Goal: Task Accomplishment & Management: Use online tool/utility

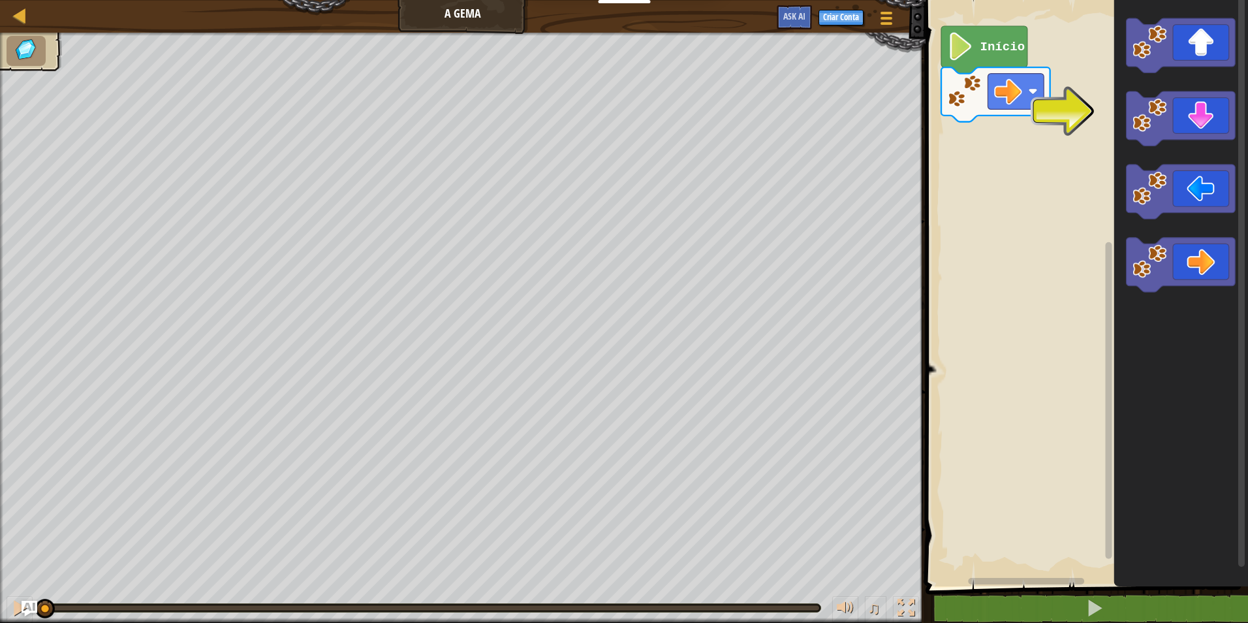
click at [467, 12] on div "Mapa A Gema Menu do Jogo Criar Conta Ask AI" at bounding box center [462, 16] width 925 height 33
click at [466, 1] on div "Mapa A Gema Menu do Jogo Criar Conta Ask AI" at bounding box center [462, 16] width 925 height 33
click at [788, 9] on button "Ask AI" at bounding box center [794, 17] width 35 height 24
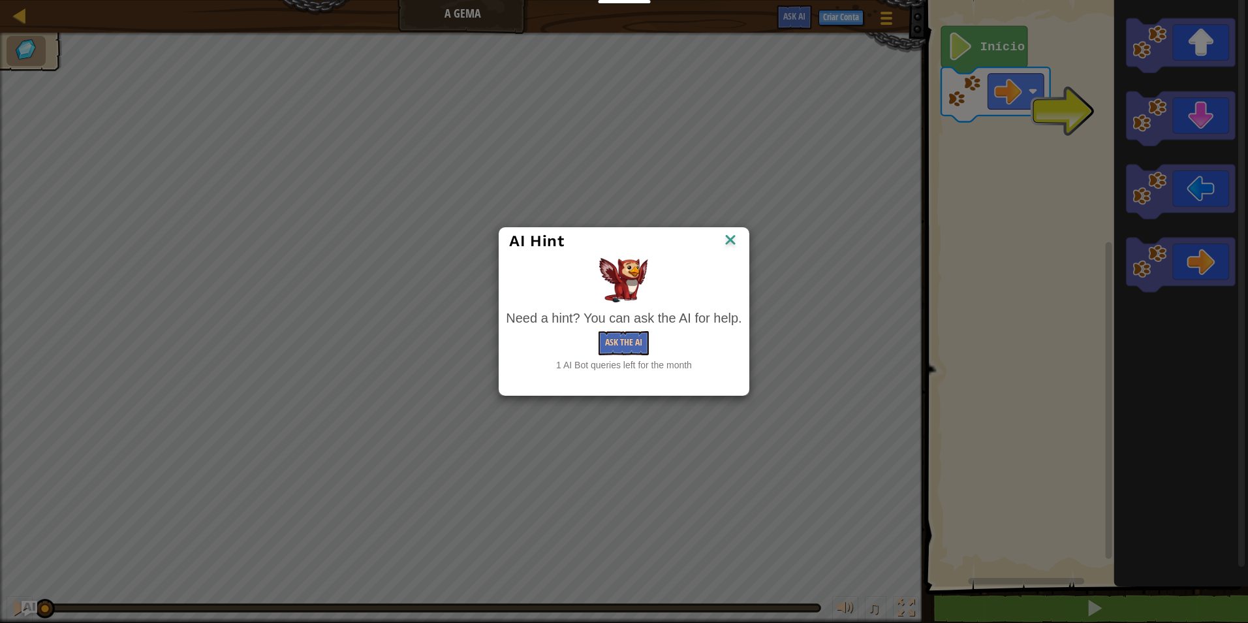
click at [727, 233] on img at bounding box center [730, 241] width 17 height 20
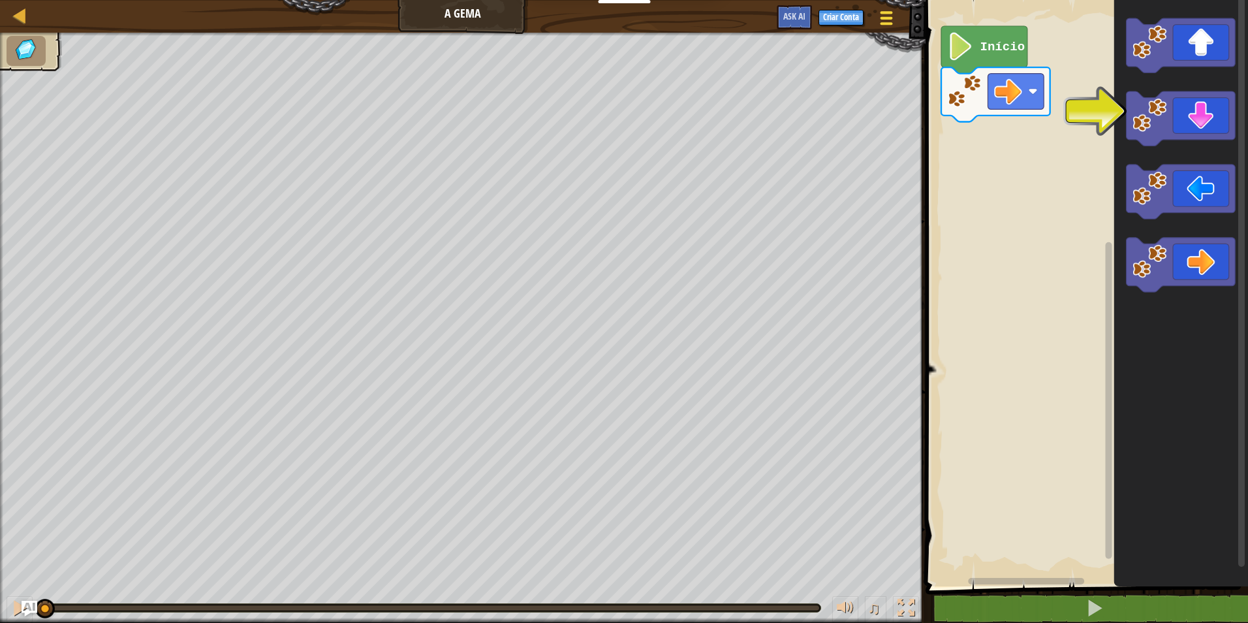
click at [888, 14] on span at bounding box center [886, 12] width 12 height 3
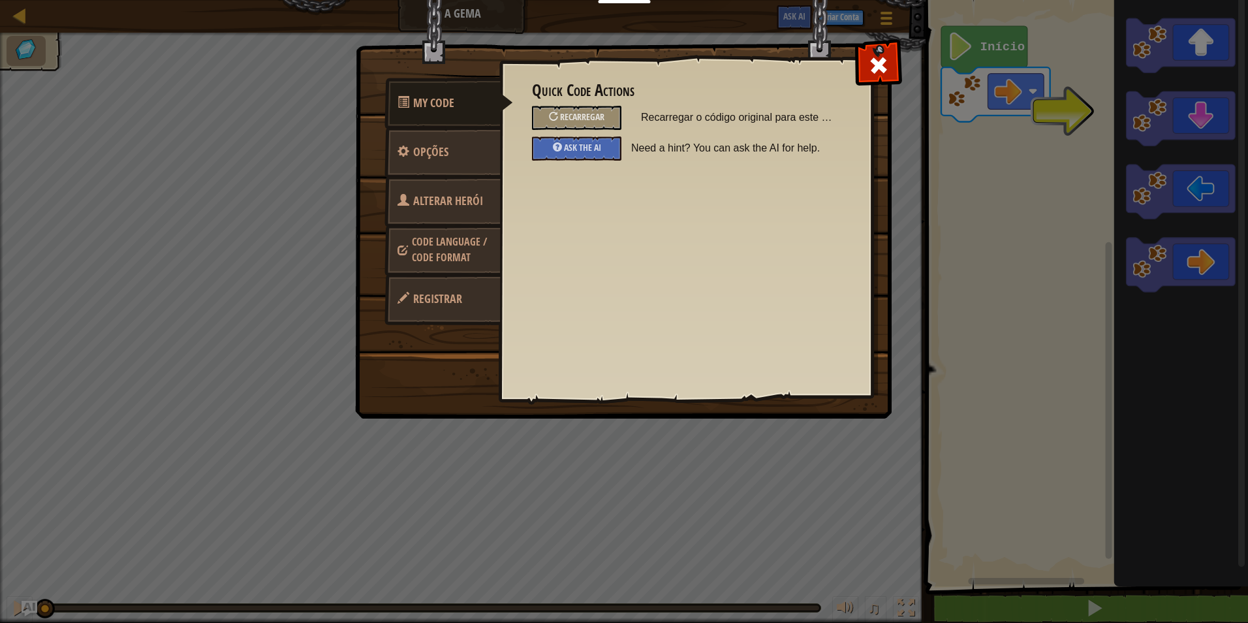
click at [467, 243] on span "Code Language / Code Format" at bounding box center [449, 249] width 75 height 30
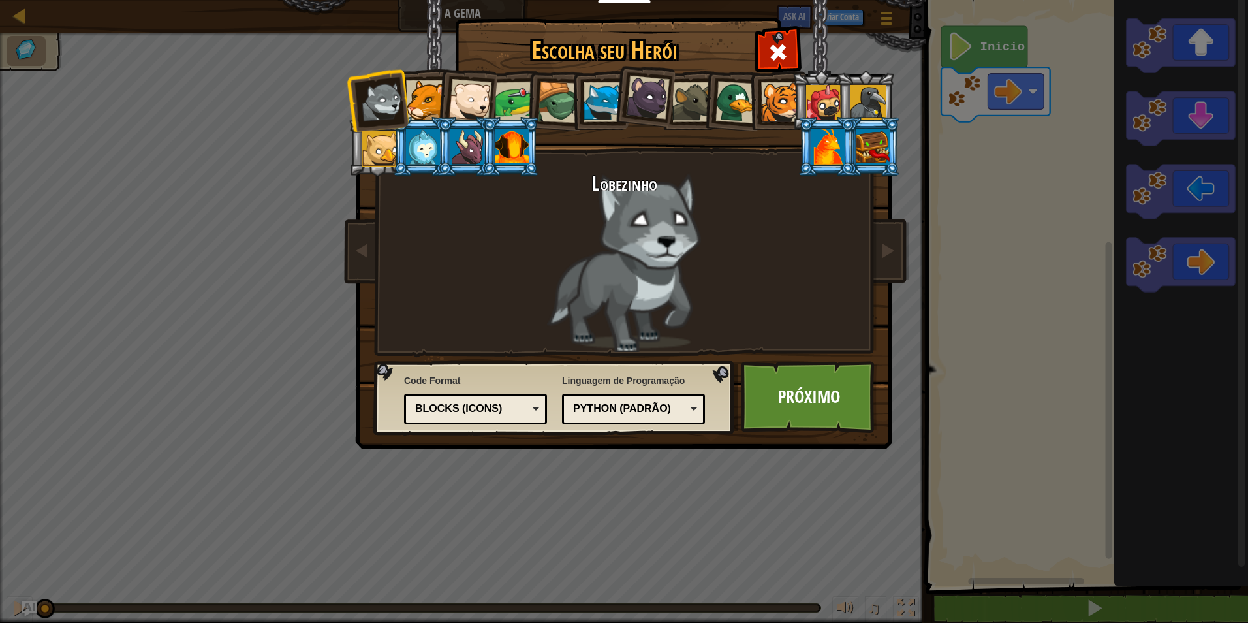
click at [594, 109] on div at bounding box center [603, 102] width 40 height 40
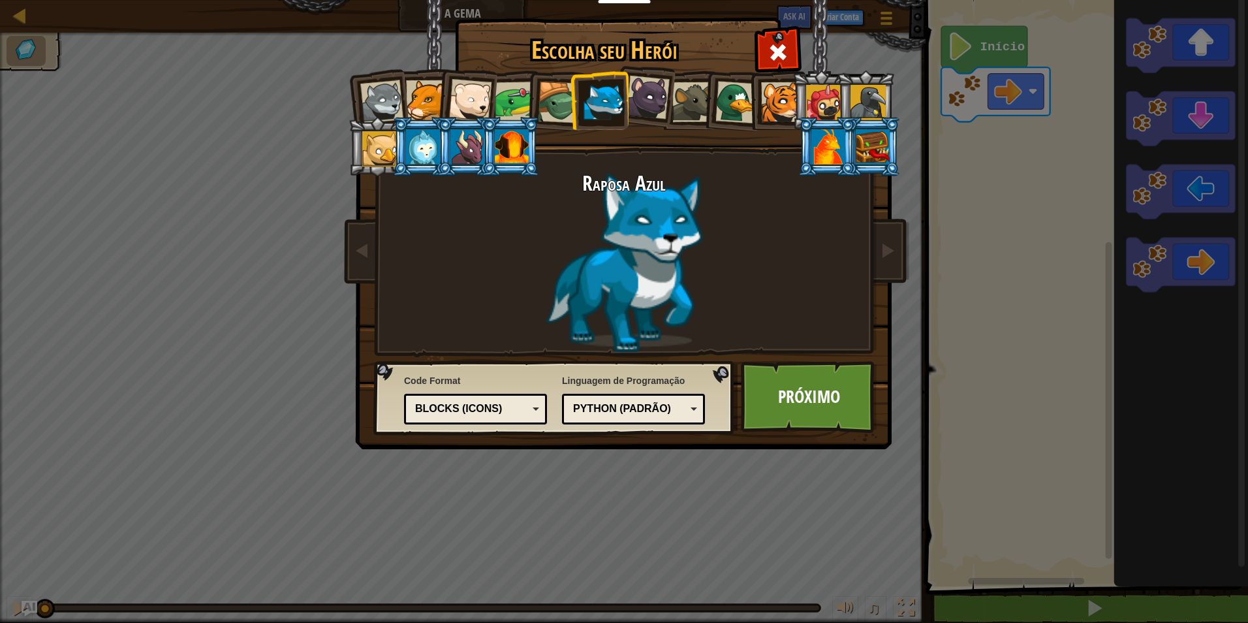
click at [550, 90] on div at bounding box center [559, 103] width 42 height 42
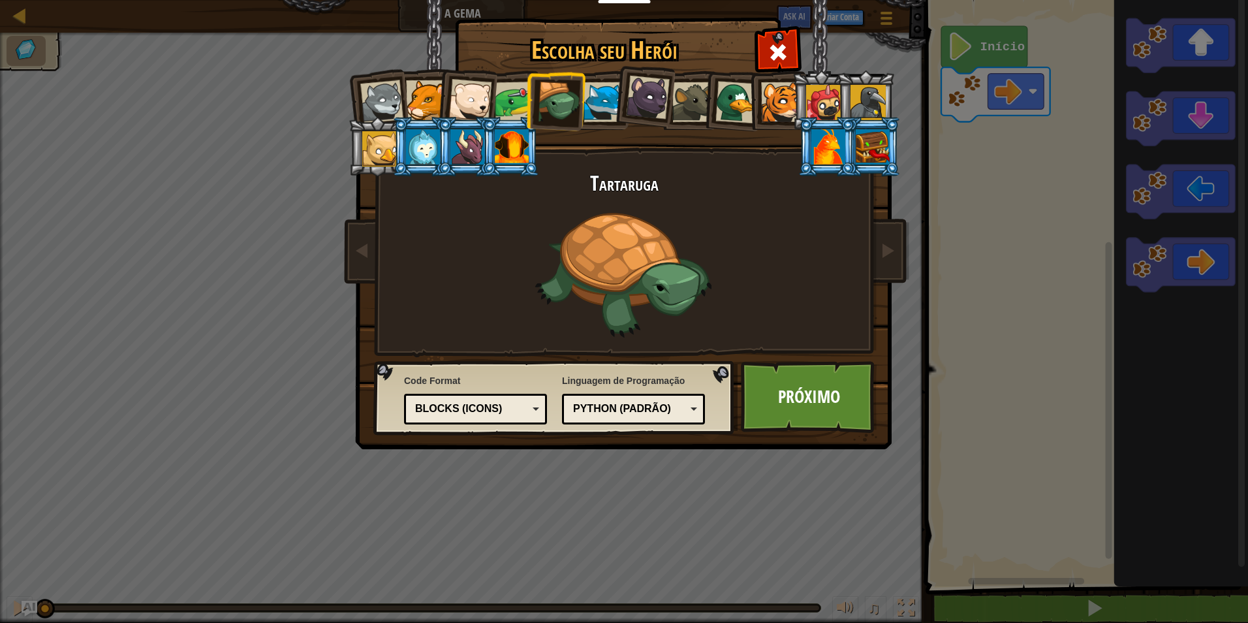
click at [507, 93] on div at bounding box center [515, 102] width 40 height 40
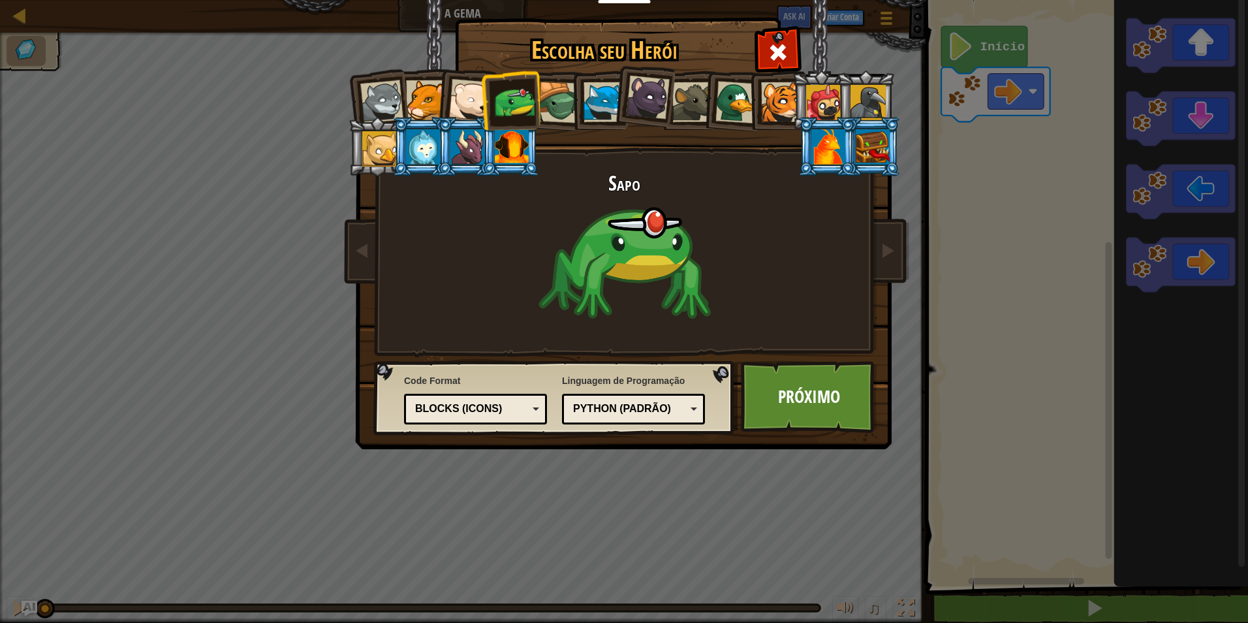
click at [548, 102] on div at bounding box center [559, 103] width 42 height 42
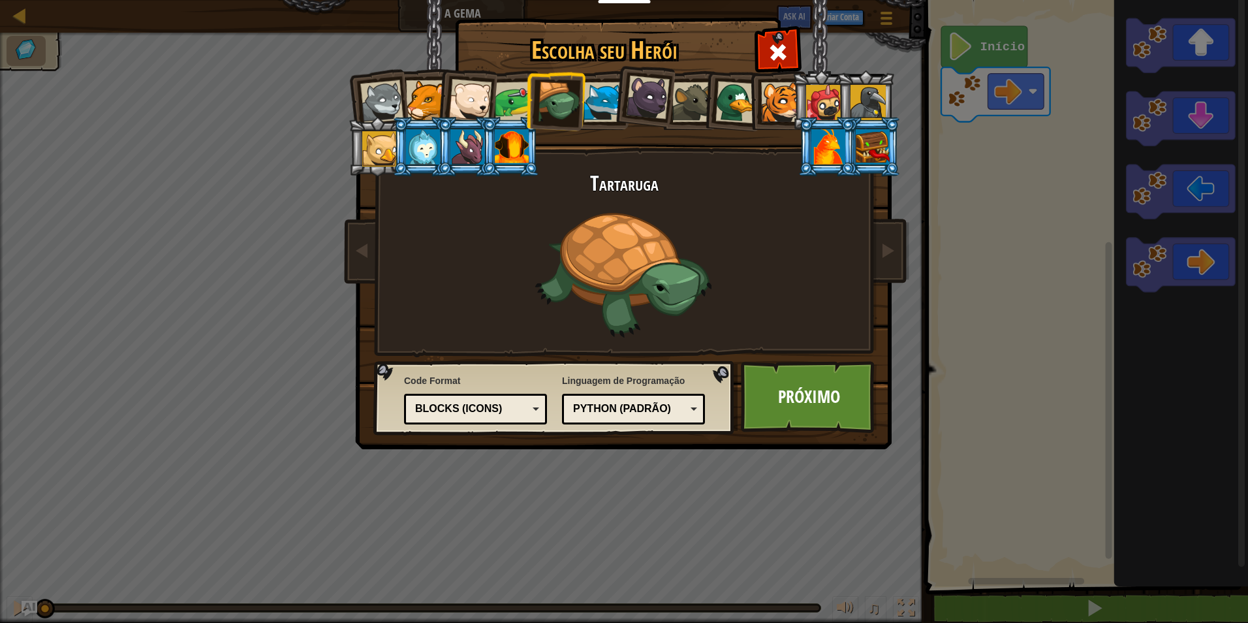
click at [770, 96] on div at bounding box center [781, 102] width 40 height 40
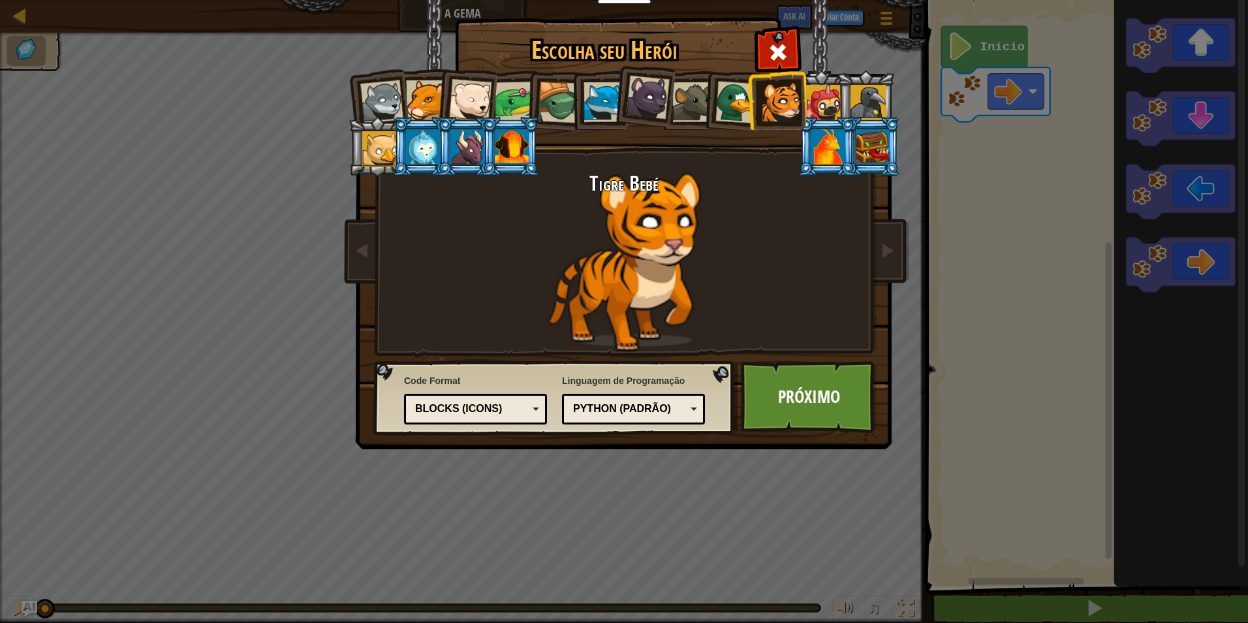
click at [815, 91] on div at bounding box center [823, 102] width 35 height 35
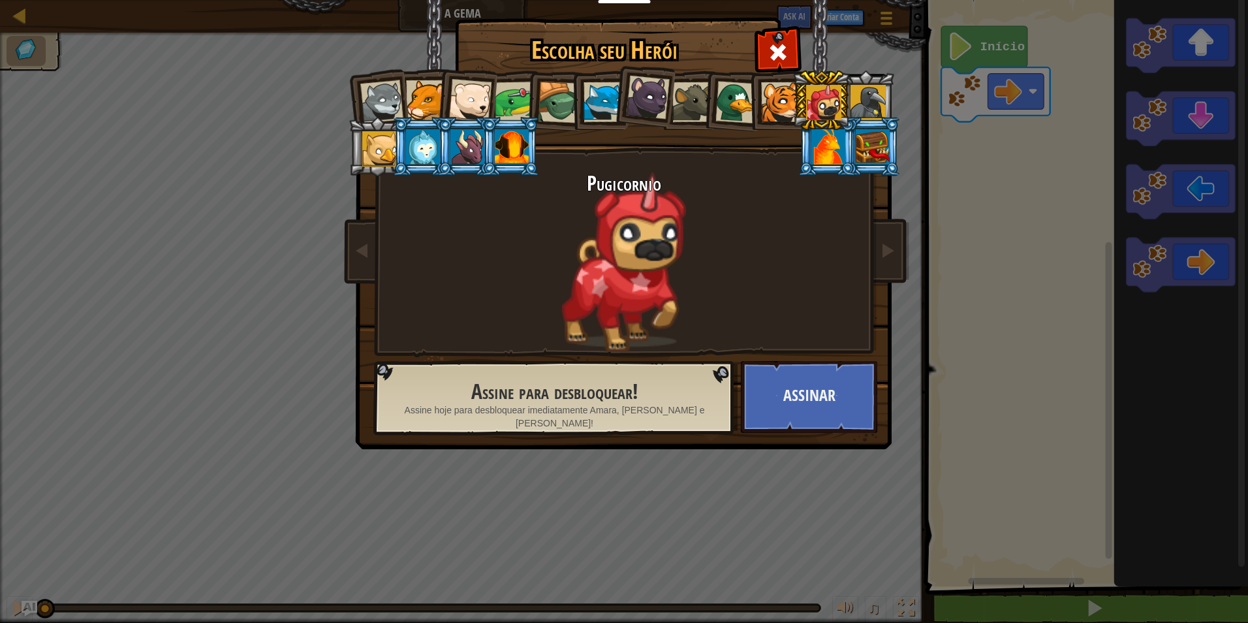
click at [786, 101] on div at bounding box center [781, 102] width 40 height 40
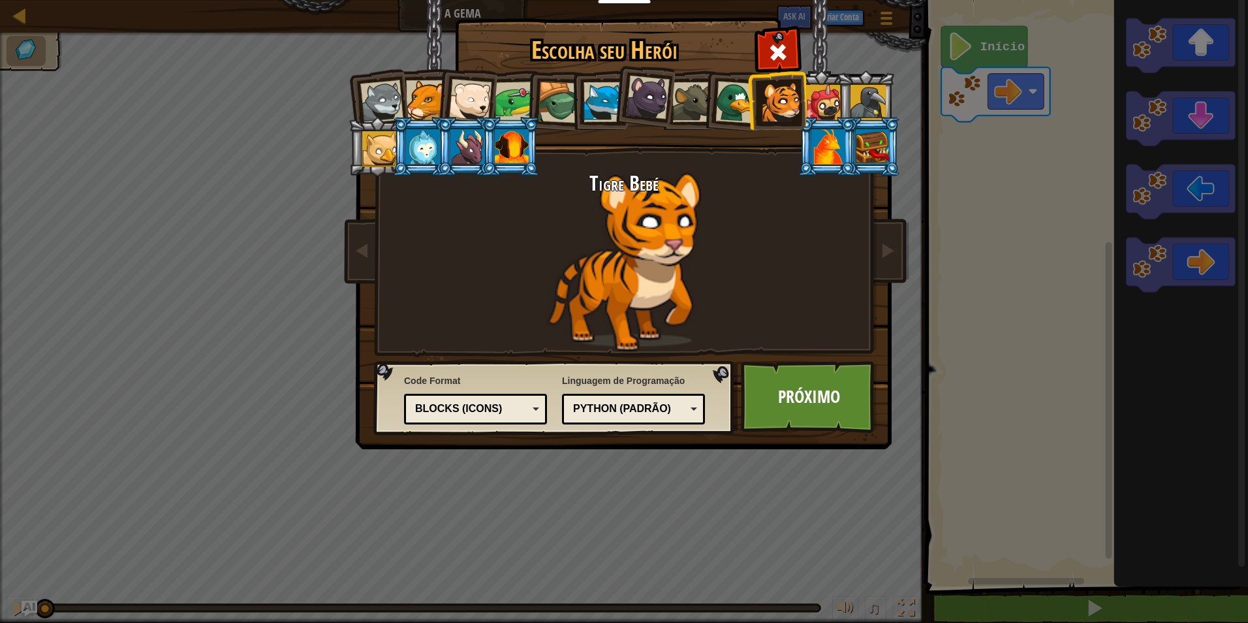
click at [463, 90] on div at bounding box center [469, 100] width 43 height 43
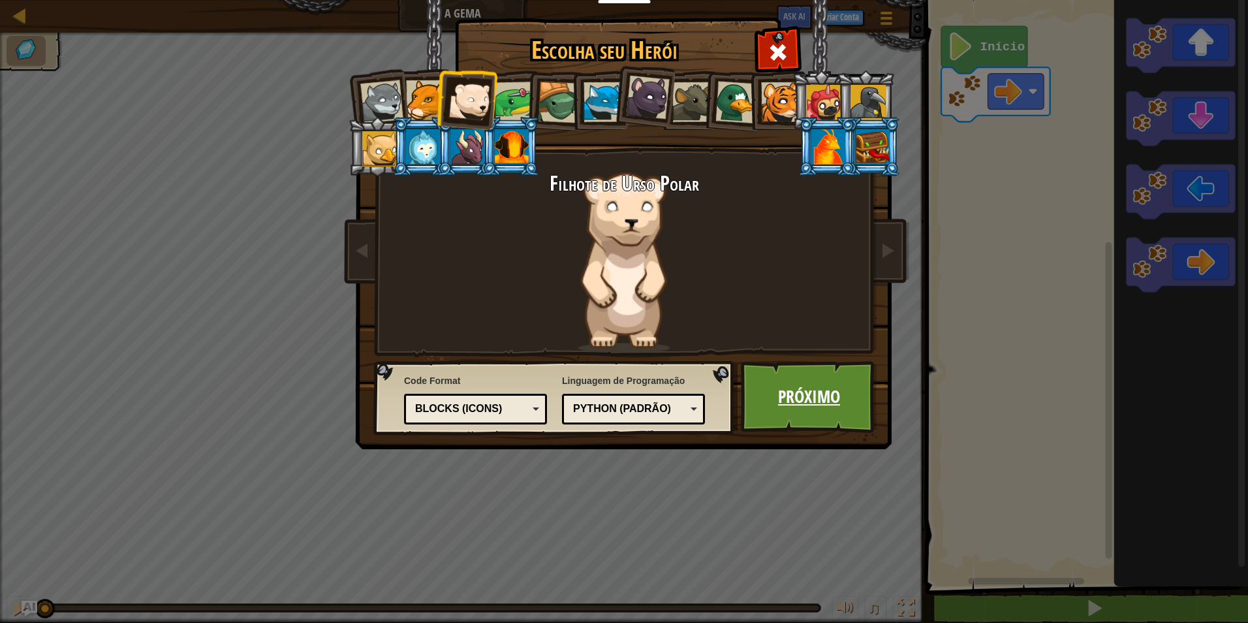
click at [833, 419] on link "Próximo" at bounding box center [809, 397] width 136 height 72
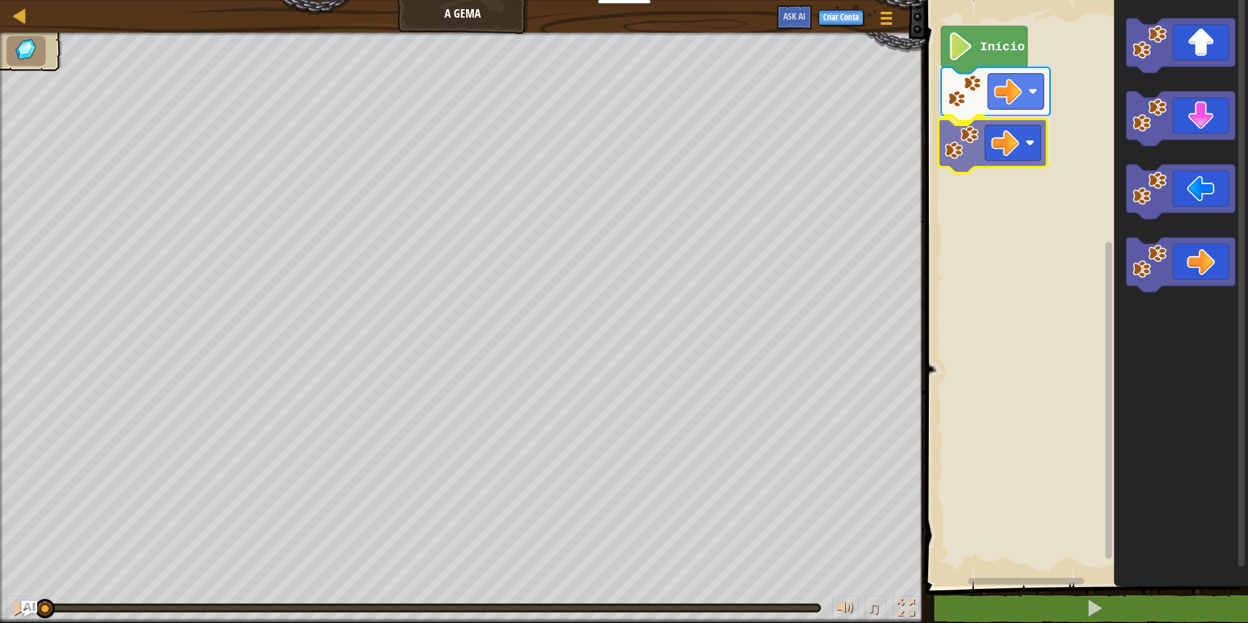
click at [1001, 151] on div "Início" at bounding box center [1085, 289] width 326 height 593
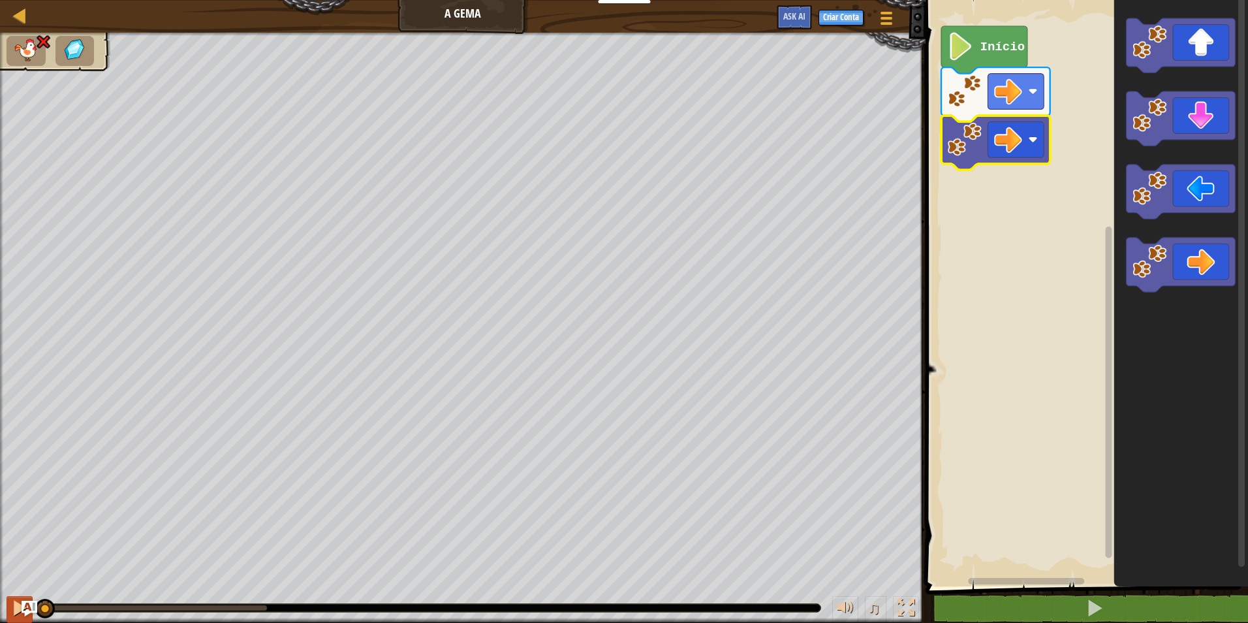
drag, startPoint x: 260, startPoint y: 599, endPoint x: 27, endPoint y: 598, distance: 233.0
click at [27, 598] on div "♫" at bounding box center [462, 604] width 925 height 39
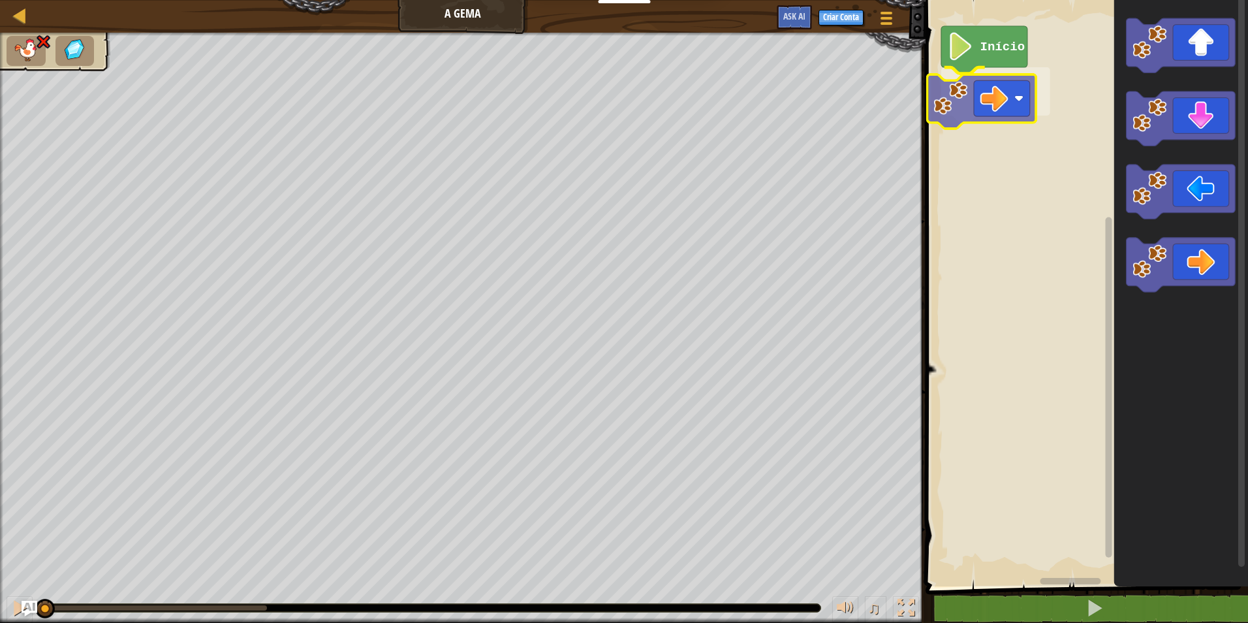
click at [971, 91] on div "Início" at bounding box center [1085, 289] width 326 height 593
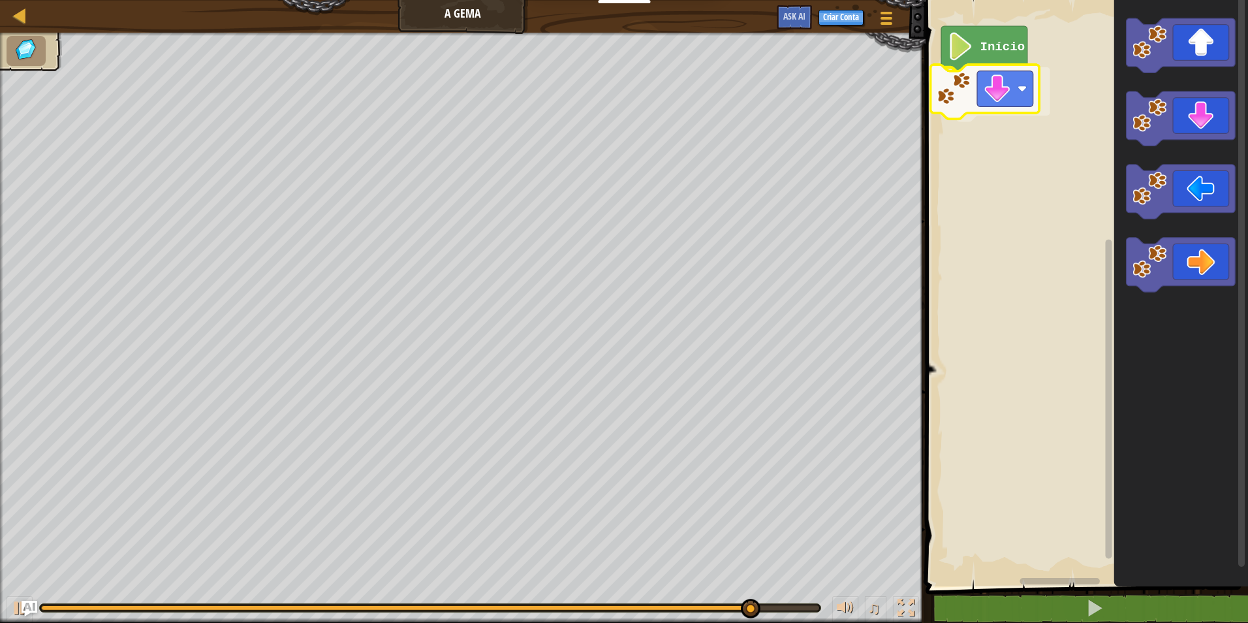
click at [981, 102] on div "Início" at bounding box center [1085, 289] width 326 height 593
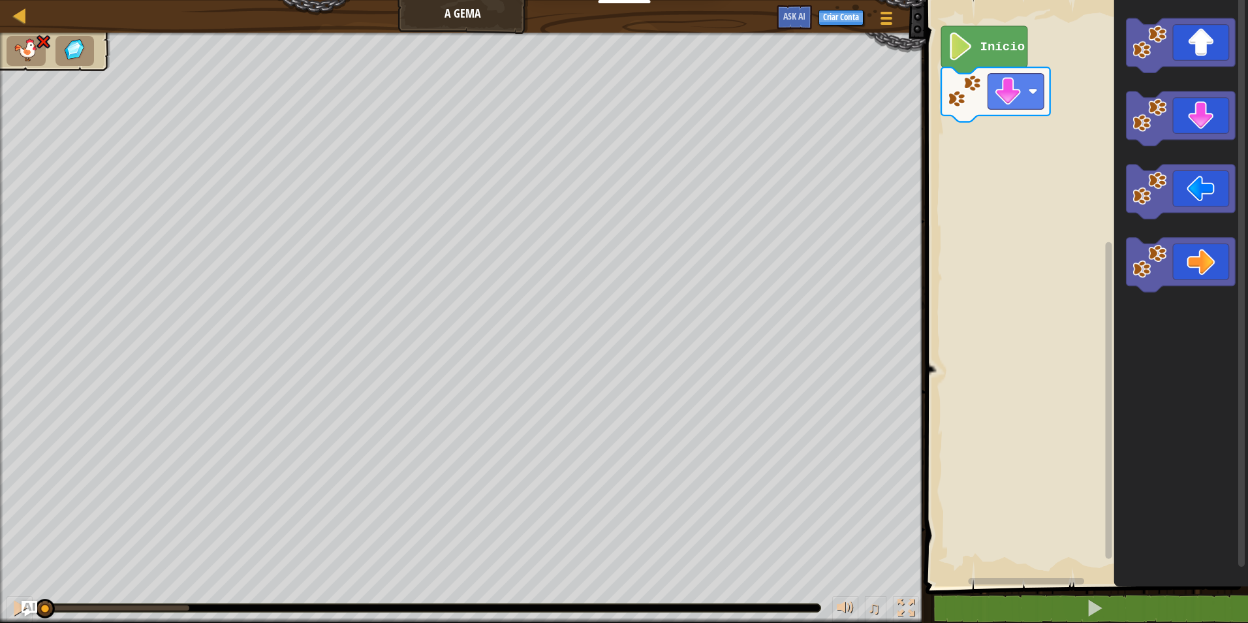
drag, startPoint x: 186, startPoint y: 607, endPoint x: -3, endPoint y: 608, distance: 188.6
click at [0, 0] on html "Educadores Create Free Account School & District Solutions Teacher Toolkit Prev…" at bounding box center [624, 0] width 1248 height 0
click at [1171, 283] on icon "Espaço de trabalho do Blockly" at bounding box center [1181, 289] width 134 height 593
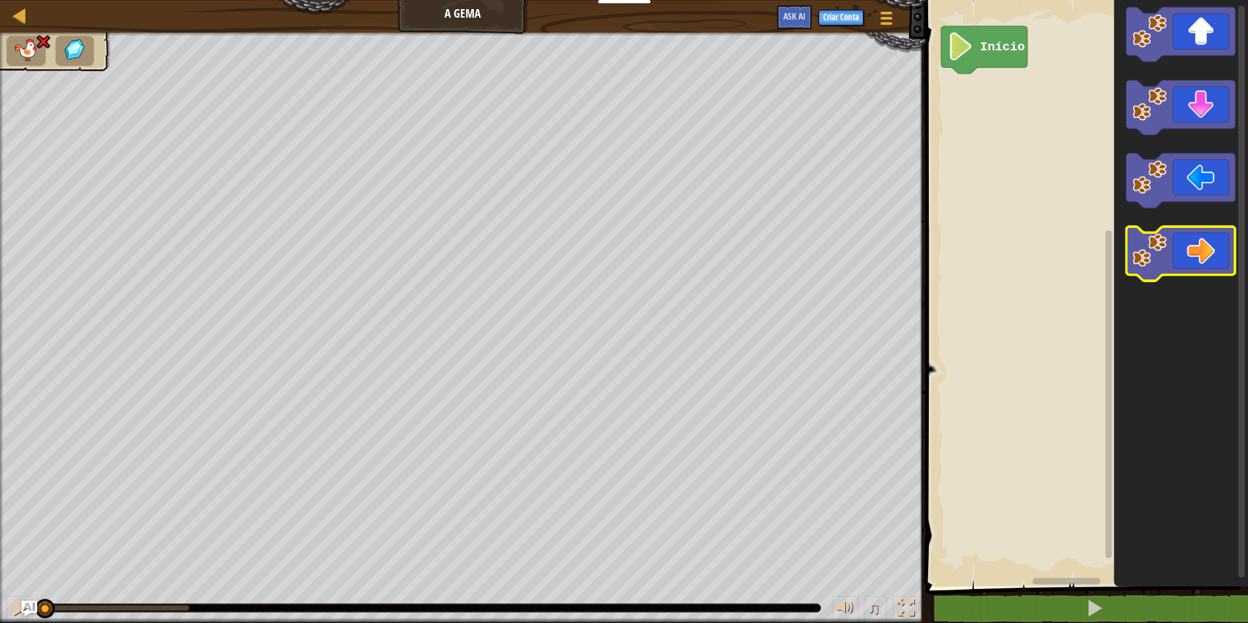
click at [1096, 230] on rect "Espaço de trabalho do Blockly" at bounding box center [1085, 289] width 326 height 593
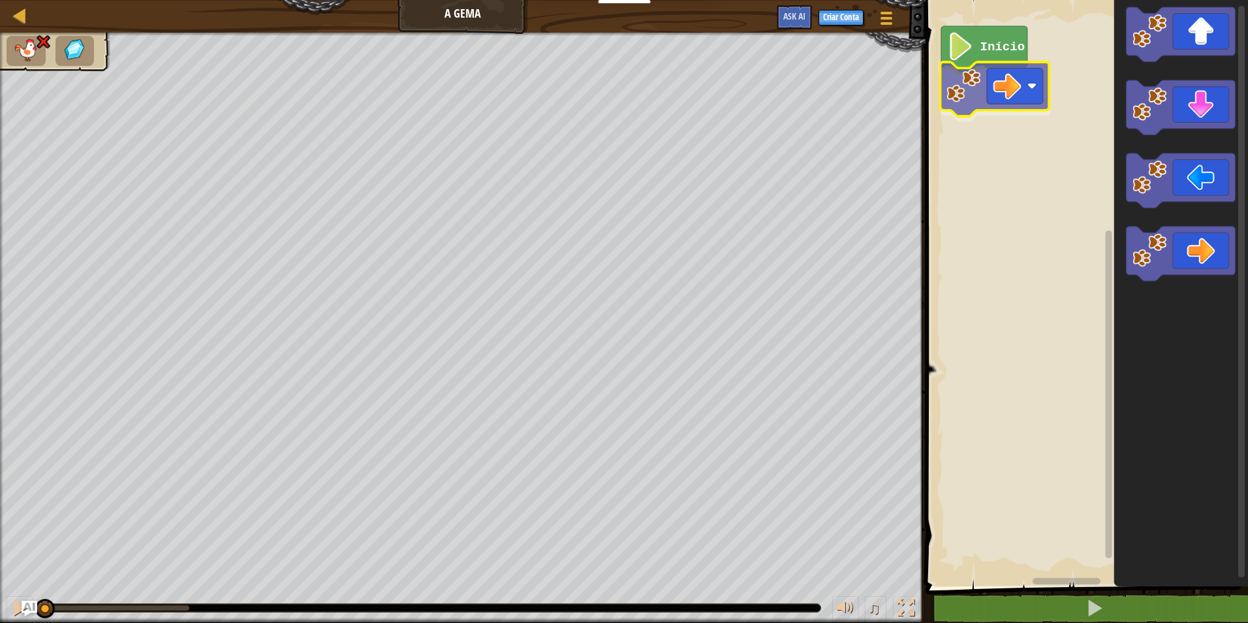
click at [969, 81] on div "Início" at bounding box center [1085, 289] width 326 height 593
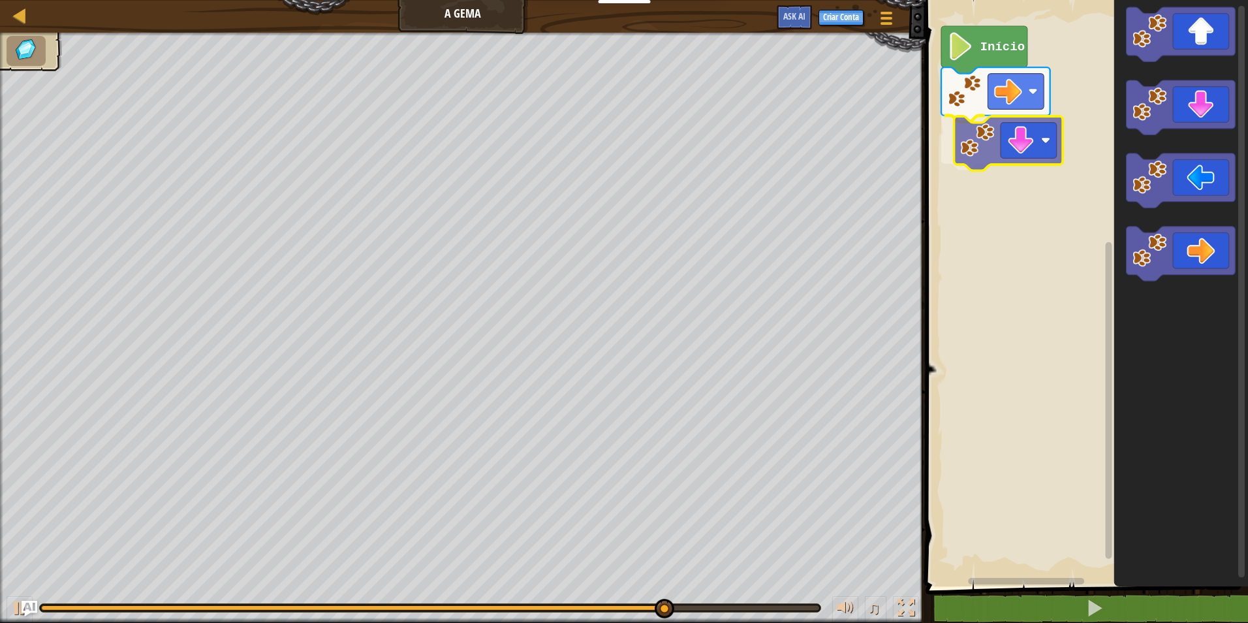
click at [1017, 142] on div "Início" at bounding box center [1085, 289] width 326 height 593
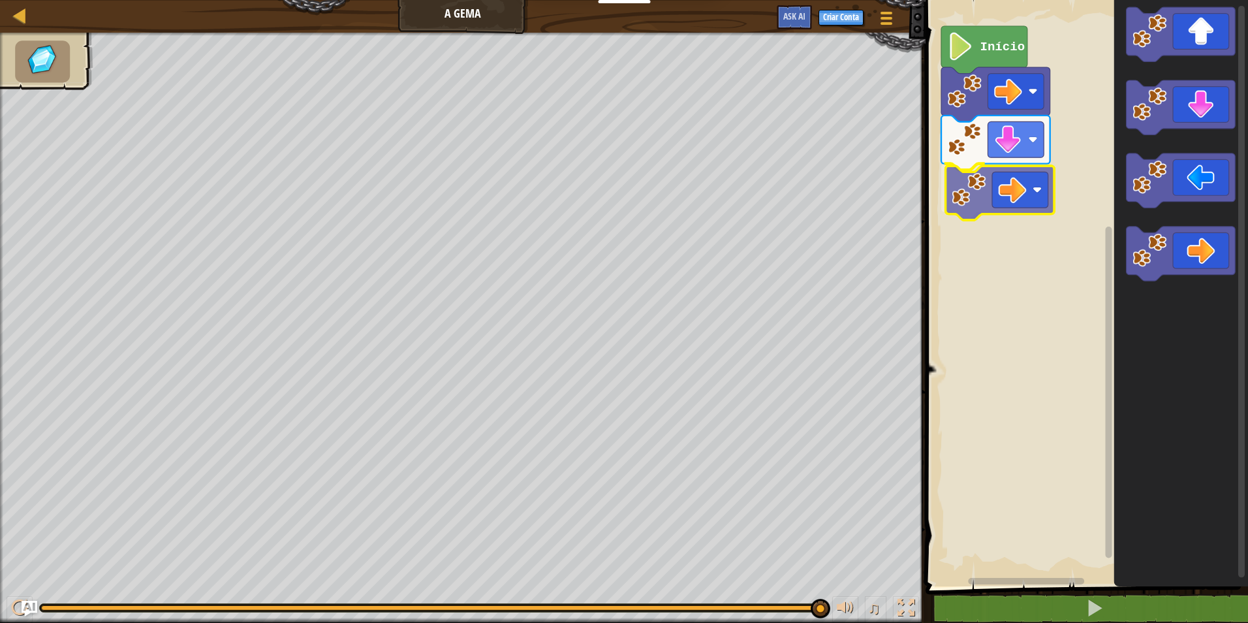
click at [1006, 192] on div "Início" at bounding box center [1085, 289] width 326 height 593
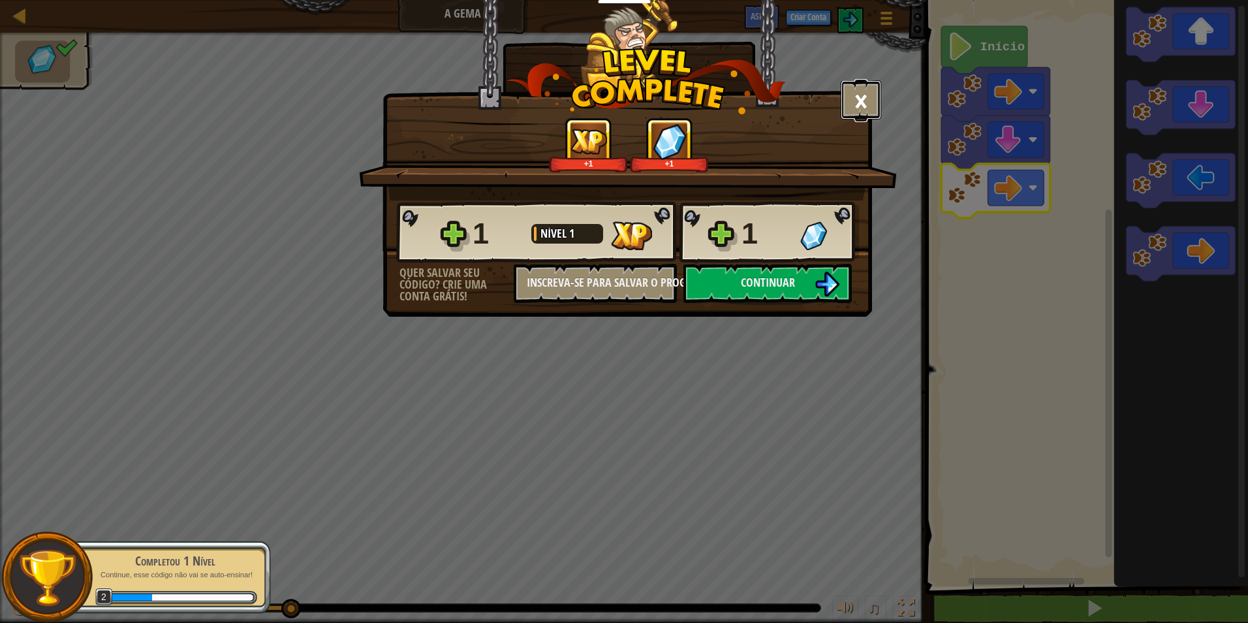
click at [853, 102] on button "×" at bounding box center [861, 99] width 40 height 39
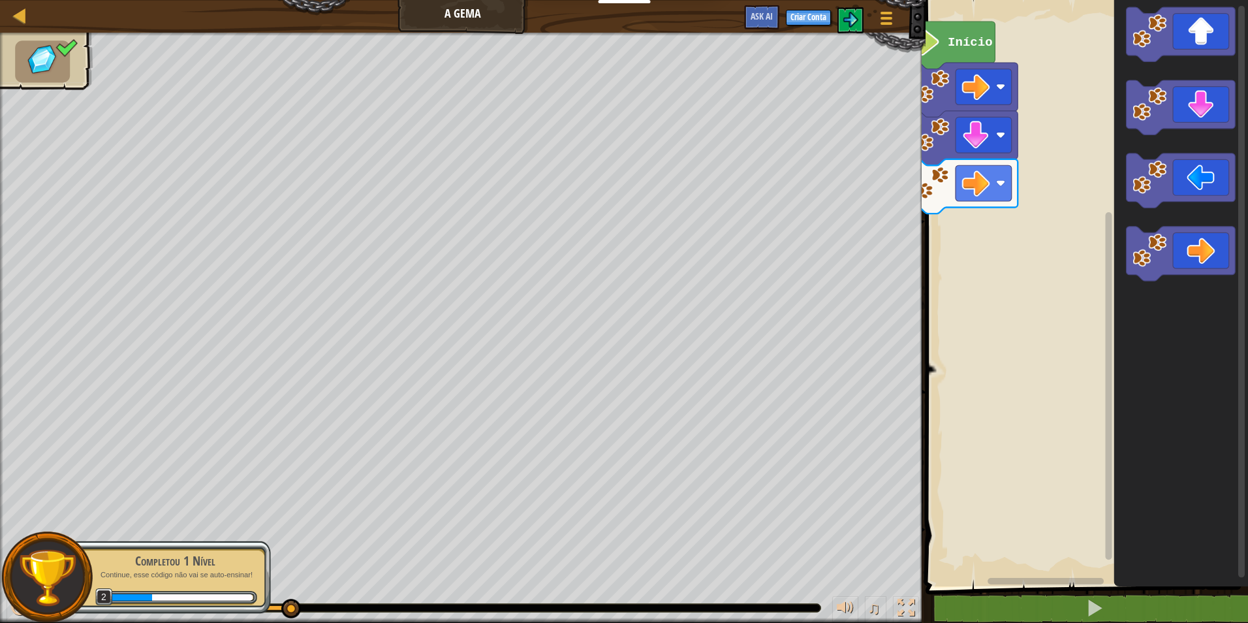
click at [660, 178] on div "Mapa A Gema Menu do Jogo Criar Conta Ask AI 1 ההההההההההההההההההההההההההההההההה…" at bounding box center [624, 311] width 1248 height 623
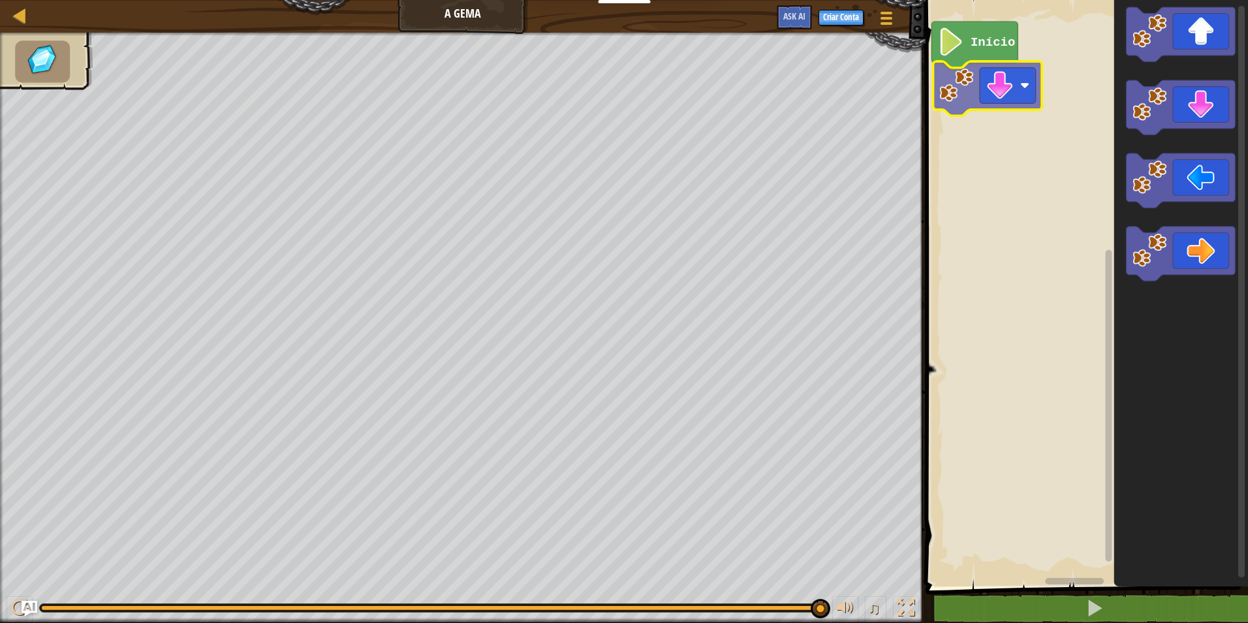
click at [966, 85] on div "Início" at bounding box center [1085, 289] width 326 height 593
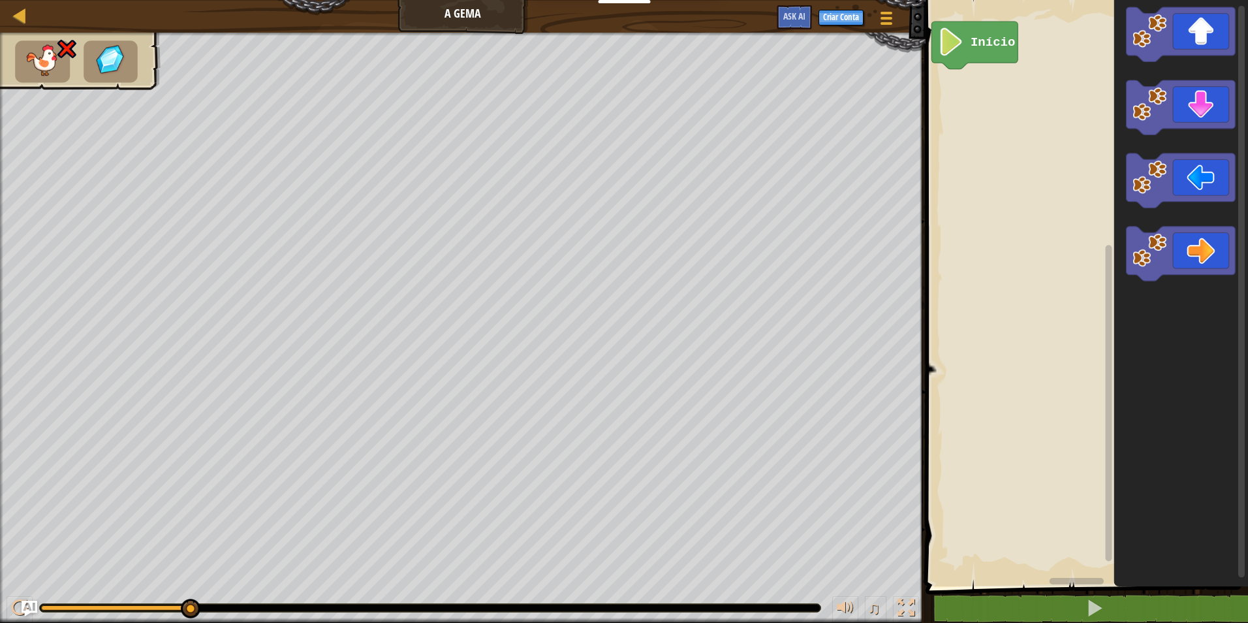
click at [433, 576] on div "♫ Filhote de Urso Polar" at bounding box center [624, 328] width 1248 height 590
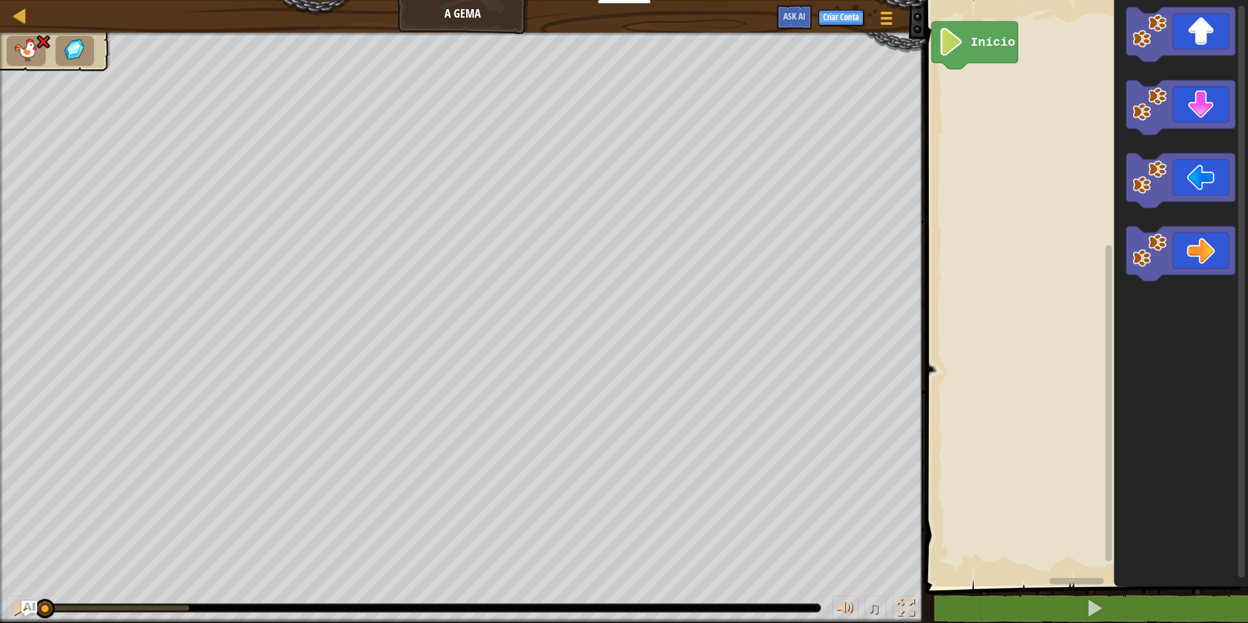
drag, startPoint x: 191, startPoint y: 602, endPoint x: 155, endPoint y: 600, distance: 35.9
click at [29, 604] on div "Mapa A Gema Menu do Jogo Criar Conta Ask AI 1 ההההההההההההההההההההההההההההההההה…" at bounding box center [624, 311] width 1248 height 623
click at [1184, 257] on icon "Espaço de trabalho do Blockly" at bounding box center [1180, 253] width 109 height 54
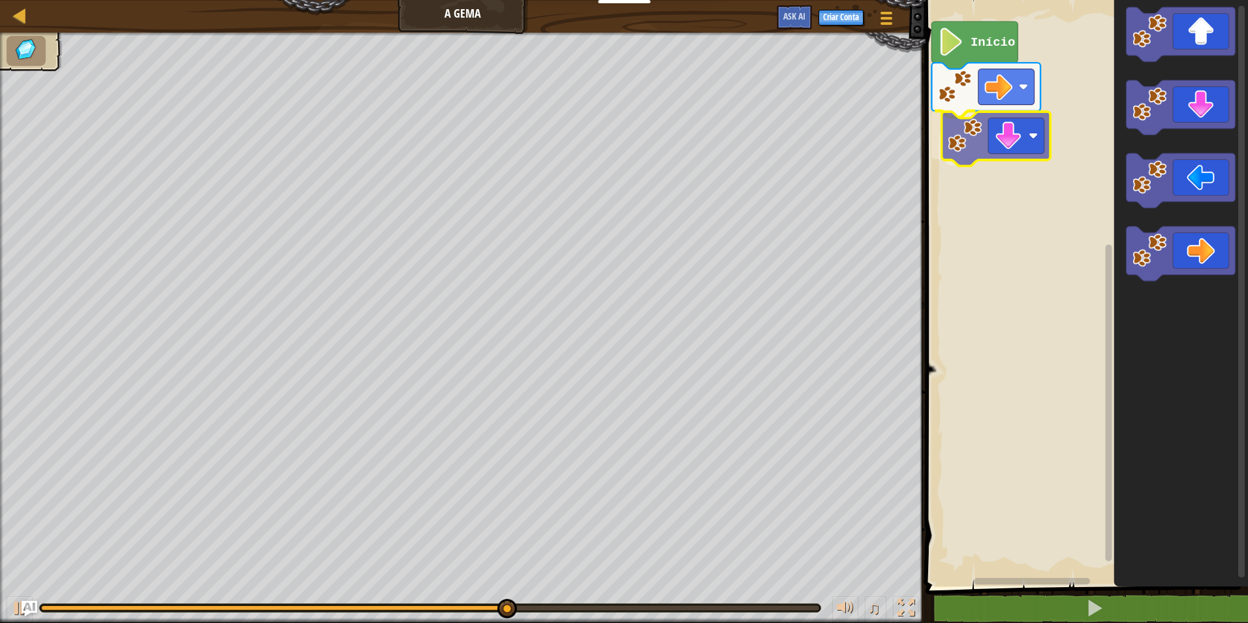
click at [1008, 151] on div "Início" at bounding box center [1085, 289] width 326 height 593
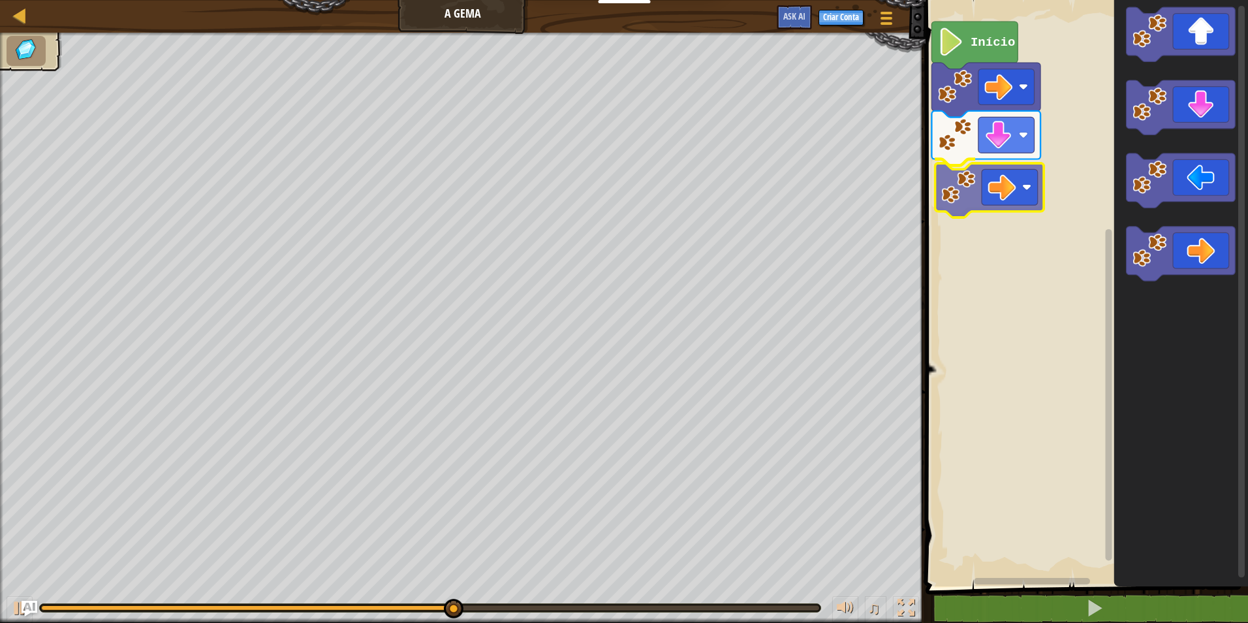
click at [991, 187] on div "Início" at bounding box center [1085, 289] width 326 height 593
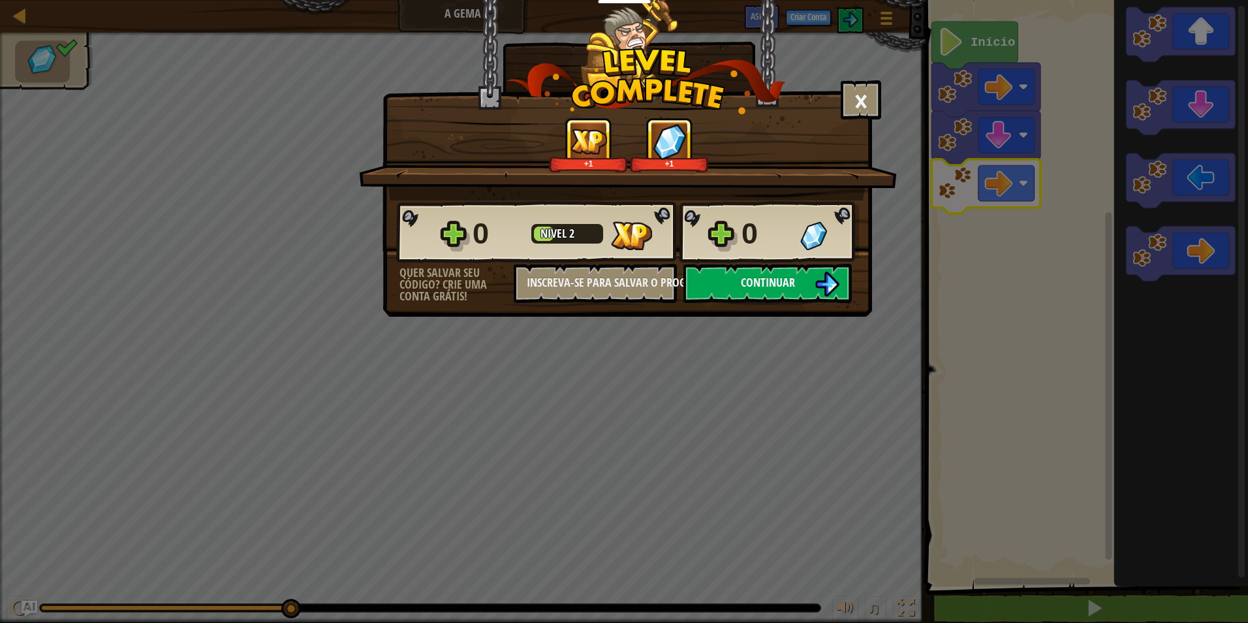
click at [760, 281] on span "Continuar" at bounding box center [768, 282] width 54 height 16
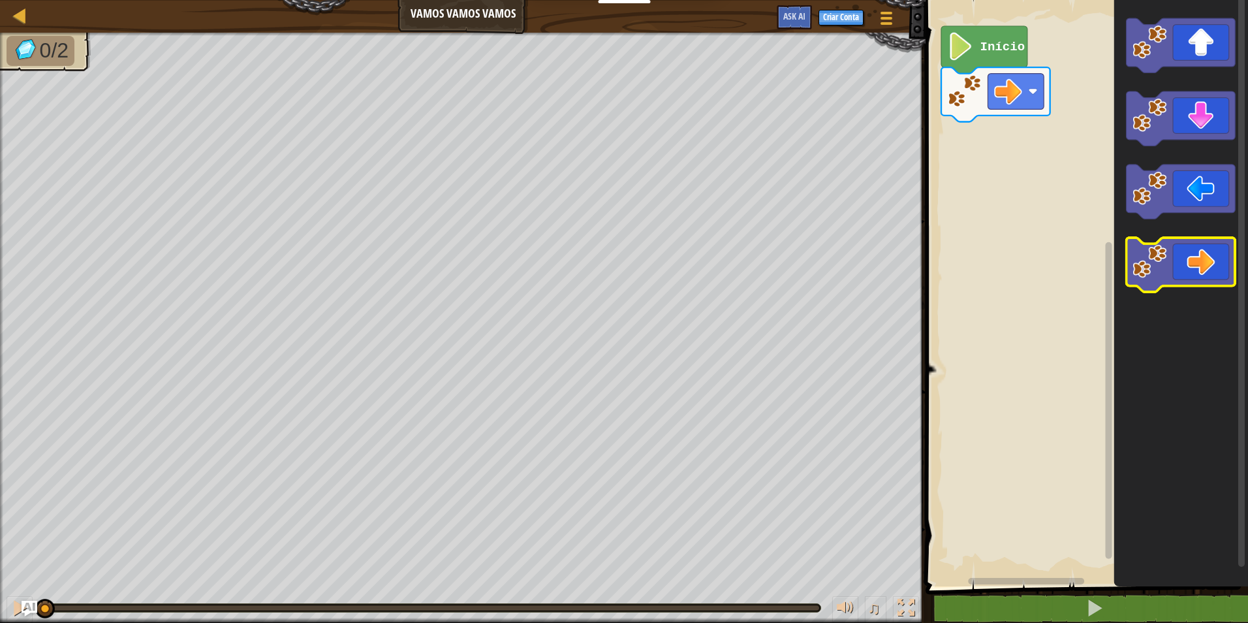
click at [1155, 262] on image "Espaço de trabalho do Blockly" at bounding box center [1149, 261] width 34 height 34
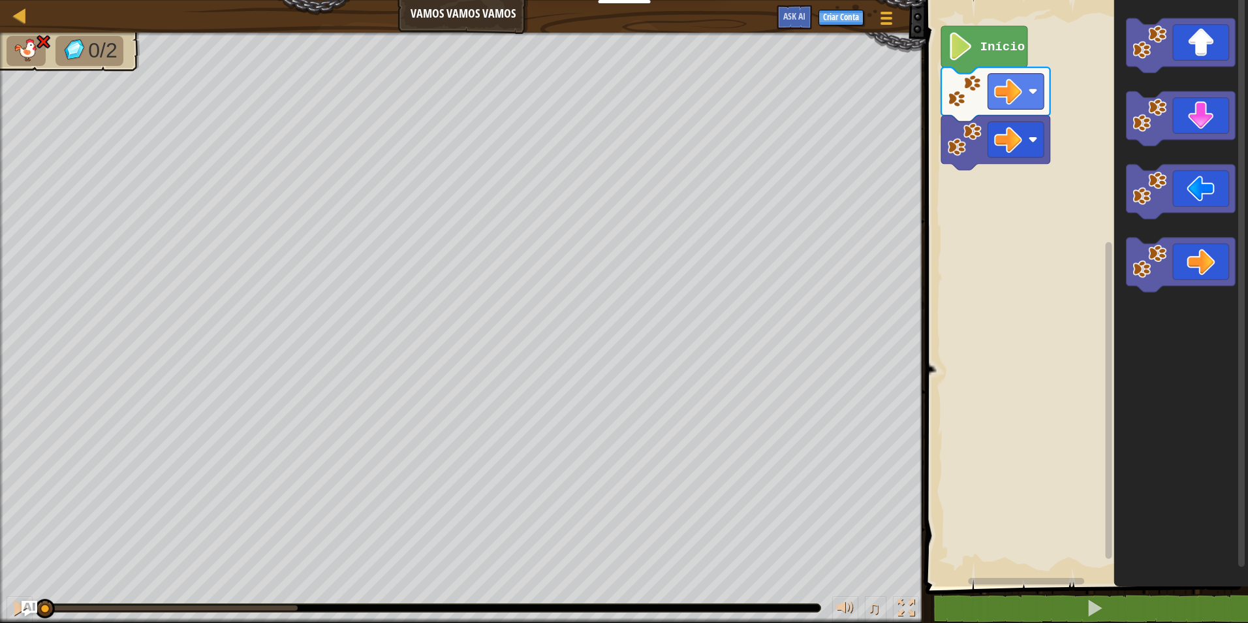
drag, startPoint x: 291, startPoint y: 600, endPoint x: 3, endPoint y: 531, distance: 296.8
click at [0, 0] on html "Educadores Create Free Account School & District Solutions Teacher Toolkit Prev…" at bounding box center [624, 0] width 1248 height 0
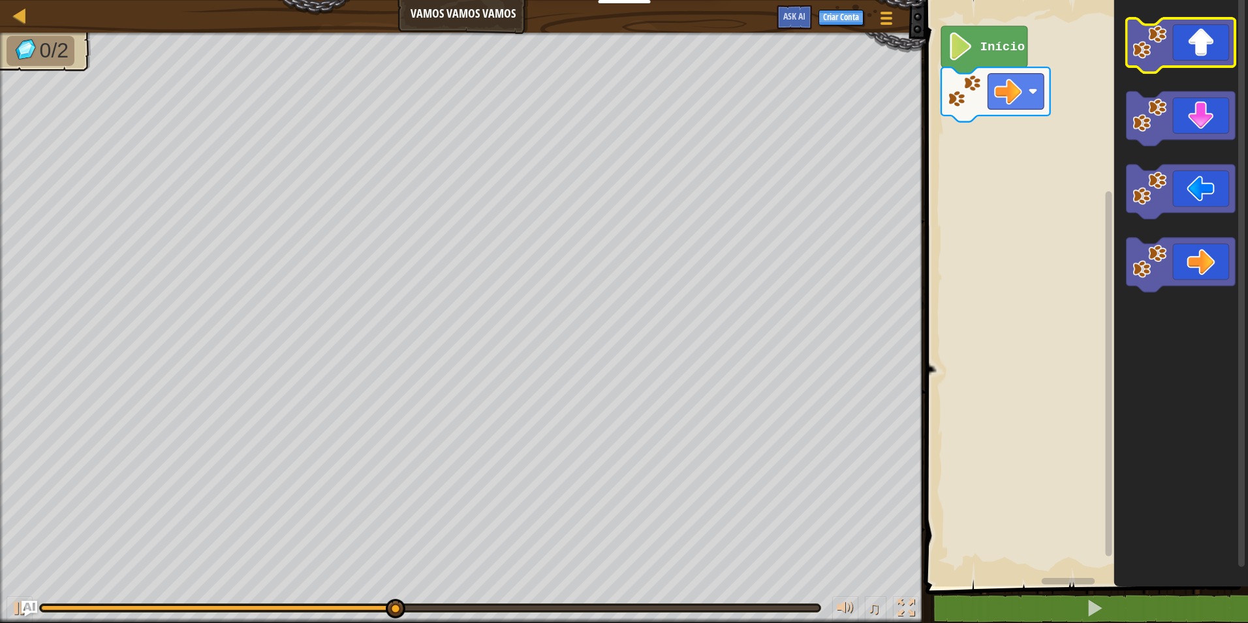
click at [1194, 59] on icon "Espaço de trabalho do Blockly" at bounding box center [1180, 45] width 109 height 54
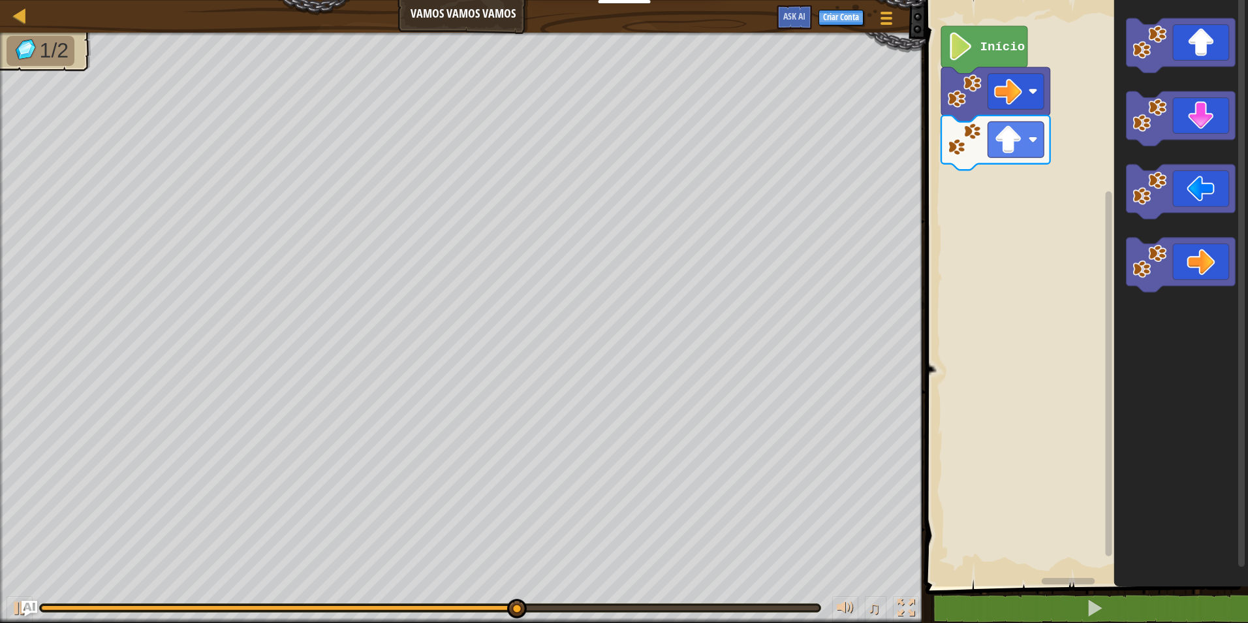
click at [1166, 258] on g "Espaço de trabalho do Blockly" at bounding box center [1180, 265] width 109 height 54
click at [954, 177] on div "Início" at bounding box center [1085, 289] width 326 height 593
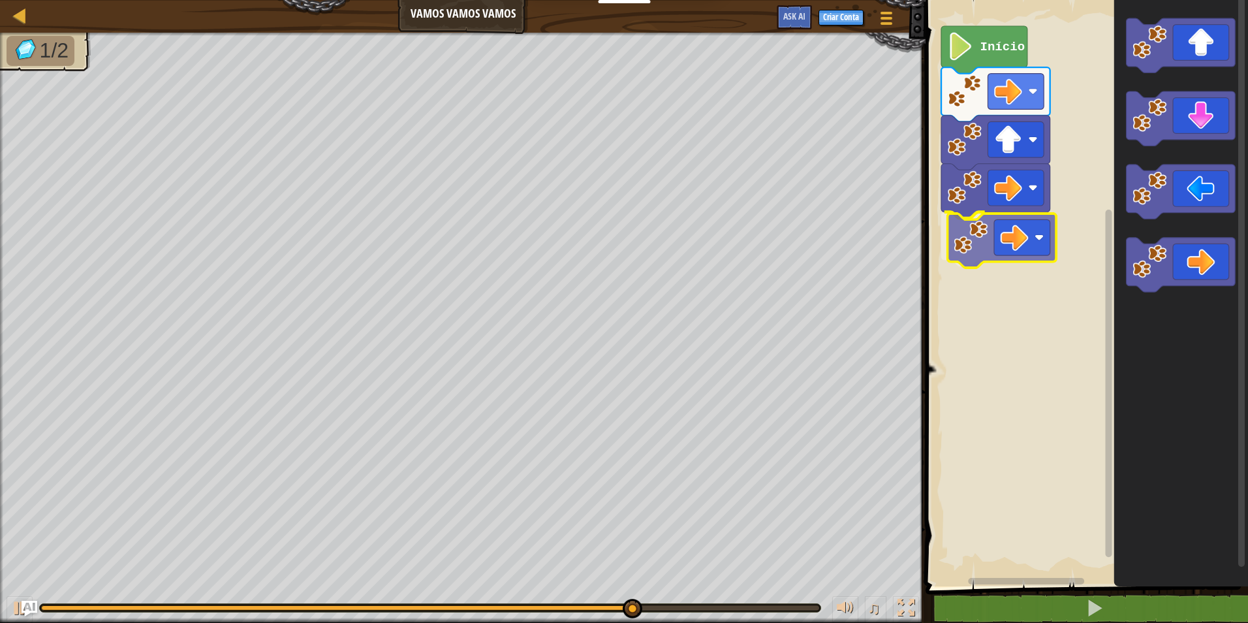
click at [951, 238] on div "Início" at bounding box center [1085, 289] width 326 height 593
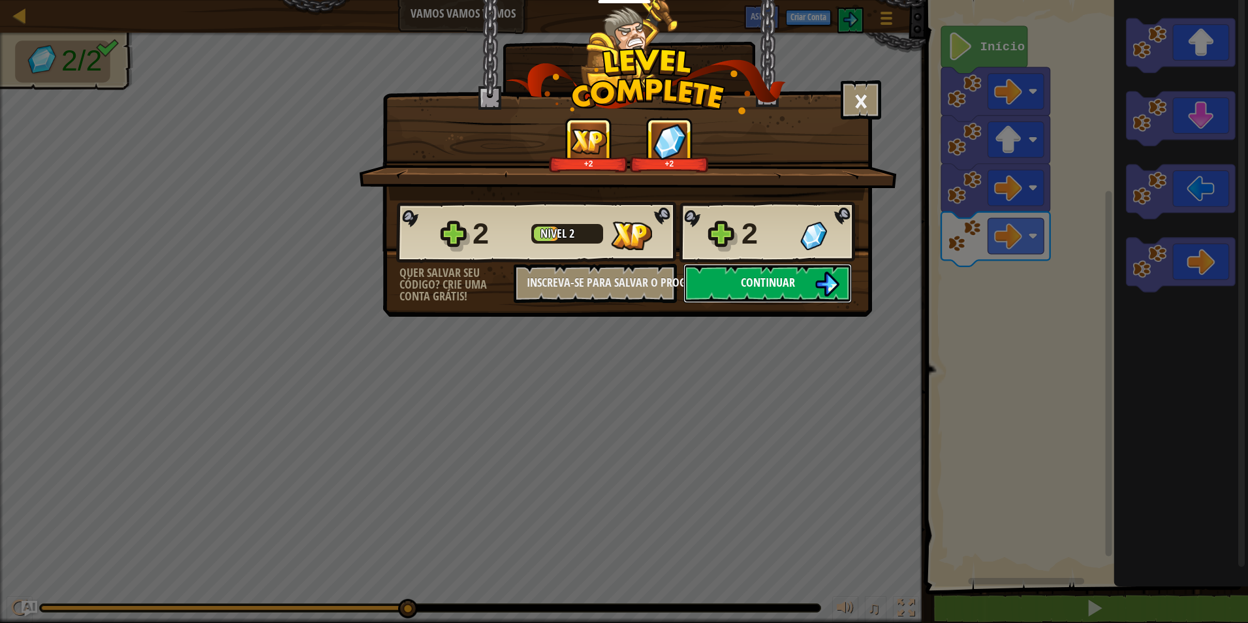
click at [783, 277] on span "Continuar" at bounding box center [768, 282] width 54 height 16
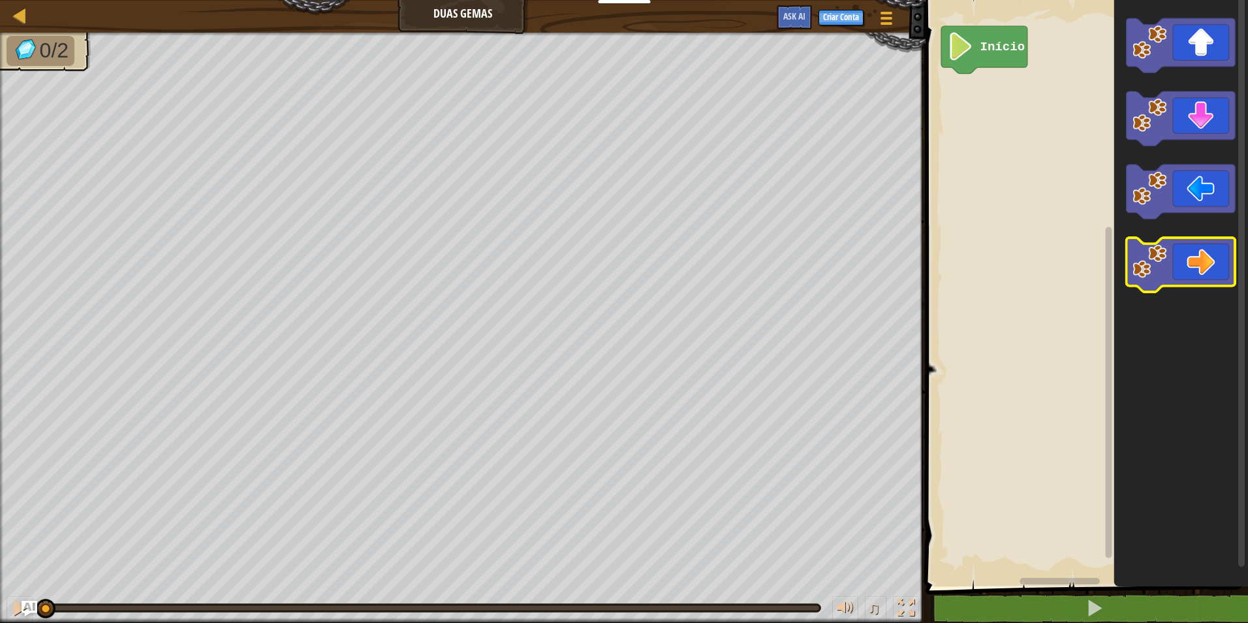
click at [1160, 270] on image "Espaço de trabalho do Blockly" at bounding box center [1149, 261] width 34 height 34
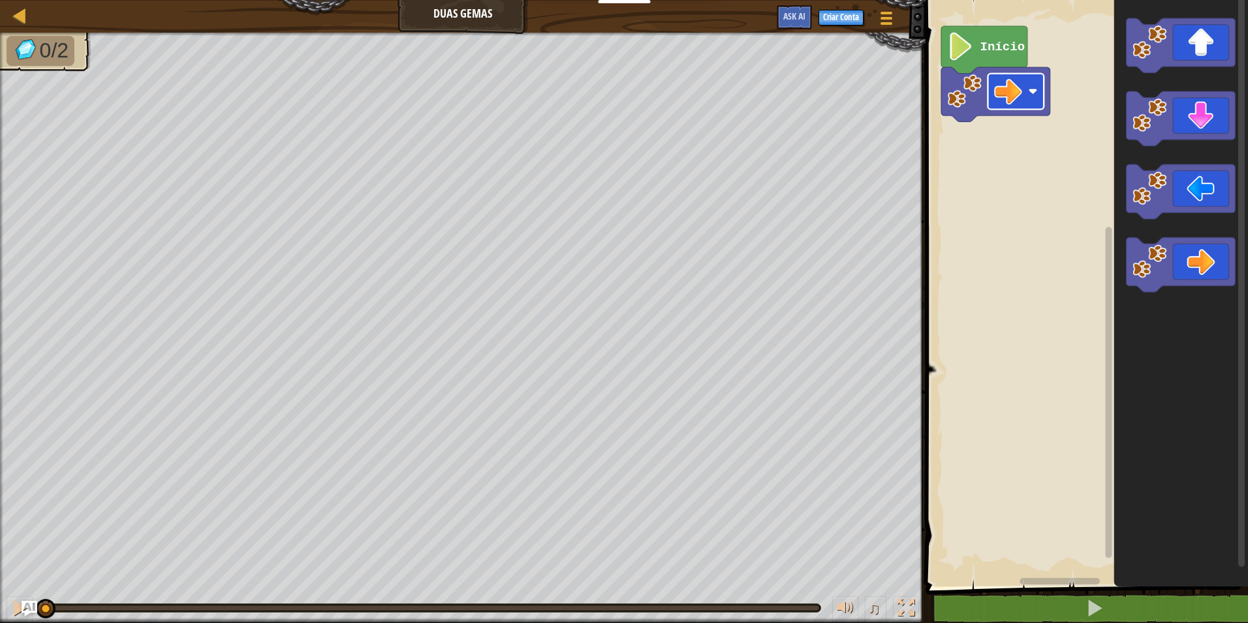
click at [1019, 101] on image "Espaço de trabalho do Blockly" at bounding box center [1008, 92] width 28 height 28
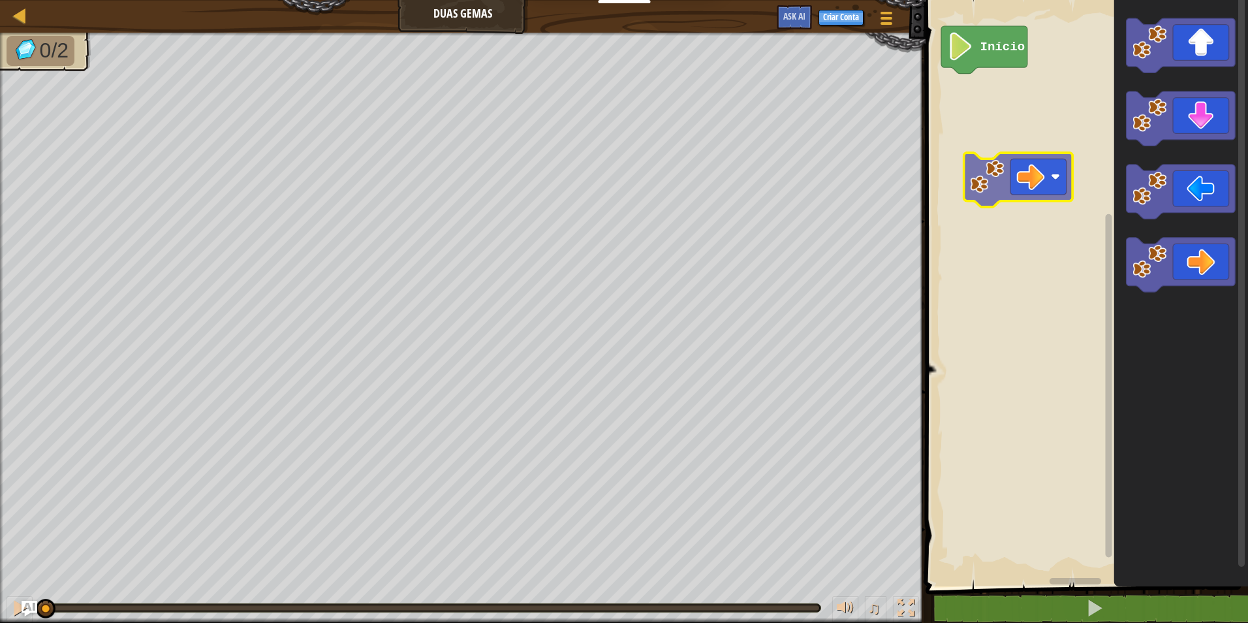
click at [1023, 158] on div "Início" at bounding box center [1085, 289] width 326 height 593
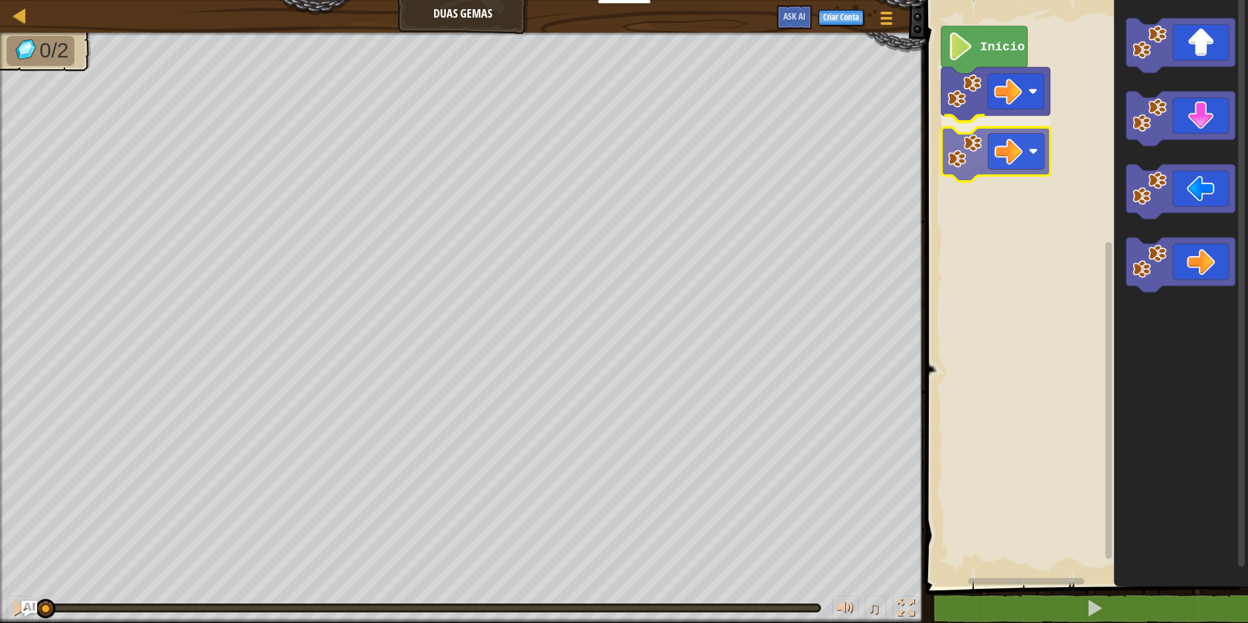
click at [998, 176] on div "Início" at bounding box center [1085, 289] width 326 height 593
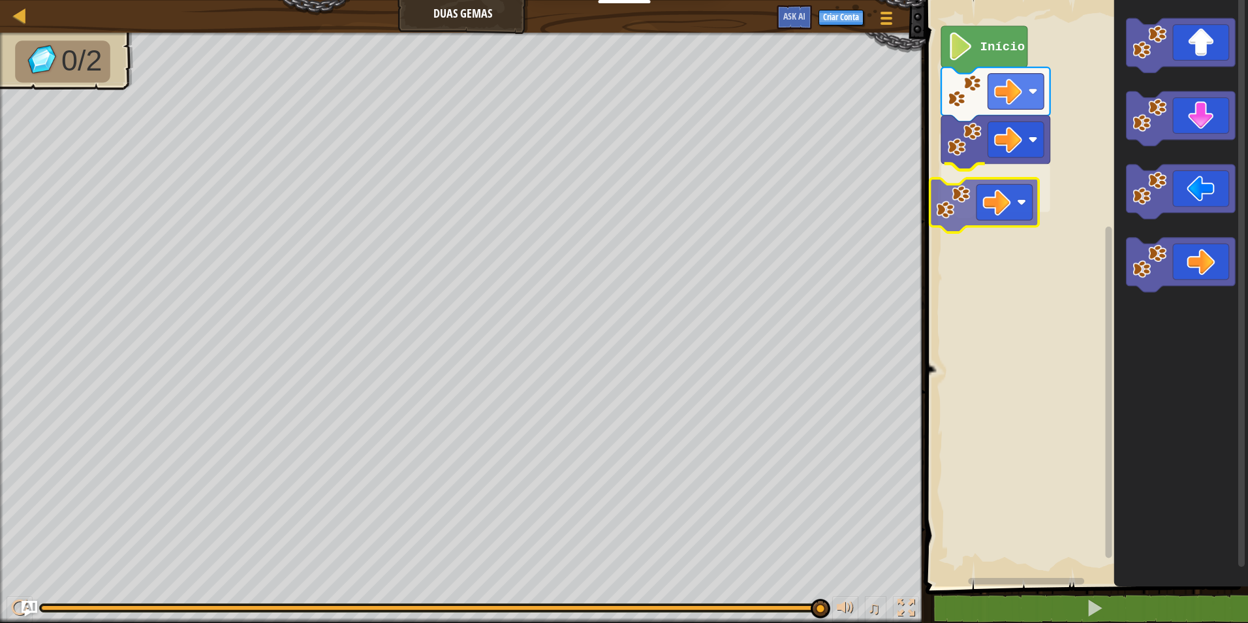
click at [963, 216] on div "Início" at bounding box center [1085, 289] width 326 height 593
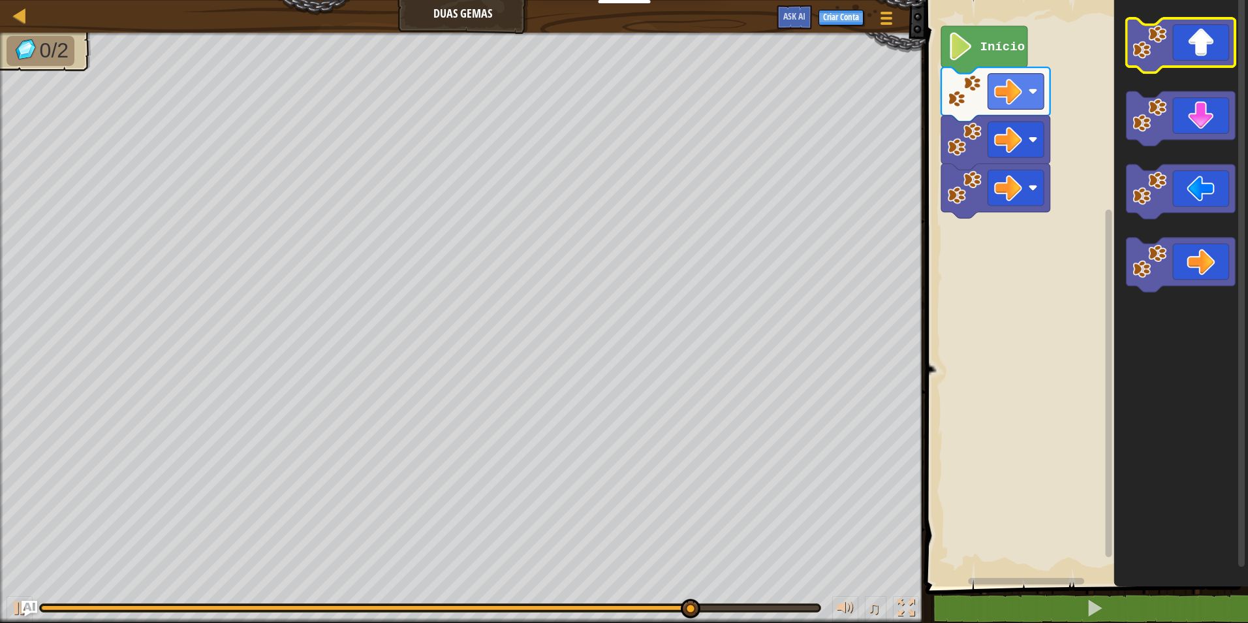
click at [1207, 43] on icon "Espaço de trabalho do Blockly" at bounding box center [1180, 45] width 109 height 54
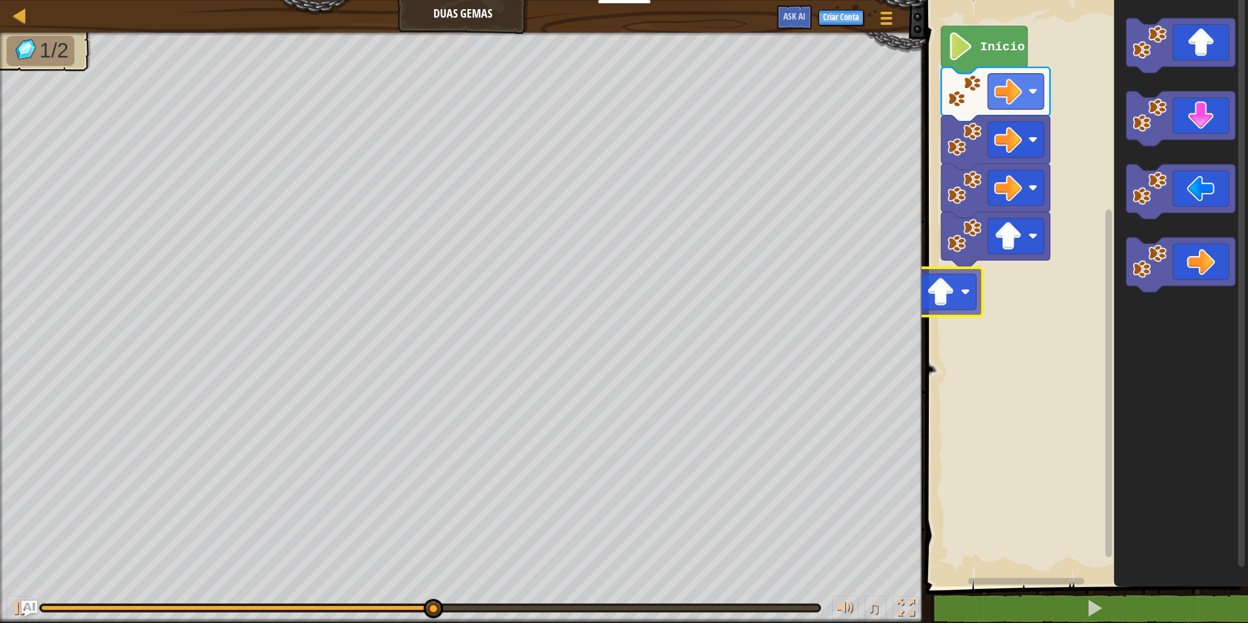
click at [953, 296] on div "Início" at bounding box center [1085, 289] width 326 height 593
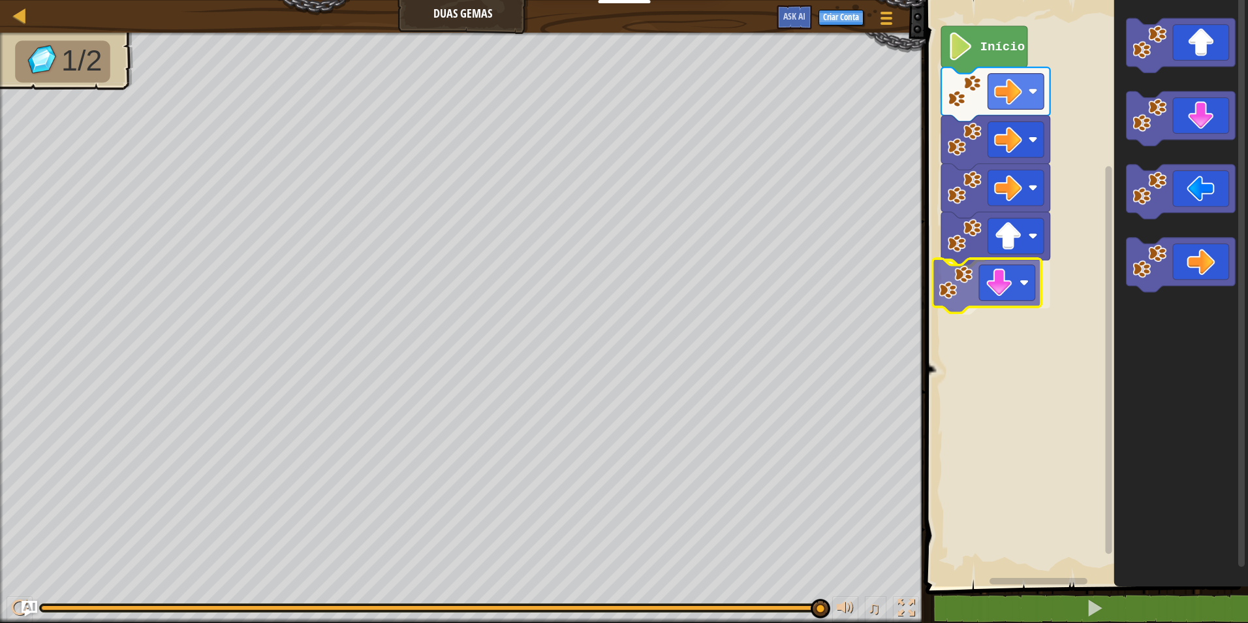
click at [1008, 295] on div "Início" at bounding box center [1085, 289] width 326 height 593
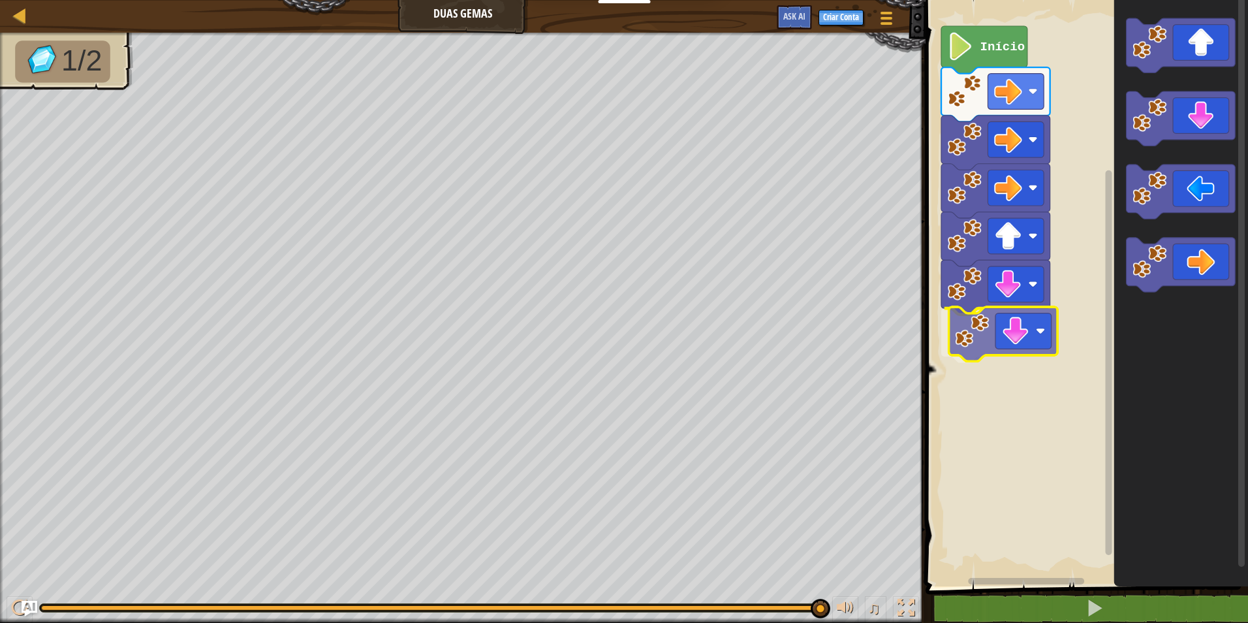
click at [1034, 334] on div "Início" at bounding box center [1085, 289] width 326 height 593
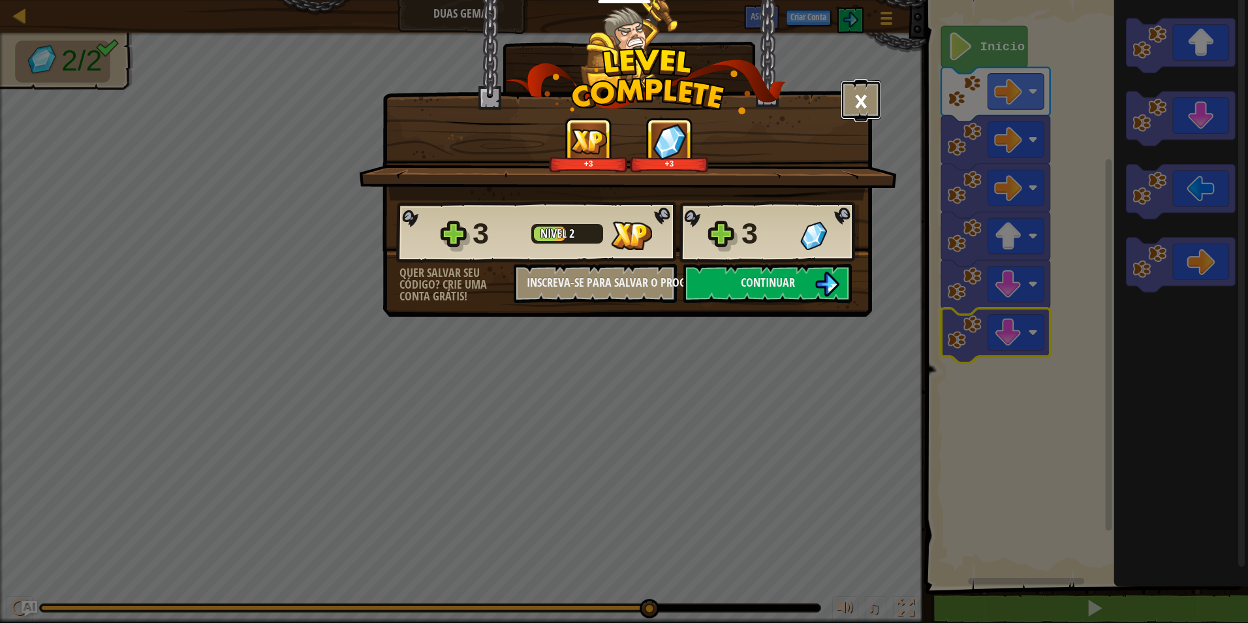
click at [849, 94] on button "×" at bounding box center [861, 99] width 40 height 39
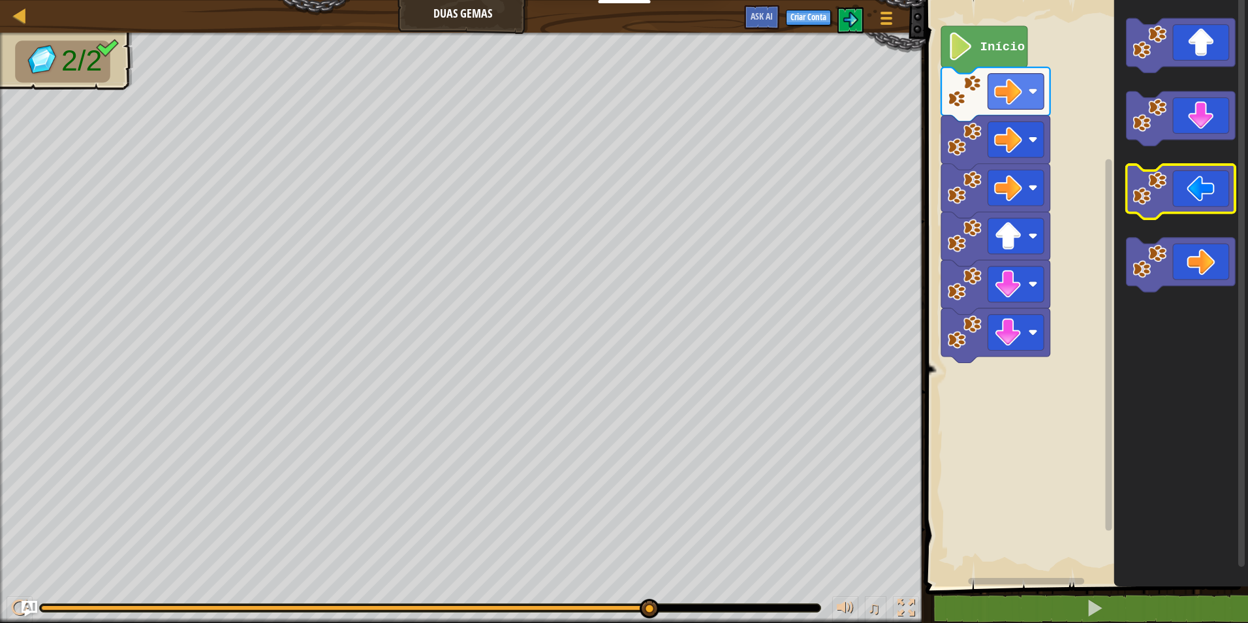
click at [1157, 169] on icon "Espaço de trabalho do Blockly" at bounding box center [1180, 191] width 109 height 54
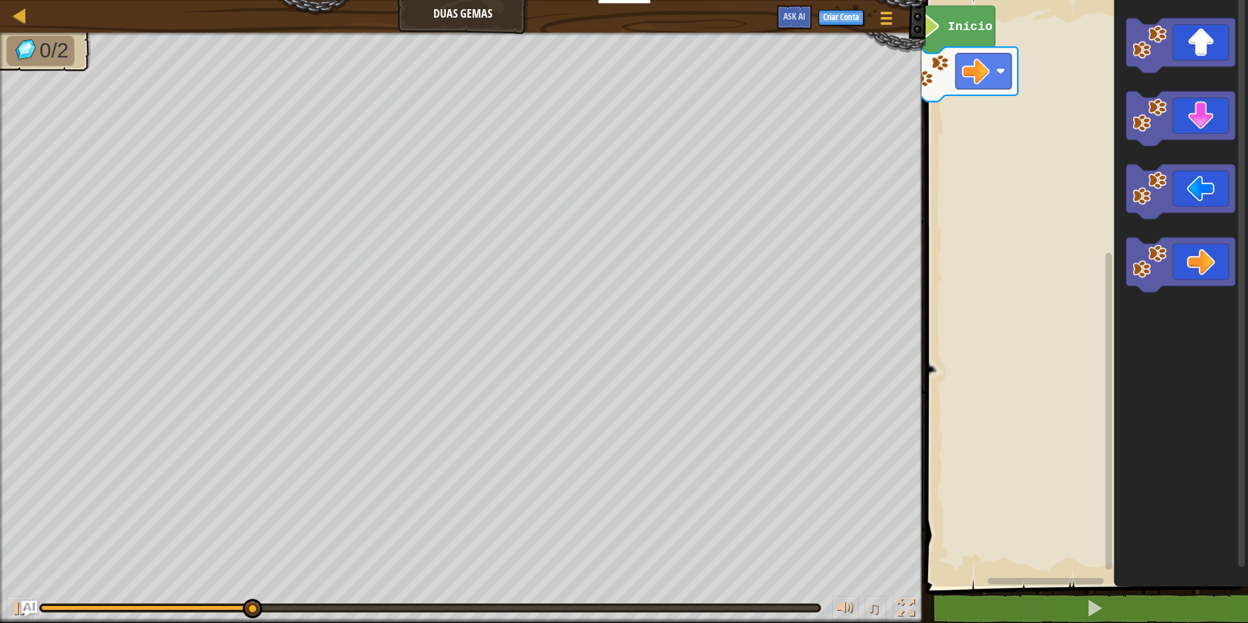
click at [882, 100] on div "Mapa Duas Gemas Menu do Jogo Criar Conta Ask AI 1 ההההההההההההההההההההההההההההה…" at bounding box center [624, 311] width 1248 height 623
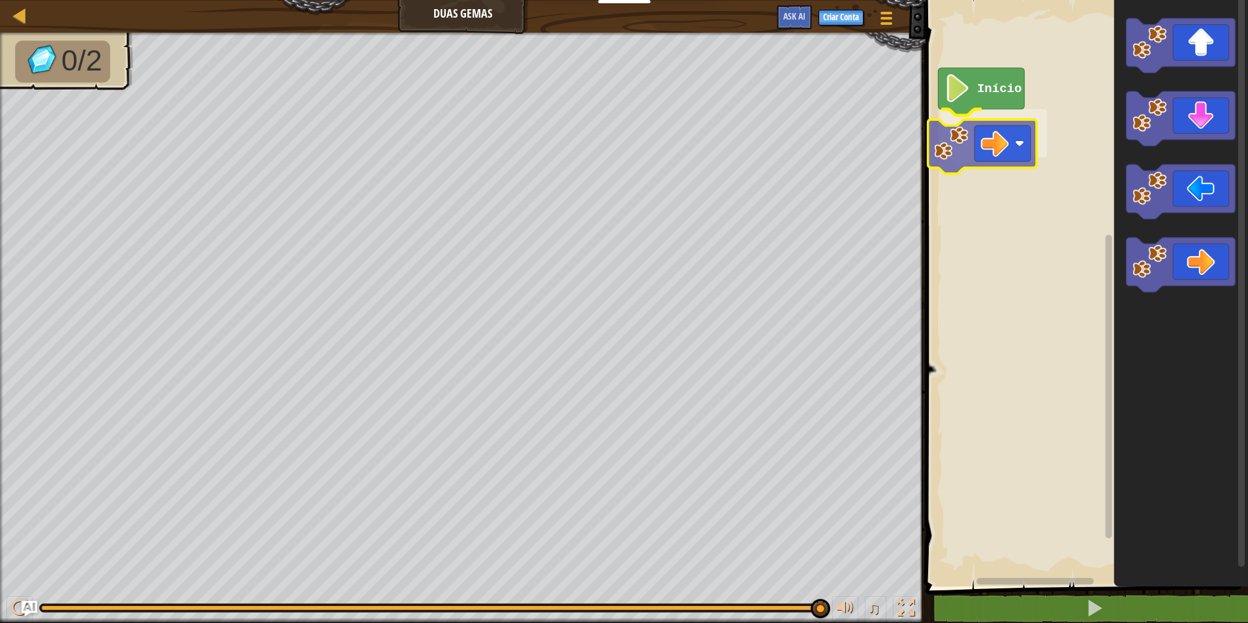
click at [961, 144] on div "Início" at bounding box center [1085, 289] width 326 height 593
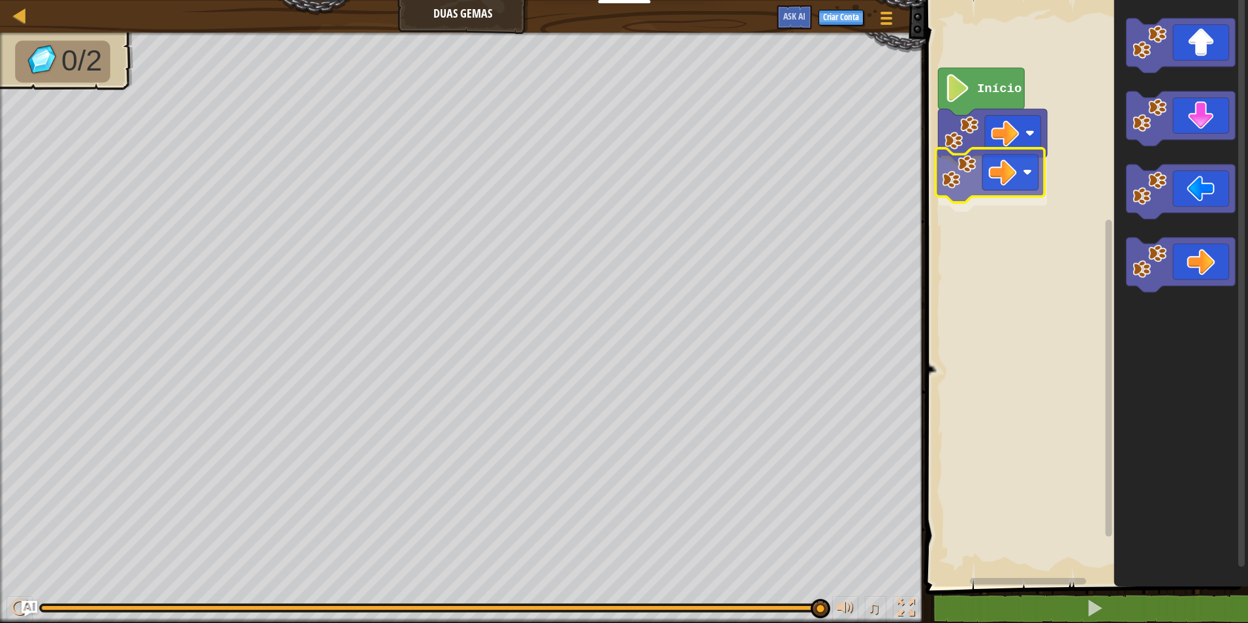
click at [942, 167] on div "Início" at bounding box center [1085, 289] width 326 height 593
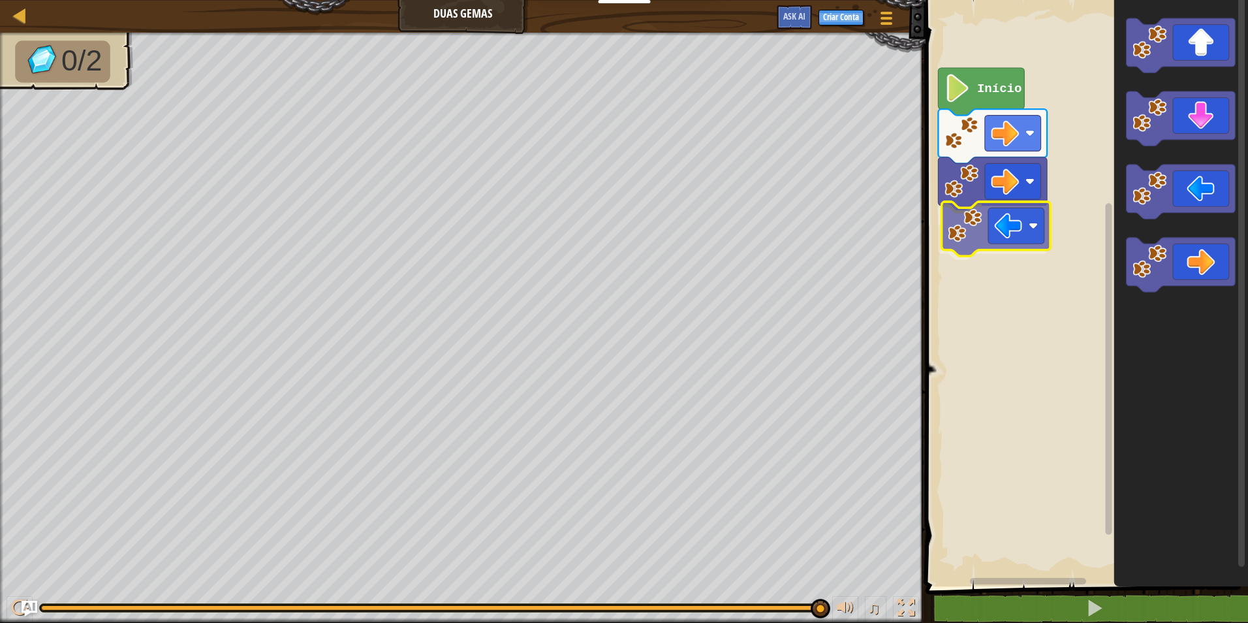
click at [990, 243] on div "Início" at bounding box center [1085, 289] width 326 height 593
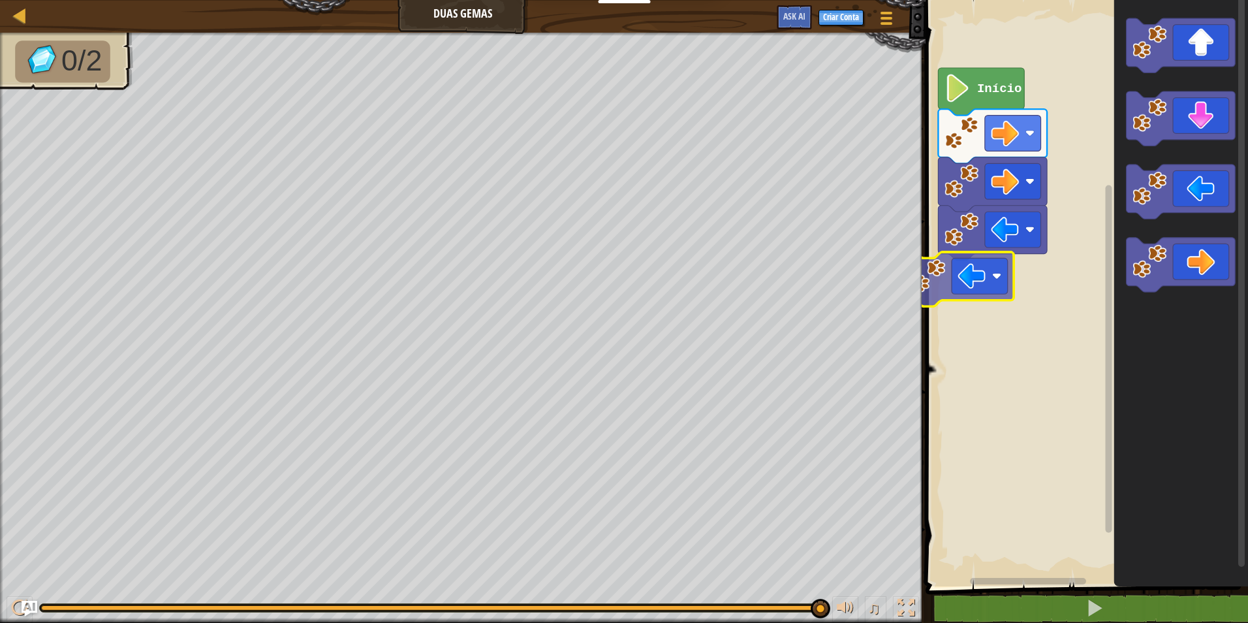
click at [946, 286] on div "Início" at bounding box center [1085, 289] width 326 height 593
click at [957, 287] on rect "Espaço de trabalho do Blockly" at bounding box center [1085, 289] width 326 height 593
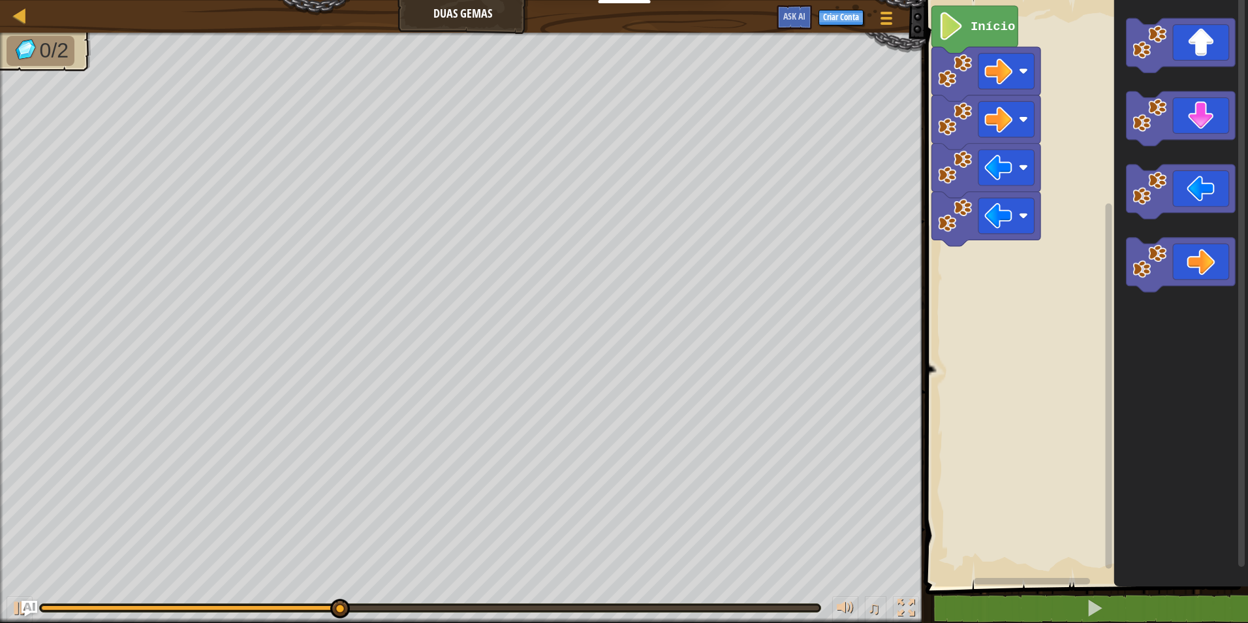
click at [959, 288] on rect "Espaço de trabalho do Blockly" at bounding box center [1085, 289] width 326 height 593
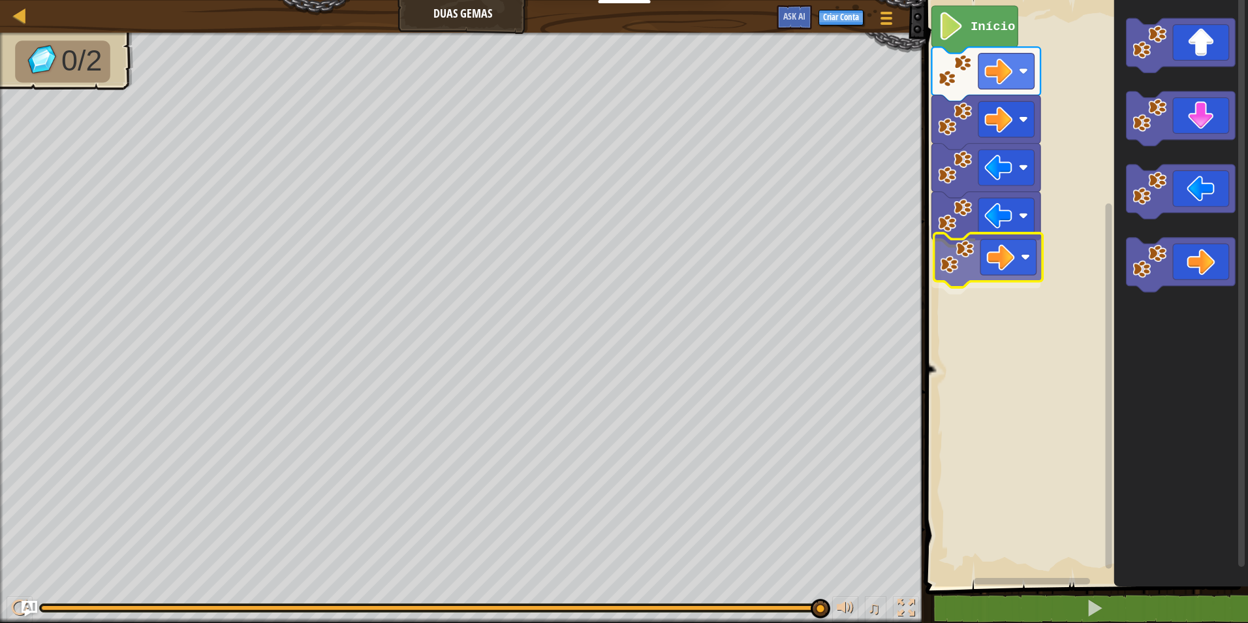
click at [982, 260] on div "Início" at bounding box center [1085, 289] width 326 height 593
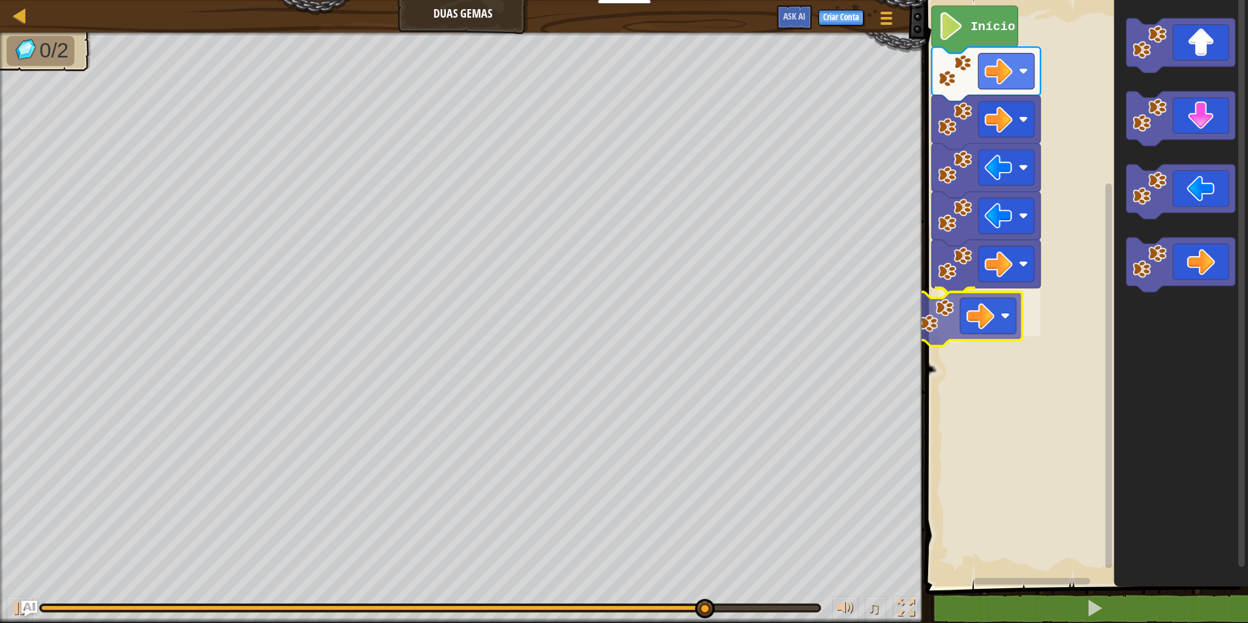
click at [953, 321] on div "Início" at bounding box center [1085, 289] width 326 height 593
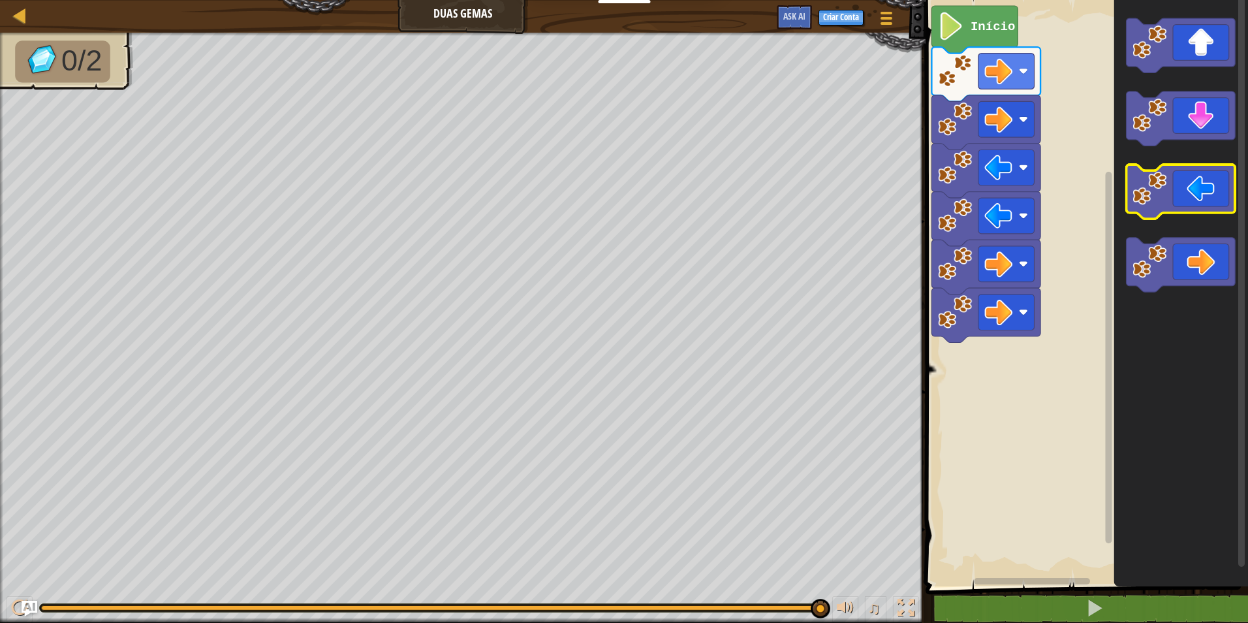
click at [1206, 192] on icon "Espaço de trabalho do Blockly" at bounding box center [1180, 191] width 109 height 54
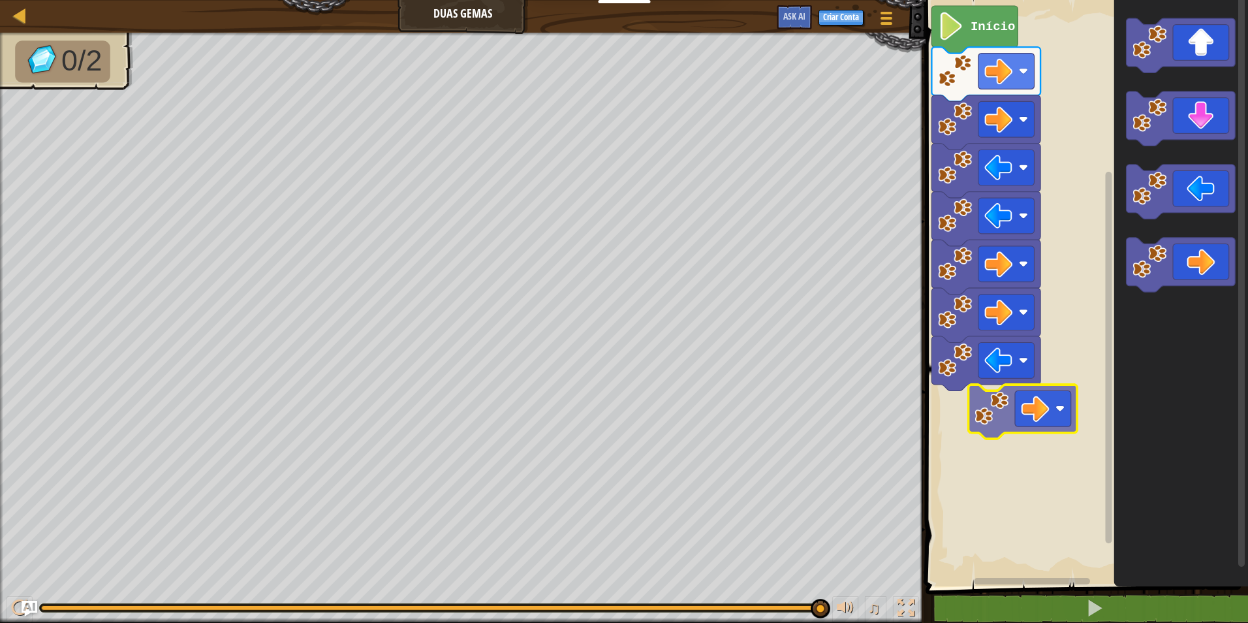
click at [1050, 401] on div "Início" at bounding box center [1085, 289] width 326 height 593
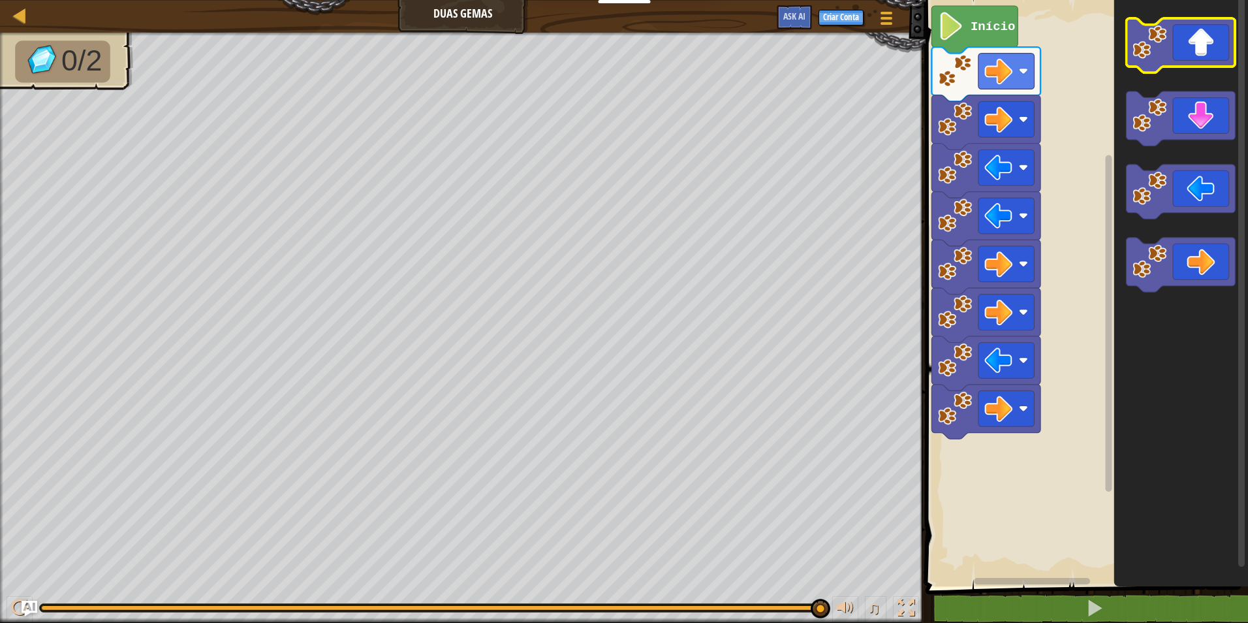
click at [1211, 53] on icon "Espaço de trabalho do Blockly" at bounding box center [1180, 45] width 109 height 54
click at [1203, 63] on icon "Espaço de trabalho do Blockly" at bounding box center [1180, 45] width 109 height 54
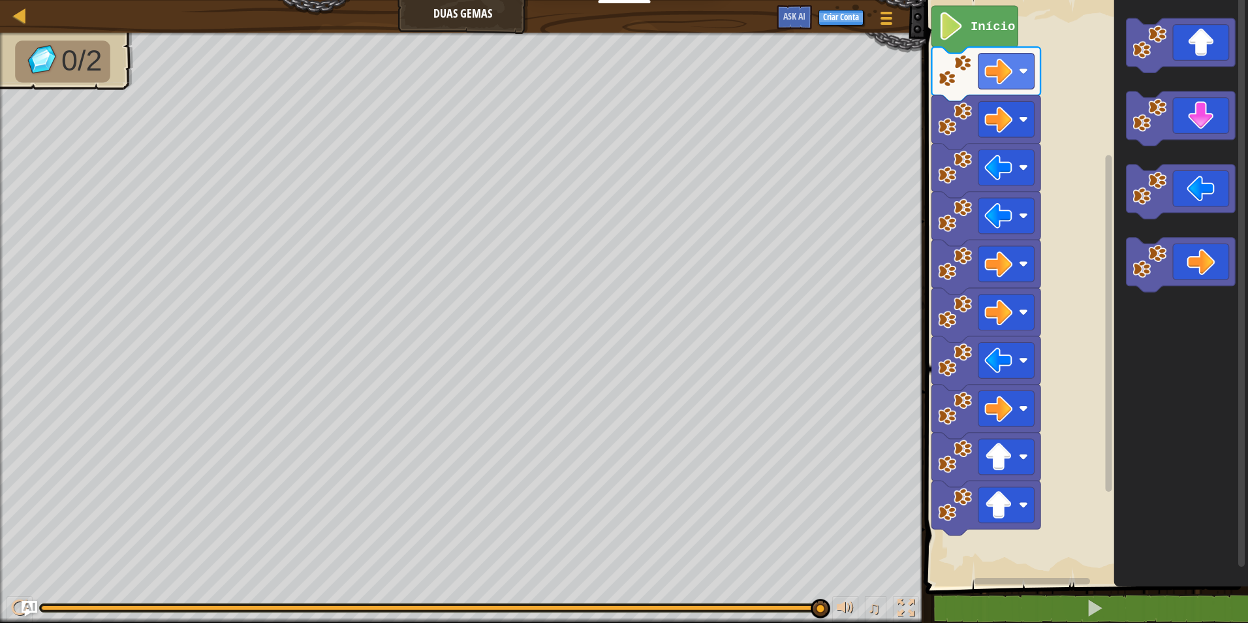
click at [937, 0] on html "Educadores Create Free Account School & District Solutions Teacher Toolkit Prev…" at bounding box center [624, 0] width 1248 height 0
drag, startPoint x: 984, startPoint y: 550, endPoint x: 972, endPoint y: 565, distance: 18.7
click at [972, 565] on div "1 2 go ( 'right' ) הההההההההההההההההההההההההההההההההההההההההההההההההההההההההההה…" at bounding box center [1085, 320] width 326 height 627
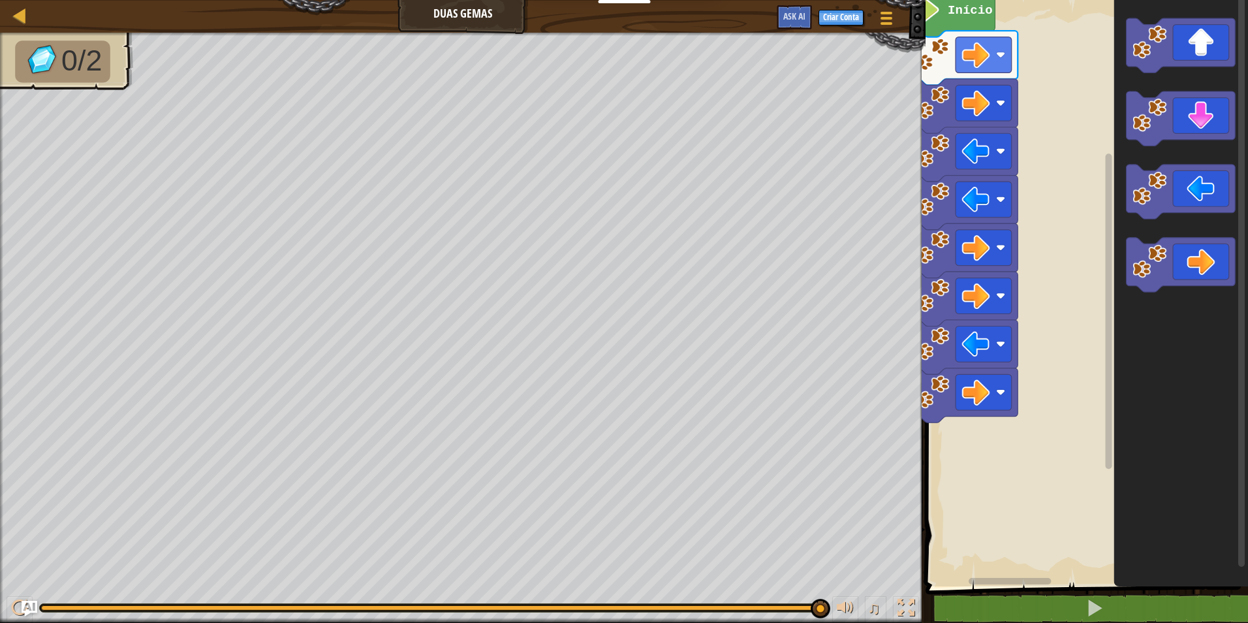
click at [780, 388] on div "Mapa Duas Gemas Menu do Jogo Criar Conta Ask AI 1 ההההההההההההההההההההההההההההה…" at bounding box center [624, 311] width 1248 height 623
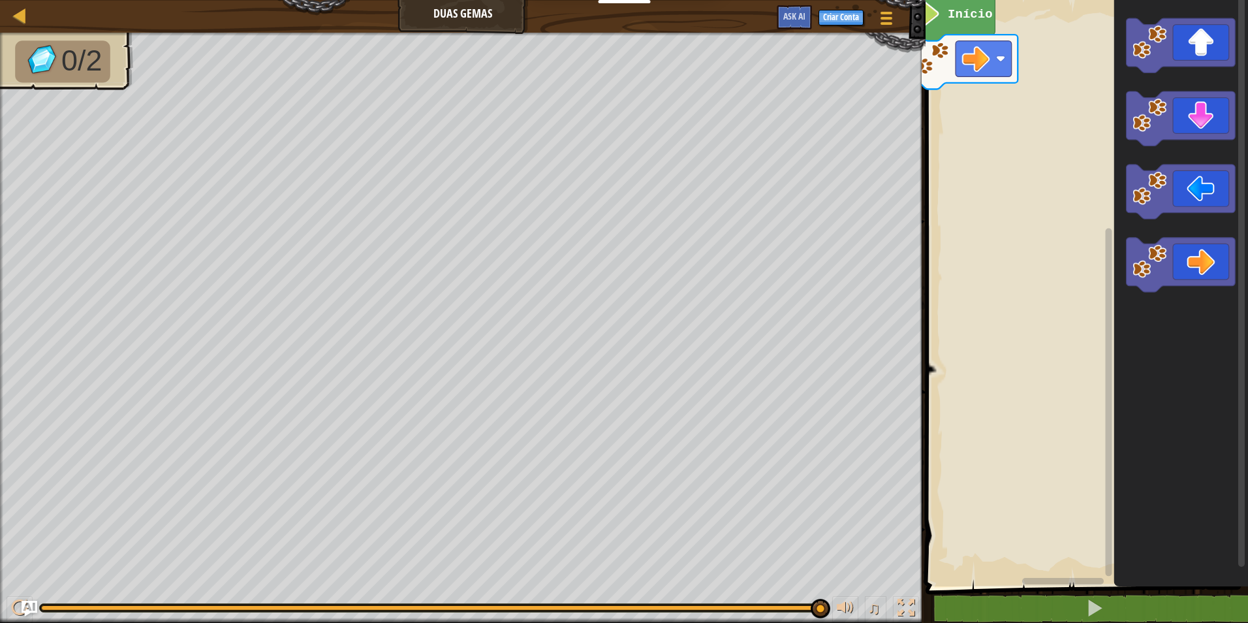
drag, startPoint x: 687, startPoint y: 605, endPoint x: 918, endPoint y: 649, distance: 234.5
click at [918, 0] on html "Educadores Create Free Account School & District Solutions Teacher Toolkit Prev…" at bounding box center [624, 0] width 1248 height 0
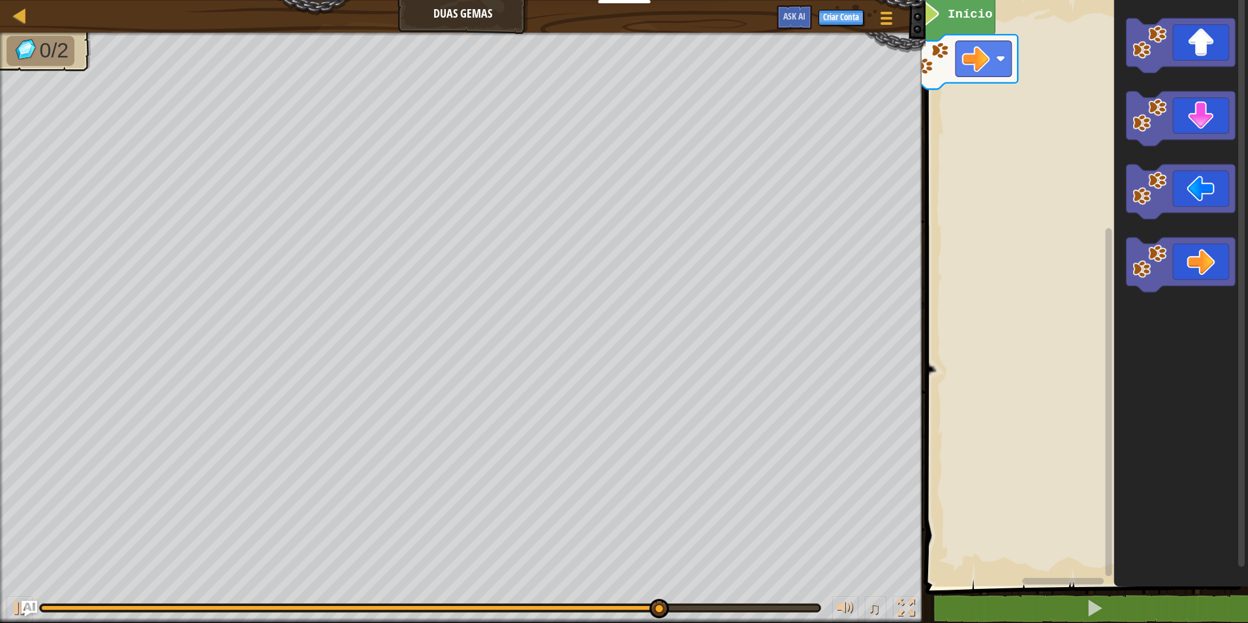
drag, startPoint x: 580, startPoint y: 623, endPoint x: 1100, endPoint y: 640, distance: 520.4
click at [1100, 0] on html "Educadores Create Free Account School & District Solutions Teacher Toolkit Prev…" at bounding box center [624, 0] width 1248 height 0
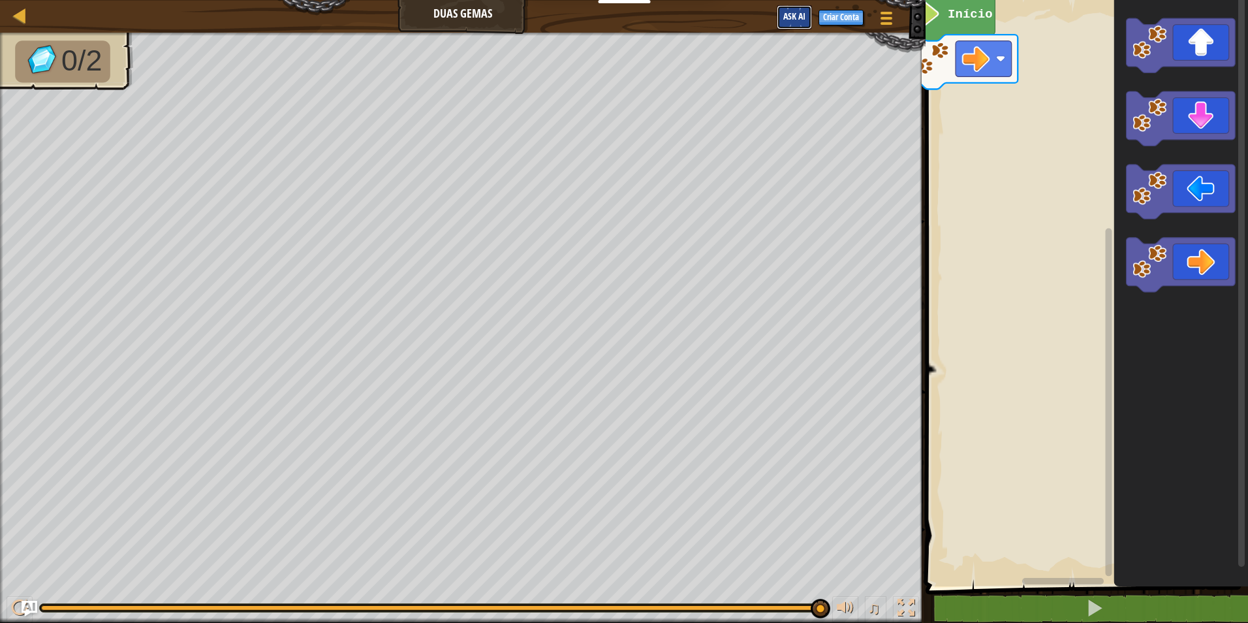
click at [786, 16] on span "Ask AI" at bounding box center [794, 16] width 22 height 12
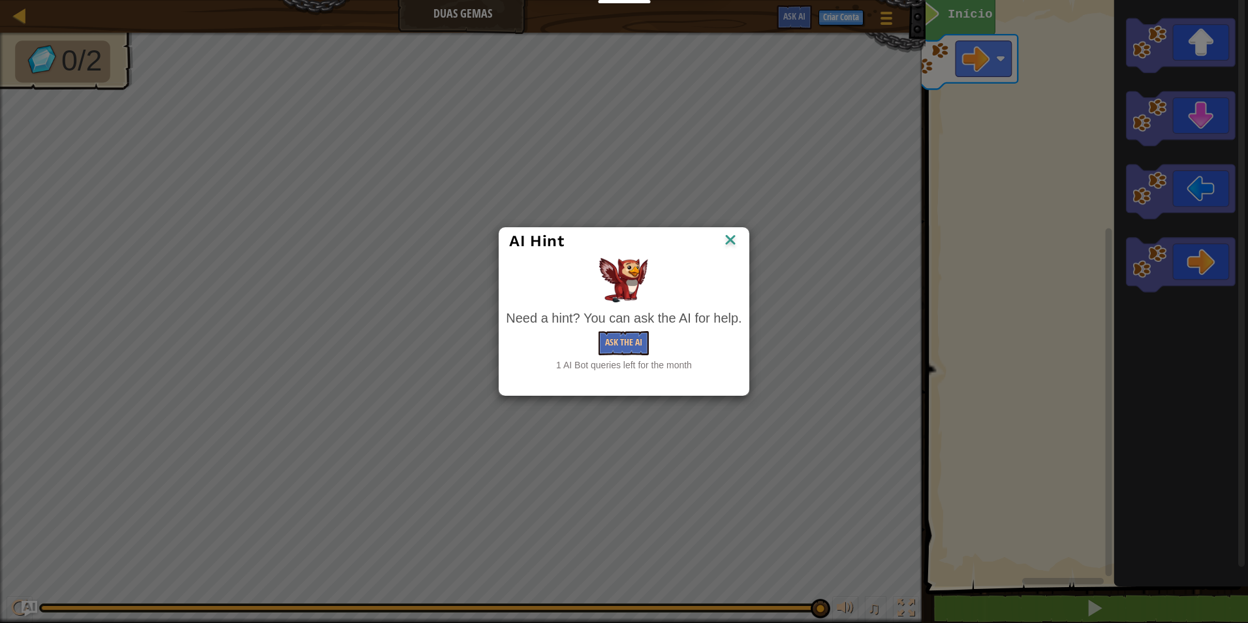
click at [738, 235] on img at bounding box center [730, 241] width 17 height 20
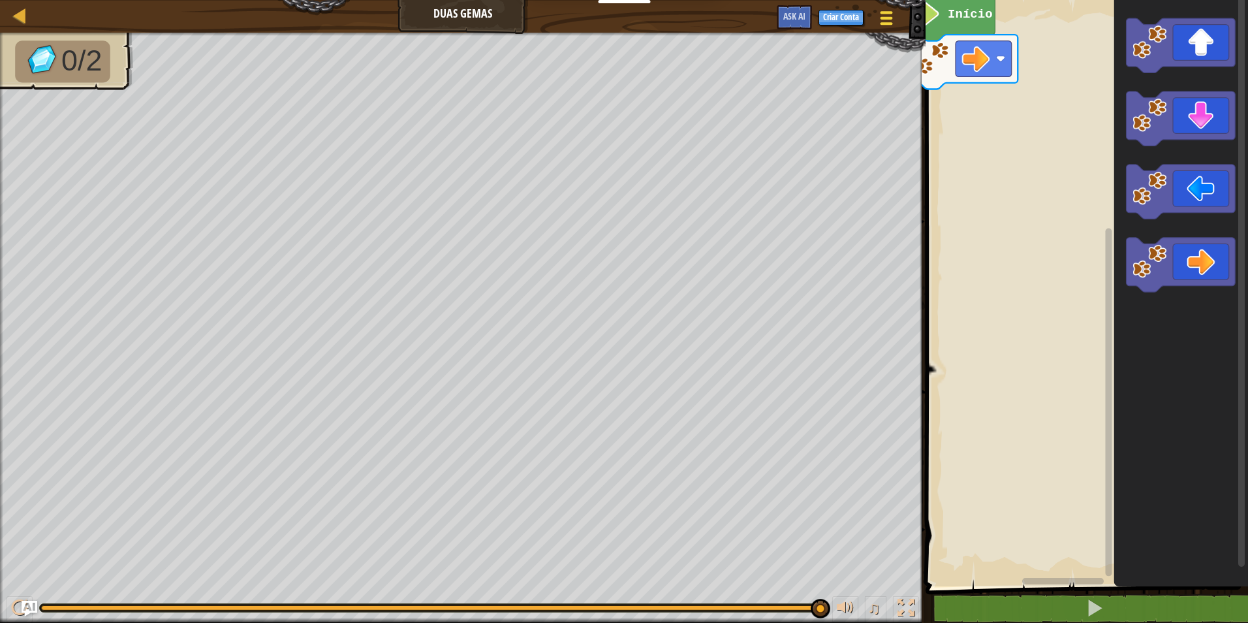
drag, startPoint x: 879, startPoint y: 19, endPoint x: 877, endPoint y: 25, distance: 7.0
click at [877, 25] on button "Menu do Jogo" at bounding box center [886, 21] width 35 height 32
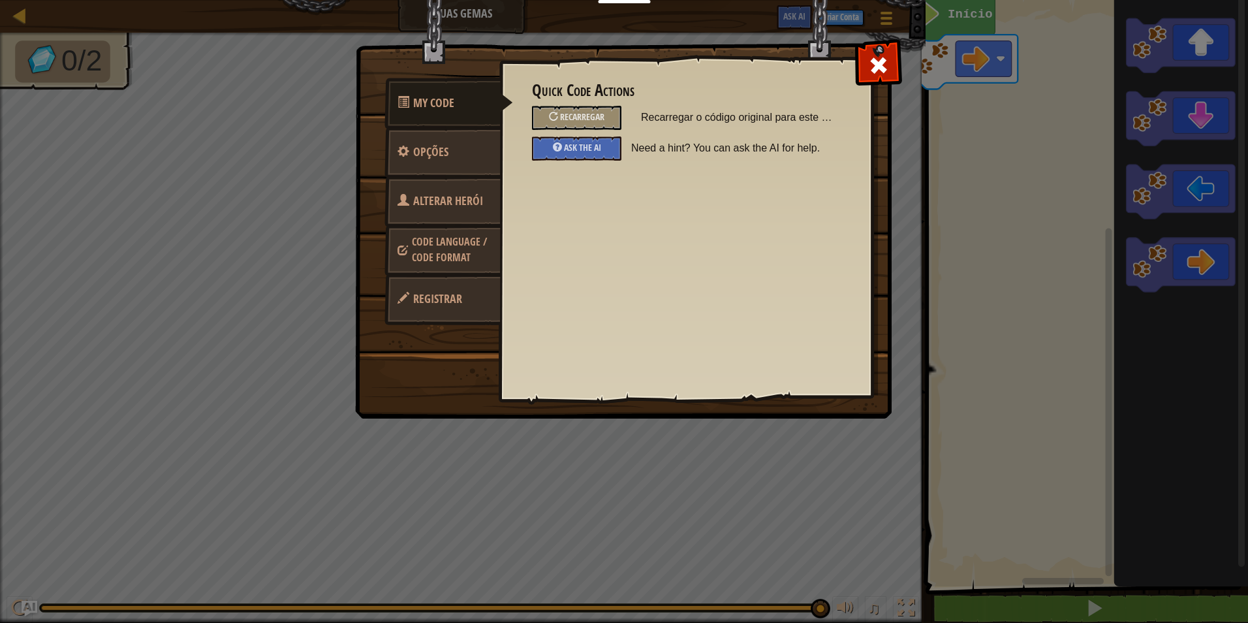
click at [458, 250] on span "Code Language / Code Format" at bounding box center [449, 249] width 75 height 30
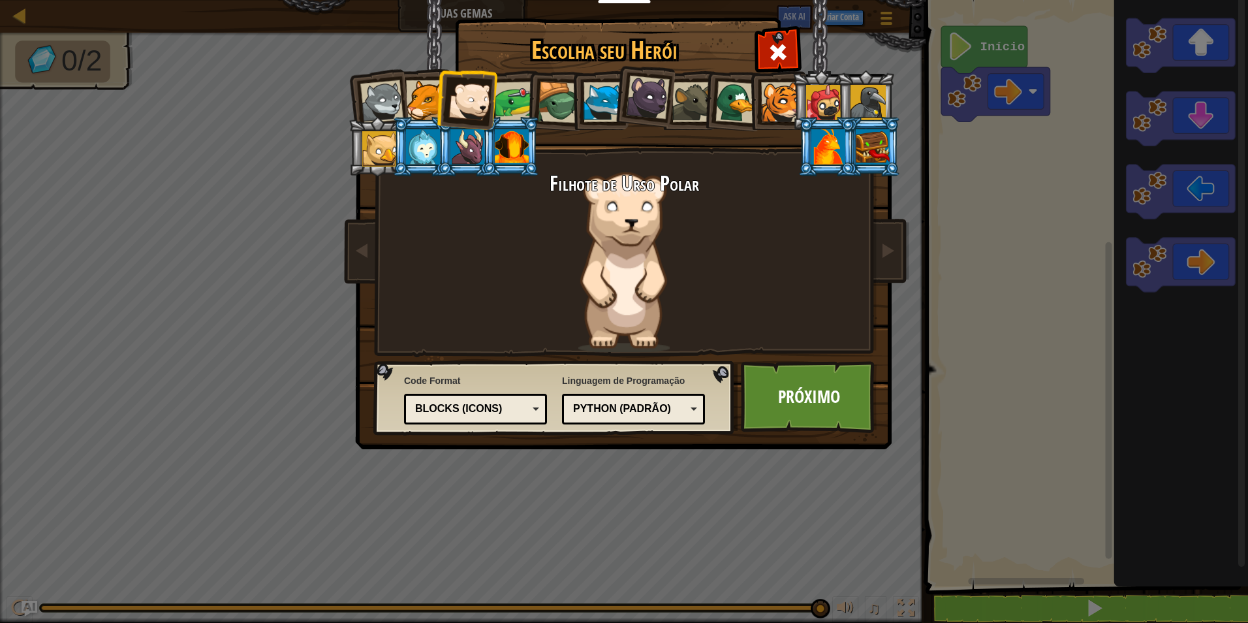
click at [420, 92] on div at bounding box center [426, 100] width 40 height 40
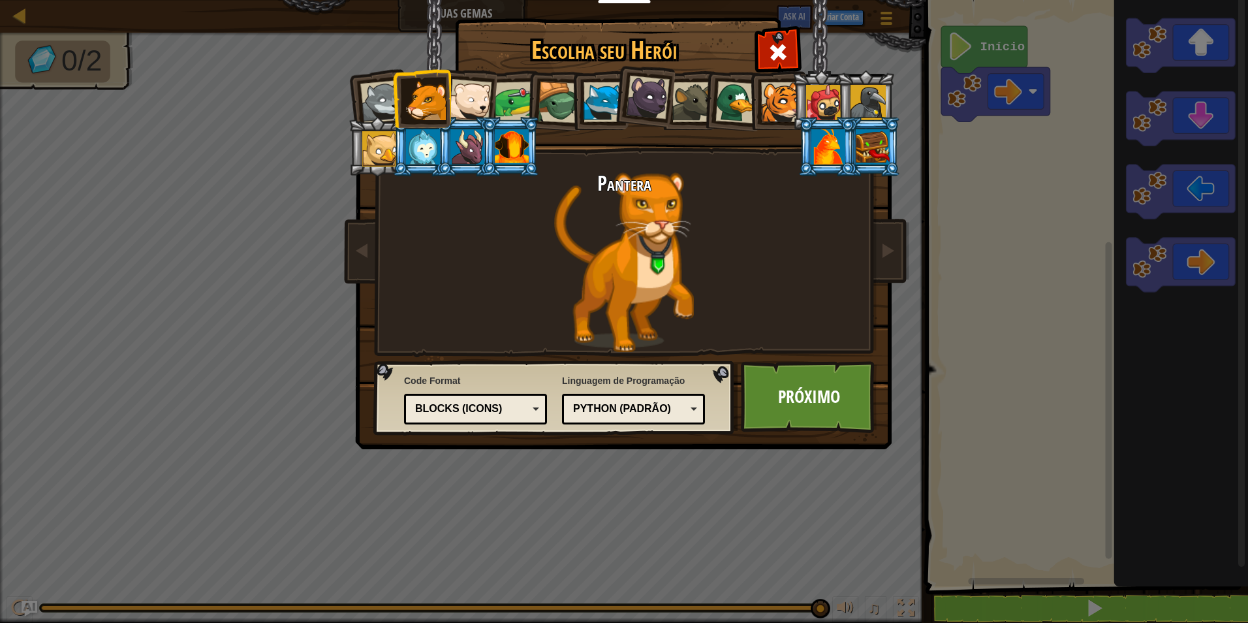
click at [767, 99] on div at bounding box center [781, 102] width 40 height 40
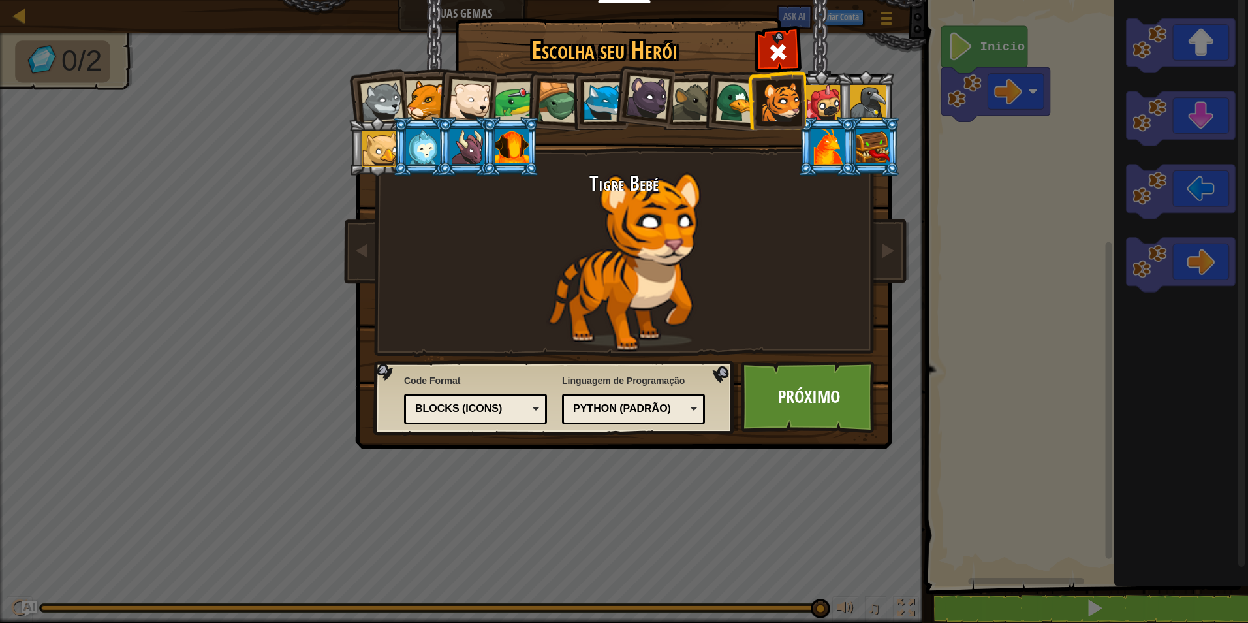
drag, startPoint x: 806, startPoint y: 96, endPoint x: 824, endPoint y: 96, distance: 17.6
click at [824, 96] on div at bounding box center [823, 102] width 35 height 35
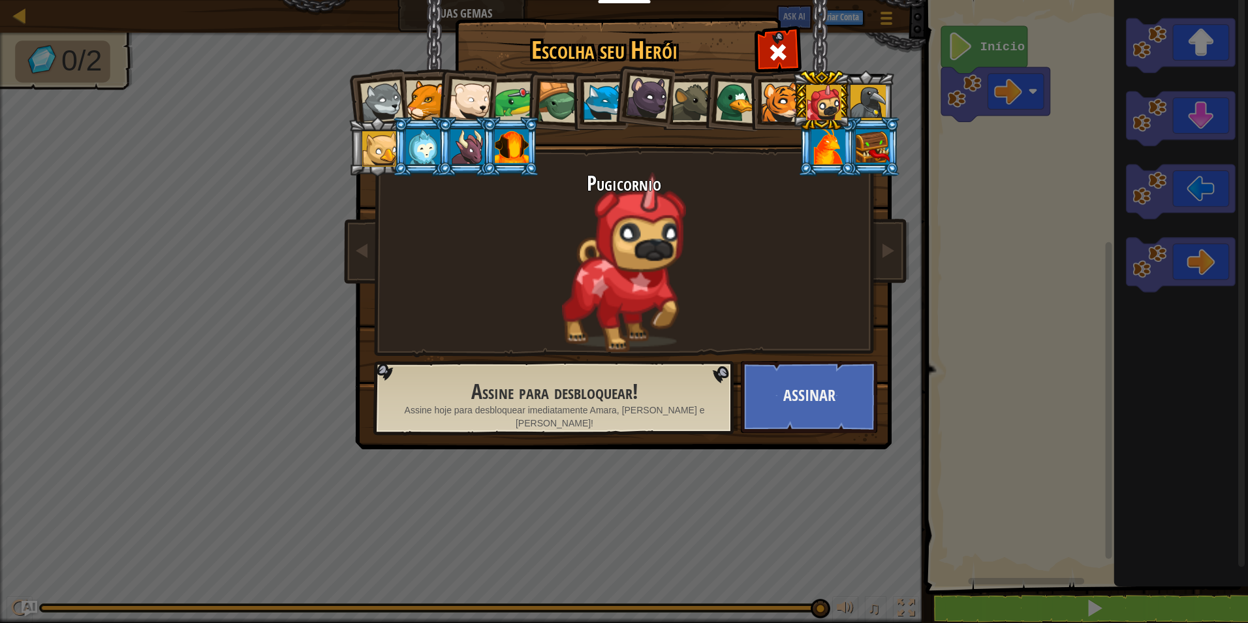
click at [773, 88] on div at bounding box center [781, 102] width 40 height 40
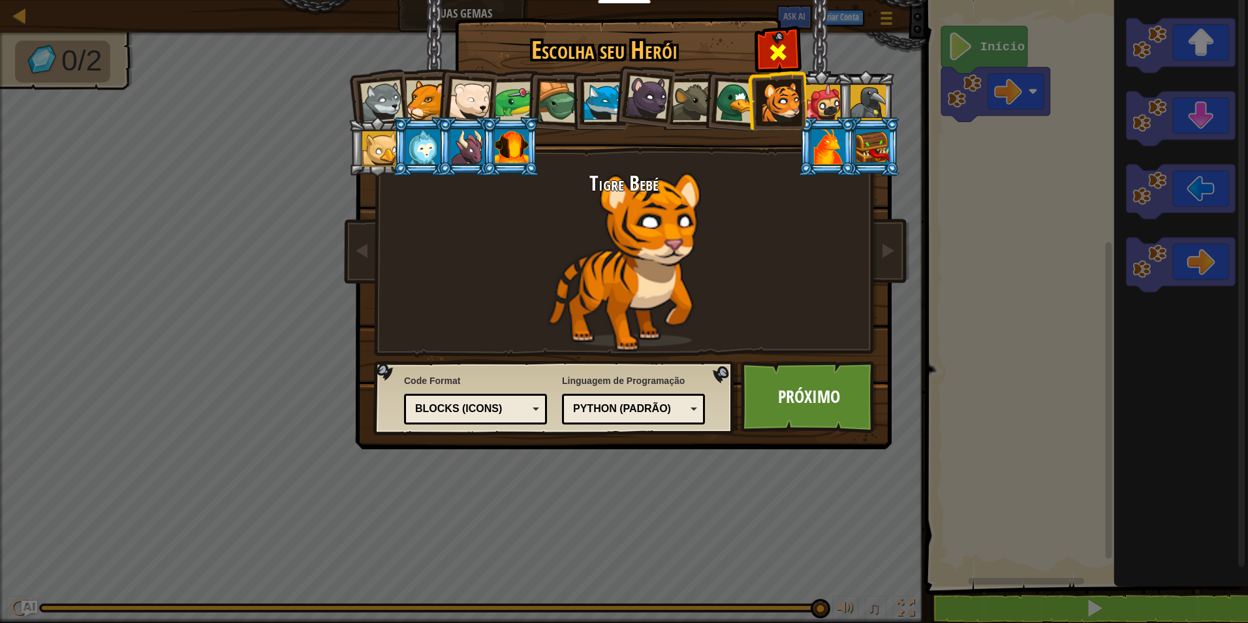
click at [772, 46] on span at bounding box center [778, 52] width 21 height 21
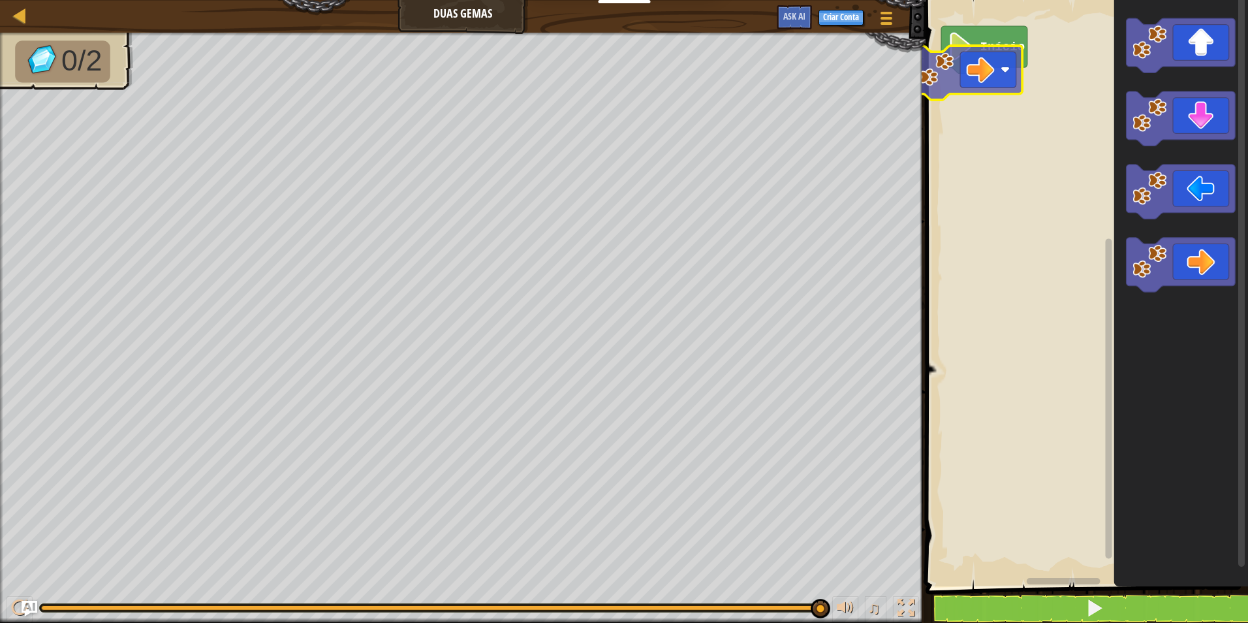
click at [1001, 75] on div "Início" at bounding box center [1085, 289] width 326 height 593
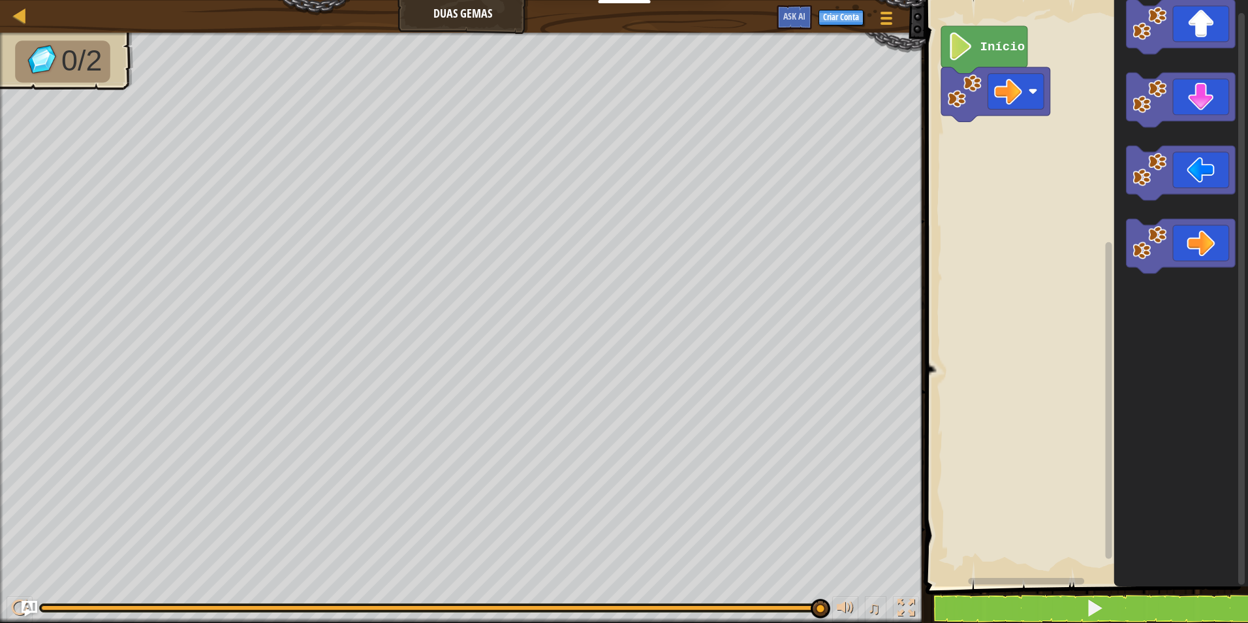
click at [1153, 67] on icon "Espaço de trabalho do Blockly" at bounding box center [1181, 289] width 134 height 593
click at [950, 137] on div "Início" at bounding box center [1085, 289] width 326 height 593
click at [993, 121] on div "Início" at bounding box center [1085, 289] width 326 height 593
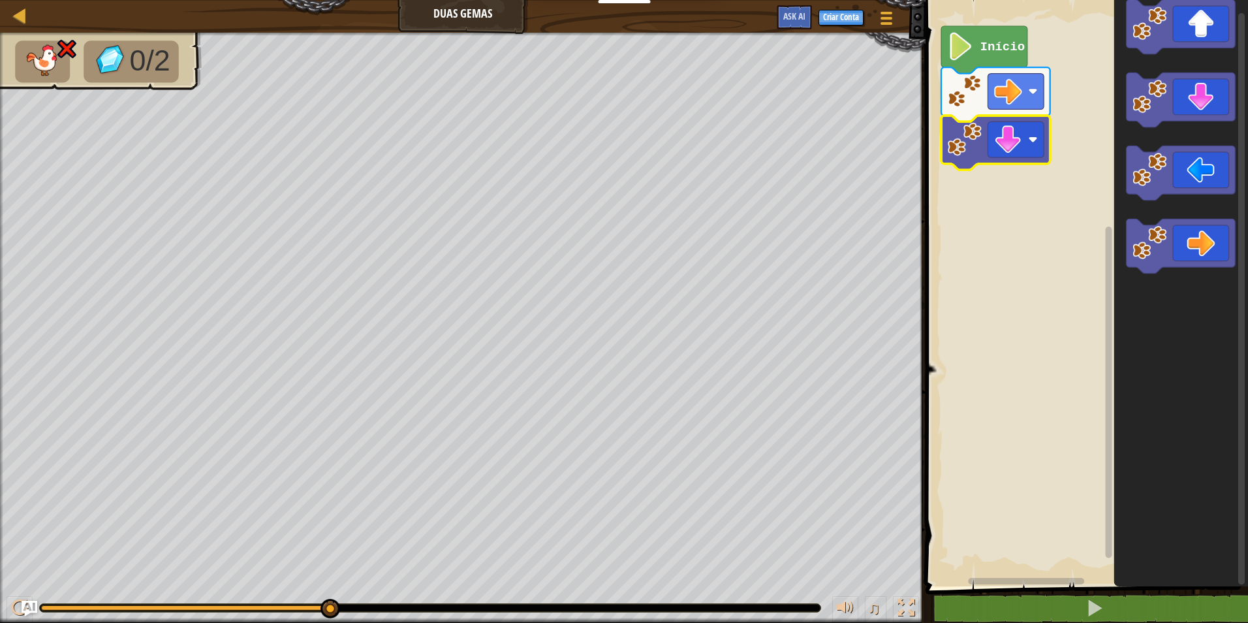
drag, startPoint x: 359, startPoint y: 598, endPoint x: 532, endPoint y: 585, distance: 173.4
click at [389, 591] on div "♫" at bounding box center [462, 604] width 925 height 39
drag, startPoint x: 325, startPoint y: 597, endPoint x: 329, endPoint y: 619, distance: 21.9
click at [329, 619] on div "♫" at bounding box center [462, 604] width 925 height 39
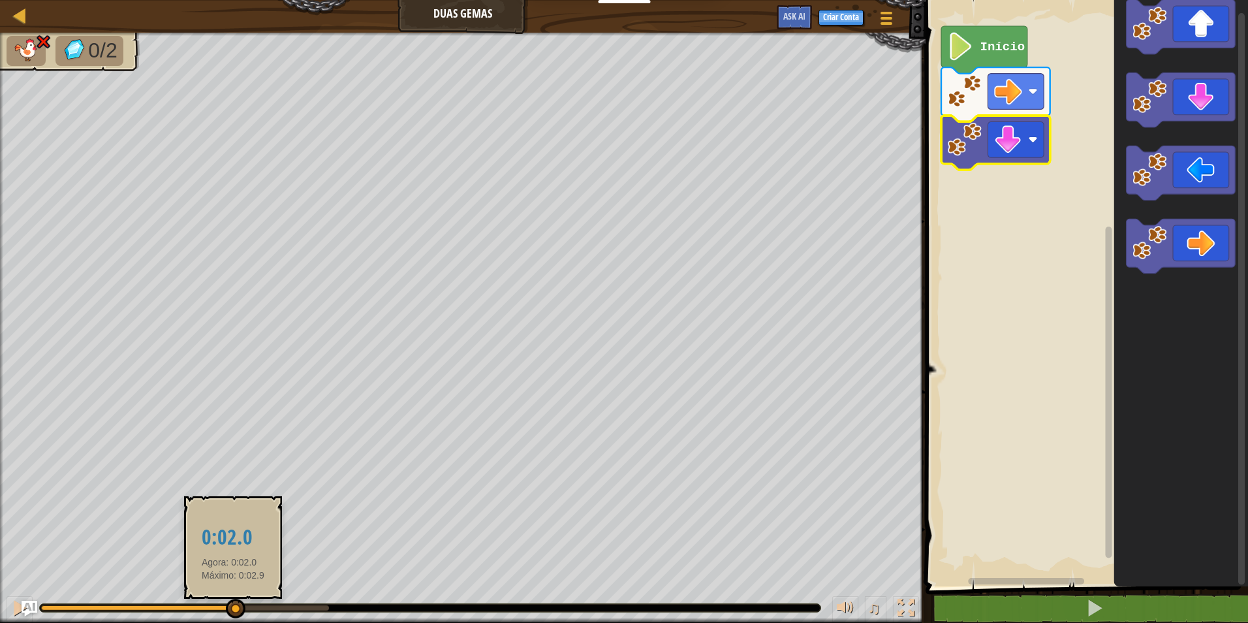
drag, startPoint x: 329, startPoint y: 612, endPoint x: 296, endPoint y: 604, distance: 34.1
click at [240, 604] on div at bounding box center [236, 608] width 20 height 20
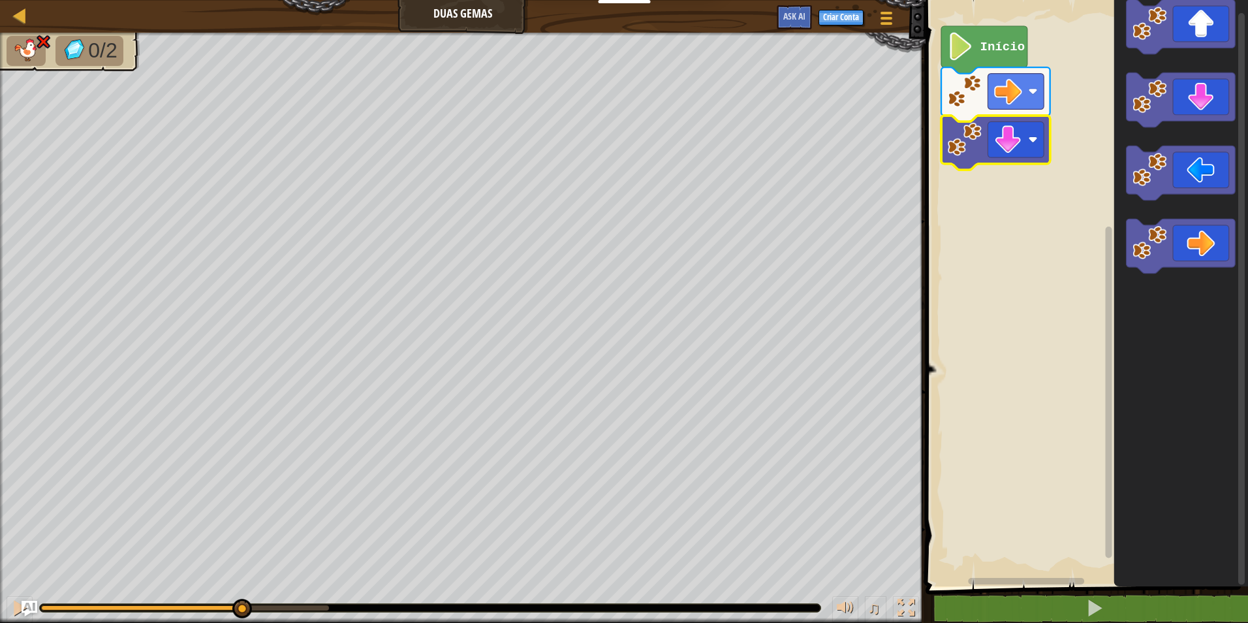
drag, startPoint x: 245, startPoint y: 596, endPoint x: 211, endPoint y: 604, distance: 35.0
click at [211, 604] on div "♫" at bounding box center [462, 604] width 925 height 39
click at [250, 583] on div "0/2 ♫ Filhote de Urso Polar" at bounding box center [624, 328] width 1248 height 590
drag, startPoint x: 243, startPoint y: 598, endPoint x: 230, endPoint y: 603, distance: 14.4
click at [196, 593] on div "♫" at bounding box center [462, 604] width 925 height 39
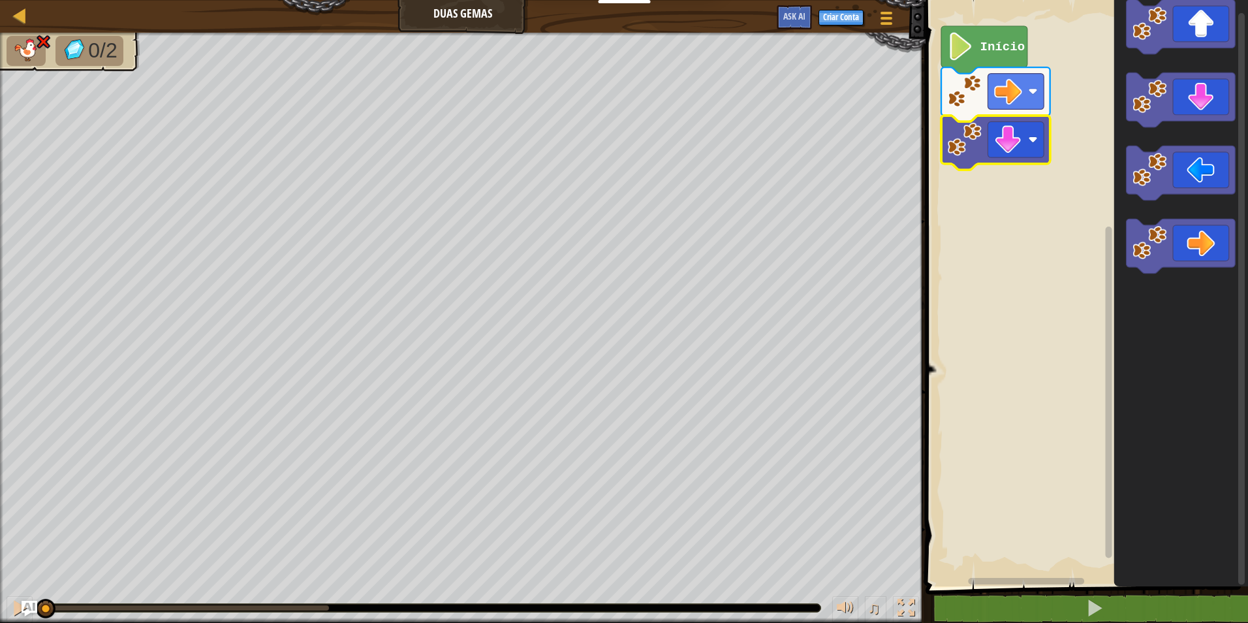
drag, startPoint x: 245, startPoint y: 605, endPoint x: -3, endPoint y: 510, distance: 265.7
click at [0, 0] on html "Educadores Create Free Account School & District Solutions Teacher Toolkit Prev…" at bounding box center [624, 0] width 1248 height 0
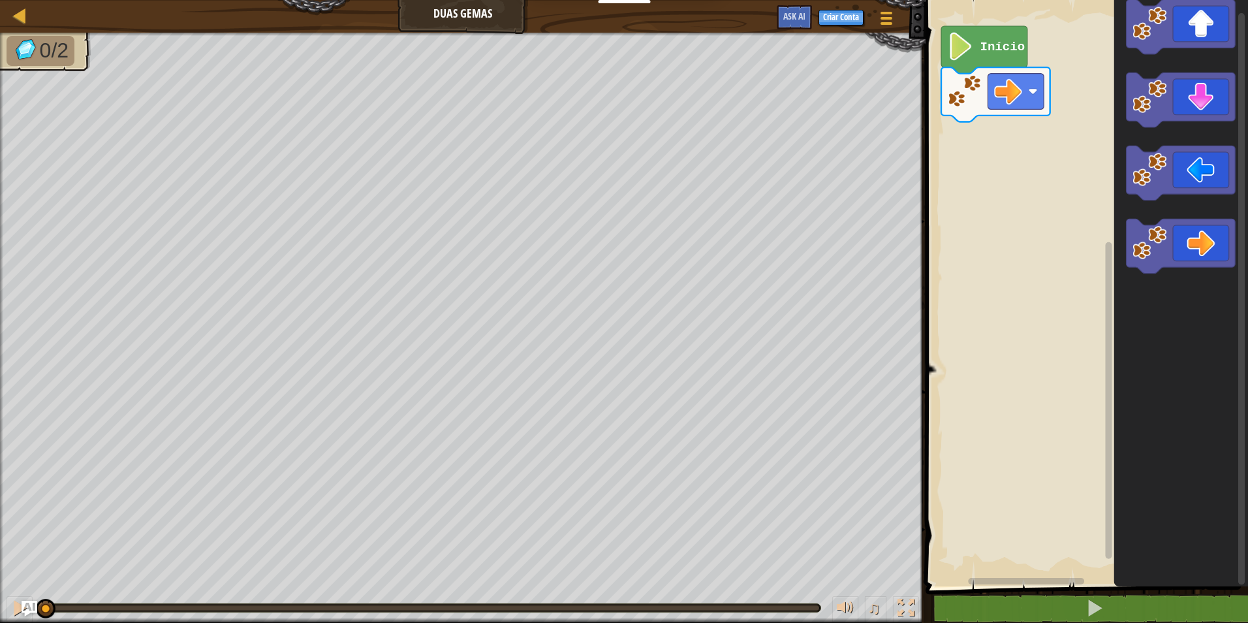
click at [15, 444] on div "0/2 ♫ Filhote de Urso Polar" at bounding box center [624, 328] width 1248 height 590
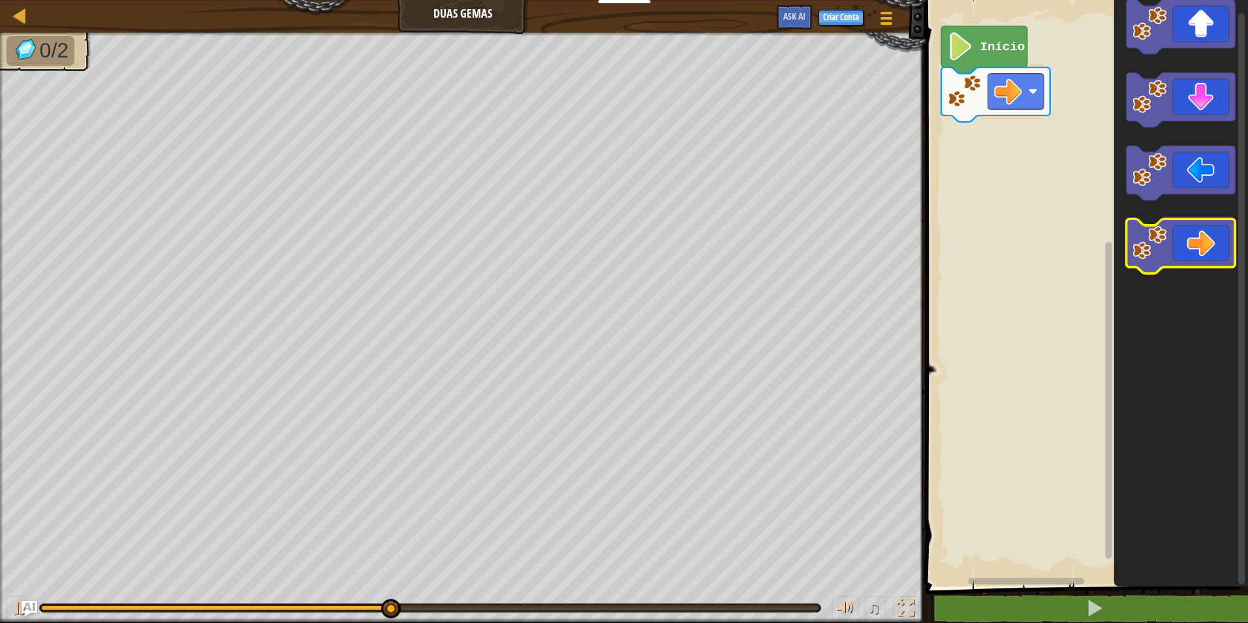
click at [1170, 240] on icon "Espaço de trabalho do Blockly" at bounding box center [1180, 246] width 109 height 54
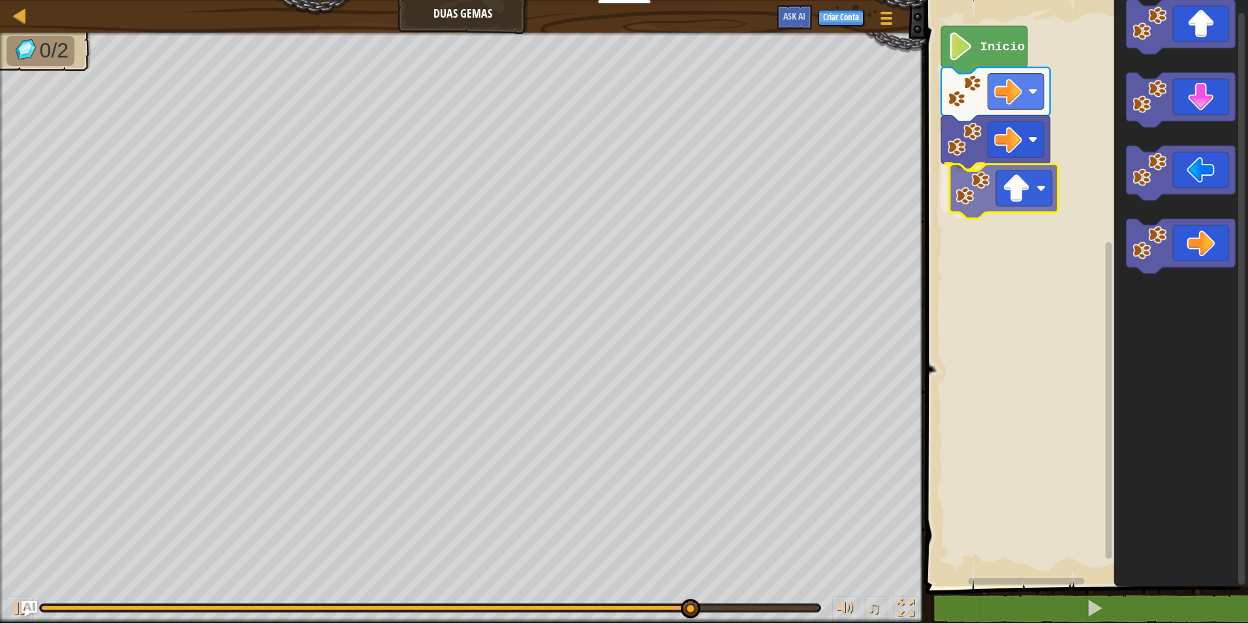
click at [1004, 185] on div "Início" at bounding box center [1085, 289] width 326 height 593
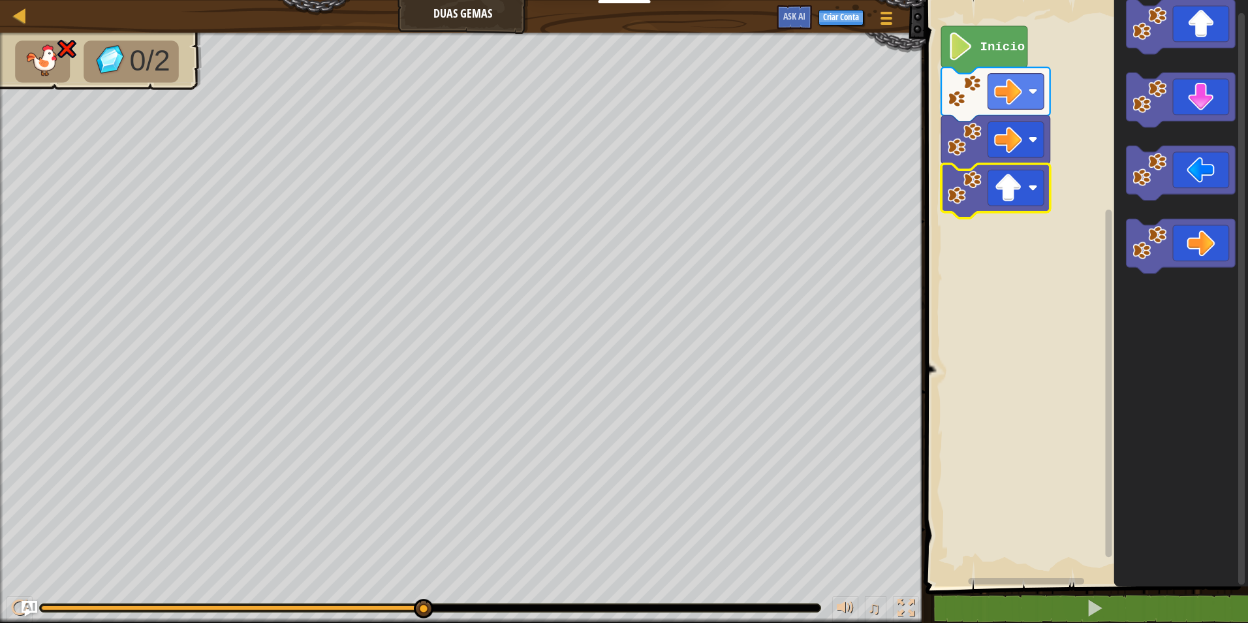
click at [403, 590] on div "♫" at bounding box center [462, 604] width 925 height 39
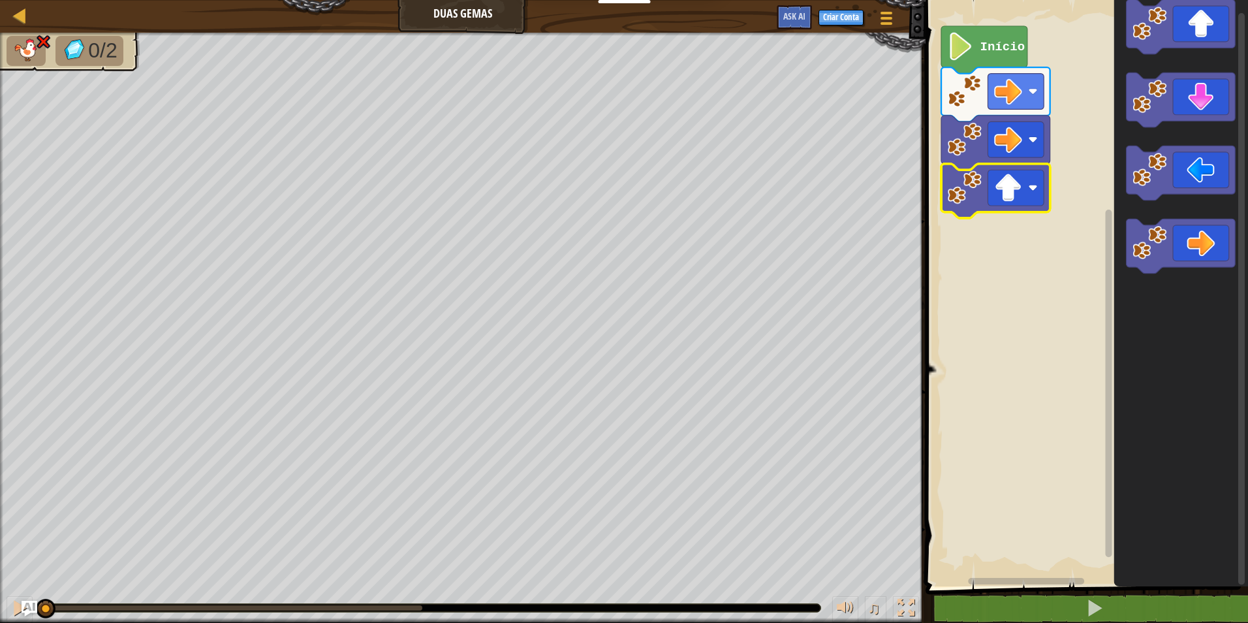
drag, startPoint x: 424, startPoint y: 598, endPoint x: -3, endPoint y: 597, distance: 426.2
click at [0, 0] on html "Educadores Create Free Account School & District Solutions Teacher Toolkit Prev…" at bounding box center [624, 0] width 1248 height 0
click at [1008, 149] on image "Espaço de trabalho do Blockly" at bounding box center [1008, 139] width 28 height 28
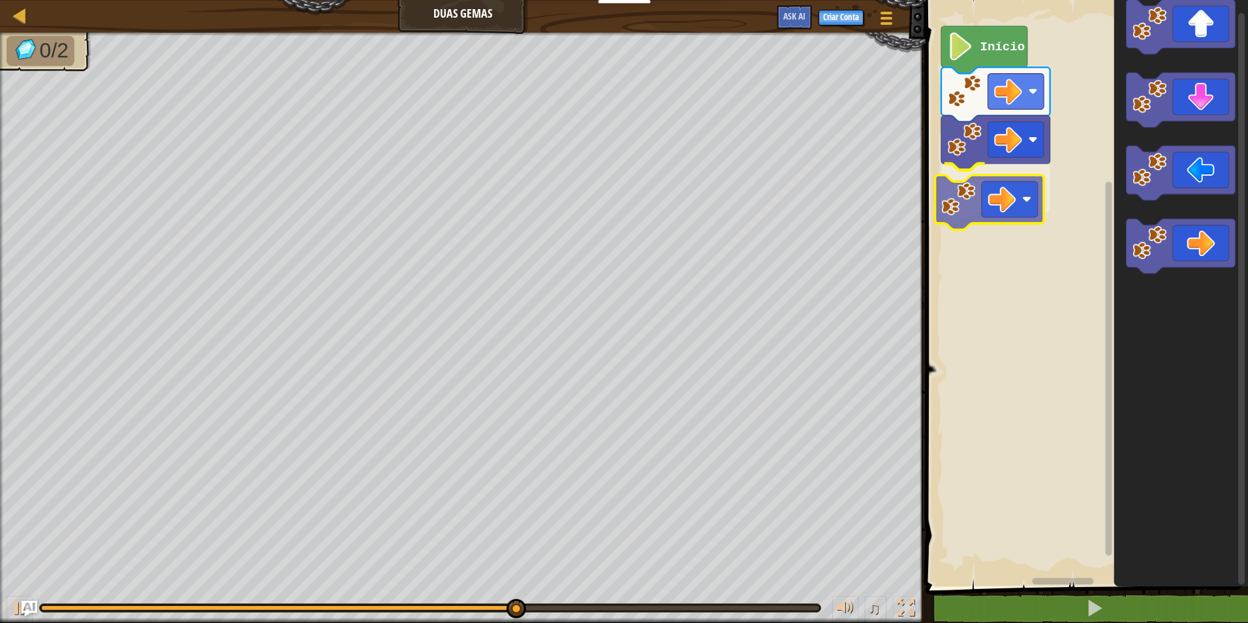
click at [1008, 200] on div "Início" at bounding box center [1085, 289] width 326 height 593
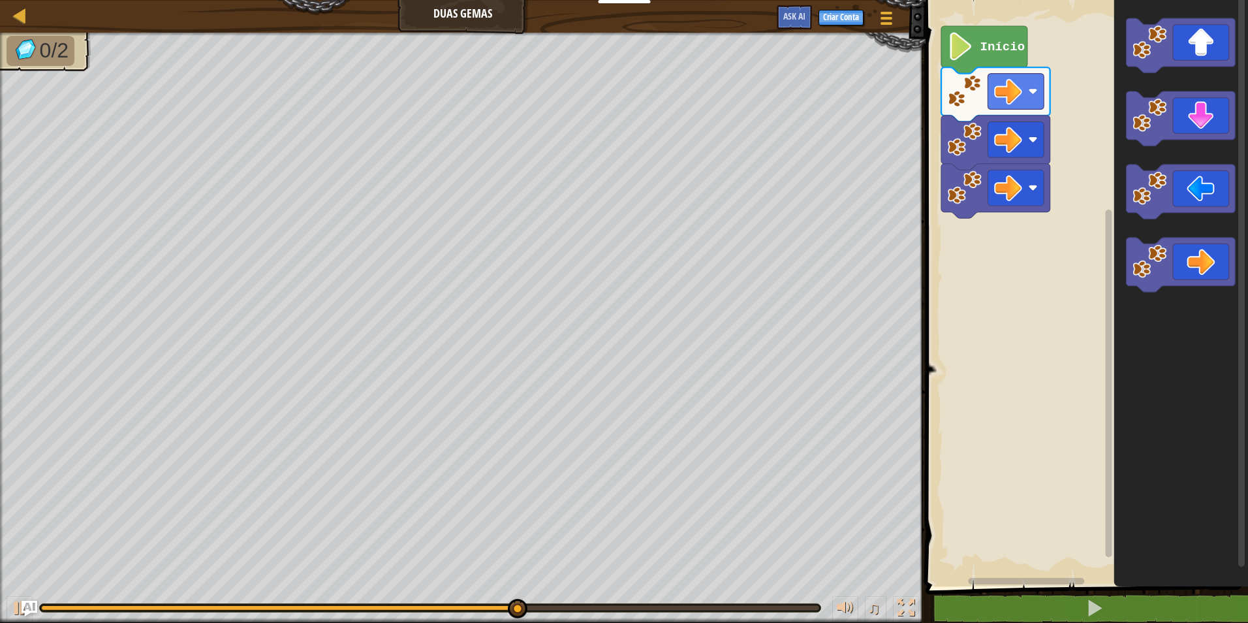
click at [1113, 159] on div "Início" at bounding box center [1085, 289] width 326 height 593
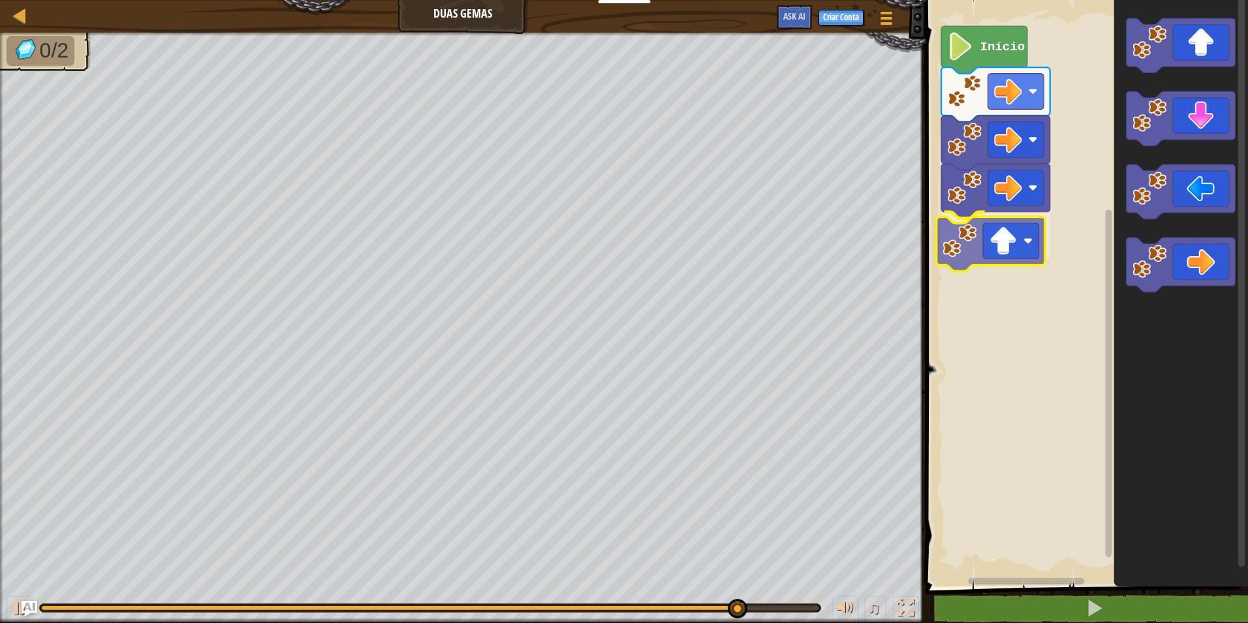
click at [962, 246] on div "Início" at bounding box center [1085, 289] width 326 height 593
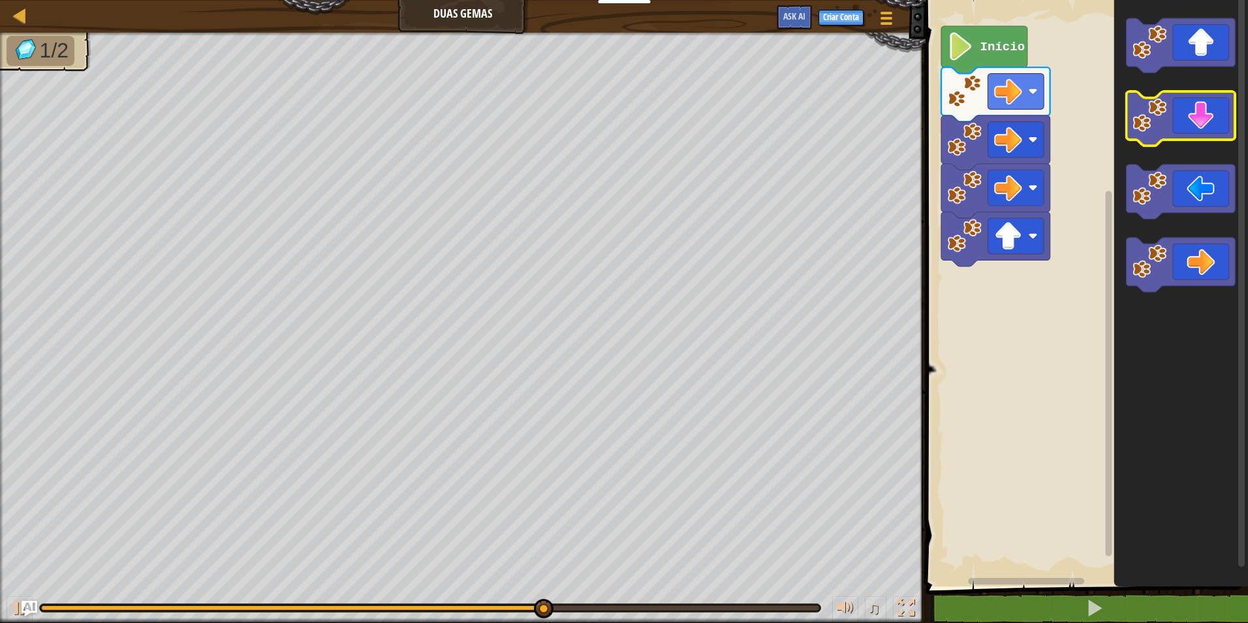
click at [1164, 119] on image "Espaço de trabalho do Blockly" at bounding box center [1149, 115] width 34 height 34
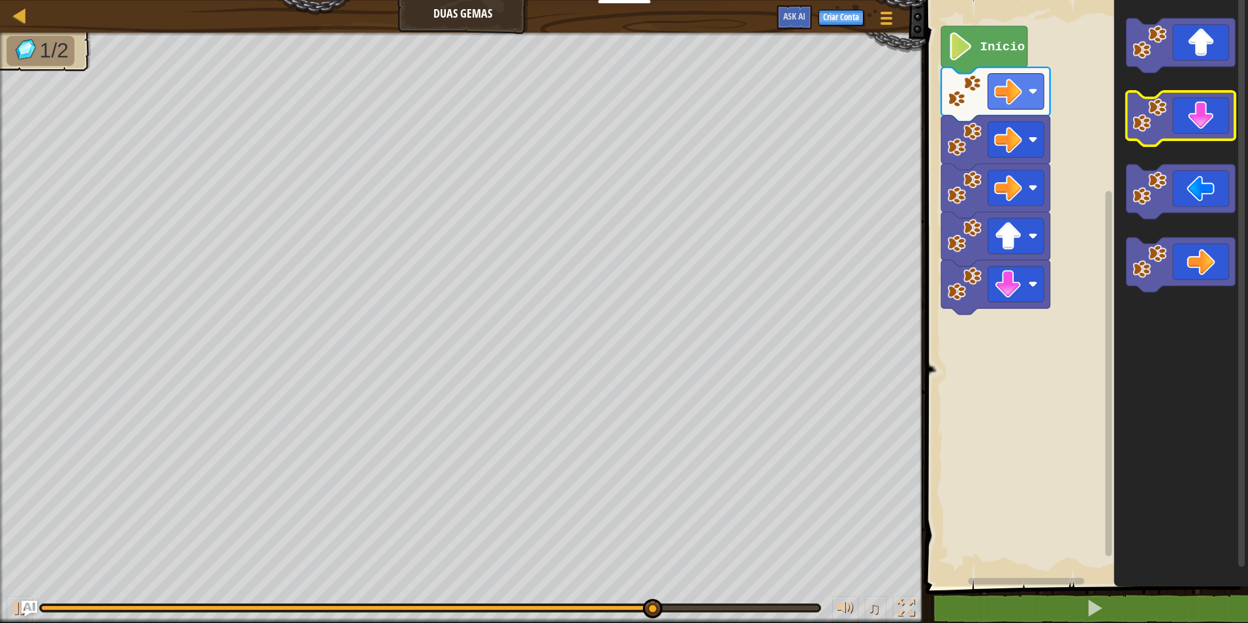
click at [1160, 129] on image "Espaço de trabalho do Blockly" at bounding box center [1149, 115] width 34 height 34
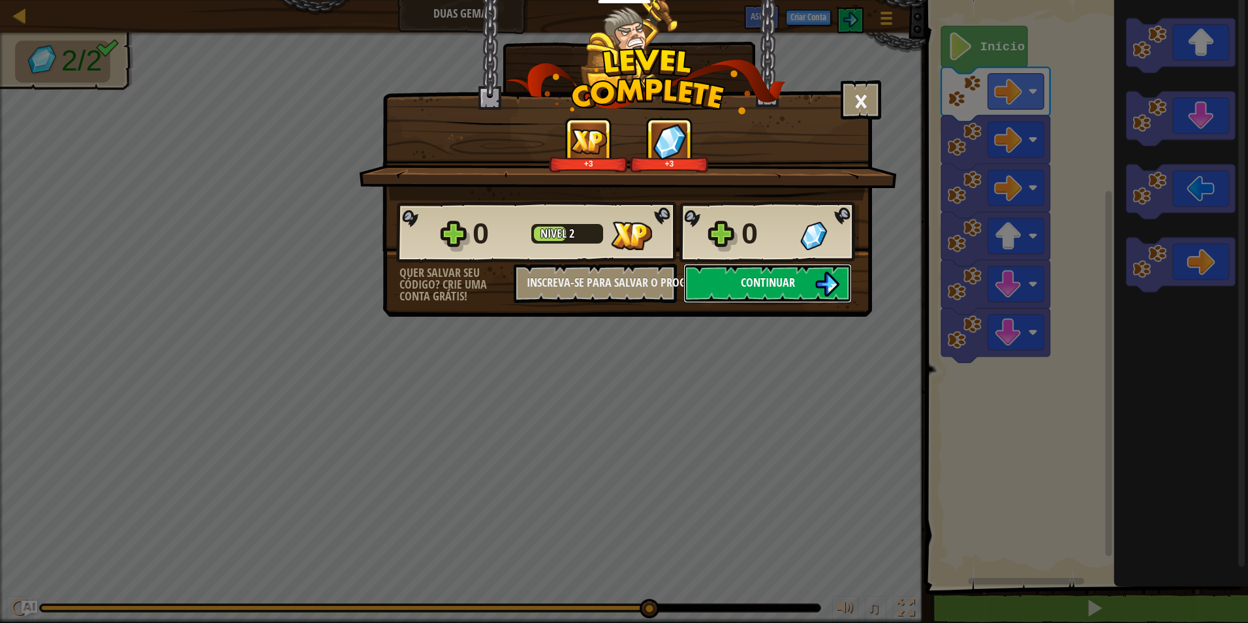
click at [797, 270] on button "Continuar" at bounding box center [767, 283] width 168 height 39
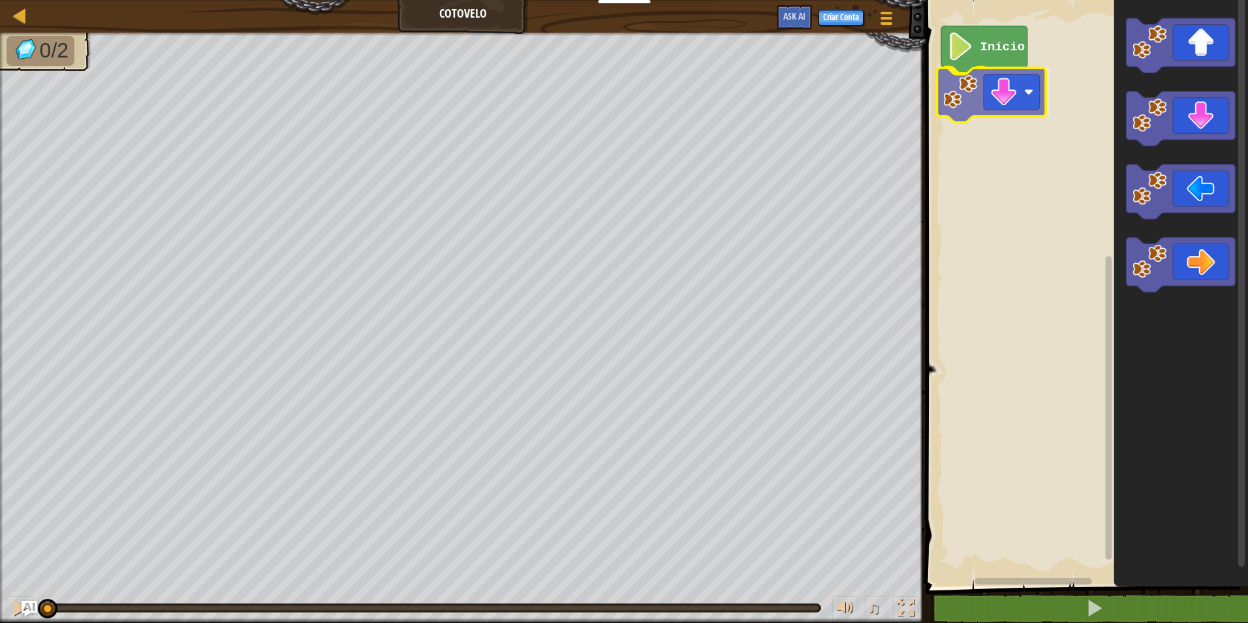
click at [1017, 109] on div "Início" at bounding box center [1085, 289] width 326 height 593
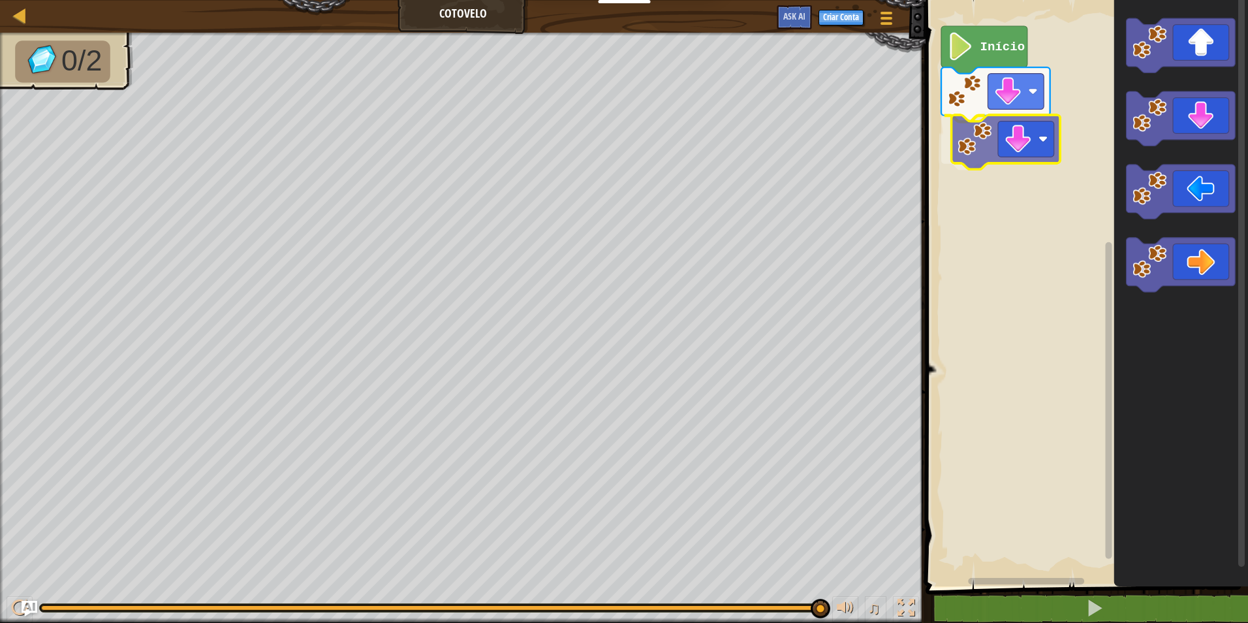
click at [1037, 142] on div "Início" at bounding box center [1085, 289] width 326 height 593
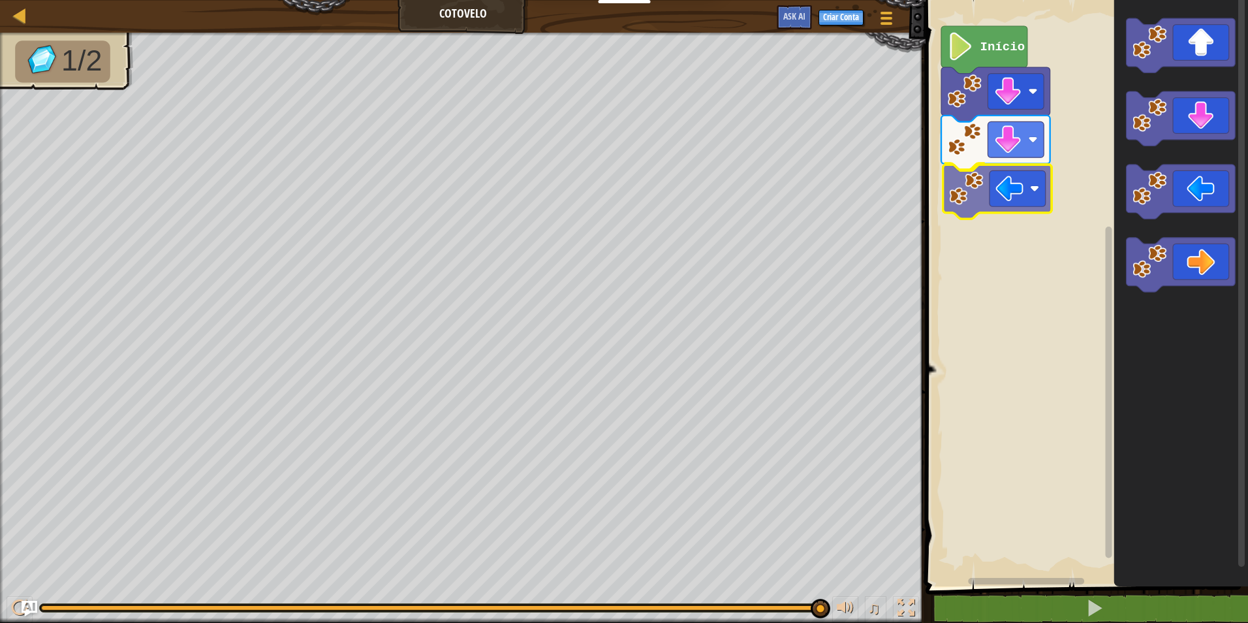
click at [1004, 200] on div "Início" at bounding box center [1085, 289] width 326 height 593
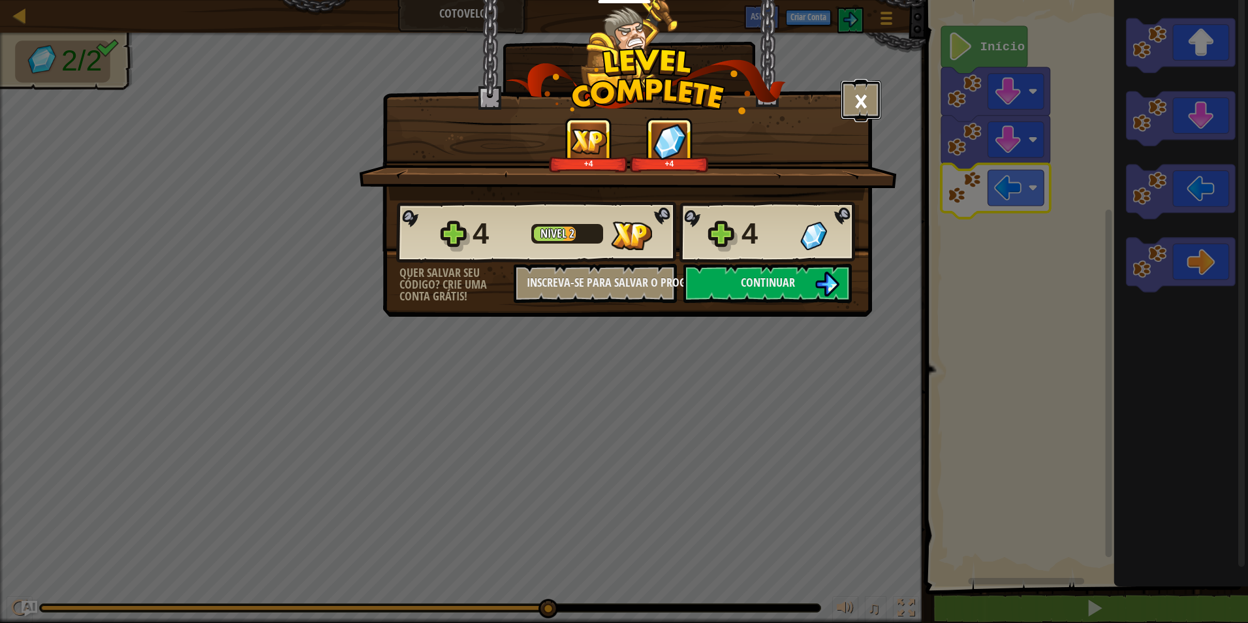
click at [858, 104] on button "×" at bounding box center [861, 99] width 40 height 39
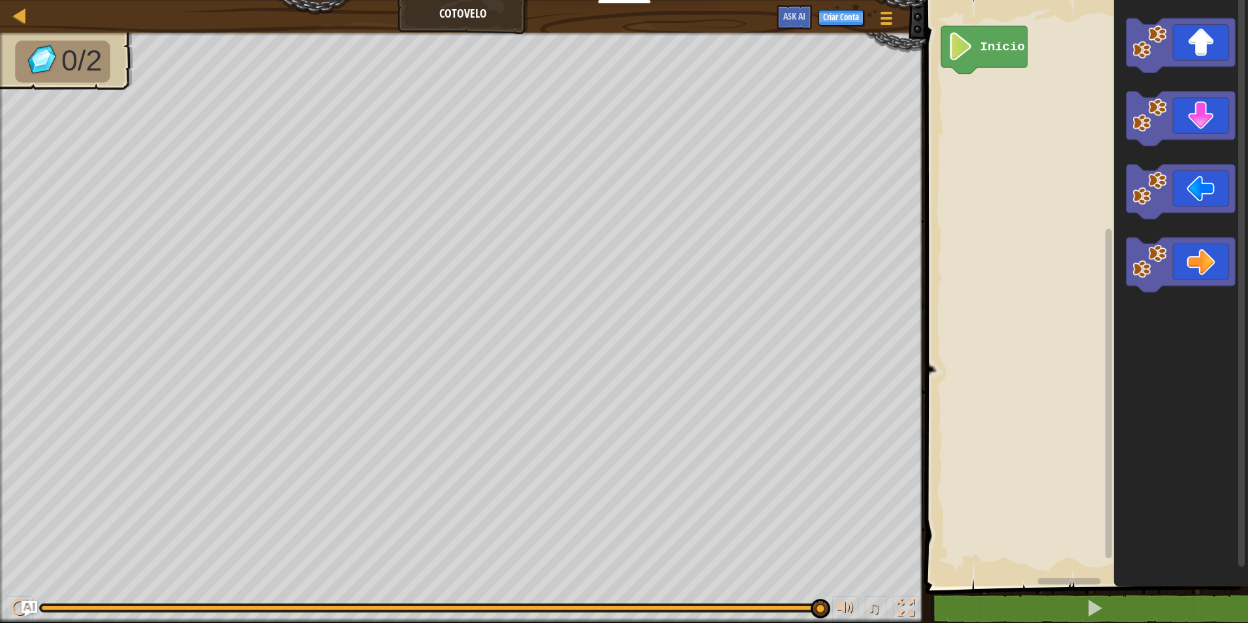
click at [1179, 150] on icon "Espaço de trabalho do Blockly" at bounding box center [1181, 289] width 134 height 593
click at [995, 105] on div "Início" at bounding box center [1085, 289] width 326 height 593
click at [993, 89] on rect "Espaço de trabalho do Blockly" at bounding box center [1016, 92] width 56 height 36
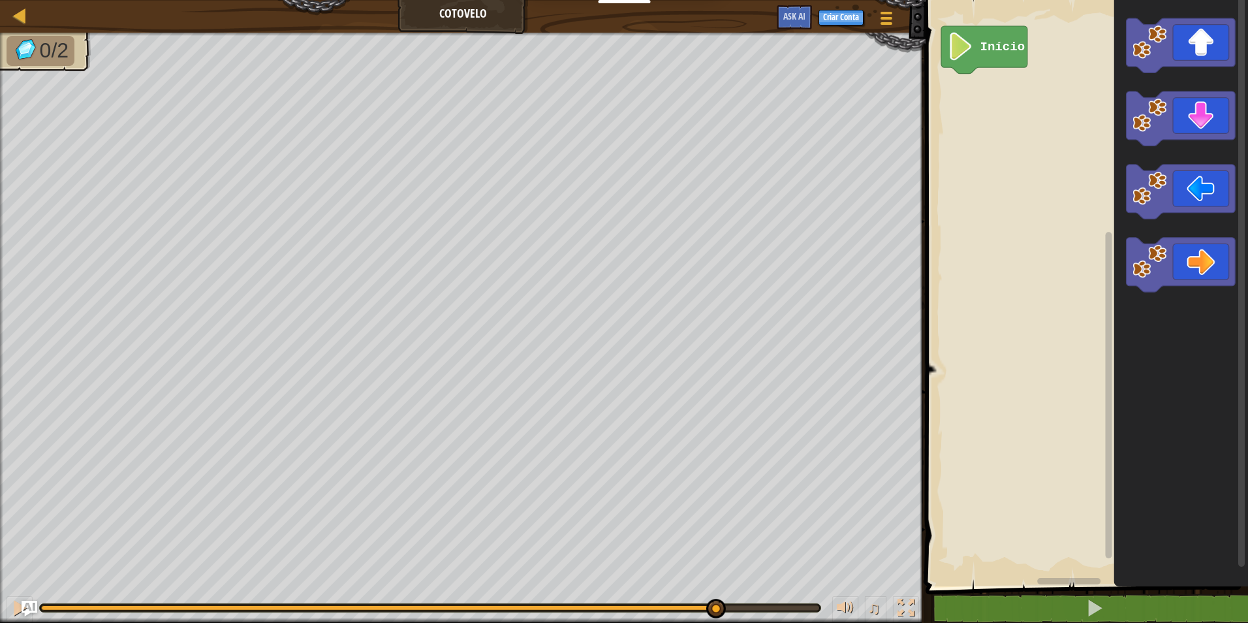
click at [512, 553] on div "0/2 ♫ Filhote de Urso Polar" at bounding box center [624, 328] width 1248 height 590
drag, startPoint x: 499, startPoint y: 604, endPoint x: 551, endPoint y: 641, distance: 63.2
click at [551, 0] on html "Educadores Create Free Account School & District Solutions Teacher Toolkit Prev…" at bounding box center [624, 0] width 1248 height 0
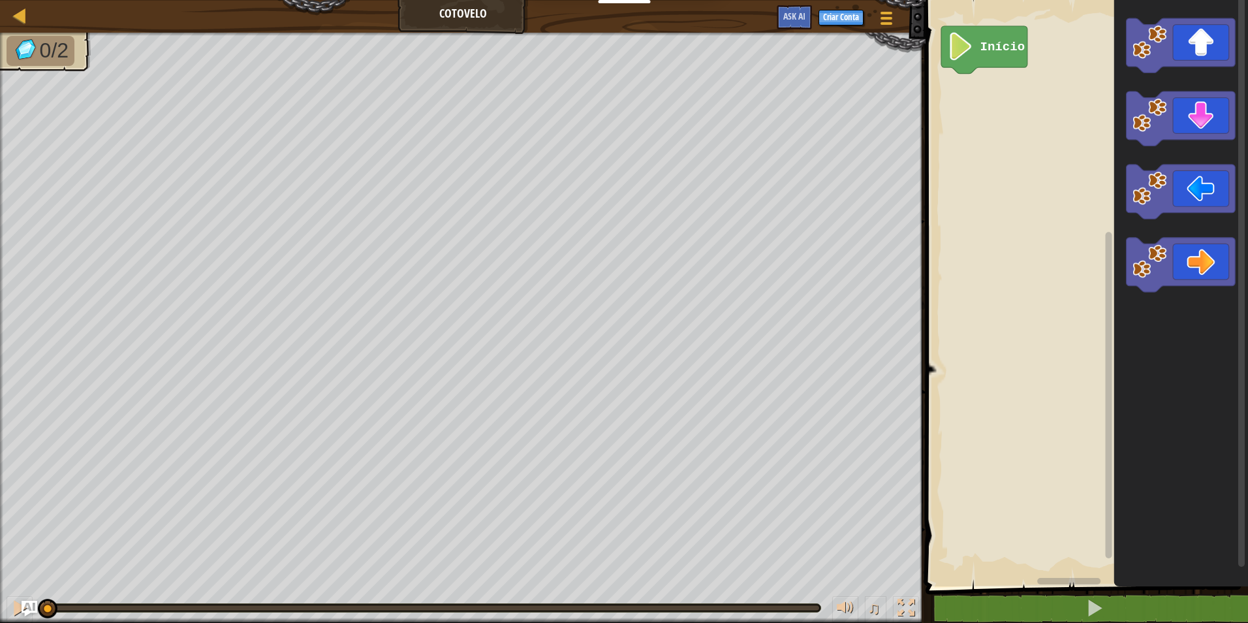
click at [13, 533] on div "0/2 ♫ Filhote de Urso Polar" at bounding box center [624, 328] width 1248 height 590
click at [1008, 84] on div "Início" at bounding box center [1085, 289] width 326 height 593
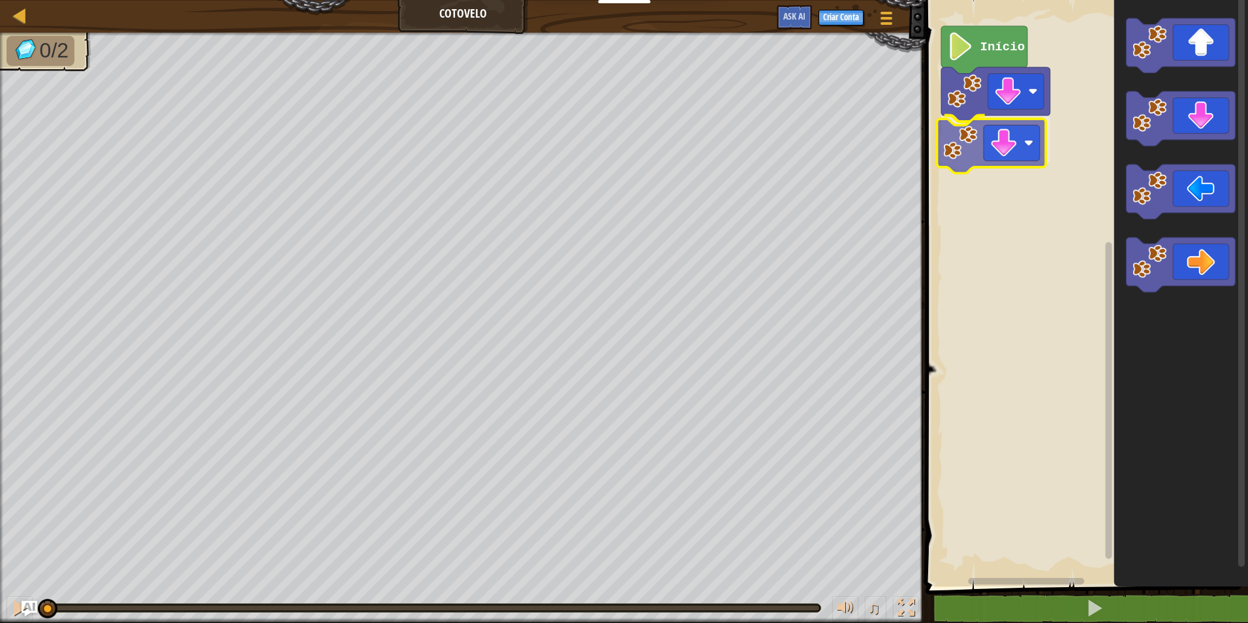
click at [1032, 153] on div "Início" at bounding box center [1085, 289] width 326 height 593
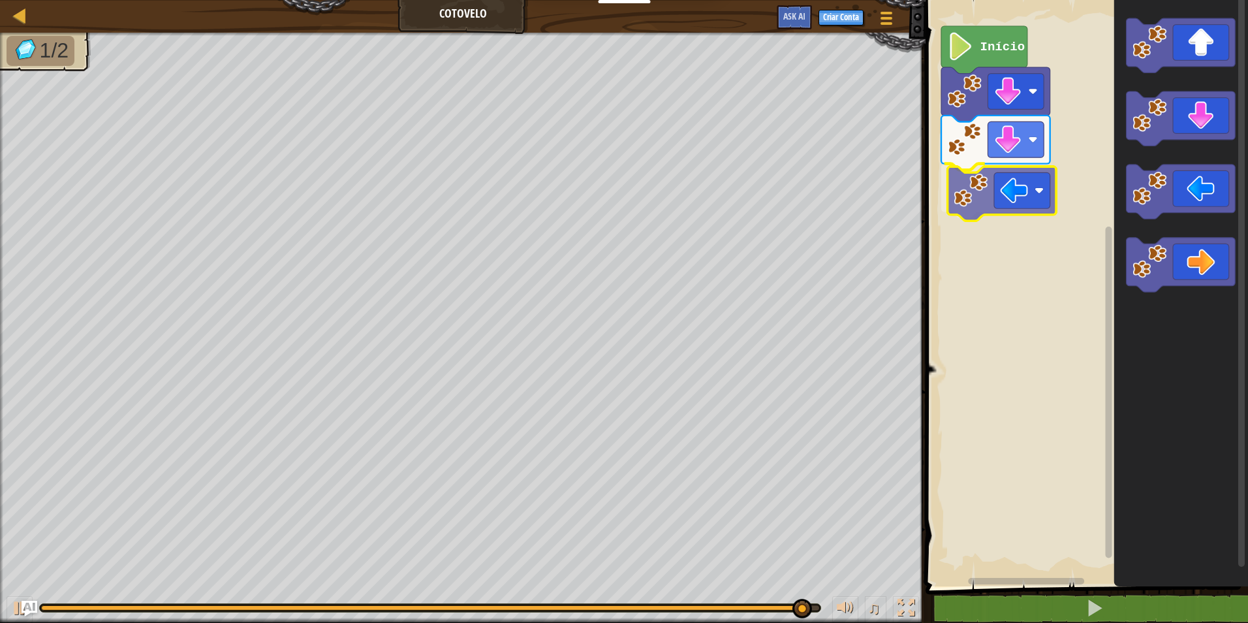
click at [993, 186] on div "Início" at bounding box center [1085, 289] width 326 height 593
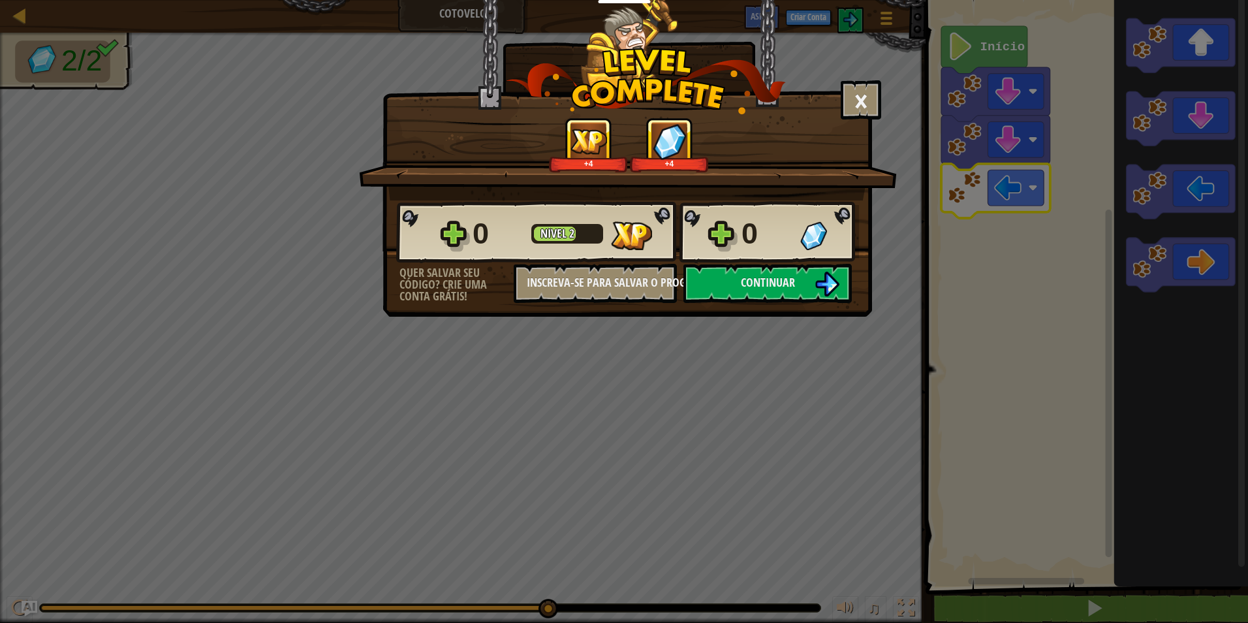
click at [743, 232] on div "0" at bounding box center [766, 234] width 51 height 42
click at [715, 234] on div "0 Nível 2 0" at bounding box center [627, 232] width 463 height 63
click at [717, 229] on div "0 Nível 2 0" at bounding box center [627, 232] width 463 height 63
click at [717, 228] on div "0 Nível 2 0" at bounding box center [627, 232] width 463 height 63
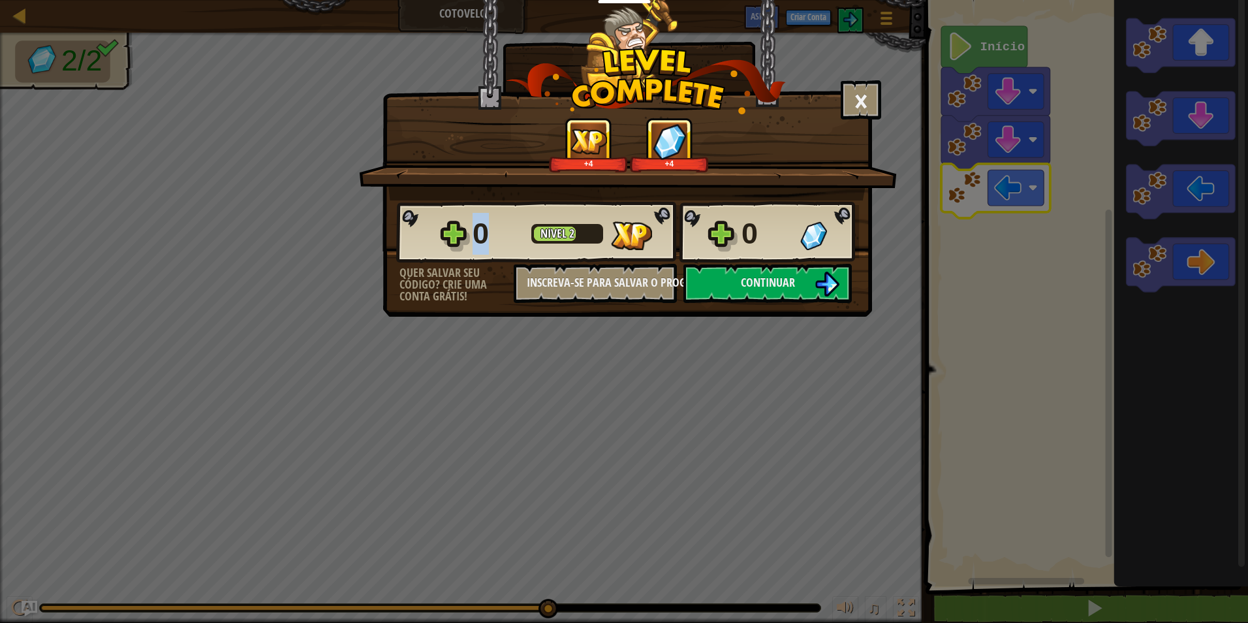
click at [718, 228] on div "0 Nível 2 0" at bounding box center [627, 232] width 463 height 63
drag, startPoint x: 718, startPoint y: 228, endPoint x: 848, endPoint y: 88, distance: 191.6
click at [848, 88] on button "×" at bounding box center [861, 99] width 40 height 39
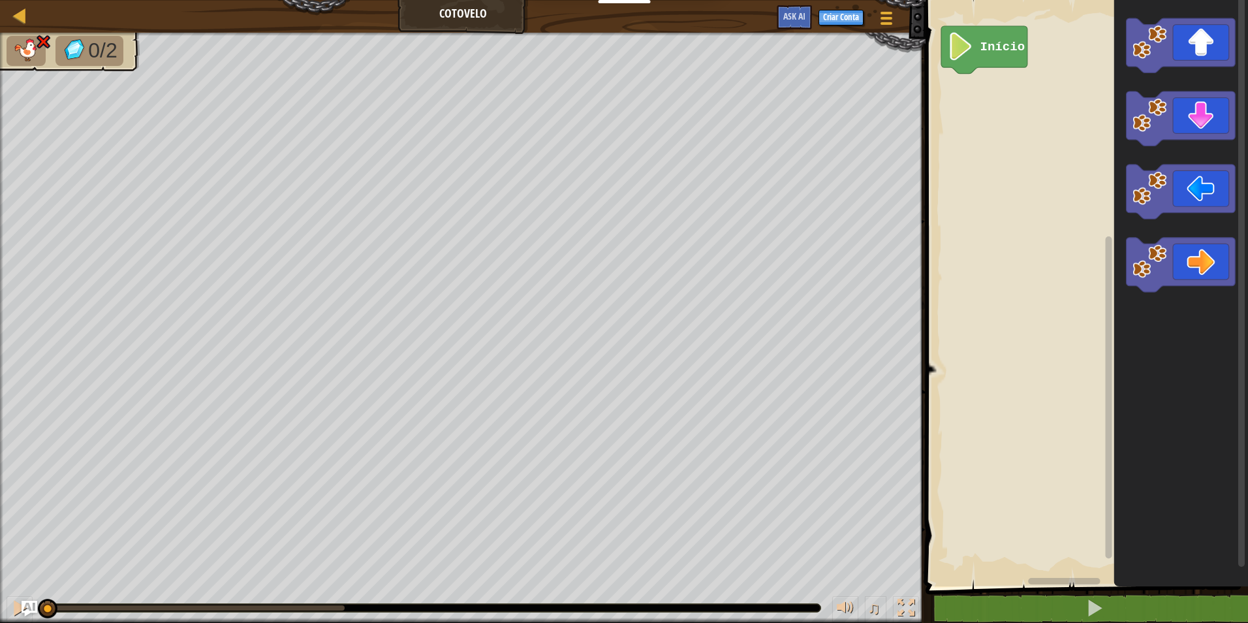
drag, startPoint x: 339, startPoint y: 602, endPoint x: -3, endPoint y: 656, distance: 346.2
click at [0, 0] on html "Educadores Create Free Account School & District Solutions Teacher Toolkit Prev…" at bounding box center [624, 0] width 1248 height 0
click at [987, 88] on div "Início" at bounding box center [1085, 289] width 326 height 593
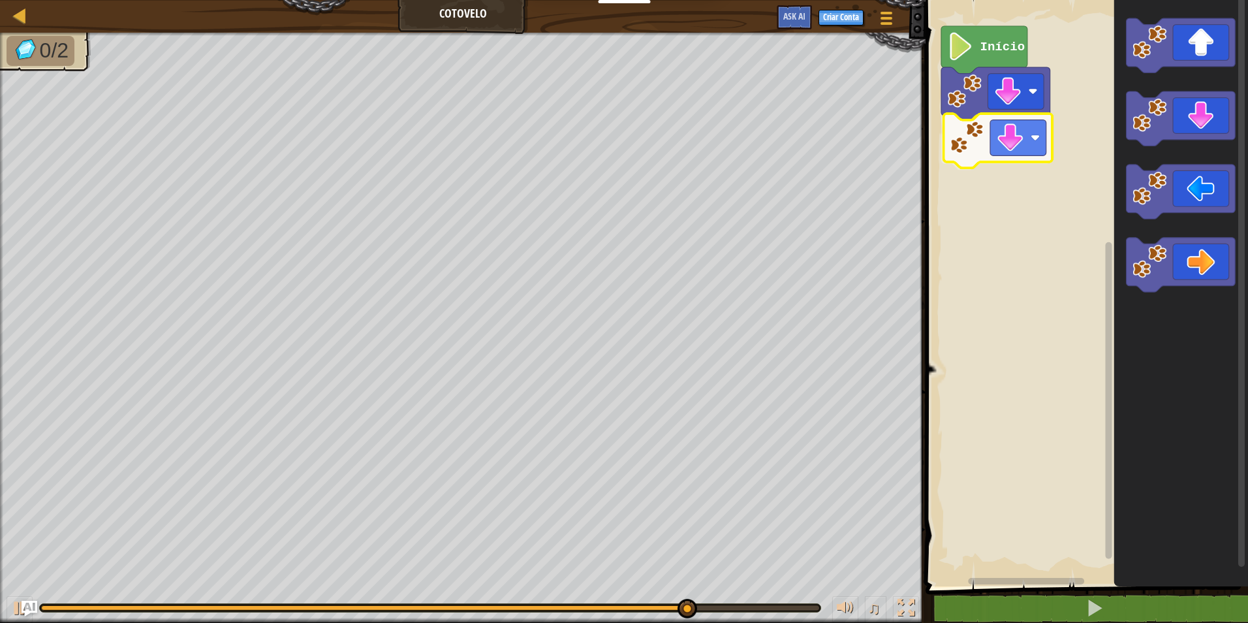
click at [975, 126] on div "Início" at bounding box center [1085, 289] width 326 height 593
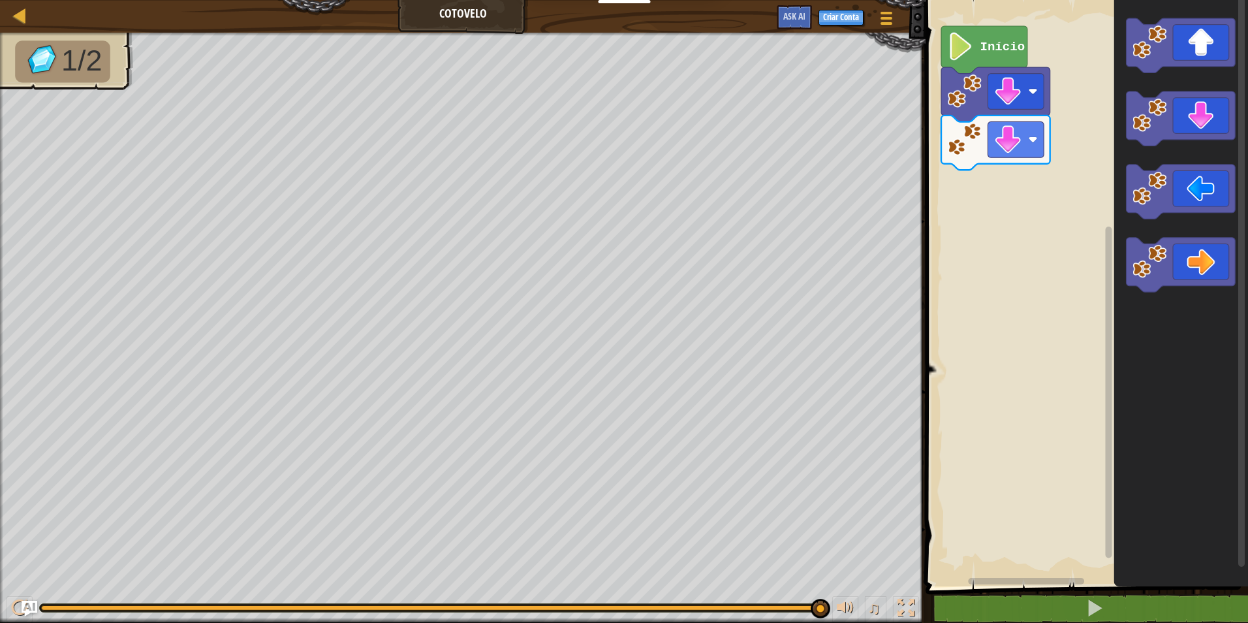
click at [1171, 188] on icon "Espaço de trabalho do Blockly" at bounding box center [1181, 289] width 134 height 593
click at [1004, 185] on div "Início" at bounding box center [1085, 289] width 326 height 593
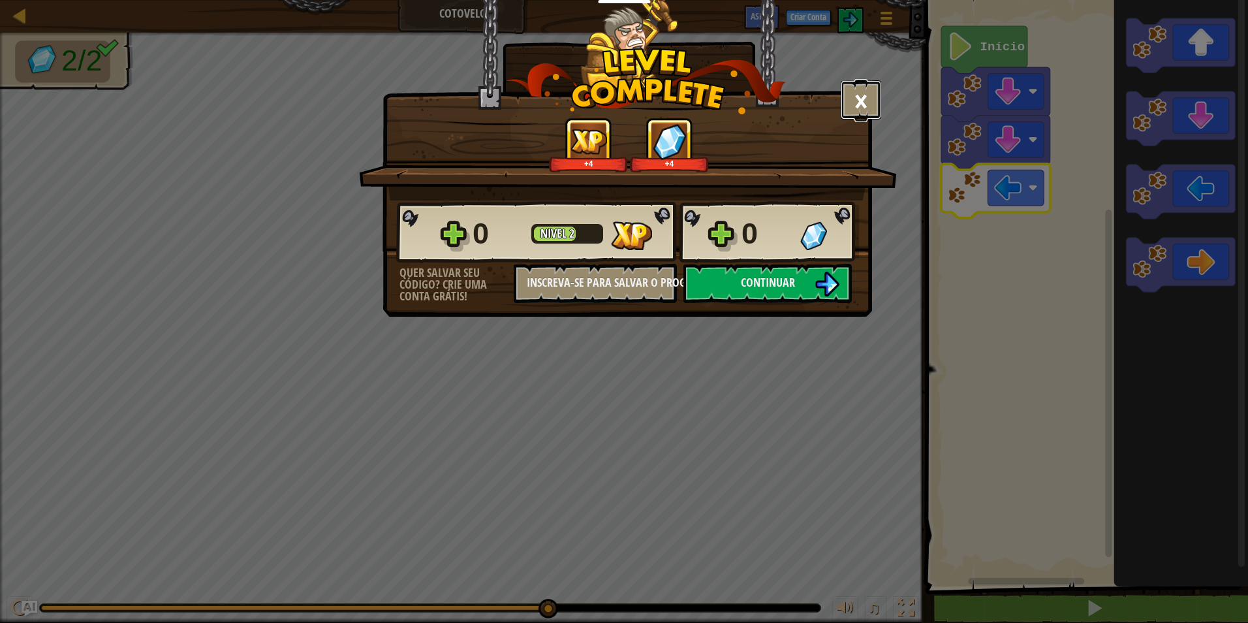
click at [858, 89] on button "×" at bounding box center [861, 99] width 40 height 39
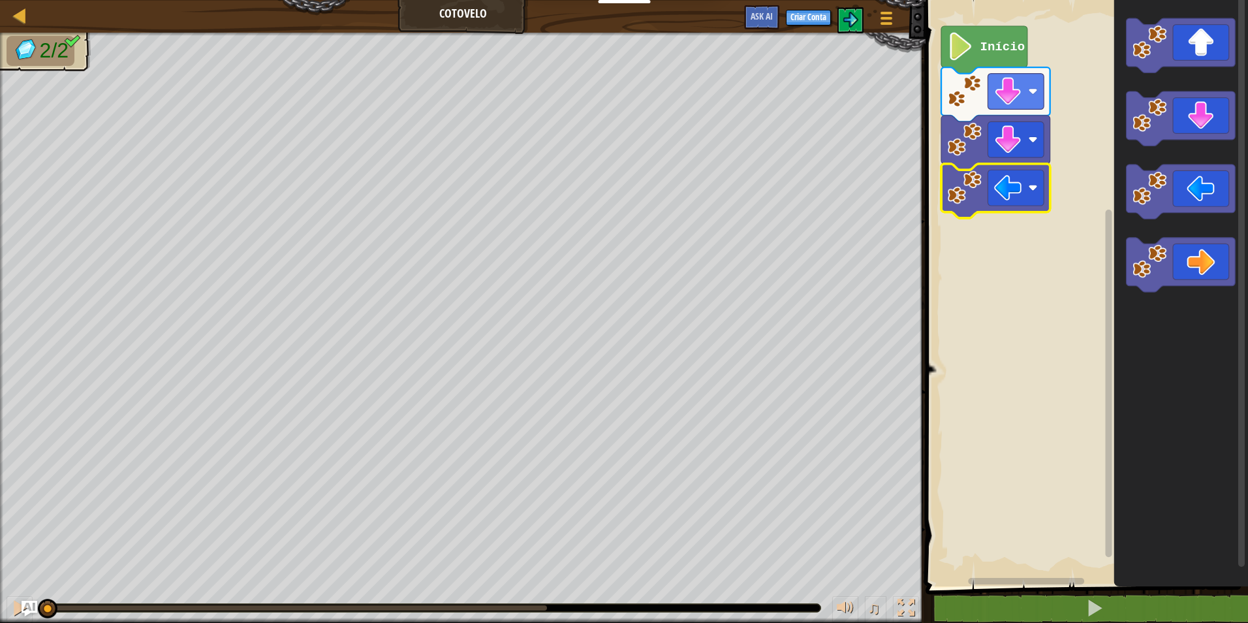
drag, startPoint x: 540, startPoint y: 603, endPoint x: 157, endPoint y: 609, distance: 383.2
click at [0, 0] on html "Educadores Create Free Account School & District Solutions Teacher Toolkit Prev…" at bounding box center [624, 0] width 1248 height 0
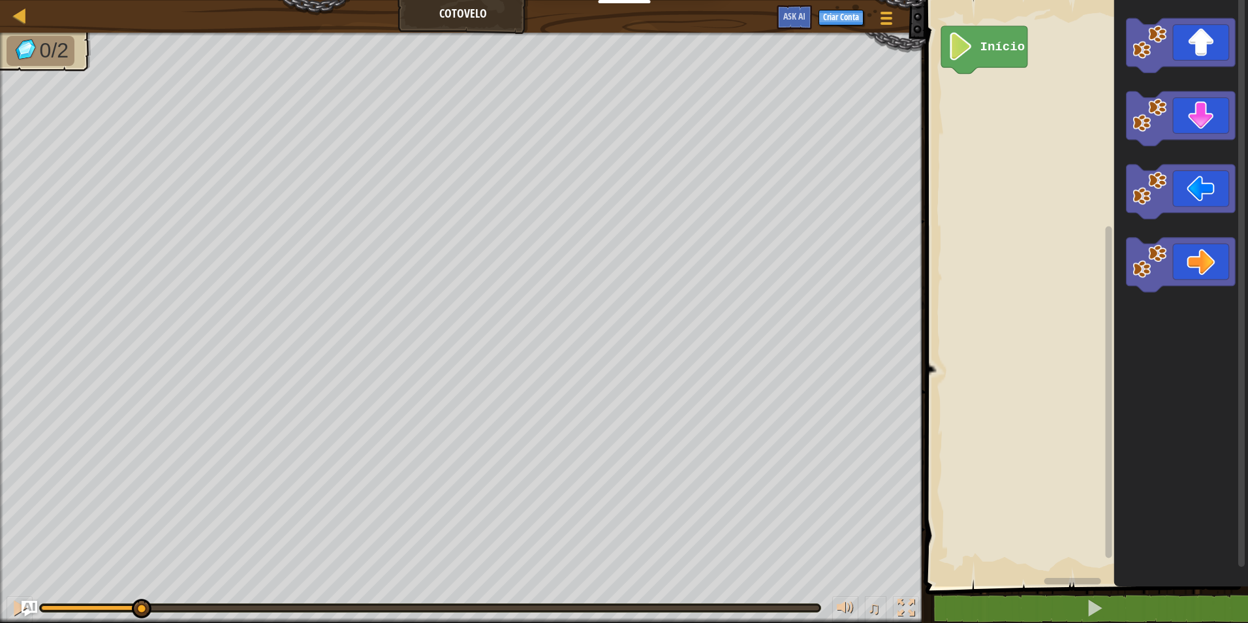
click at [174, 514] on div "0/2 ♫ Filhote de Urso Polar" at bounding box center [624, 328] width 1248 height 590
drag, startPoint x: 405, startPoint y: 599, endPoint x: 416, endPoint y: 608, distance: 14.4
click at [416, 608] on div "♫" at bounding box center [462, 604] width 925 height 39
click at [83, 506] on div "0/2 ♫ Filhote de Urso Polar" at bounding box center [624, 328] width 1248 height 590
click at [1008, 98] on div "Início" at bounding box center [1085, 289] width 326 height 593
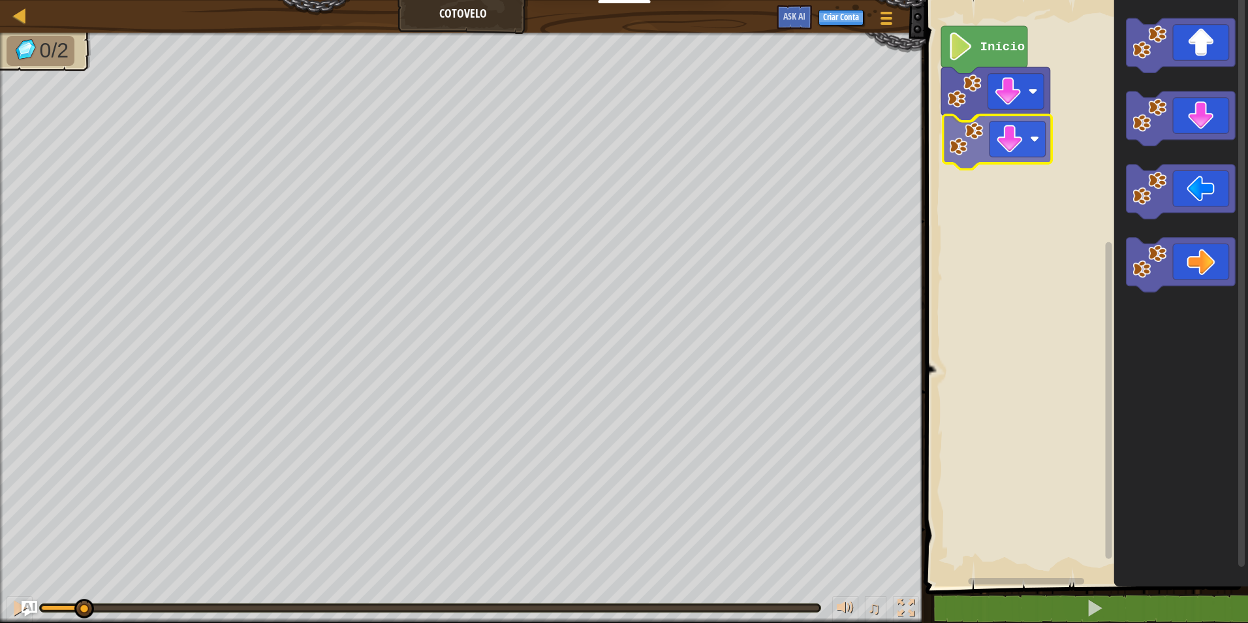
click at [995, 142] on div "Início" at bounding box center [1085, 289] width 326 height 593
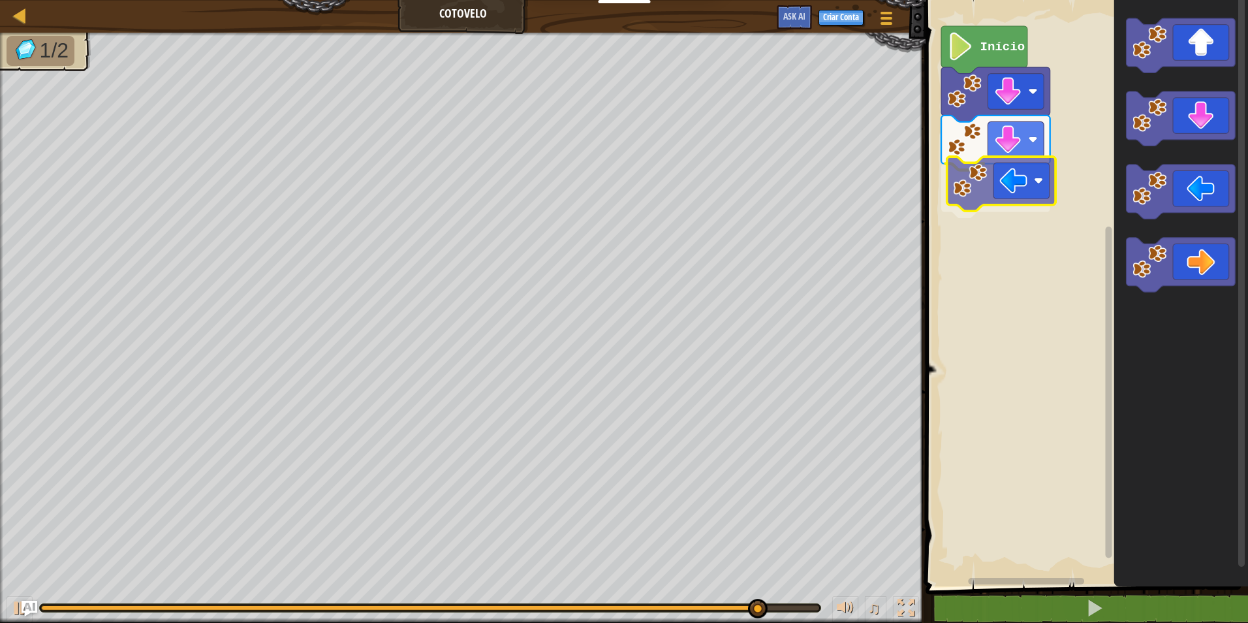
click at [1025, 179] on div "Início" at bounding box center [1085, 289] width 326 height 593
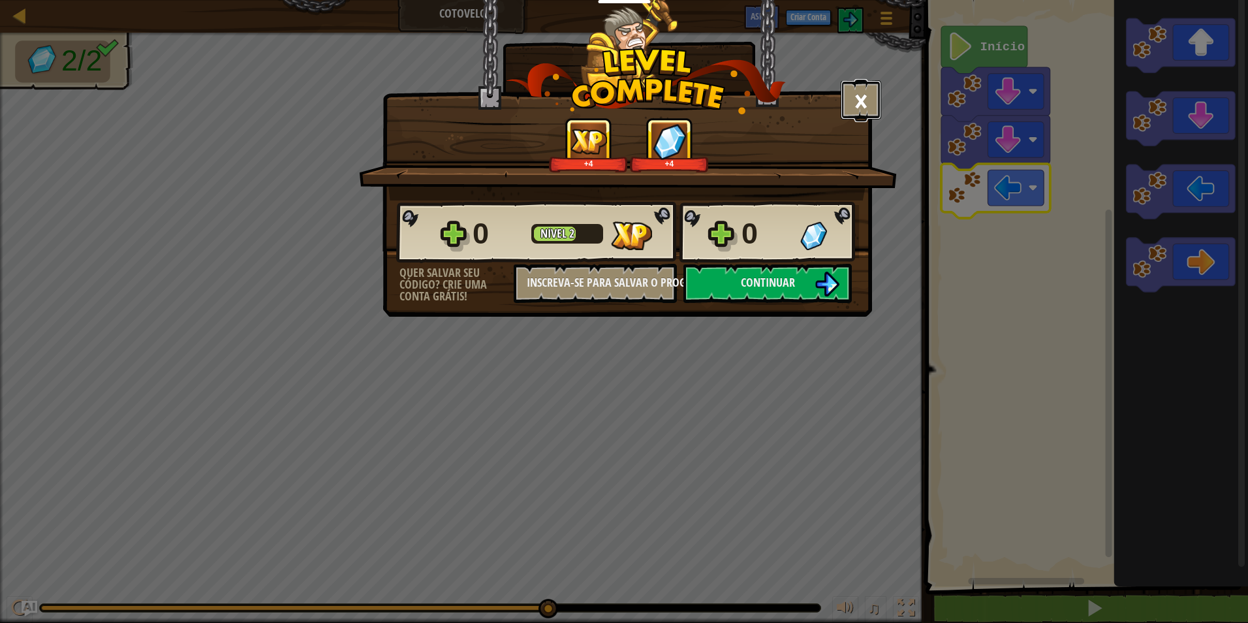
click at [855, 92] on button "×" at bounding box center [861, 99] width 40 height 39
drag, startPoint x: 542, startPoint y: 601, endPoint x: 799, endPoint y: 603, distance: 257.8
click at [799, 1] on body "Educadores Create Free Account School & District Solutions Teacher Toolkit Prev…" at bounding box center [624, 0] width 1248 height 1
drag, startPoint x: 550, startPoint y: 599, endPoint x: 598, endPoint y: 590, distance: 48.5
click at [598, 590] on div "× Este nível foi divertido? +4 +4 Reticulating Splines... 0 Nível 2 0 Quer salv…" at bounding box center [624, 311] width 1248 height 623
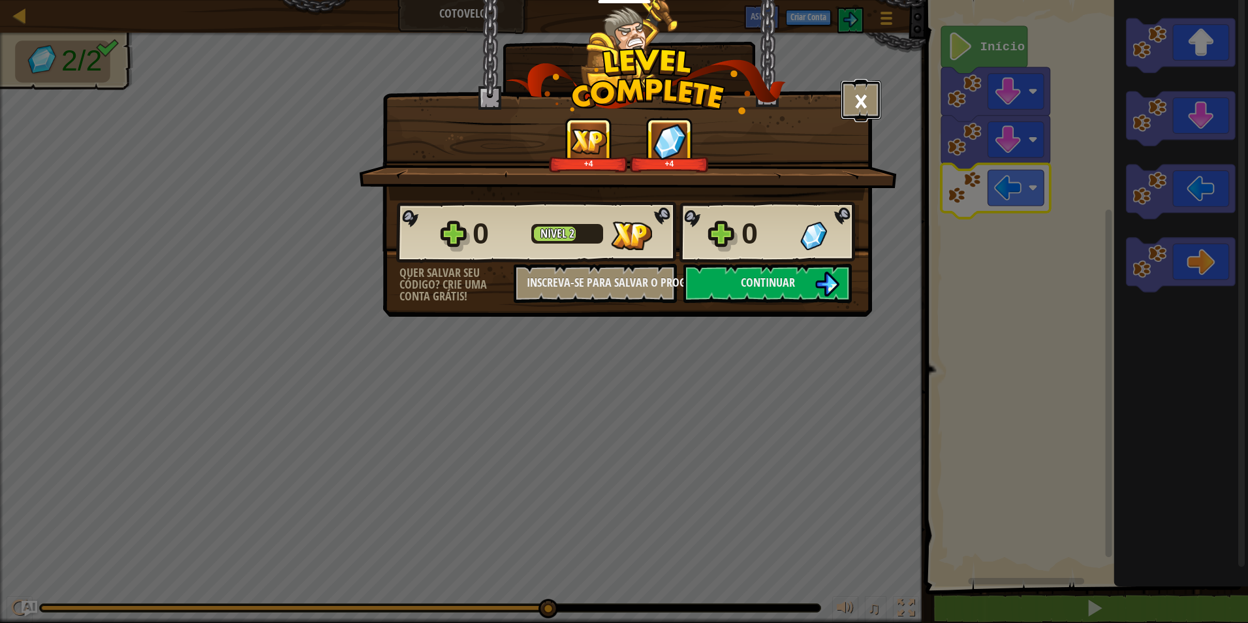
click at [848, 106] on button "×" at bounding box center [861, 99] width 40 height 39
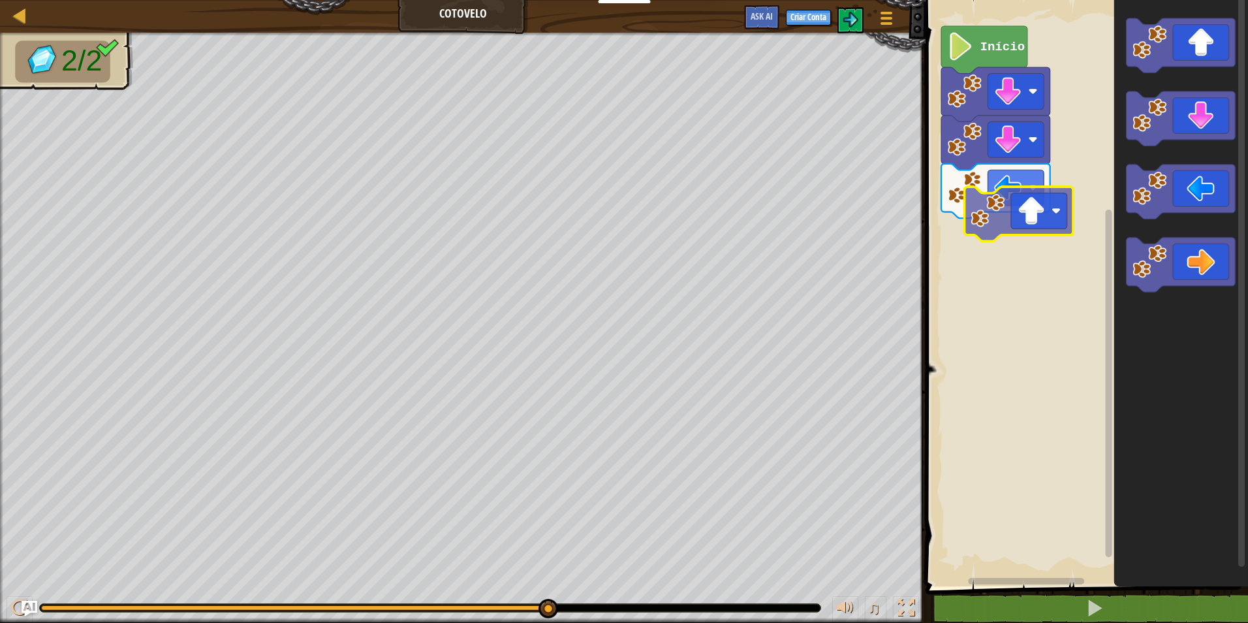
click at [949, 171] on div "Início" at bounding box center [1085, 289] width 326 height 593
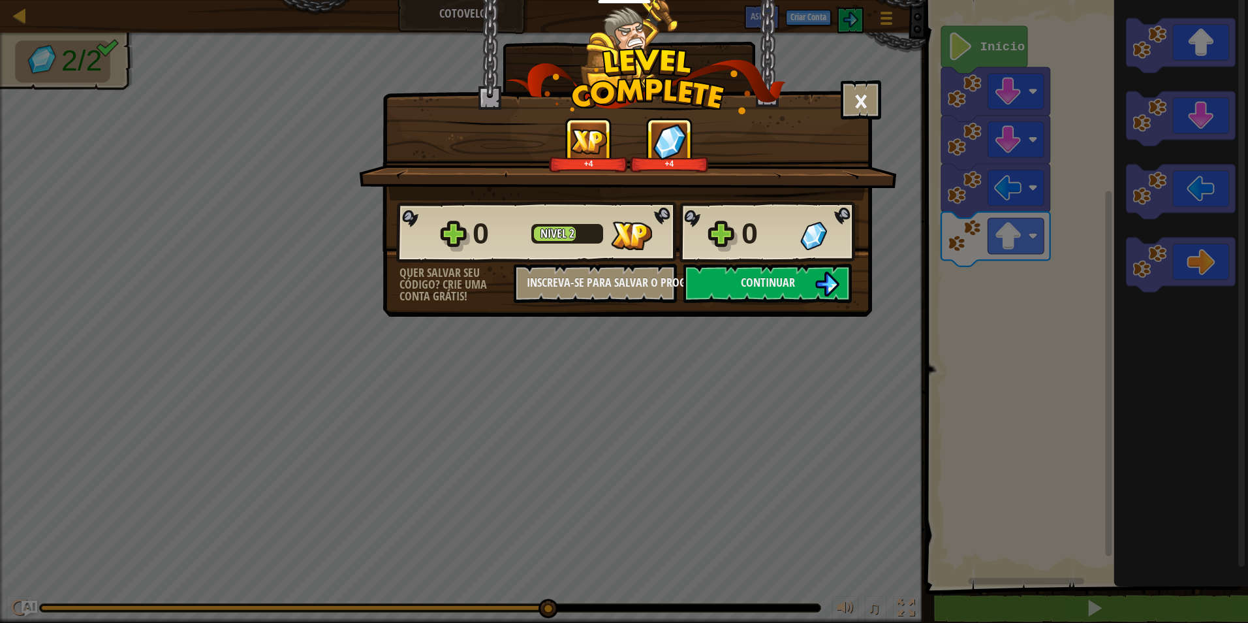
click at [896, 86] on div "× Este nível foi divertido? +4 +4 Reticulating Splines... 0 Nível 2 0 Quer salv…" at bounding box center [624, 311] width 1248 height 623
click at [860, 96] on button "×" at bounding box center [861, 99] width 40 height 39
drag, startPoint x: 548, startPoint y: 602, endPoint x: 845, endPoint y: 611, distance: 297.1
click at [954, 1] on html "Educadores Create Free Account School & District Solutions Teacher Toolkit Prev…" at bounding box center [624, 0] width 1248 height 1
click at [858, 95] on button "×" at bounding box center [861, 99] width 40 height 39
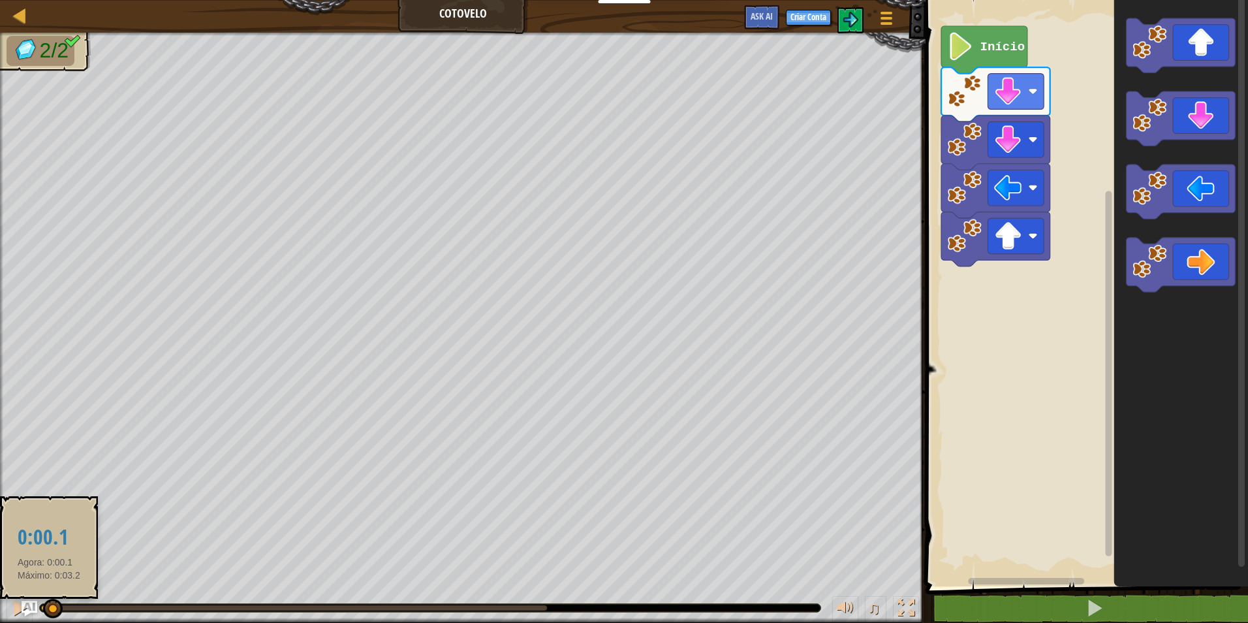
drag, startPoint x: 542, startPoint y: 610, endPoint x: 49, endPoint y: 610, distance: 493.4
click at [49, 610] on div at bounding box center [53, 608] width 20 height 20
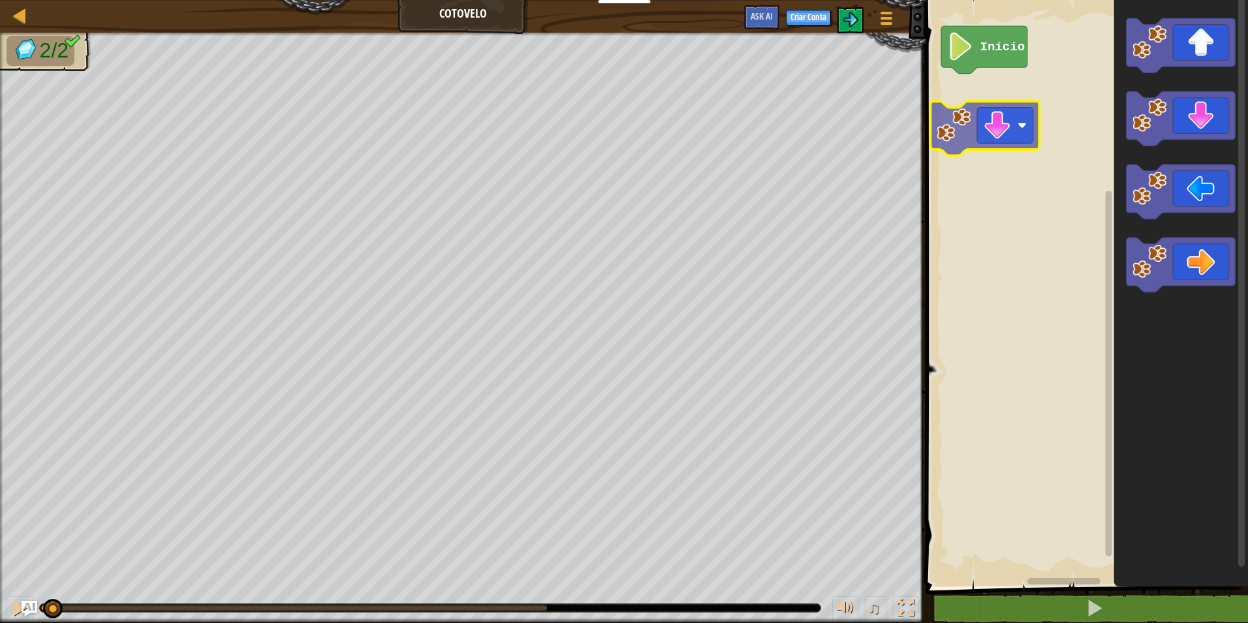
click at [970, 127] on div "Início" at bounding box center [1085, 289] width 326 height 593
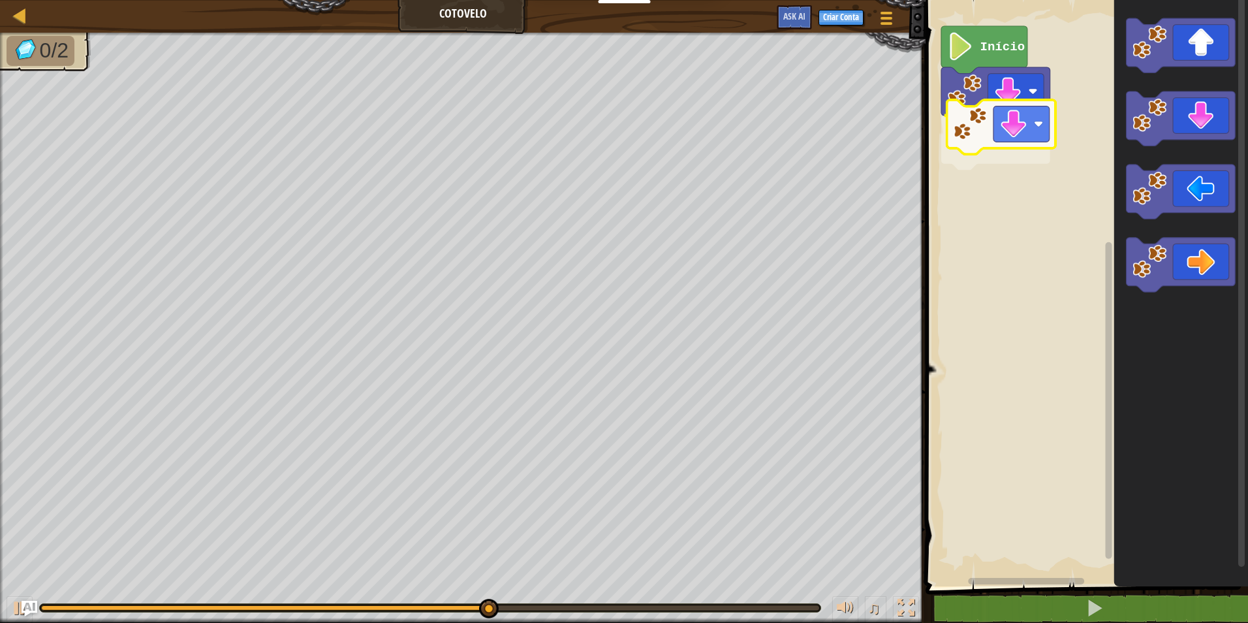
click at [986, 136] on div "Início" at bounding box center [1085, 289] width 326 height 593
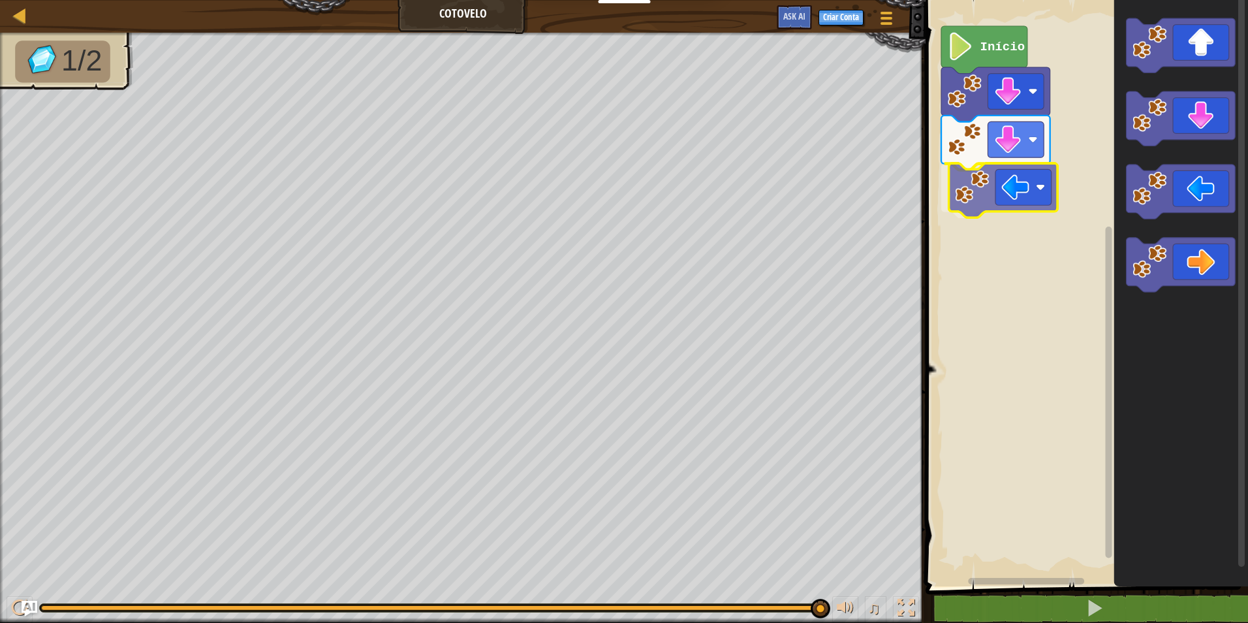
click at [1006, 173] on div "Início" at bounding box center [1085, 289] width 326 height 593
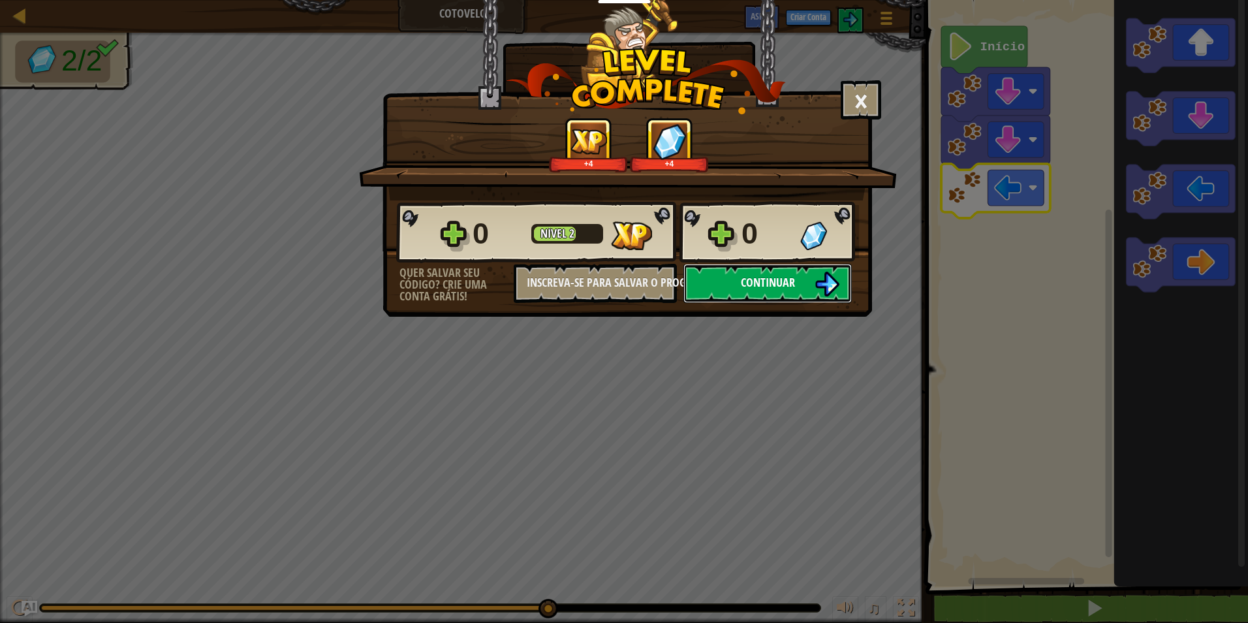
click at [833, 274] on img at bounding box center [827, 284] width 25 height 25
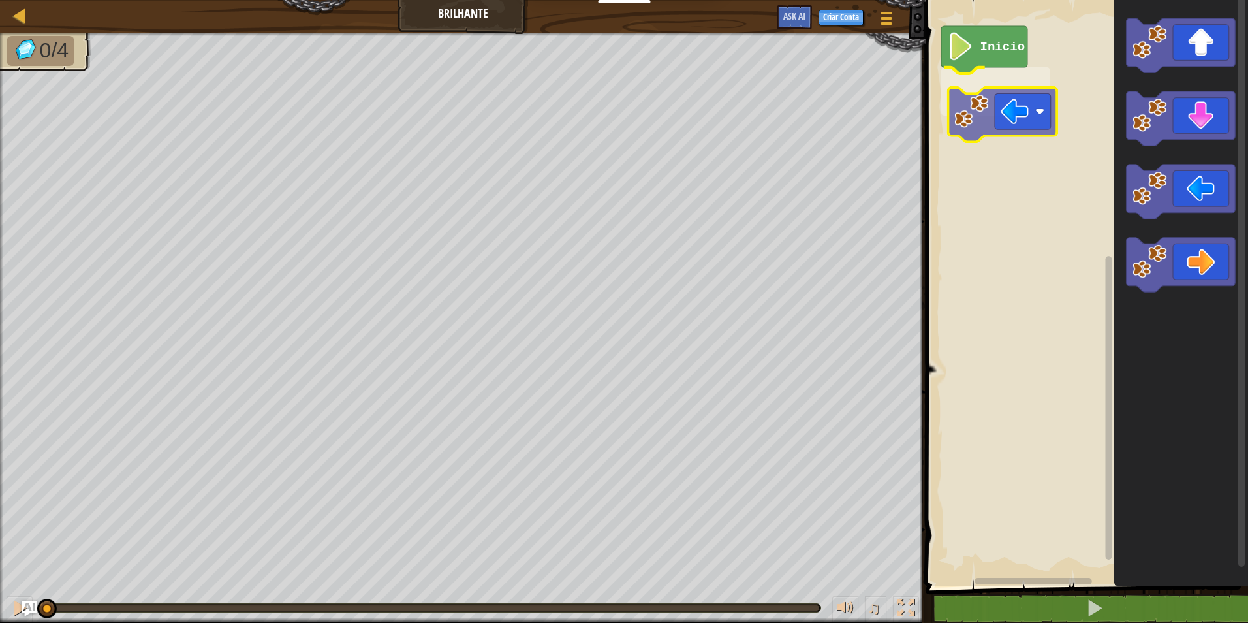
click at [1017, 108] on div "Início" at bounding box center [1085, 289] width 326 height 593
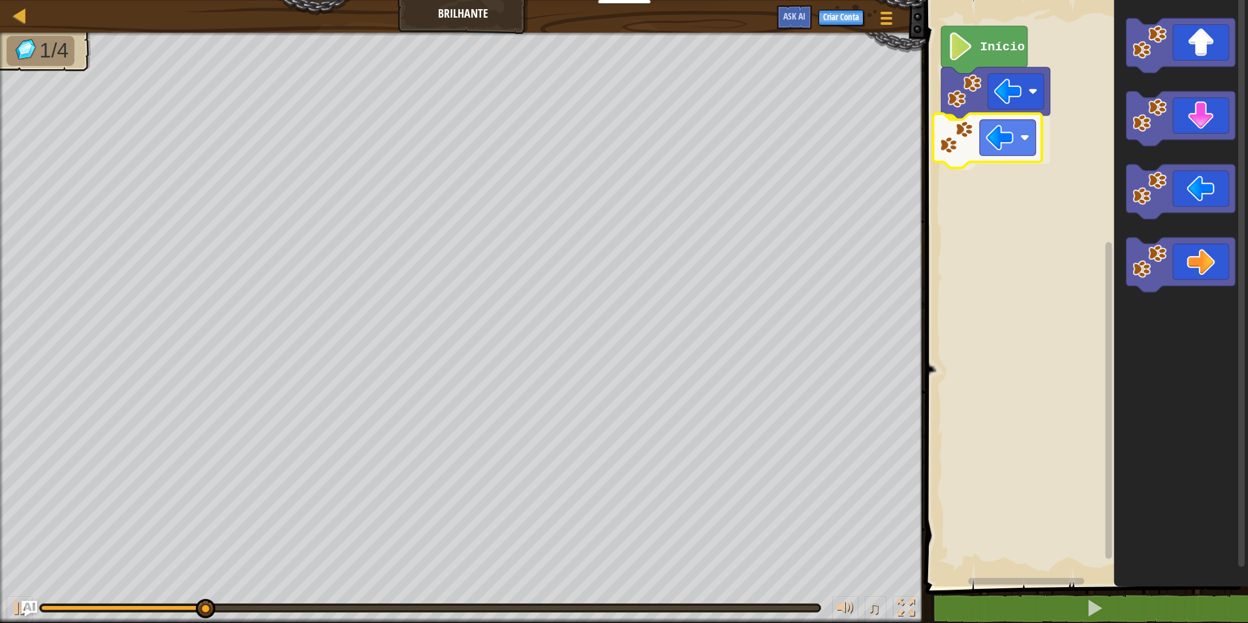
click at [984, 132] on div "Início" at bounding box center [1085, 289] width 326 height 593
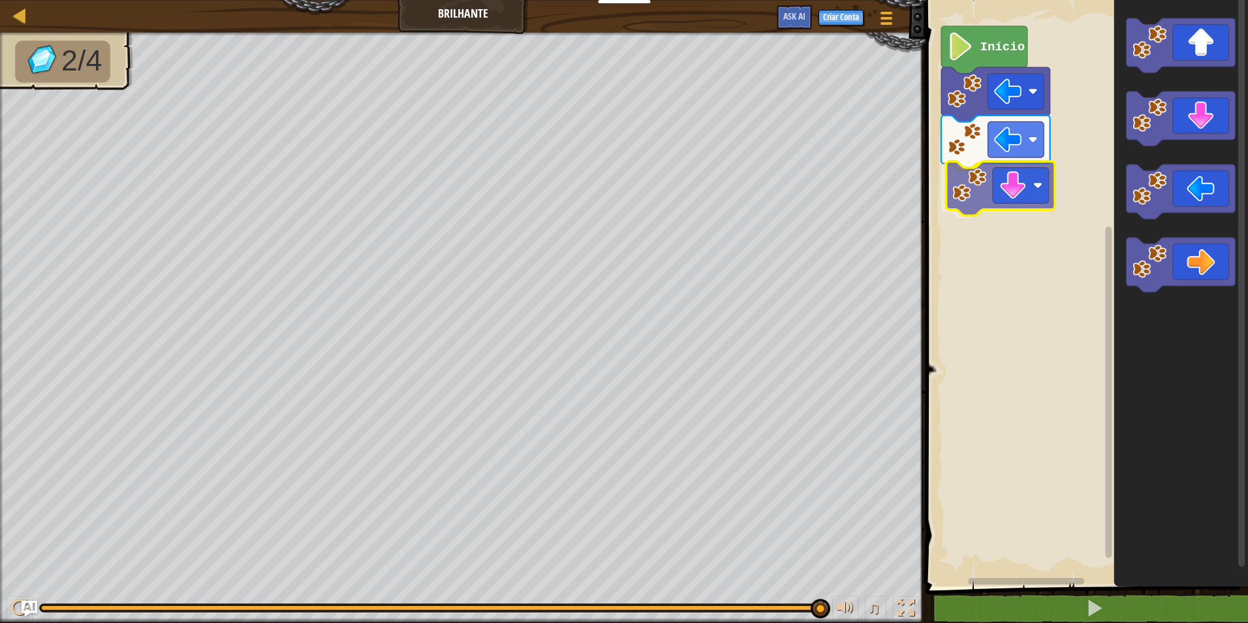
click at [972, 184] on div "Início" at bounding box center [1085, 289] width 326 height 593
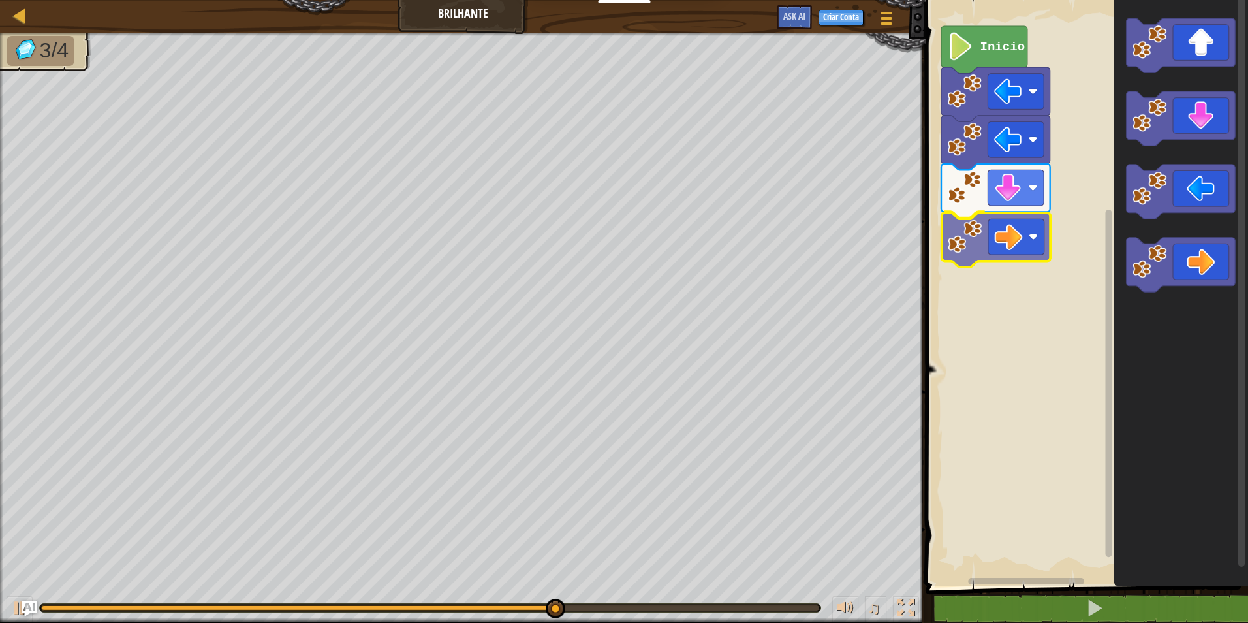
click at [967, 240] on div "Início" at bounding box center [1085, 289] width 326 height 593
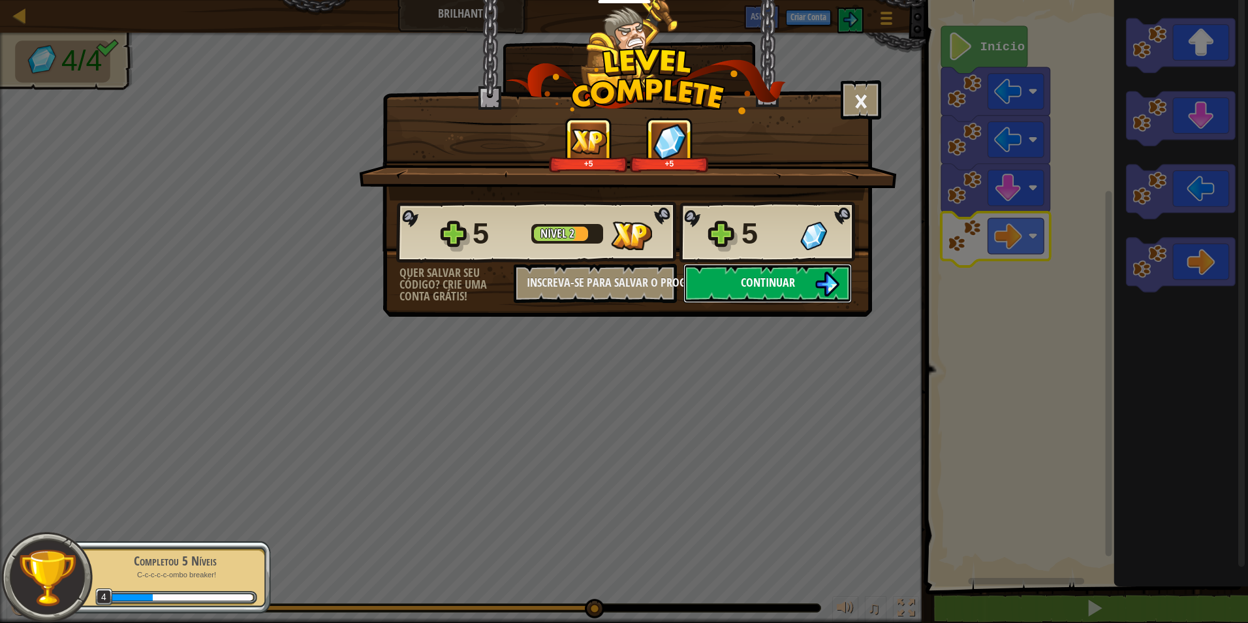
click at [790, 270] on button "Continuar" at bounding box center [767, 283] width 168 height 39
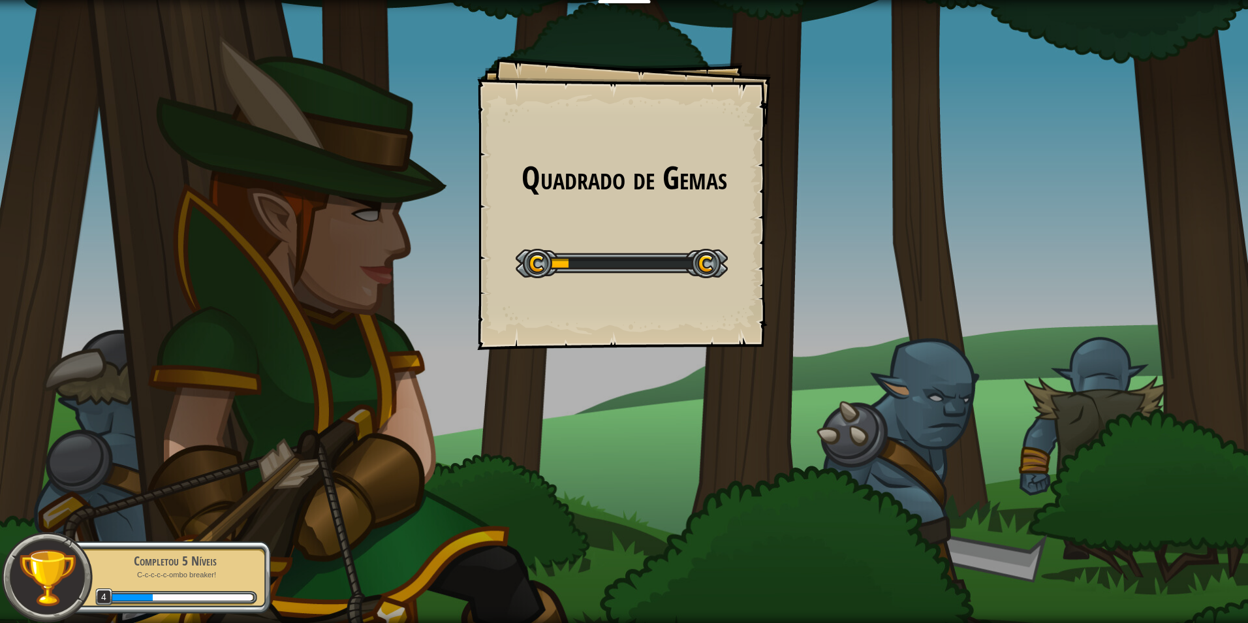
click at [790, 270] on div "Quadrado de Gemas Goals Start Level Erro ao carregar do servidor Você precisa d…" at bounding box center [624, 311] width 1248 height 623
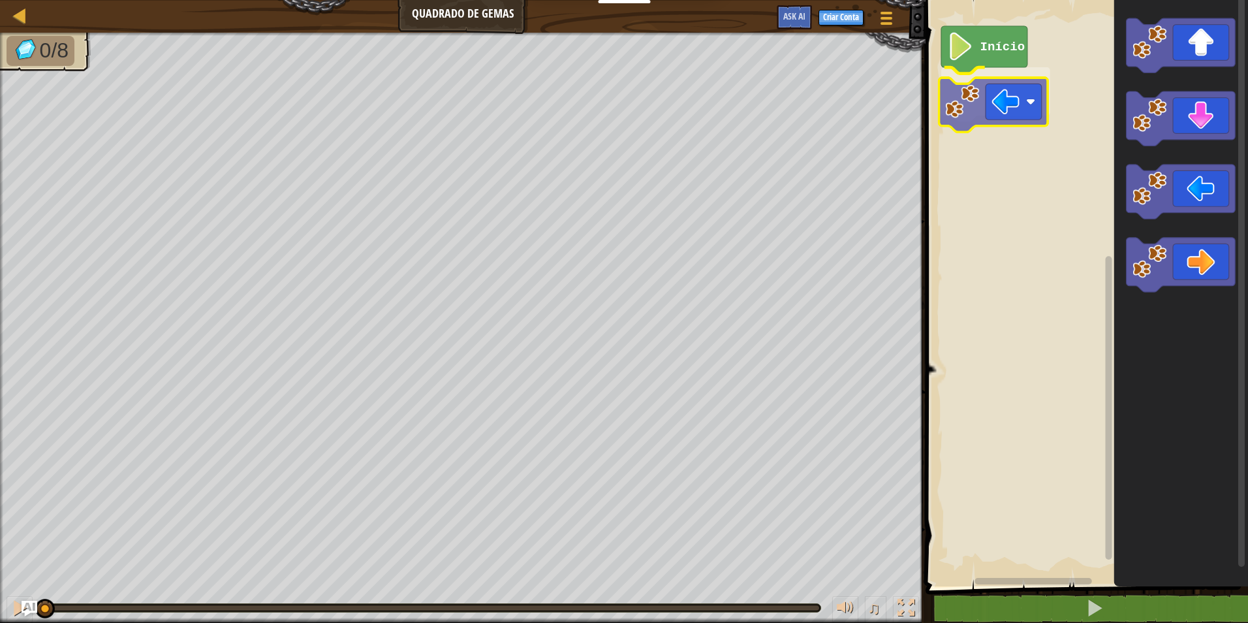
click at [954, 113] on div "Início" at bounding box center [1085, 289] width 326 height 593
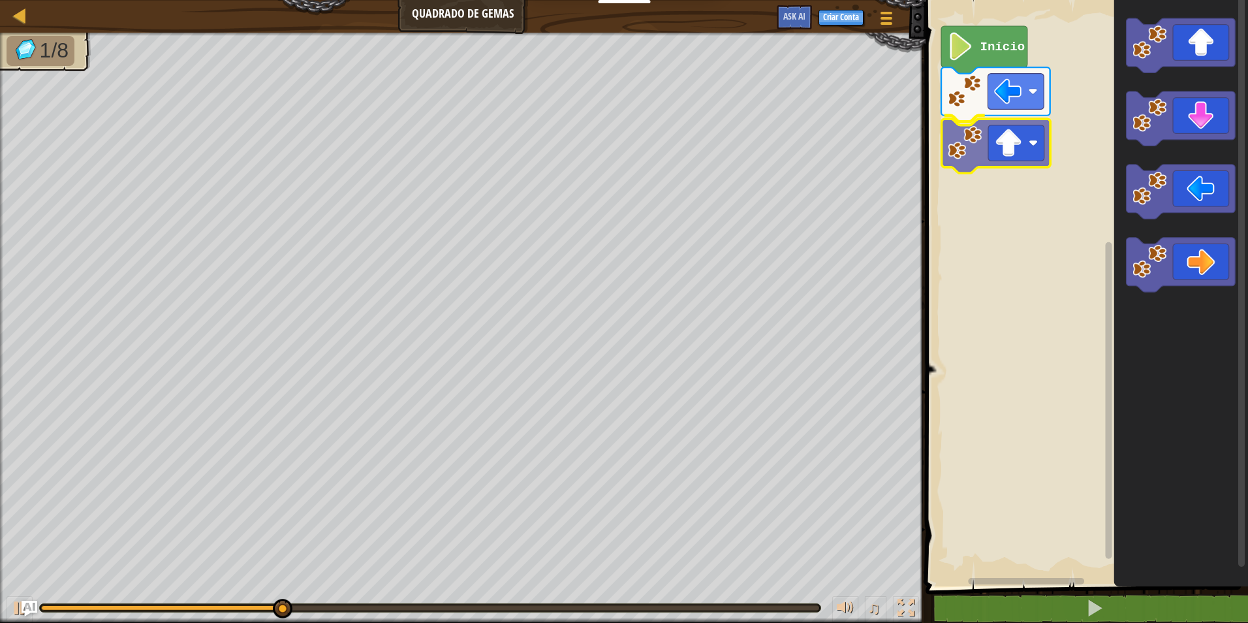
click at [974, 147] on div "Início" at bounding box center [1085, 289] width 326 height 593
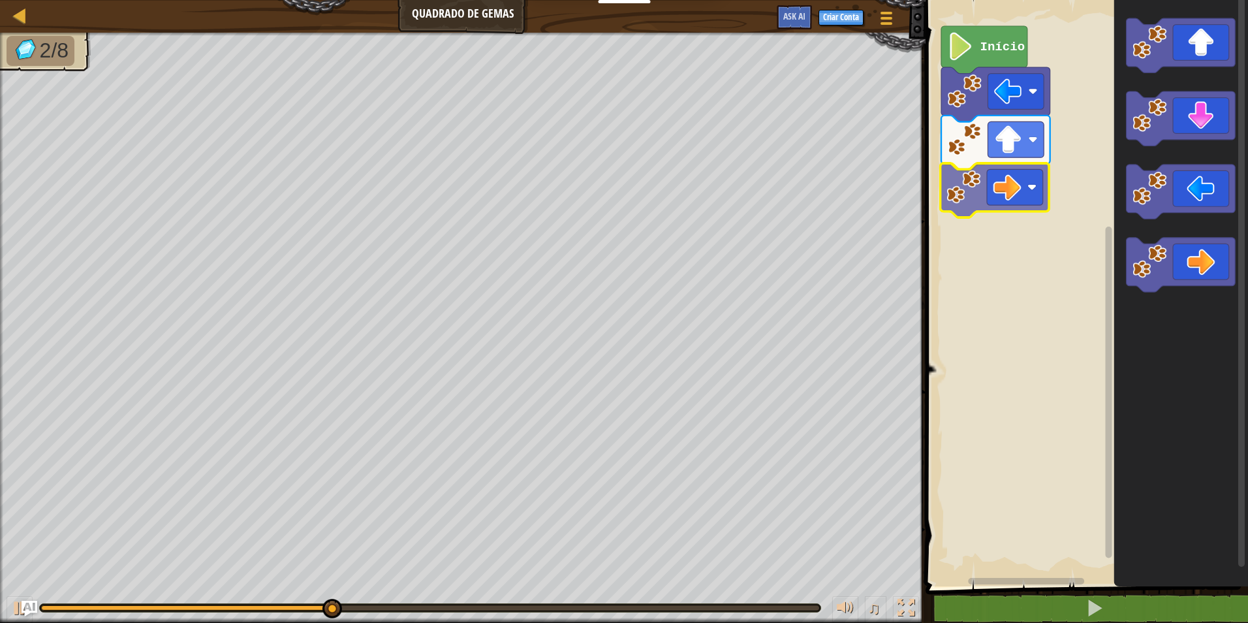
click at [995, 185] on div "Início" at bounding box center [1085, 289] width 326 height 593
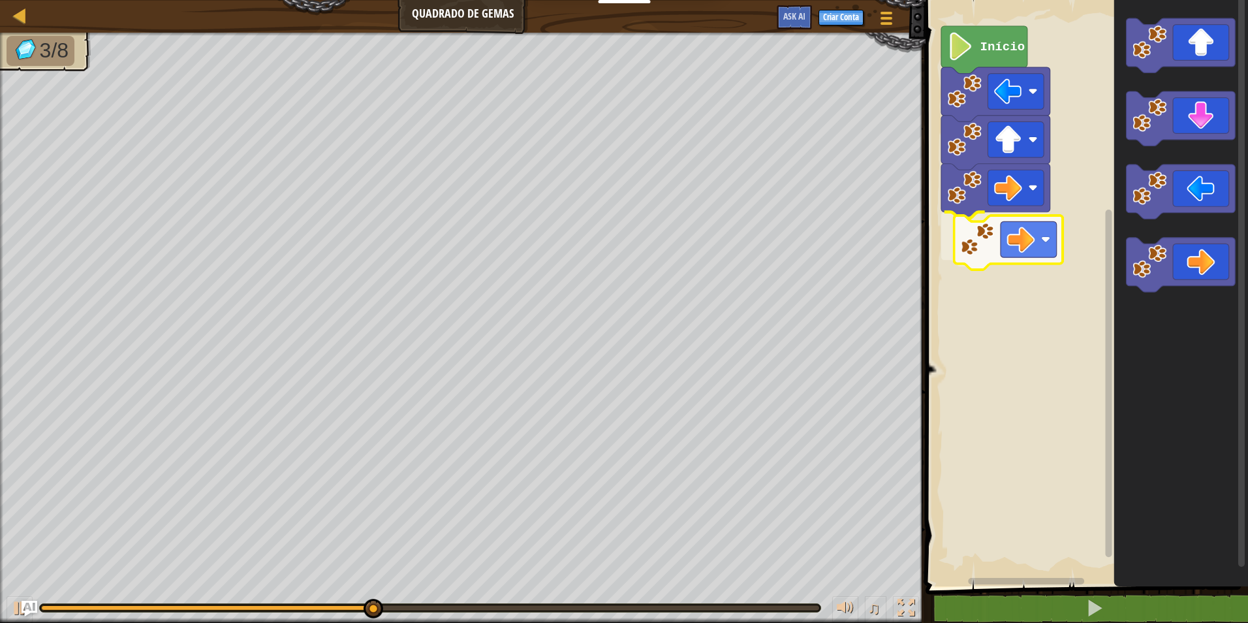
click at [1021, 241] on div "Início" at bounding box center [1085, 289] width 326 height 593
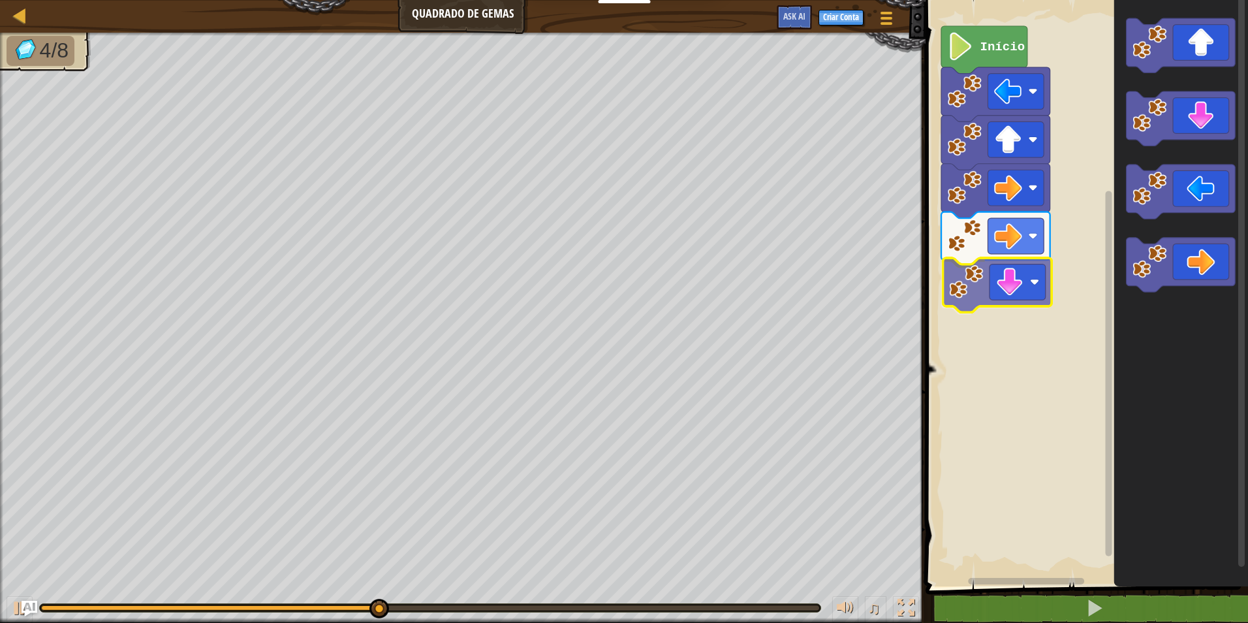
click at [1010, 276] on div "Início" at bounding box center [1085, 289] width 326 height 593
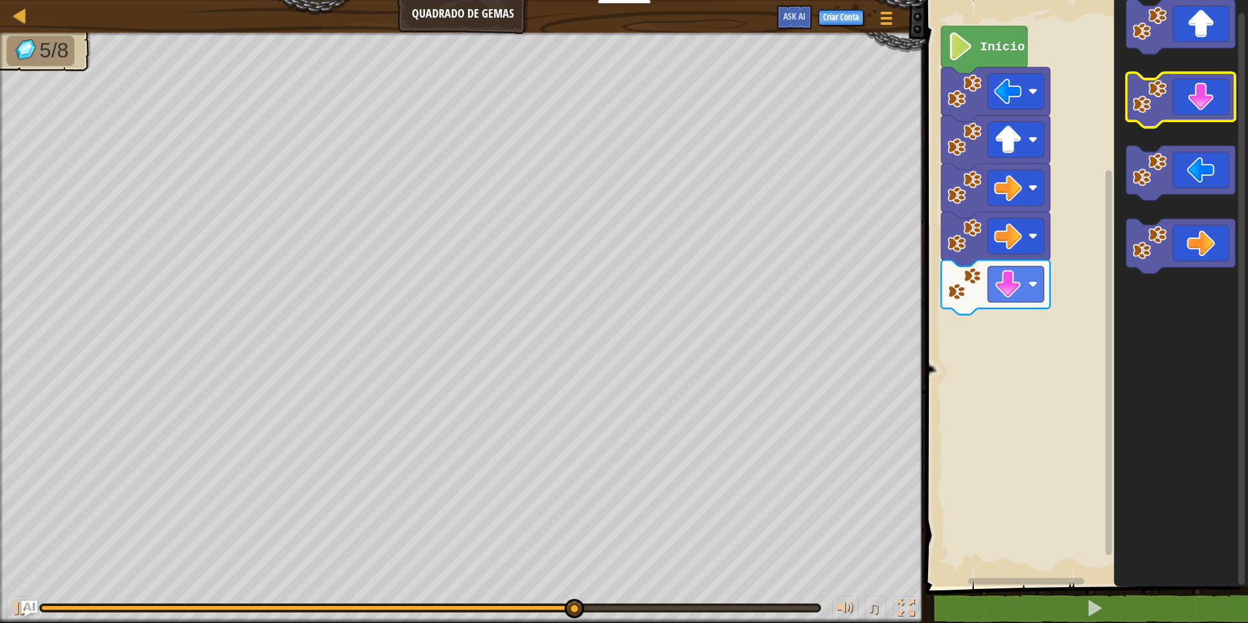
click at [1166, 102] on g "Espaço de trabalho do Blockly" at bounding box center [1180, 99] width 109 height 54
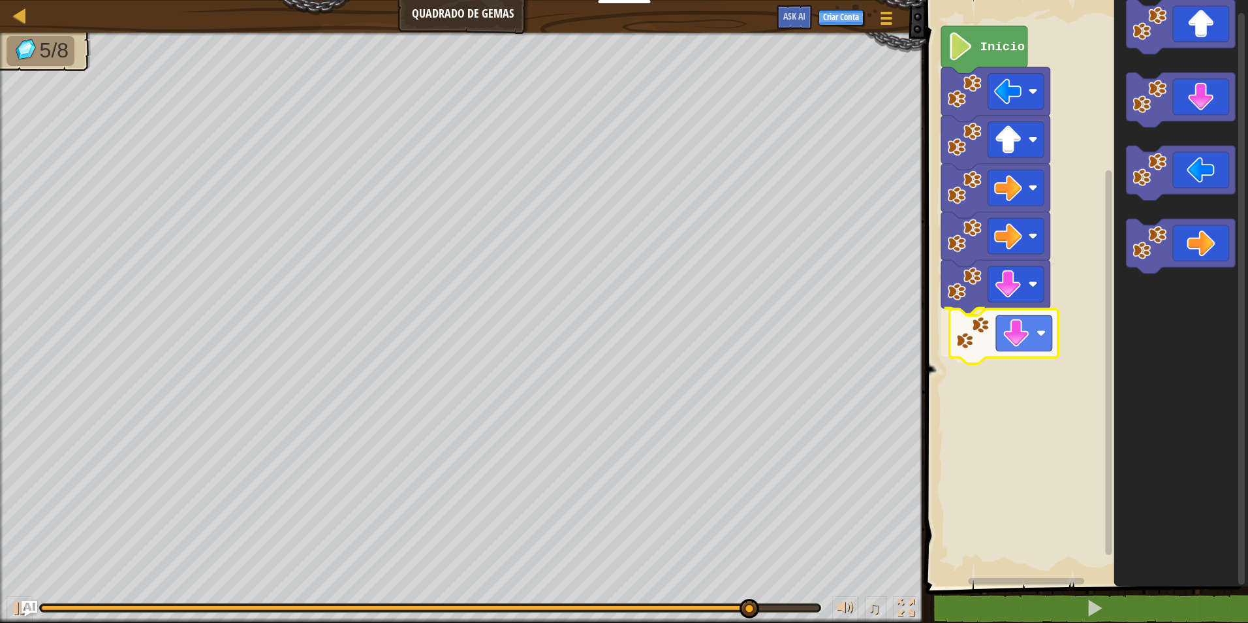
click at [989, 339] on div "Início" at bounding box center [1085, 289] width 326 height 593
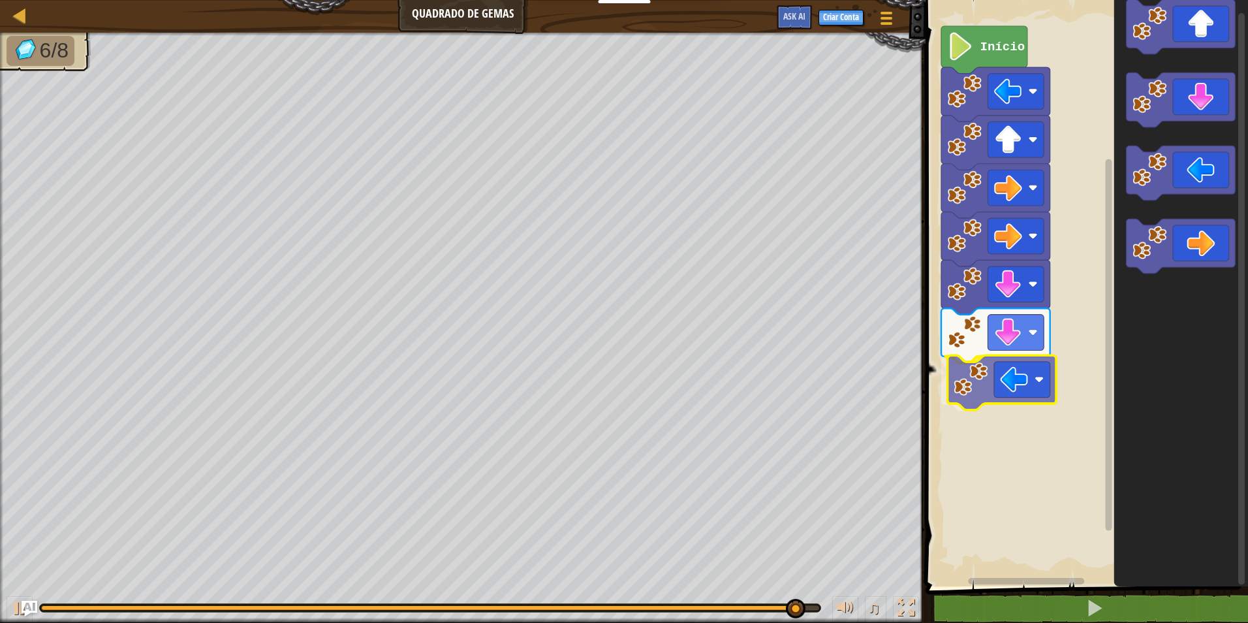
click at [1010, 393] on div "Início" at bounding box center [1085, 289] width 326 height 593
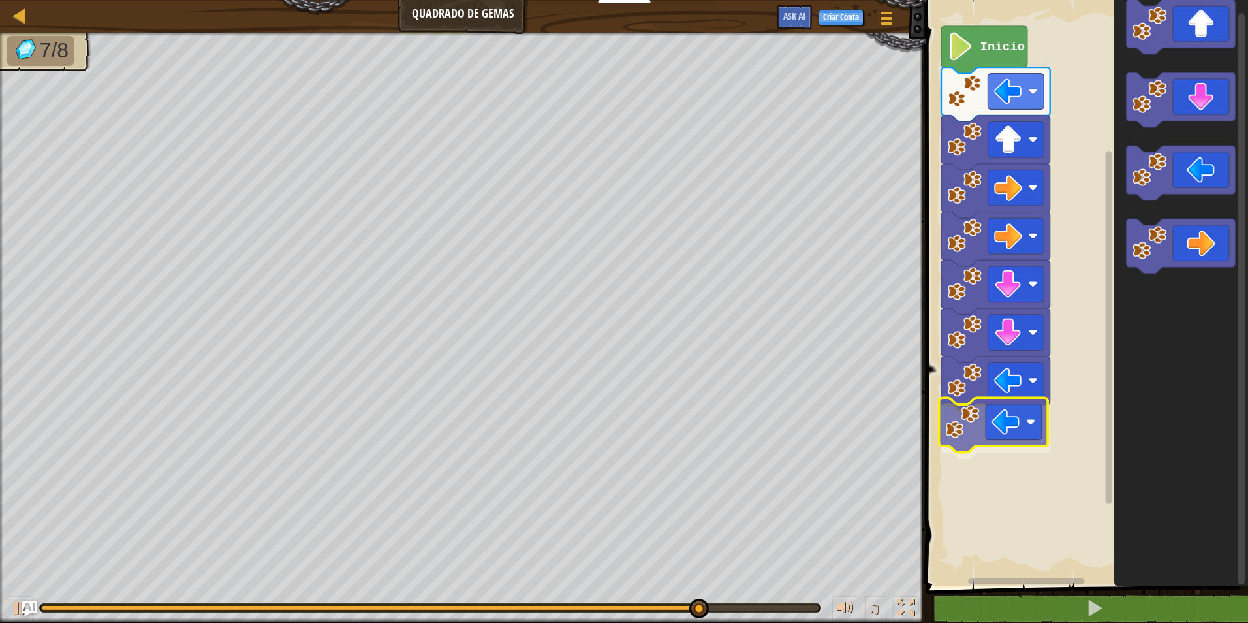
click at [1042, 411] on div "Início" at bounding box center [1085, 289] width 326 height 593
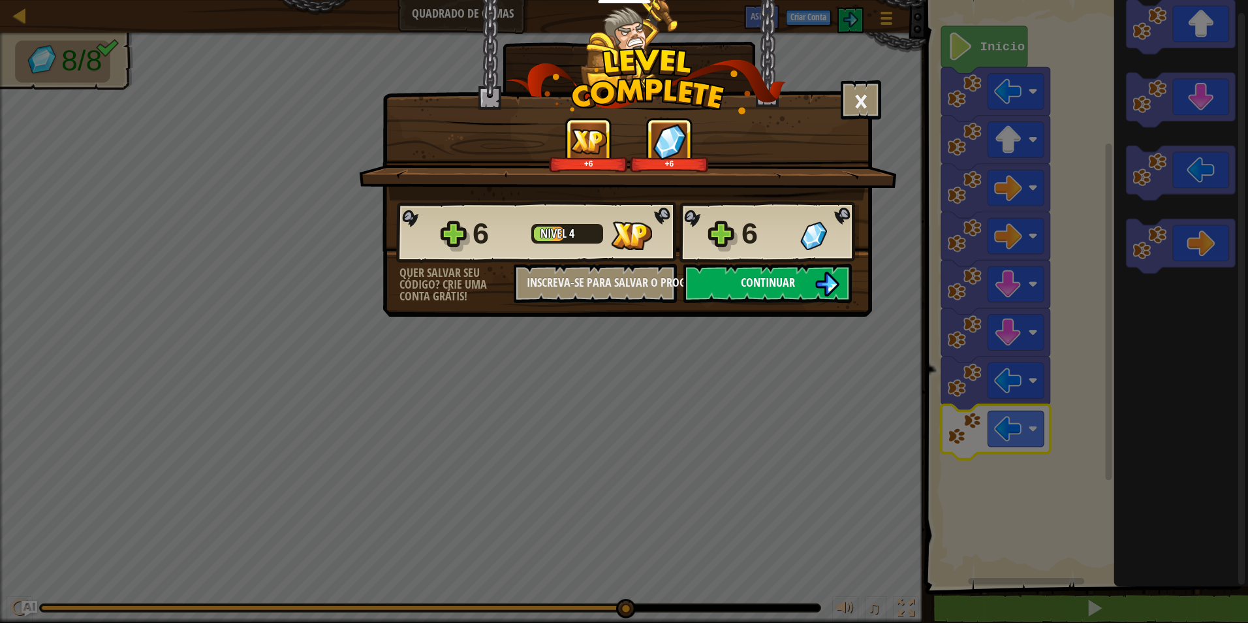
click at [773, 281] on span "Continuar" at bounding box center [768, 282] width 54 height 16
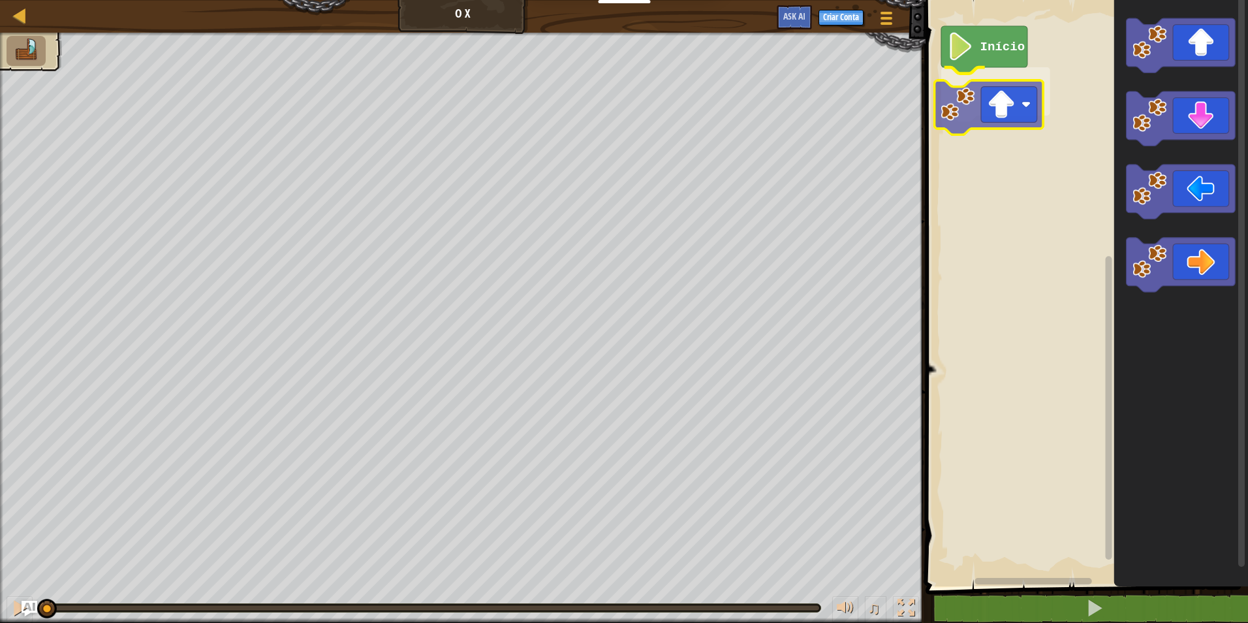
click at [964, 116] on div "Início" at bounding box center [1085, 289] width 326 height 593
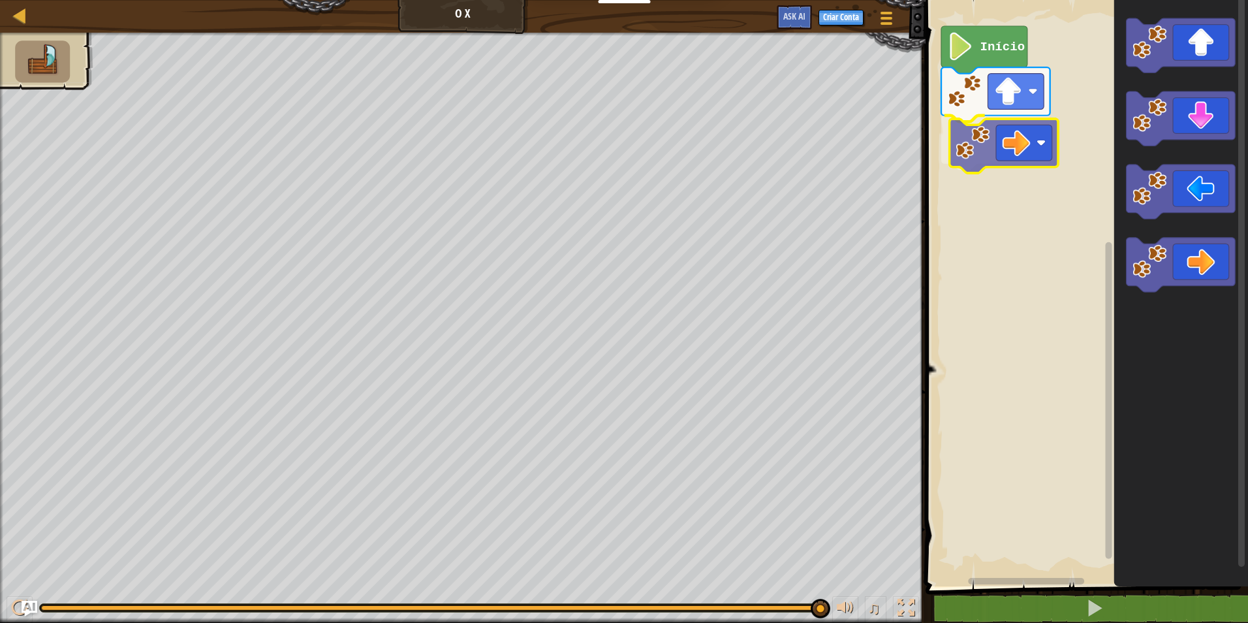
click at [1021, 150] on div "Início" at bounding box center [1085, 289] width 326 height 593
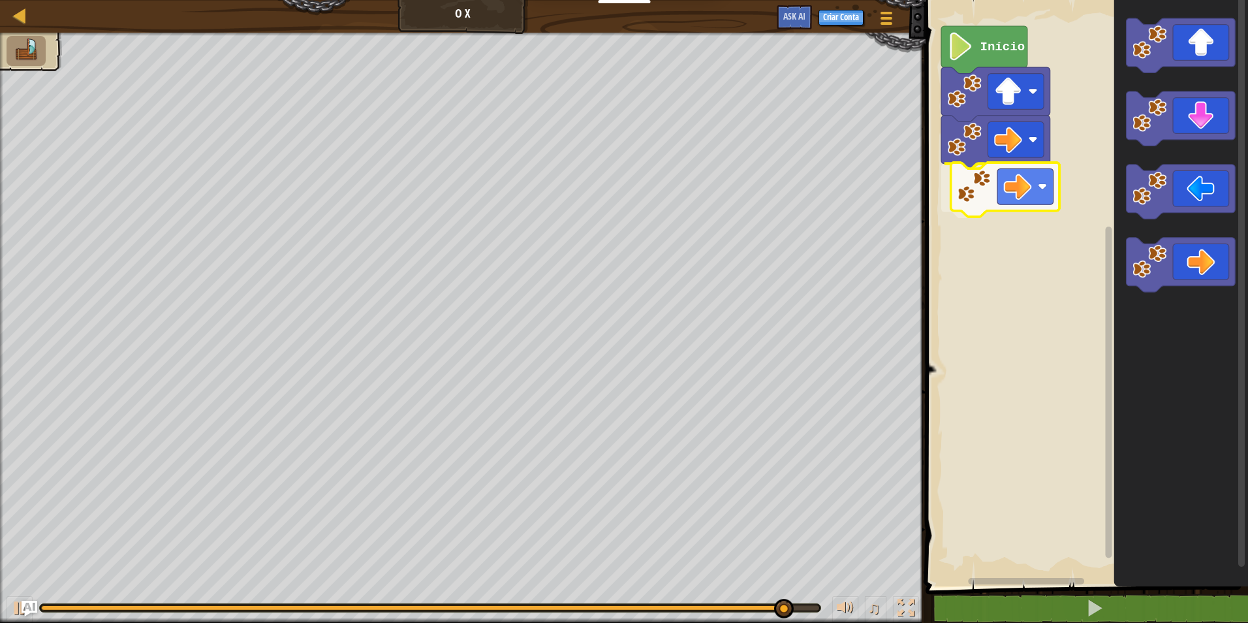
click at [1004, 189] on div "Início" at bounding box center [1085, 289] width 326 height 593
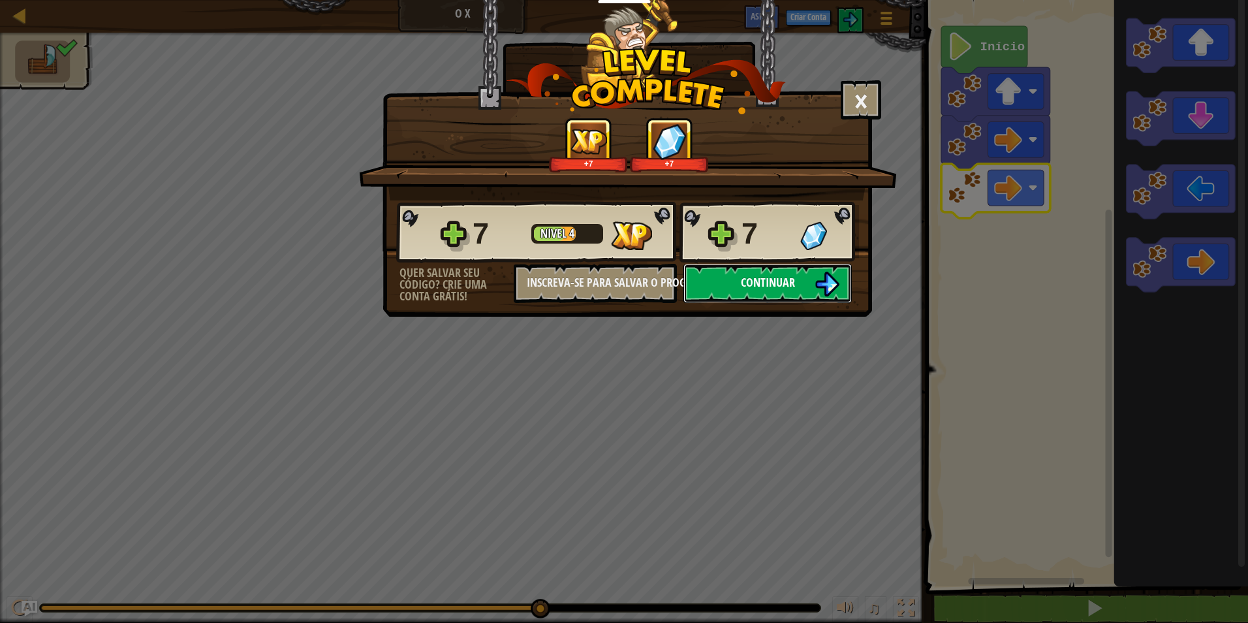
click at [784, 275] on span "Continuar" at bounding box center [768, 282] width 54 height 16
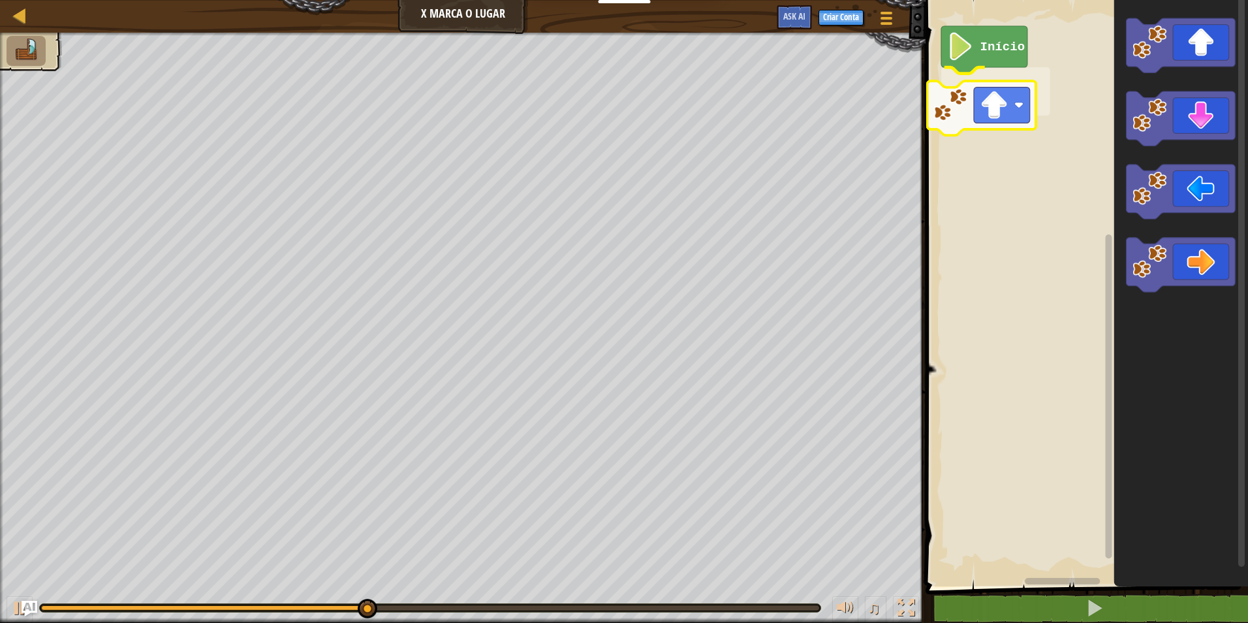
click at [992, 101] on div "Início" at bounding box center [1085, 289] width 326 height 593
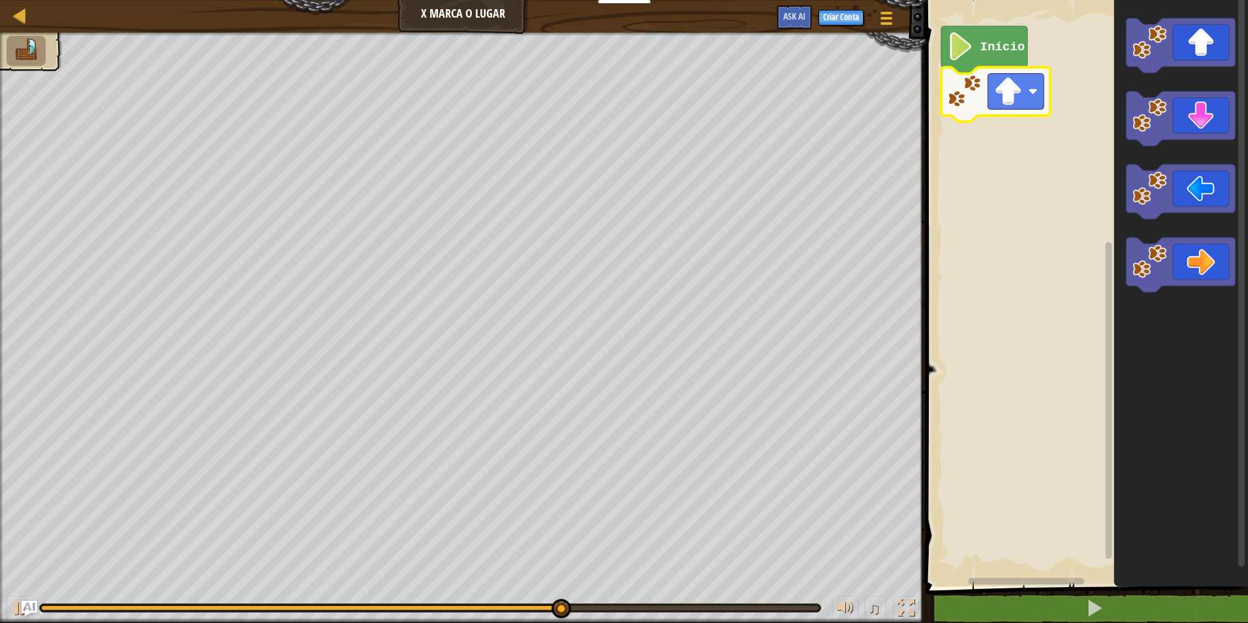
click at [951, 78] on image "Espaço de trabalho do Blockly" at bounding box center [965, 91] width 34 height 34
click at [1025, 84] on rect "Espaço de trabalho do Blockly" at bounding box center [1016, 92] width 56 height 36
click at [1027, 84] on rect "Espaço de trabalho do Blockly" at bounding box center [1016, 92] width 56 height 36
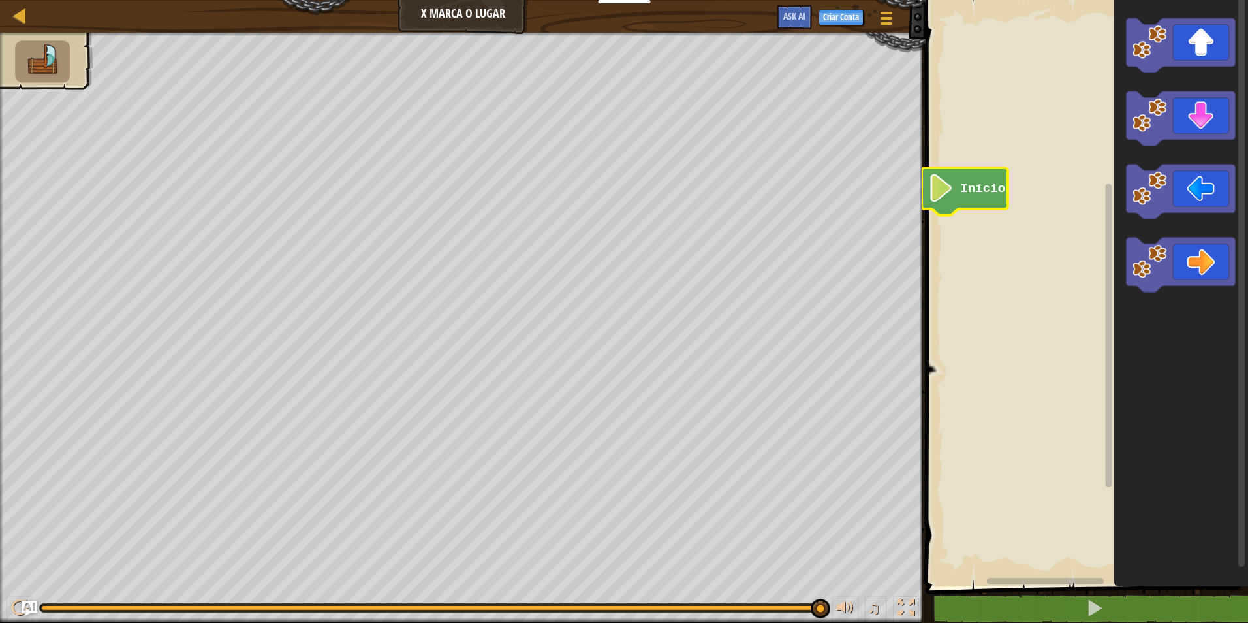
click at [1196, 237] on icon "Espaço de trabalho do Blockly" at bounding box center [1181, 289] width 134 height 593
click at [1191, 266] on icon "Espaço de trabalho do Blockly" at bounding box center [1180, 265] width 109 height 54
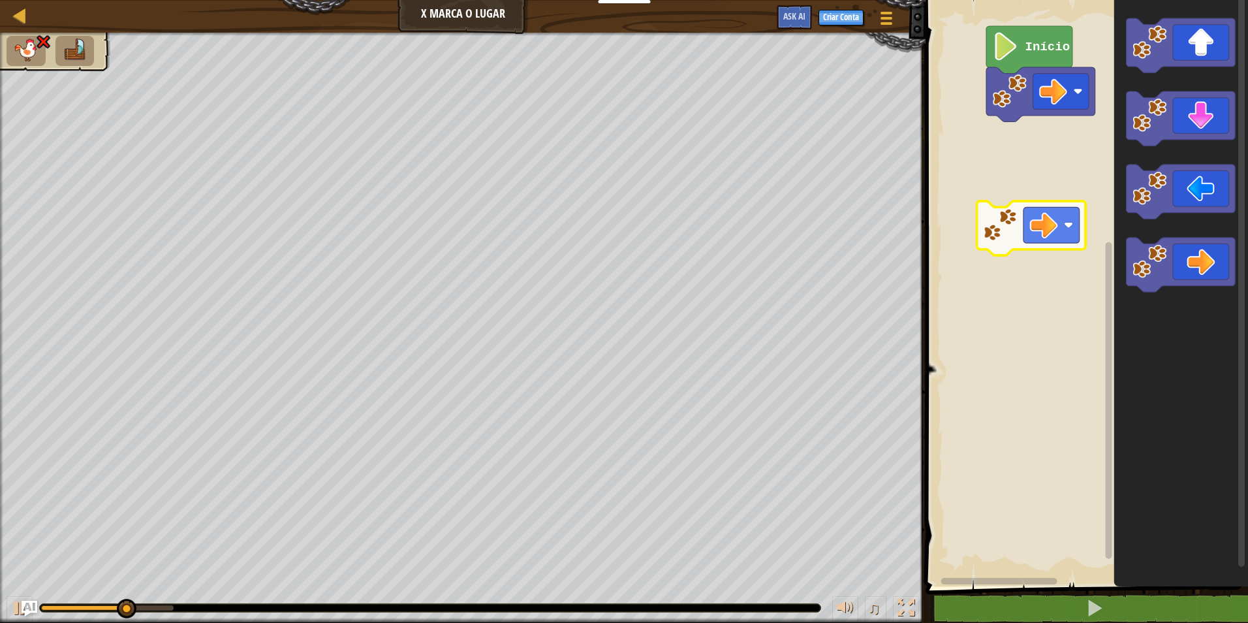
click at [1037, 226] on div "Início" at bounding box center [1085, 289] width 326 height 593
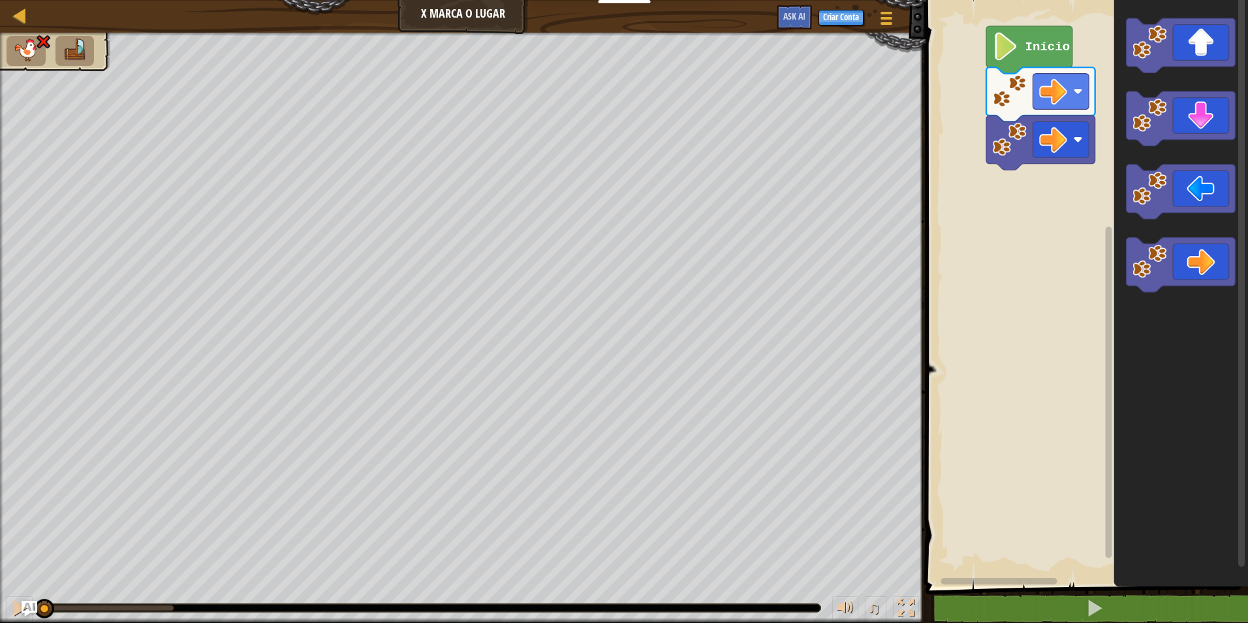
drag, startPoint x: 156, startPoint y: 598, endPoint x: -3, endPoint y: 590, distance: 158.8
click at [0, 0] on html "Educadores Create Free Account School & District Solutions Teacher Toolkit Prev…" at bounding box center [624, 0] width 1248 height 0
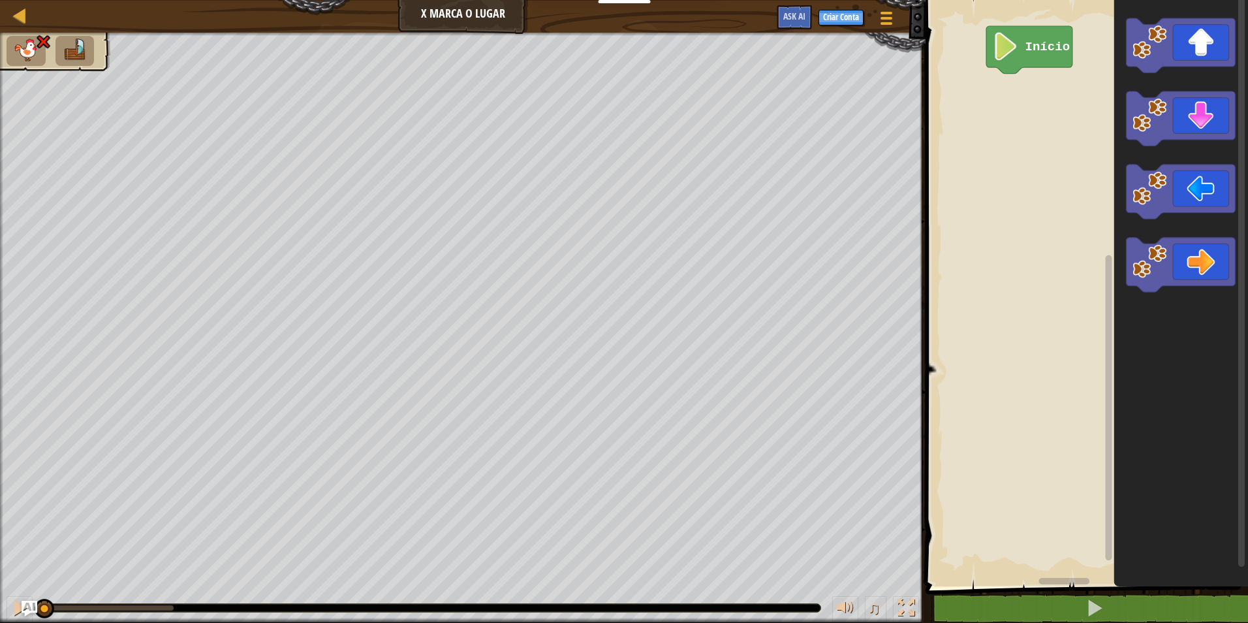
click at [32, 578] on div "♫ Filhote de Urso Polar" at bounding box center [624, 328] width 1248 height 590
click at [1056, 91] on div "Início" at bounding box center [1085, 289] width 326 height 593
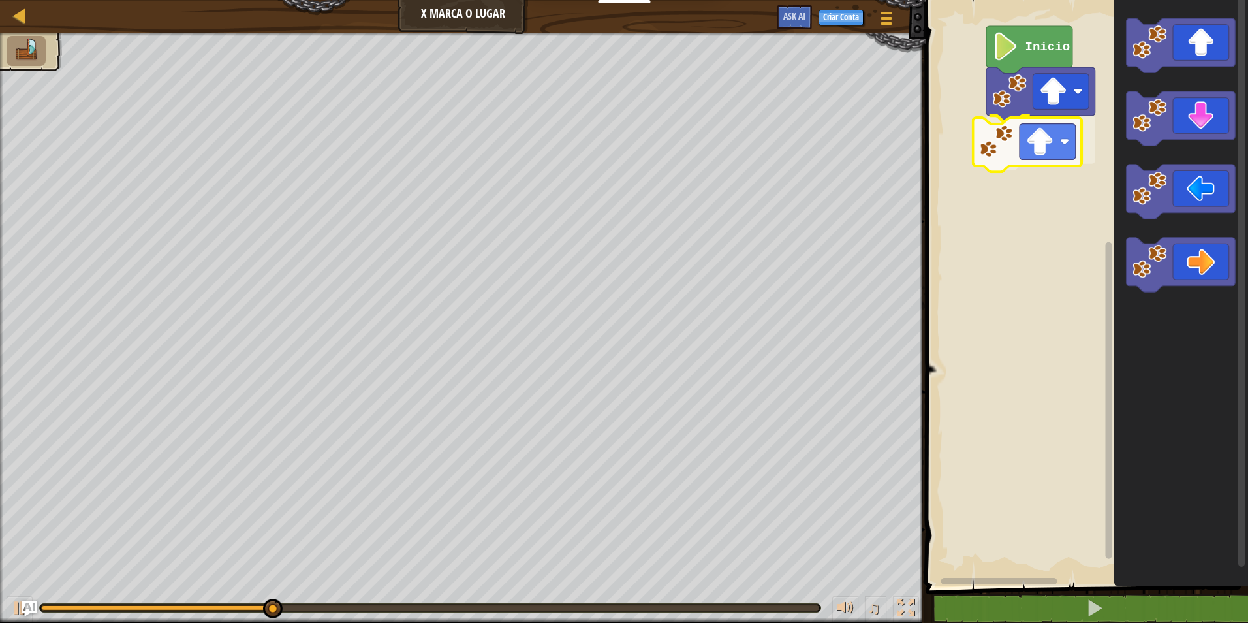
click at [1026, 140] on div "Início" at bounding box center [1085, 289] width 326 height 593
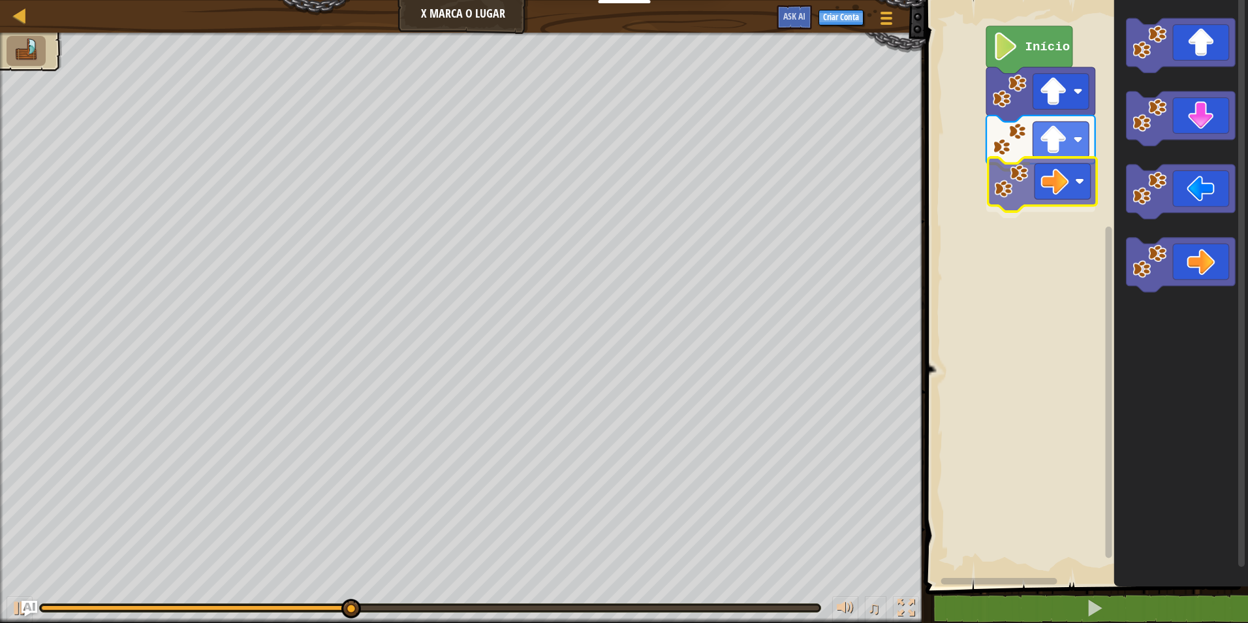
click at [1050, 172] on div "Início" at bounding box center [1085, 289] width 326 height 593
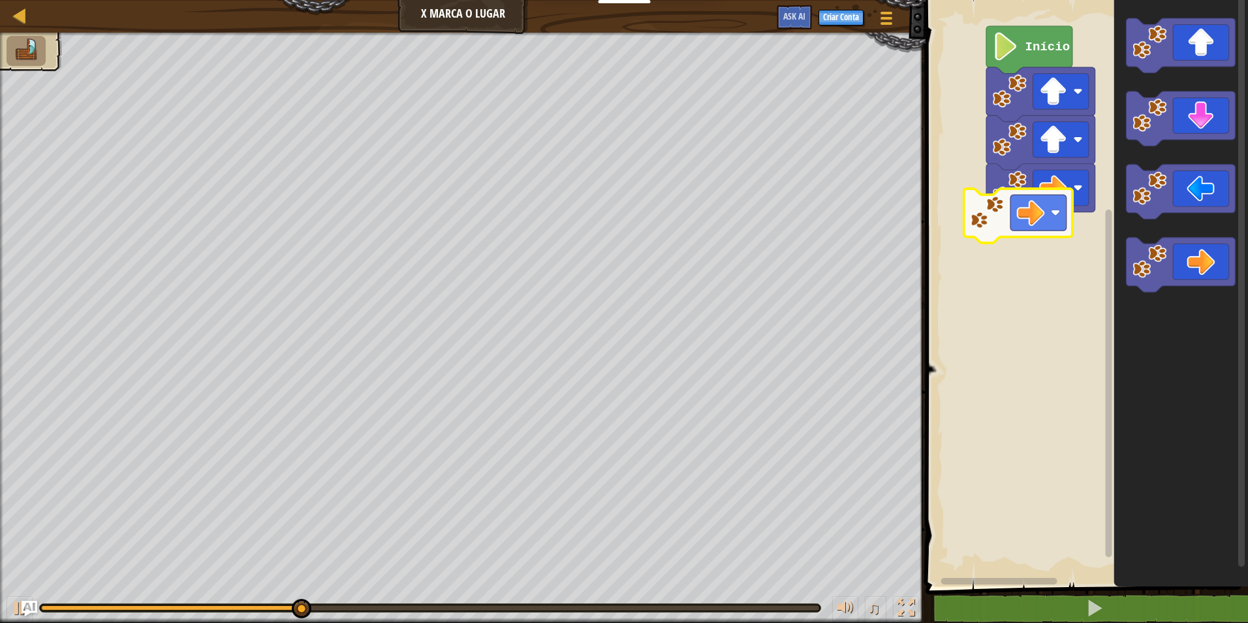
click at [1047, 208] on div "Início" at bounding box center [1085, 289] width 326 height 593
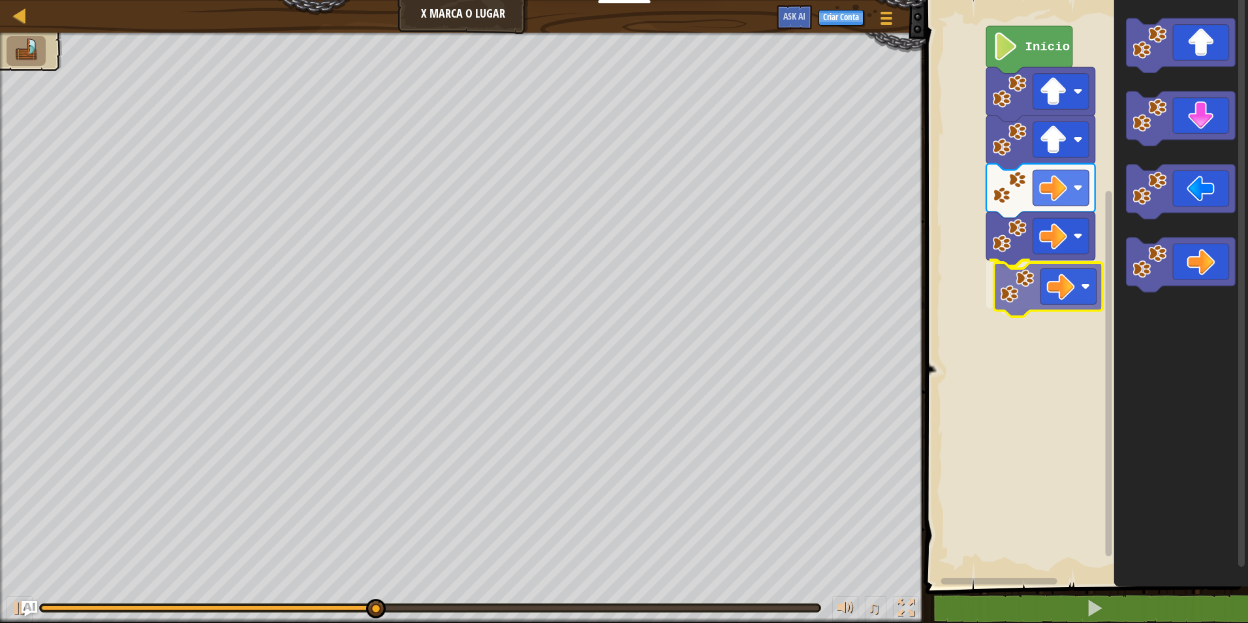
click at [1044, 284] on div "Início" at bounding box center [1085, 289] width 326 height 593
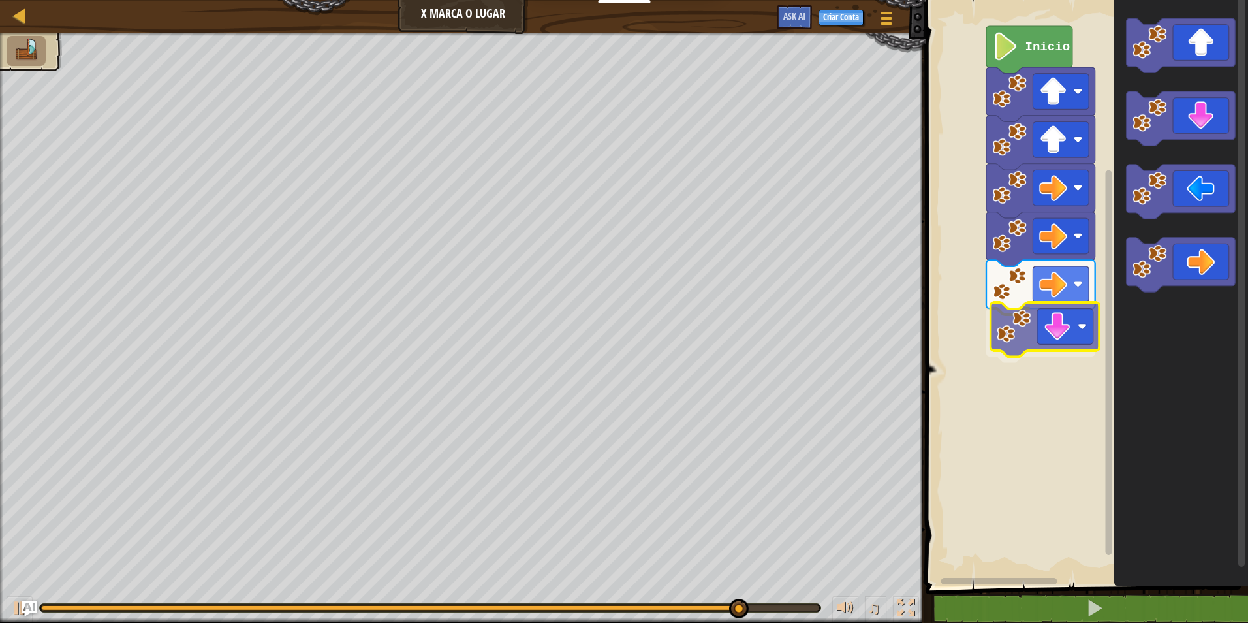
click at [1069, 346] on div "Início" at bounding box center [1085, 289] width 326 height 593
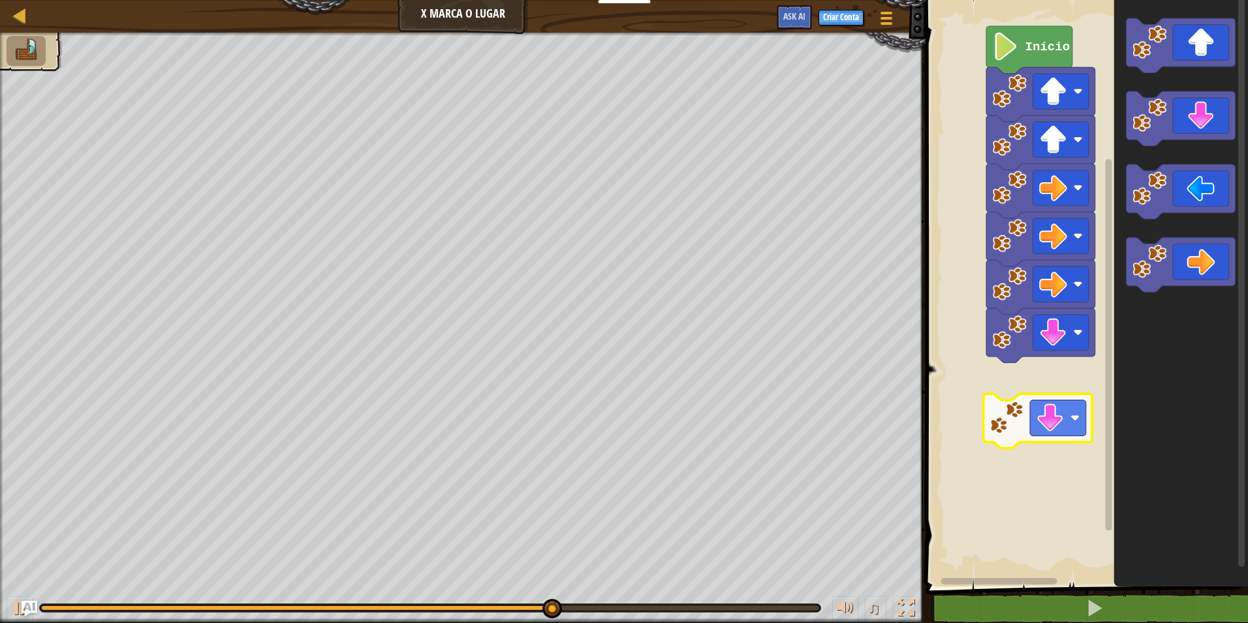
click at [1048, 411] on div "Início" at bounding box center [1085, 289] width 326 height 593
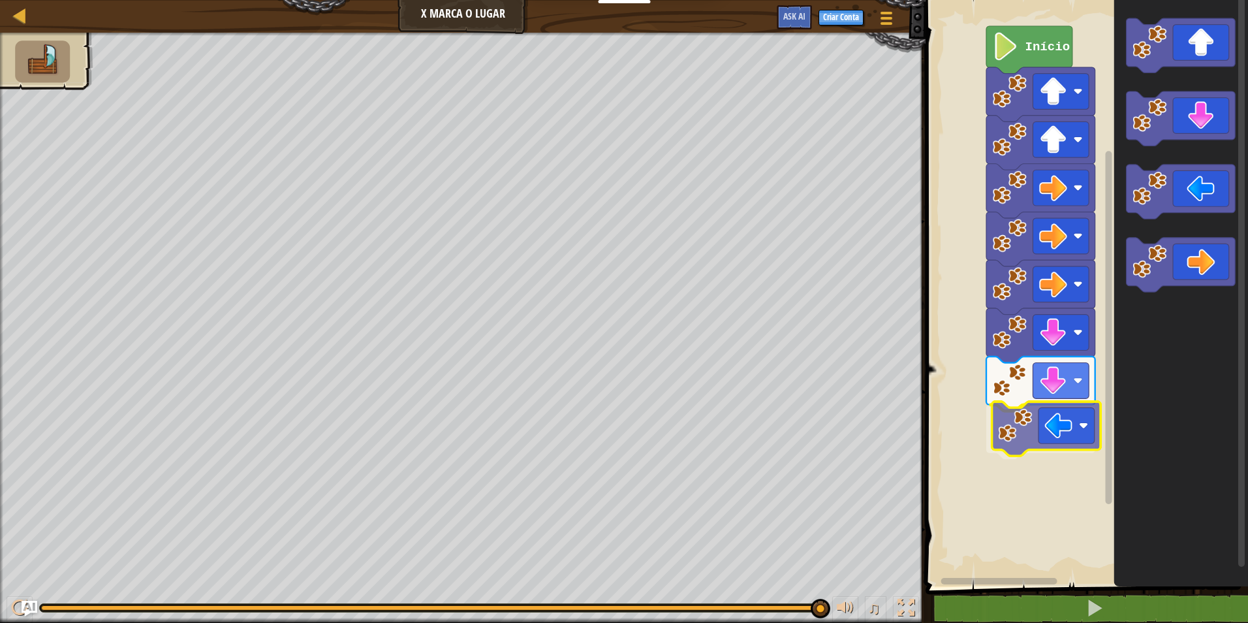
click at [1069, 416] on div "Início" at bounding box center [1085, 289] width 326 height 593
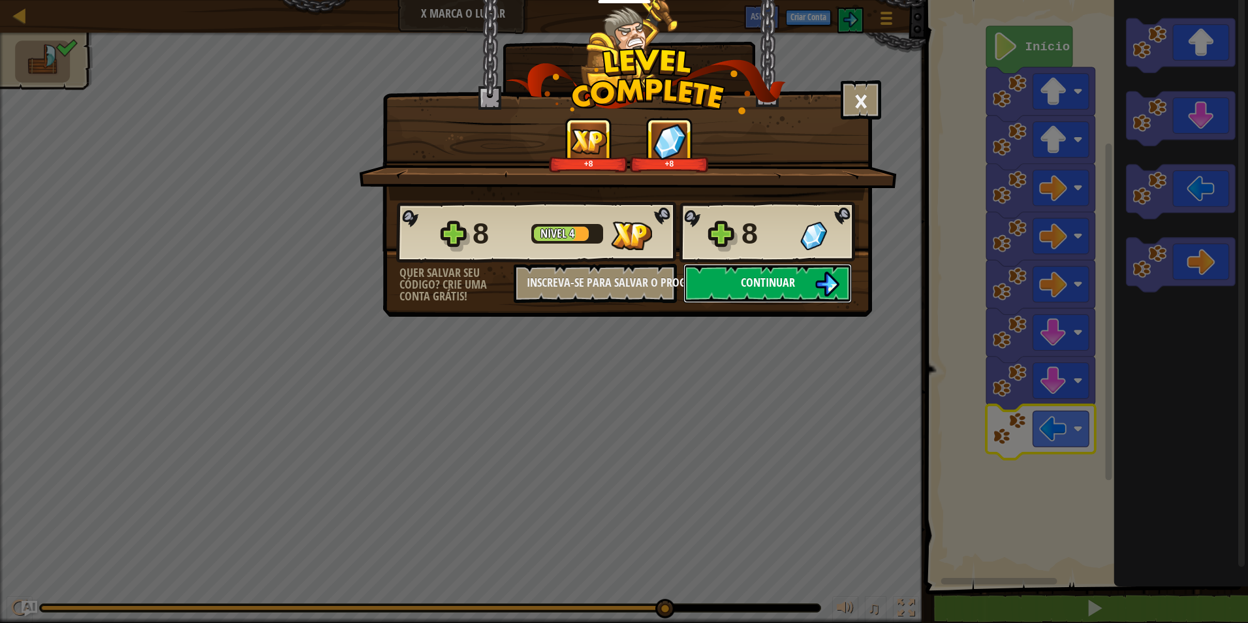
click at [815, 279] on img at bounding box center [827, 284] width 25 height 25
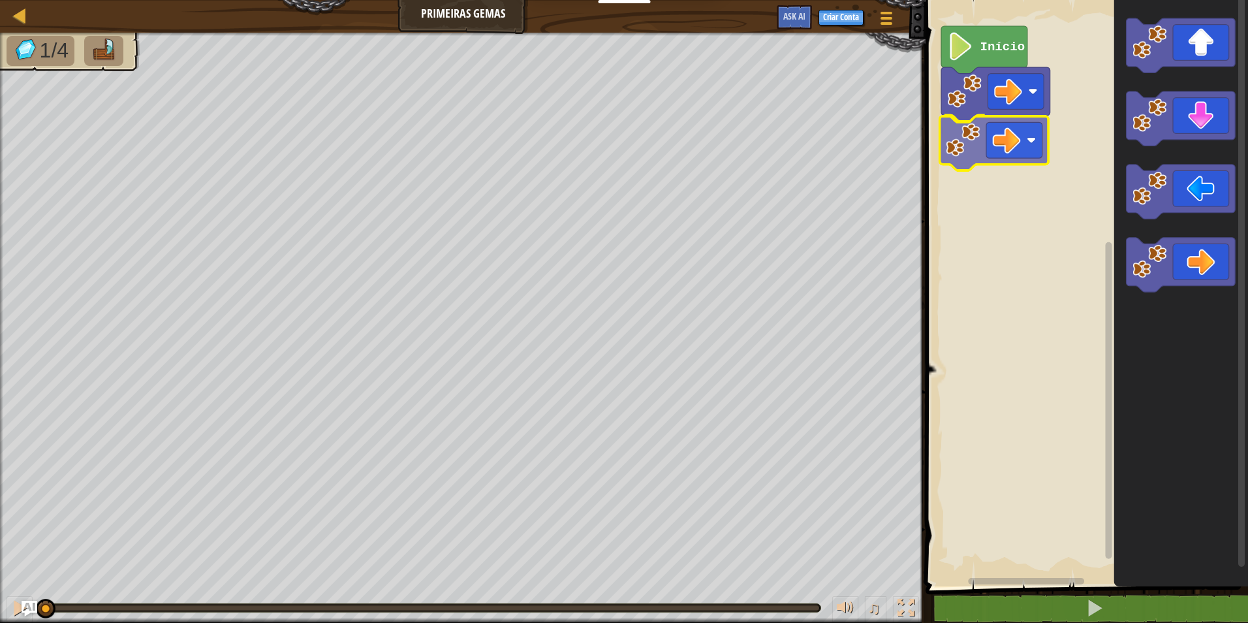
click at [990, 145] on div "Início" at bounding box center [1085, 289] width 326 height 593
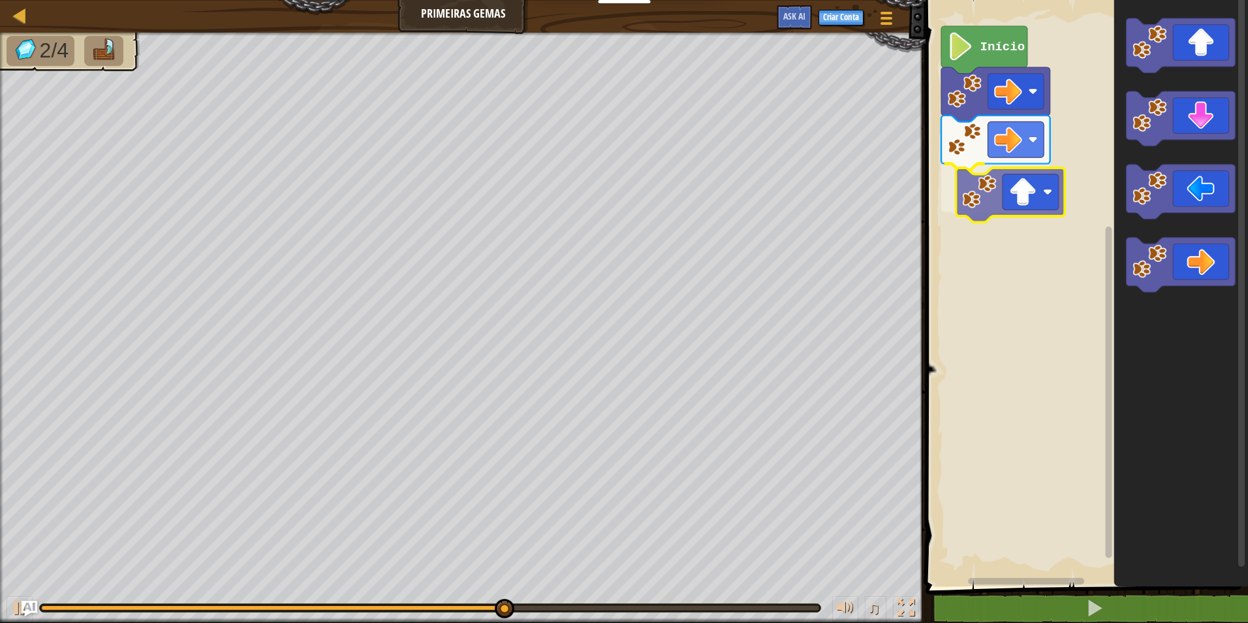
click at [1042, 201] on div "Início" at bounding box center [1085, 289] width 326 height 593
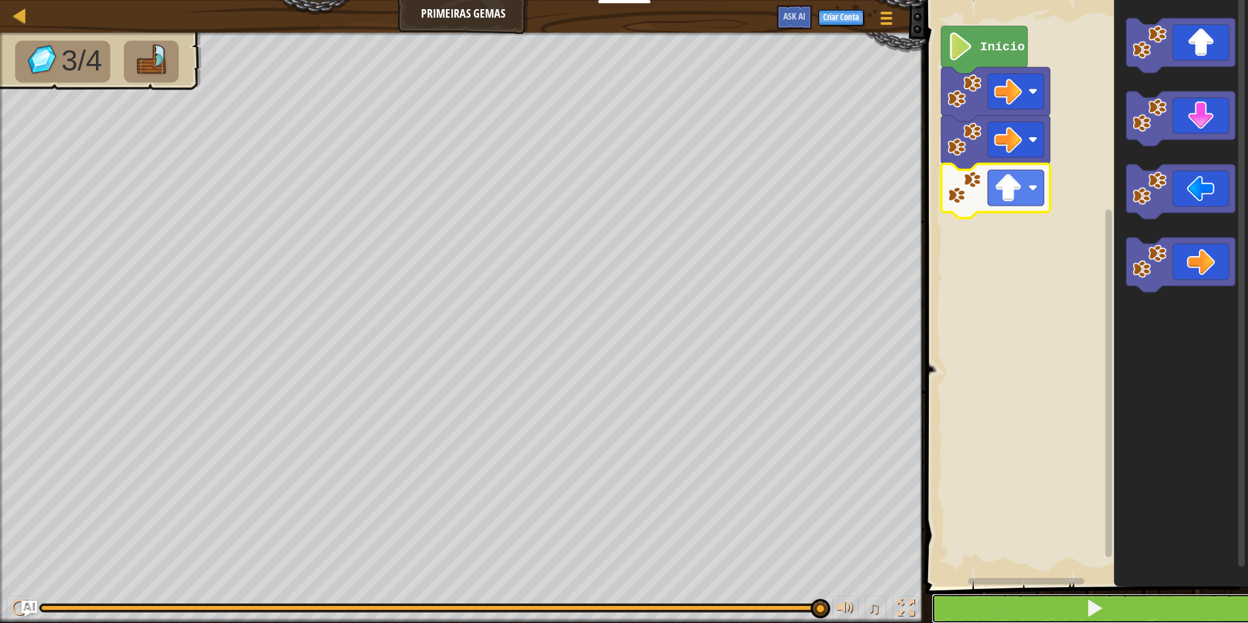
click at [1028, 609] on button at bounding box center [1094, 608] width 326 height 30
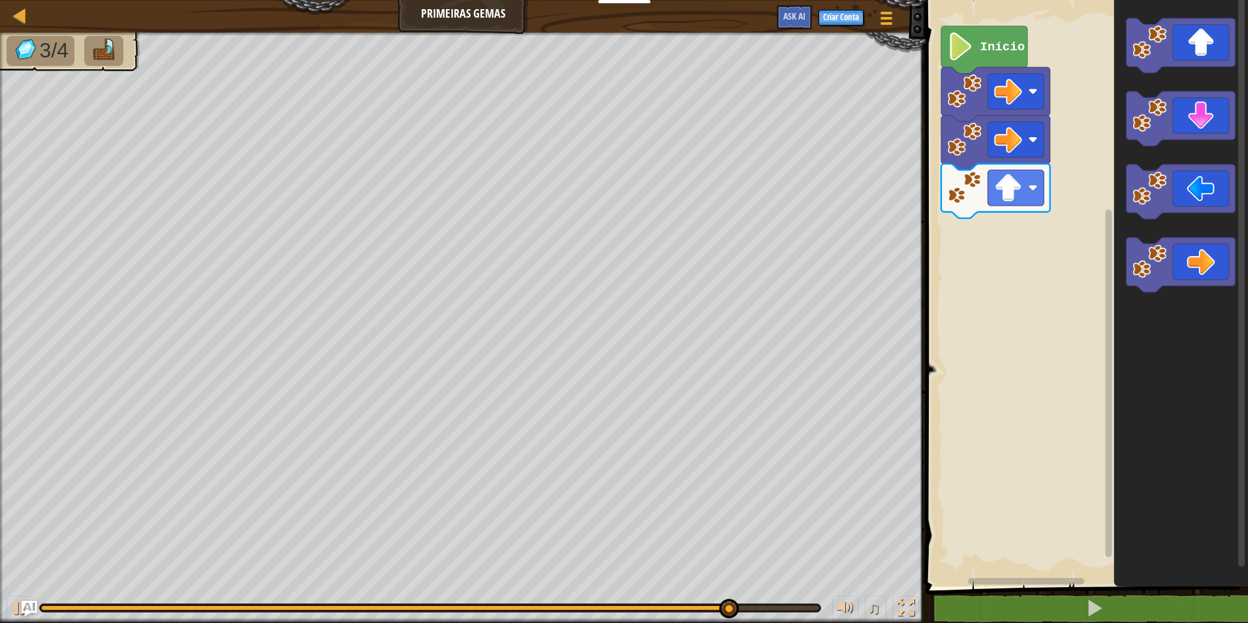
click at [1245, 179] on div "Início" at bounding box center [1085, 289] width 326 height 593
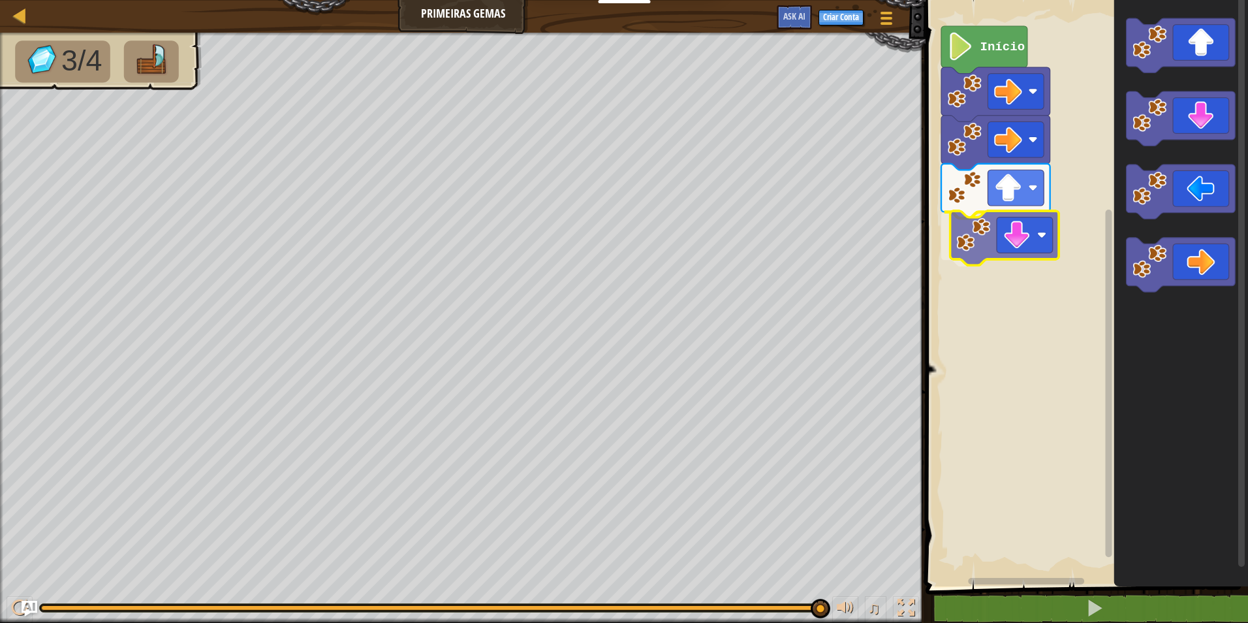
click at [1040, 235] on div "Início" at bounding box center [1085, 289] width 326 height 593
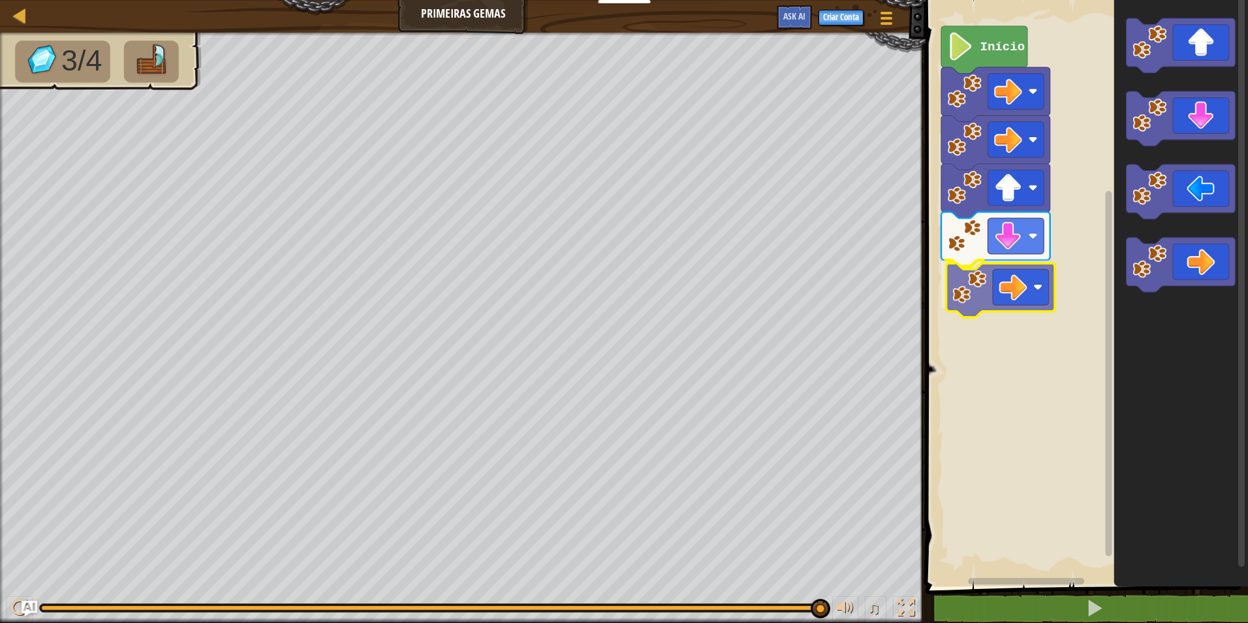
click at [1004, 280] on div "Início" at bounding box center [1085, 289] width 326 height 593
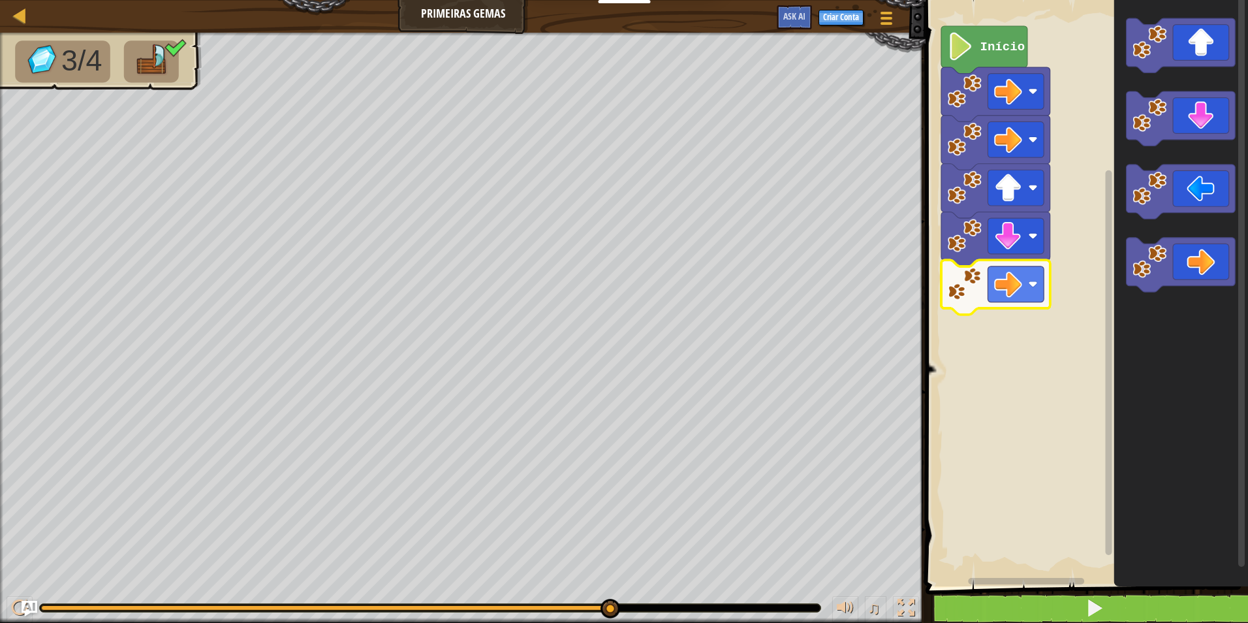
click at [961, 592] on span at bounding box center [1088, 275] width 333 height 639
click at [997, 598] on button at bounding box center [1094, 608] width 326 height 30
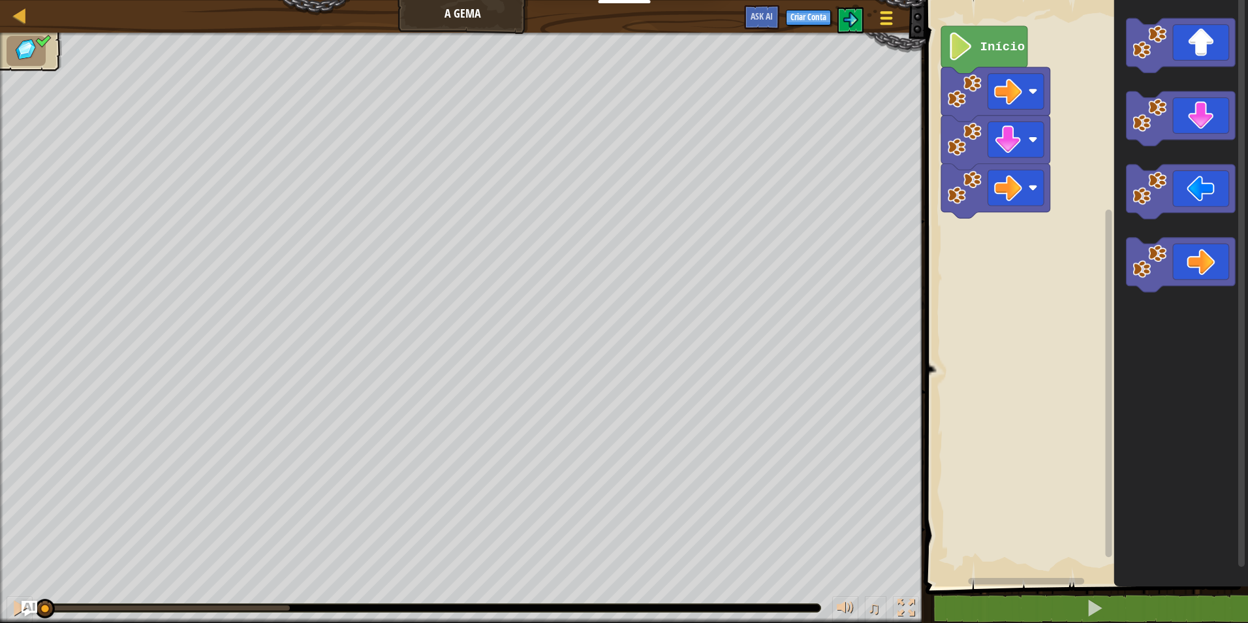
click at [878, 11] on div at bounding box center [887, 17] width 18 height 19
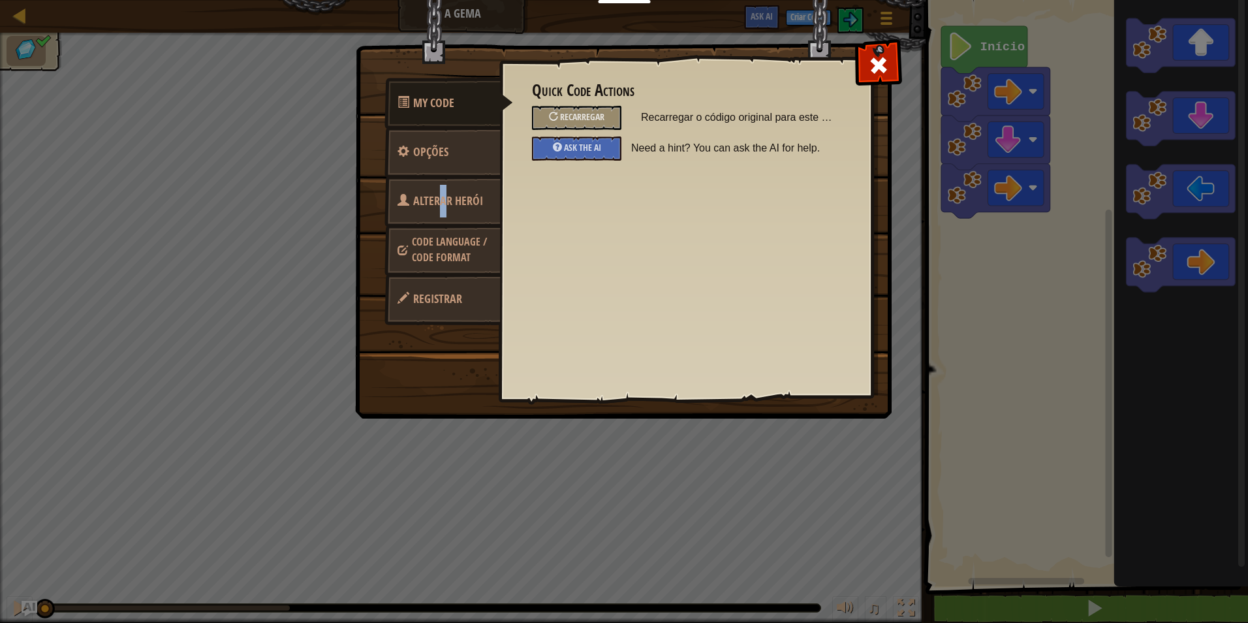
click at [436, 189] on link "Alterar Herói" at bounding box center [442, 201] width 116 height 51
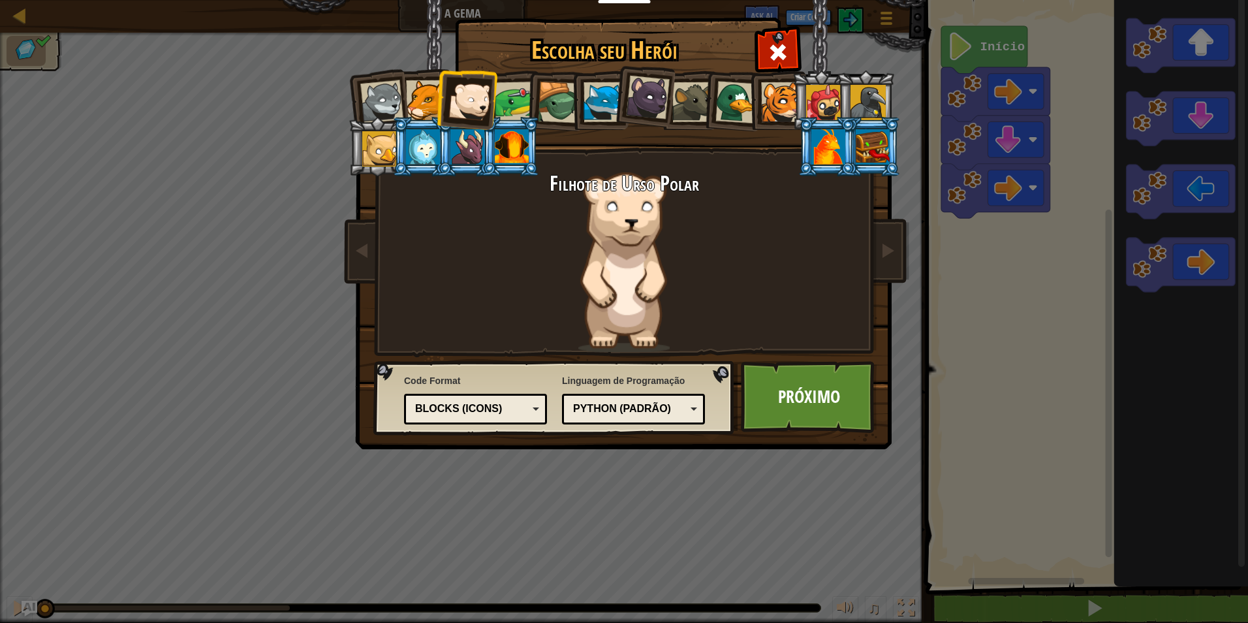
click at [808, 142] on li at bounding box center [827, 146] width 59 height 59
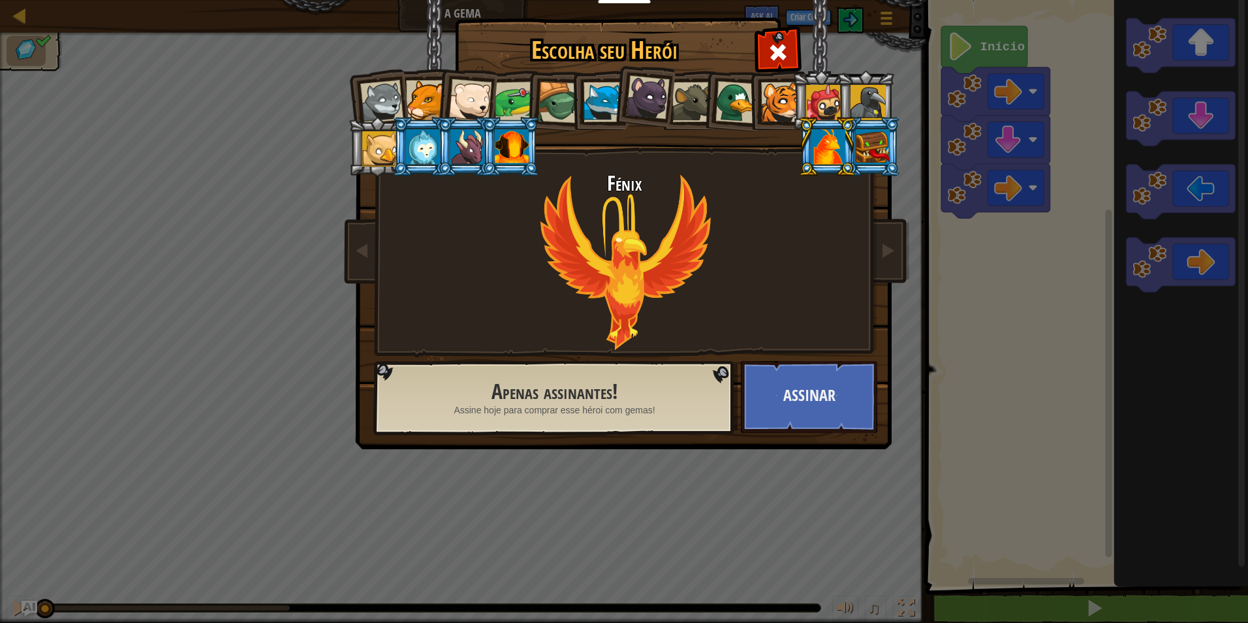
click at [414, 91] on div at bounding box center [426, 100] width 40 height 40
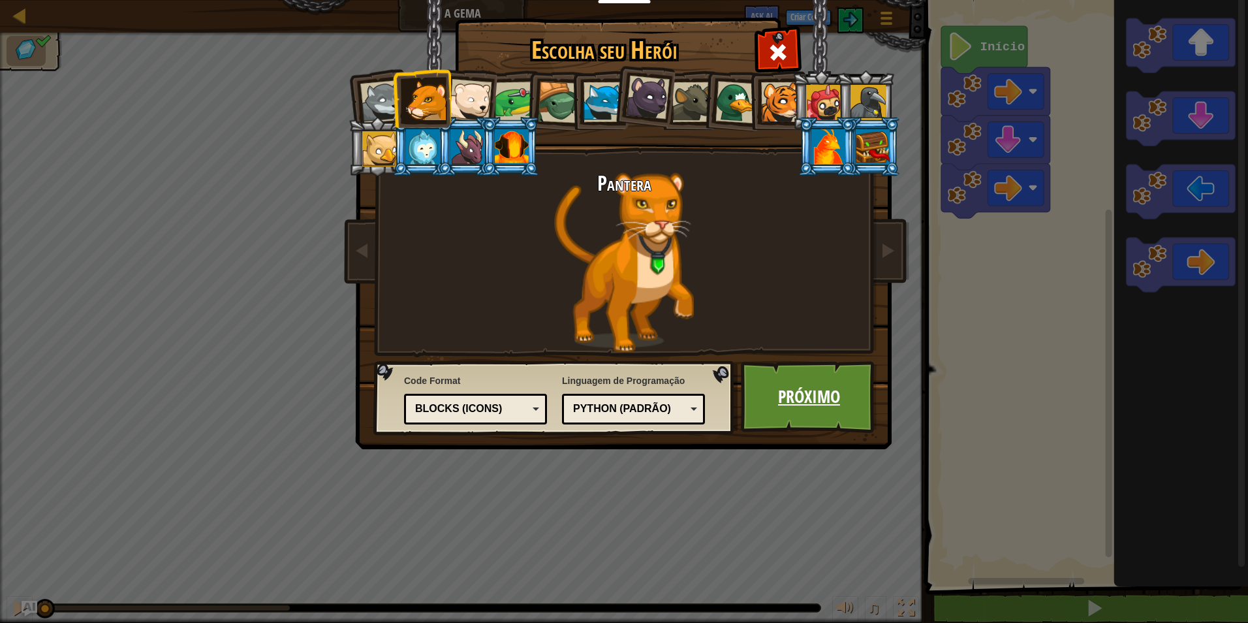
click at [796, 395] on link "Próximo" at bounding box center [809, 397] width 136 height 72
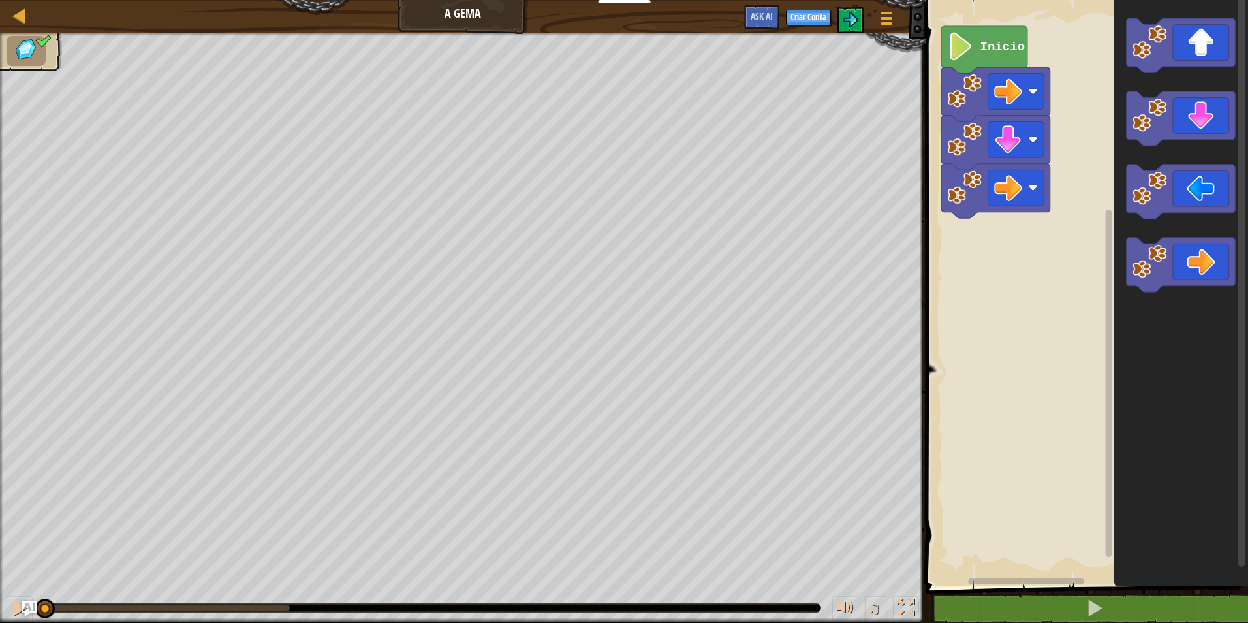
click at [987, 47] on text "Início" at bounding box center [1002, 47] width 45 height 14
click at [984, 50] on text "Início" at bounding box center [1002, 47] width 45 height 14
click at [982, 47] on text "Início" at bounding box center [1002, 47] width 45 height 14
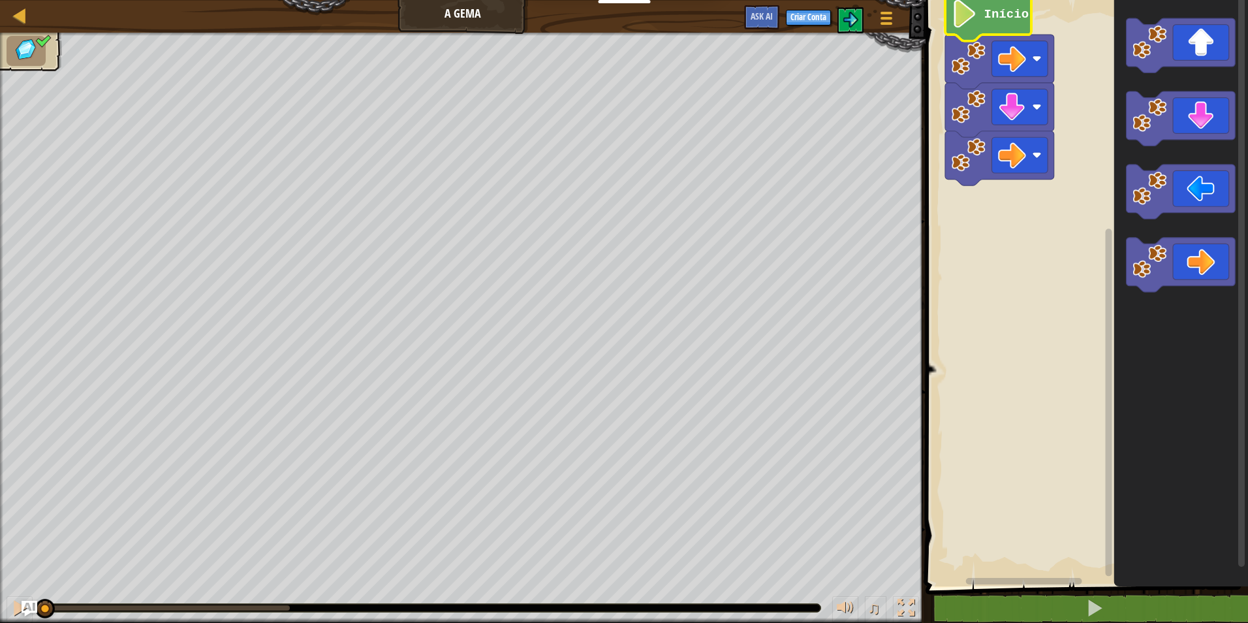
click at [997, 23] on icon "Espaço de trabalho do Blockly" at bounding box center [988, 17] width 86 height 48
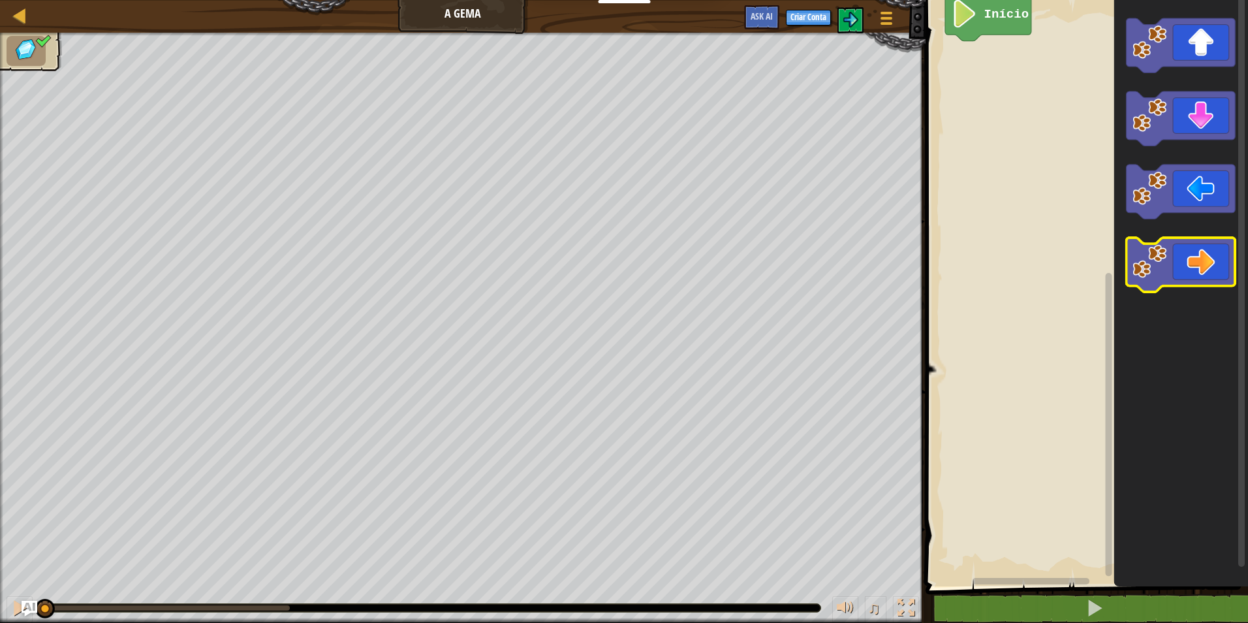
click at [1192, 273] on icon "Espaço de trabalho do Blockly" at bounding box center [1180, 265] width 109 height 54
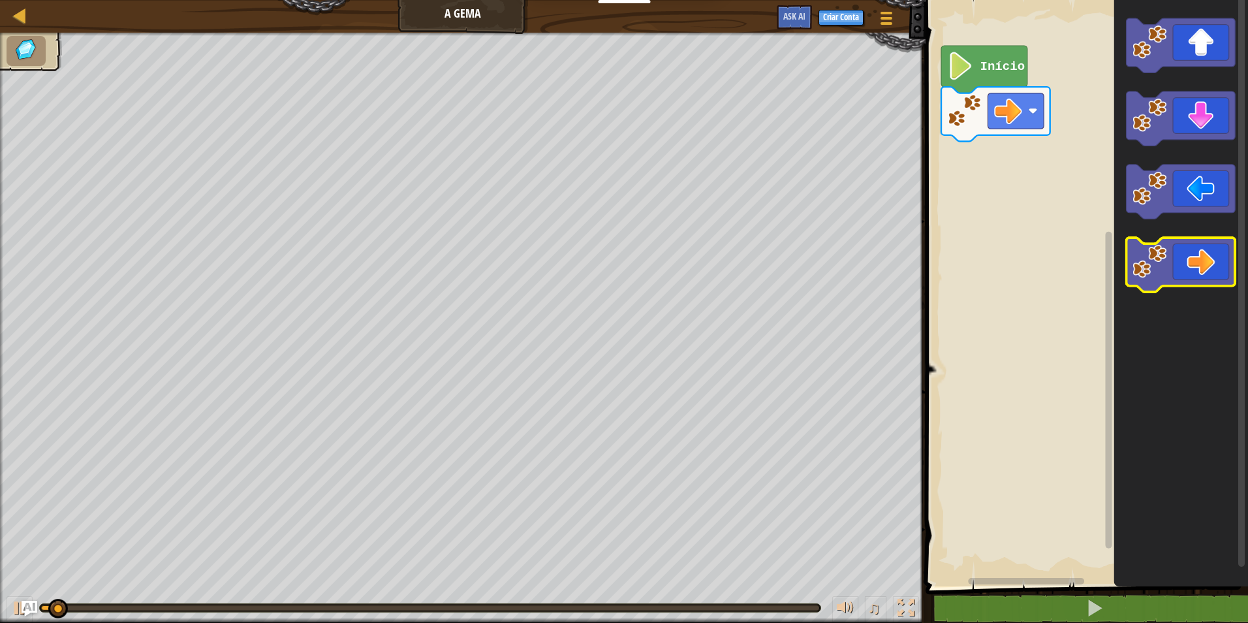
click at [1192, 268] on icon "Espaço de trabalho do Blockly" at bounding box center [1180, 265] width 109 height 54
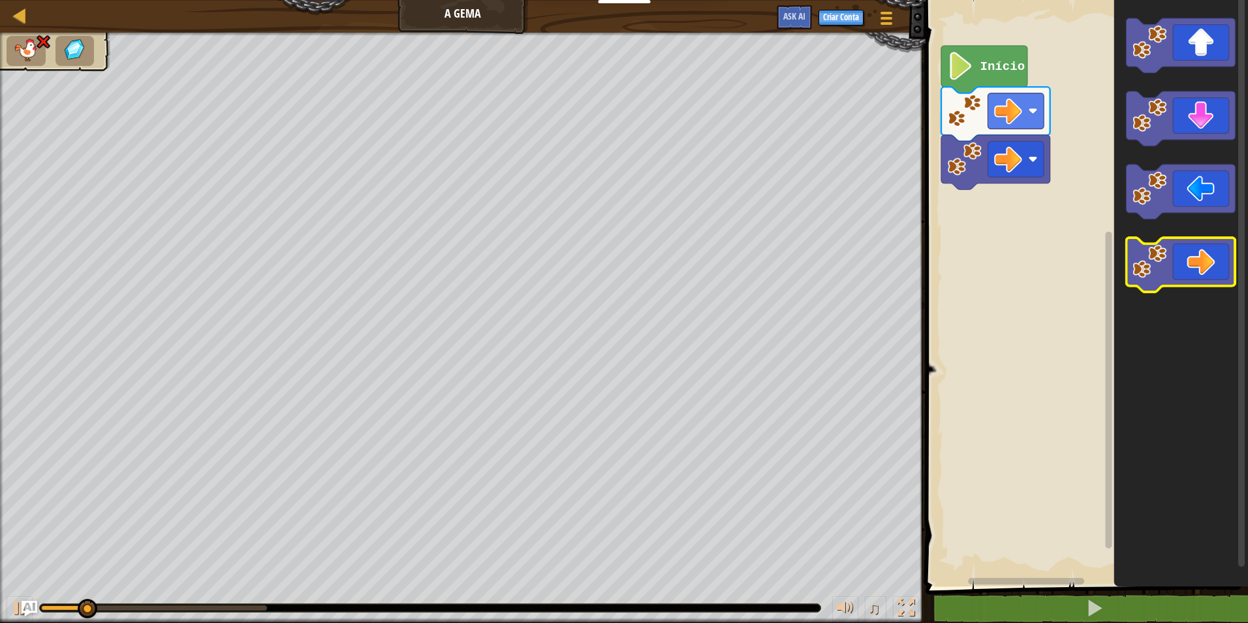
click at [1192, 266] on icon "Espaço de trabalho do Blockly" at bounding box center [1180, 265] width 109 height 54
click at [1192, 264] on icon "Espaço de trabalho do Blockly" at bounding box center [1180, 265] width 109 height 54
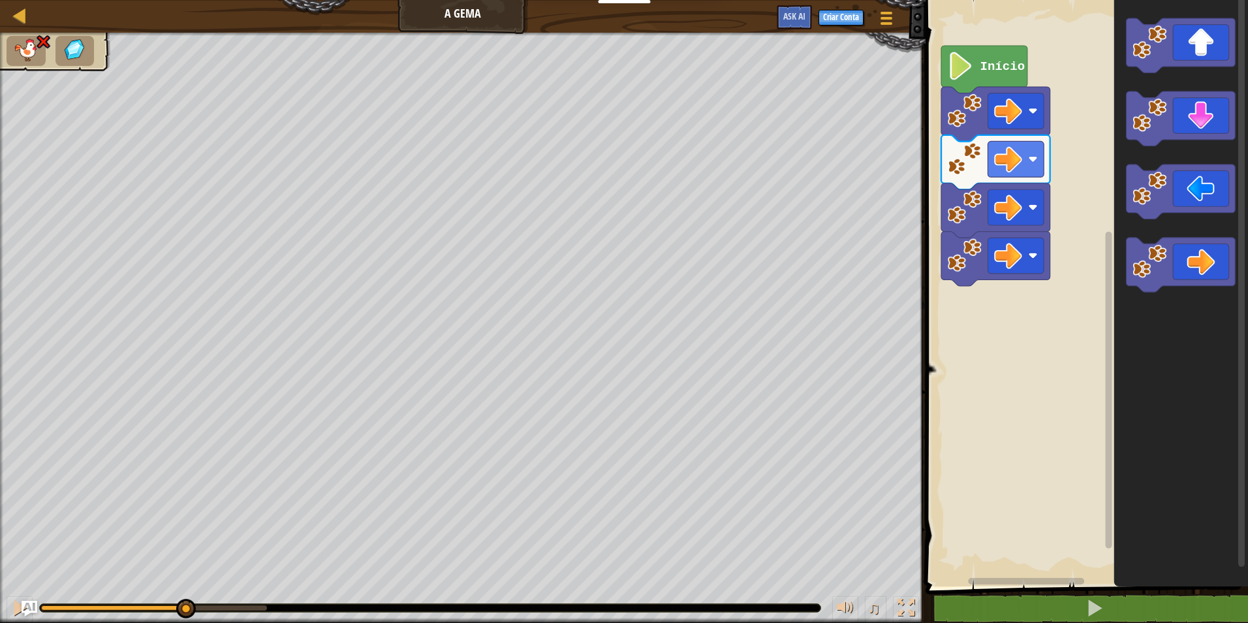
drag, startPoint x: 272, startPoint y: 604, endPoint x: 185, endPoint y: 627, distance: 90.4
click at [185, 0] on html "Educadores Create Free Account School & District Solutions Teacher Toolkit Prev…" at bounding box center [624, 0] width 1248 height 0
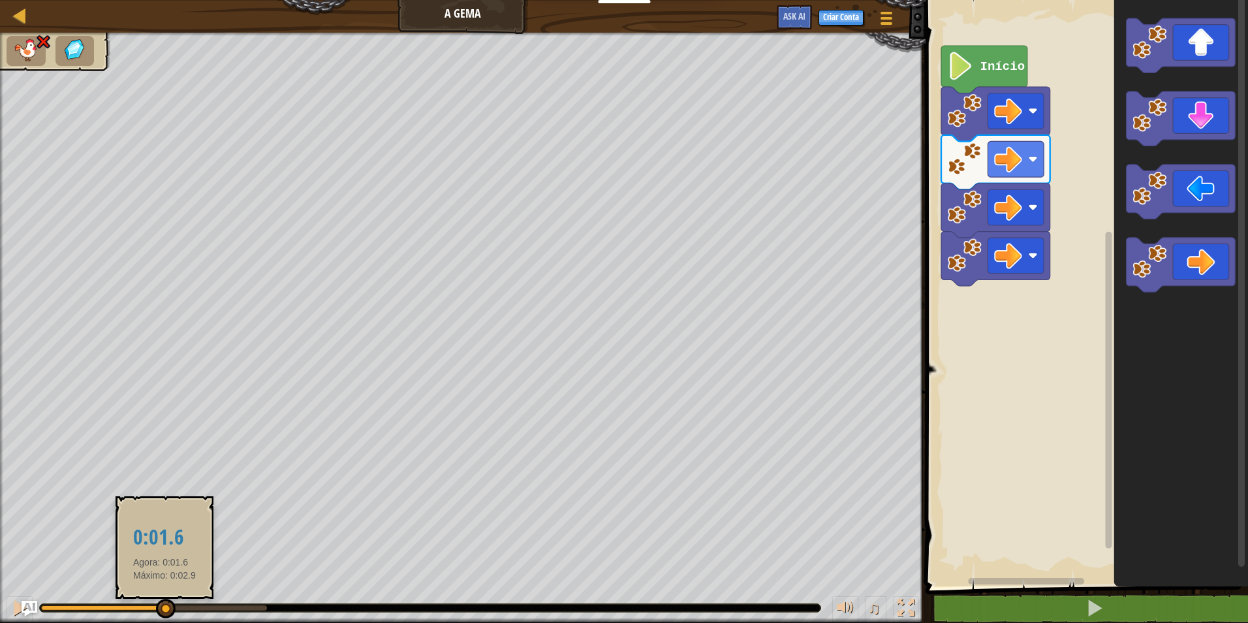
drag, startPoint x: 186, startPoint y: 602, endPoint x: 164, endPoint y: 607, distance: 22.0
click at [164, 607] on div at bounding box center [166, 608] width 20 height 20
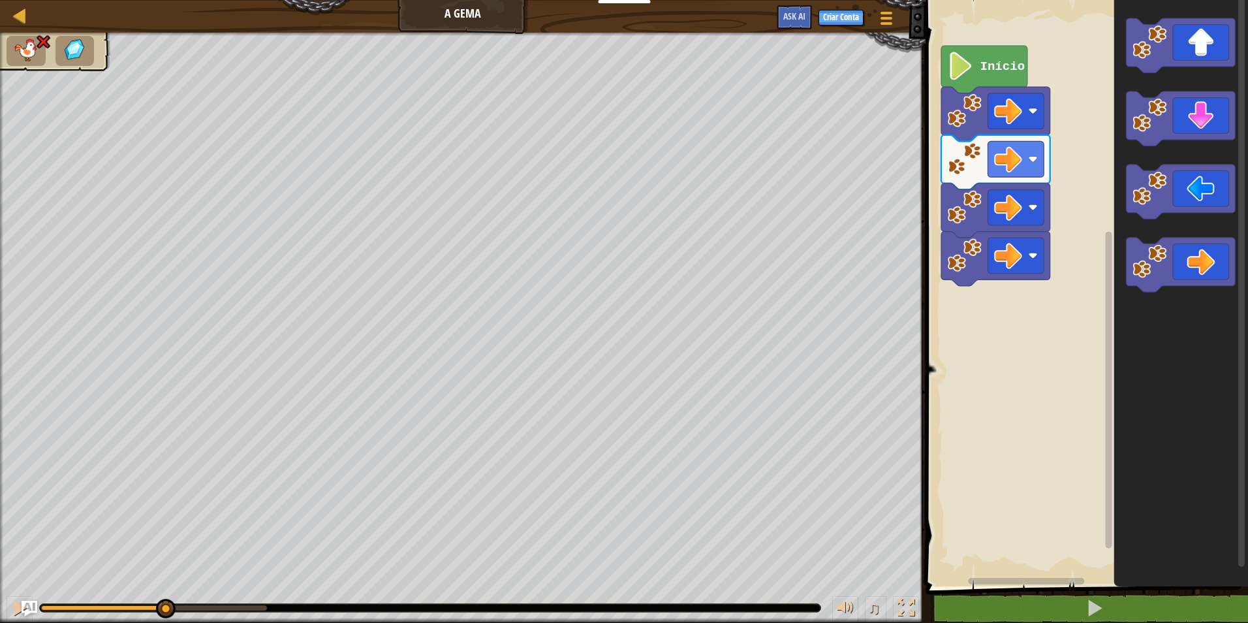
drag, startPoint x: 411, startPoint y: 620, endPoint x: 335, endPoint y: 587, distance: 81.8
click at [347, 595] on div "♫" at bounding box center [462, 604] width 925 height 39
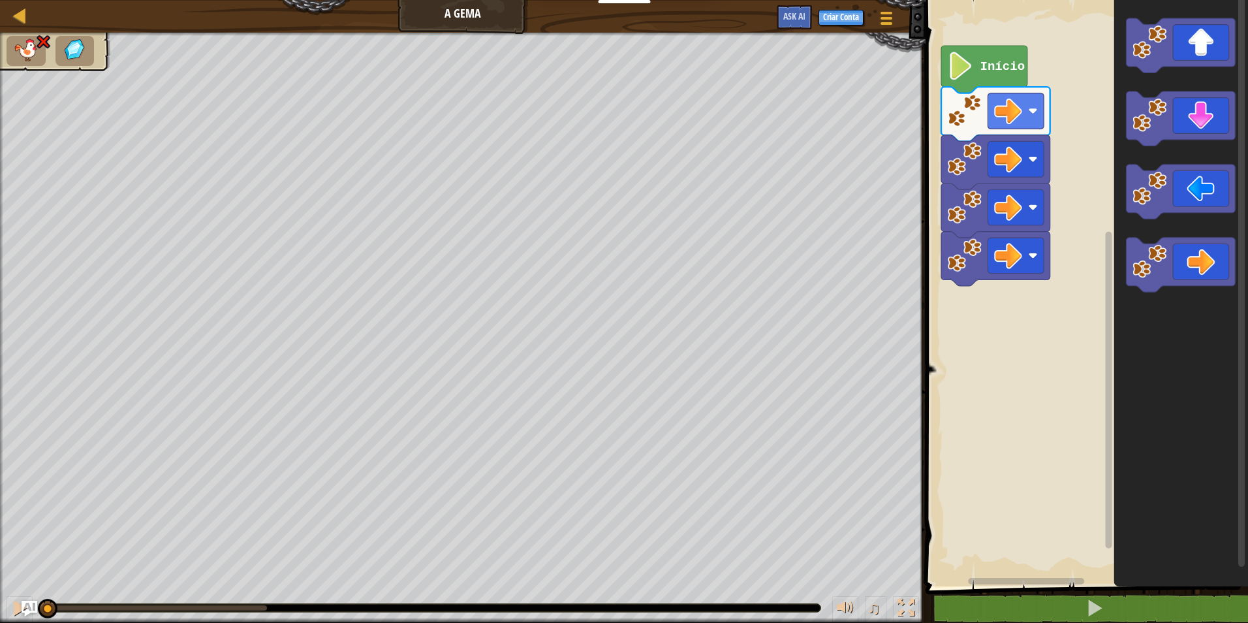
drag, startPoint x: 171, startPoint y: 614, endPoint x: 41, endPoint y: 591, distance: 132.0
click at [41, 591] on div "♫" at bounding box center [462, 604] width 925 height 39
click at [1206, 257] on icon "Espaço de trabalho do Blockly" at bounding box center [1180, 265] width 109 height 54
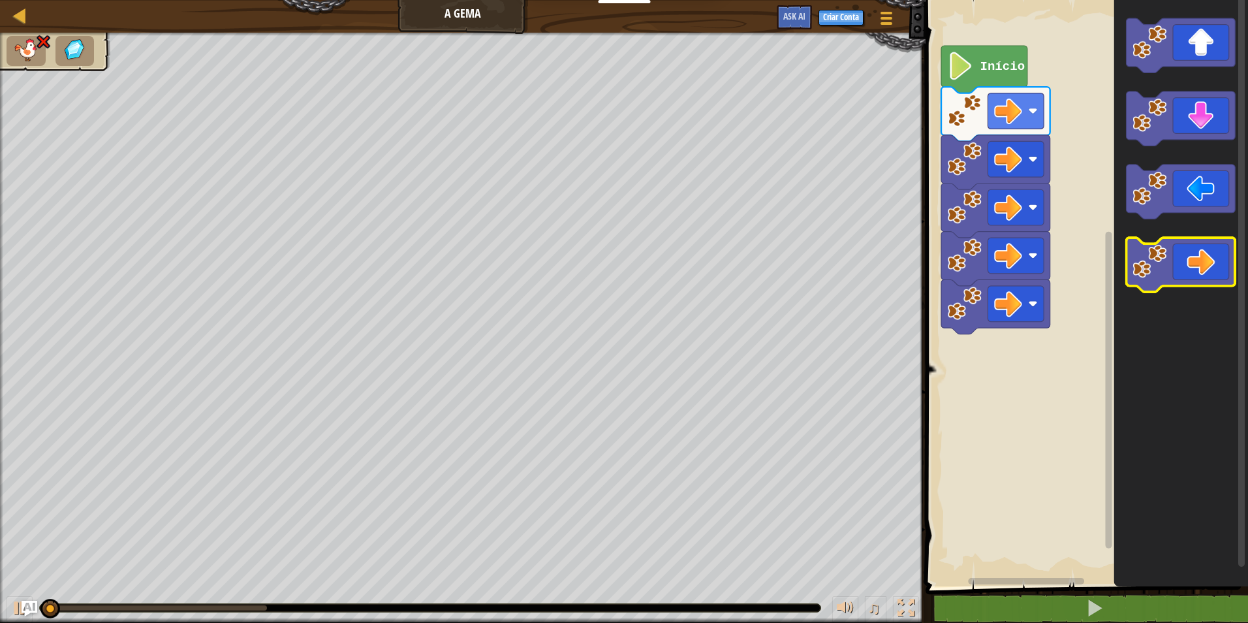
click at [1205, 257] on icon "Espaço de trabalho do Blockly" at bounding box center [1180, 265] width 109 height 54
click at [1193, 251] on icon "Espaço de trabalho do Blockly" at bounding box center [1180, 265] width 109 height 54
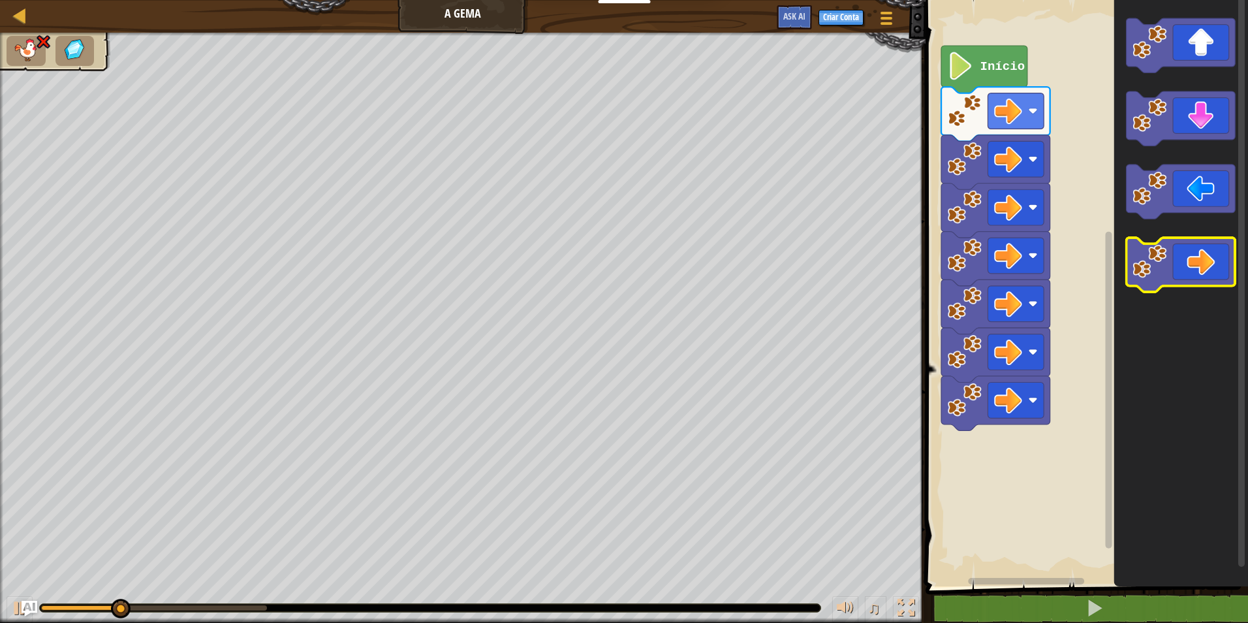
click at [1190, 250] on icon "Espaço de trabalho do Blockly" at bounding box center [1180, 265] width 109 height 54
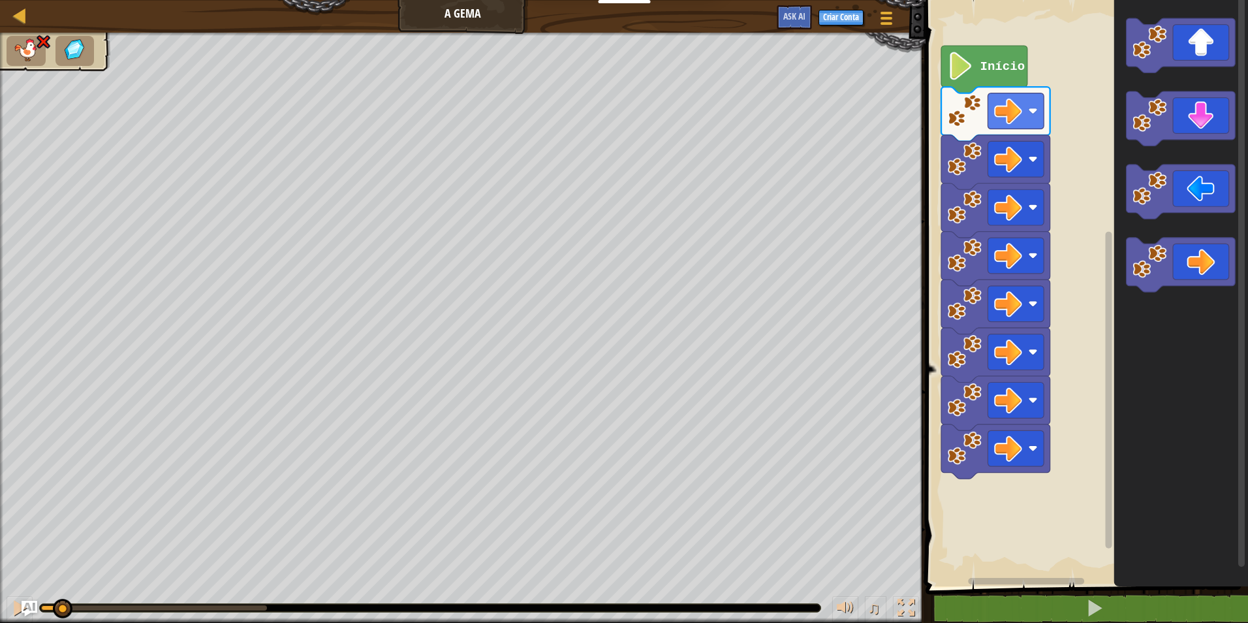
click at [62, 574] on div "♫ Pantera" at bounding box center [624, 328] width 1248 height 590
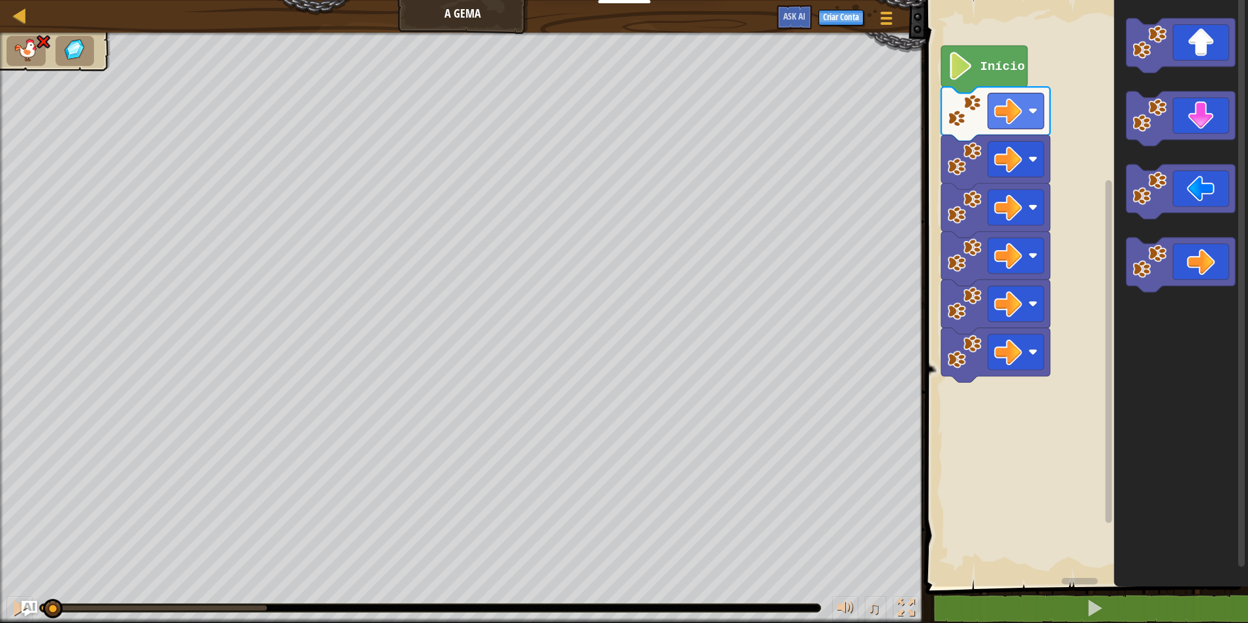
click at [51, 566] on div "♫ Pantera" at bounding box center [624, 328] width 1248 height 590
click at [1025, 346] on rect "Espaço de trabalho do Blockly" at bounding box center [1016, 352] width 56 height 36
click at [1152, 250] on image "Espaço de trabalho do Blockly" at bounding box center [1149, 261] width 34 height 34
click at [91, 584] on div "♫ Pantera" at bounding box center [624, 328] width 1248 height 590
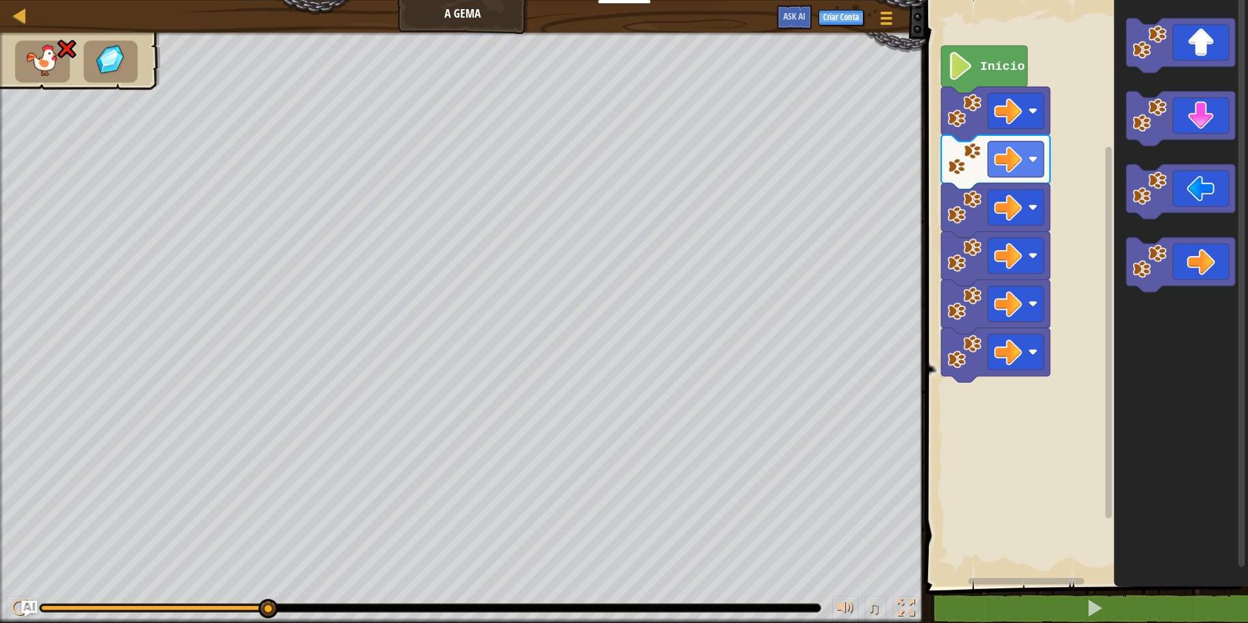
drag, startPoint x: 256, startPoint y: 610, endPoint x: -3, endPoint y: 575, distance: 260.8
click at [0, 0] on html "Educadores Create Free Account School & District Solutions Teacher Toolkit Prev…" at bounding box center [624, 0] width 1248 height 0
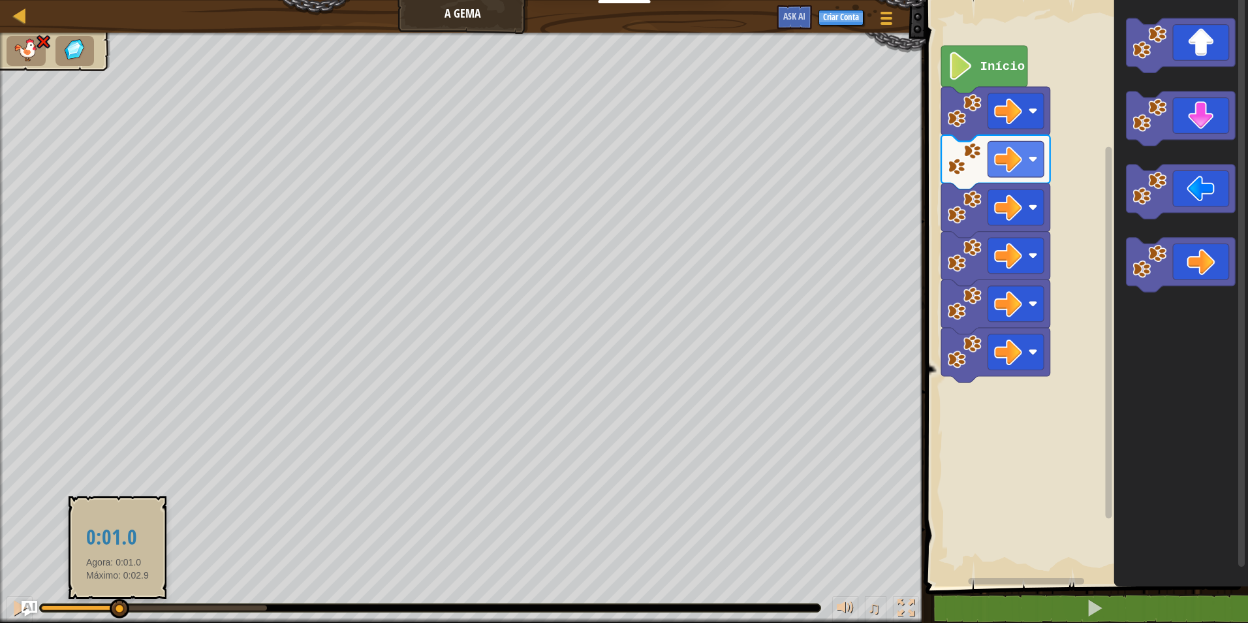
drag, startPoint x: 275, startPoint y: 605, endPoint x: 112, endPoint y: 607, distance: 163.8
click at [112, 607] on div at bounding box center [120, 608] width 20 height 20
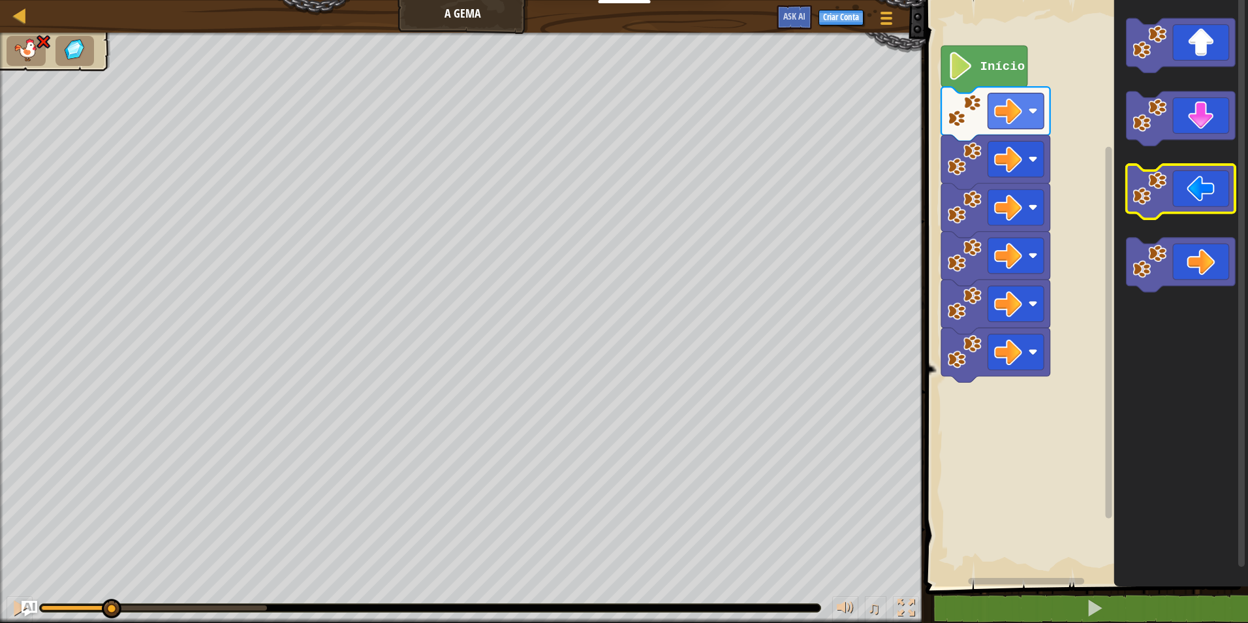
click at [1209, 201] on icon "Espaço de trabalho do Blockly" at bounding box center [1180, 191] width 109 height 54
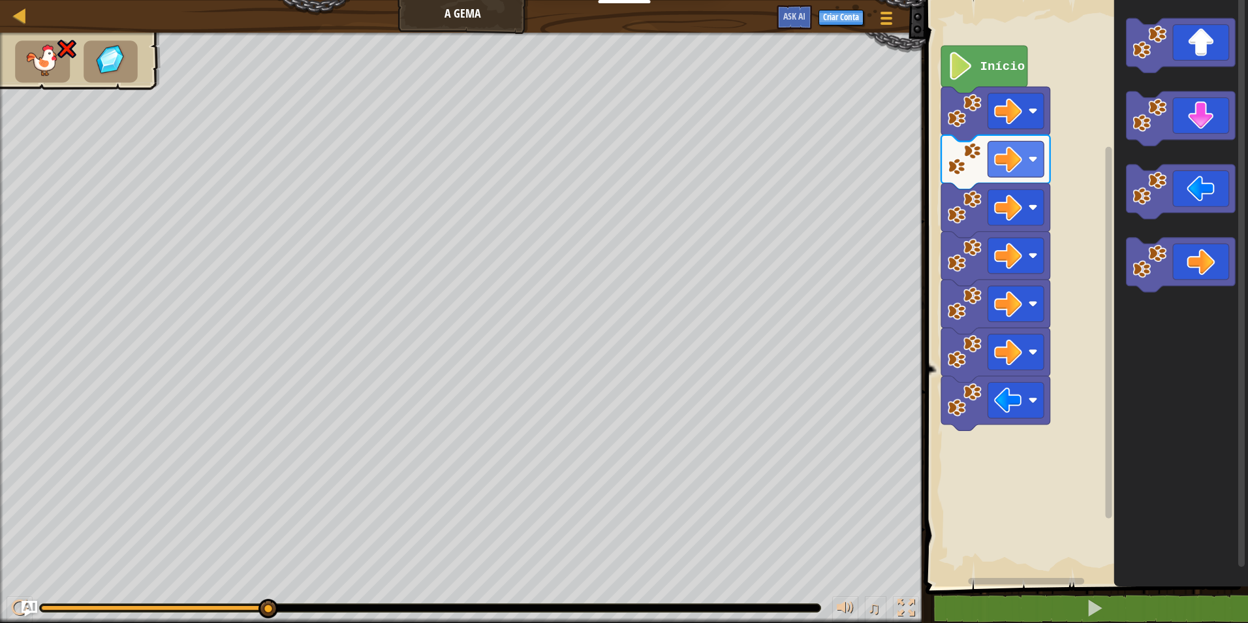
drag, startPoint x: 267, startPoint y: 608, endPoint x: 204, endPoint y: 594, distance: 64.1
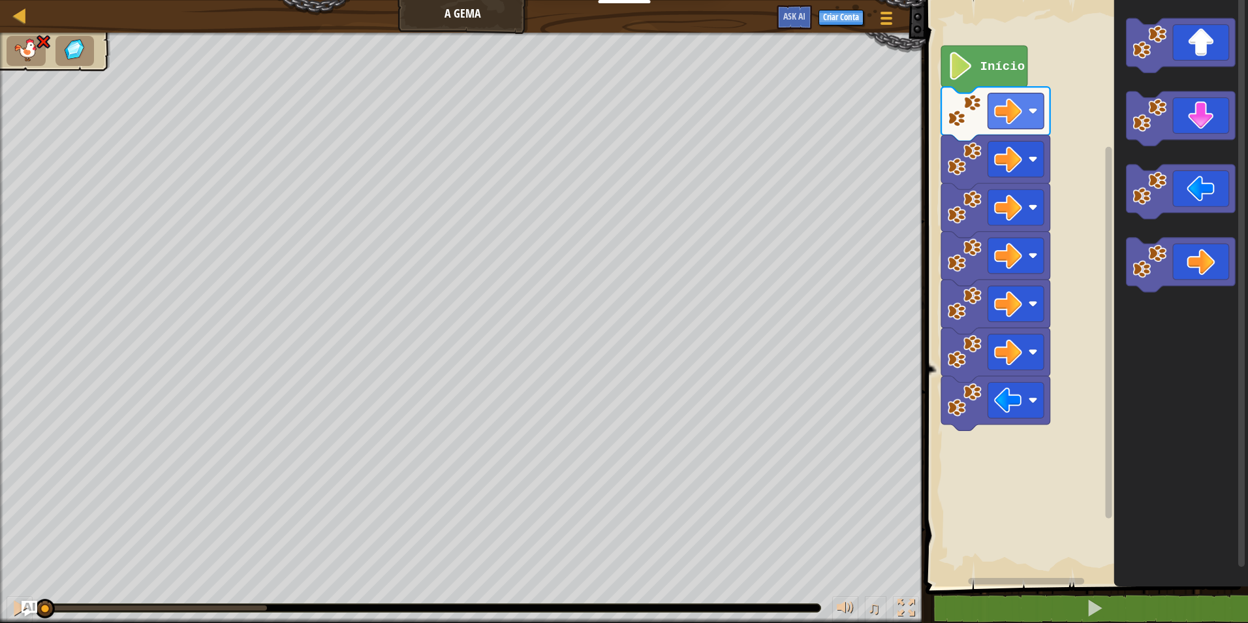
click at [32, 569] on div "♫ Pantera" at bounding box center [624, 328] width 1248 height 590
click at [1010, 405] on image "Espaço de trabalho do Blockly" at bounding box center [1008, 400] width 28 height 28
click at [1001, 418] on rect "Espaço de trabalho do Blockly" at bounding box center [1016, 400] width 56 height 36
click at [1187, 177] on icon "Espaço de trabalho do Blockly" at bounding box center [1180, 191] width 109 height 54
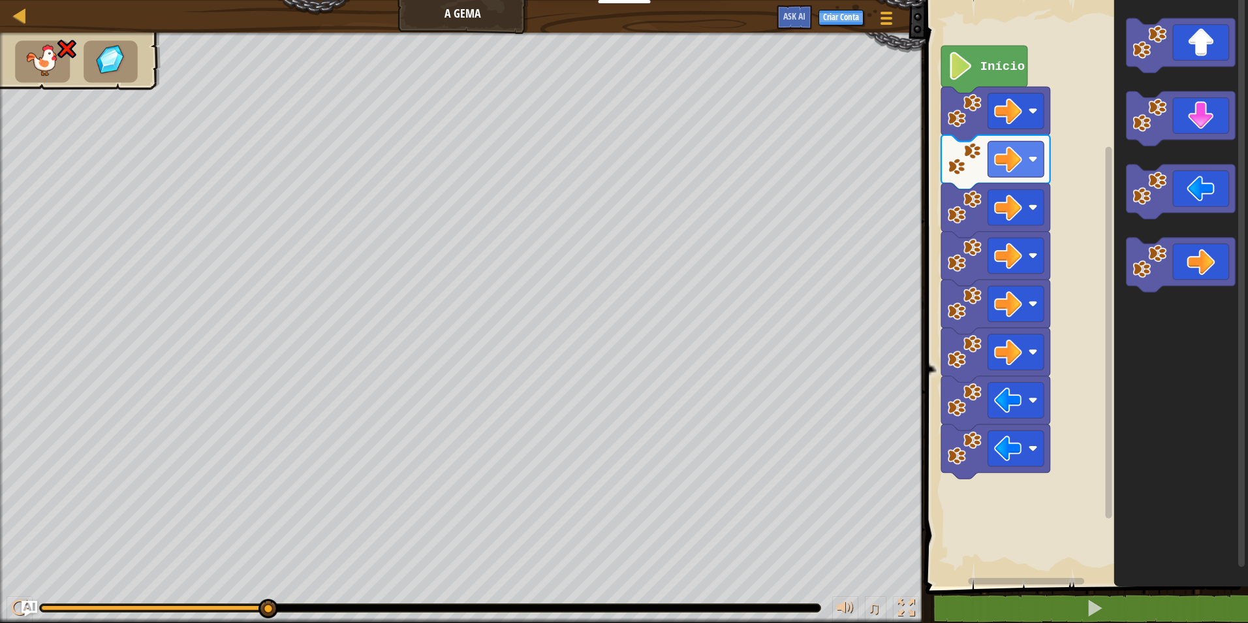
drag, startPoint x: 258, startPoint y: 622, endPoint x: 258, endPoint y: 608, distance: 14.4
click at [255, 612] on div "♫" at bounding box center [462, 604] width 925 height 39
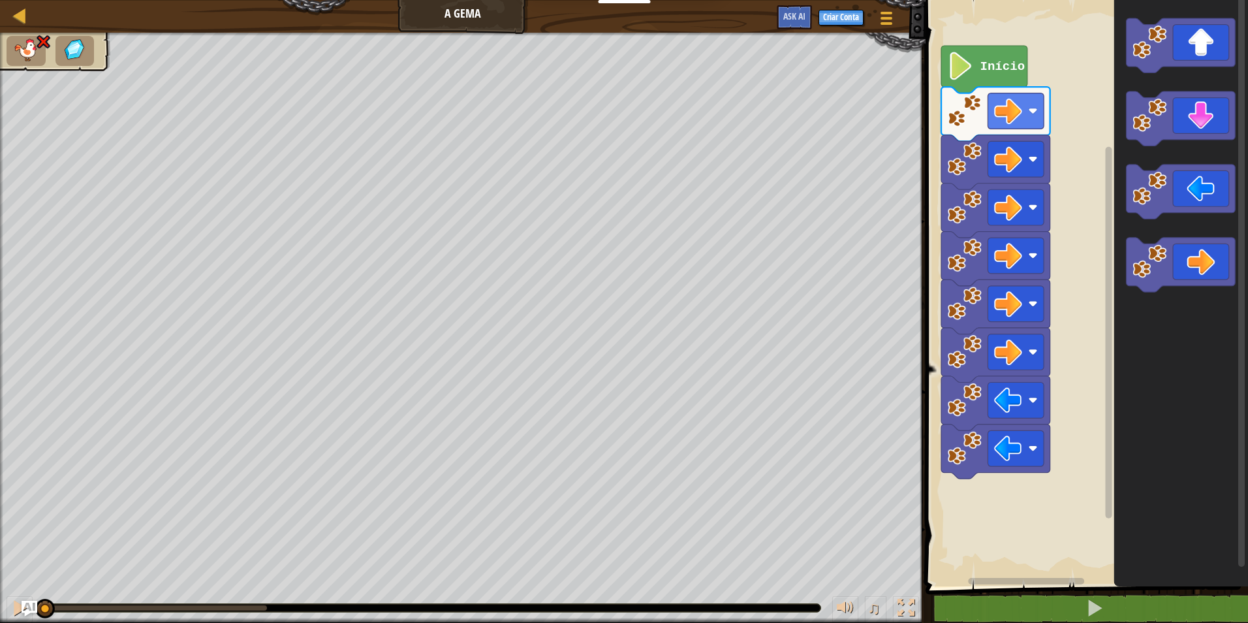
click at [18, 553] on div "♫ Pantera" at bounding box center [624, 328] width 1248 height 590
click at [1206, 29] on icon "Espaço de trabalho do Blockly" at bounding box center [1180, 45] width 109 height 54
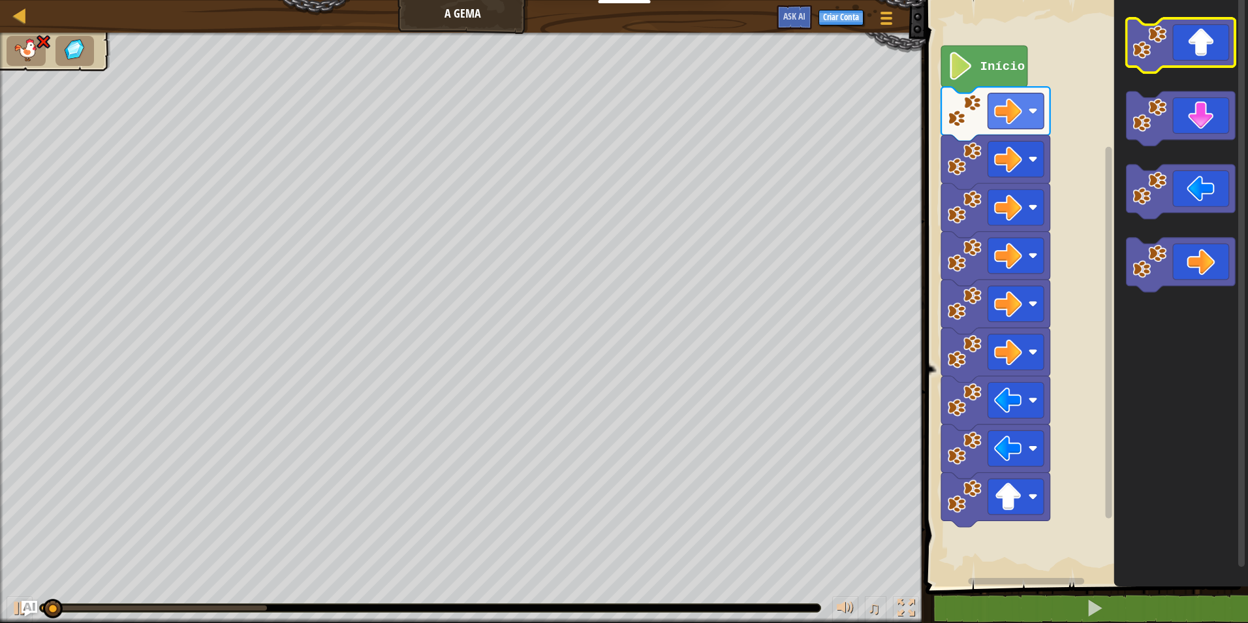
click at [1206, 29] on icon "Espaço de trabalho do Blockly" at bounding box center [1180, 45] width 109 height 54
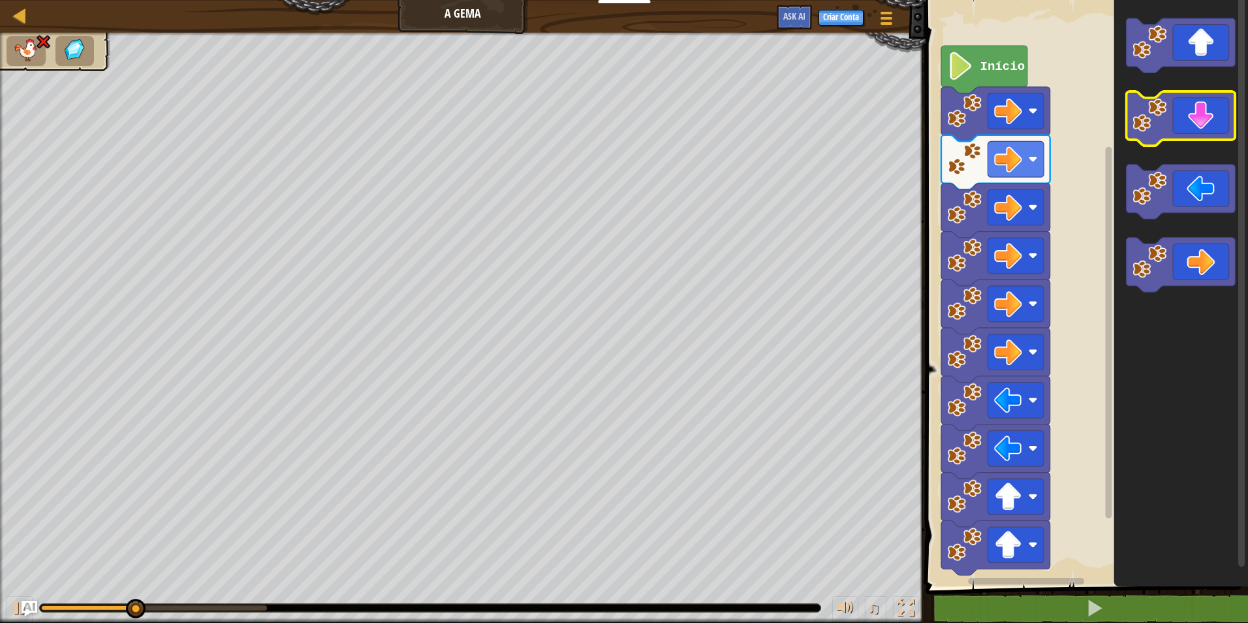
click at [1215, 126] on icon "Espaço de trabalho do Blockly" at bounding box center [1180, 118] width 109 height 54
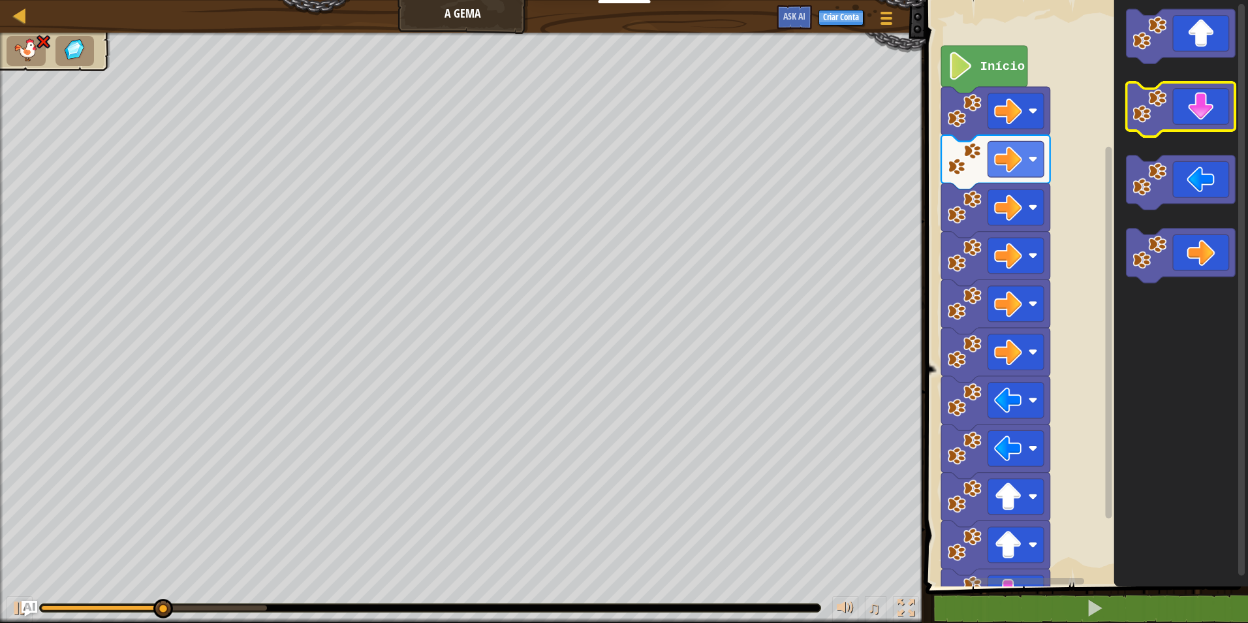
click at [1215, 109] on icon "Espaço de trabalho do Blockly" at bounding box center [1180, 109] width 109 height 54
click at [1213, 102] on icon "Espaço de trabalho do Blockly" at bounding box center [1180, 109] width 109 height 54
click at [1211, 100] on icon "Espaço de trabalho do Blockly" at bounding box center [1180, 109] width 109 height 54
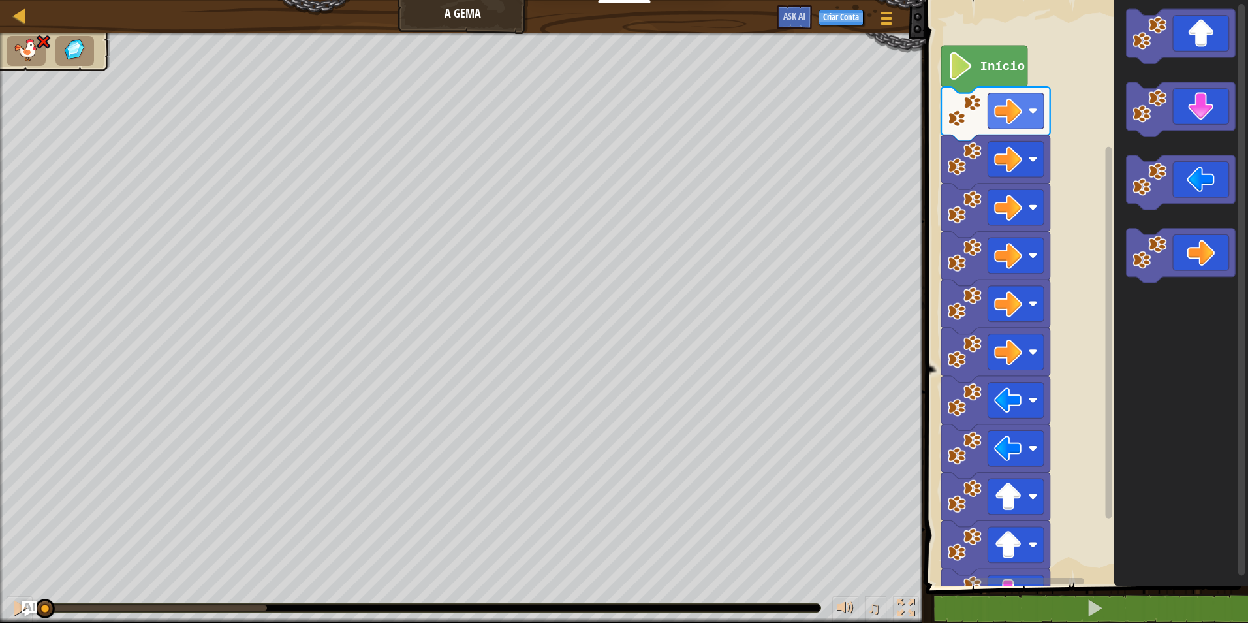
drag, startPoint x: 271, startPoint y: 599, endPoint x: -3, endPoint y: 655, distance: 279.0
click at [0, 0] on html "Educadores Create Free Account School & District Solutions Teacher Toolkit Prev…" at bounding box center [624, 0] width 1248 height 0
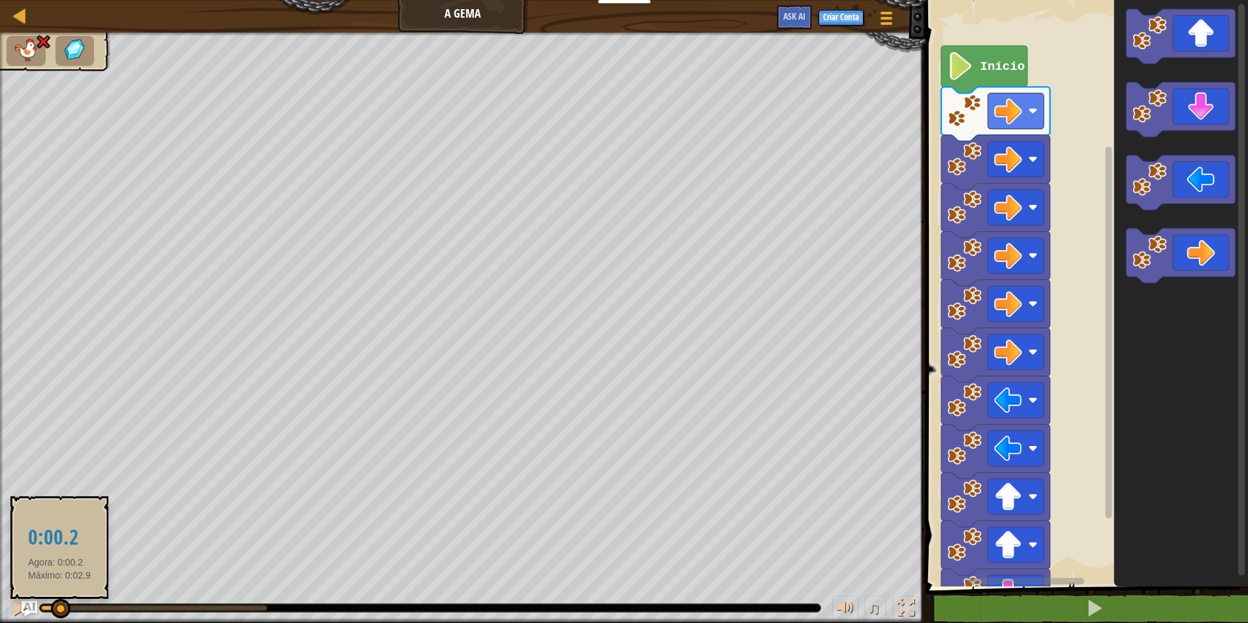
drag, startPoint x: 46, startPoint y: 606, endPoint x: 70, endPoint y: 606, distance: 24.2
click at [70, 606] on div at bounding box center [61, 608] width 20 height 20
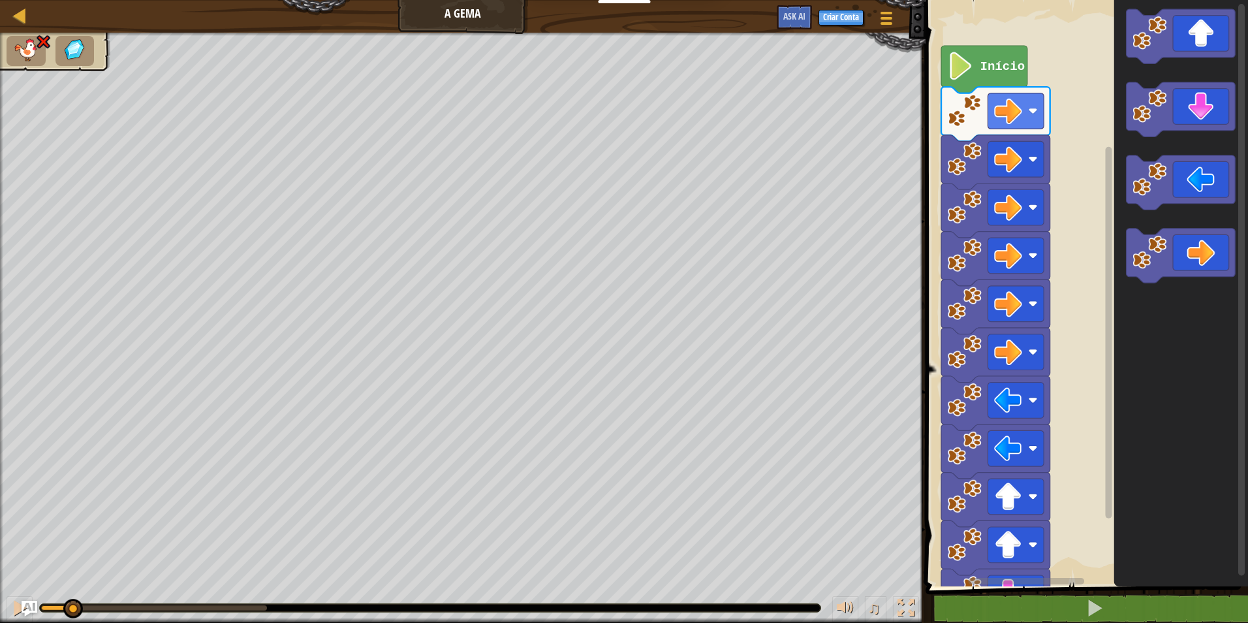
drag, startPoint x: 70, startPoint y: 606, endPoint x: 73, endPoint y: 645, distance: 39.9
click at [73, 0] on html "Educadores Create Free Account School & District Solutions Teacher Toolkit Prev…" at bounding box center [624, 0] width 1248 height 0
click at [1211, 254] on icon "Espaço de trabalho do Blockly" at bounding box center [1180, 255] width 109 height 54
click at [116, 515] on div "♫ Pantera" at bounding box center [624, 328] width 1248 height 590
drag, startPoint x: 112, startPoint y: 600, endPoint x: 11, endPoint y: 625, distance: 104.2
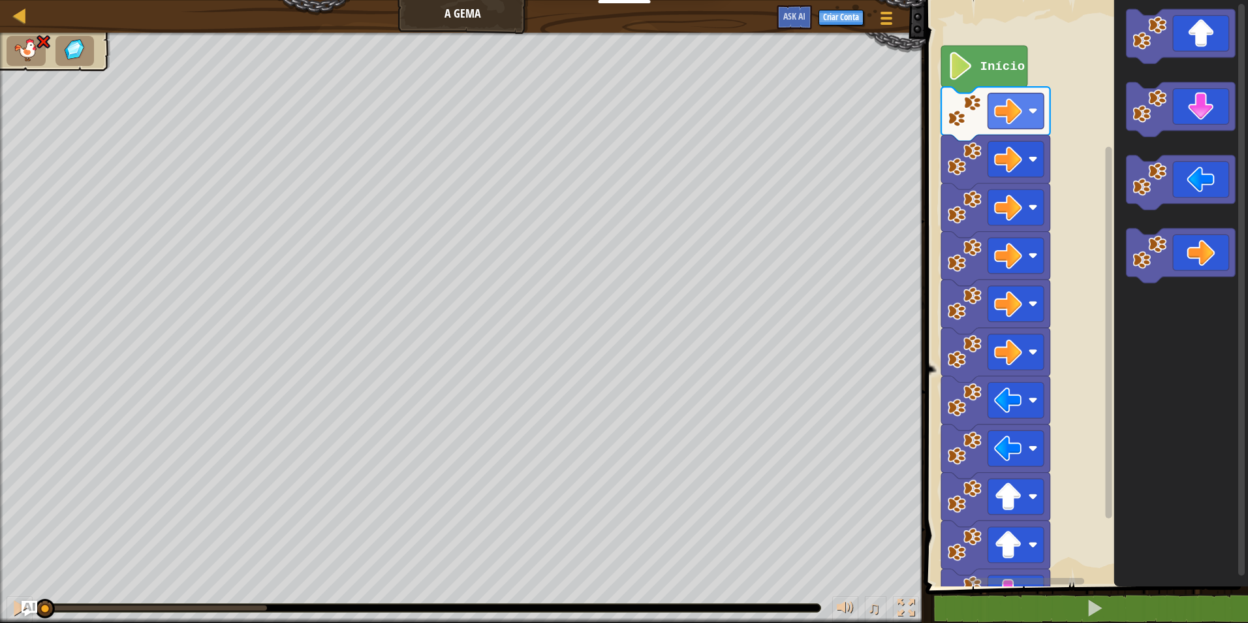
click at [11, 0] on html "Educadores Create Free Account School & District Solutions Teacher Toolkit Prev…" at bounding box center [624, 0] width 1248 height 0
click at [1196, 92] on icon "Espaço de trabalho do Blockly" at bounding box center [1180, 109] width 109 height 54
click at [1186, 175] on icon "Espaço de trabalho do Blockly" at bounding box center [1180, 182] width 109 height 54
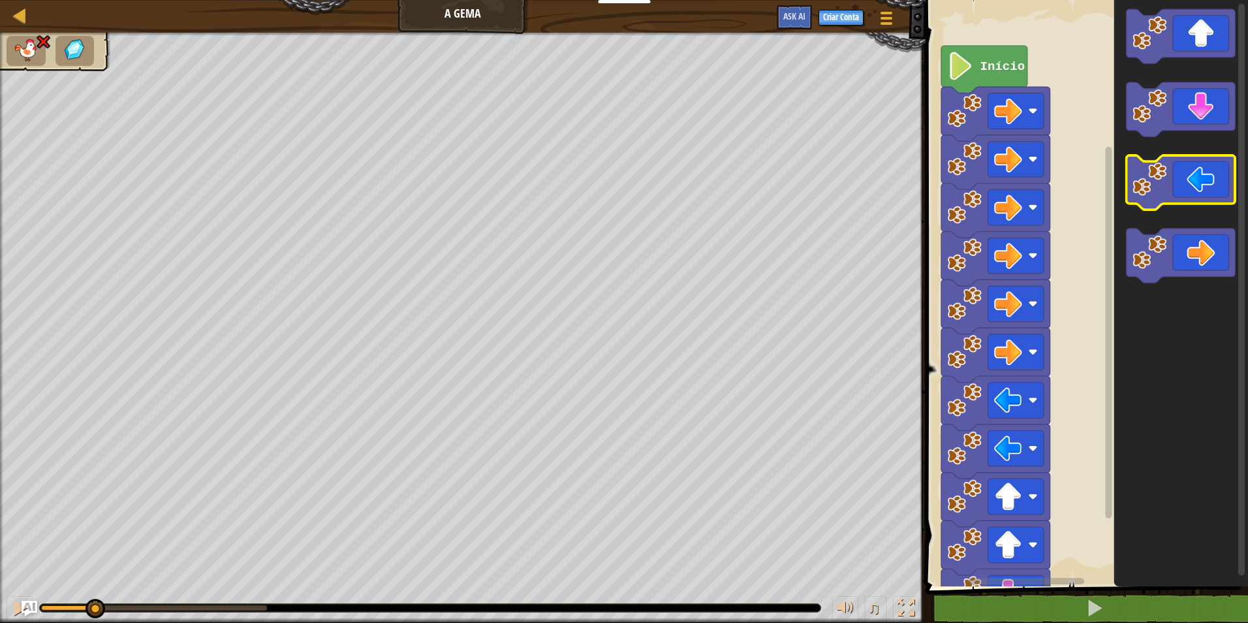
click at [1186, 173] on icon "Espaço de trabalho do Blockly" at bounding box center [1180, 182] width 109 height 54
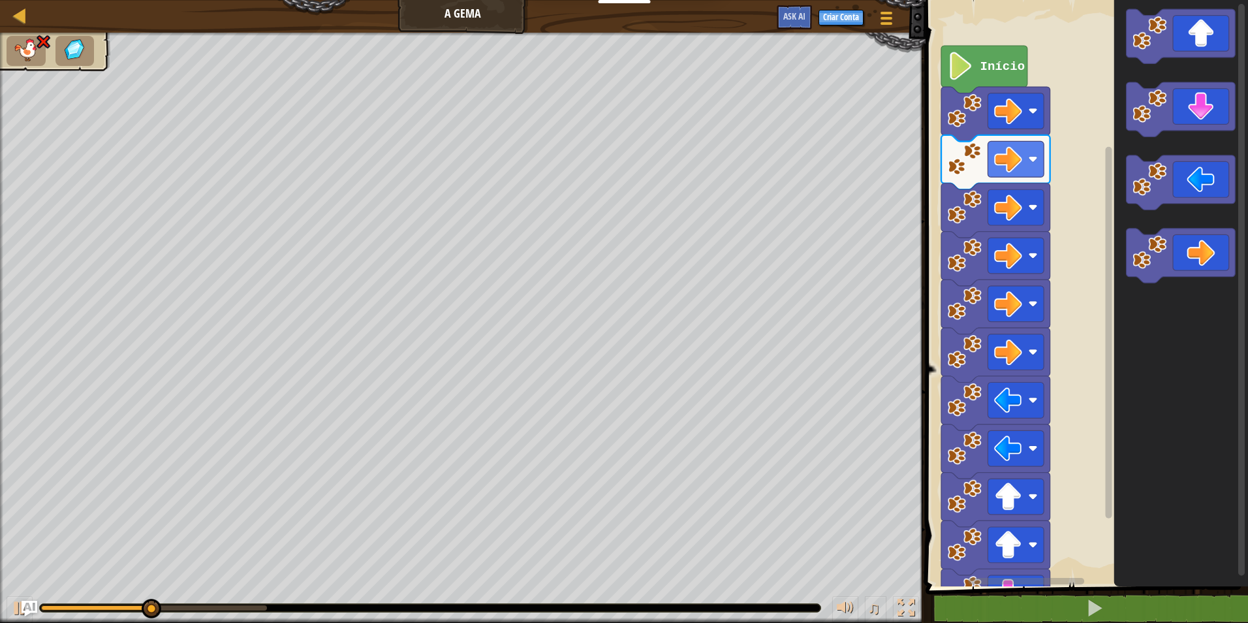
click at [1154, 224] on icon "Espaço de trabalho do Blockly" at bounding box center [1181, 289] width 134 height 593
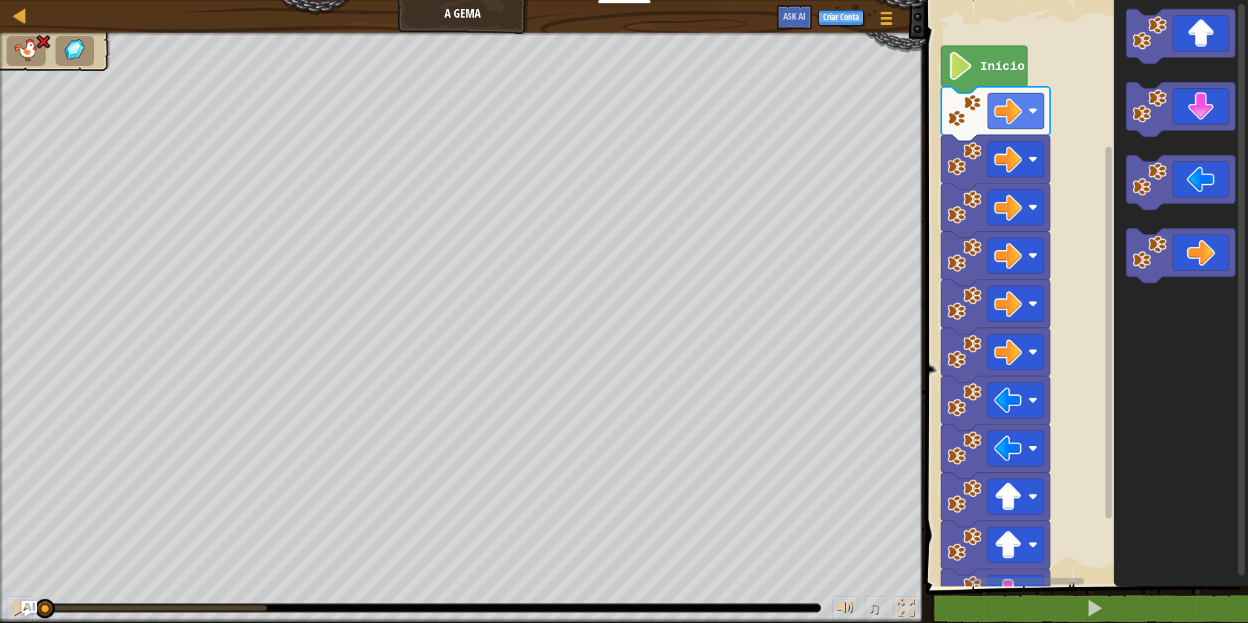
drag, startPoint x: 274, startPoint y: 607, endPoint x: -3, endPoint y: 507, distance: 294.2
click at [0, 0] on html "Educadores Create Free Account School & District Solutions Teacher Toolkit Prev…" at bounding box center [624, 0] width 1248 height 0
click at [989, 172] on rect "Espaço de trabalho do Blockly" at bounding box center [1016, 159] width 56 height 36
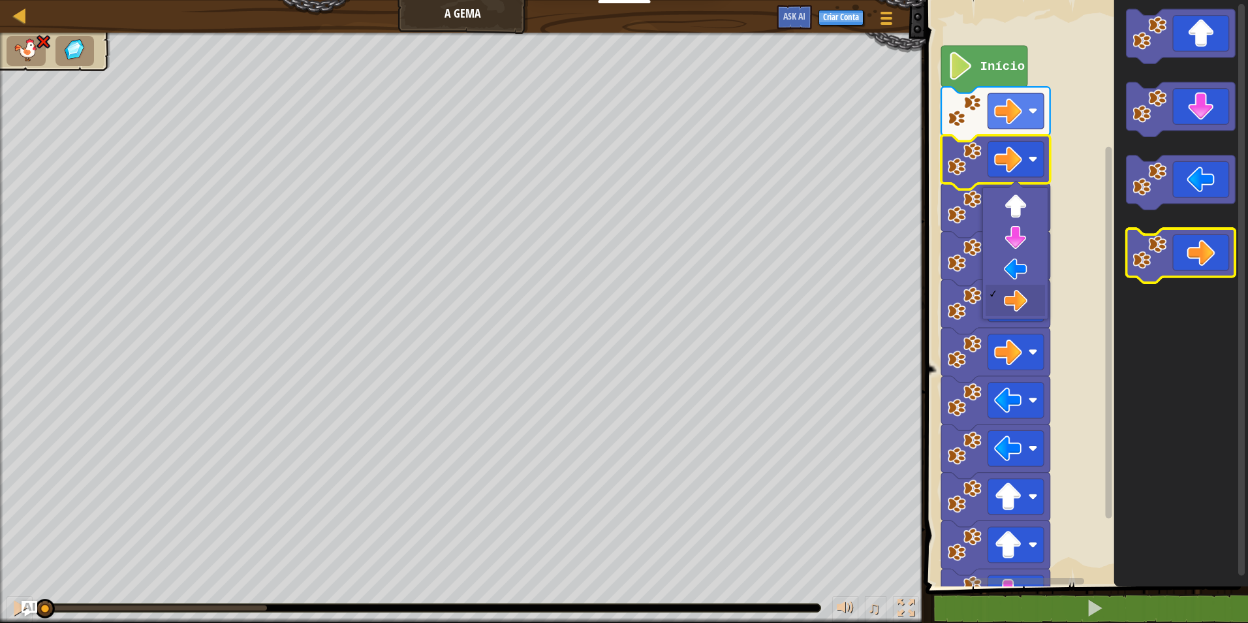
click at [1212, 243] on icon "Espaço de trabalho do Blockly" at bounding box center [1180, 255] width 109 height 54
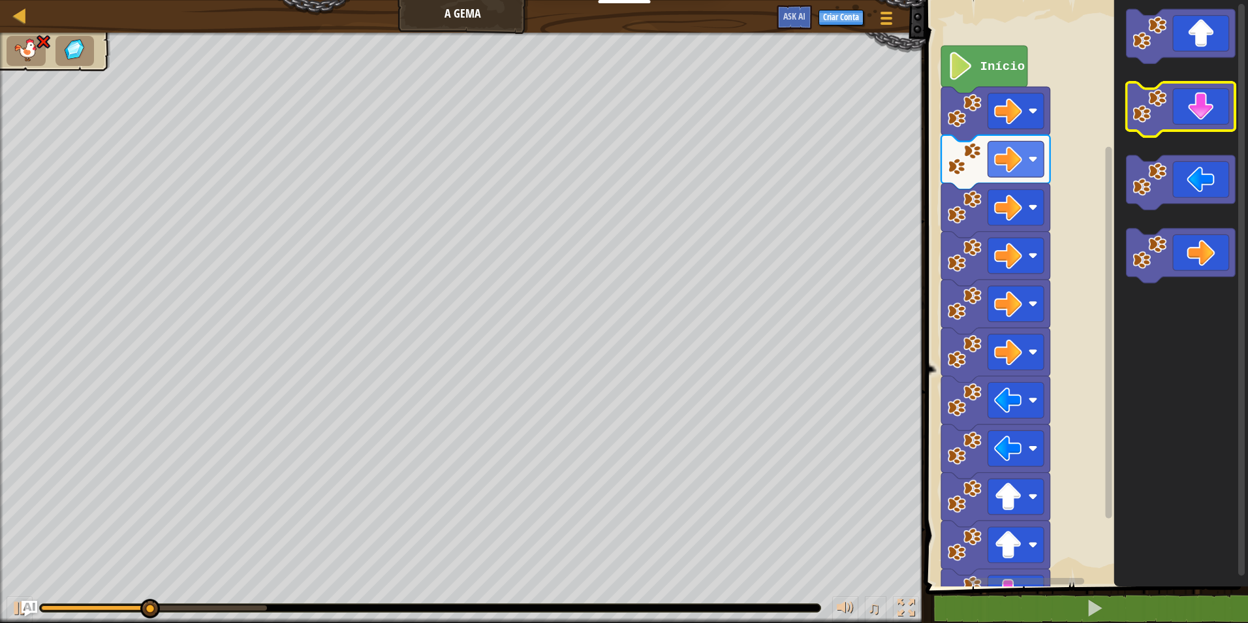
click at [1174, 112] on icon "Espaço de trabalho do Blockly" at bounding box center [1180, 109] width 109 height 54
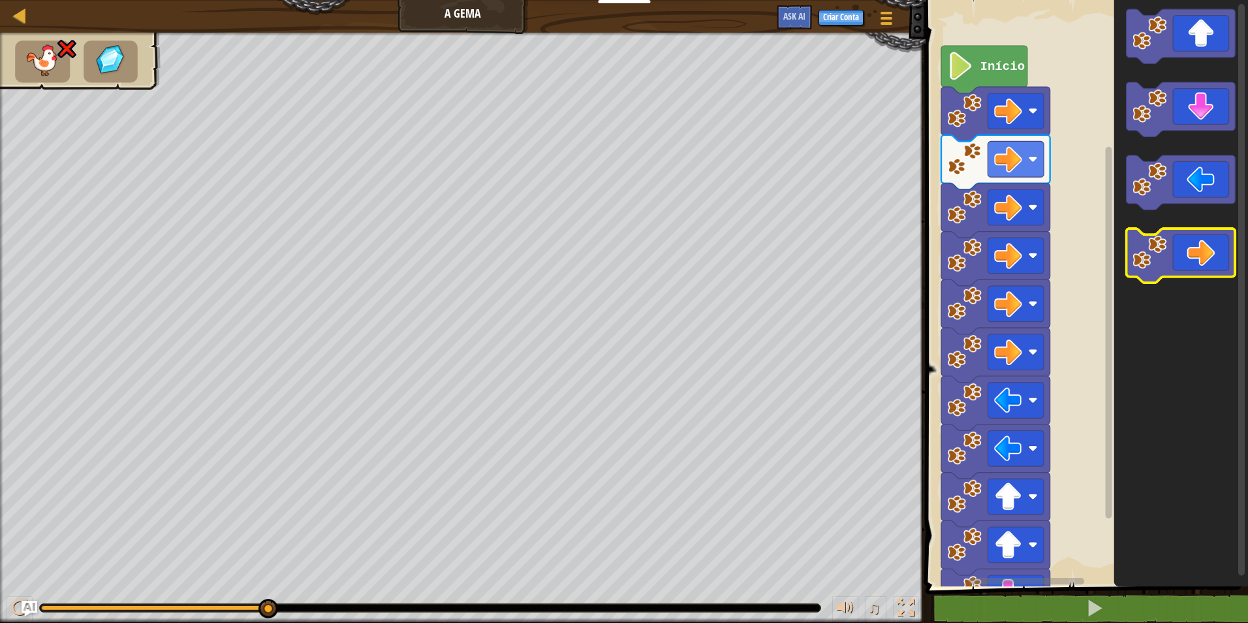
click at [1184, 251] on icon "Espaço de trabalho do Blockly" at bounding box center [1180, 255] width 109 height 54
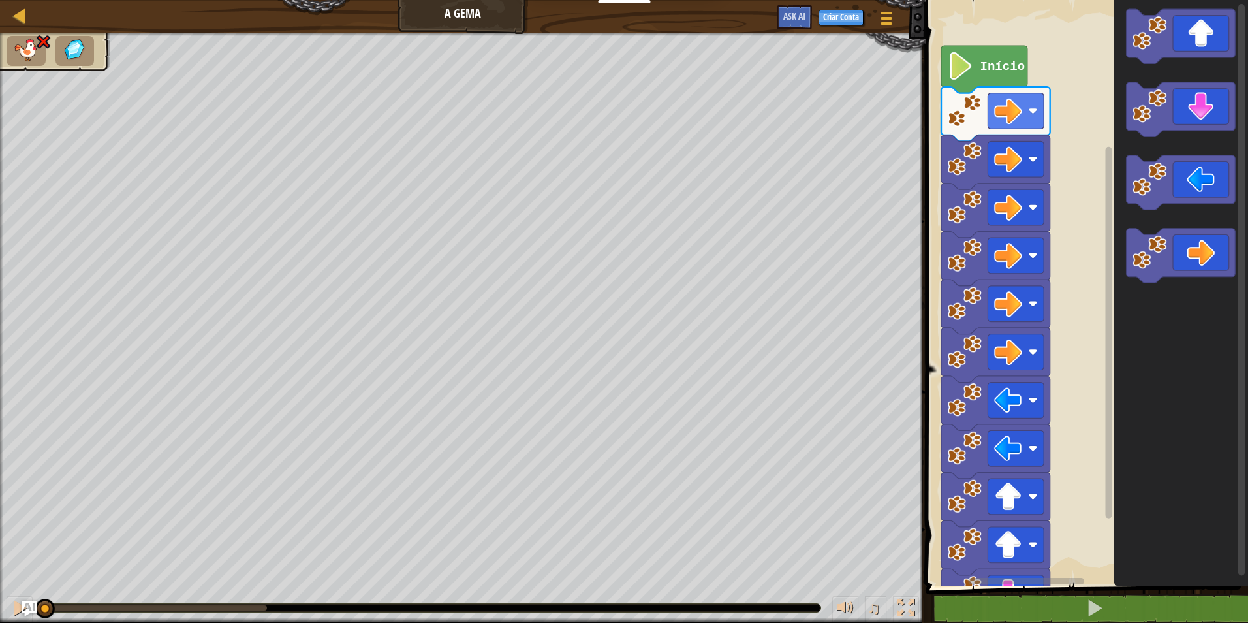
click at [44, 516] on div "♫ Pantera" at bounding box center [624, 328] width 1248 height 590
click at [1158, 236] on image "Espaço de trabalho do Blockly" at bounding box center [1149, 252] width 34 height 34
click at [1175, 126] on icon "Espaço de trabalho do Blockly" at bounding box center [1180, 109] width 109 height 54
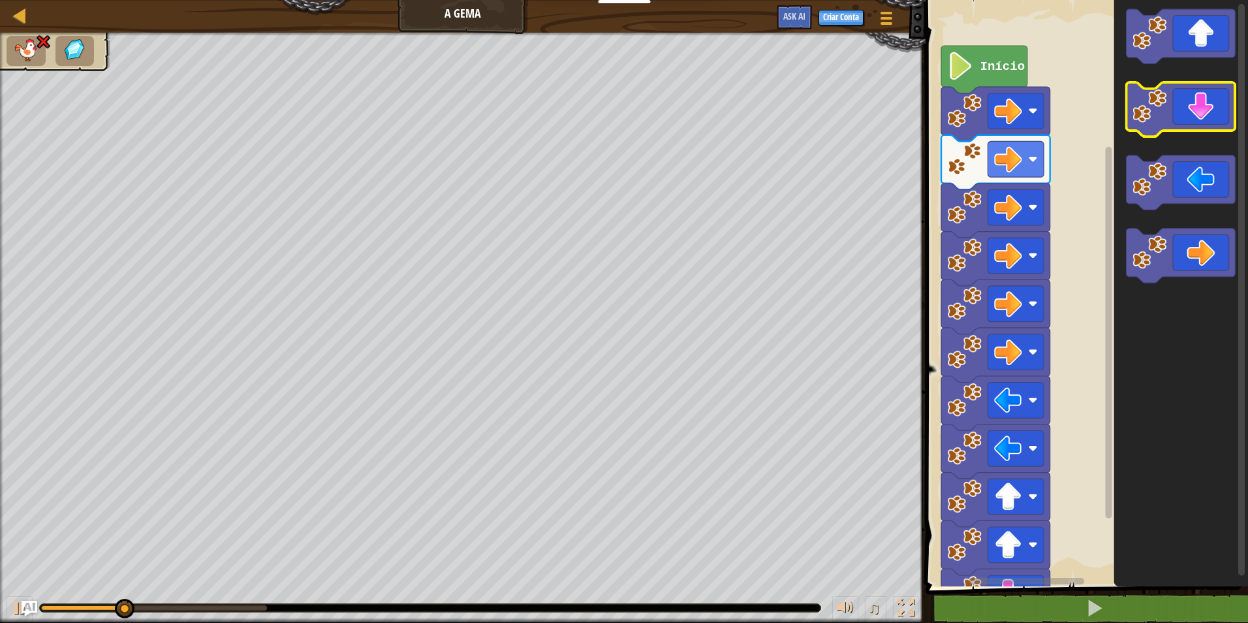
click at [1171, 130] on icon "Espaço de trabalho do Blockly" at bounding box center [1180, 109] width 109 height 54
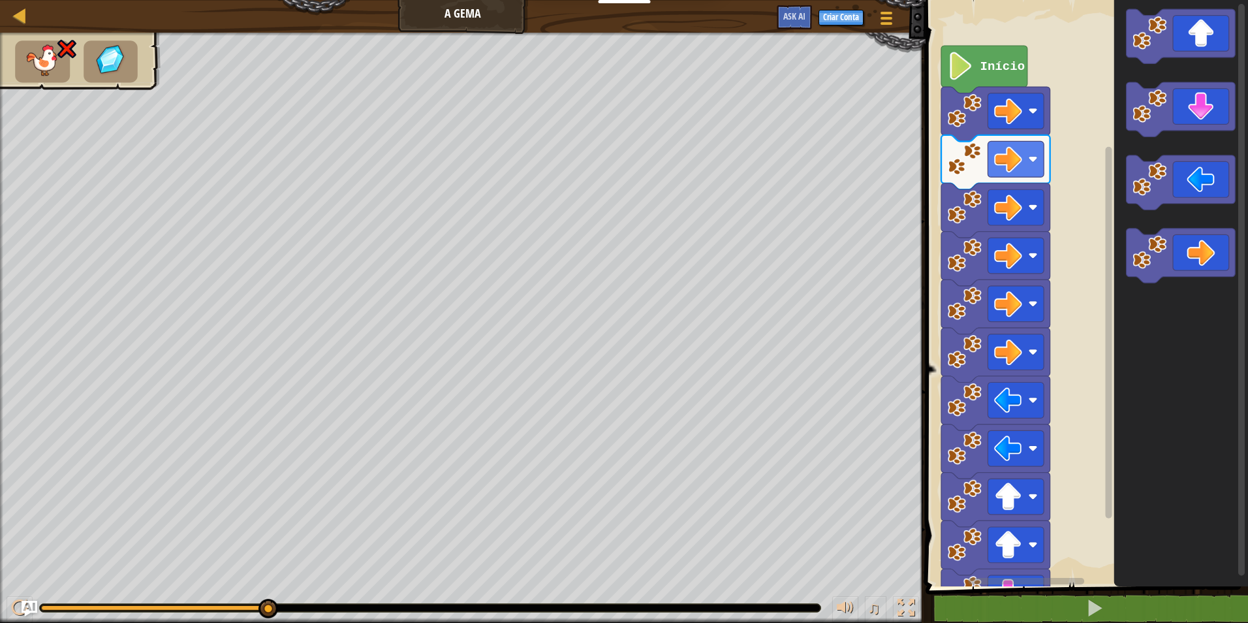
click at [969, 67] on image "Espaço de trabalho do Blockly" at bounding box center [961, 66] width 26 height 28
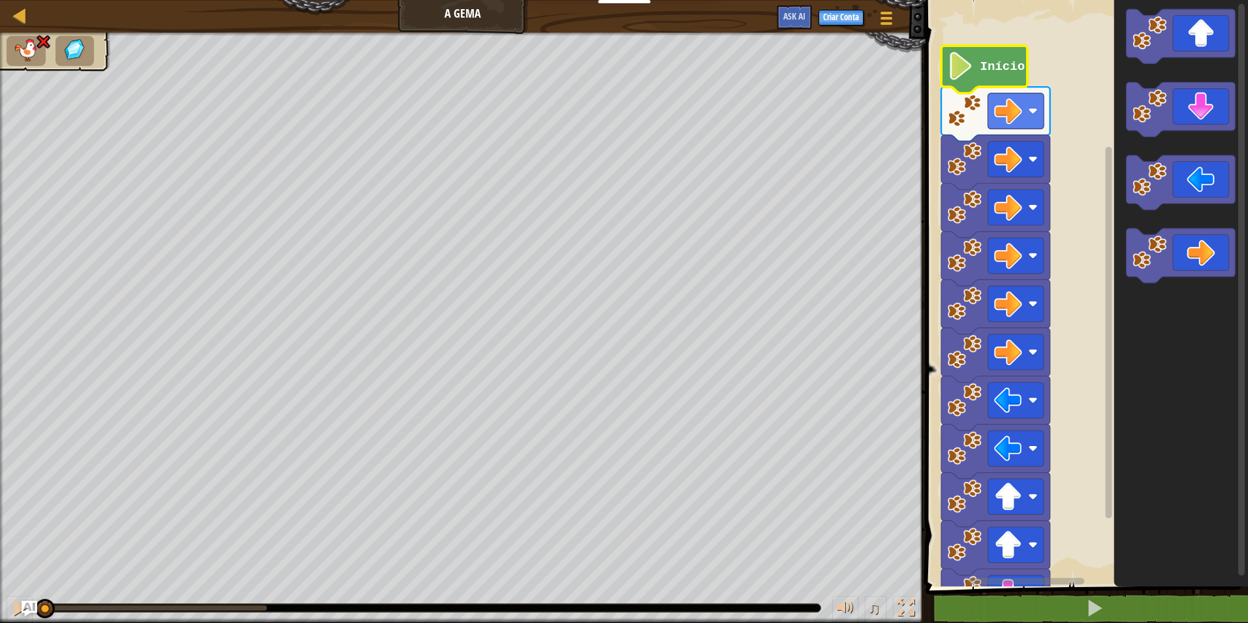
drag, startPoint x: 266, startPoint y: 610, endPoint x: -3, endPoint y: 552, distance: 274.3
click at [0, 0] on html "Educadores Create Free Account School & District Solutions Teacher Toolkit Prev…" at bounding box center [624, 0] width 1248 height 0
click at [1187, 108] on icon "Espaço de trabalho do Blockly" at bounding box center [1180, 109] width 109 height 54
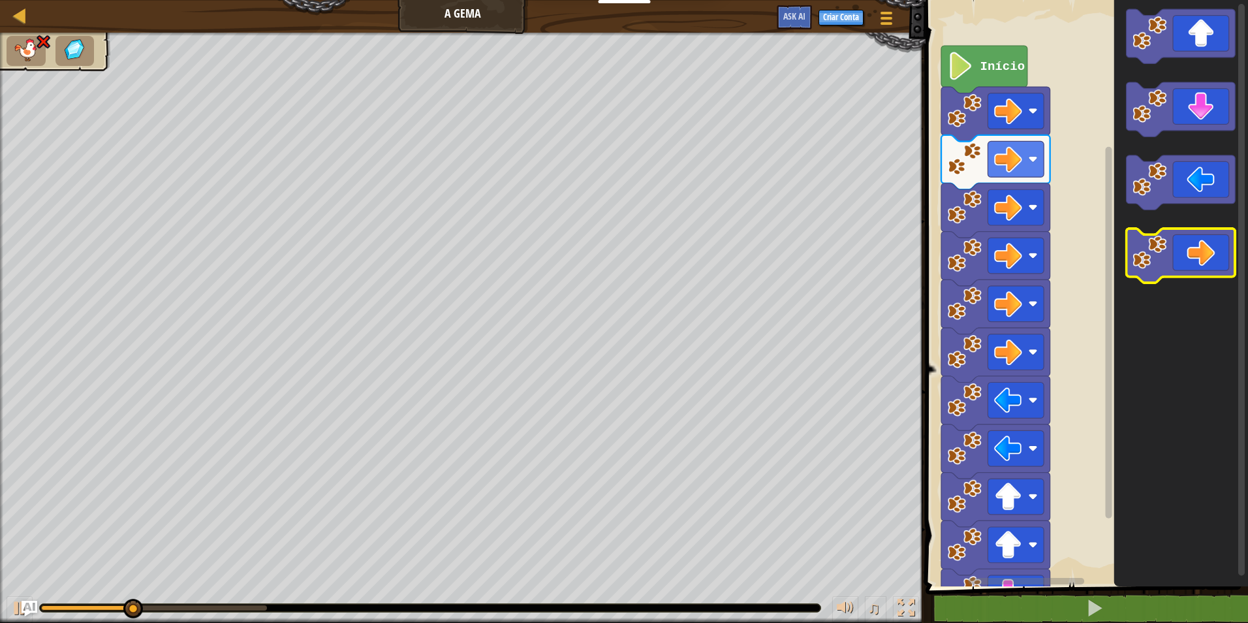
click at [1218, 238] on div "Início" at bounding box center [1085, 289] width 326 height 593
click at [1208, 251] on icon "Espaço de trabalho do Blockly" at bounding box center [1180, 255] width 109 height 54
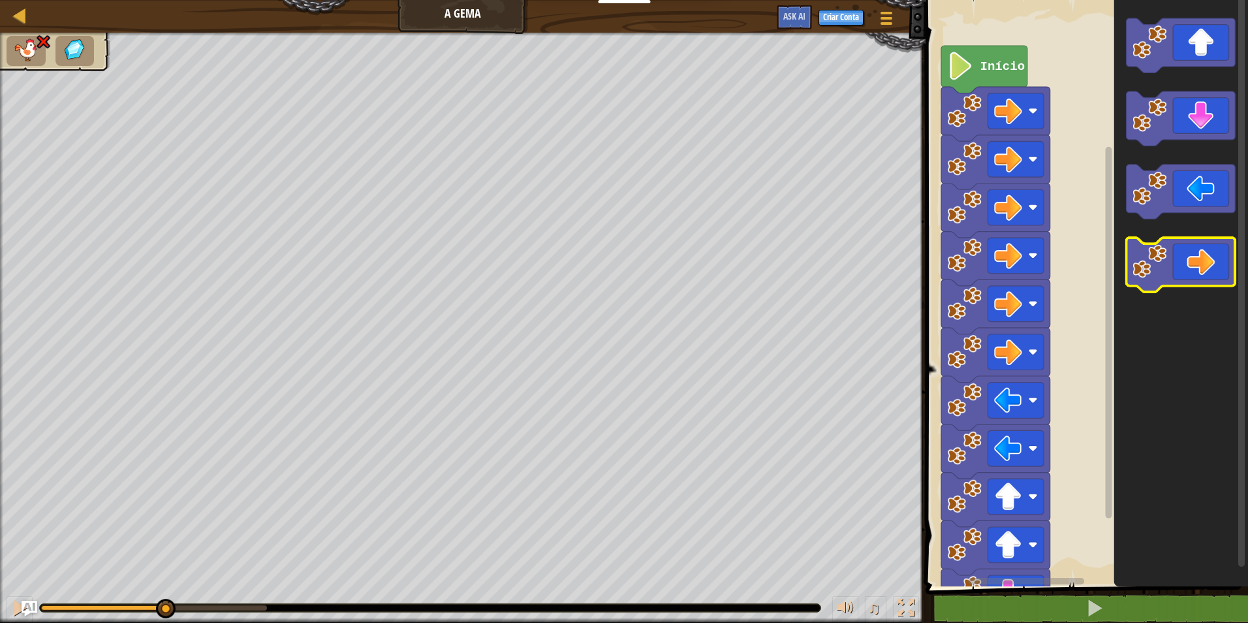
click at [1207, 253] on icon "Espaço de trabalho do Blockly" at bounding box center [1180, 265] width 109 height 54
click at [1206, 253] on icon "Espaço de trabalho do Blockly" at bounding box center [1180, 265] width 109 height 54
click at [1204, 250] on icon "Espaço de trabalho do Blockly" at bounding box center [1180, 265] width 109 height 54
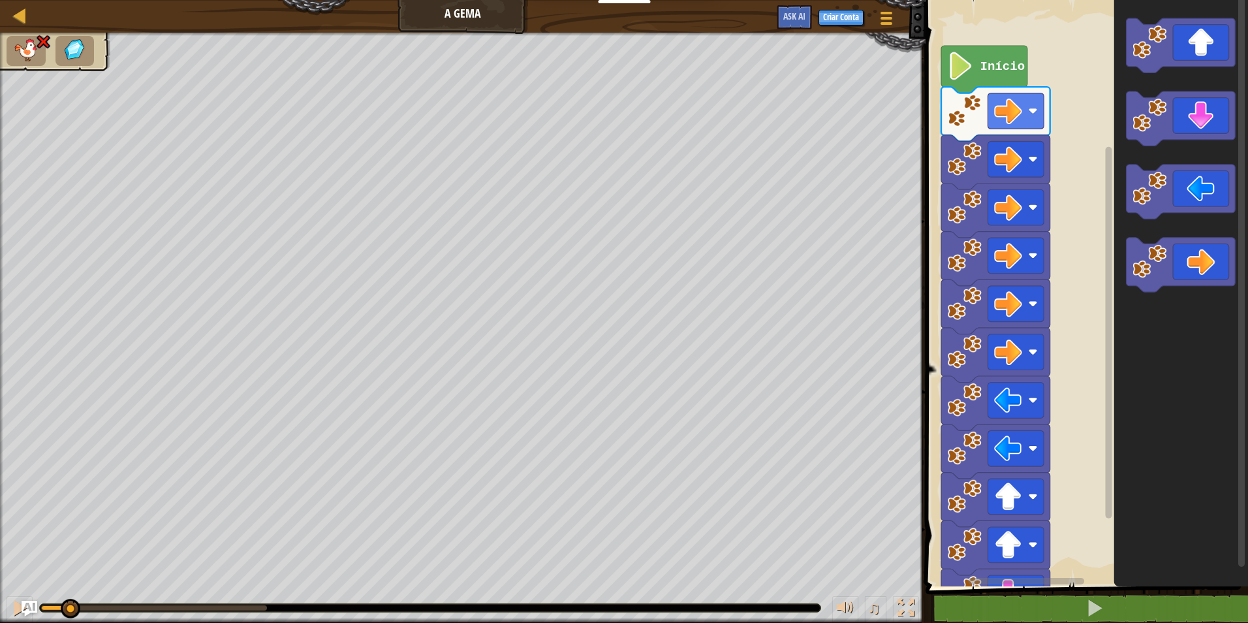
drag, startPoint x: 270, startPoint y: 604, endPoint x: 69, endPoint y: 587, distance: 201.1
click at [69, 589] on div "♫" at bounding box center [462, 604] width 925 height 39
click at [1189, 120] on icon "Espaço de trabalho do Blockly" at bounding box center [1180, 118] width 109 height 54
click at [1198, 174] on icon "Espaço de trabalho do Blockly" at bounding box center [1180, 191] width 109 height 54
click at [1196, 194] on icon "Espaço de trabalho do Blockly" at bounding box center [1180, 191] width 109 height 54
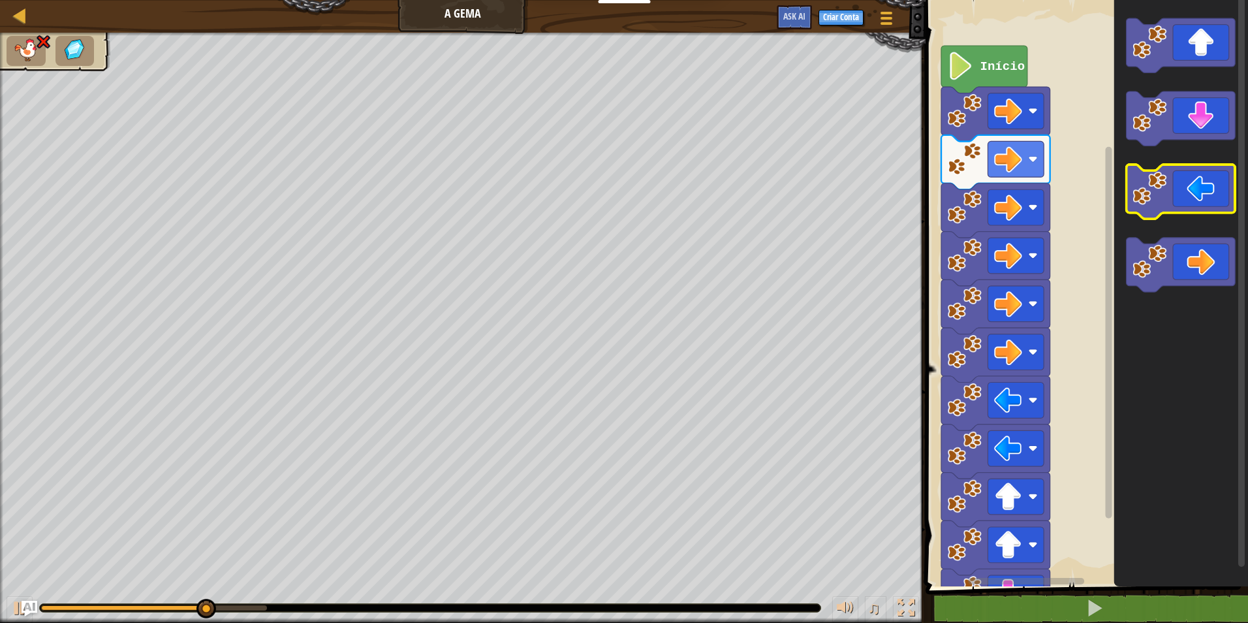
click at [1162, 171] on icon "Espaço de trabalho do Blockly" at bounding box center [1180, 191] width 109 height 54
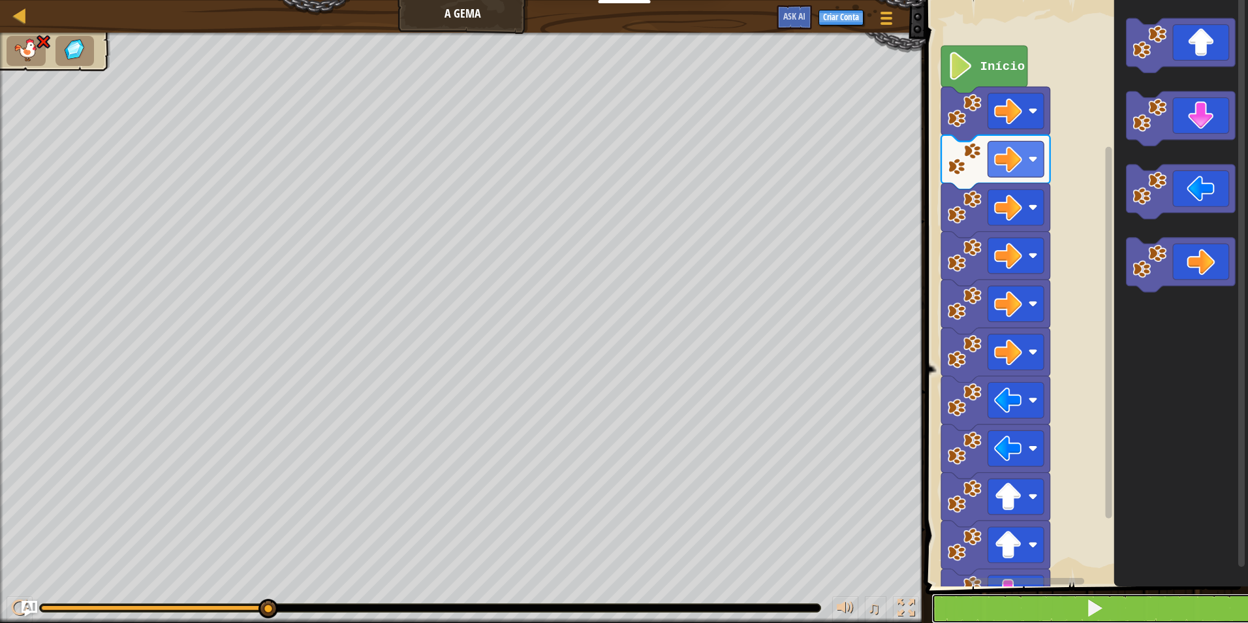
click at [1100, 596] on button at bounding box center [1094, 608] width 326 height 30
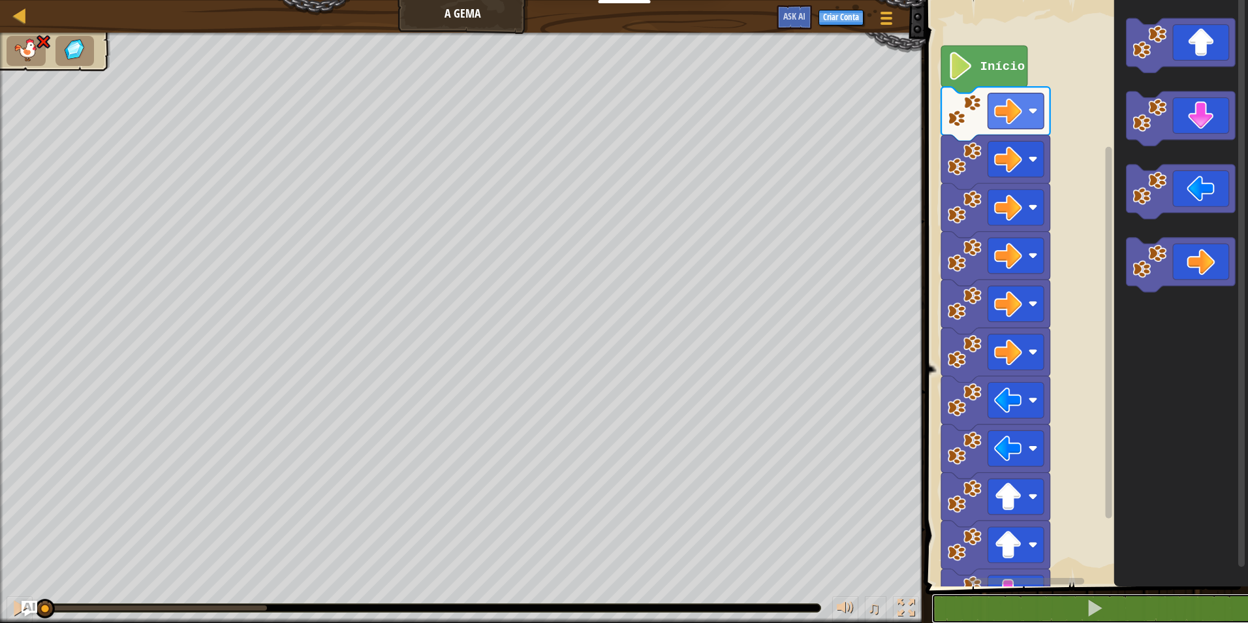
click at [3, 544] on div "♫ Pantera" at bounding box center [624, 328] width 1248 height 590
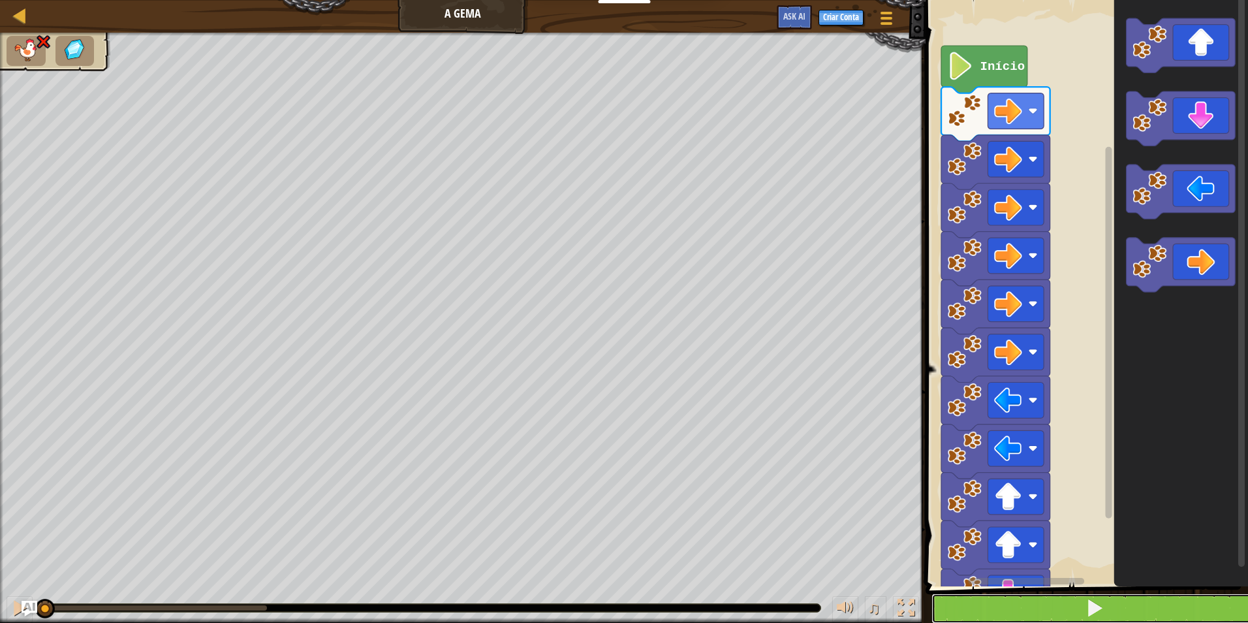
click at [1036, 601] on button at bounding box center [1094, 608] width 326 height 30
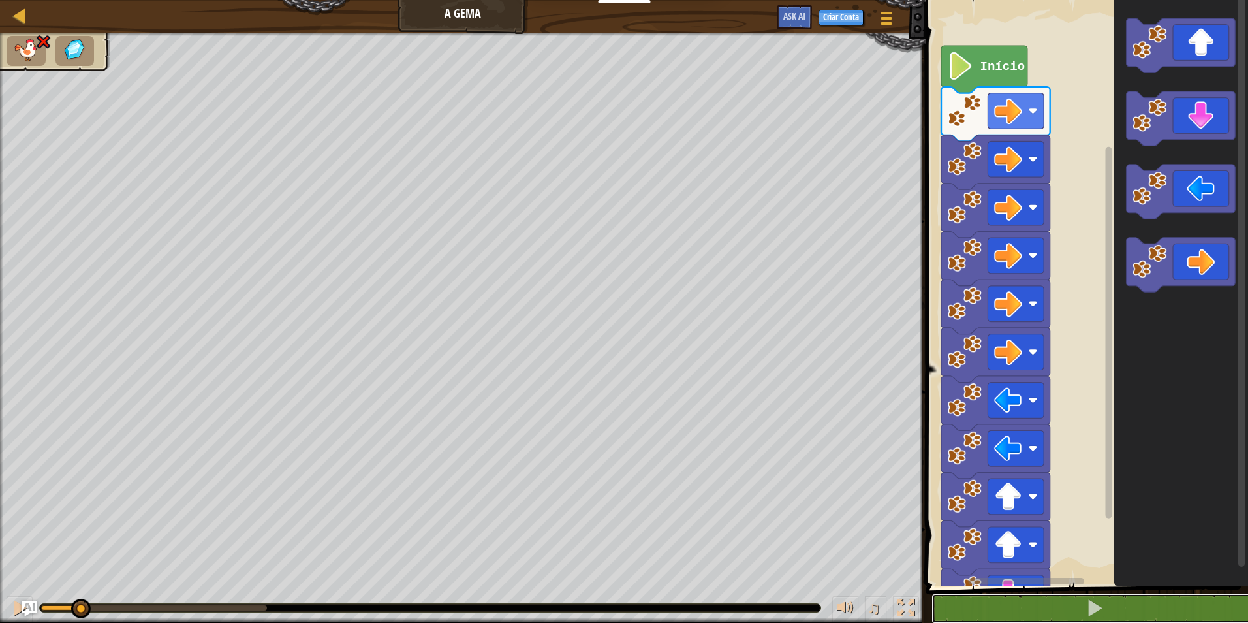
click at [65, 544] on div "♫ Pantera" at bounding box center [624, 328] width 1248 height 590
click at [1158, 123] on image "Espaço de trabalho do Blockly" at bounding box center [1149, 115] width 34 height 34
click at [1177, 169] on icon "Espaço de trabalho do Blockly" at bounding box center [1180, 191] width 109 height 54
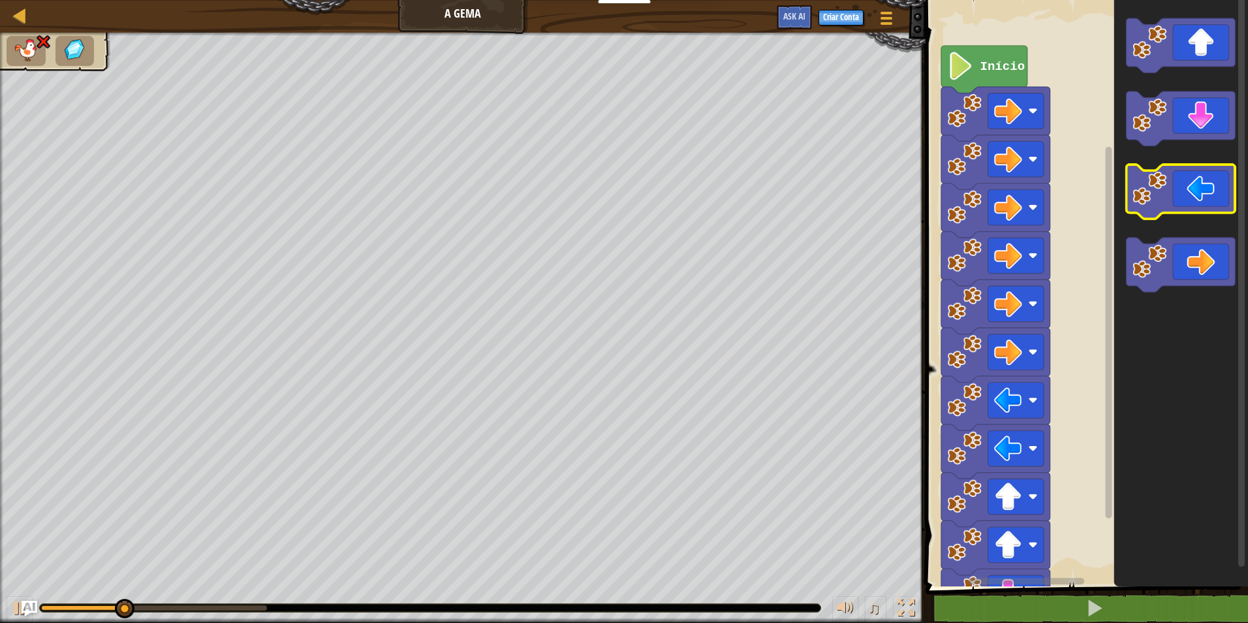
click at [1177, 169] on icon "Espaço de trabalho do Blockly" at bounding box center [1180, 191] width 109 height 54
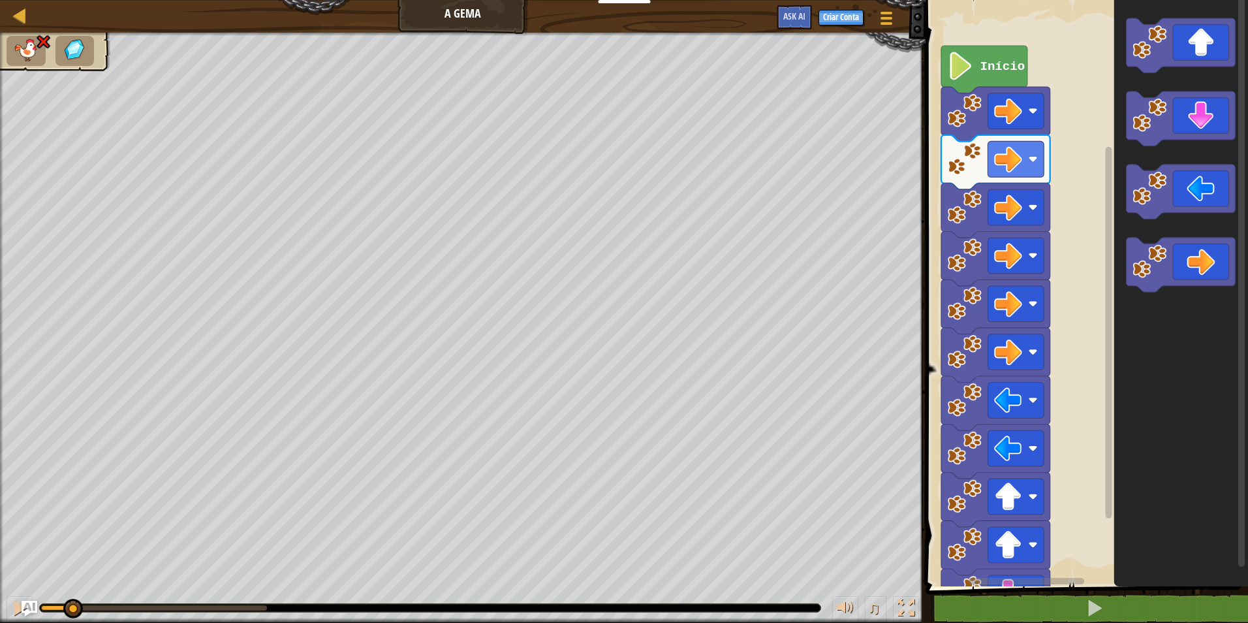
drag, startPoint x: 270, startPoint y: 613, endPoint x: 39, endPoint y: 587, distance: 231.9
click at [39, 587] on div "♫" at bounding box center [462, 604] width 925 height 39
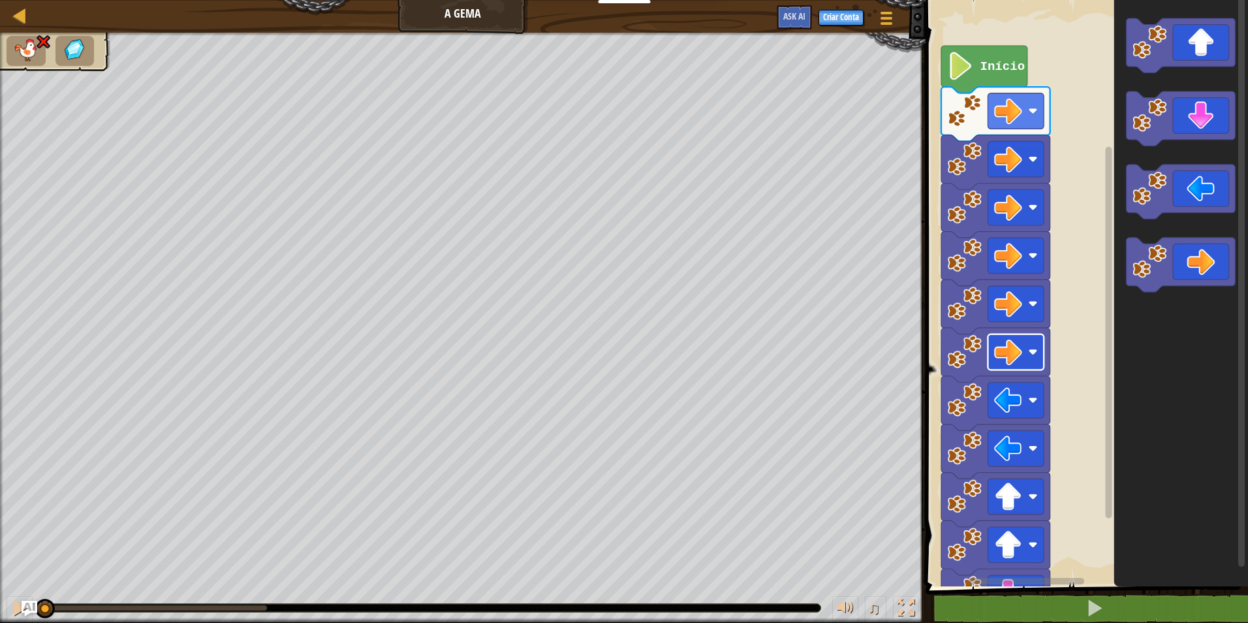
click at [1003, 365] on image "Espaço de trabalho do Blockly" at bounding box center [1008, 352] width 28 height 28
click at [1010, 450] on image "Espaço de trabalho do Blockly" at bounding box center [1008, 448] width 28 height 28
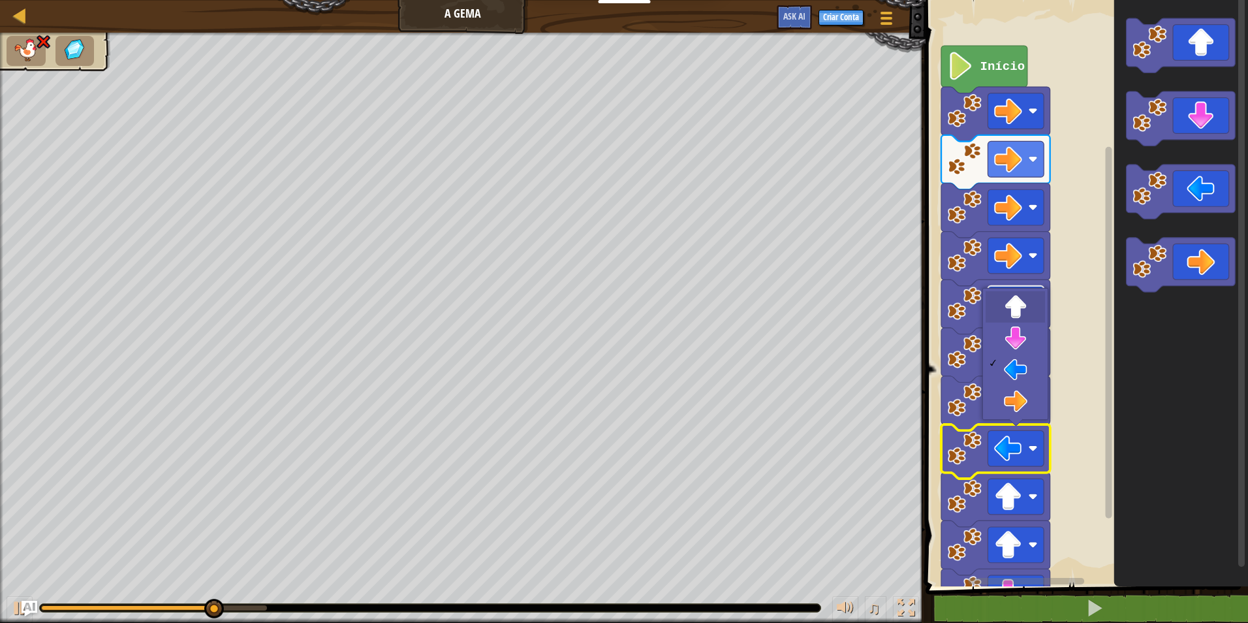
drag, startPoint x: 1019, startPoint y: 294, endPoint x: 1012, endPoint y: 300, distance: 8.8
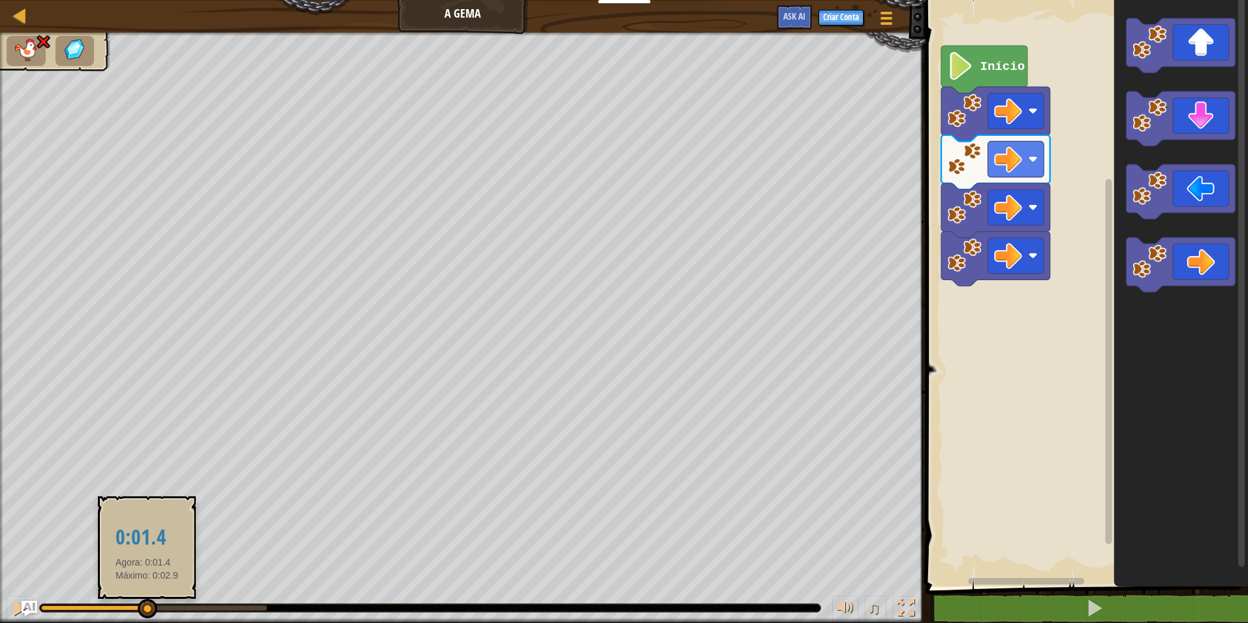
drag, startPoint x: 270, startPoint y: 608, endPoint x: 142, endPoint y: 606, distance: 127.9
click at [142, 606] on div at bounding box center [148, 608] width 20 height 20
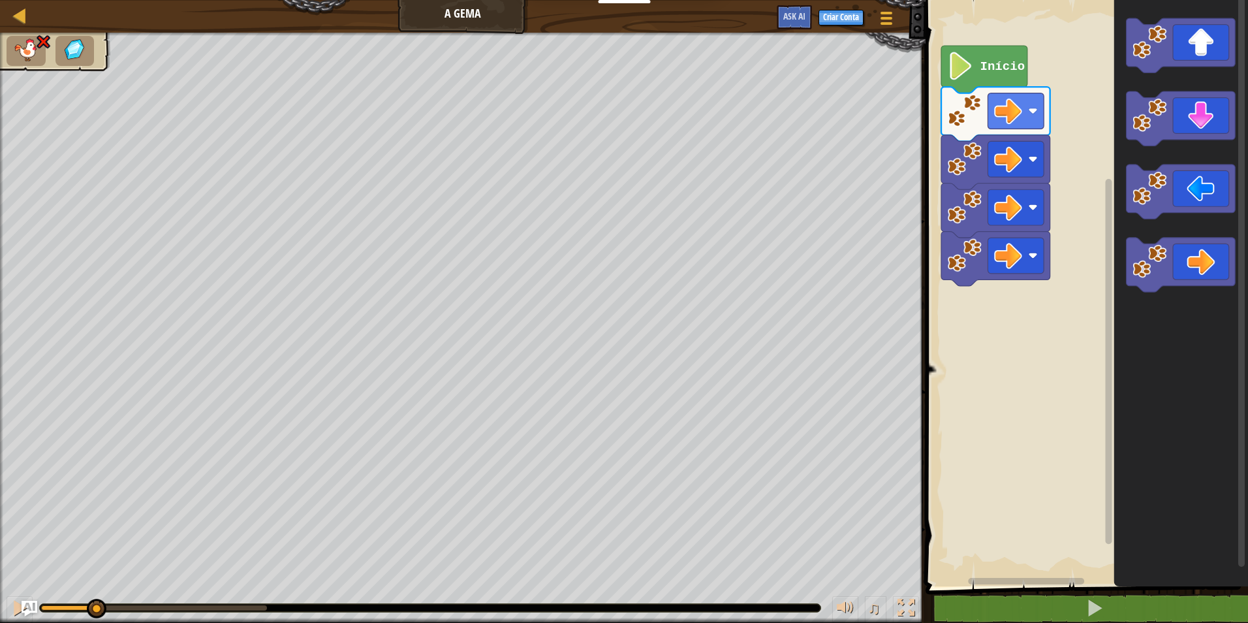
drag, startPoint x: 135, startPoint y: 601, endPoint x: 96, endPoint y: 588, distance: 41.3
click at [96, 588] on div "♫" at bounding box center [462, 604] width 925 height 39
click at [1162, 42] on image "Espaço de trabalho do Blockly" at bounding box center [1149, 42] width 34 height 34
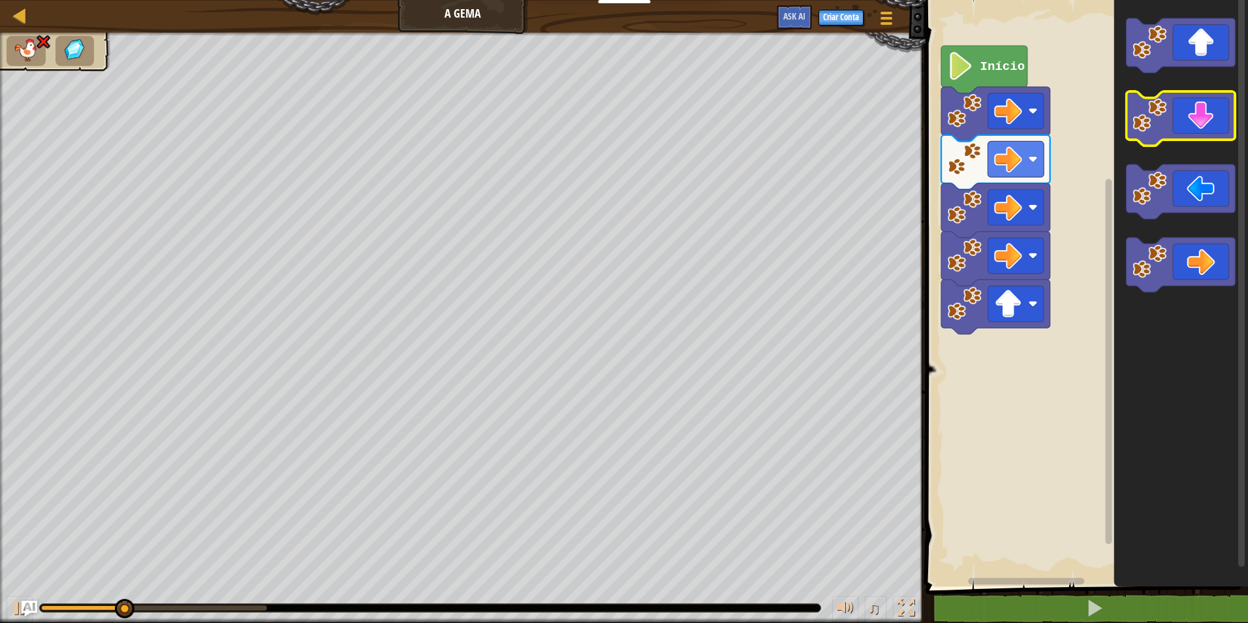
click at [1216, 125] on icon "Espaço de trabalho do Blockly" at bounding box center [1180, 118] width 109 height 54
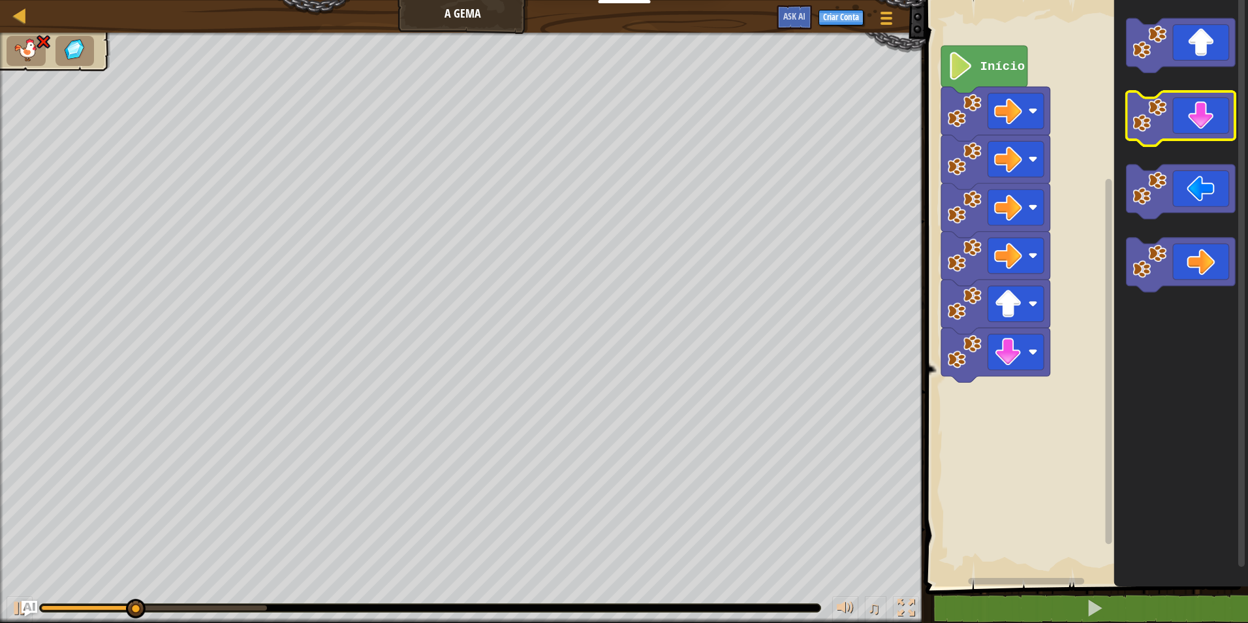
click at [1216, 125] on icon "Espaço de trabalho do Blockly" at bounding box center [1180, 118] width 109 height 54
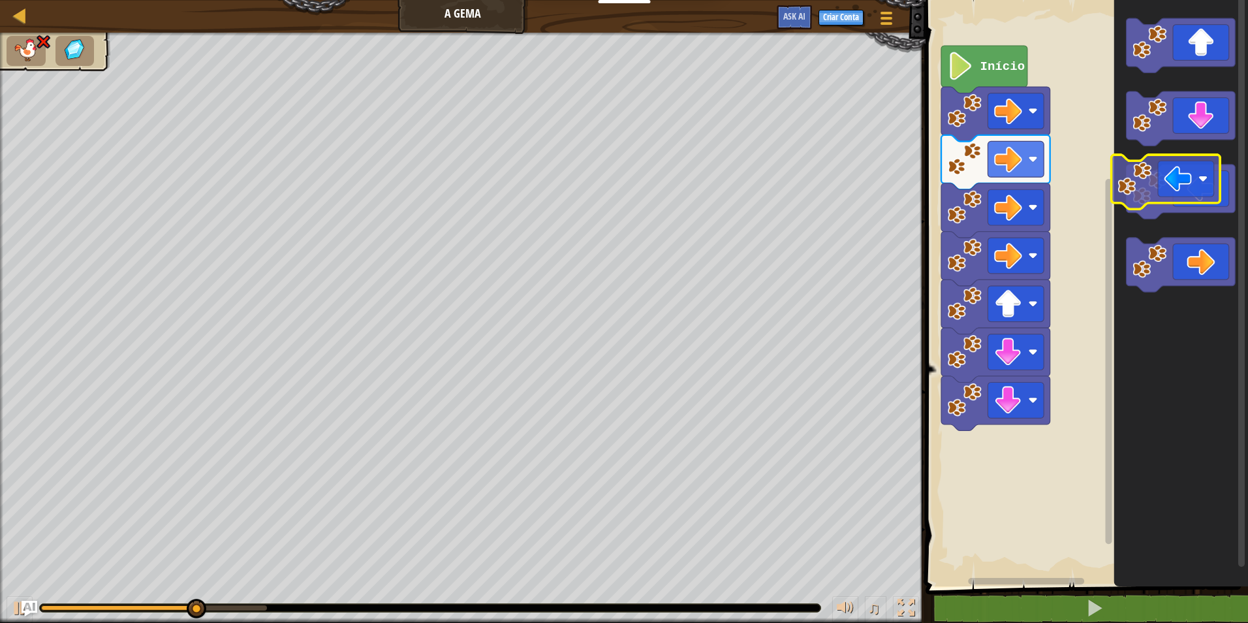
click at [1107, 166] on div "Início" at bounding box center [1085, 289] width 326 height 593
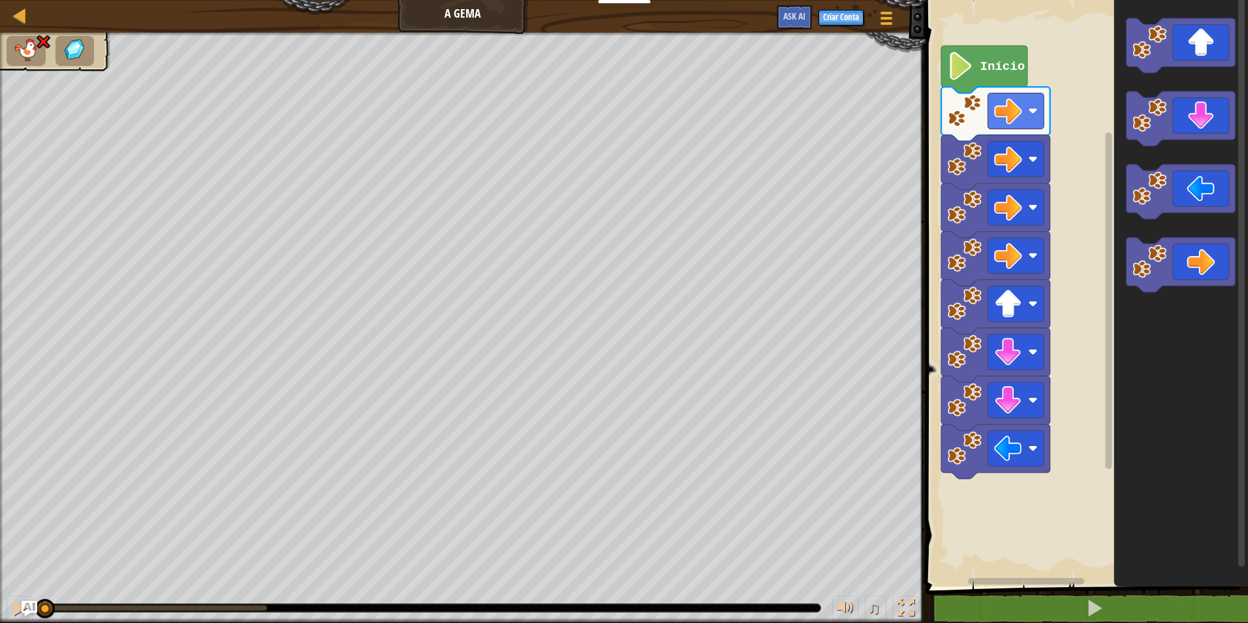
click at [13, 534] on div "♫ Pantera" at bounding box center [624, 328] width 1248 height 590
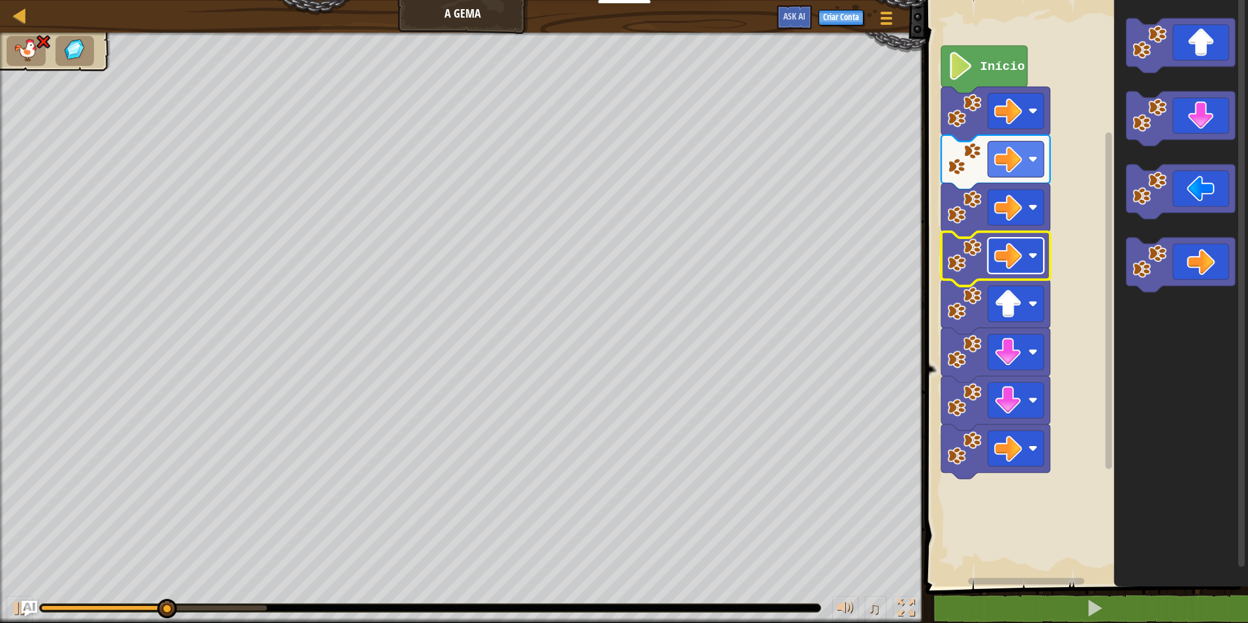
click at [1018, 249] on image "Espaço de trabalho do Blockly" at bounding box center [1008, 255] width 28 height 28
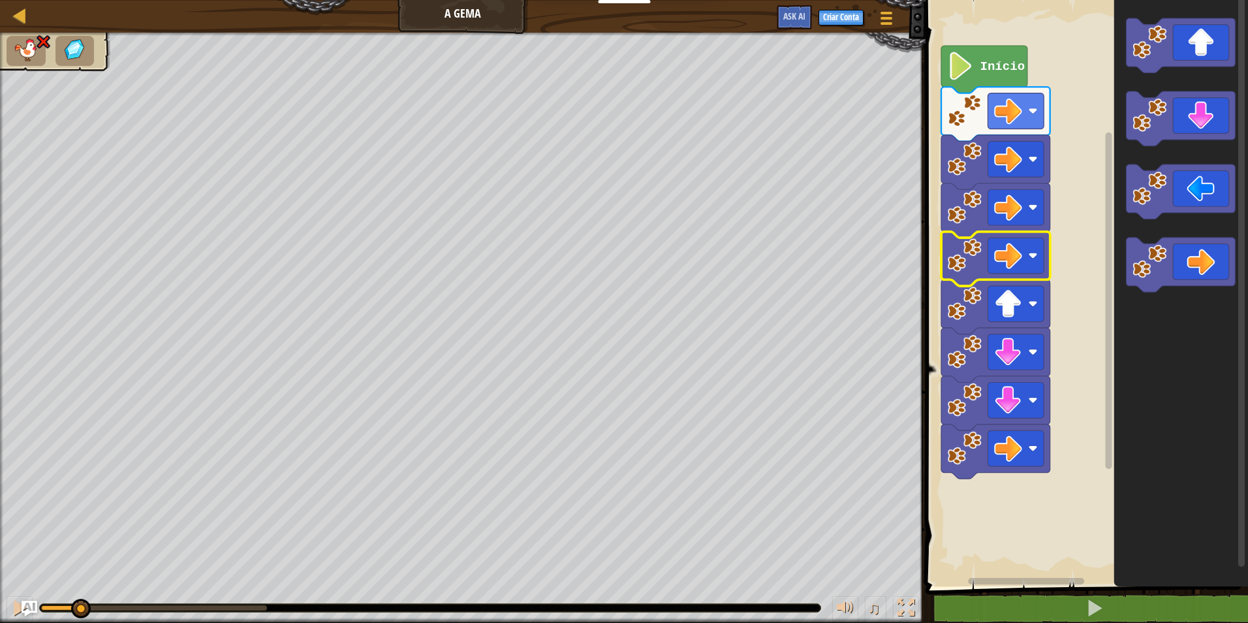
click at [72, 559] on div "♫ Pantera" at bounding box center [624, 328] width 1248 height 590
click at [991, 204] on rect "Espaço de trabalho do Blockly" at bounding box center [1016, 207] width 56 height 36
click at [1019, 217] on image "Espaço de trabalho do Blockly" at bounding box center [1008, 207] width 28 height 28
click at [1009, 201] on image "Espaço de trabalho do Blockly" at bounding box center [1008, 207] width 28 height 28
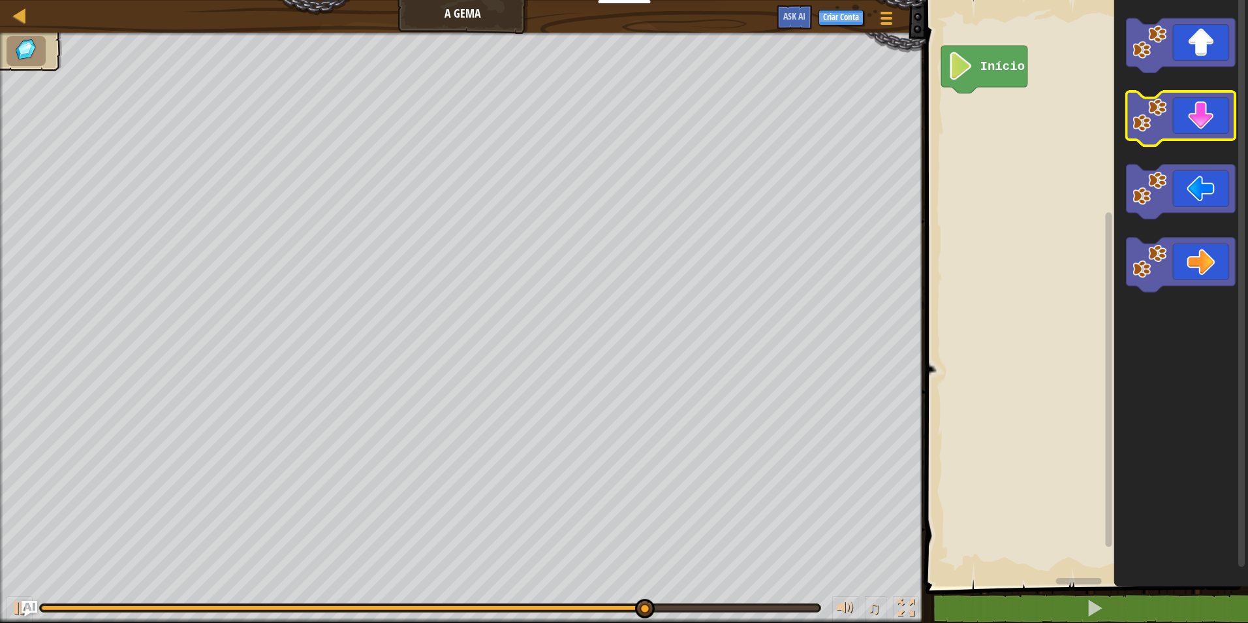
click at [1200, 131] on icon "Espaço de trabalho do Blockly" at bounding box center [1180, 118] width 109 height 54
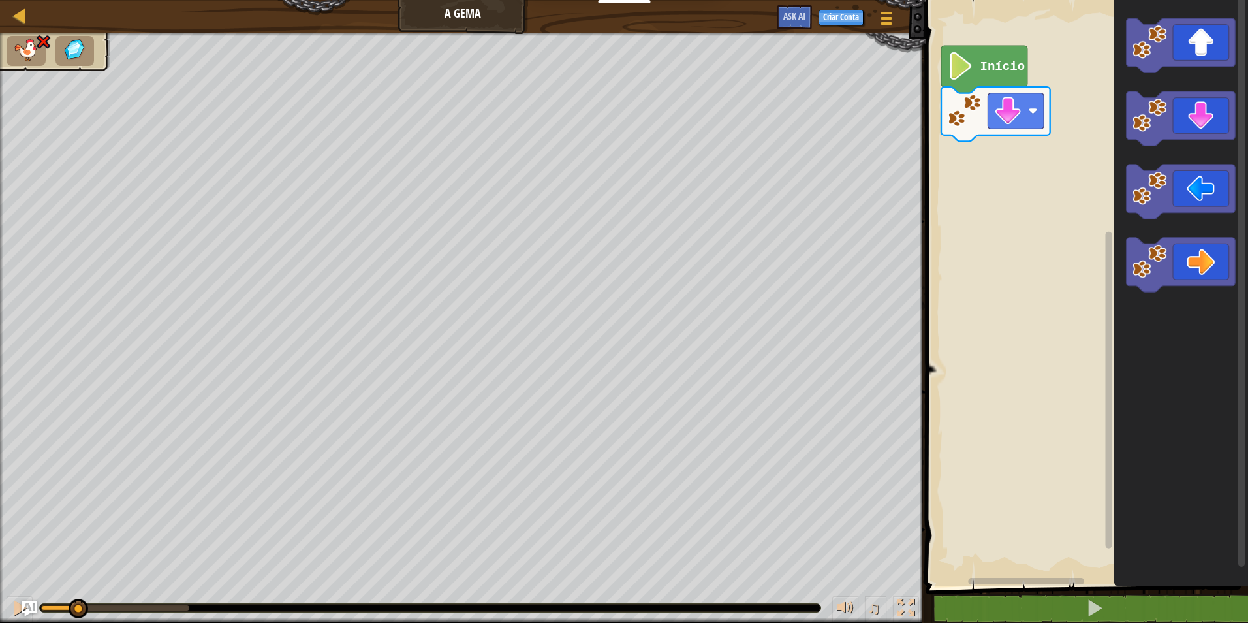
drag, startPoint x: 189, startPoint y: 601, endPoint x: 76, endPoint y: 656, distance: 125.5
click at [76, 0] on html "Educadores Create Free Account School & District Solutions Teacher Toolkit Prev…" at bounding box center [624, 0] width 1248 height 0
click at [1189, 262] on icon "Espaço de trabalho do Blockly" at bounding box center [1180, 265] width 109 height 54
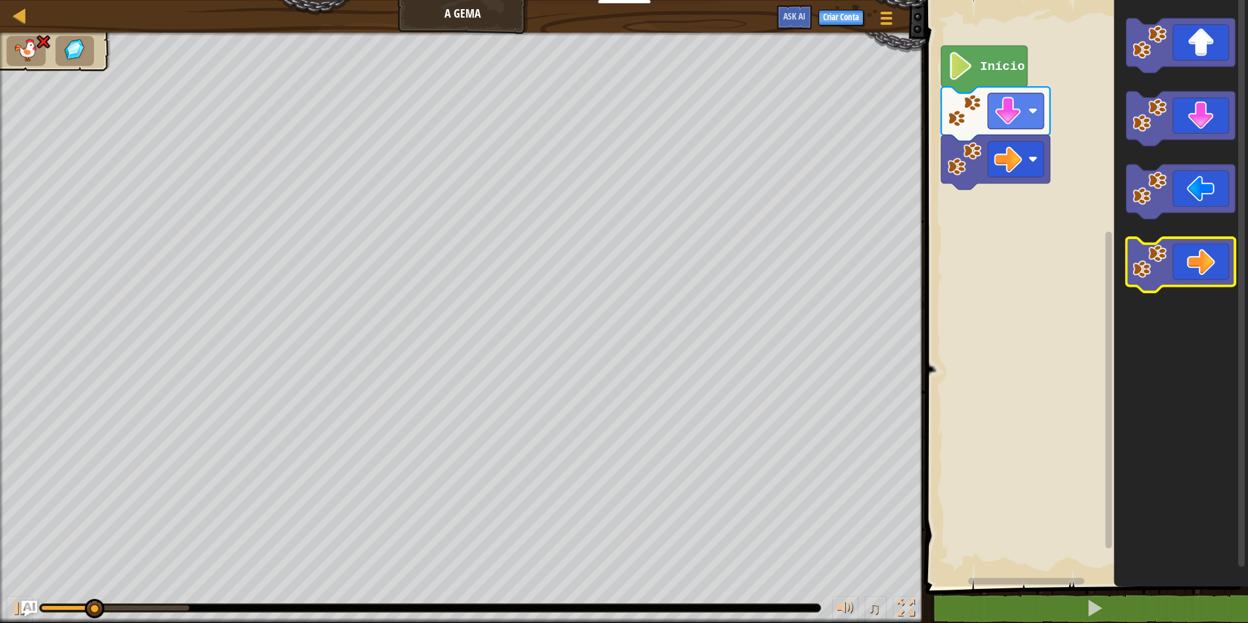
click at [1191, 262] on icon "Espaço de trabalho do Blockly" at bounding box center [1180, 265] width 109 height 54
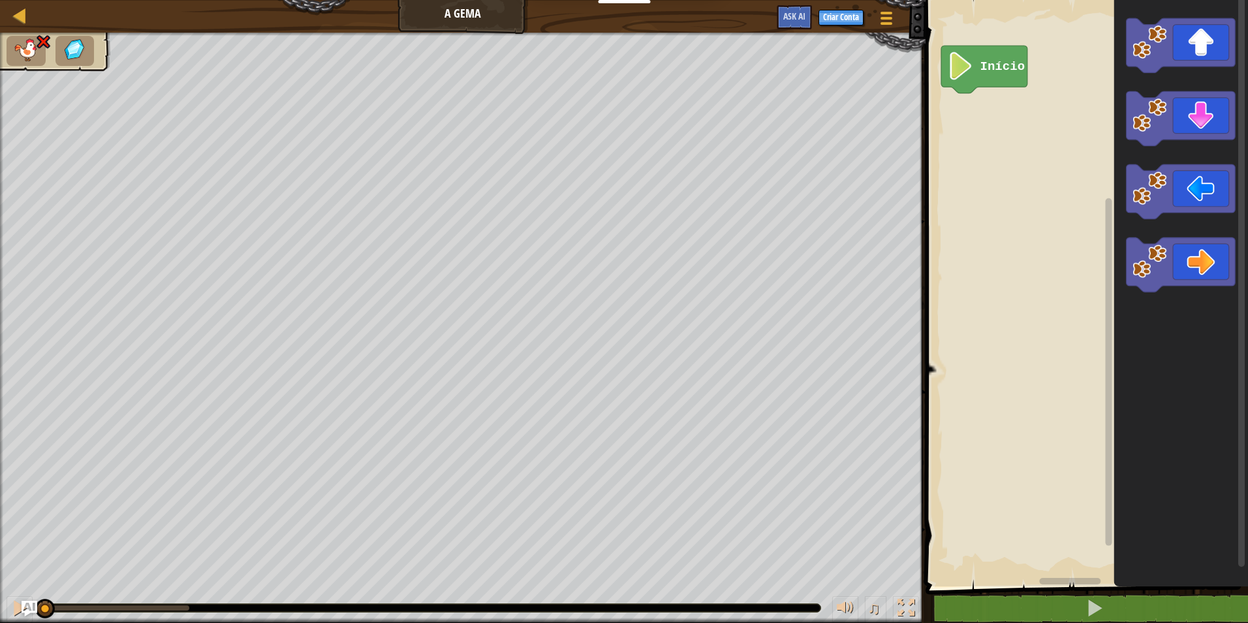
drag, startPoint x: 193, startPoint y: 606, endPoint x: -3, endPoint y: 640, distance: 198.7
click at [0, 0] on html "Educadores Create Free Account School & District Solutions Teacher Toolkit Prev…" at bounding box center [624, 0] width 1248 height 0
click at [1036, 147] on div "Início" at bounding box center [1085, 289] width 326 height 593
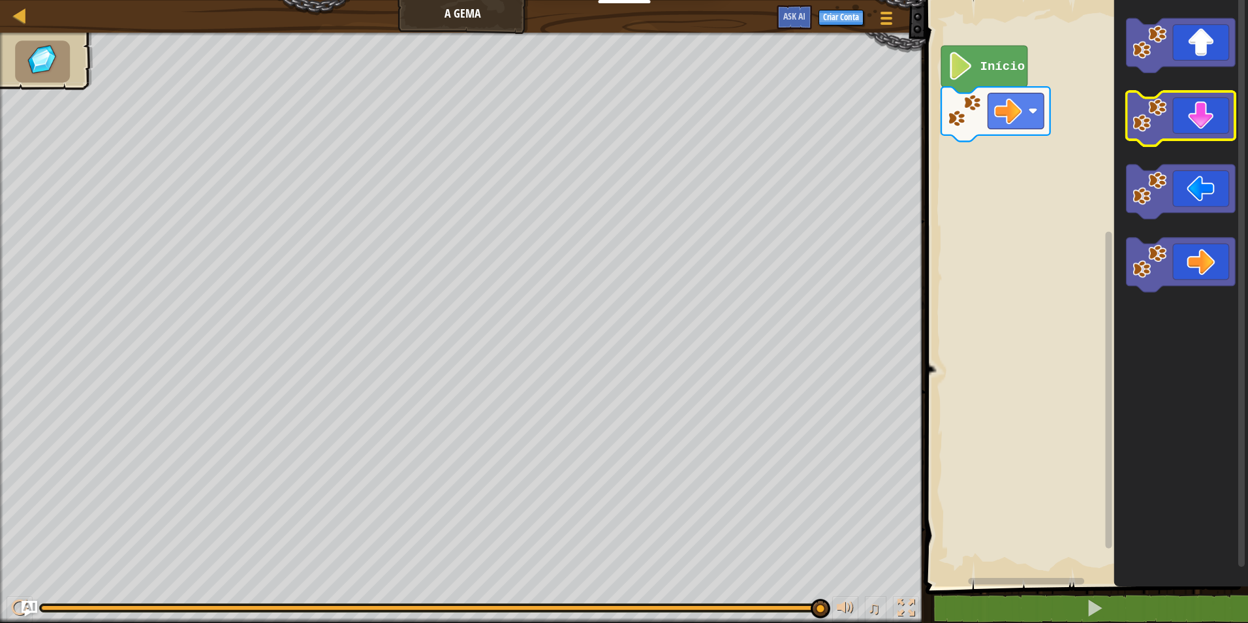
click at [1183, 126] on icon "Espaço de trabalho do Blockly" at bounding box center [1180, 118] width 109 height 54
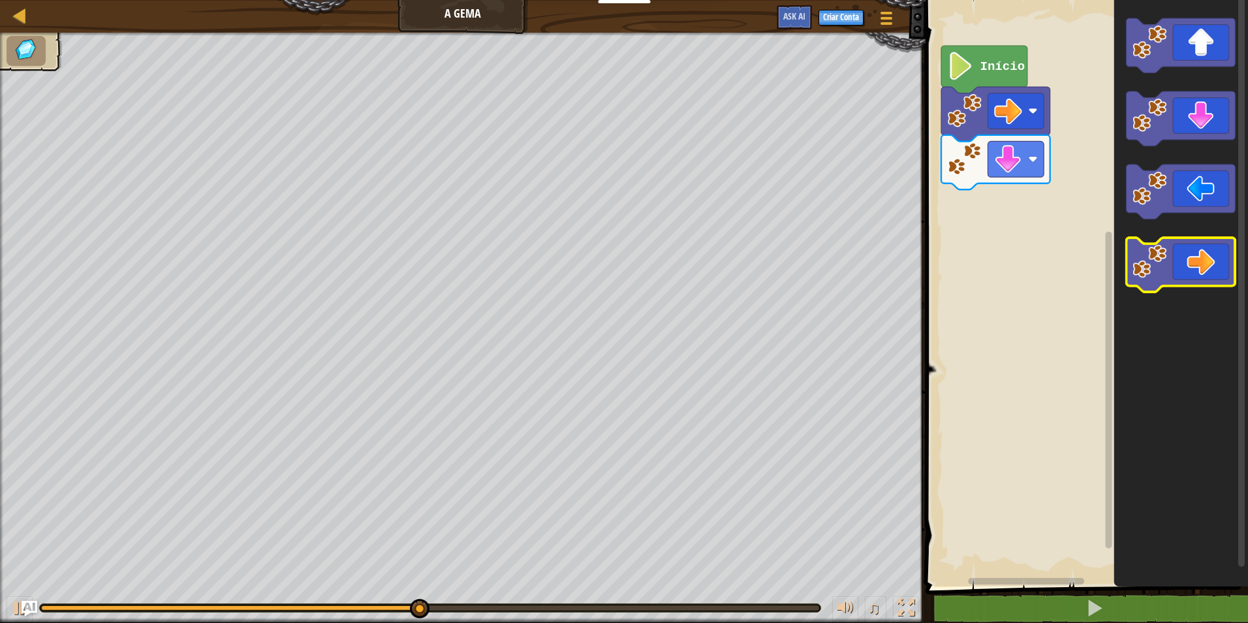
click at [1160, 255] on image "Espaço de trabalho do Blockly" at bounding box center [1149, 261] width 34 height 34
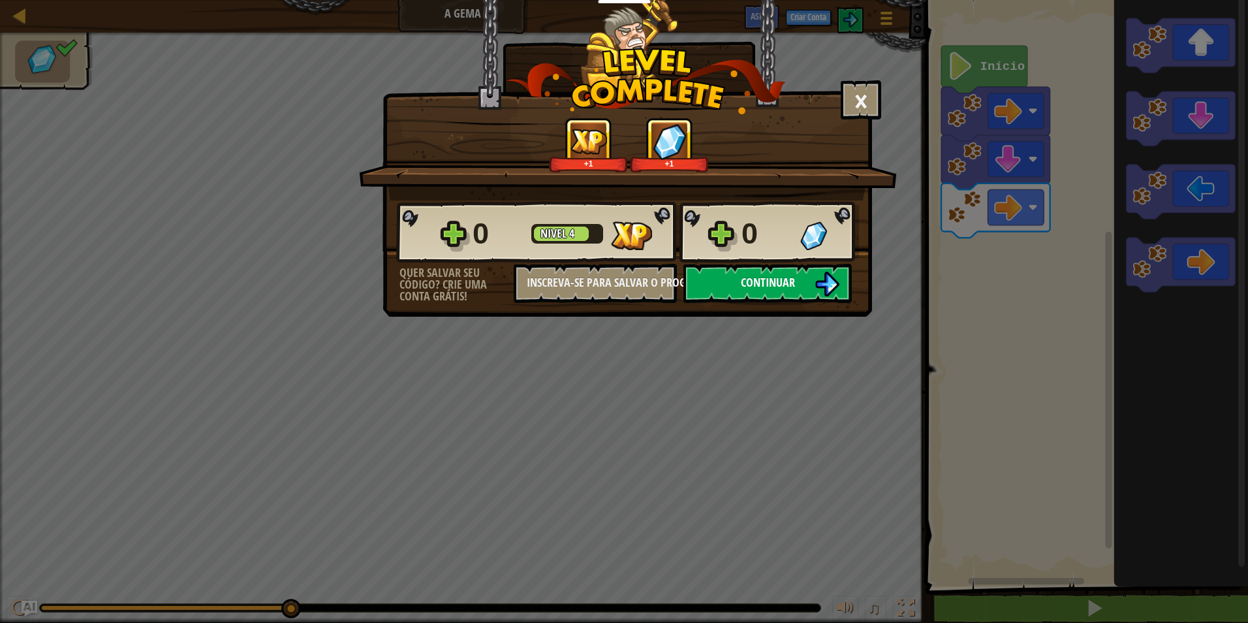
click at [780, 279] on span "Continuar" at bounding box center [768, 282] width 54 height 16
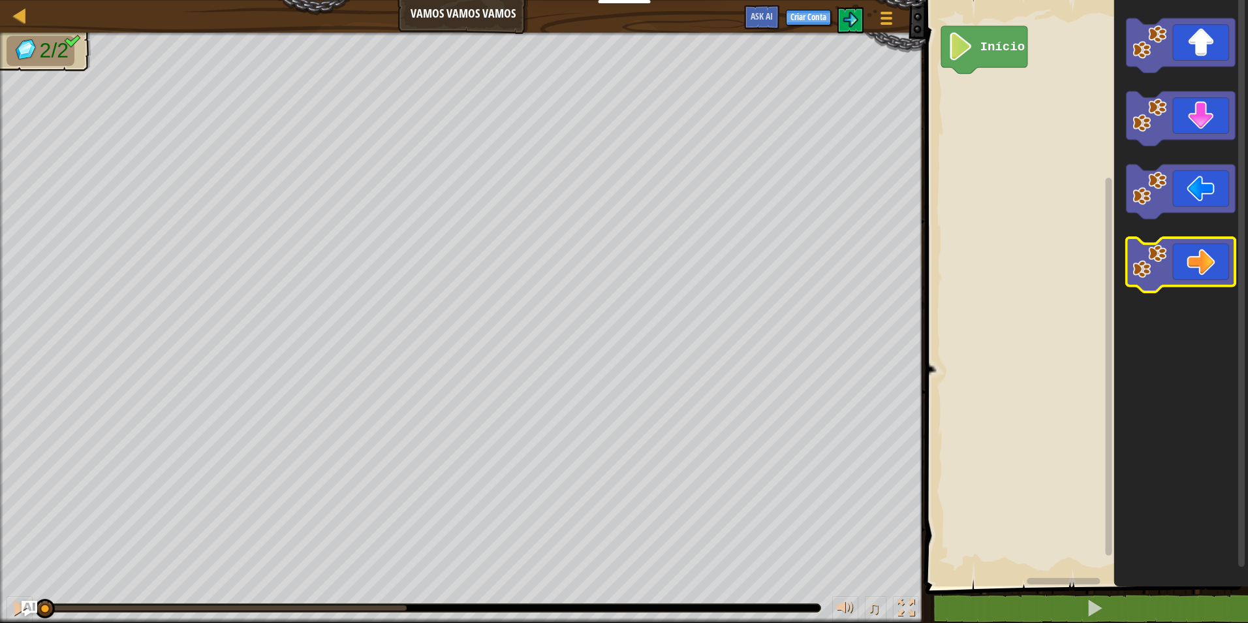
click at [1156, 243] on icon "Espaço de trabalho do Blockly" at bounding box center [1180, 265] width 109 height 54
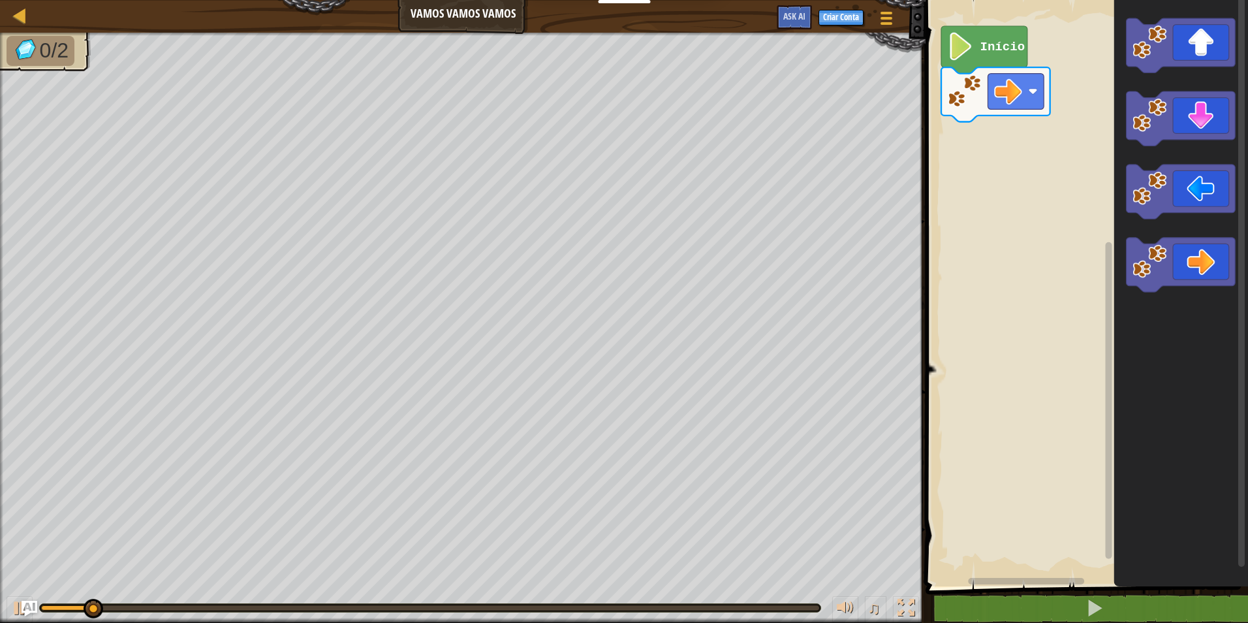
click at [1157, 234] on icon "Espaço de trabalho do Blockly" at bounding box center [1181, 289] width 134 height 593
click at [1155, 230] on icon "Espaço de trabalho do Blockly" at bounding box center [1181, 289] width 134 height 593
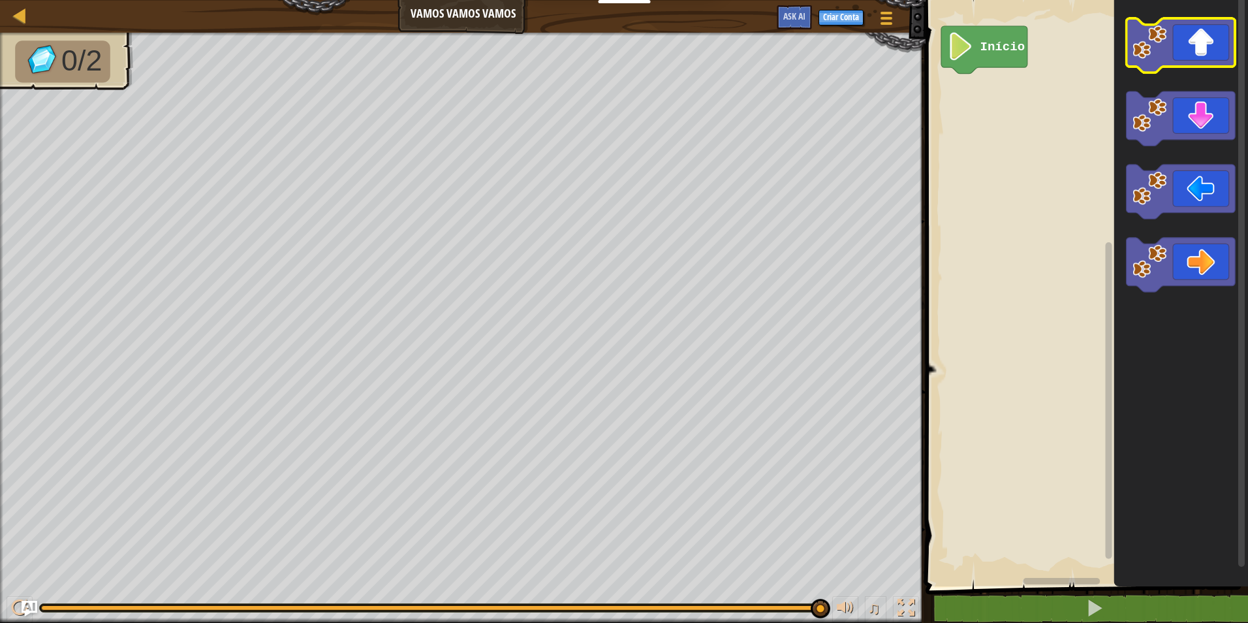
click at [1219, 34] on icon "Espaço de trabalho do Blockly" at bounding box center [1180, 45] width 109 height 54
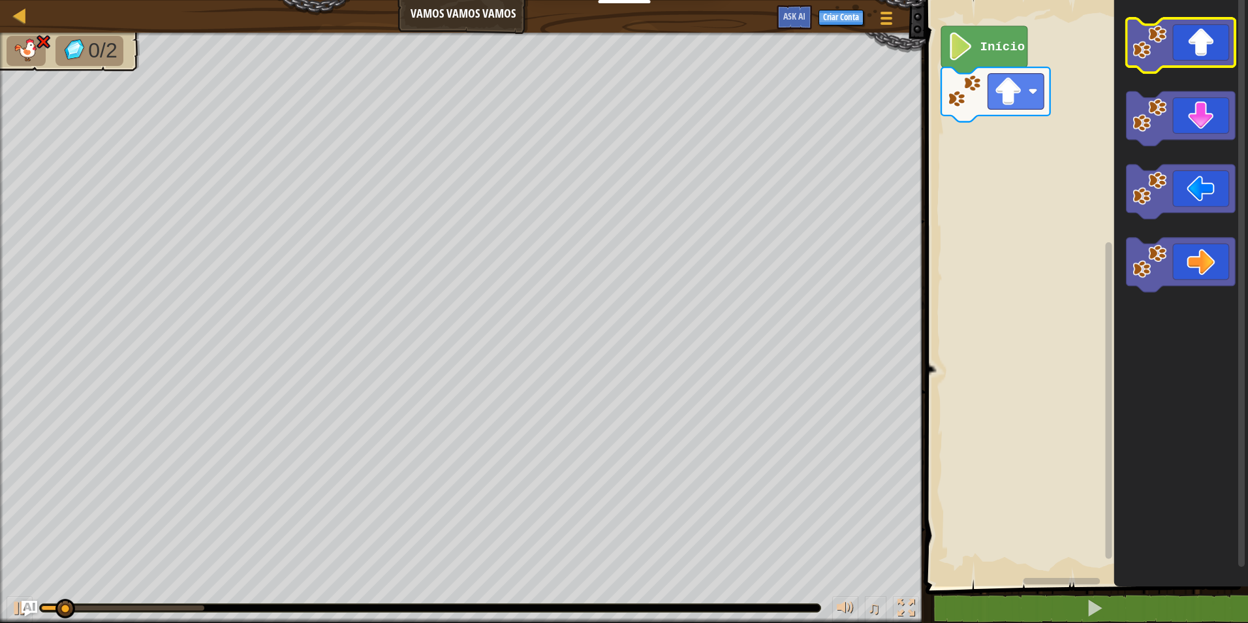
click at [1219, 34] on icon "Espaço de trabalho do Blockly" at bounding box center [1180, 45] width 109 height 54
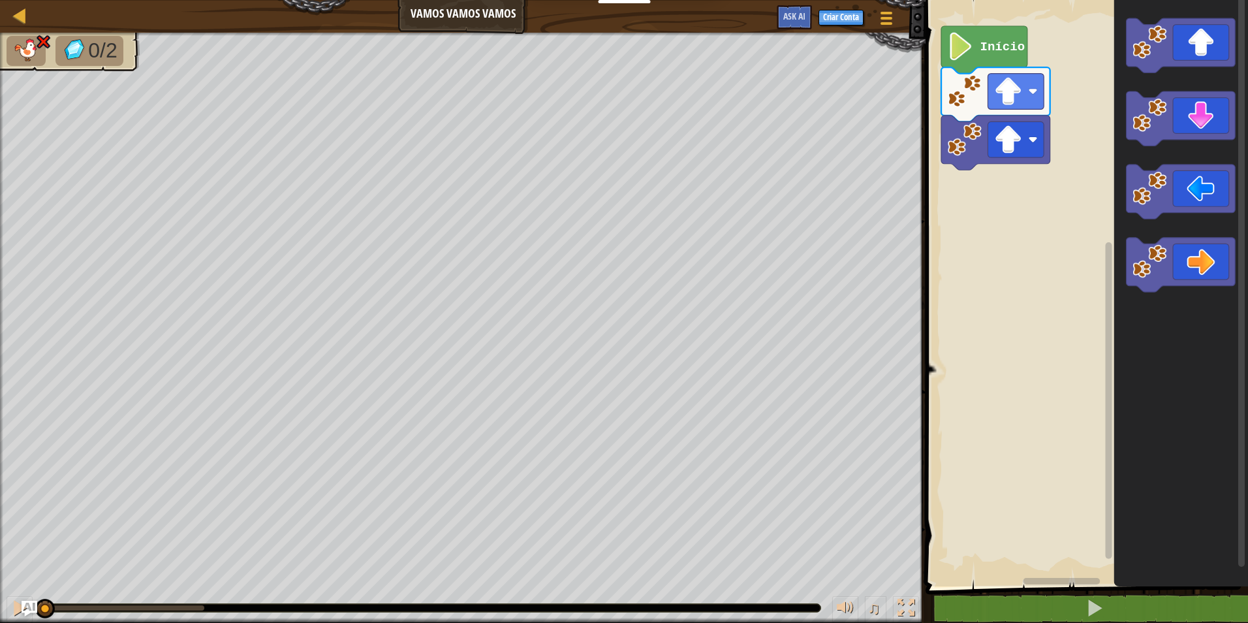
drag, startPoint x: 204, startPoint y: 610, endPoint x: 35, endPoint y: 656, distance: 175.1
click at [35, 0] on html "Educadores Create Free Account School & District Solutions Teacher Toolkit Prev…" at bounding box center [624, 0] width 1248 height 0
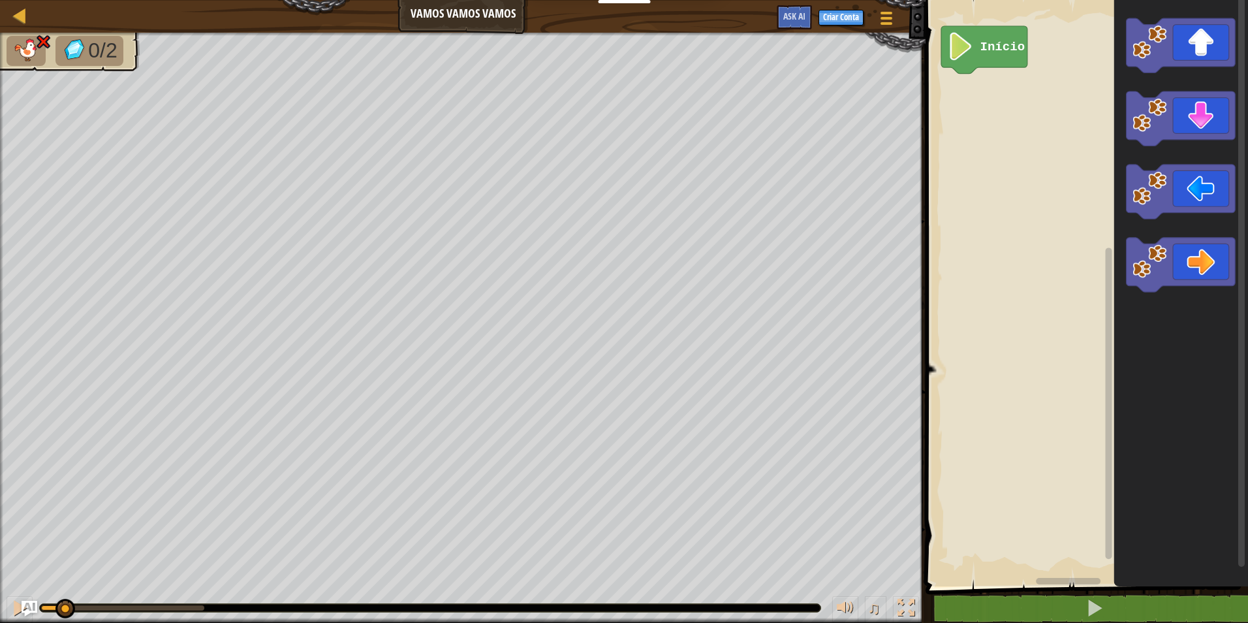
drag, startPoint x: 190, startPoint y: 609, endPoint x: -1, endPoint y: 656, distance: 196.3
click at [0, 0] on html "Educadores Create Free Account School & District Solutions Teacher Toolkit Prev…" at bounding box center [624, 0] width 1248 height 0
click at [1209, 263] on icon "Espaço de trabalho do Blockly" at bounding box center [1180, 265] width 109 height 54
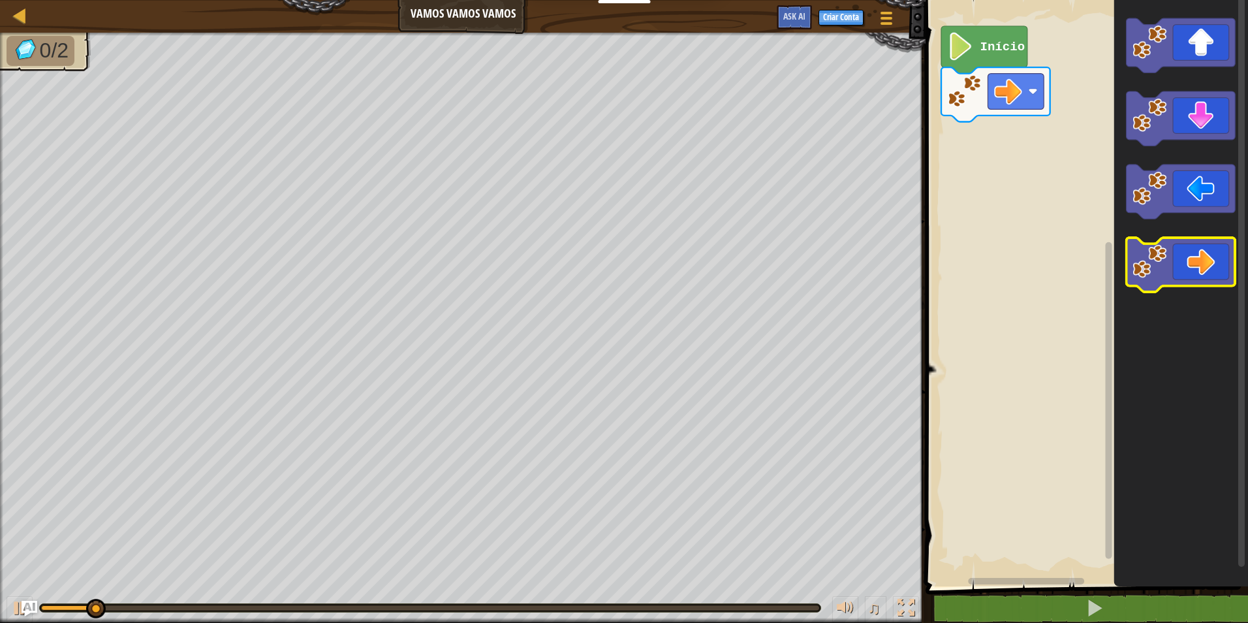
click at [1209, 238] on icon "Espaço de trabalho do Blockly" at bounding box center [1180, 265] width 109 height 54
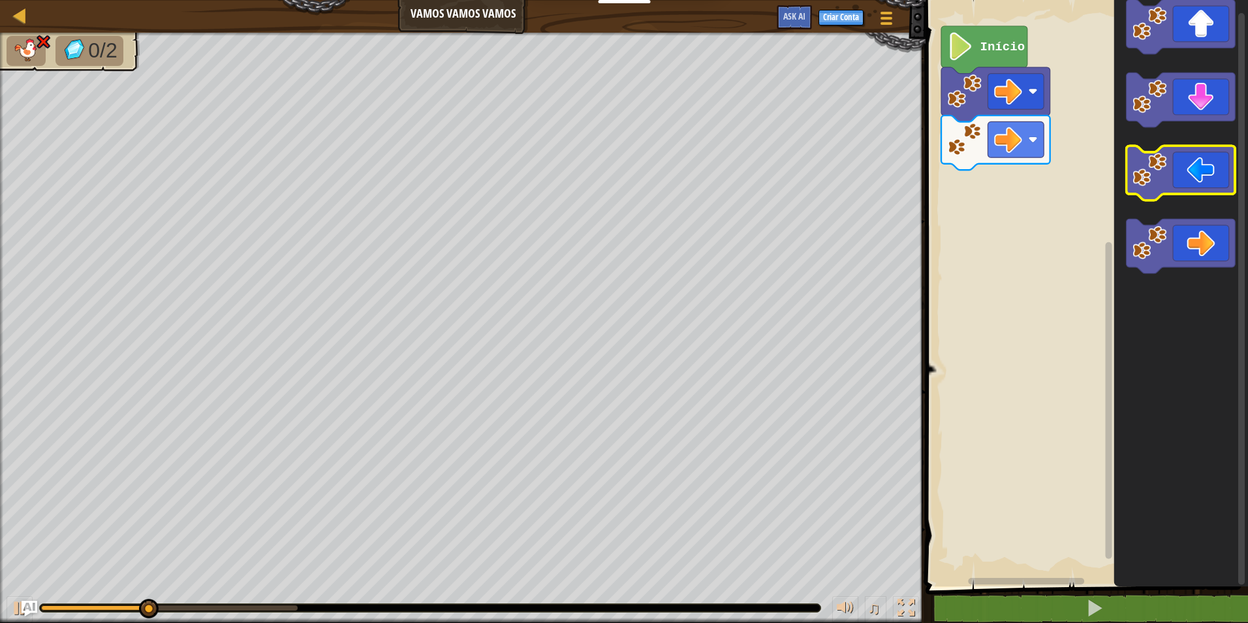
click at [1209, 187] on icon "Espaço de trabalho do Blockly" at bounding box center [1180, 173] width 109 height 54
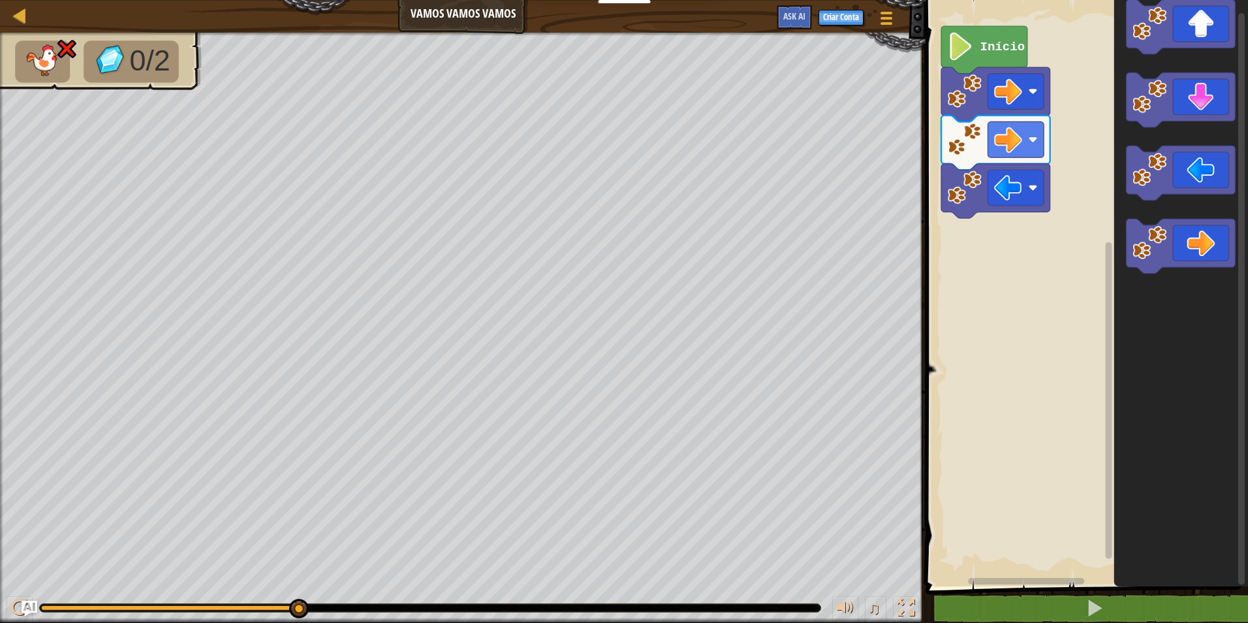
click at [288, 614] on div "♫" at bounding box center [462, 604] width 925 height 39
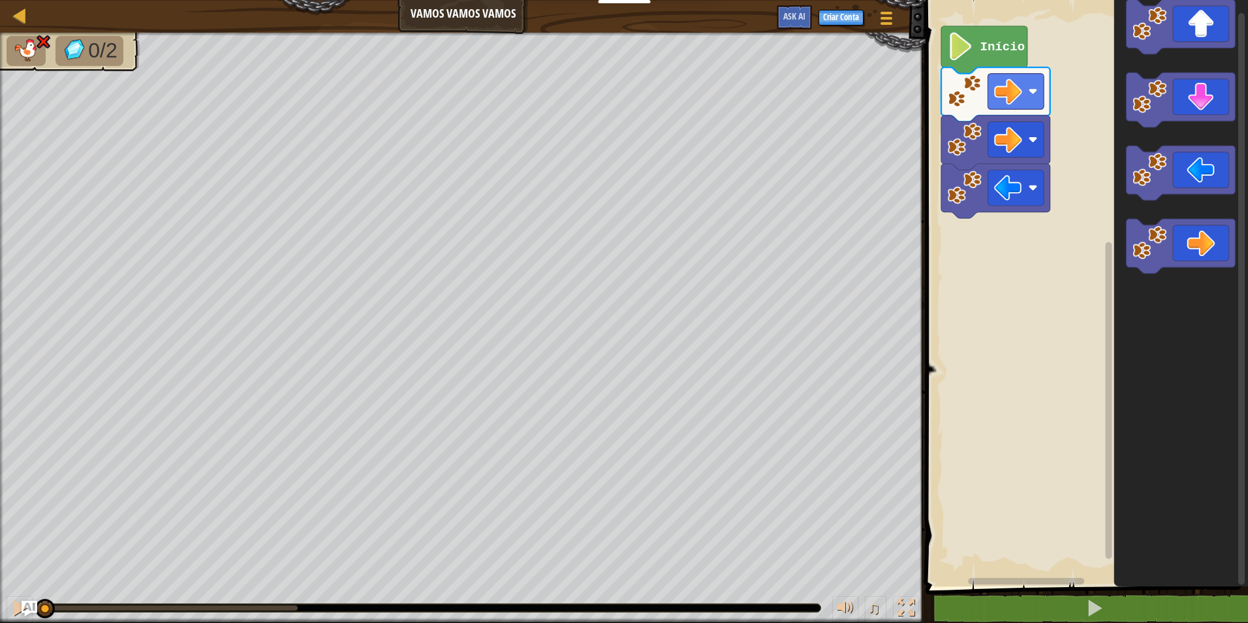
drag, startPoint x: 296, startPoint y: 599, endPoint x: 3, endPoint y: 587, distance: 294.0
click at [25, 587] on div "♫" at bounding box center [462, 604] width 925 height 39
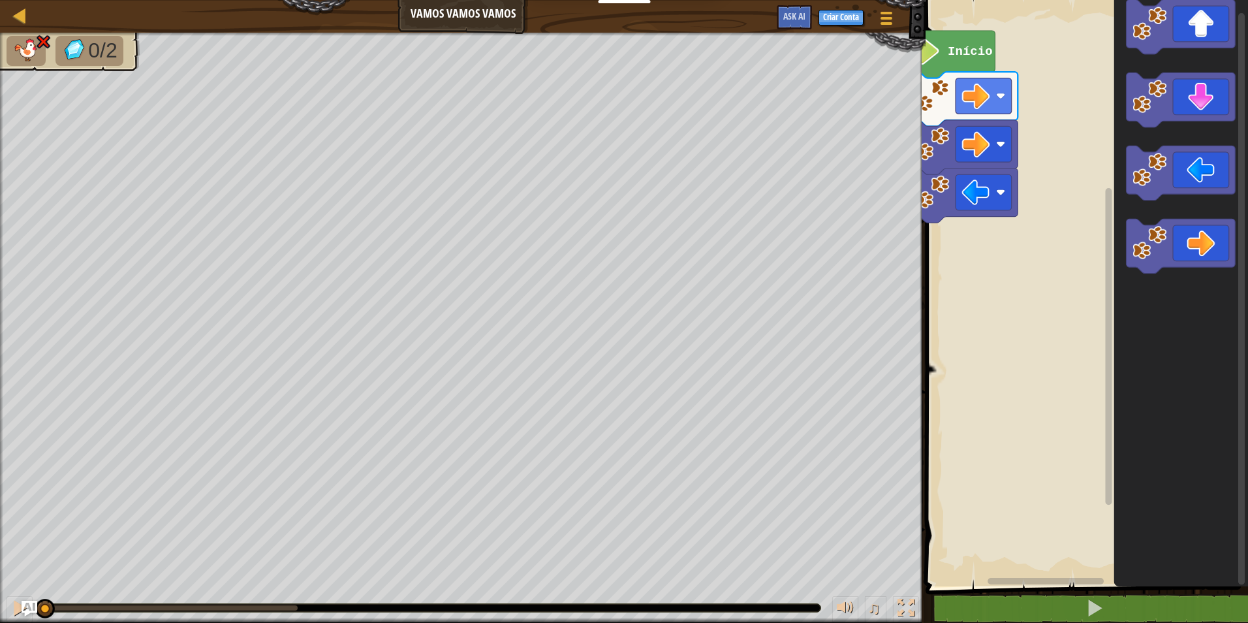
click at [628, 193] on div "Mapa Vamos Vamos Vamos Menu do Jogo Criar Conta Ask AI 1 הההההההההההההההההההההה…" at bounding box center [624, 311] width 1248 height 623
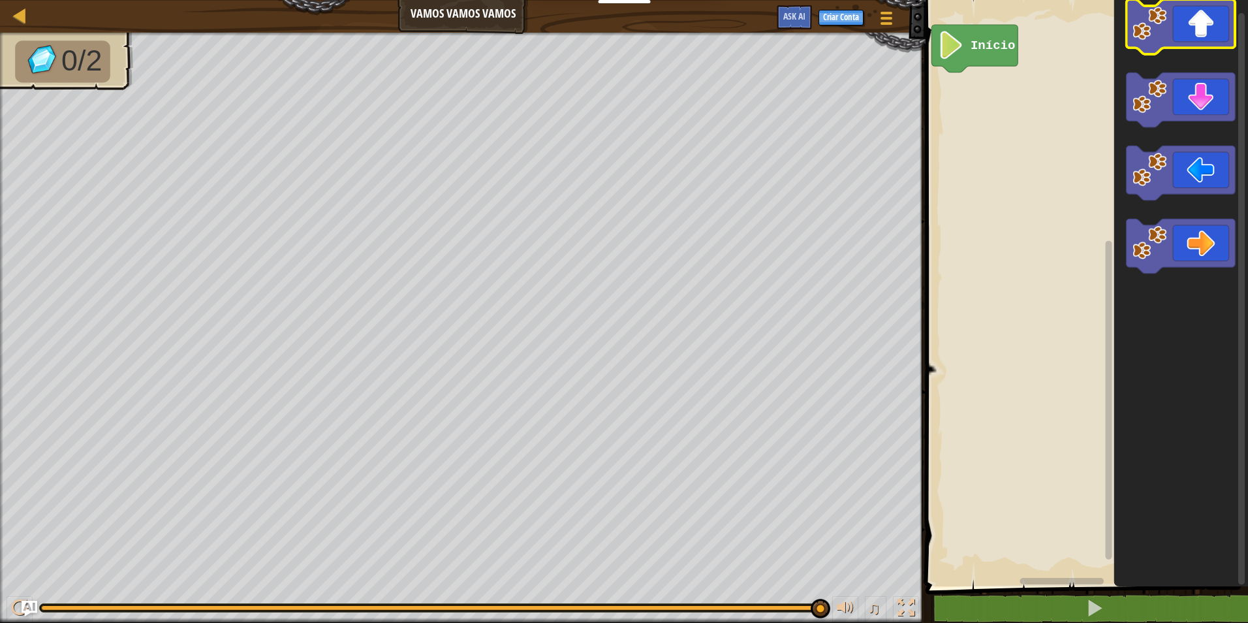
click at [1200, 31] on icon "Espaço de trabalho do Blockly" at bounding box center [1180, 27] width 109 height 54
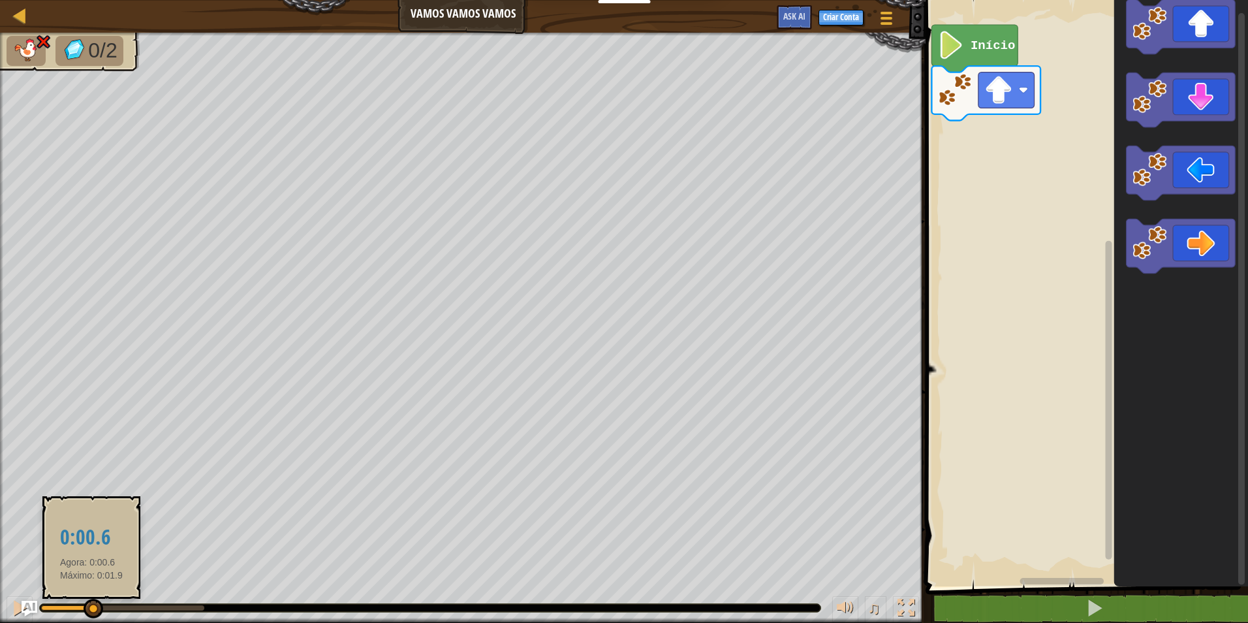
click at [29, 579] on div "0/2 ♫ Pantera" at bounding box center [624, 328] width 1248 height 590
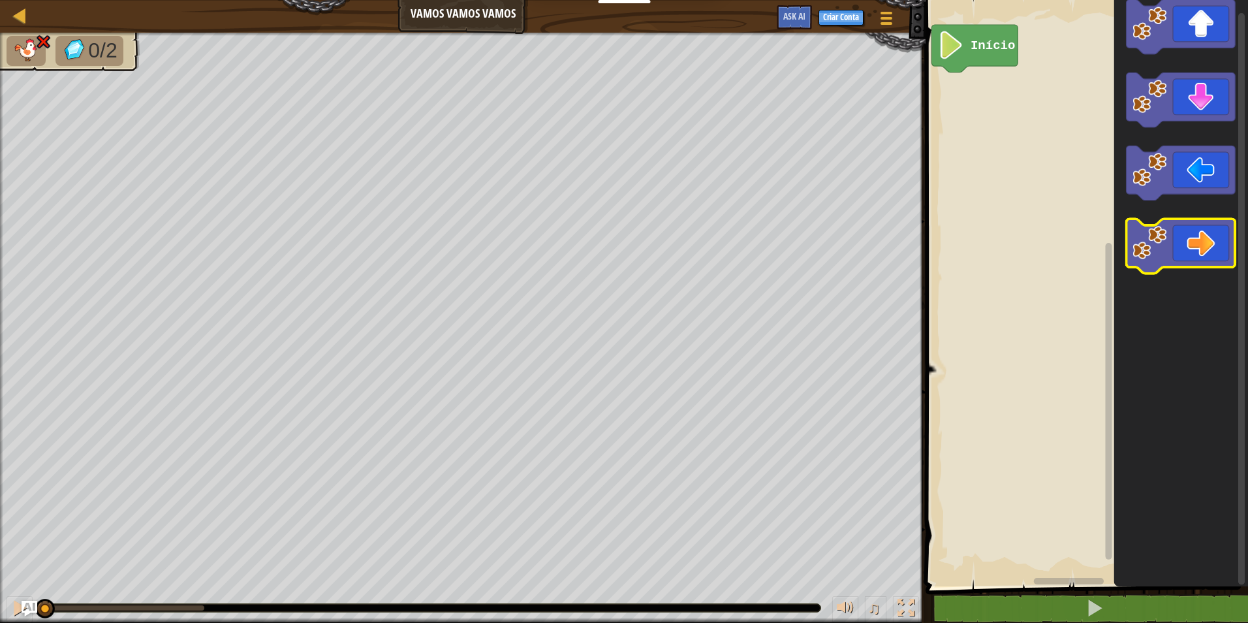
click at [1198, 238] on icon "Espaço de trabalho do Blockly" at bounding box center [1180, 246] width 109 height 54
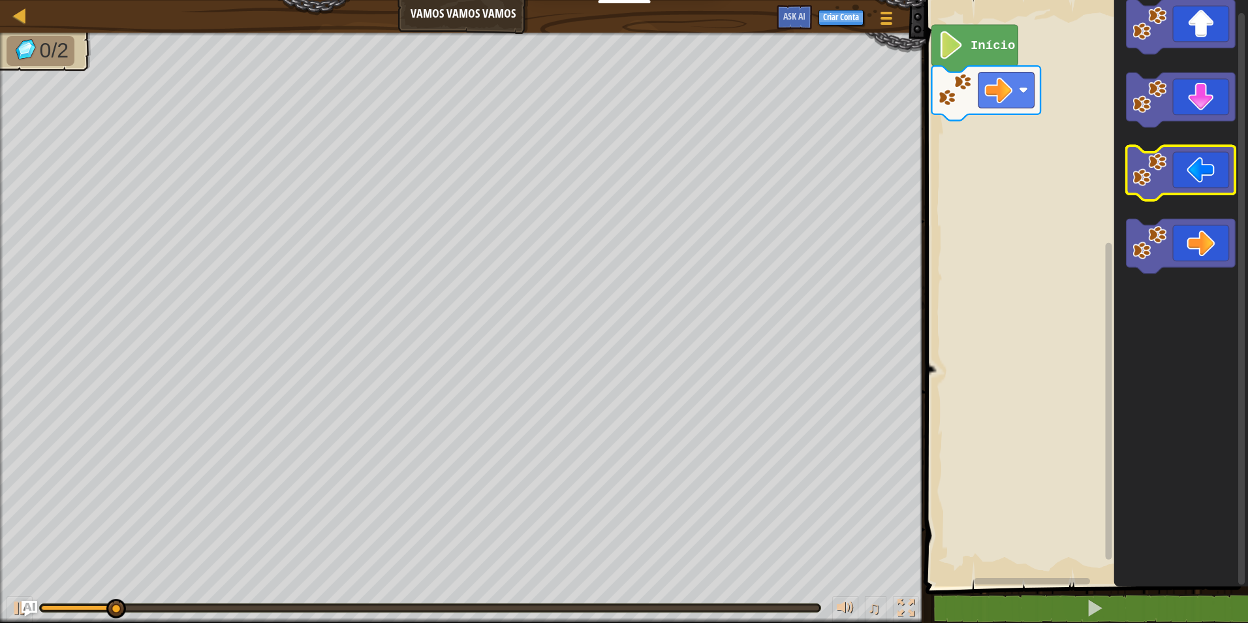
click at [1186, 67] on icon "Espaço de trabalho do Blockly" at bounding box center [1181, 289] width 134 height 593
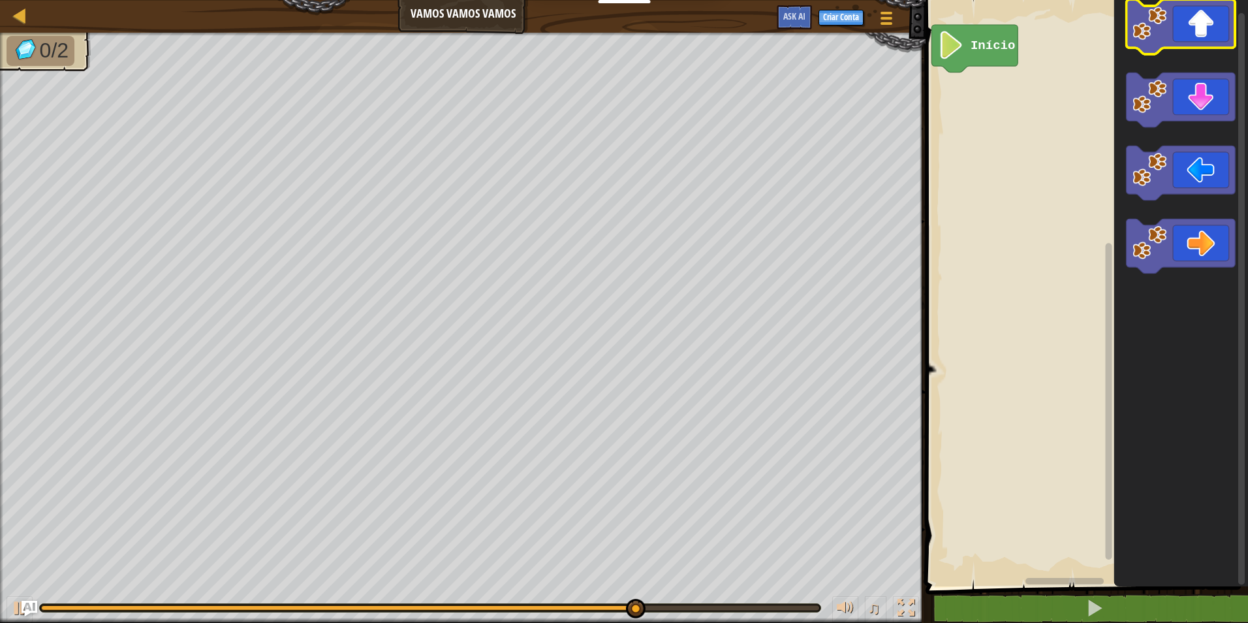
click at [1160, 27] on image "Espaço de trabalho do Blockly" at bounding box center [1149, 24] width 34 height 34
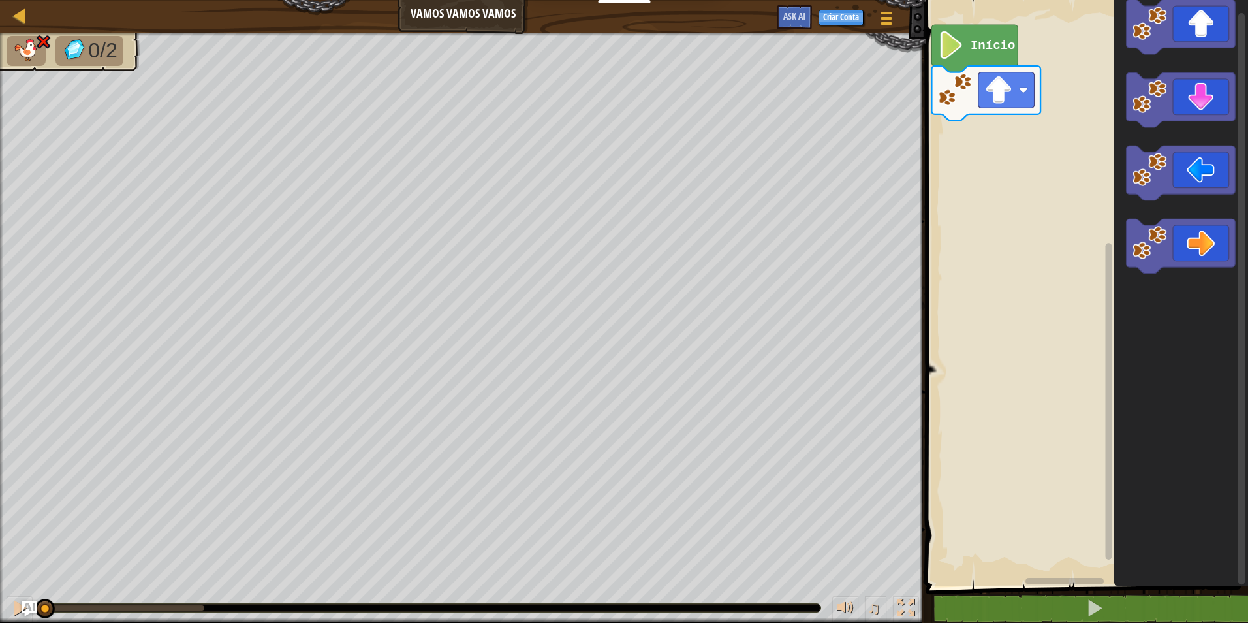
click at [8, 535] on div "0/2 ♫ Pantera" at bounding box center [624, 328] width 1248 height 590
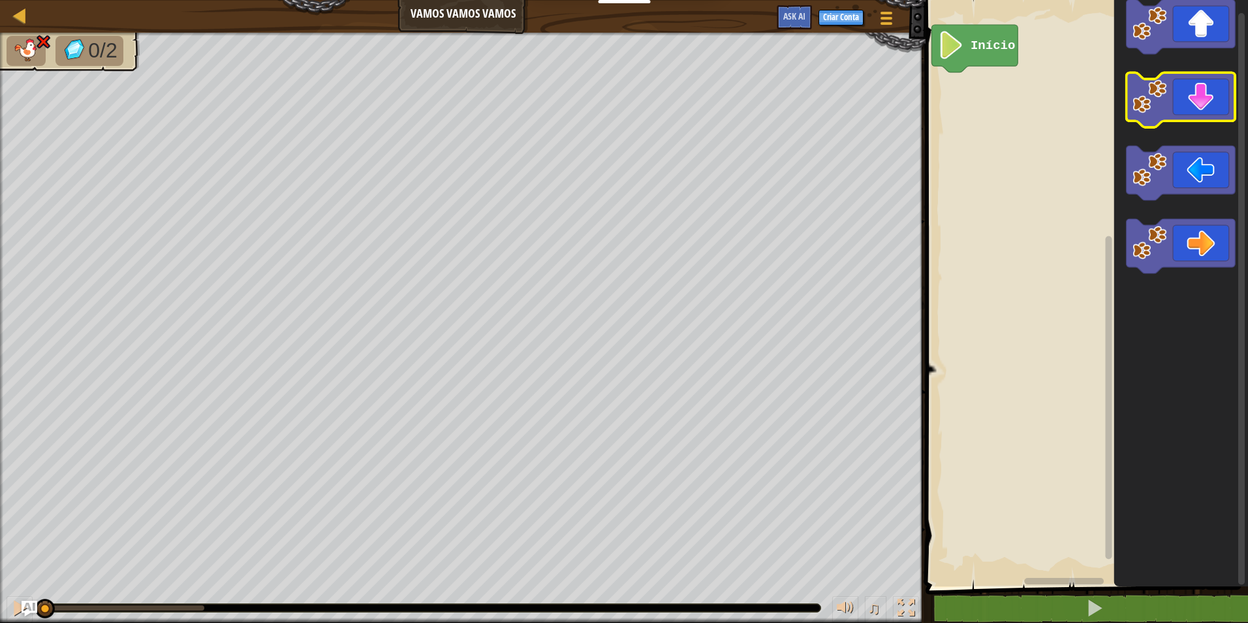
click at [1203, 103] on icon "Espaço de trabalho do Blockly" at bounding box center [1180, 99] width 109 height 54
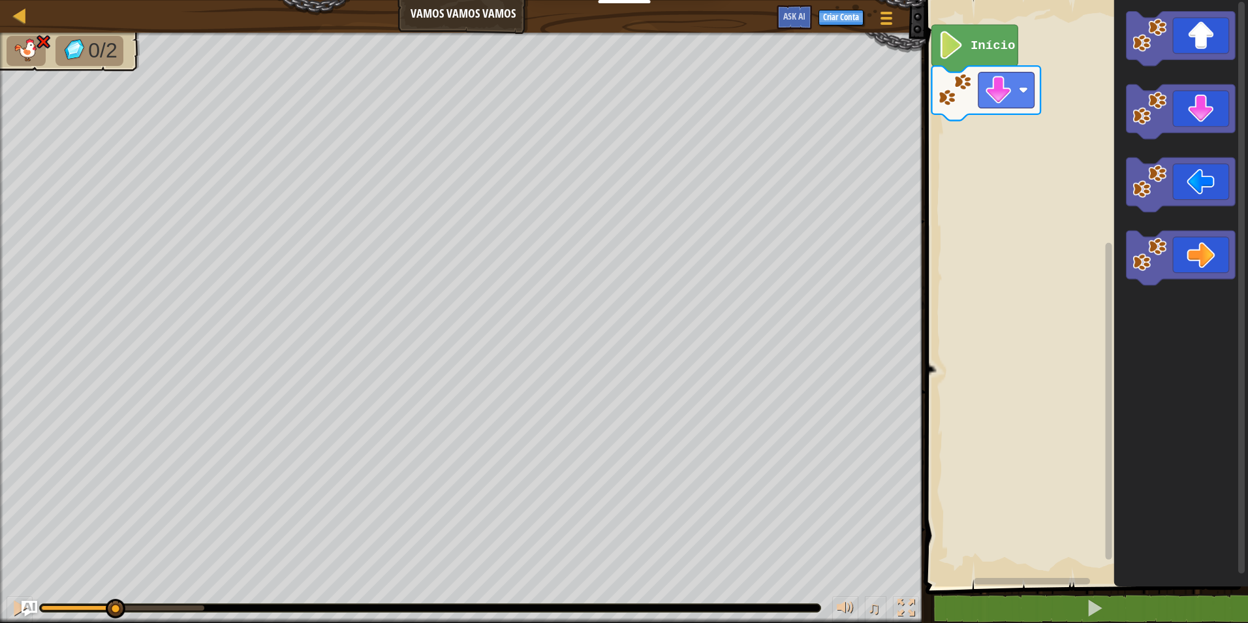
drag, startPoint x: 200, startPoint y: 600, endPoint x: 93, endPoint y: 587, distance: 107.8
click at [96, 587] on div "♫" at bounding box center [462, 604] width 925 height 39
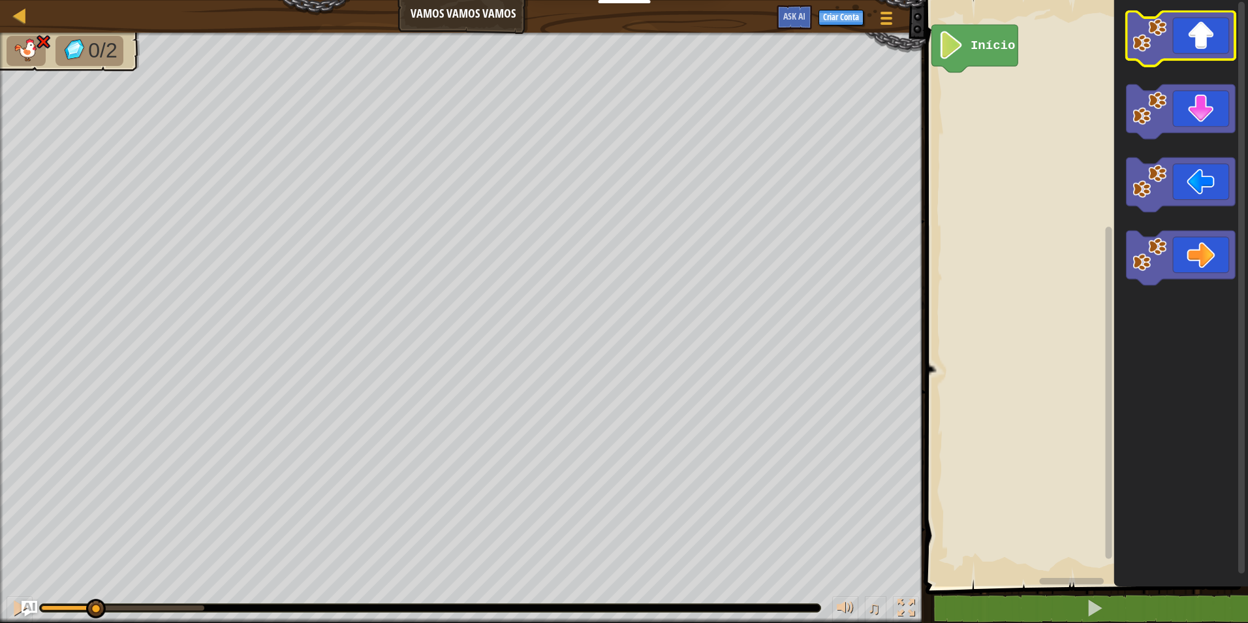
click at [1196, 57] on icon "Espaço de trabalho do Blockly" at bounding box center [1180, 39] width 109 height 54
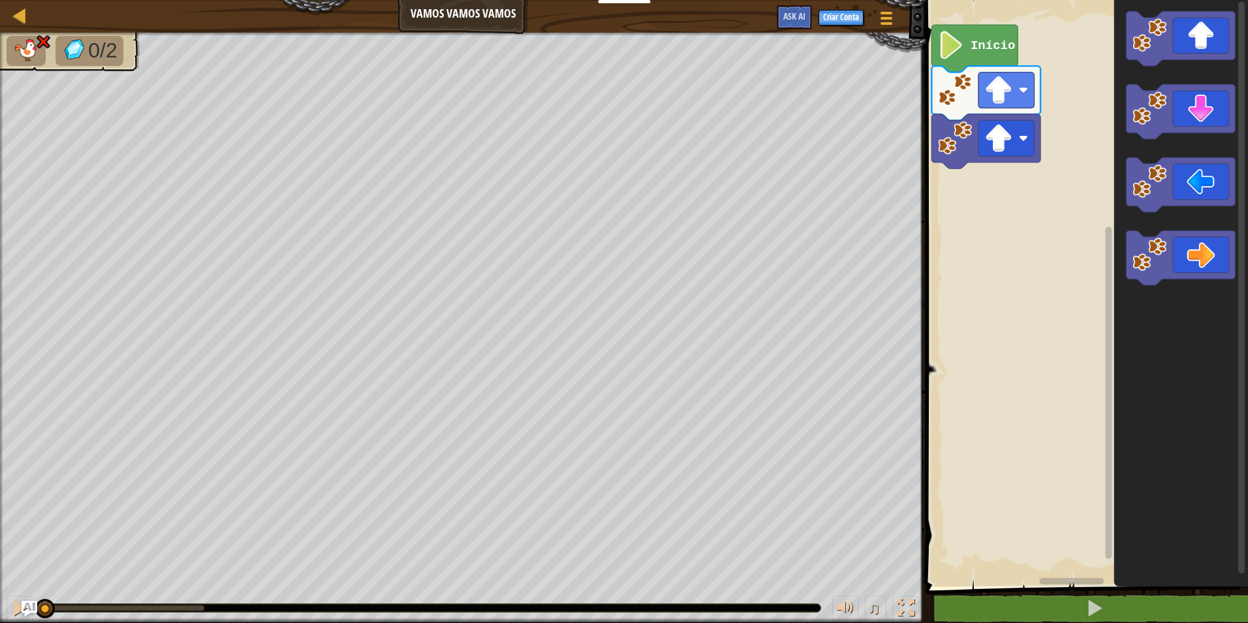
drag, startPoint x: 203, startPoint y: 613, endPoint x: 29, endPoint y: 587, distance: 175.5
click at [29, 587] on div "♫" at bounding box center [462, 604] width 925 height 39
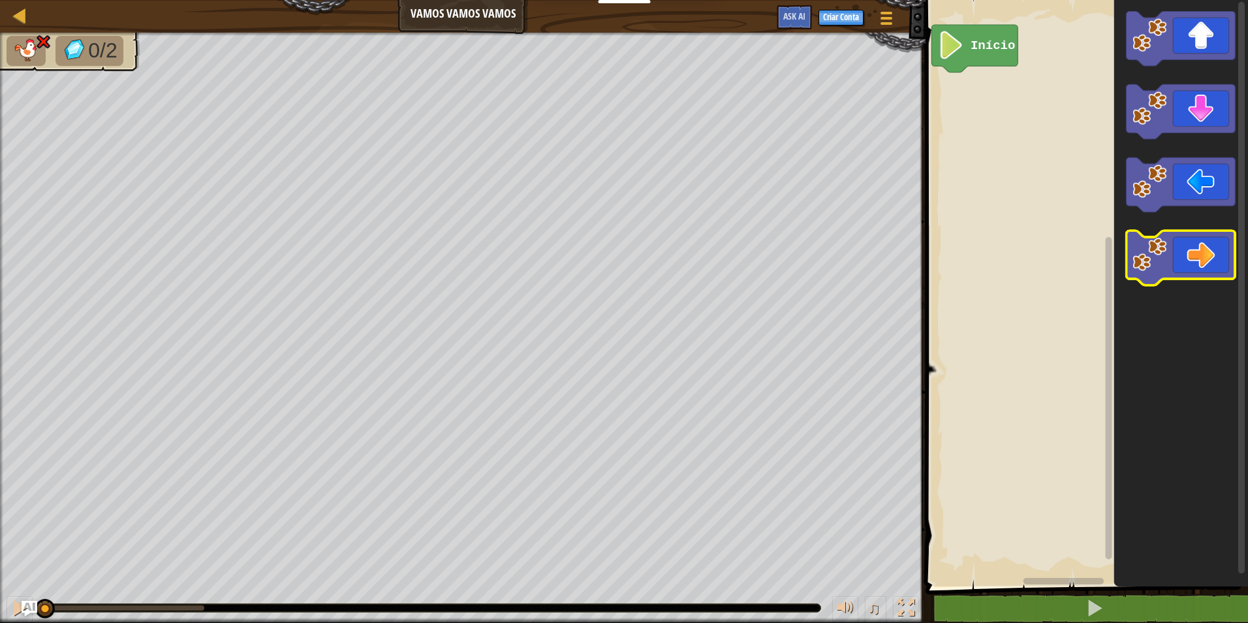
click at [1214, 244] on icon "Espaço de trabalho do Blockly" at bounding box center [1180, 257] width 109 height 54
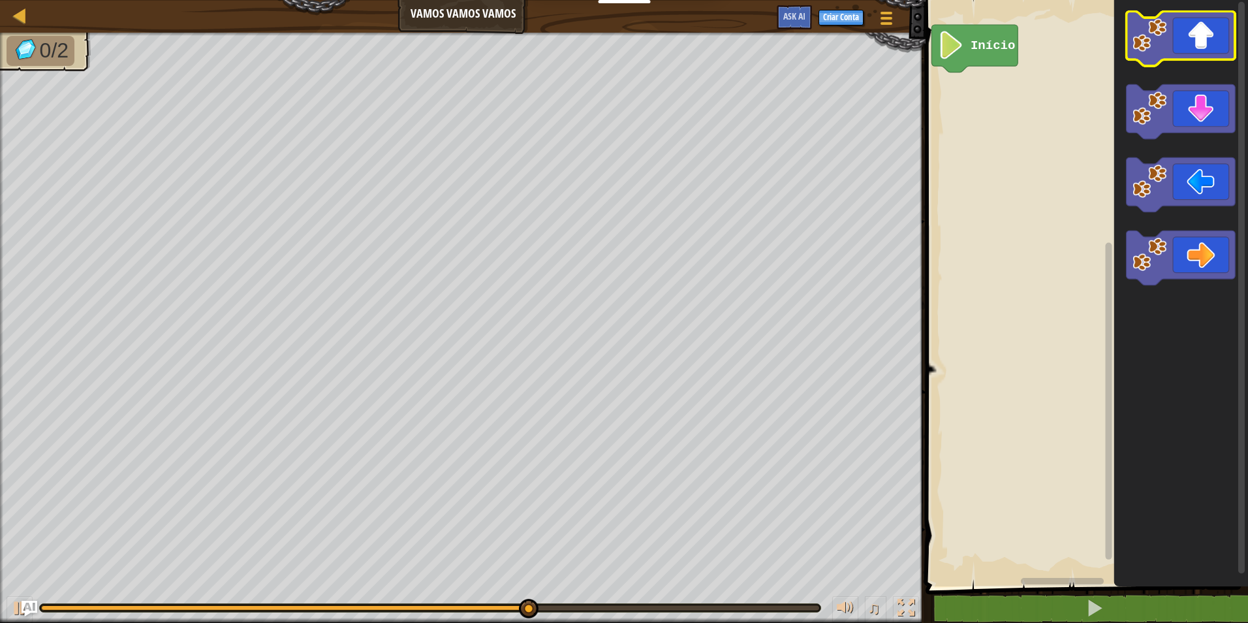
click at [1203, 55] on icon "Espaço de trabalho do Blockly" at bounding box center [1180, 39] width 109 height 54
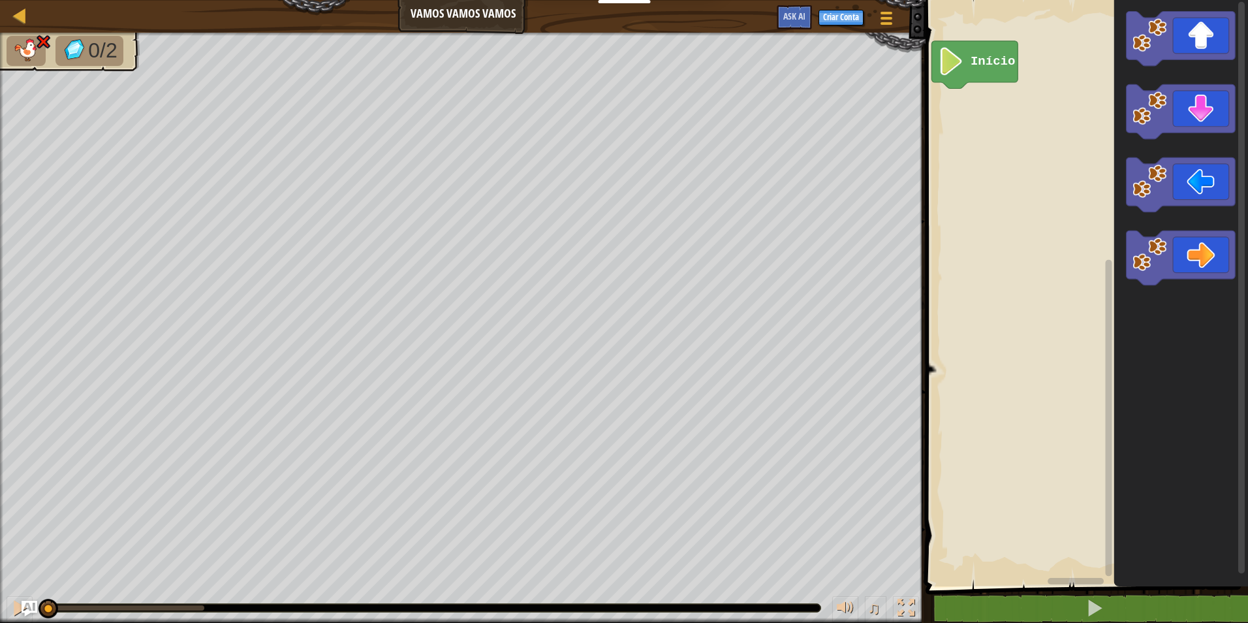
drag, startPoint x: 215, startPoint y: 605, endPoint x: 46, endPoint y: 647, distance: 174.3
click at [46, 0] on html "Educadores Create Free Account School & District Solutions Teacher Toolkit Prev…" at bounding box center [624, 0] width 1248 height 0
click at [1186, 241] on icon "Espaço de trabalho do Blockly" at bounding box center [1180, 257] width 109 height 54
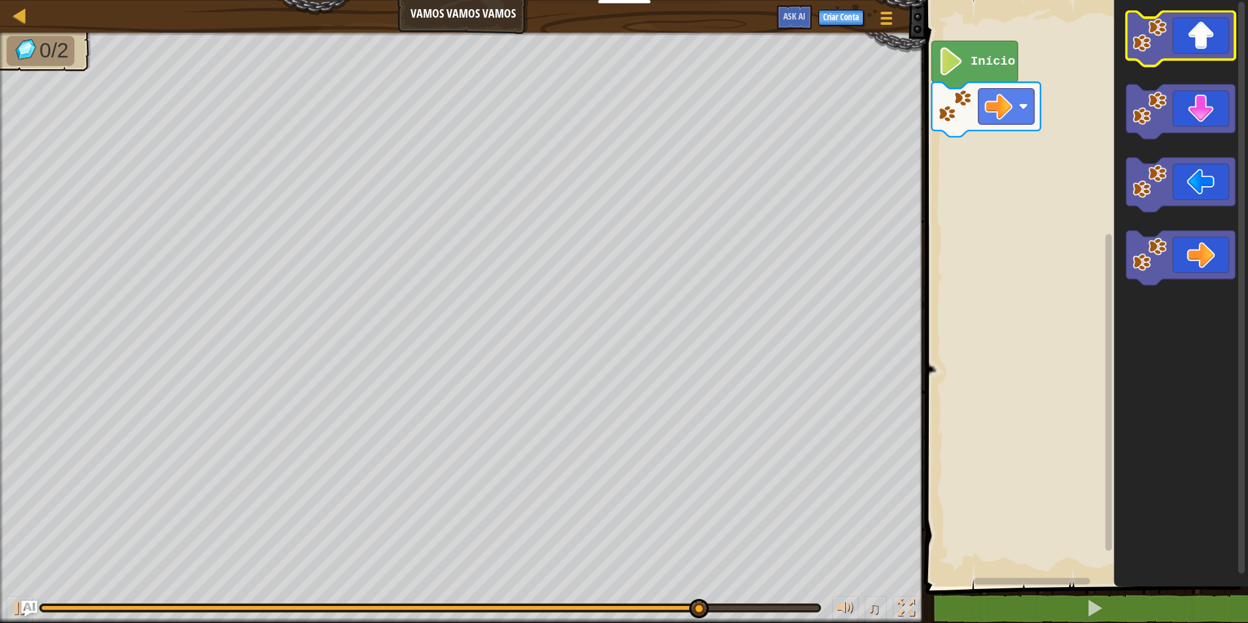
click at [1166, 52] on g "Espaço de trabalho do Blockly" at bounding box center [1180, 39] width 109 height 54
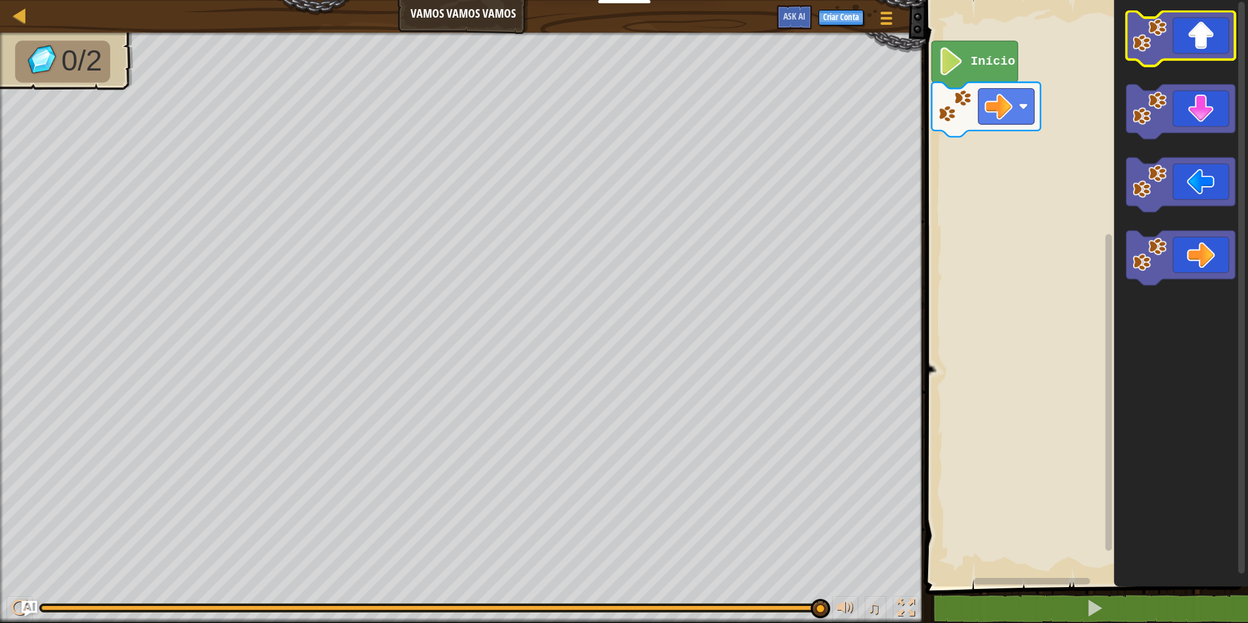
click at [1149, 40] on image "Espaço de trabalho do Blockly" at bounding box center [1149, 35] width 34 height 34
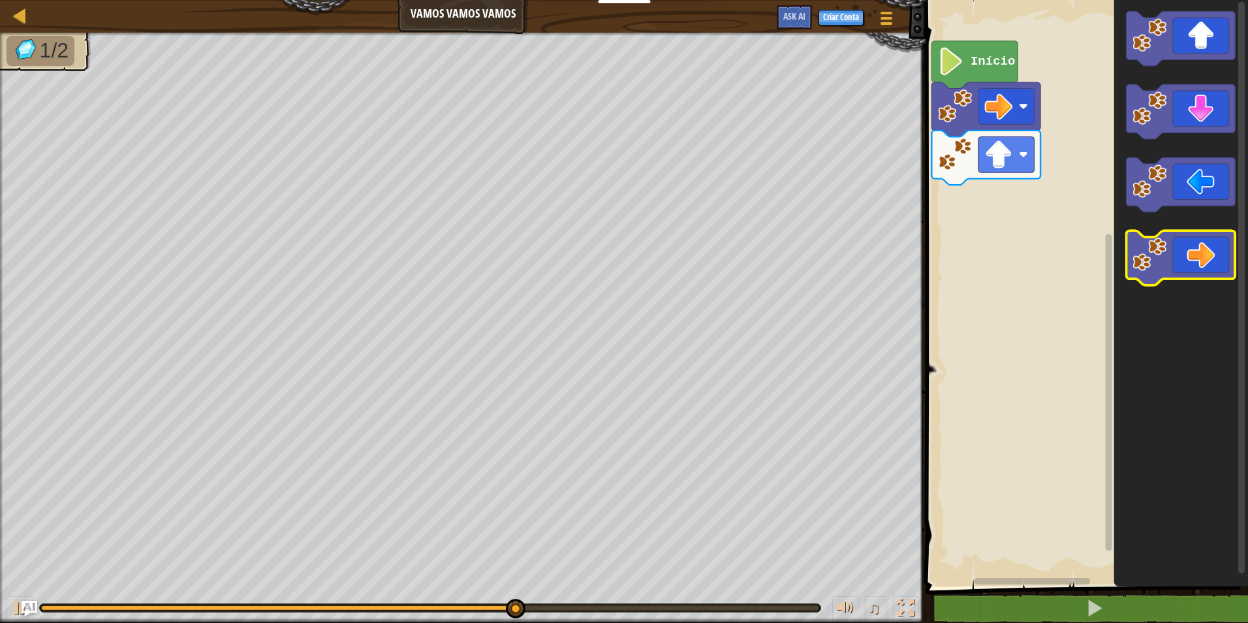
click at [1202, 249] on icon "Espaço de trabalho do Blockly" at bounding box center [1180, 257] width 109 height 54
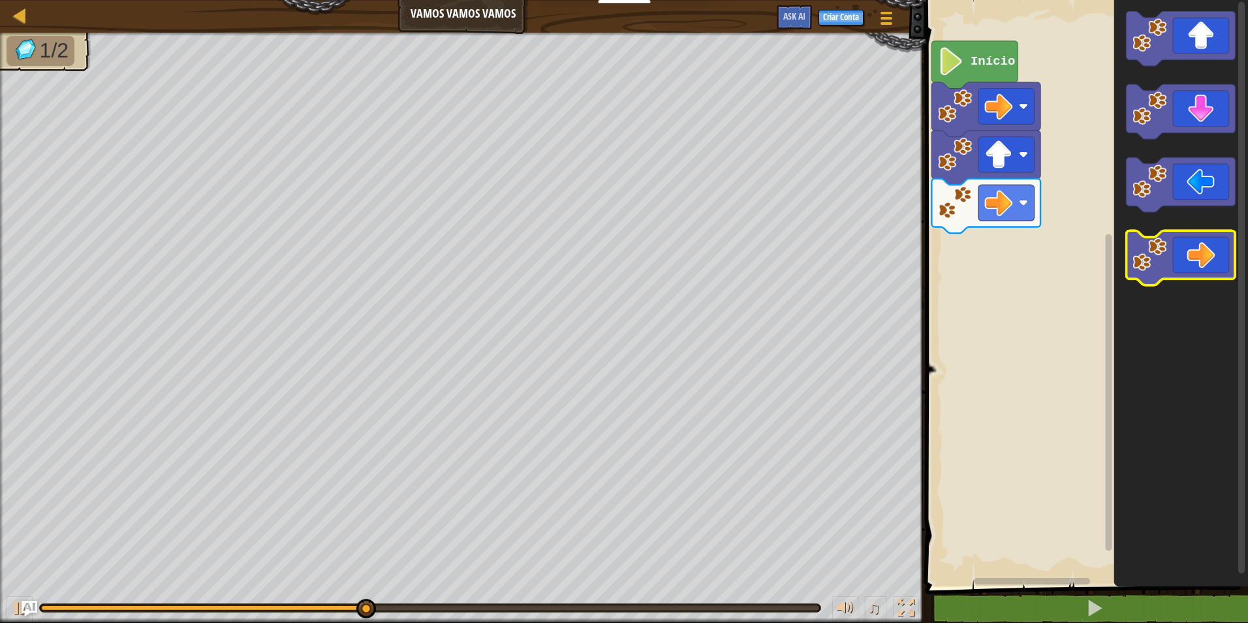
click at [1202, 247] on icon "Espaço de trabalho do Blockly" at bounding box center [1180, 257] width 109 height 54
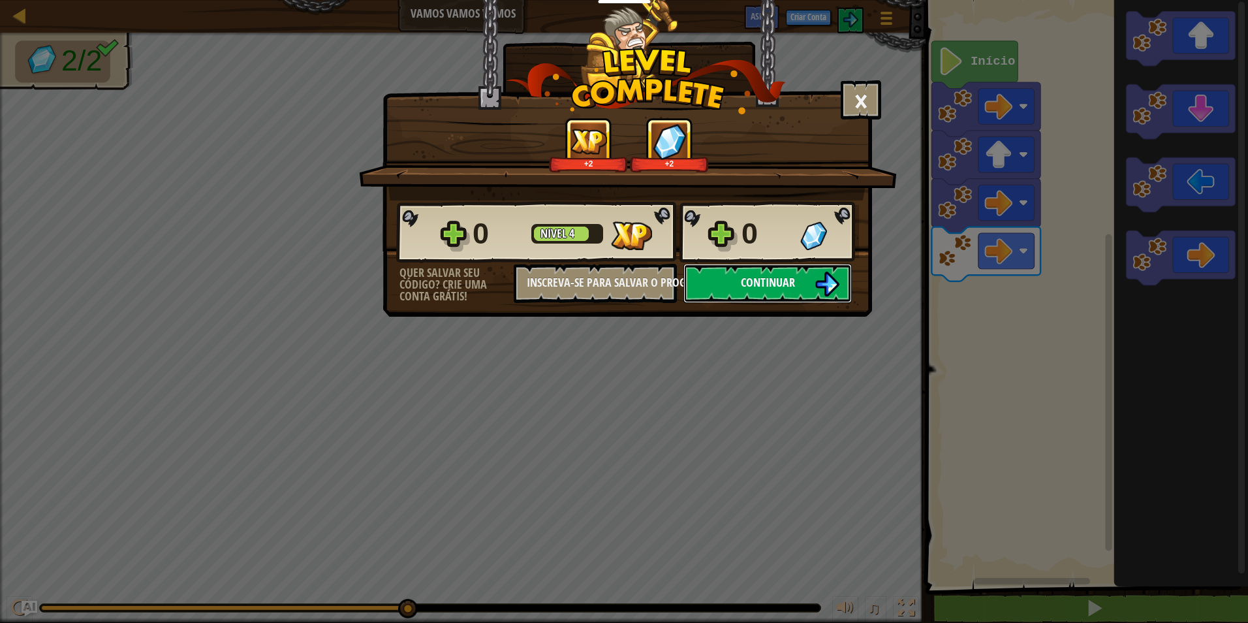
click at [766, 283] on span "Continuar" at bounding box center [768, 282] width 54 height 16
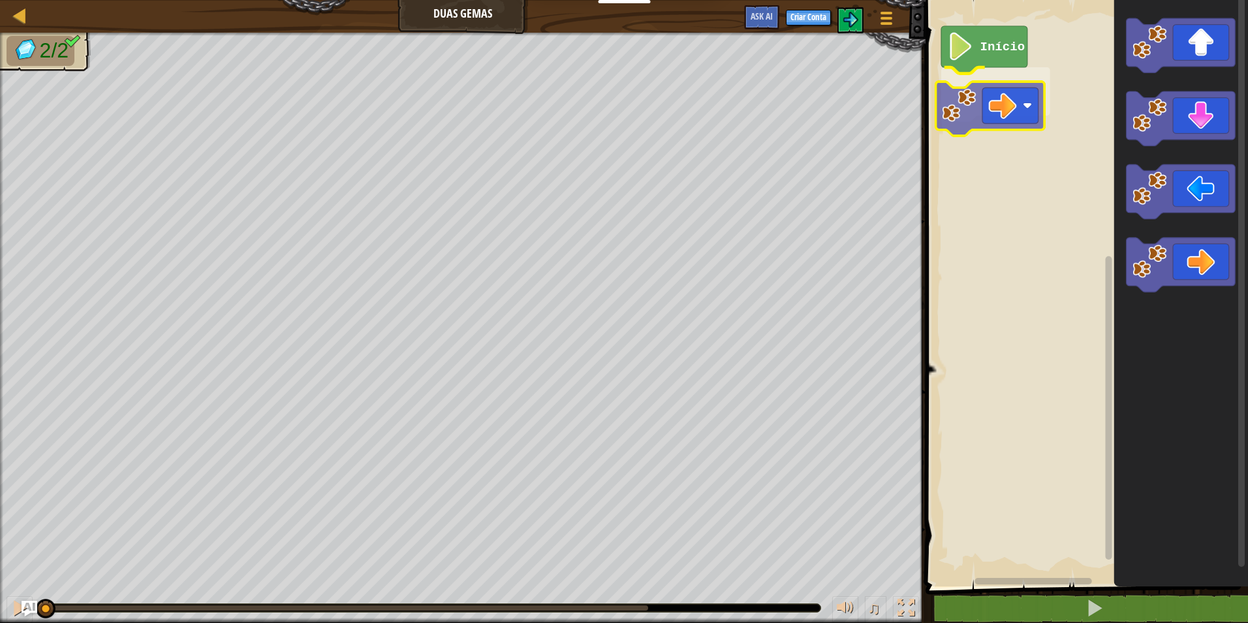
click at [946, 113] on div "Início" at bounding box center [1085, 289] width 326 height 593
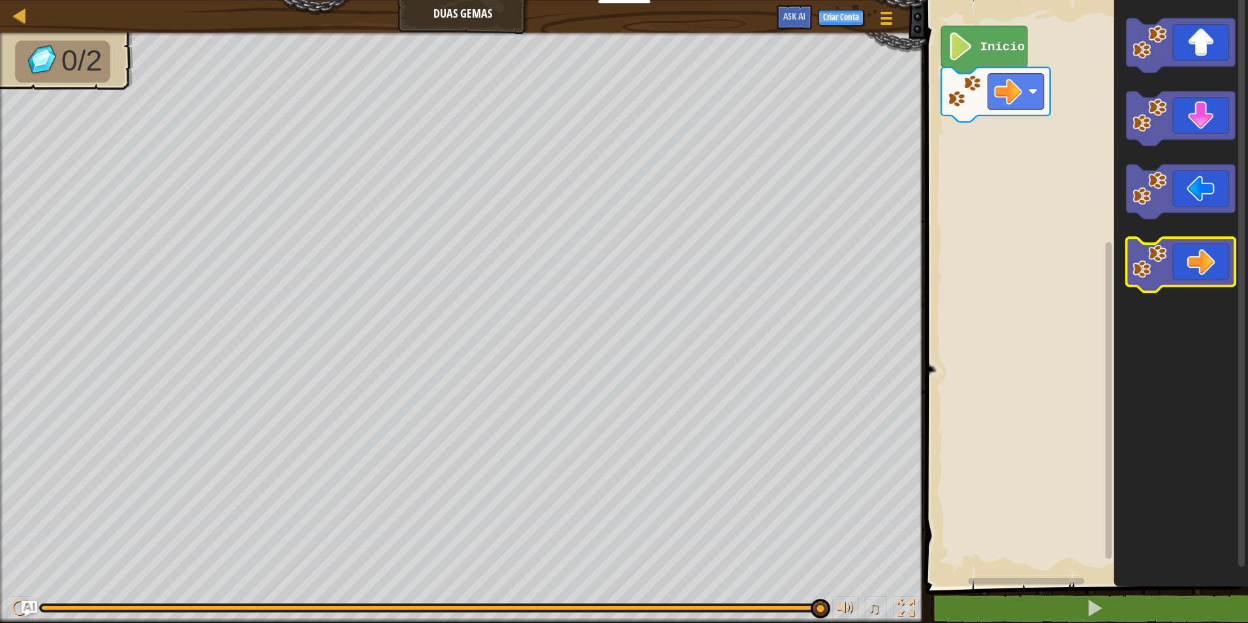
click at [1180, 257] on icon "Espaço de trabalho do Blockly" at bounding box center [1180, 265] width 109 height 54
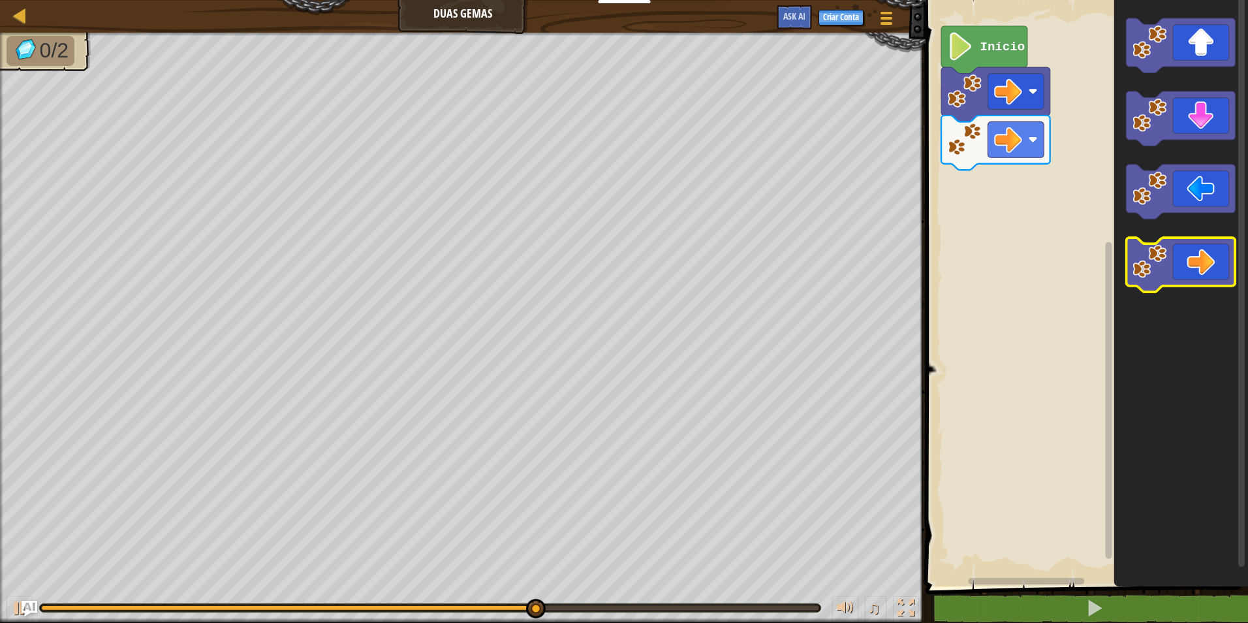
click at [1200, 256] on icon "Espaço de trabalho do Blockly" at bounding box center [1180, 265] width 109 height 54
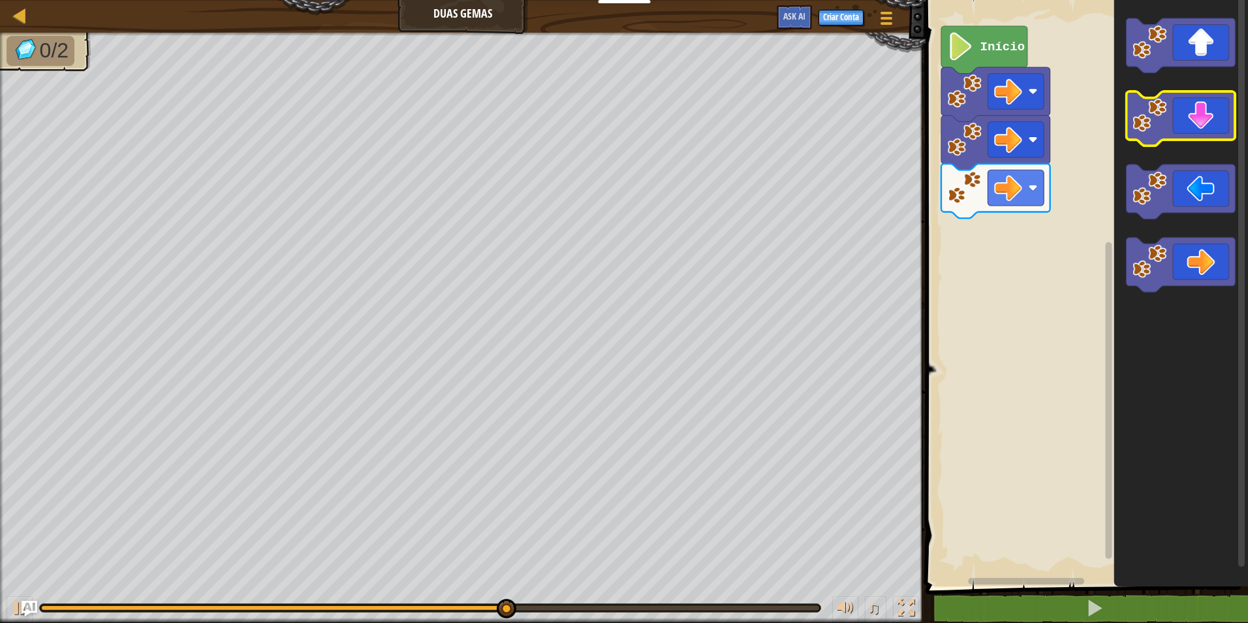
click at [1209, 112] on icon "Espaço de trabalho do Blockly" at bounding box center [1180, 118] width 109 height 54
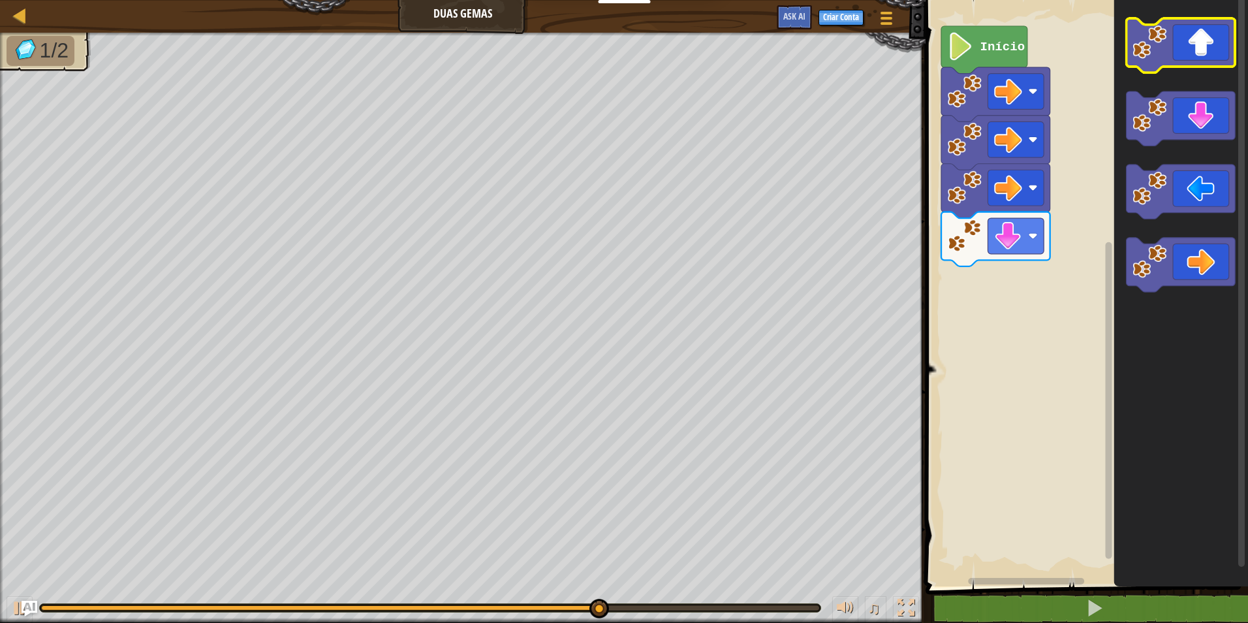
click at [1211, 48] on icon "Espaço de trabalho do Blockly" at bounding box center [1180, 45] width 109 height 54
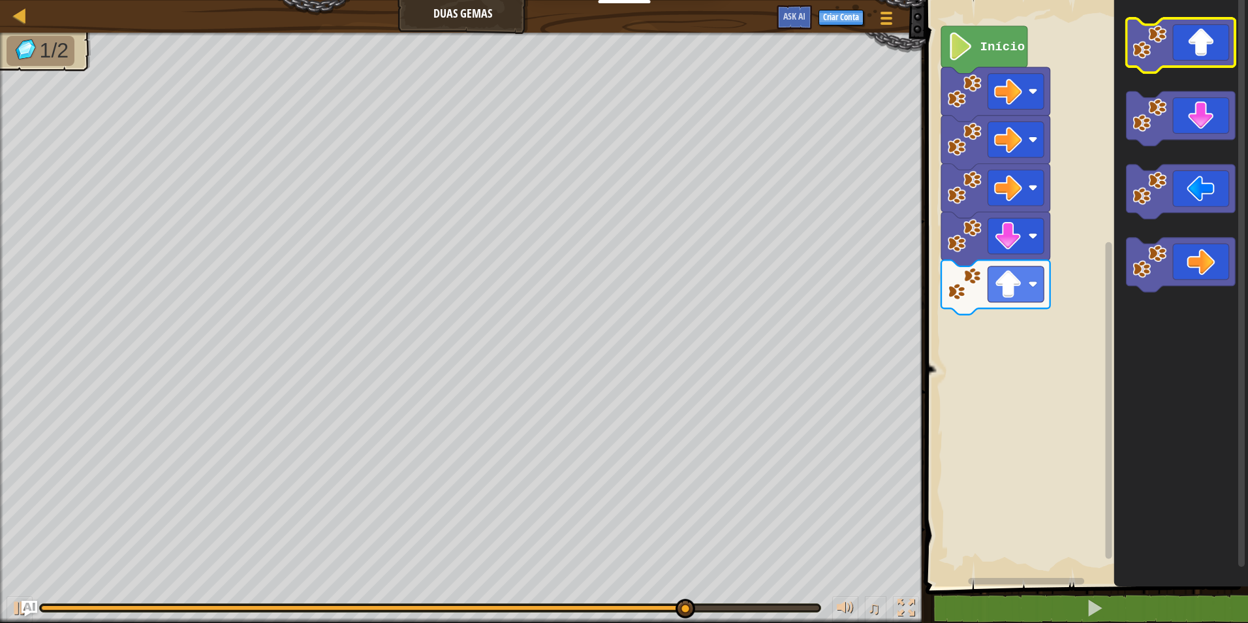
click at [1215, 45] on icon "Espaço de trabalho do Blockly" at bounding box center [1180, 45] width 109 height 54
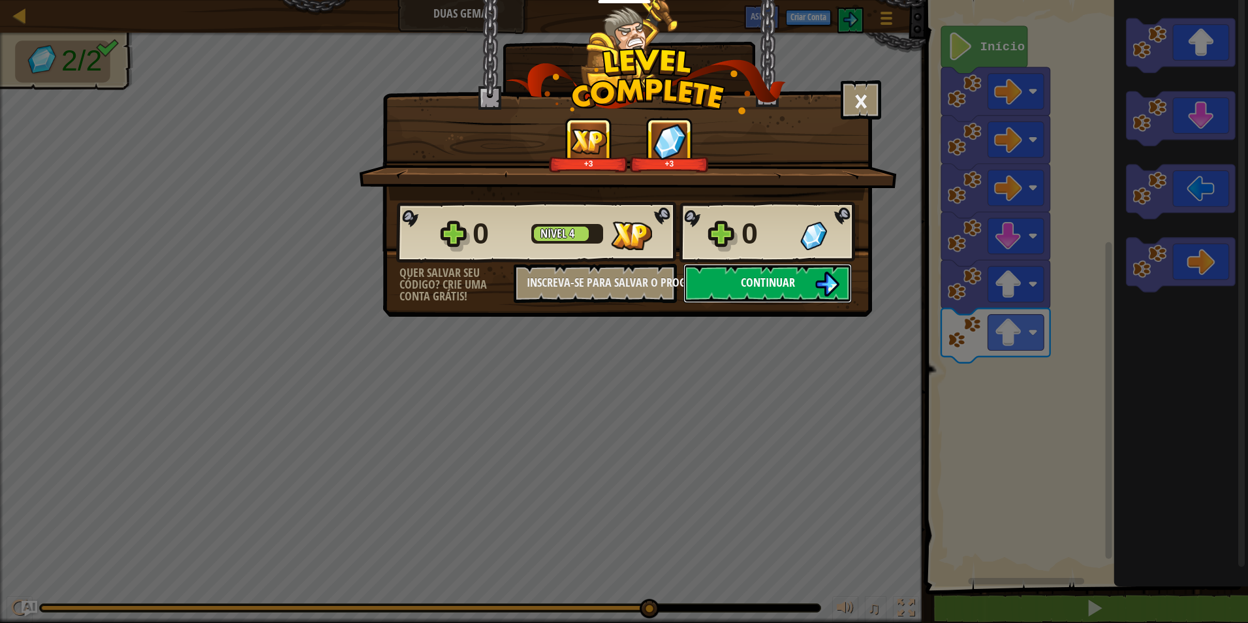
click at [754, 269] on button "Continuar" at bounding box center [767, 283] width 168 height 39
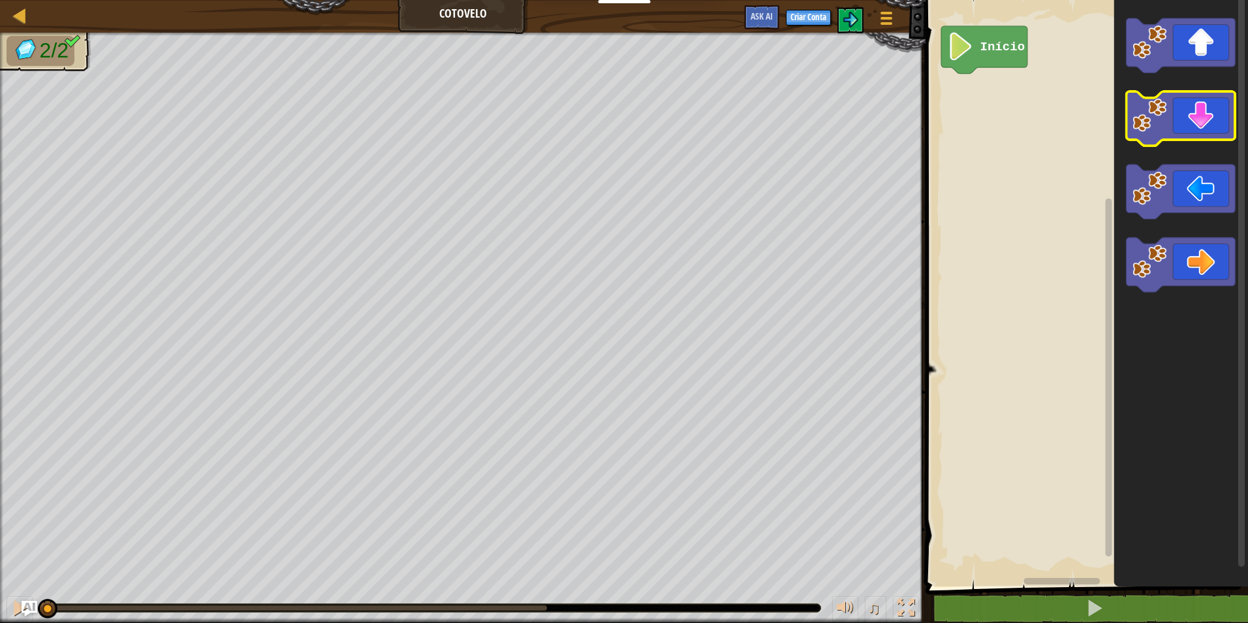
click at [1190, 110] on icon "Espaço de trabalho do Blockly" at bounding box center [1180, 118] width 109 height 54
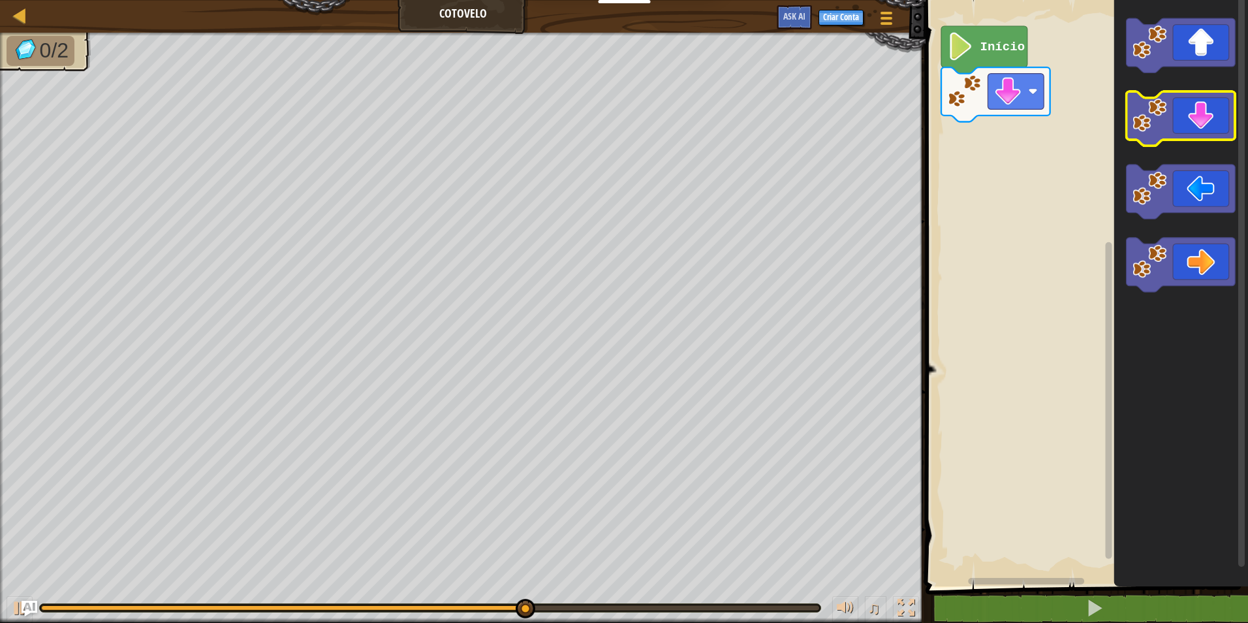
click at [1187, 127] on icon "Espaço de trabalho do Blockly" at bounding box center [1180, 118] width 109 height 54
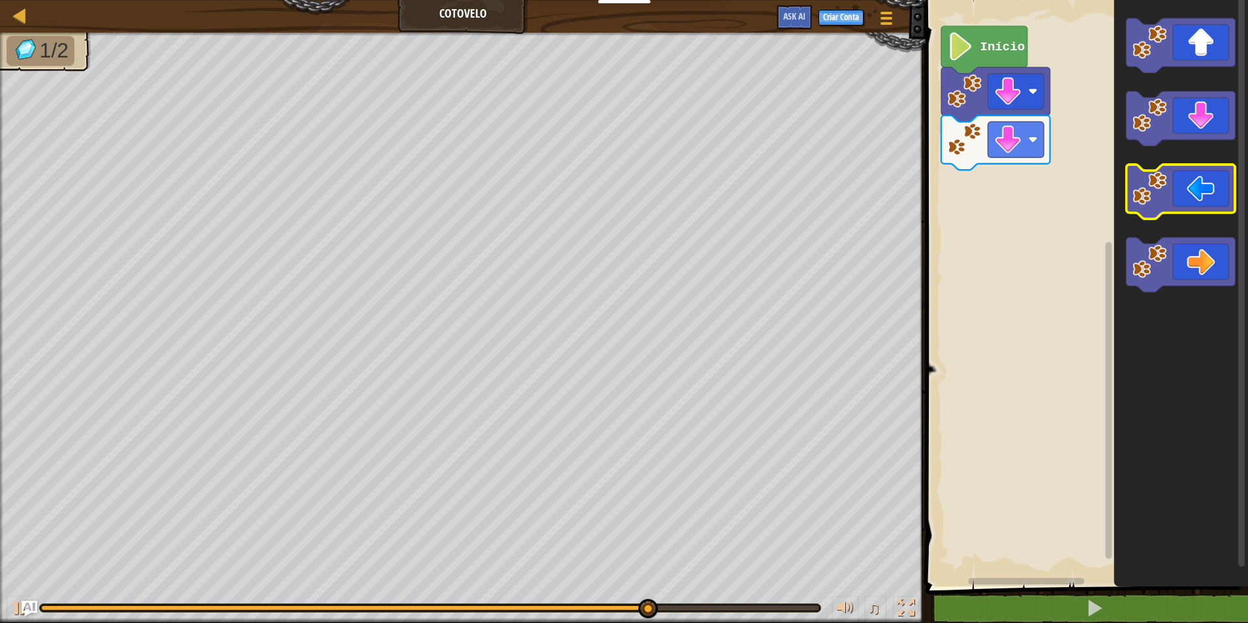
click at [1168, 189] on icon "Espaço de trabalho do Blockly" at bounding box center [1180, 191] width 109 height 54
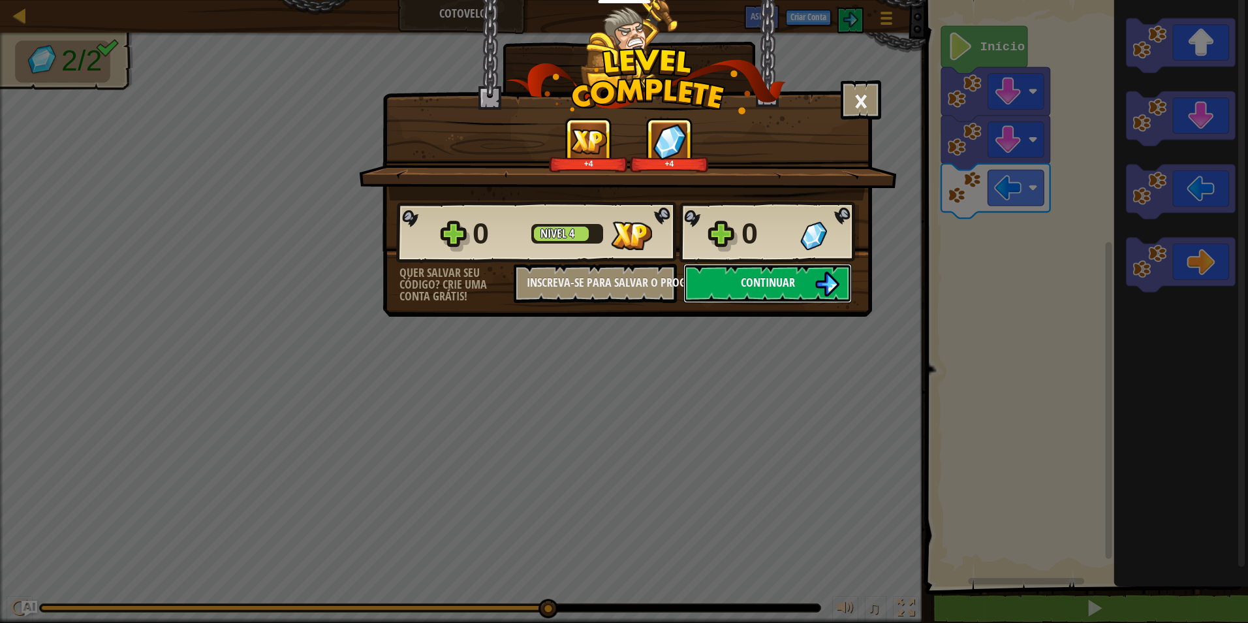
click at [777, 266] on button "Continuar" at bounding box center [767, 283] width 168 height 39
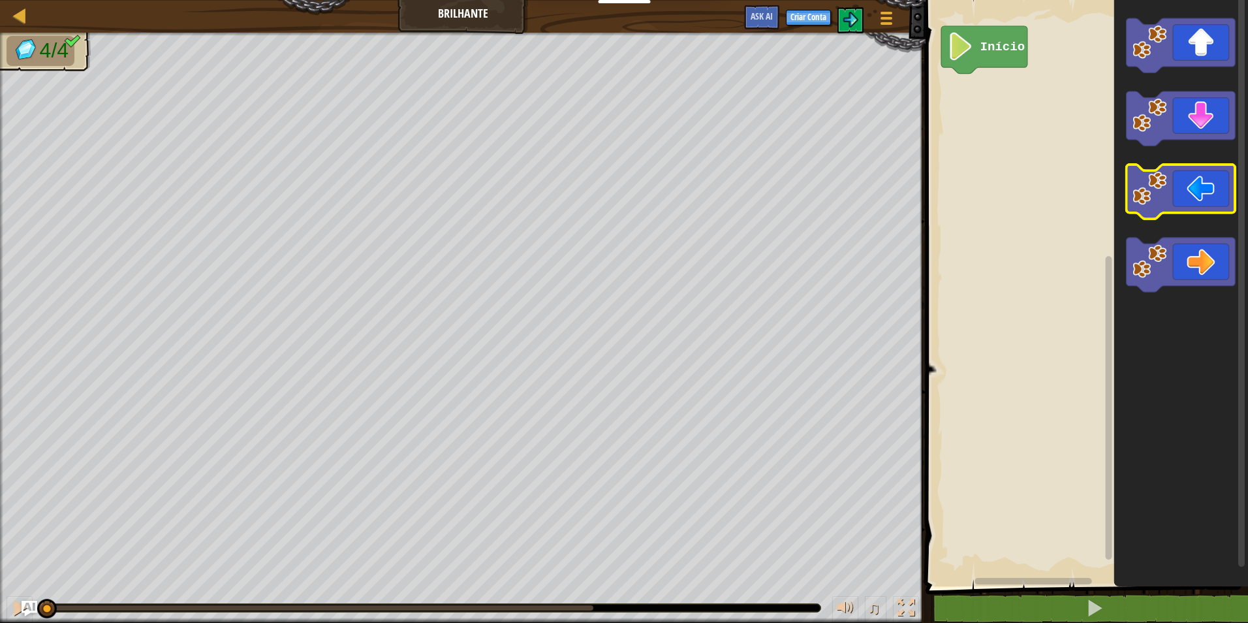
click at [1196, 185] on icon "Espaço de trabalho do Blockly" at bounding box center [1180, 191] width 109 height 54
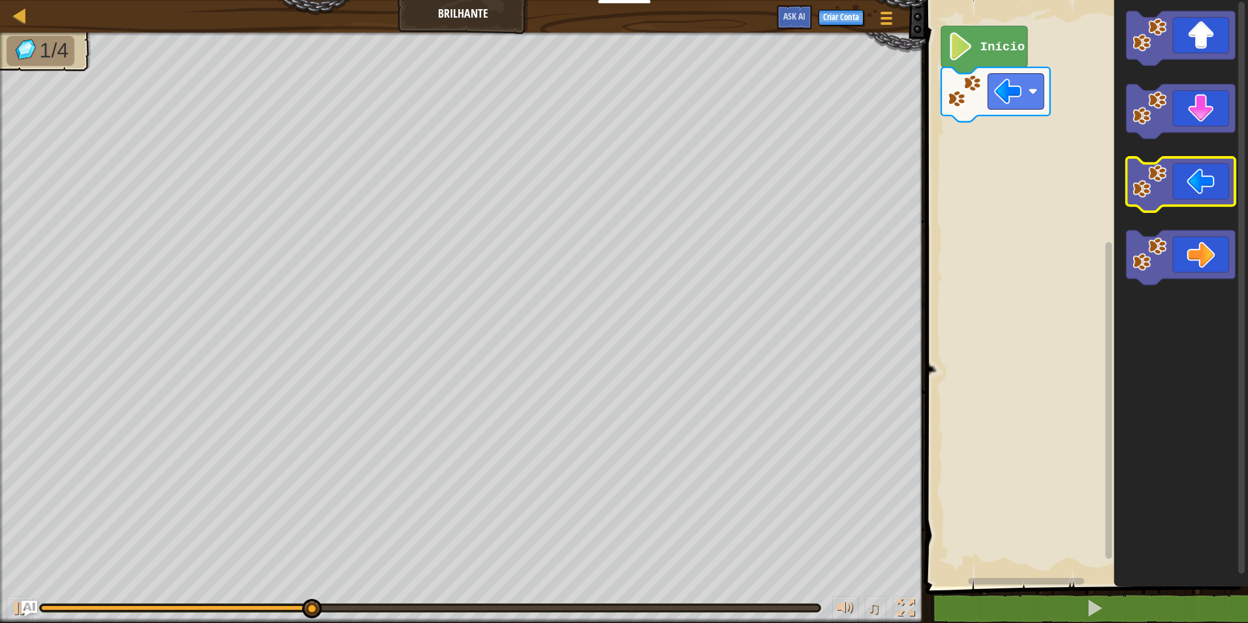
click at [1192, 164] on icon "Espaço de trabalho do Blockly" at bounding box center [1180, 184] width 109 height 54
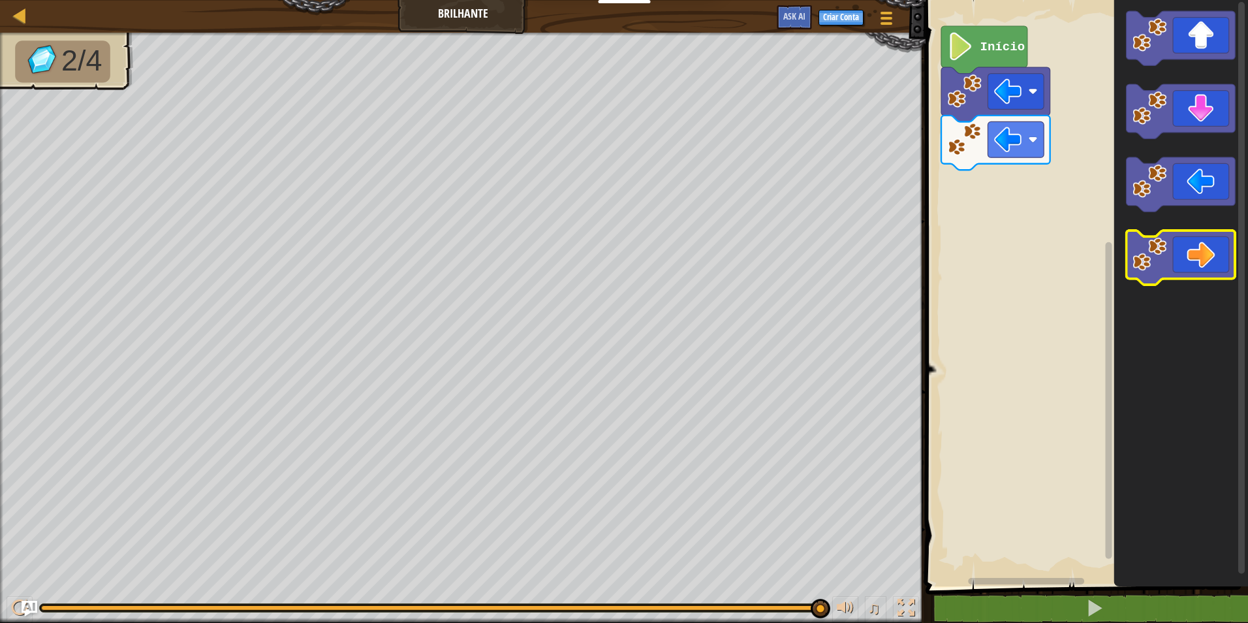
click at [1169, 248] on icon "Espaço de trabalho do Blockly" at bounding box center [1180, 257] width 109 height 54
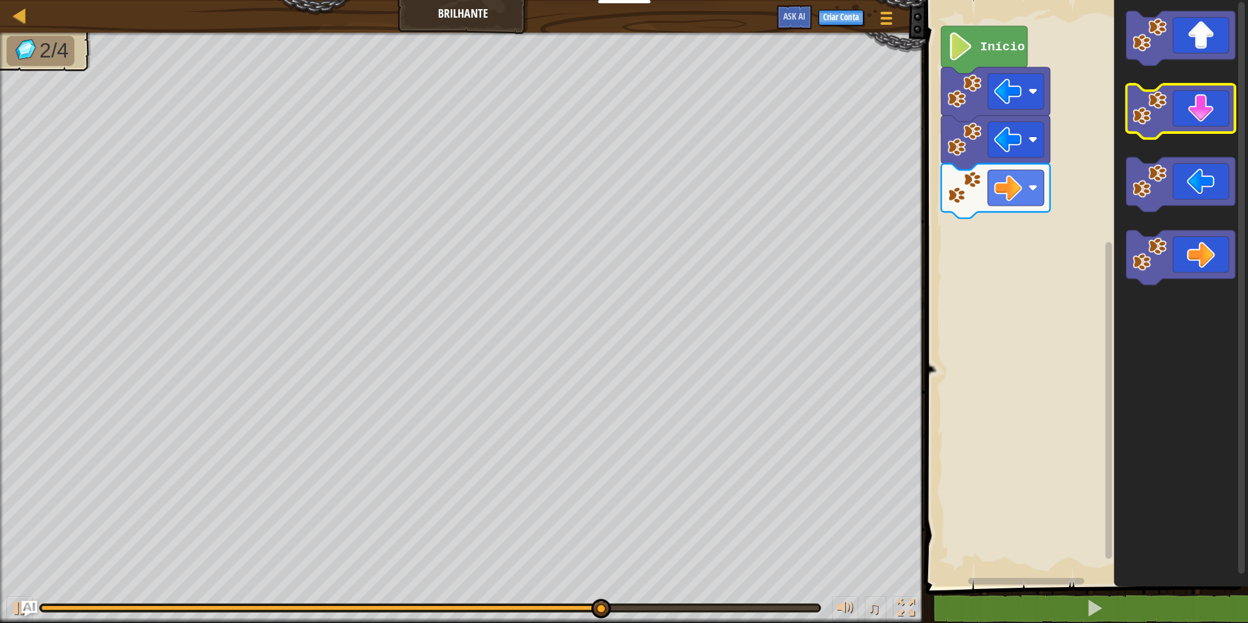
click at [1155, 118] on image "Espaço de trabalho do Blockly" at bounding box center [1149, 108] width 34 height 34
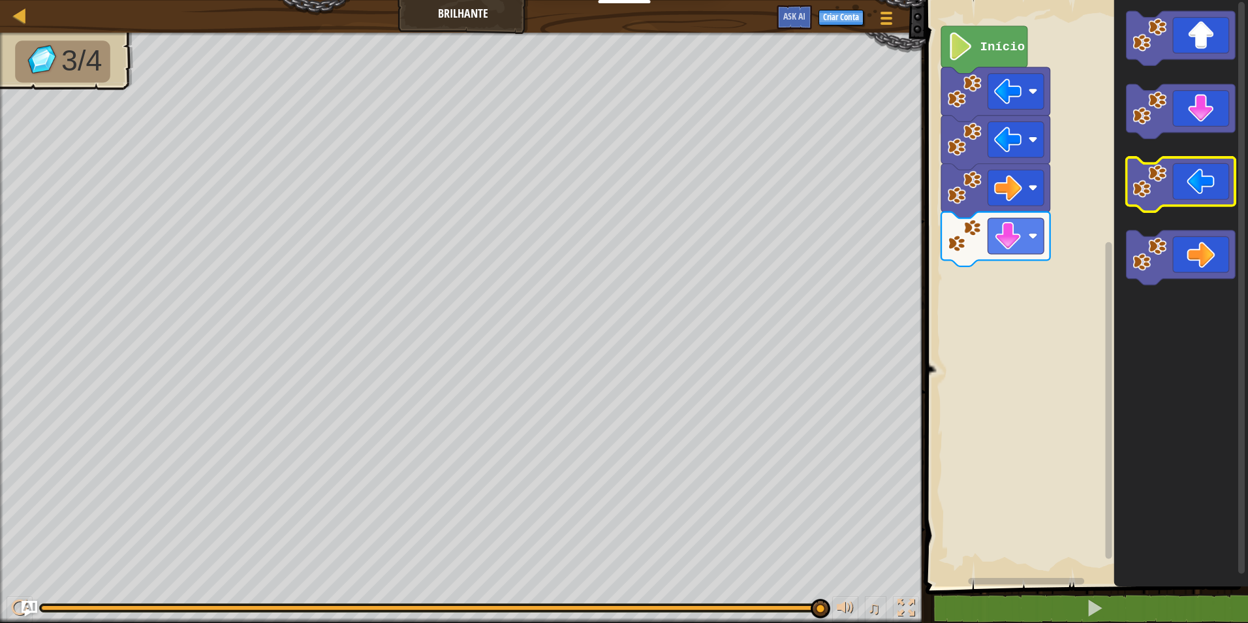
click at [1178, 182] on icon "Espaço de trabalho do Blockly" at bounding box center [1180, 184] width 109 height 54
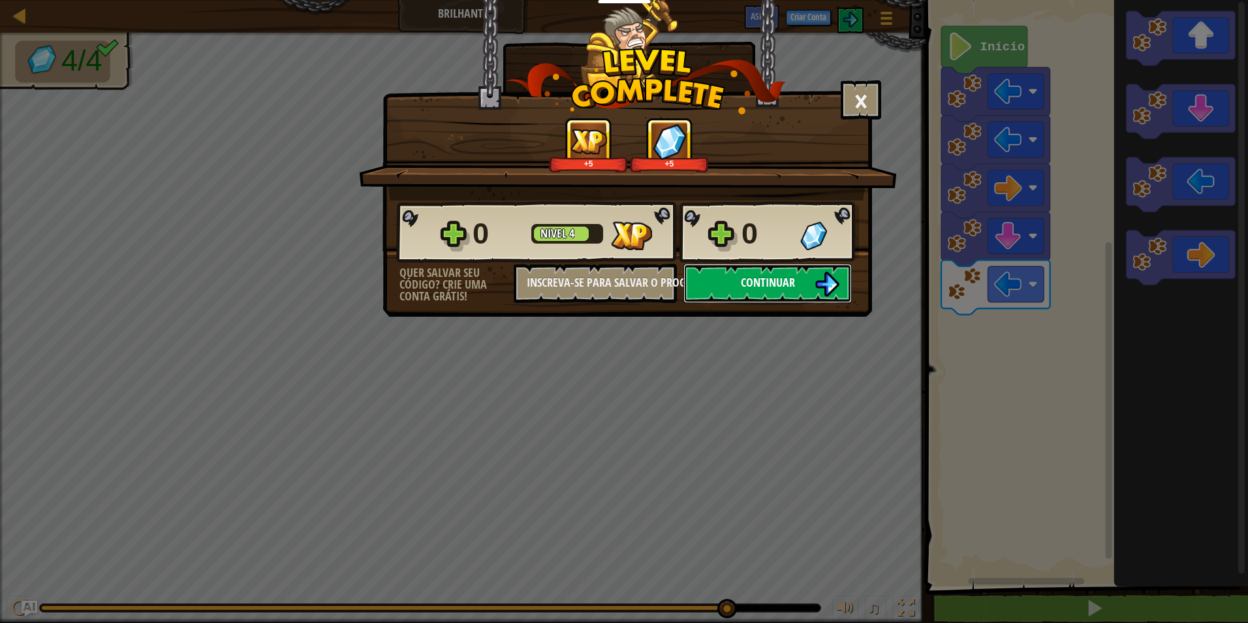
click at [795, 287] on button "Continuar" at bounding box center [767, 283] width 168 height 39
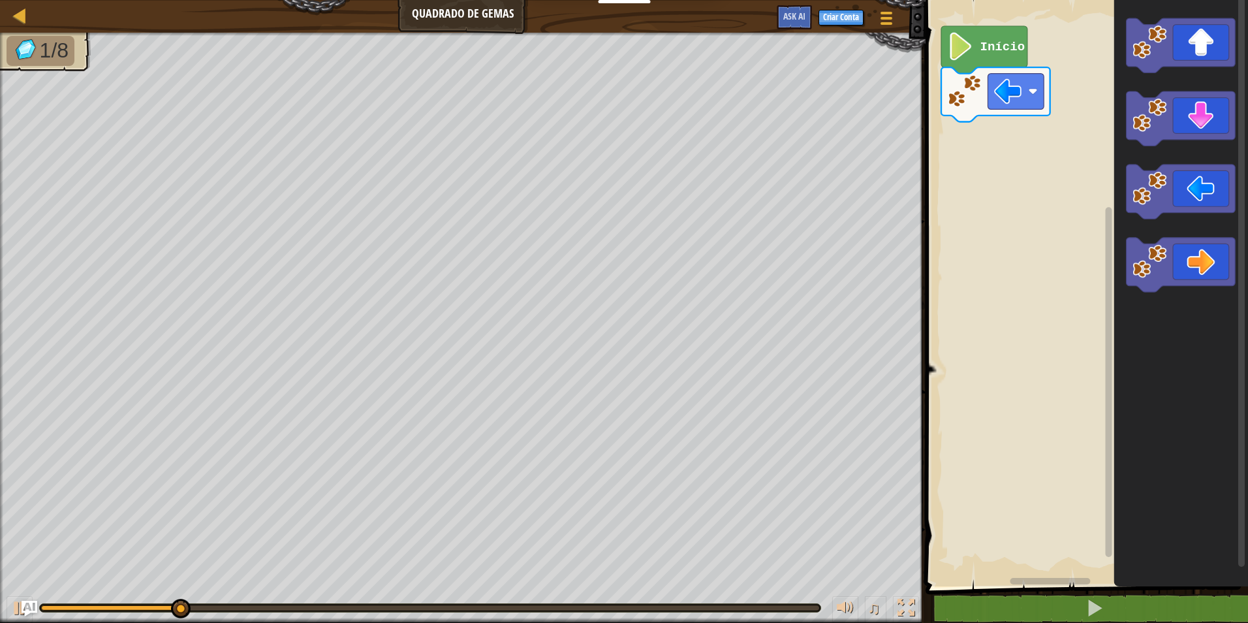
click at [863, 116] on div "Mapa Quadrado de Gemas Menu do Jogo Criar Conta Ask AI 1 הההההההההההההההההההההה…" at bounding box center [624, 311] width 1248 height 623
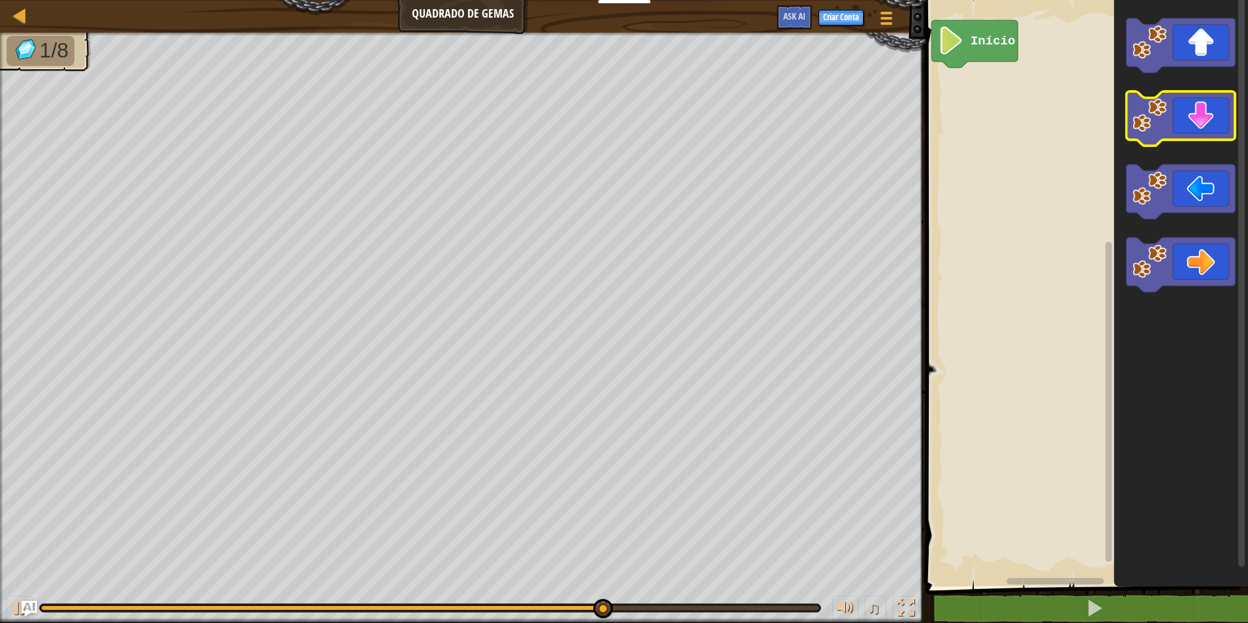
click at [1187, 108] on icon "Espaço de trabalho do Blockly" at bounding box center [1180, 118] width 109 height 54
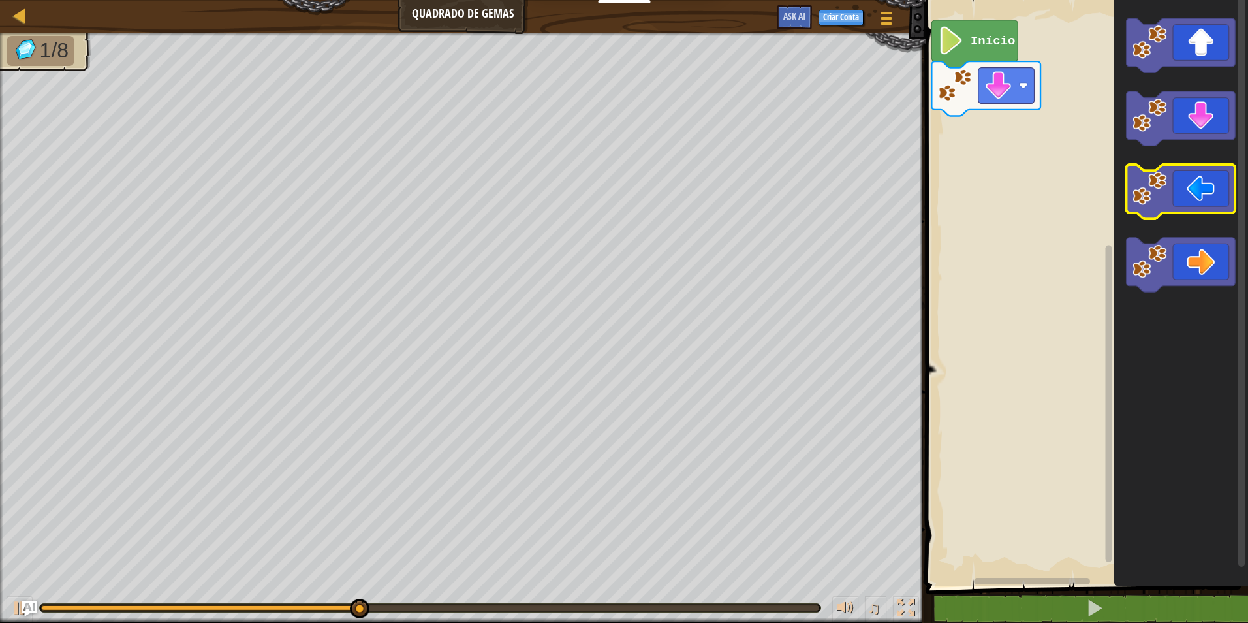
click at [1185, 183] on icon "Espaço de trabalho do Blockly" at bounding box center [1180, 191] width 109 height 54
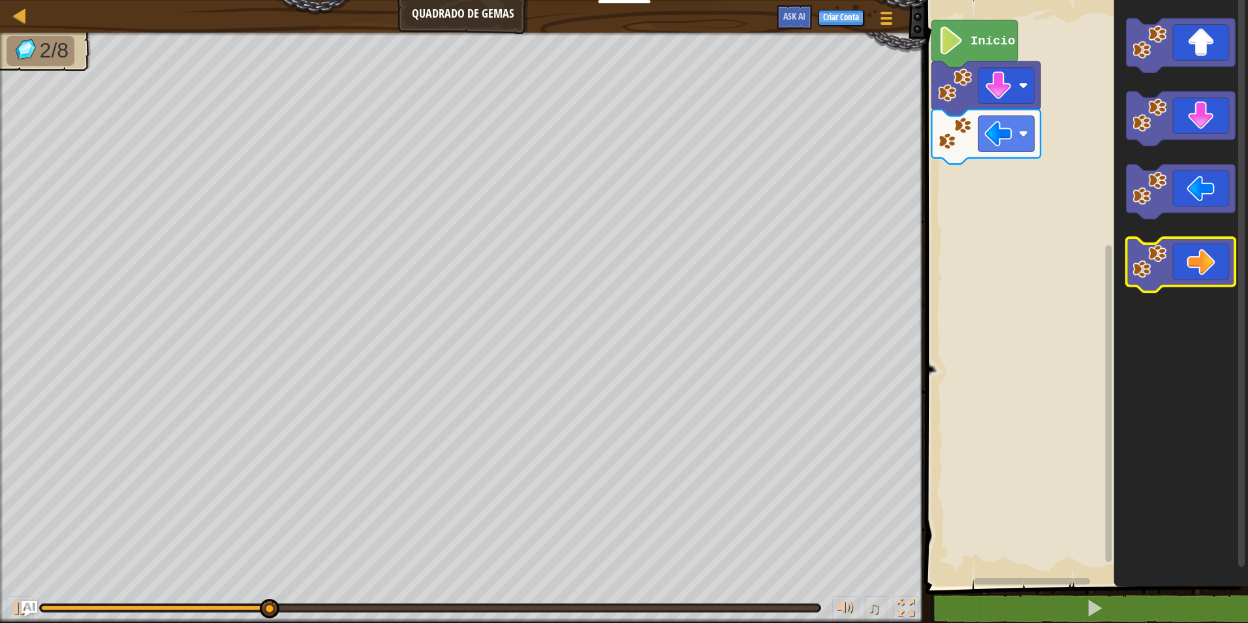
click at [1187, 247] on icon "Espaço de trabalho do Blockly" at bounding box center [1180, 265] width 109 height 54
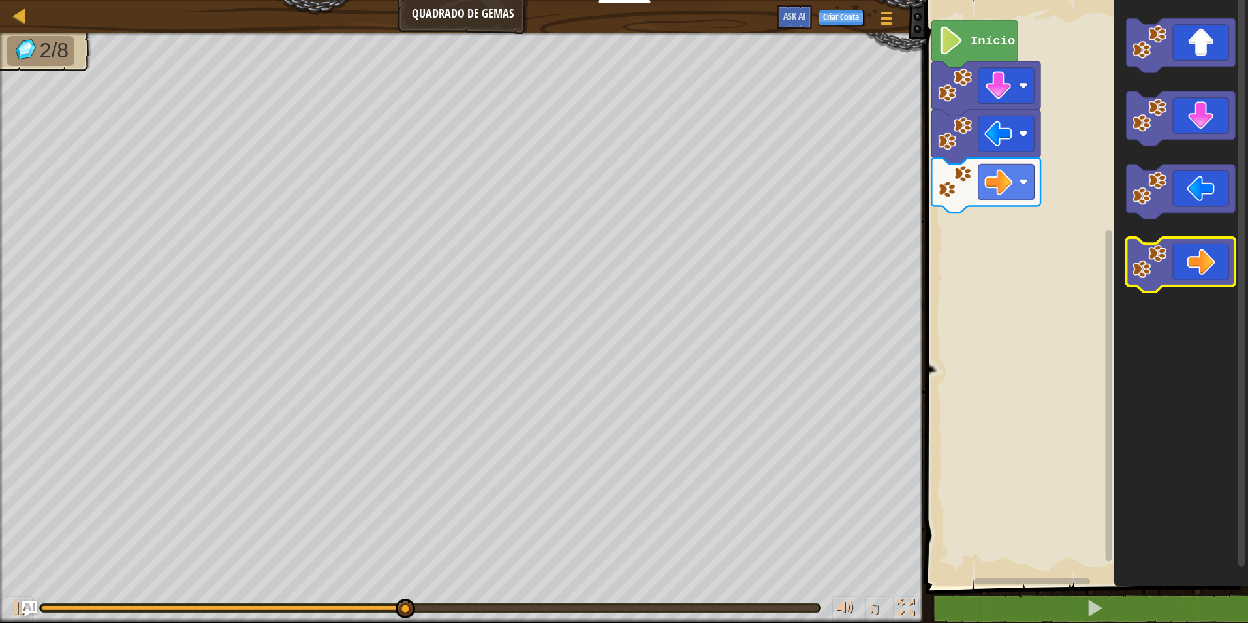
click at [1200, 263] on icon "Espaço de trabalho do Blockly" at bounding box center [1180, 265] width 109 height 54
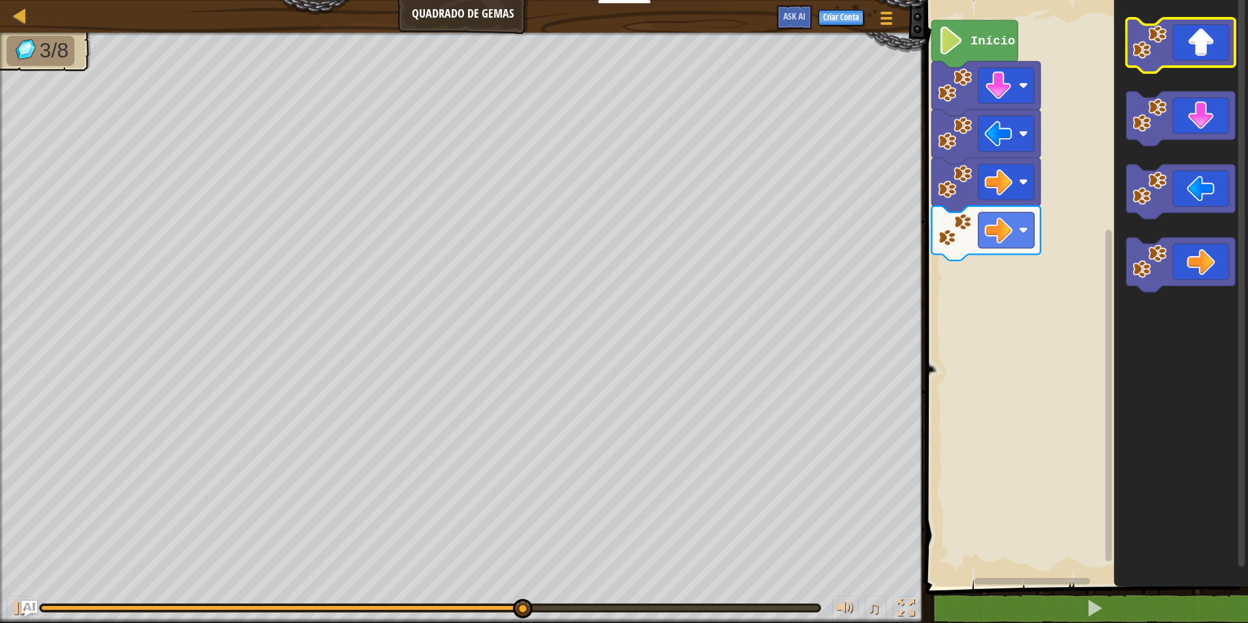
click at [1194, 35] on icon "Espaço de trabalho do Blockly" at bounding box center [1180, 45] width 109 height 54
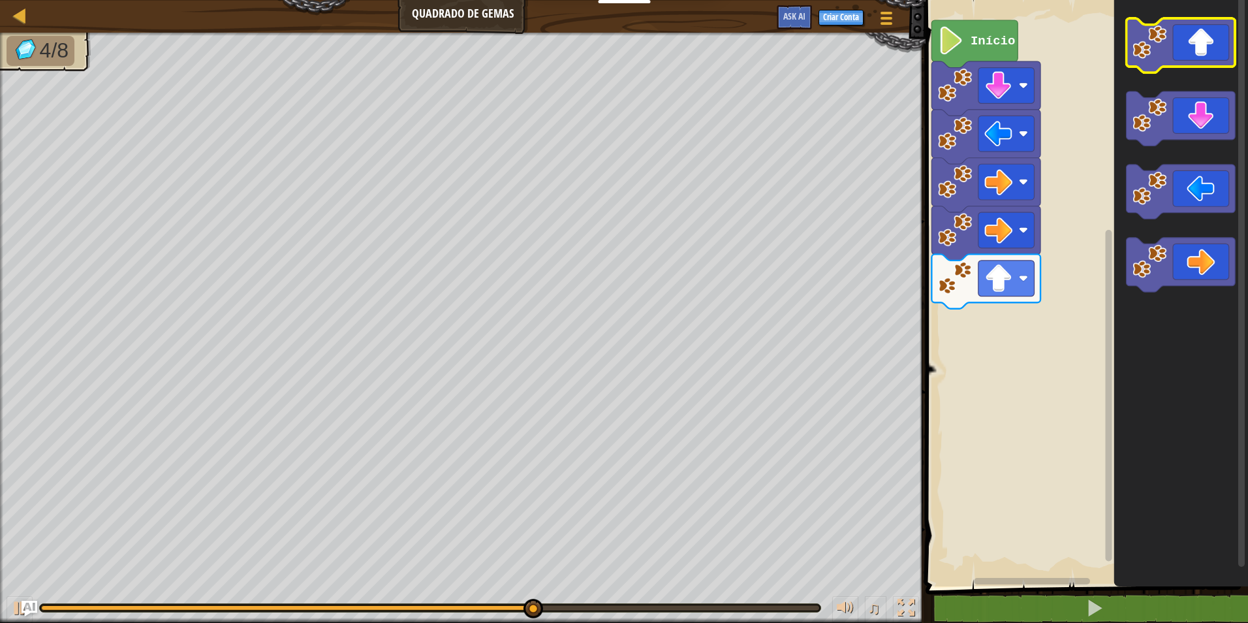
click at [1215, 39] on icon "Espaço de trabalho do Blockly" at bounding box center [1180, 45] width 109 height 54
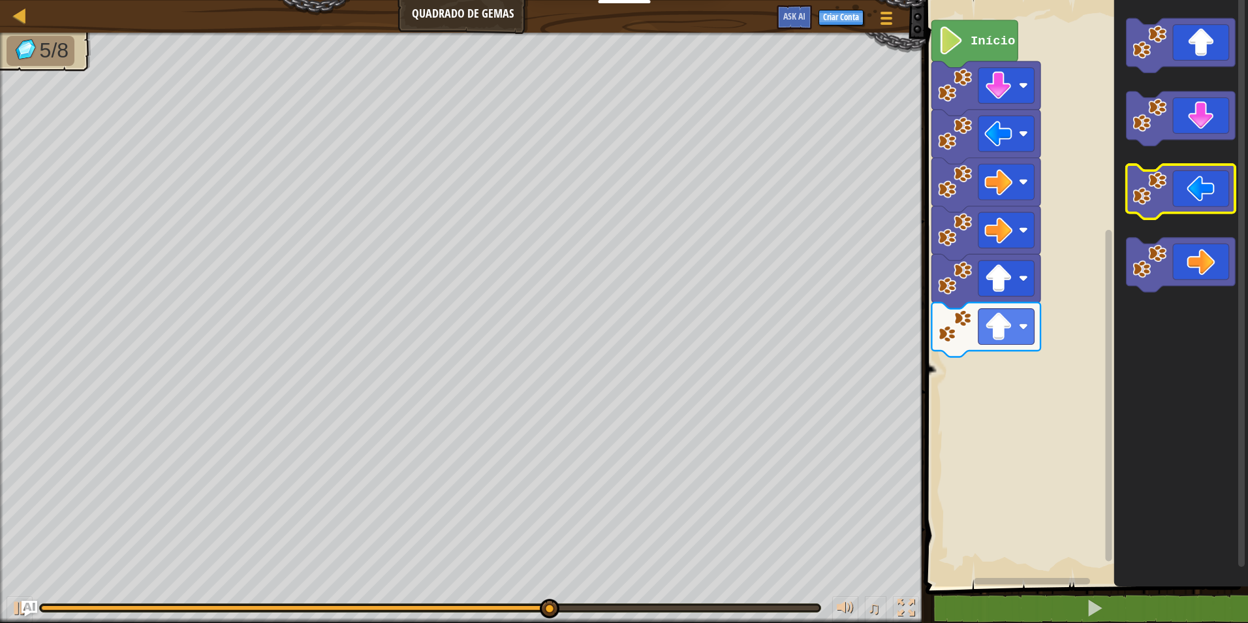
click at [1195, 176] on icon "Espaço de trabalho do Blockly" at bounding box center [1180, 191] width 109 height 54
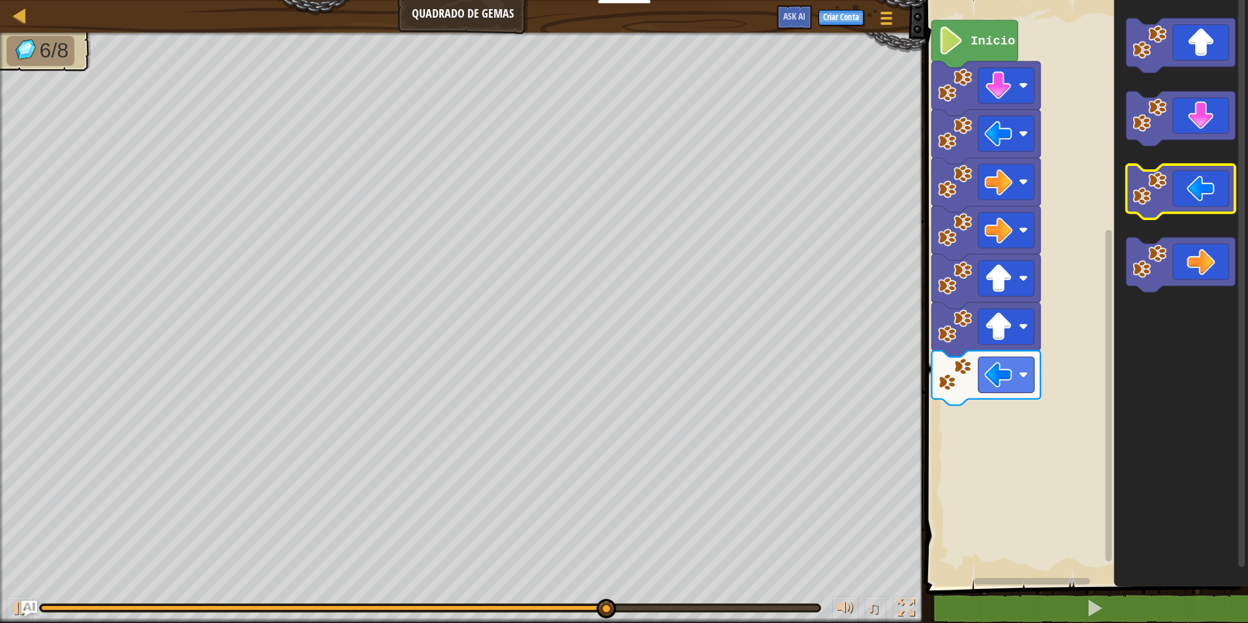
click at [1188, 187] on icon "Espaço de trabalho do Blockly" at bounding box center [1180, 191] width 109 height 54
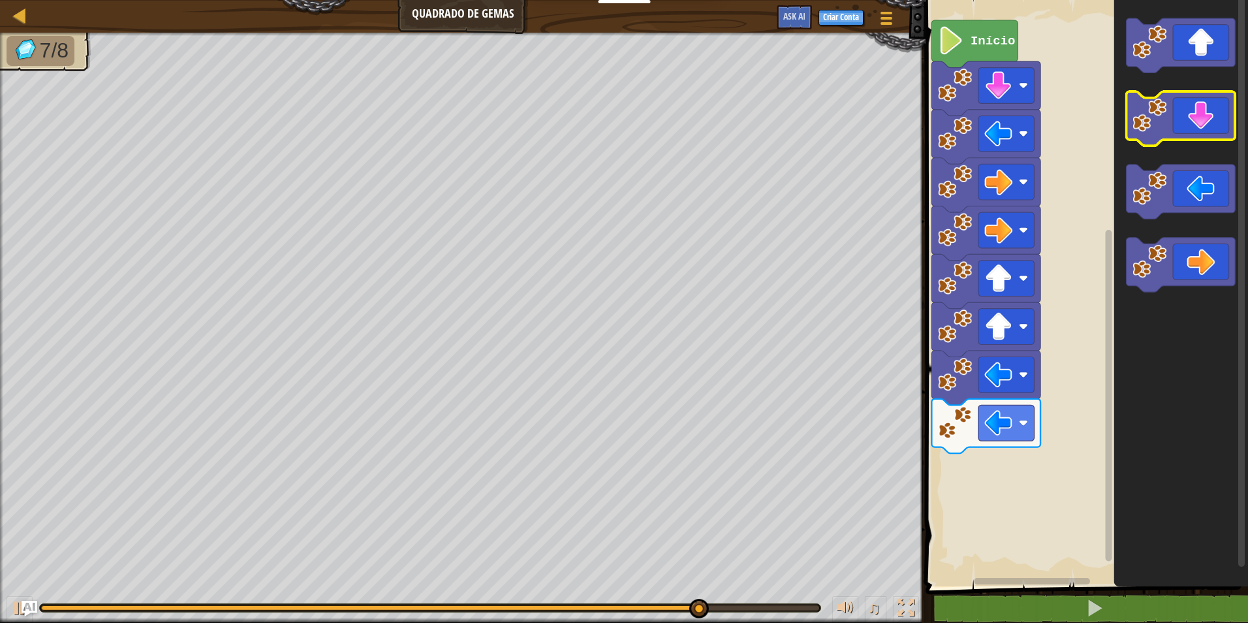
click at [1190, 123] on icon "Espaço de trabalho do Blockly" at bounding box center [1180, 118] width 109 height 54
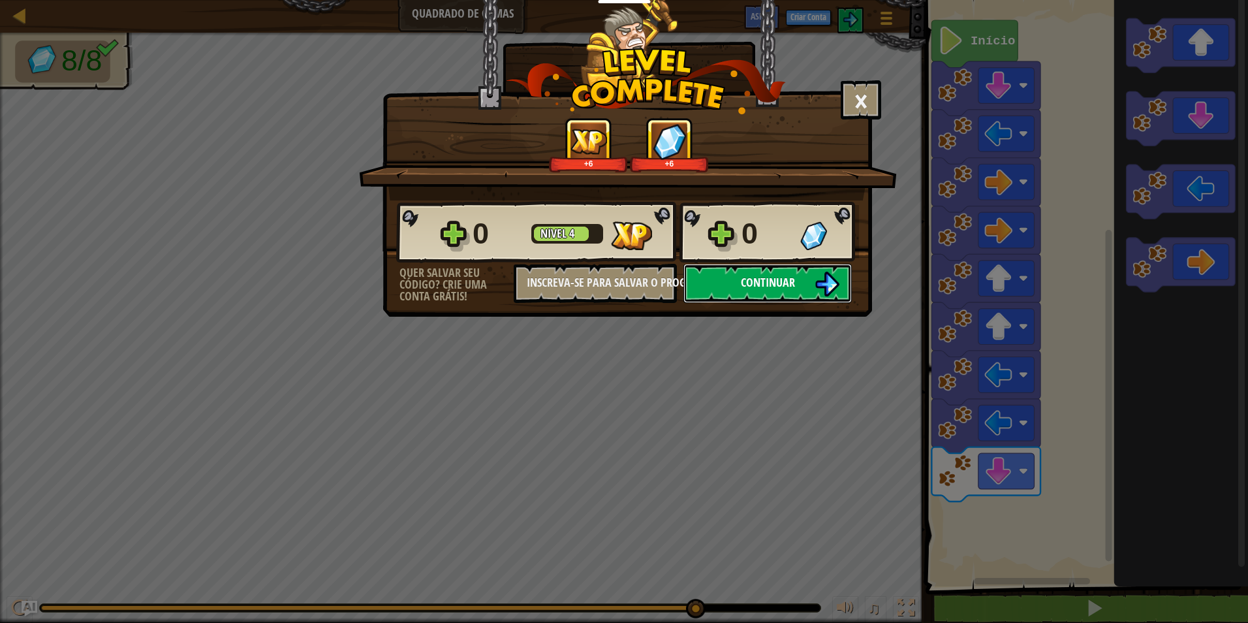
click at [827, 266] on button "Continuar" at bounding box center [767, 283] width 168 height 39
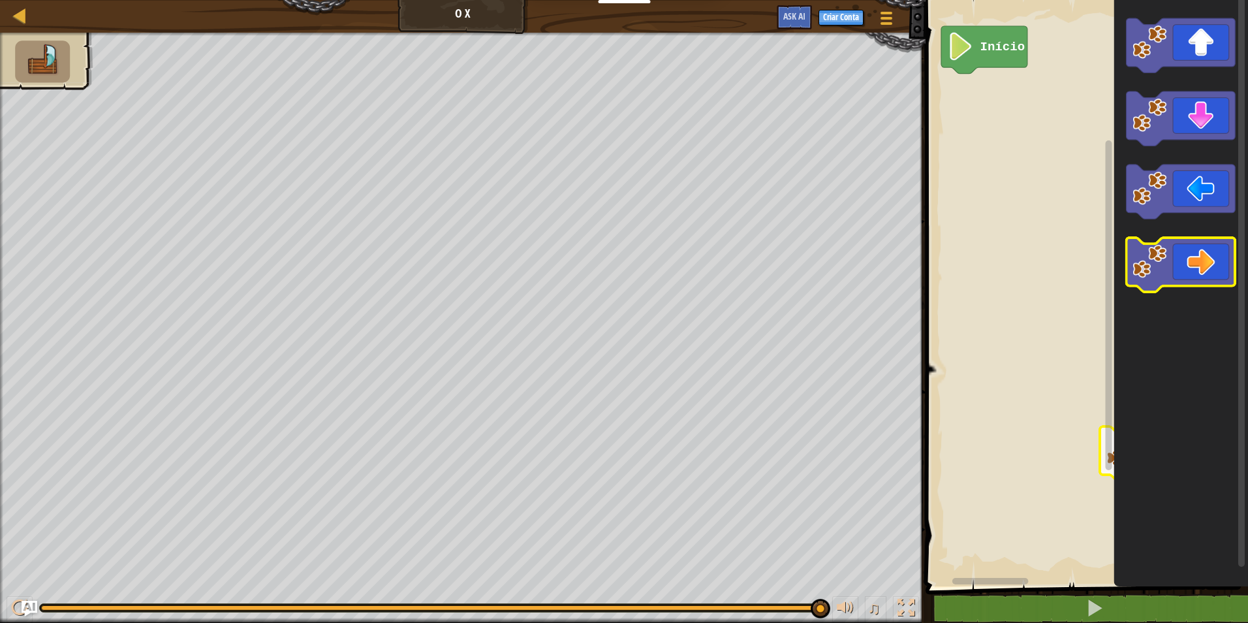
click at [1201, 247] on icon "Espaço de trabalho do Blockly" at bounding box center [1180, 265] width 109 height 54
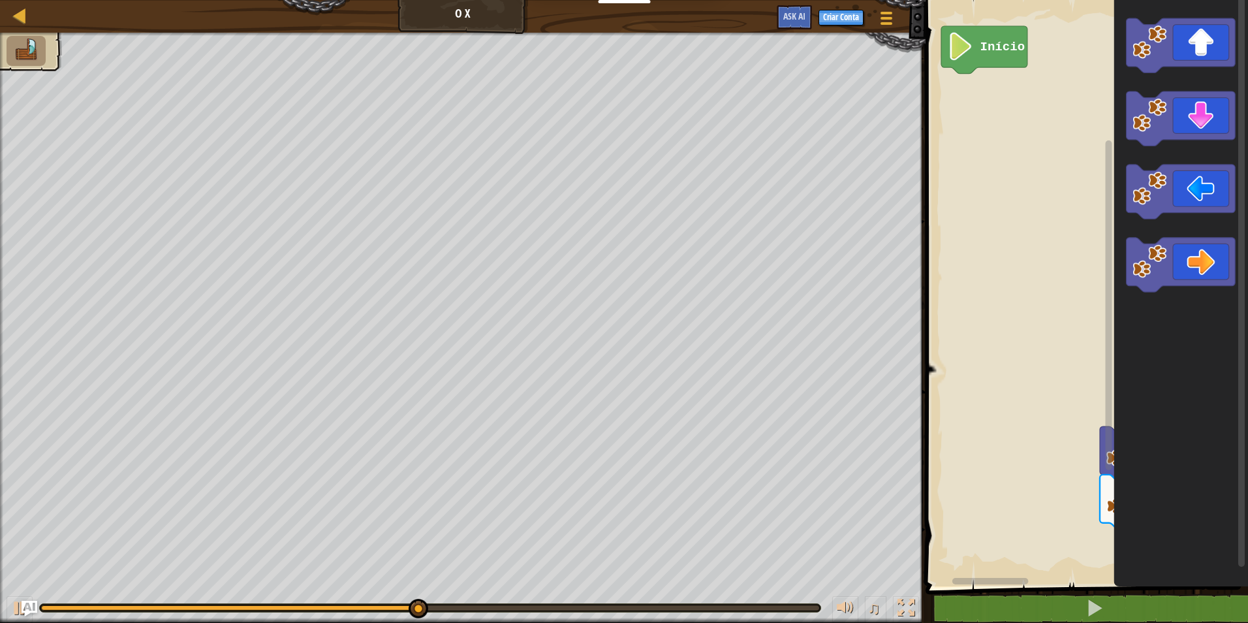
click at [1201, 237] on icon "Espaço de trabalho do Blockly" at bounding box center [1181, 289] width 134 height 593
click at [1201, 255] on icon "Espaço de trabalho do Blockly" at bounding box center [1180, 265] width 109 height 54
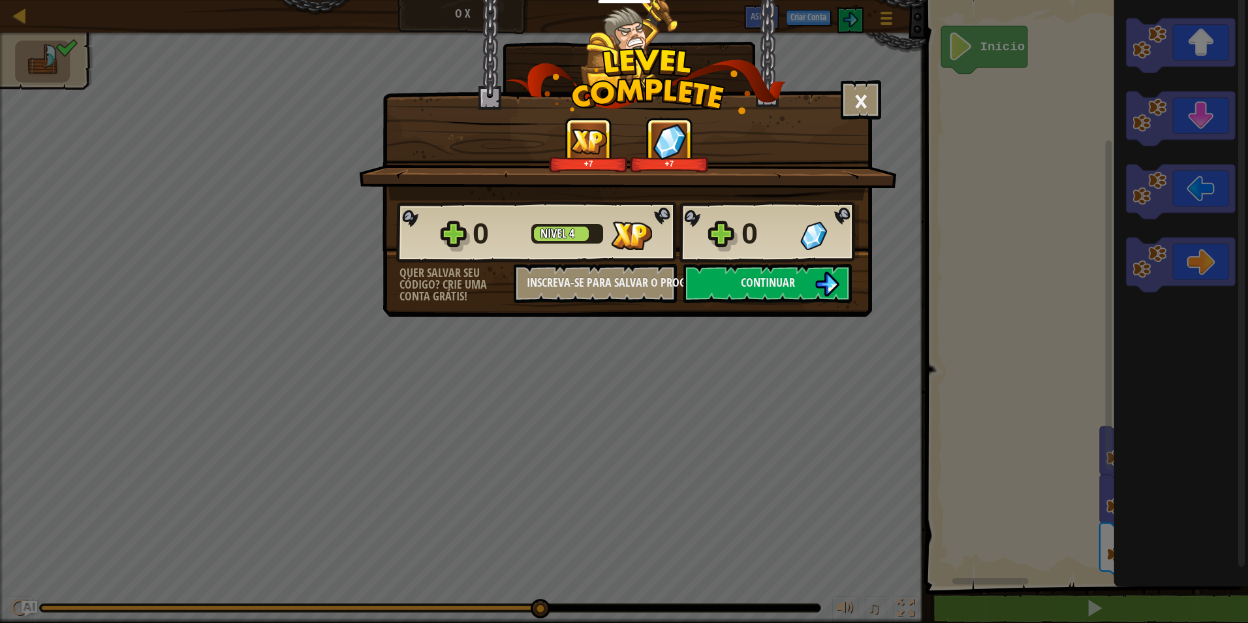
click at [775, 313] on div "× Este nível foi divertido? +7 +7 Reticulating Splines... 0 Nível 4 0 Quer salv…" at bounding box center [626, 158] width 489 height 317
click at [784, 270] on button "Continuar" at bounding box center [767, 283] width 168 height 39
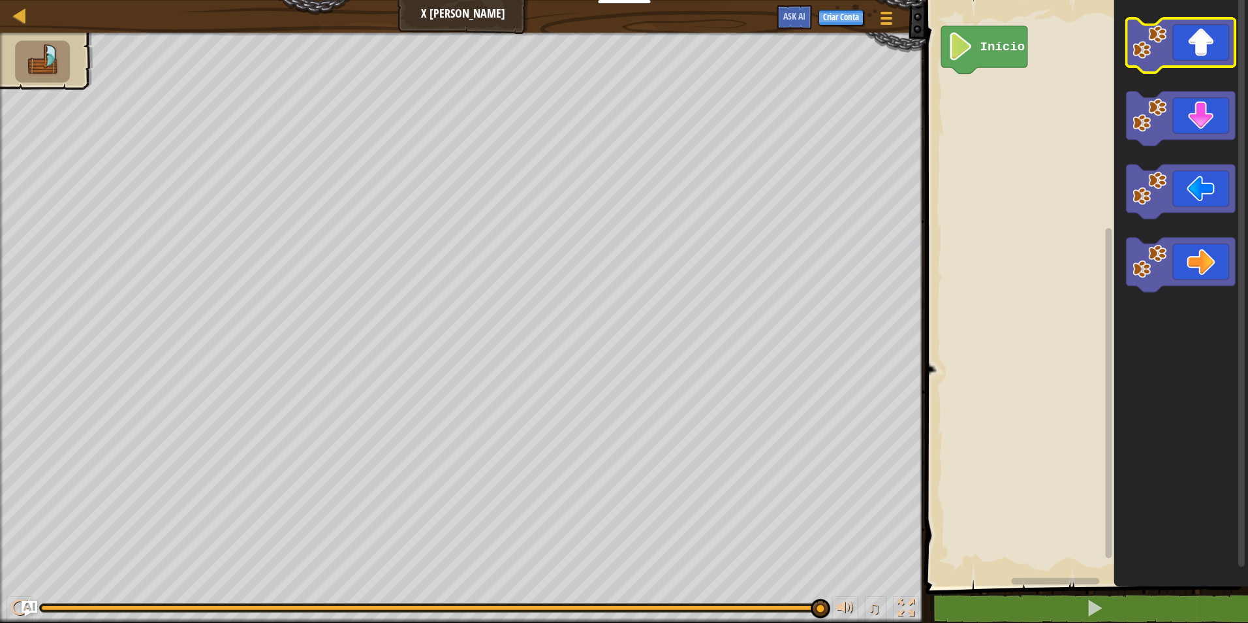
click at [1217, 41] on icon "Espaço de trabalho do Blockly" at bounding box center [1180, 45] width 109 height 54
click at [1216, 40] on icon "Espaço de trabalho do Blockly" at bounding box center [1180, 45] width 109 height 54
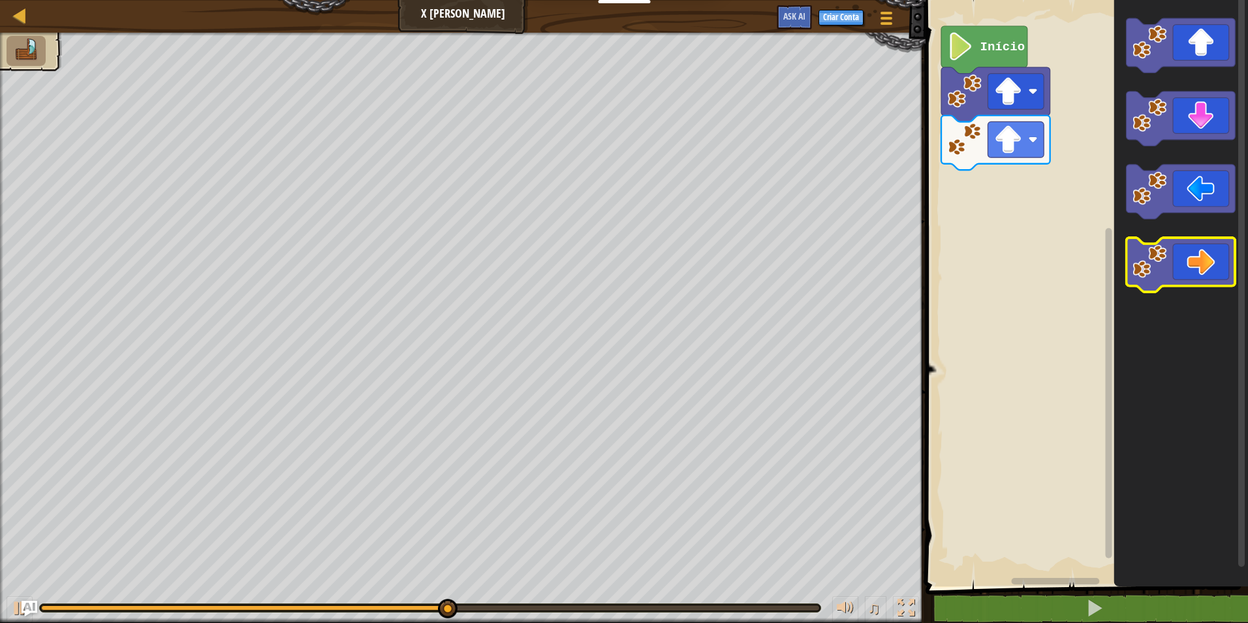
click at [1212, 259] on icon "Espaço de trabalho do Blockly" at bounding box center [1180, 265] width 109 height 54
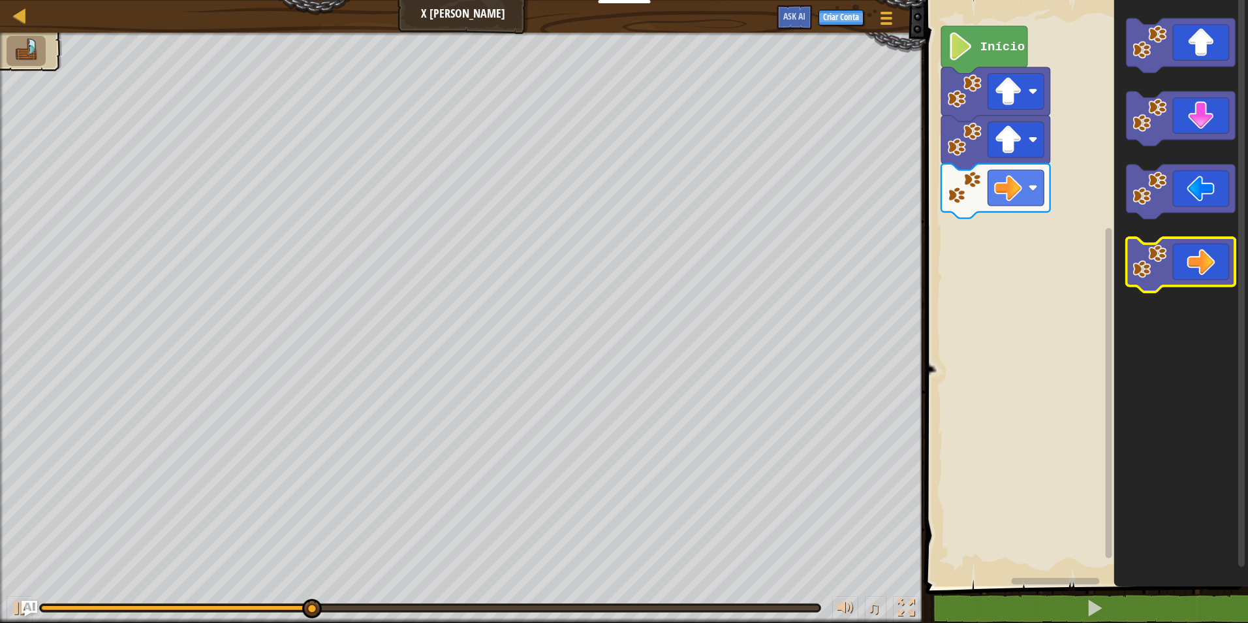
click at [1212, 259] on icon "Espaço de trabalho do Blockly" at bounding box center [1180, 265] width 109 height 54
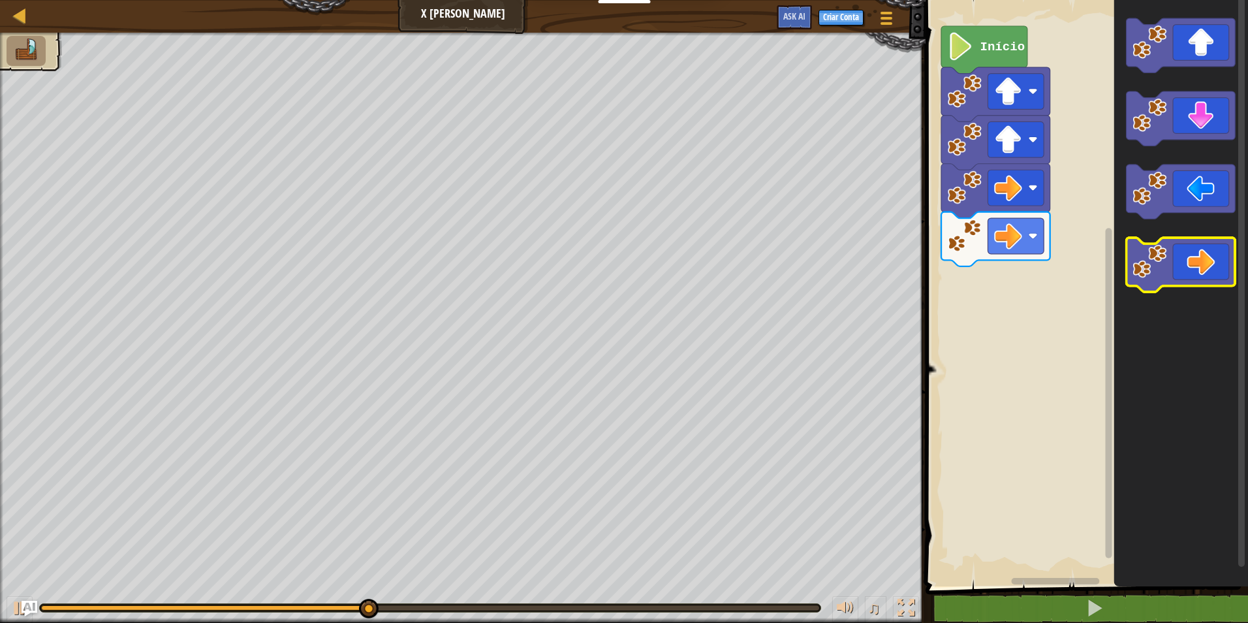
click at [1212, 259] on icon "Espaço de trabalho do Blockly" at bounding box center [1180, 265] width 109 height 54
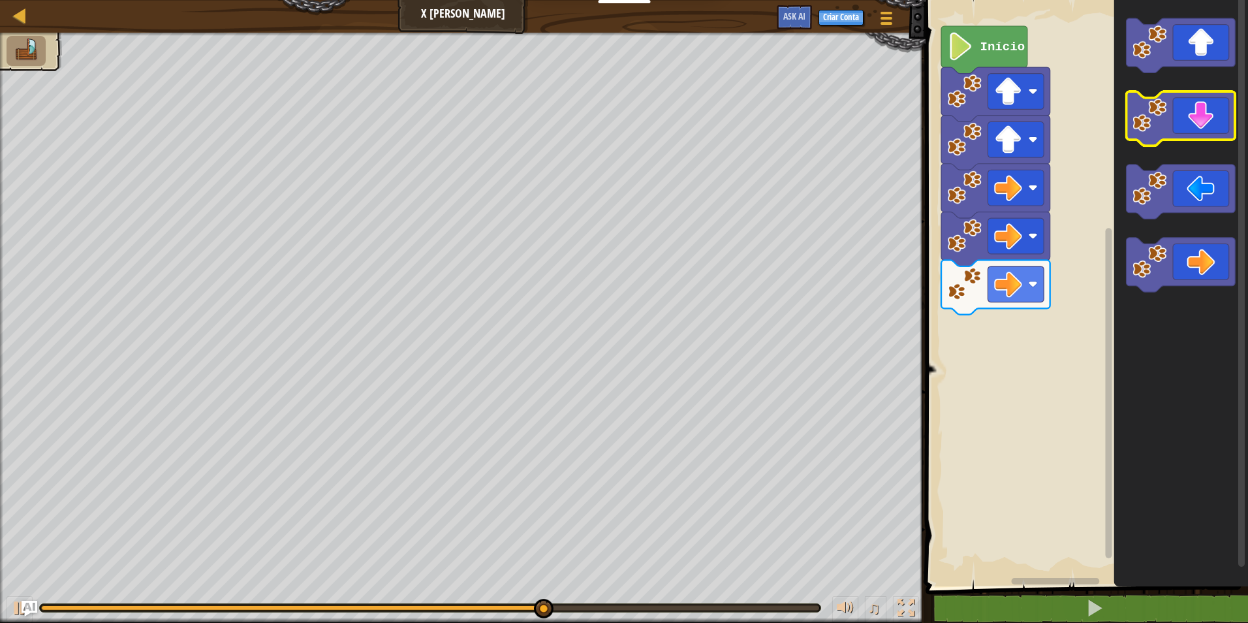
click at [1209, 101] on icon "Espaço de trabalho do Blockly" at bounding box center [1180, 118] width 109 height 54
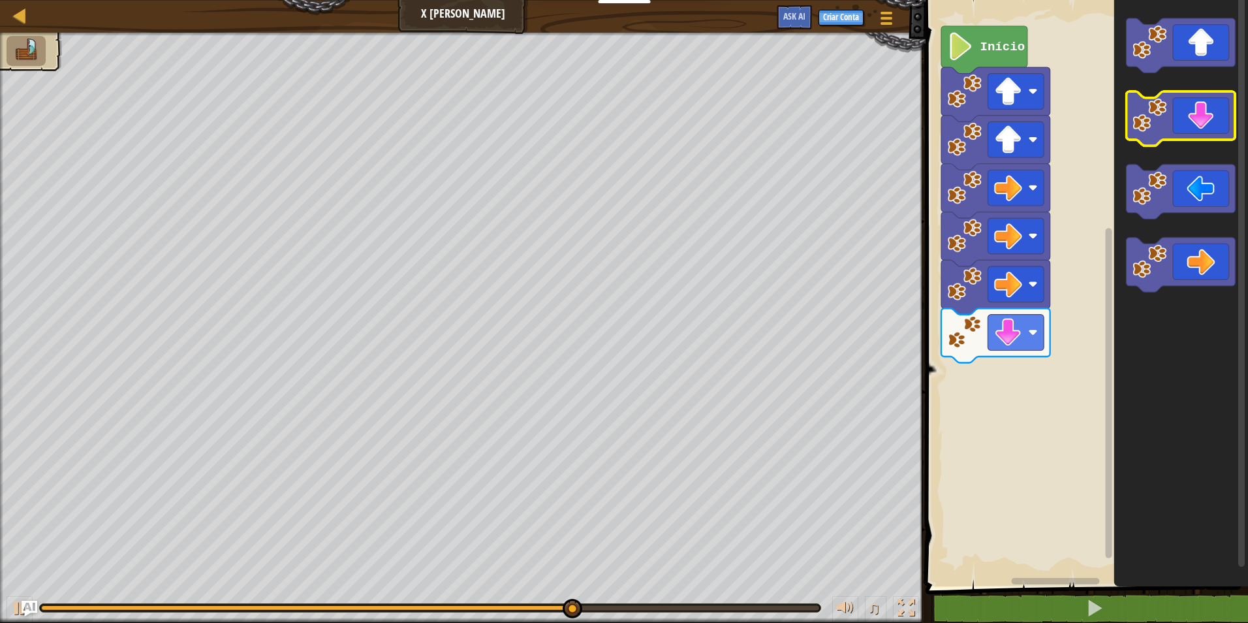
click at [1228, 127] on icon "Espaço de trabalho do Blockly" at bounding box center [1180, 118] width 109 height 54
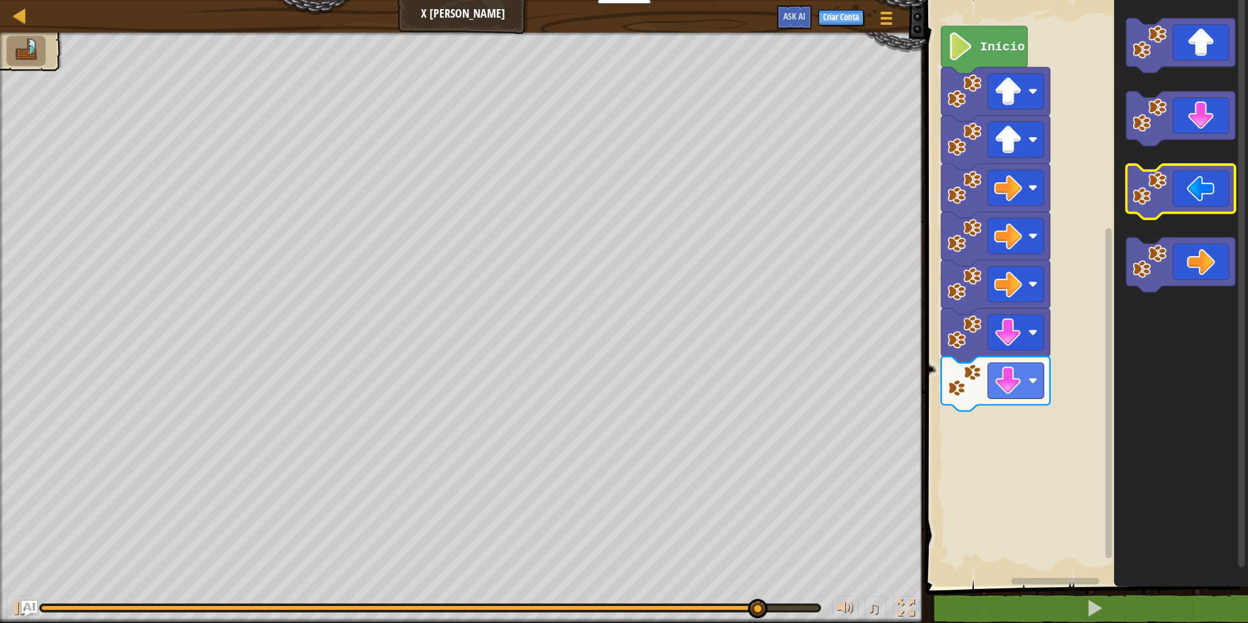
click at [1192, 194] on icon "Espaço de trabalho do Blockly" at bounding box center [1180, 191] width 109 height 54
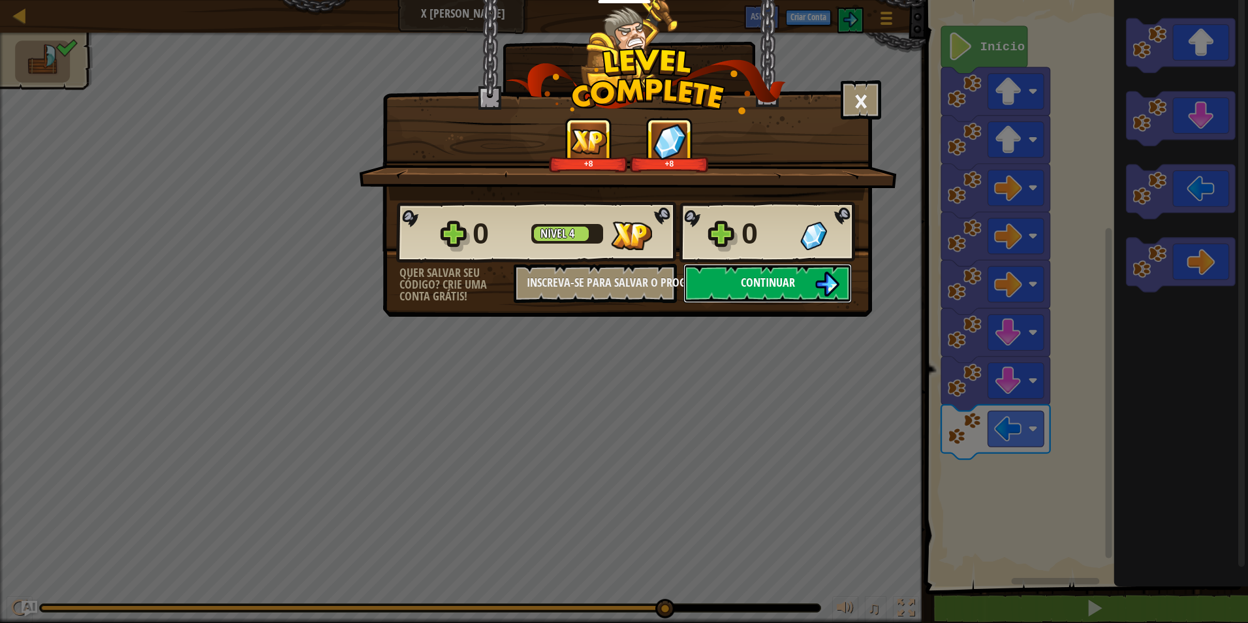
click at [755, 292] on button "Continuar" at bounding box center [767, 283] width 168 height 39
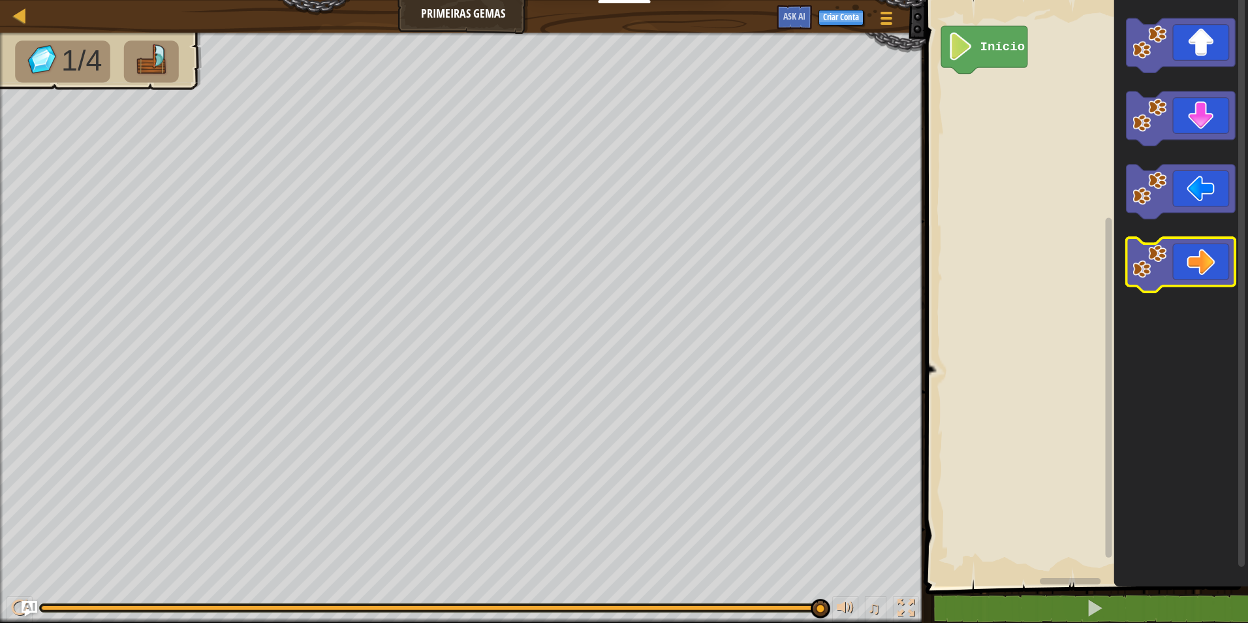
click at [1196, 269] on icon "Espaço de trabalho do Blockly" at bounding box center [1180, 265] width 109 height 54
click at [1196, 259] on icon "Espaço de trabalho do Blockly" at bounding box center [1180, 265] width 109 height 54
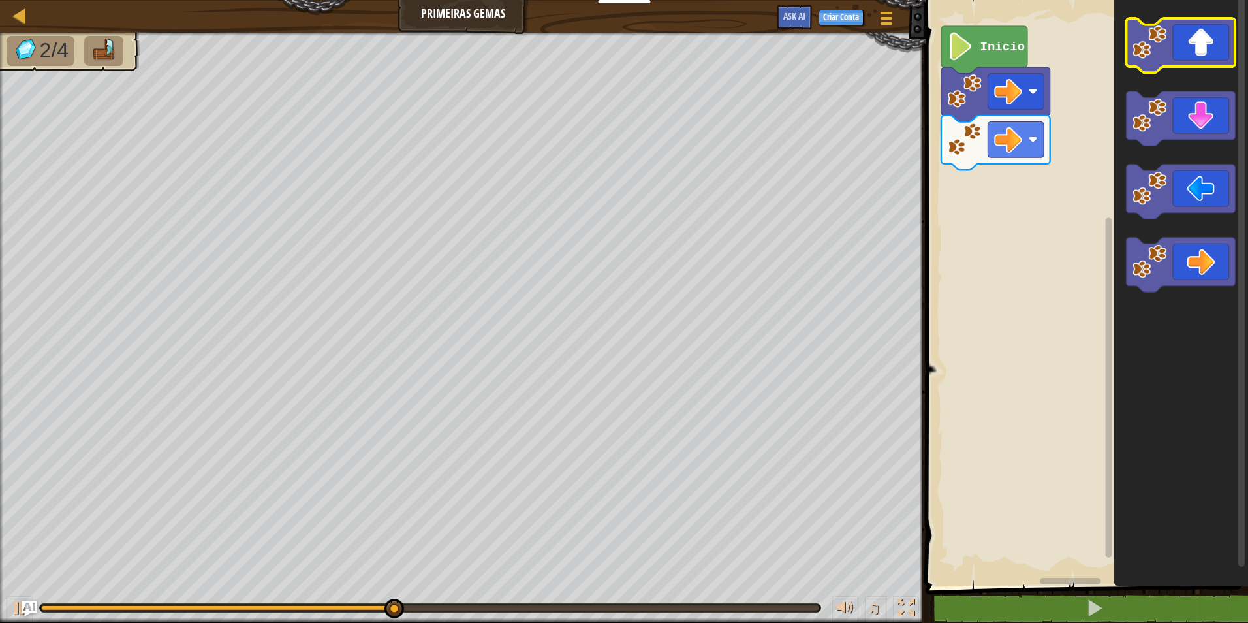
click at [1207, 38] on icon "Espaço de trabalho do Blockly" at bounding box center [1180, 45] width 109 height 54
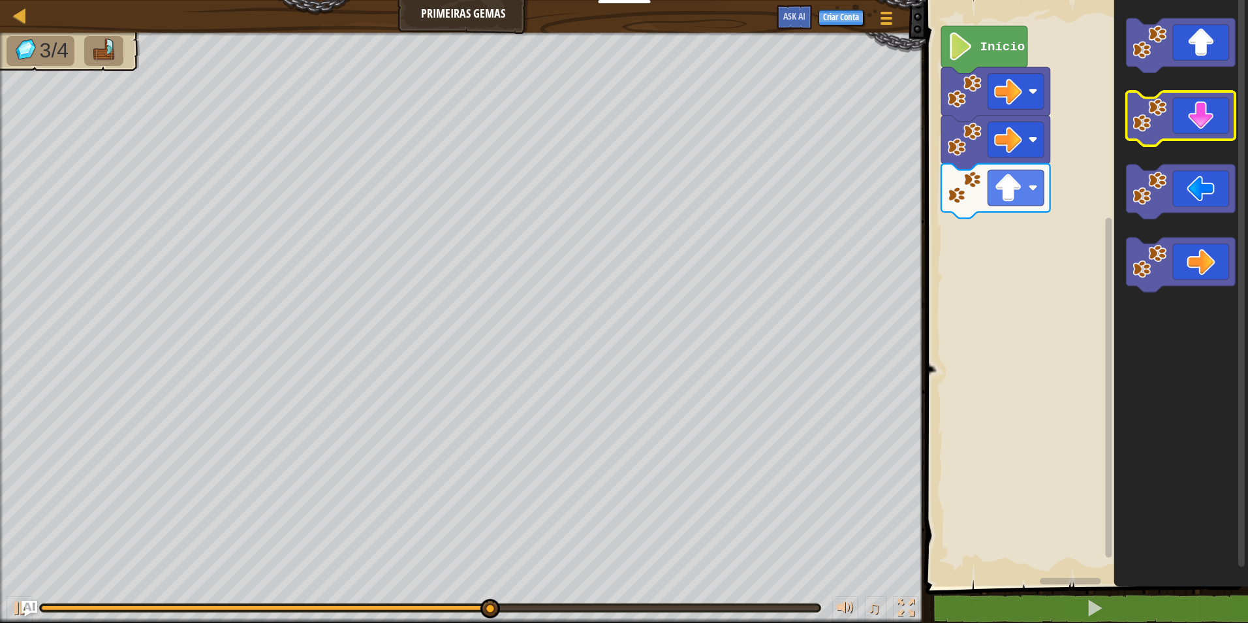
click at [1201, 131] on icon "Espaço de trabalho do Blockly" at bounding box center [1180, 118] width 109 height 54
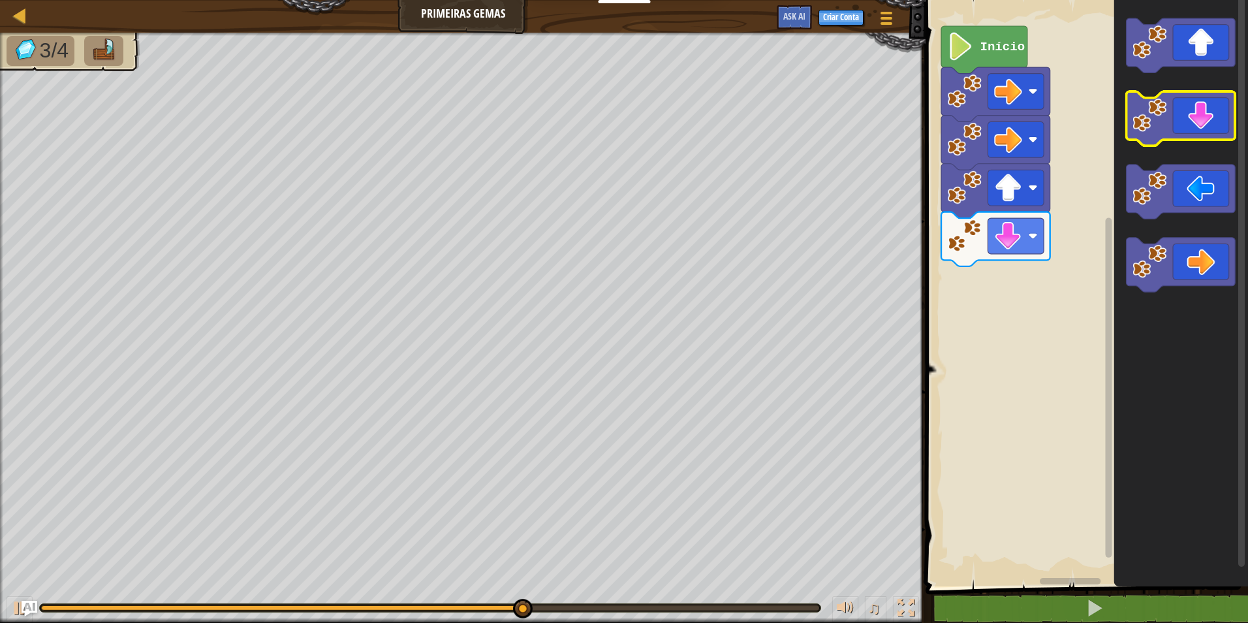
click at [1207, 121] on icon "Espaço de trabalho do Blockly" at bounding box center [1180, 118] width 109 height 54
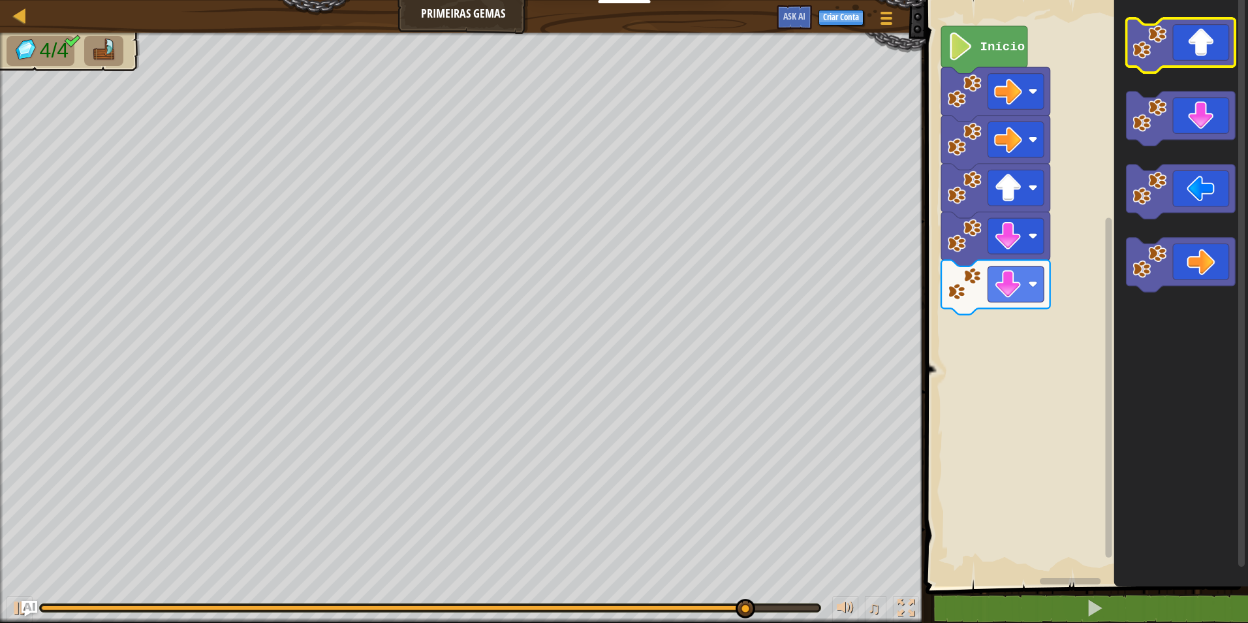
click at [1203, 63] on icon "Espaço de trabalho do Blockly" at bounding box center [1180, 45] width 109 height 54
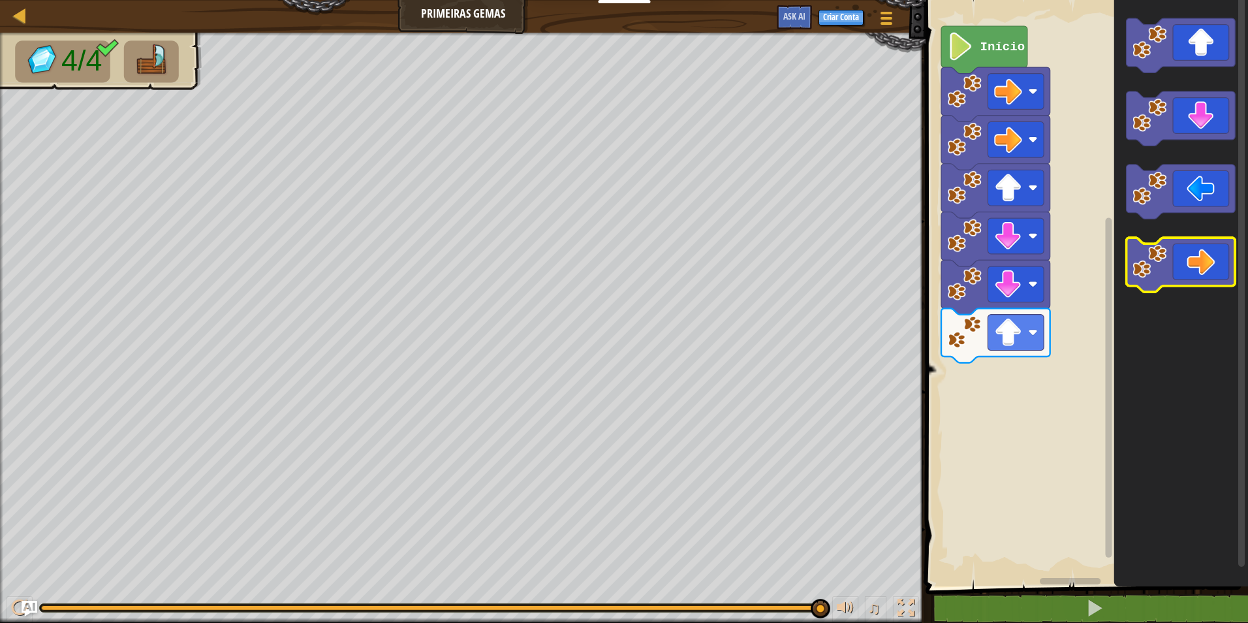
click at [1207, 272] on icon "Espaço de trabalho do Blockly" at bounding box center [1180, 265] width 109 height 54
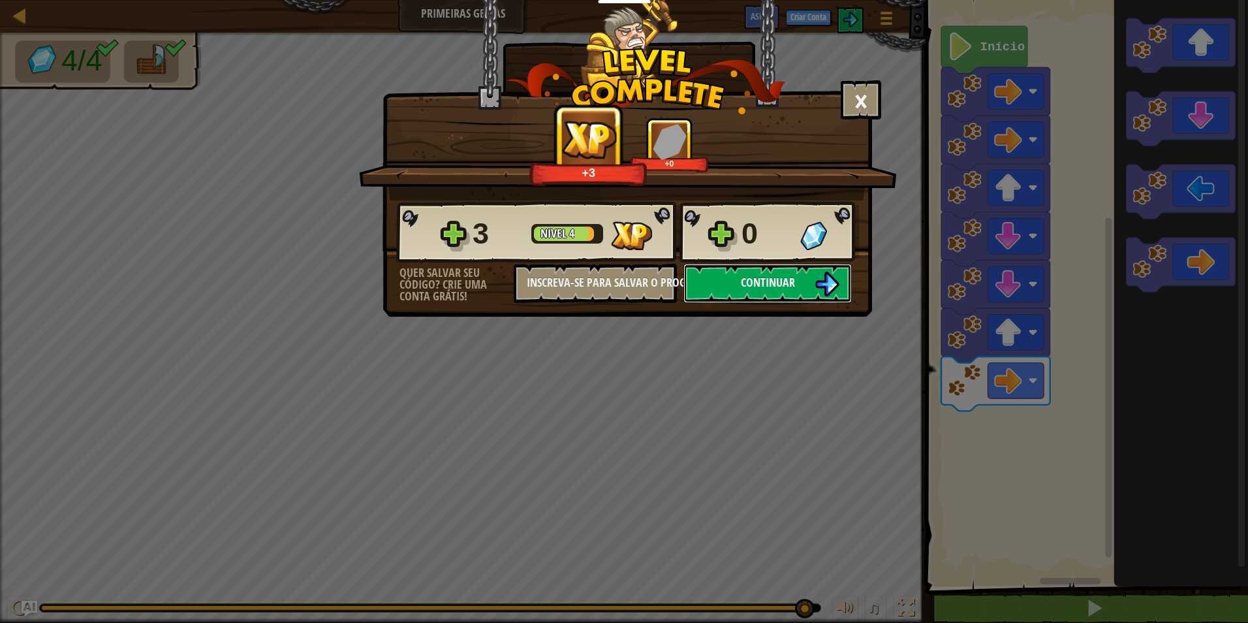
click at [794, 277] on span "Continuar" at bounding box center [768, 282] width 54 height 16
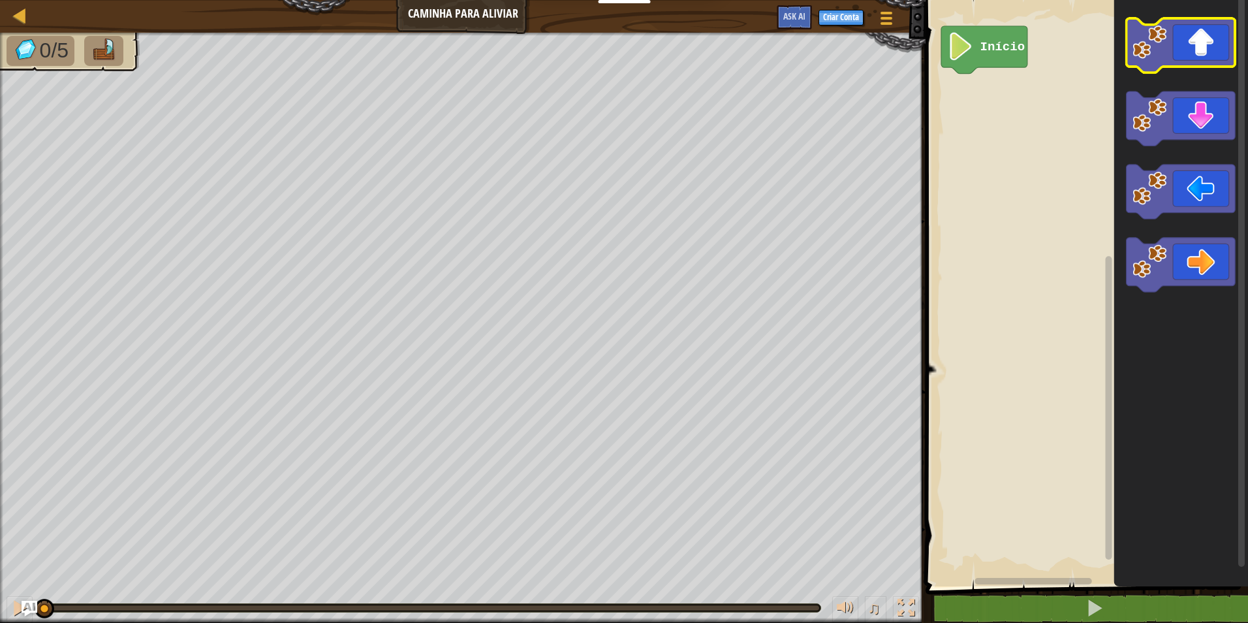
click at [1183, 55] on icon "Espaço de trabalho do Blockly" at bounding box center [1180, 45] width 109 height 54
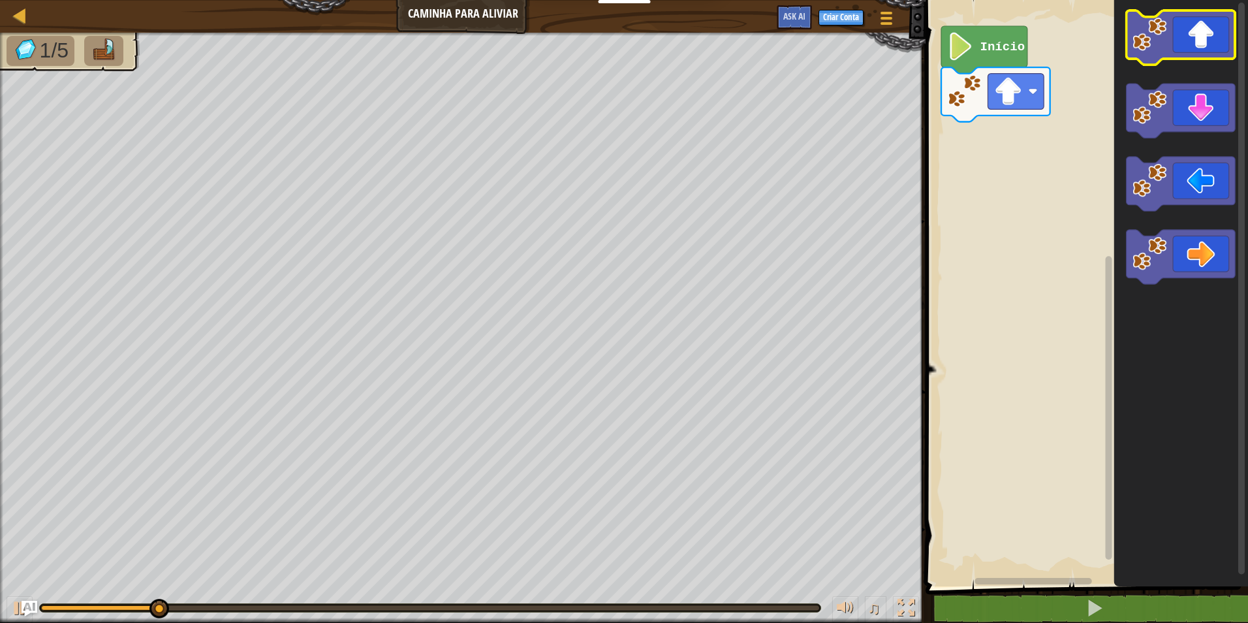
click at [1190, 17] on icon "Espaço de trabalho do Blockly" at bounding box center [1180, 37] width 109 height 54
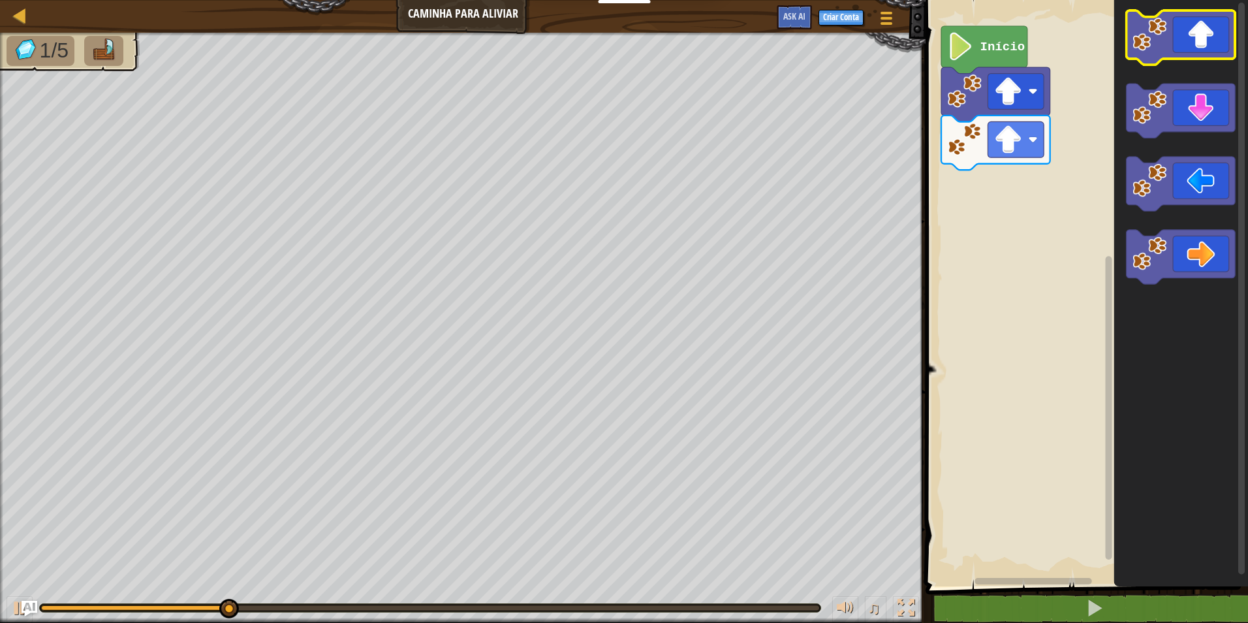
click at [1190, 17] on icon "Espaço de trabalho do Blockly" at bounding box center [1180, 37] width 109 height 54
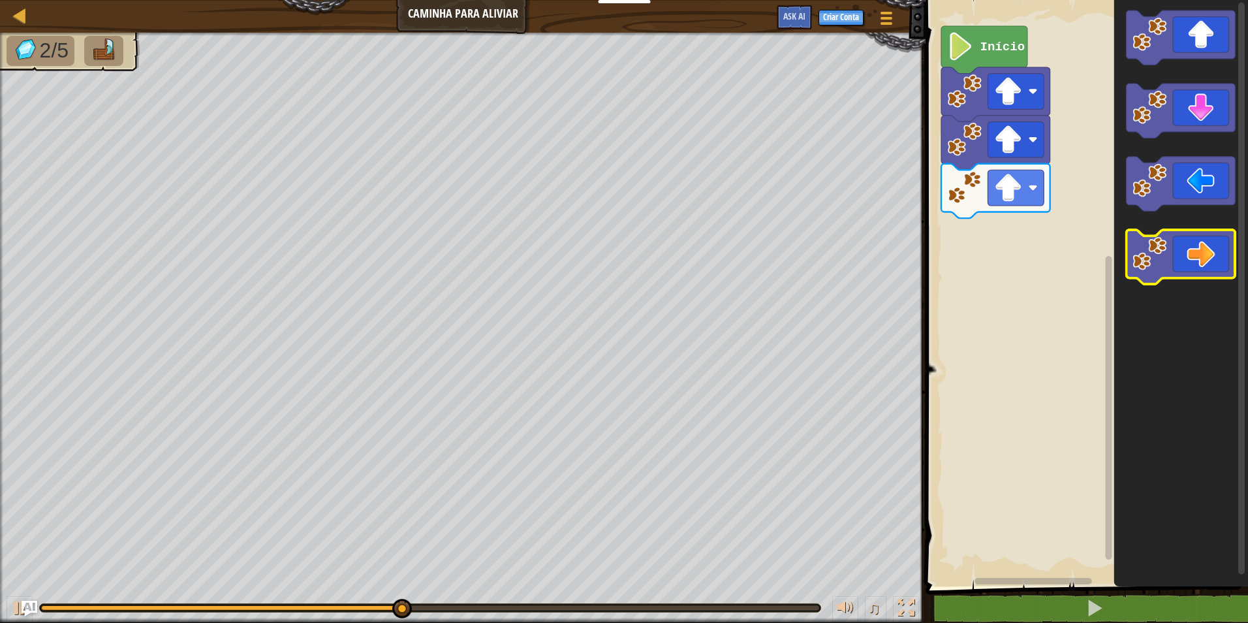
click at [1188, 253] on icon "Espaço de trabalho do Blockly" at bounding box center [1180, 257] width 109 height 54
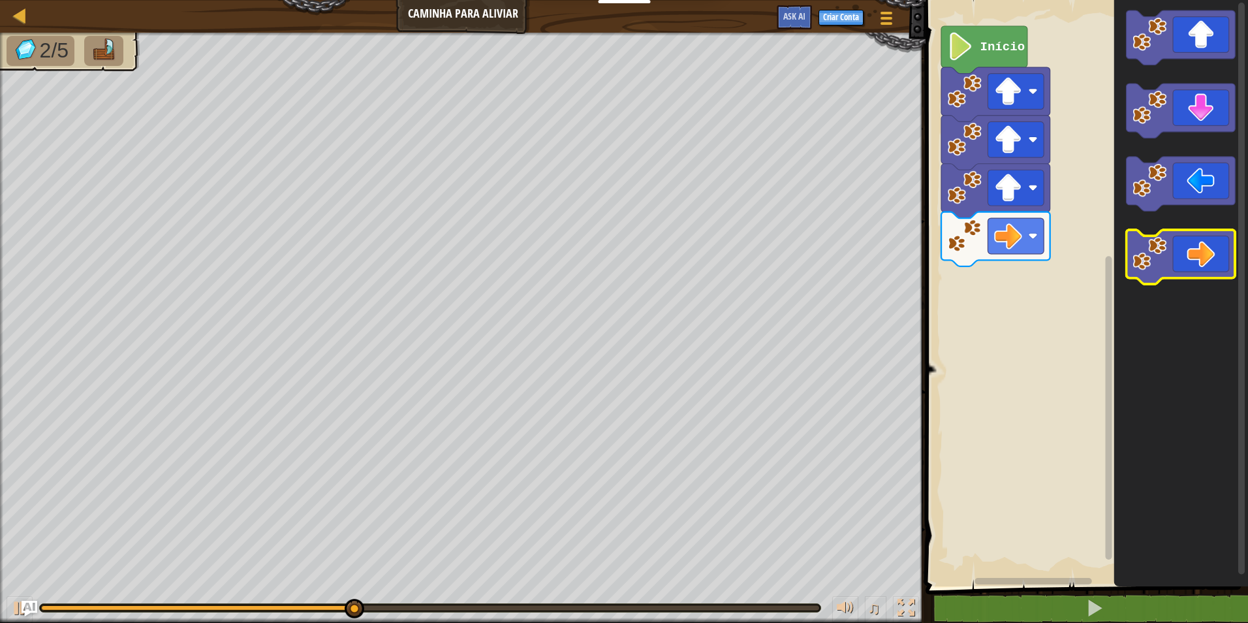
click at [1188, 234] on icon "Espaço de trabalho do Blockly" at bounding box center [1180, 257] width 109 height 54
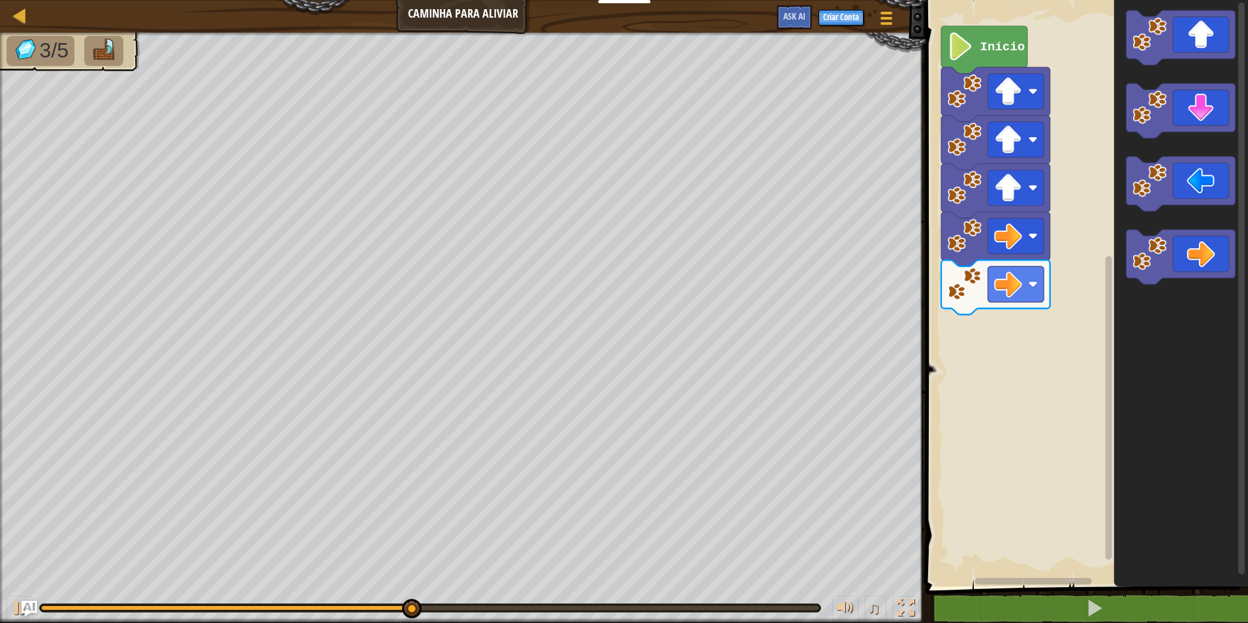
click at [1185, 225] on icon "Espaço de trabalho do Blockly" at bounding box center [1181, 289] width 134 height 593
click at [1197, 262] on icon "Espaço de trabalho do Blockly" at bounding box center [1180, 257] width 109 height 54
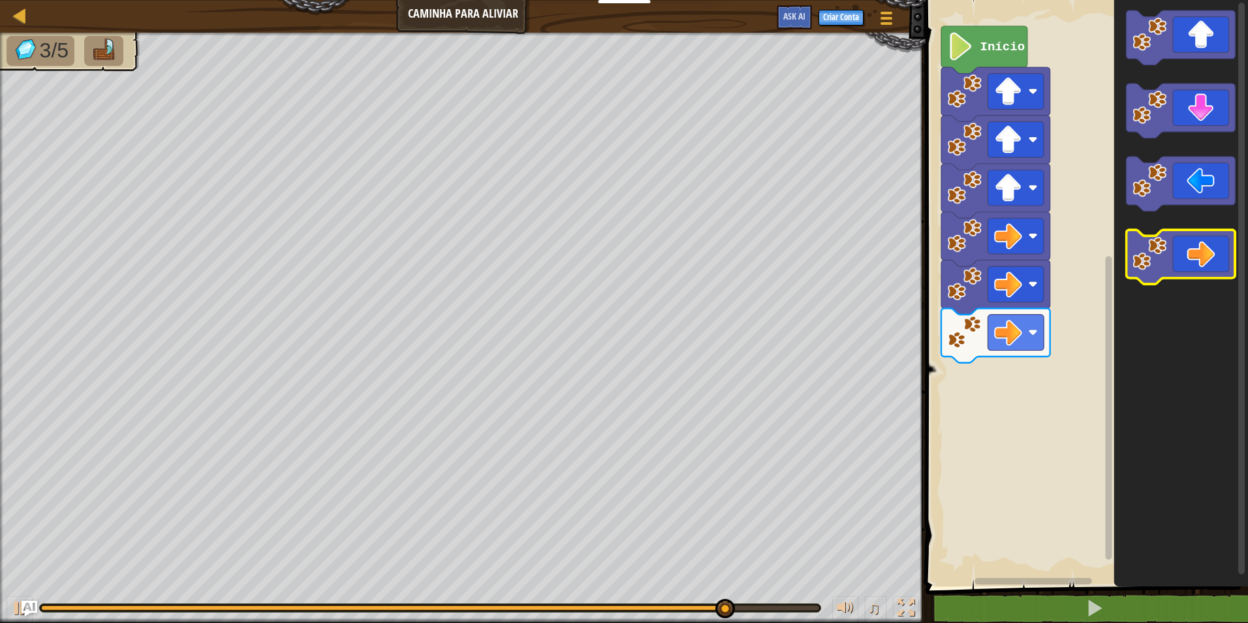
click at [1178, 260] on icon "Espaço de trabalho do Blockly" at bounding box center [1180, 257] width 109 height 54
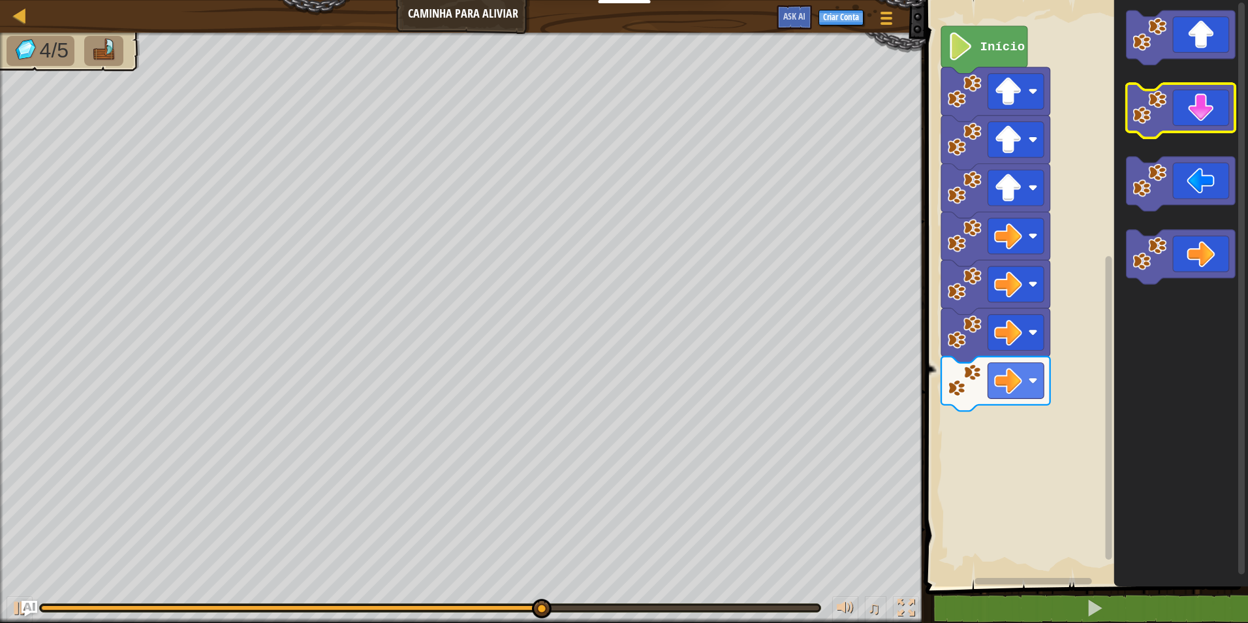
click at [1220, 104] on icon "Espaço de trabalho do Blockly" at bounding box center [1180, 111] width 109 height 54
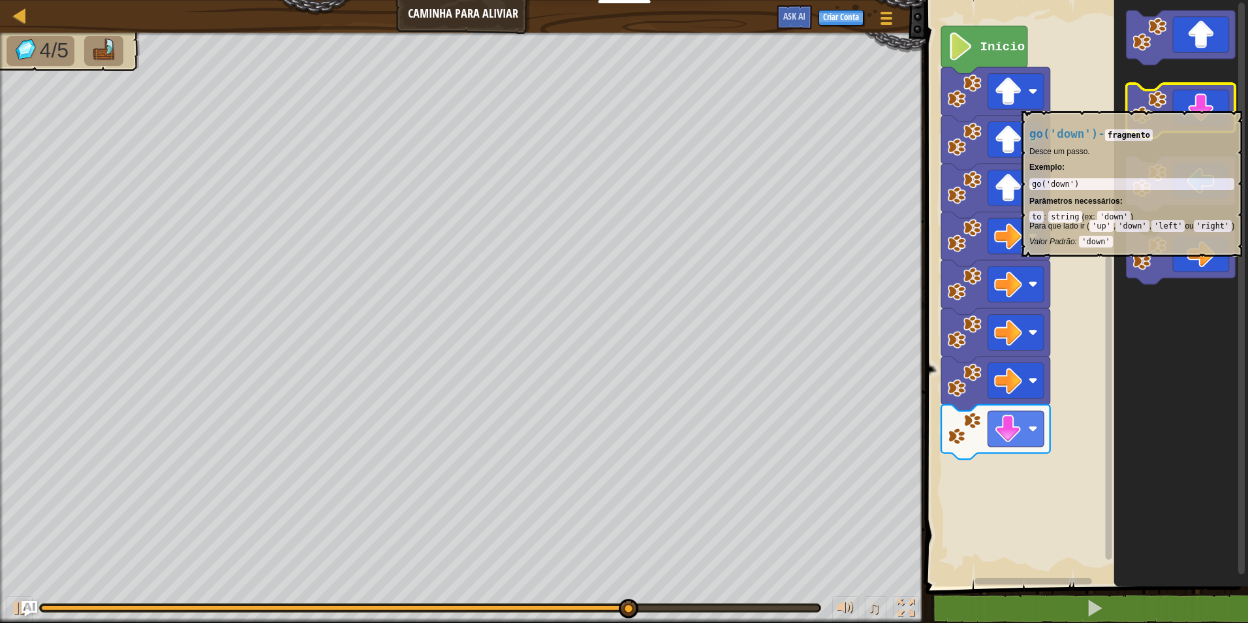
click at [1207, 104] on icon "Espaço de trabalho do Blockly" at bounding box center [1180, 111] width 109 height 54
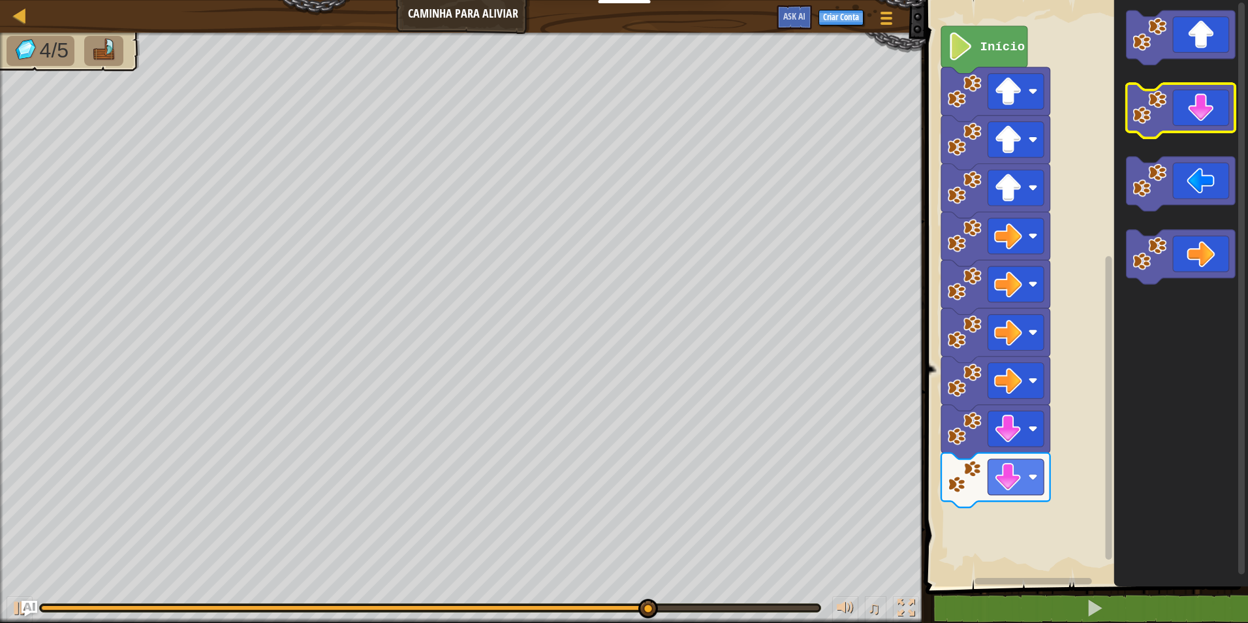
click at [1197, 100] on icon "Espaço de trabalho do Blockly" at bounding box center [1180, 111] width 109 height 54
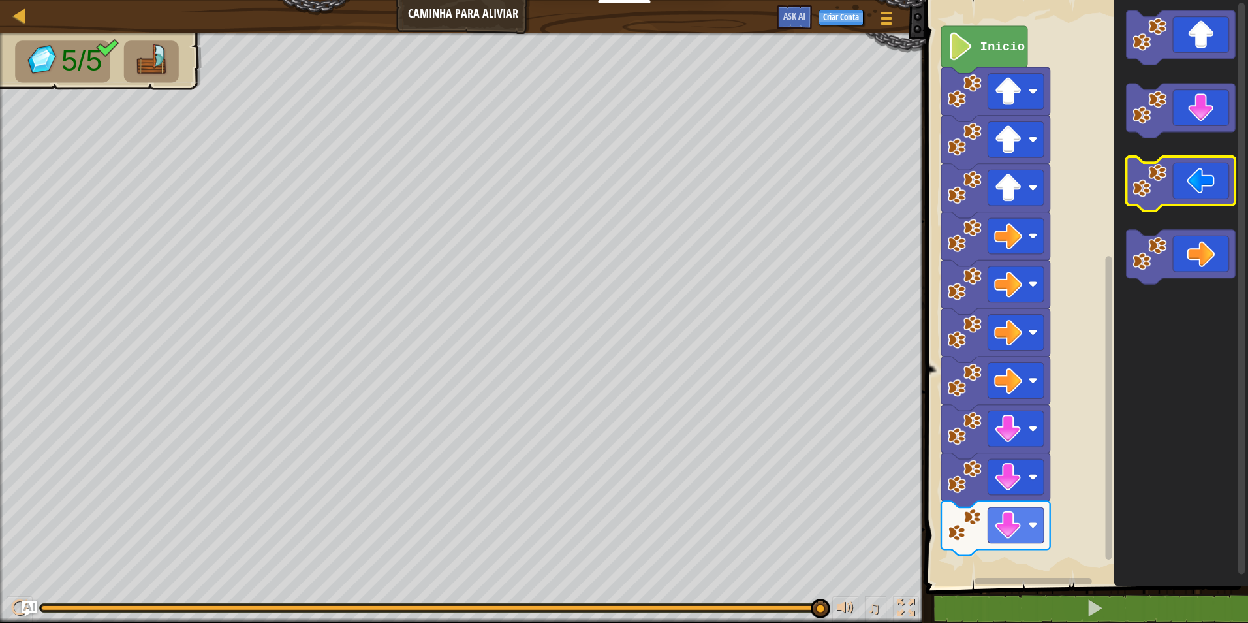
click at [1219, 196] on icon "Espaço de trabalho do Blockly" at bounding box center [1180, 184] width 109 height 54
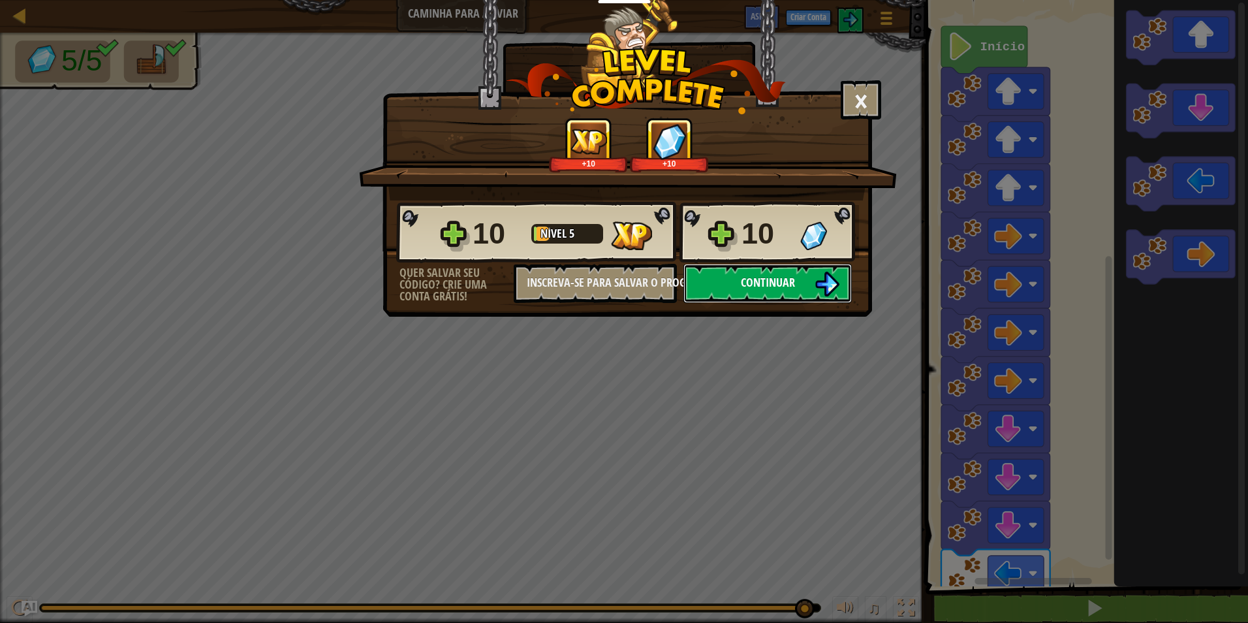
click at [799, 279] on button "Continuar" at bounding box center [767, 283] width 168 height 39
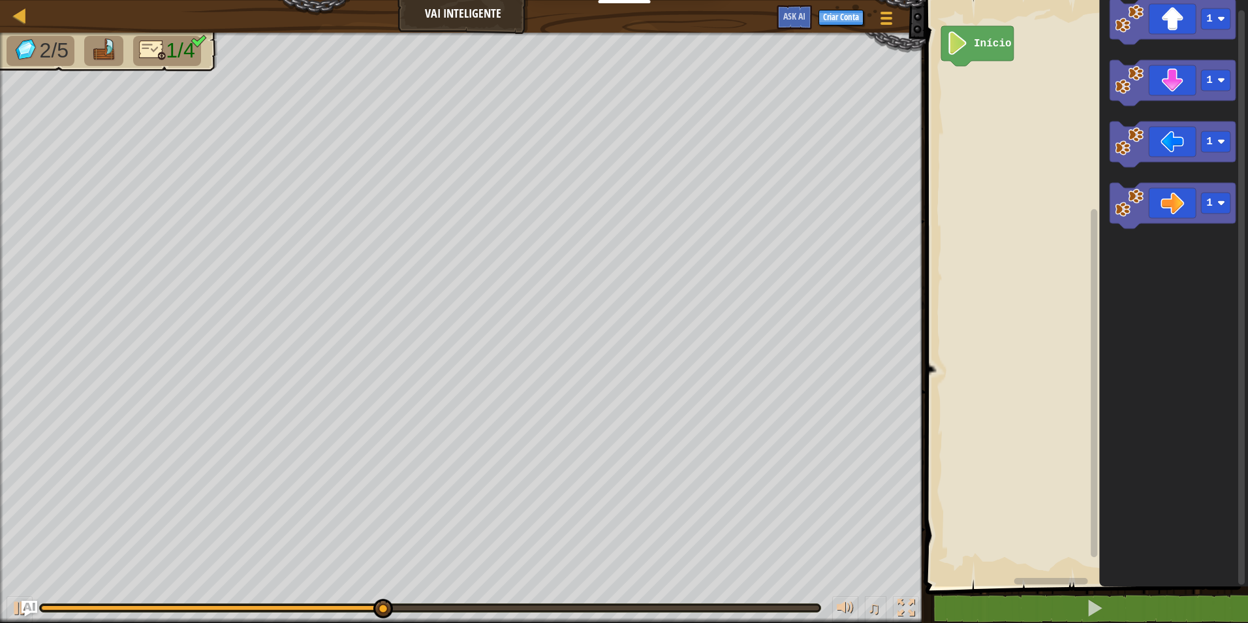
click at [1171, 187] on icon "Espaço de trabalho do Blockly" at bounding box center [1173, 206] width 126 height 46
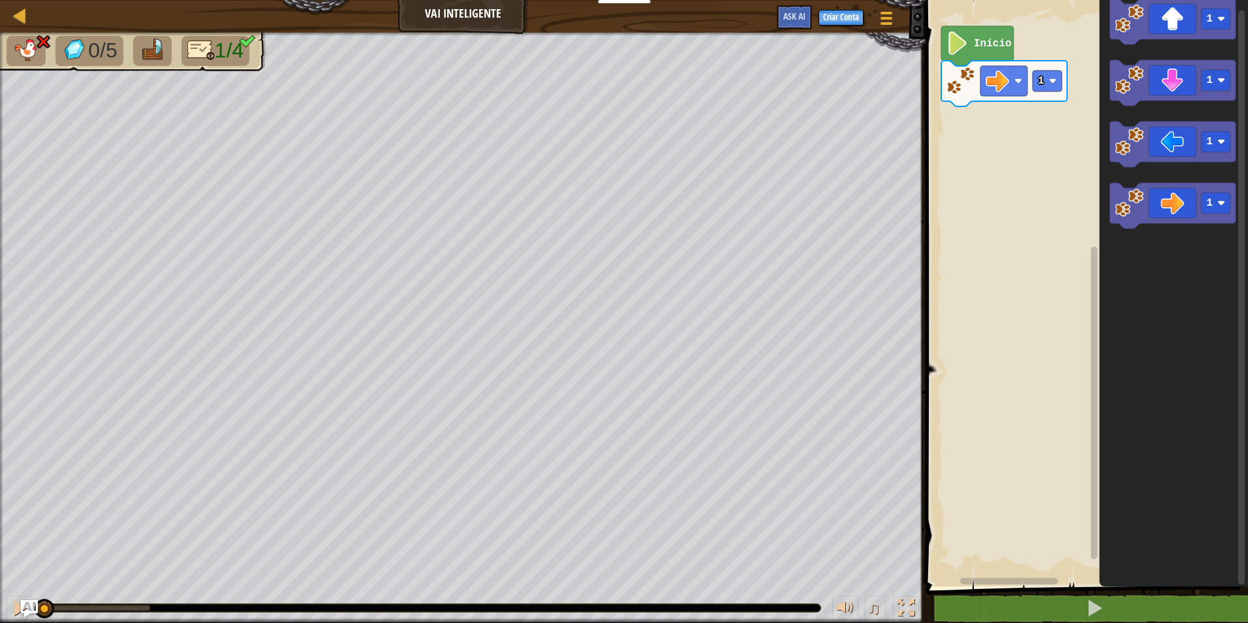
drag, startPoint x: 157, startPoint y: 607, endPoint x: 27, endPoint y: 604, distance: 129.9
click at [27, 604] on div "Mapa Vai Inteligente Menu do Jogo Criar Conta Ask AI 1 הההההההההההההההההההההההה…" at bounding box center [624, 311] width 1248 height 623
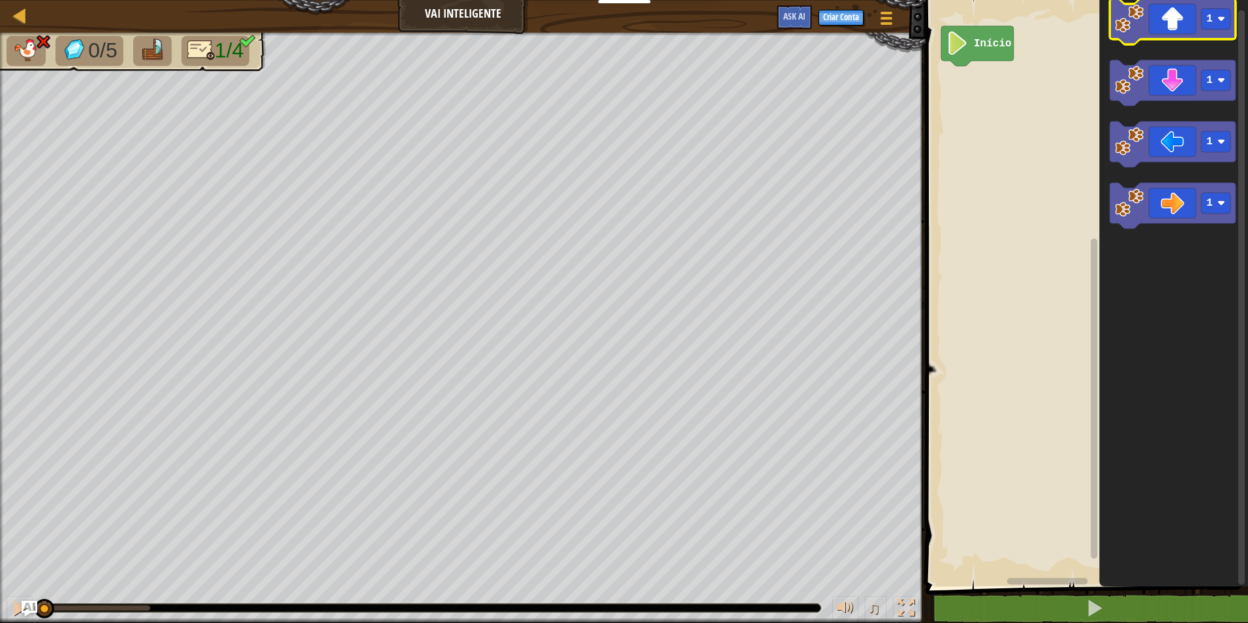
click at [1186, 30] on icon "Espaço de trabalho do Blockly" at bounding box center [1173, 22] width 126 height 46
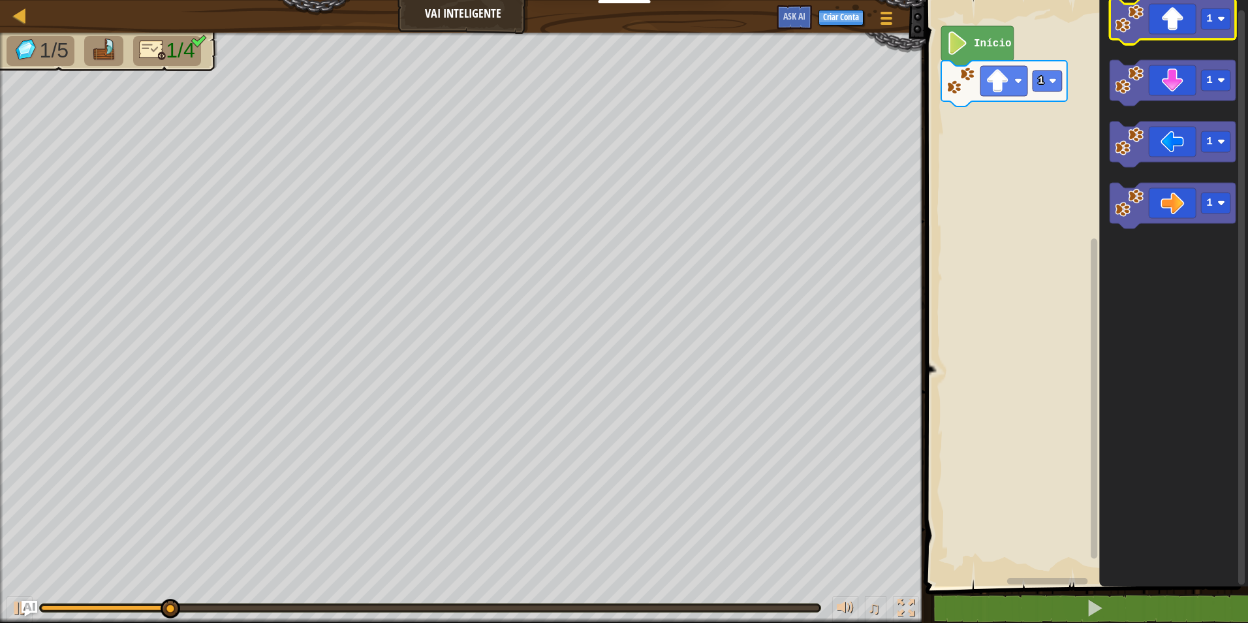
click at [1153, 24] on icon "Espaço de trabalho do Blockly" at bounding box center [1173, 22] width 126 height 46
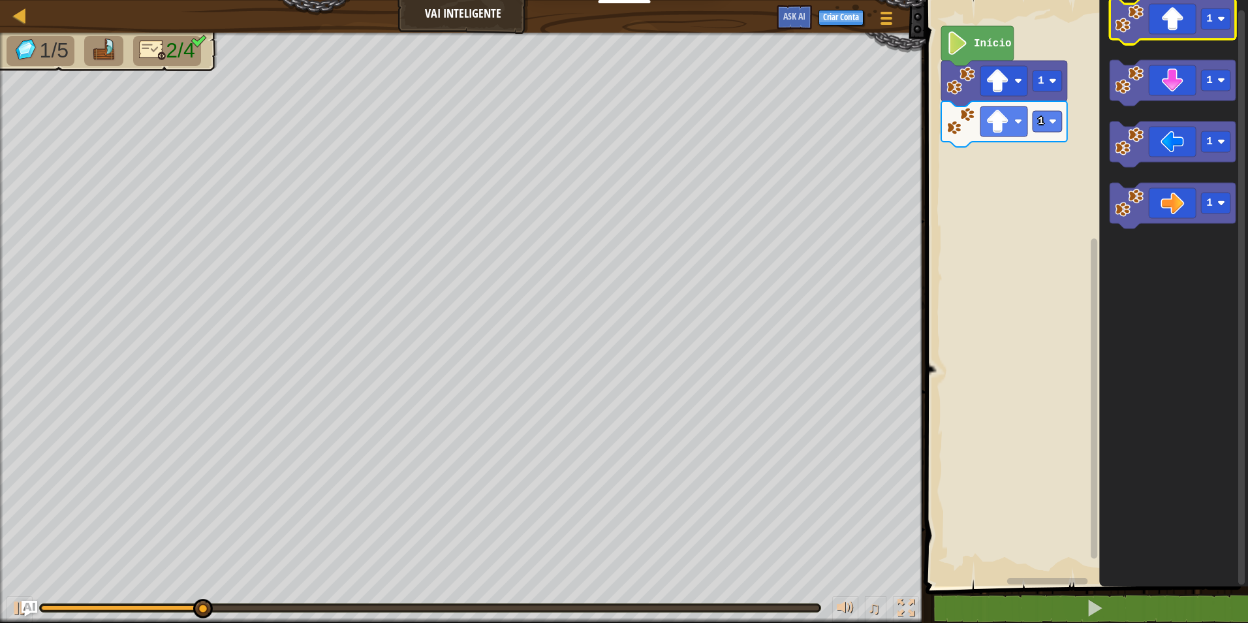
click at [1152, 22] on icon "Espaço de trabalho do Blockly" at bounding box center [1173, 22] width 126 height 46
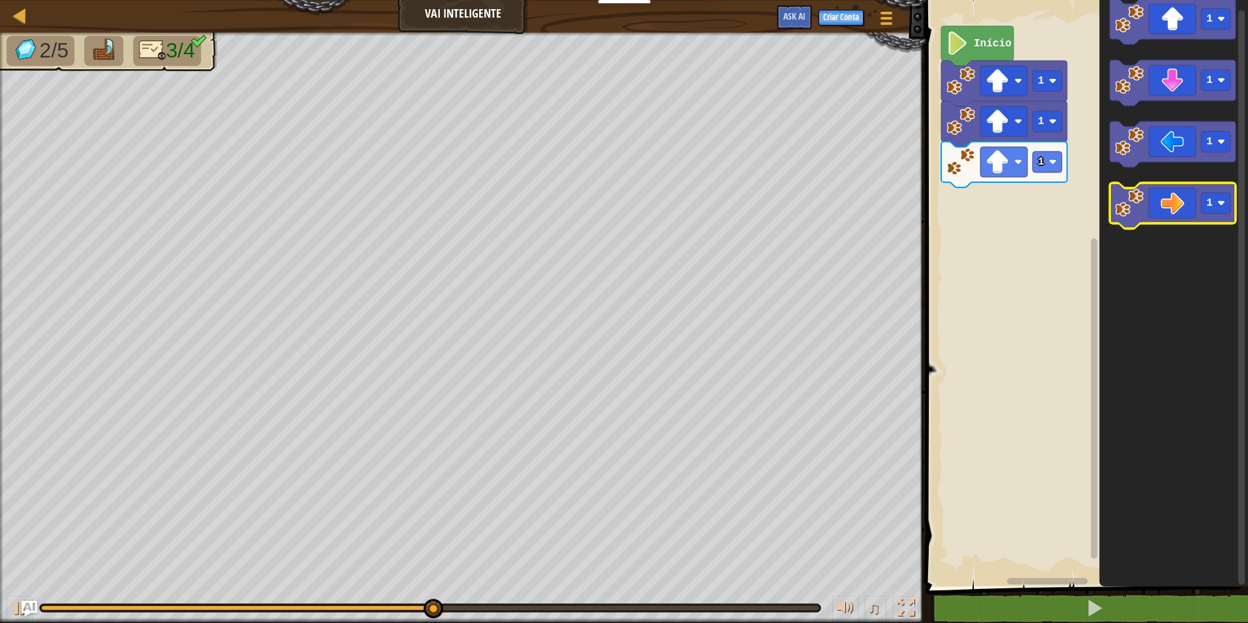
click at [1155, 208] on icon "Espaço de trabalho do Blockly" at bounding box center [1173, 206] width 126 height 46
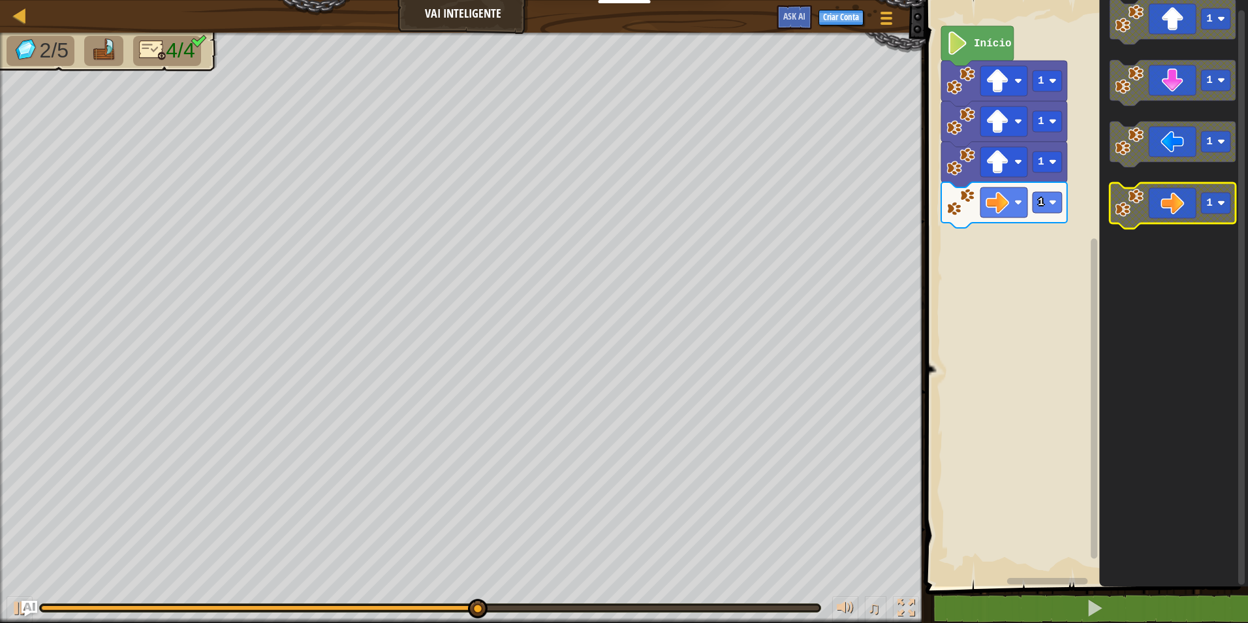
click at [1158, 194] on icon "Espaço de trabalho do Blockly" at bounding box center [1173, 206] width 126 height 46
click at [1153, 204] on icon "Espaço de trabalho do Blockly" at bounding box center [1173, 206] width 126 height 46
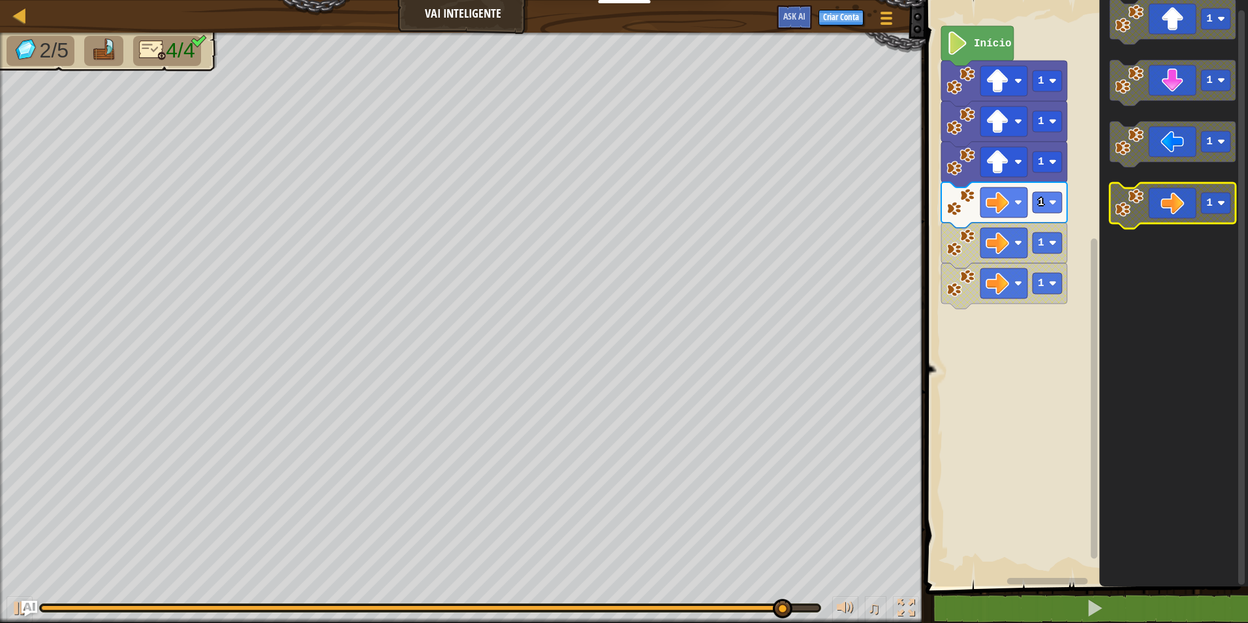
click at [1136, 219] on icon "Espaço de trabalho do Blockly" at bounding box center [1173, 206] width 126 height 46
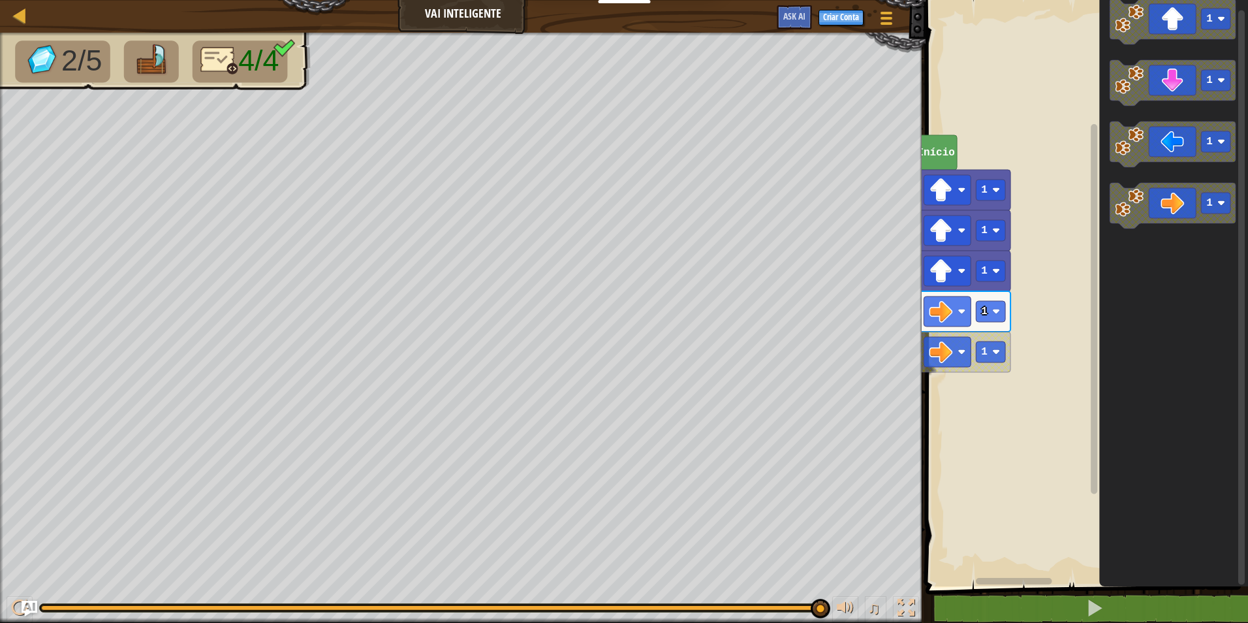
click at [698, 398] on div "Mapa Vai Inteligente Menu do Jogo Criar Conta Ask AI 1 הההההההההההההההההההההההה…" at bounding box center [624, 311] width 1248 height 623
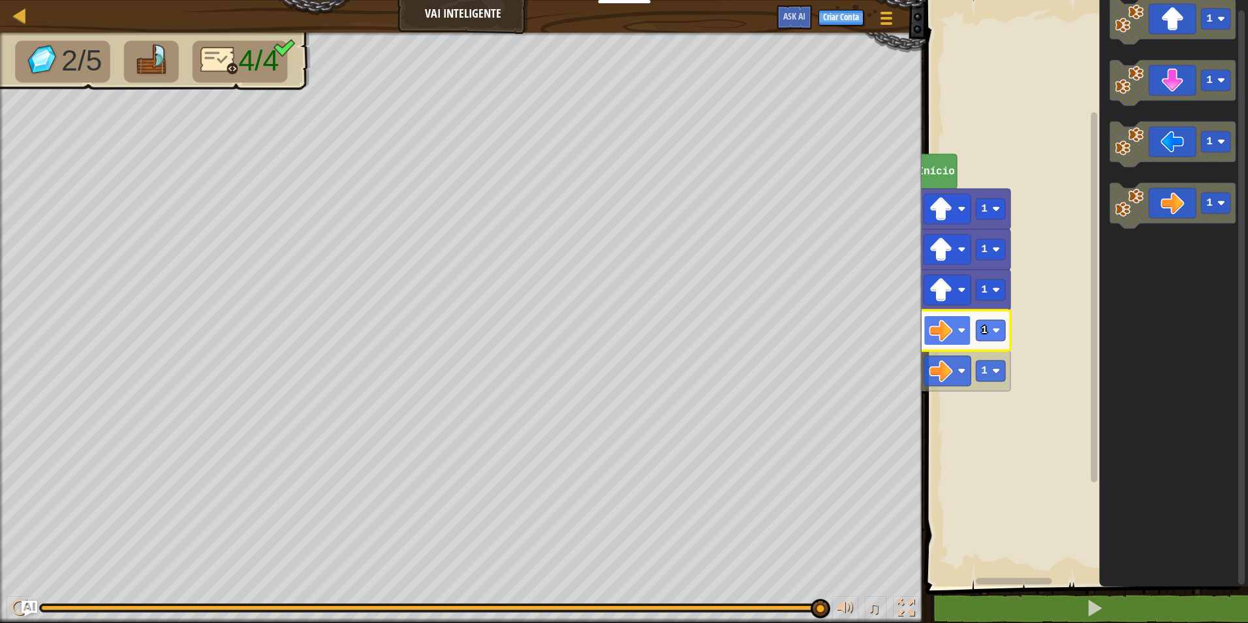
click at [925, 324] on rect "Espaço de trabalho do Blockly" at bounding box center [947, 330] width 47 height 30
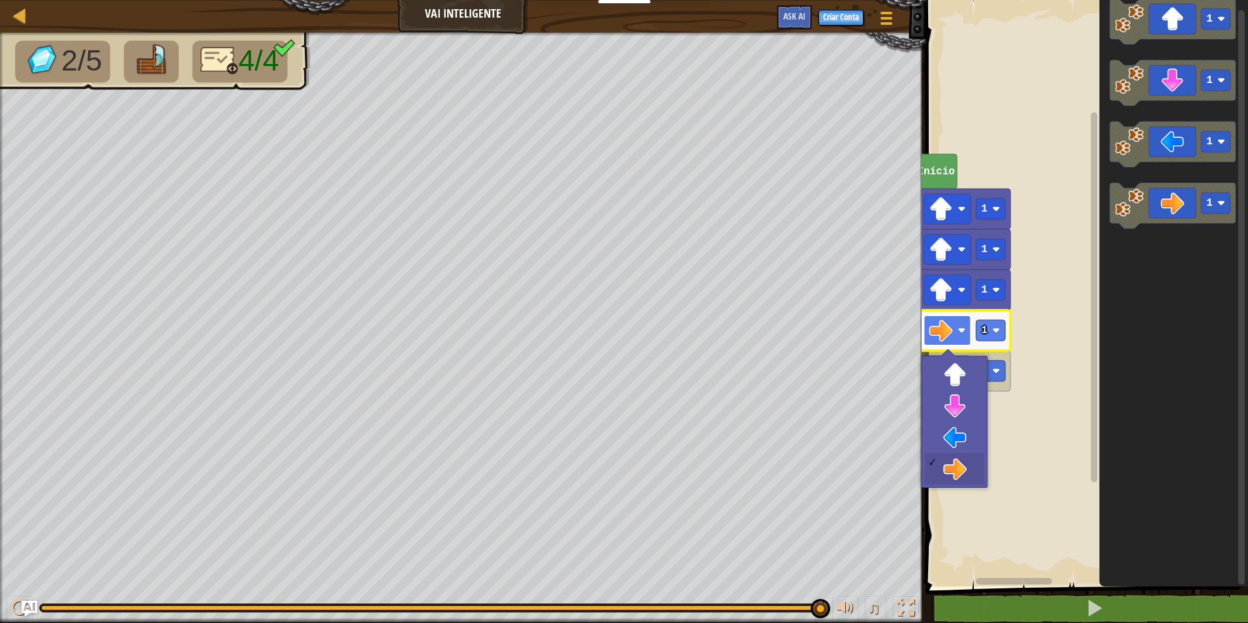
click at [927, 321] on rect "Espaço de trabalho do Blockly" at bounding box center [947, 330] width 47 height 30
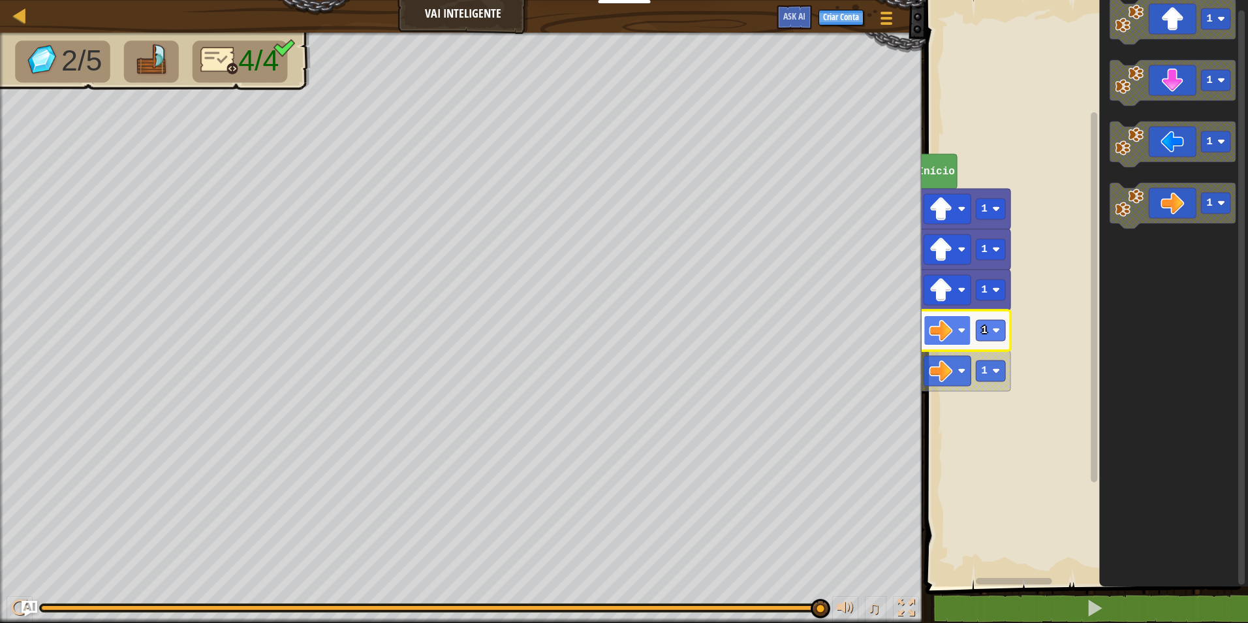
click at [928, 320] on rect "Espaço de trabalho do Blockly" at bounding box center [947, 330] width 47 height 30
click at [1202, 196] on rect "Espaço de trabalho do Blockly" at bounding box center [1215, 203] width 29 height 21
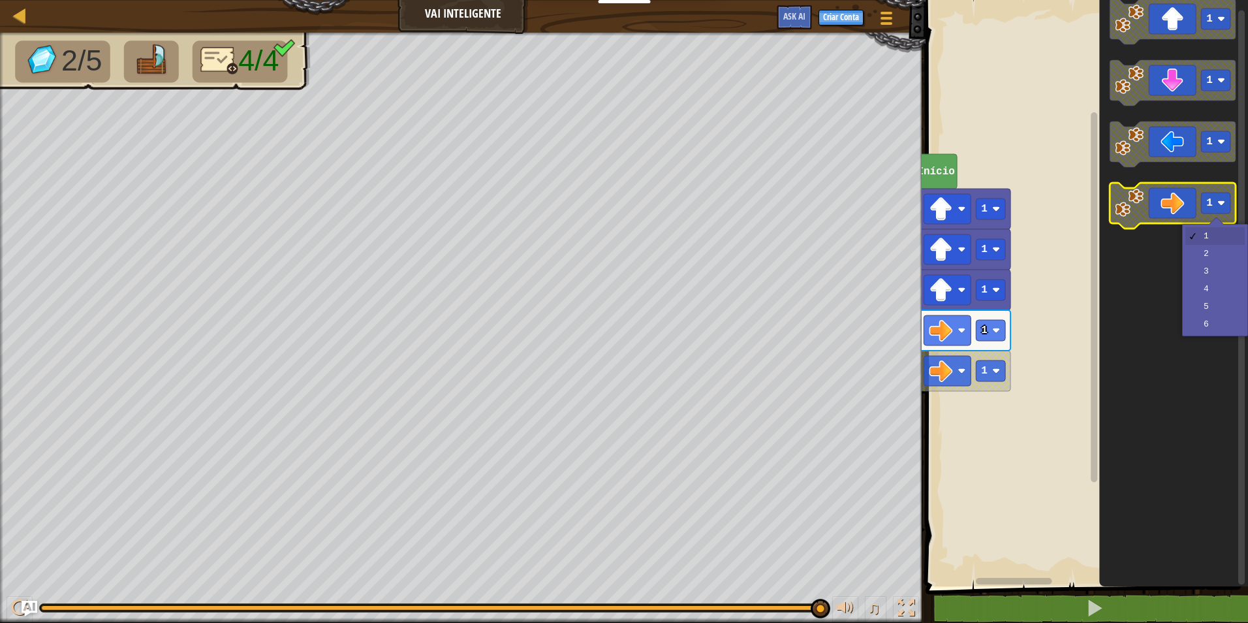
click at [1166, 200] on icon "Espaço de trabalho do Blockly" at bounding box center [1173, 206] width 126 height 46
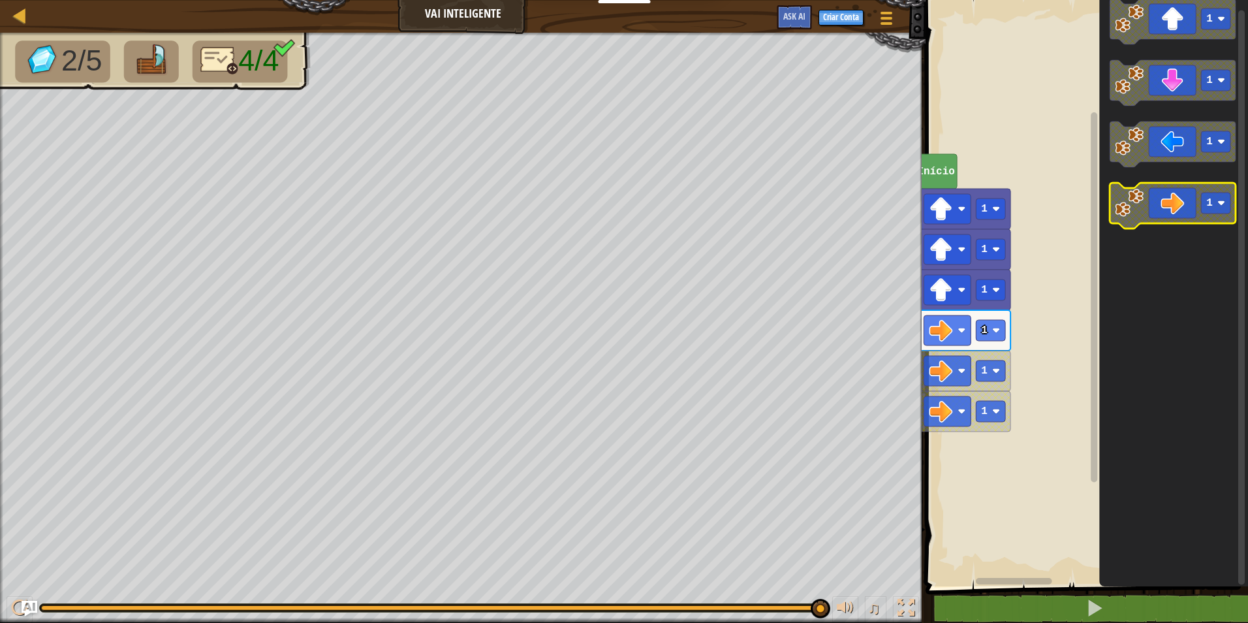
click at [1166, 200] on icon "Espaço de trabalho do Blockly" at bounding box center [1173, 206] width 126 height 46
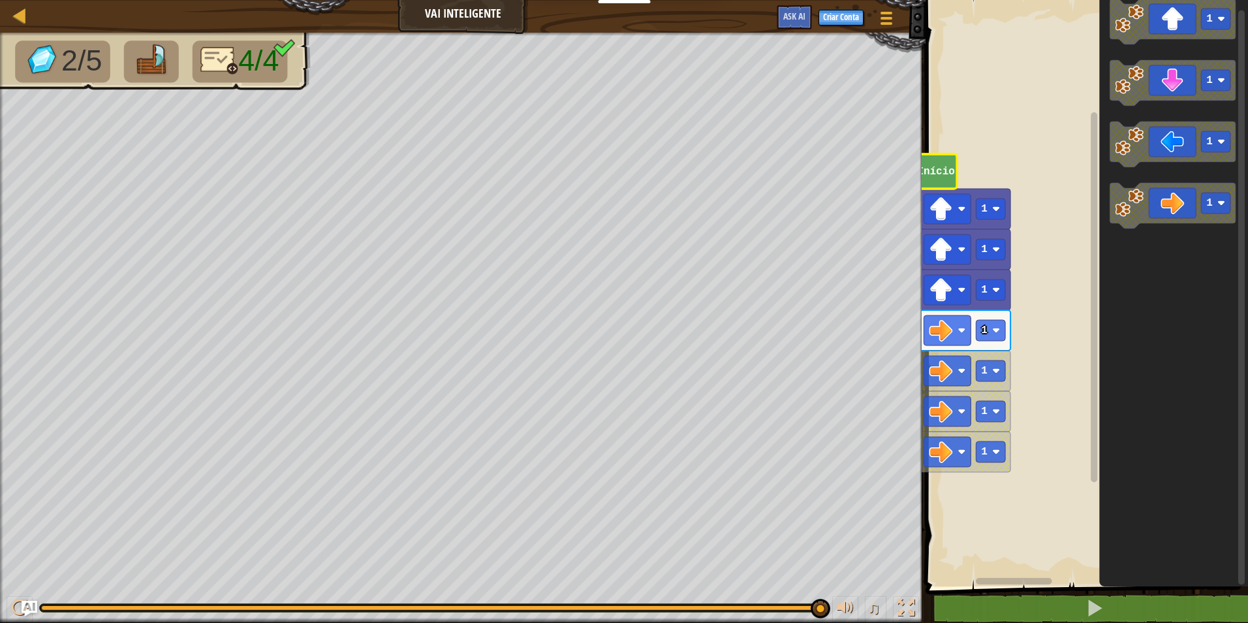
click at [936, 174] on text "Início" at bounding box center [936, 172] width 38 height 12
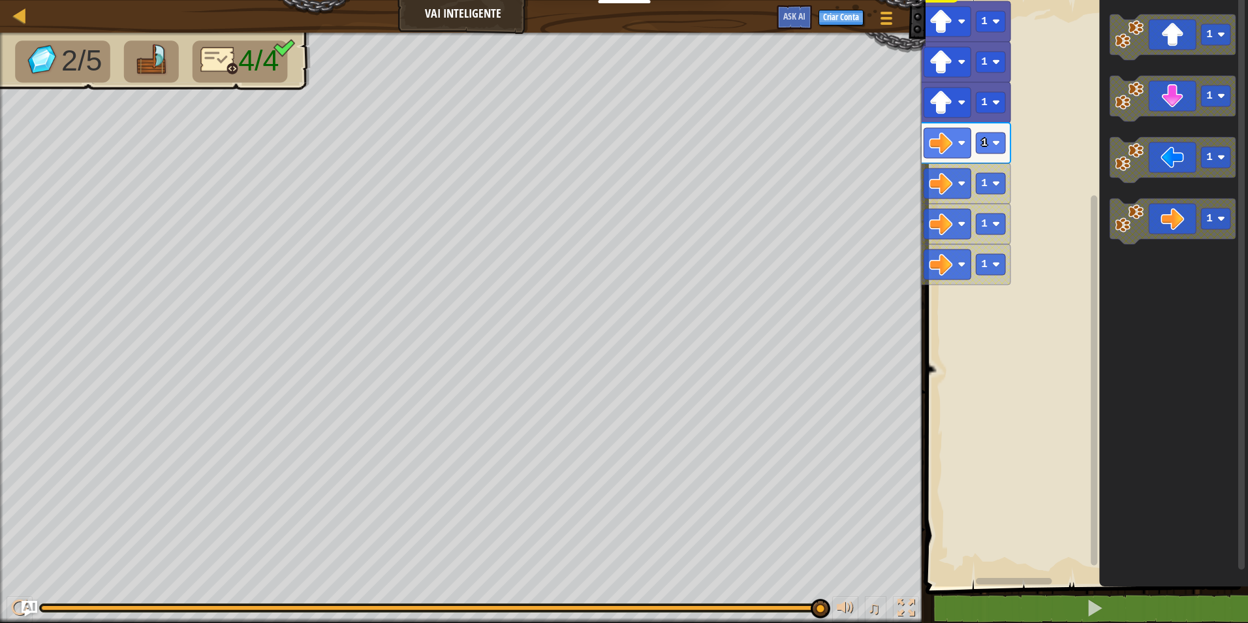
click at [1058, 217] on rect "Espaço de trabalho do Blockly" at bounding box center [1085, 289] width 326 height 593
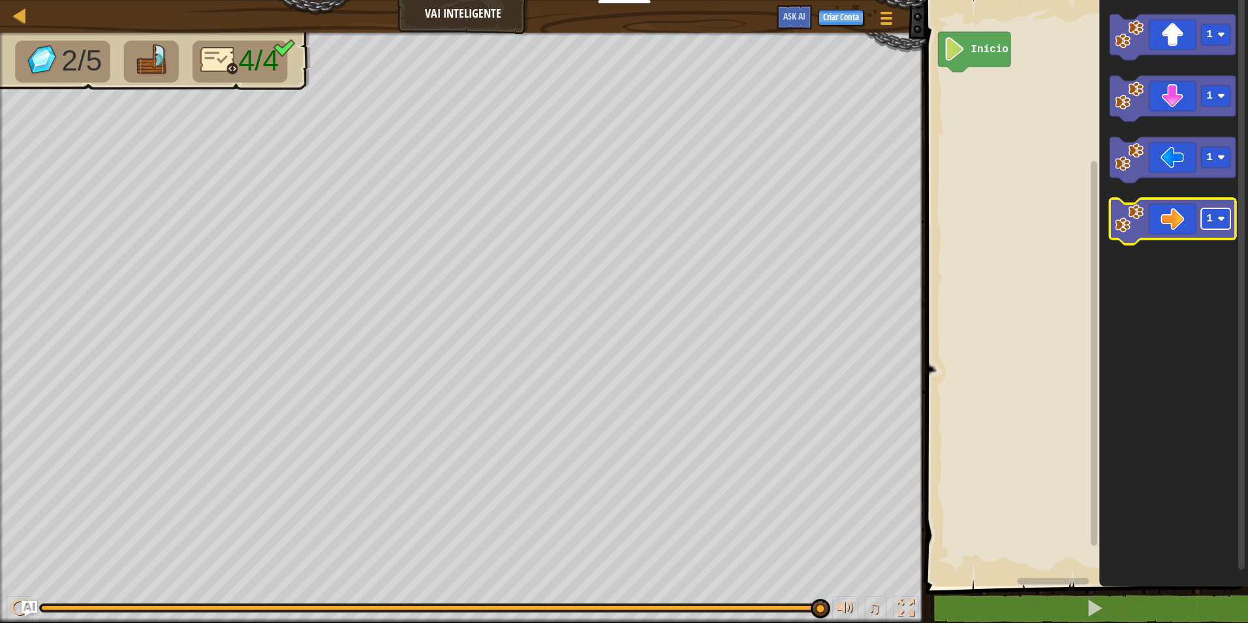
click at [1220, 224] on rect "Espaço de trabalho do Blockly" at bounding box center [1215, 218] width 29 height 21
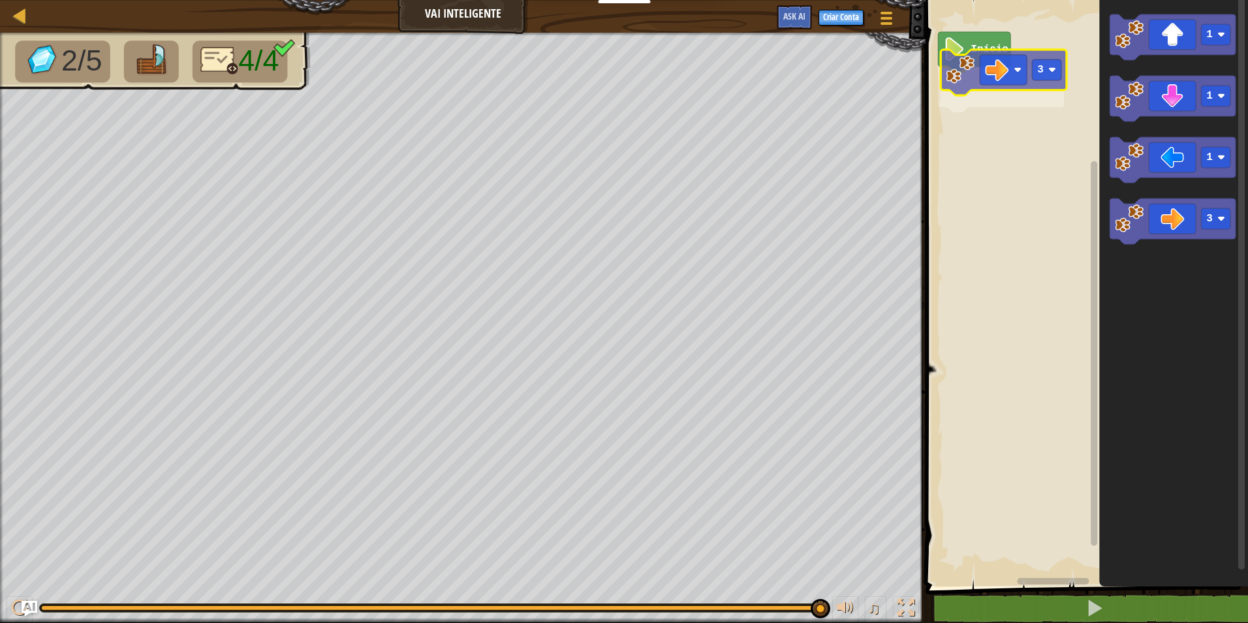
click at [1006, 78] on div "Início 3 1 1 1 3 3" at bounding box center [1085, 289] width 326 height 593
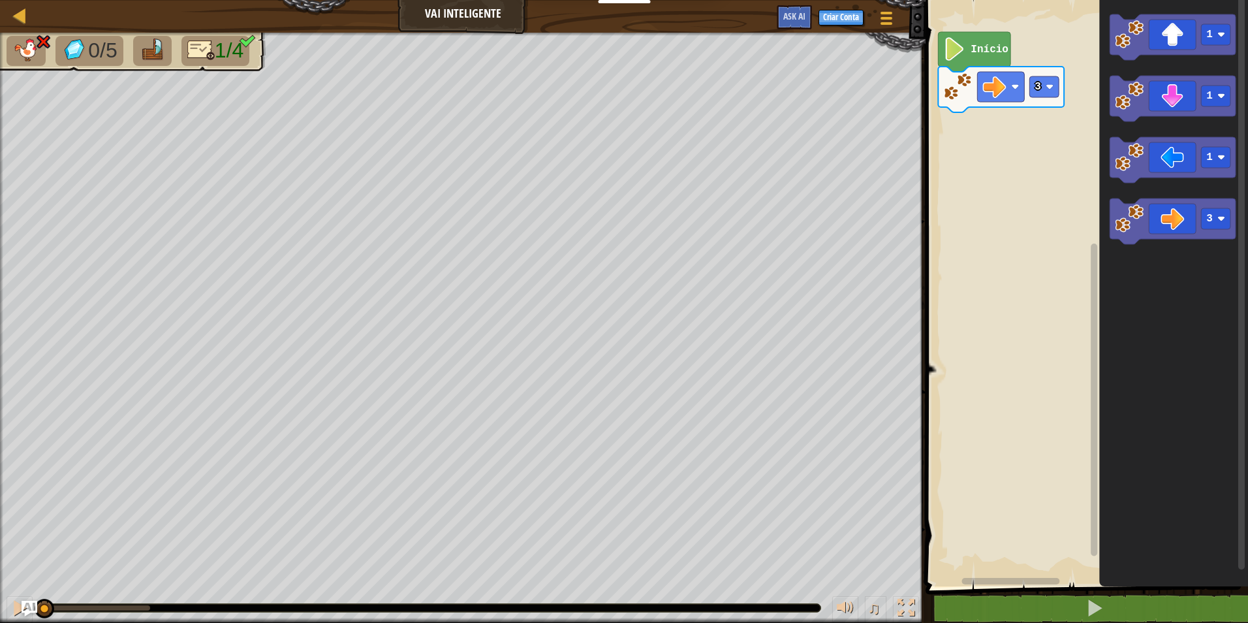
drag, startPoint x: 147, startPoint y: 608, endPoint x: 39, endPoint y: 593, distance: 109.4
click at [39, 593] on div "♫" at bounding box center [462, 604] width 925 height 39
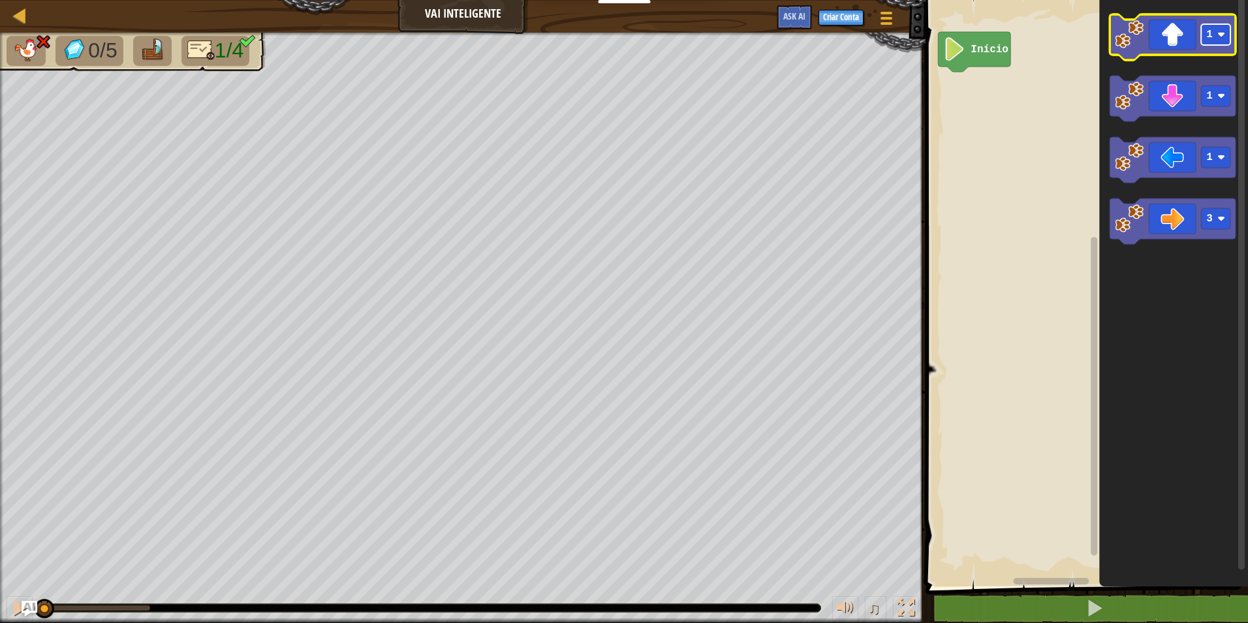
click at [1228, 40] on rect "Espaço de trabalho do Blockly" at bounding box center [1215, 34] width 29 height 21
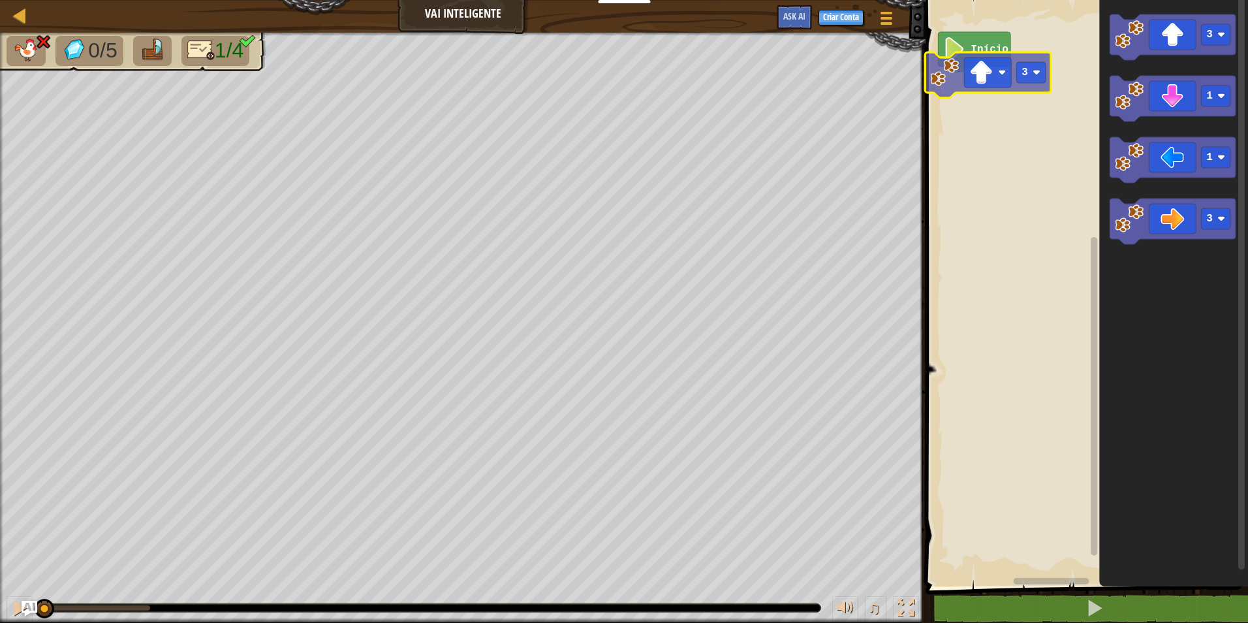
click at [1001, 73] on div "Início 3 1 1 3 3" at bounding box center [1085, 289] width 326 height 593
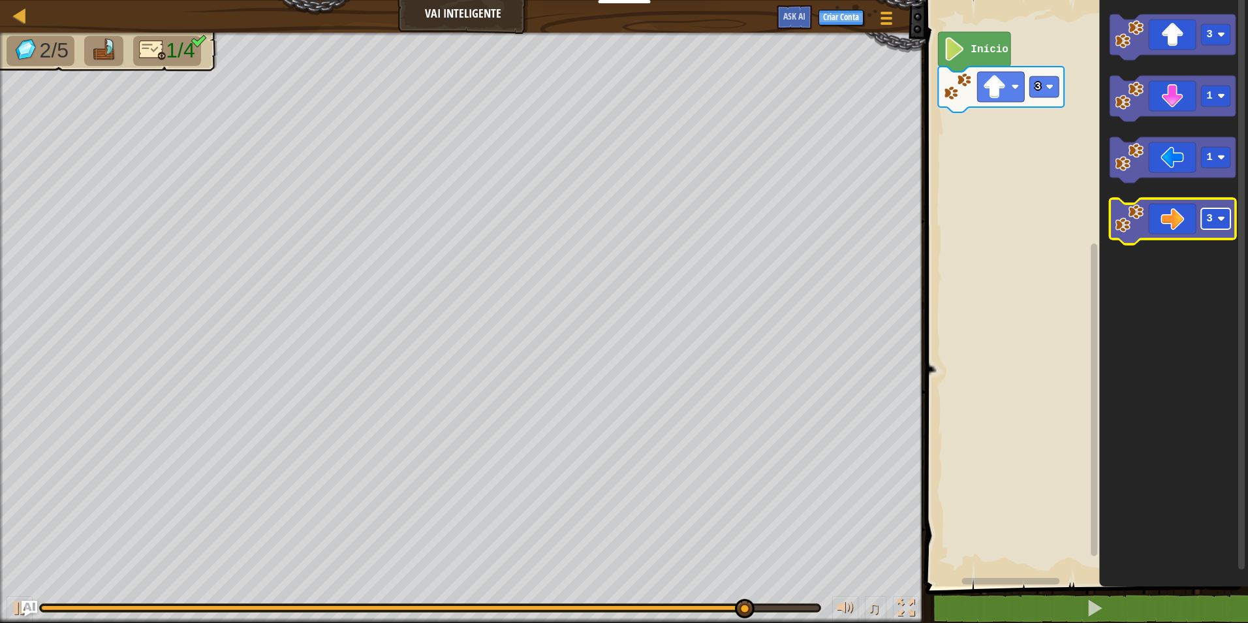
click at [1227, 221] on rect "Espaço de trabalho do Blockly" at bounding box center [1215, 218] width 29 height 21
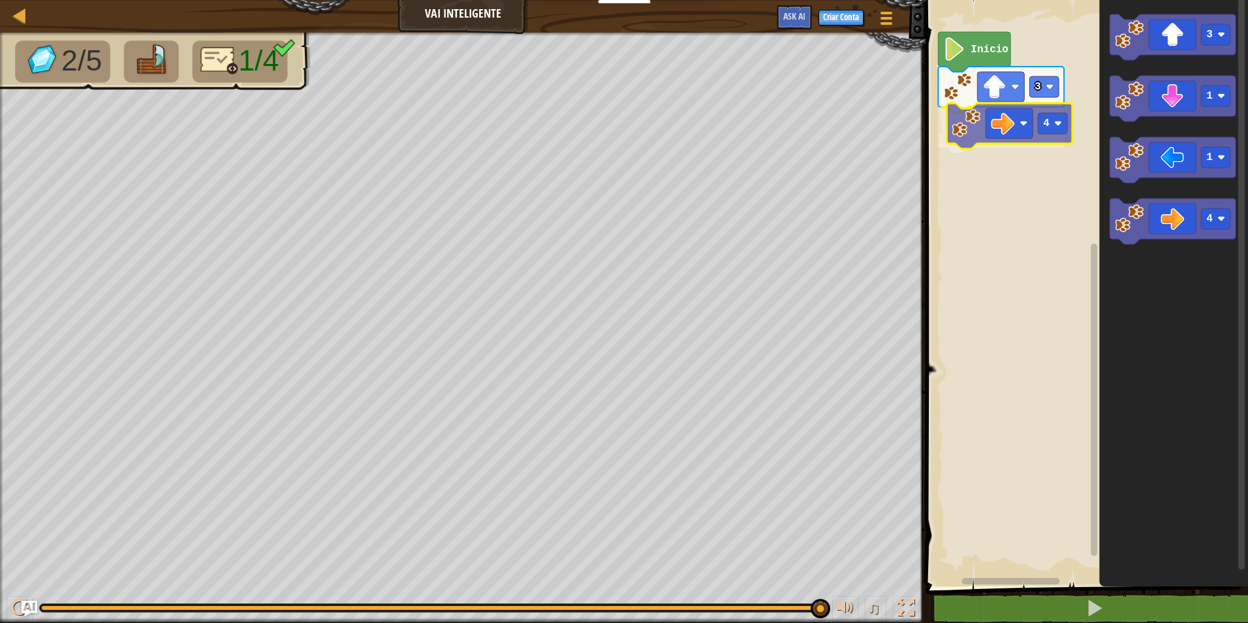
click at [1011, 130] on div "Início 3 4 3 1 1 4 4" at bounding box center [1085, 289] width 326 height 593
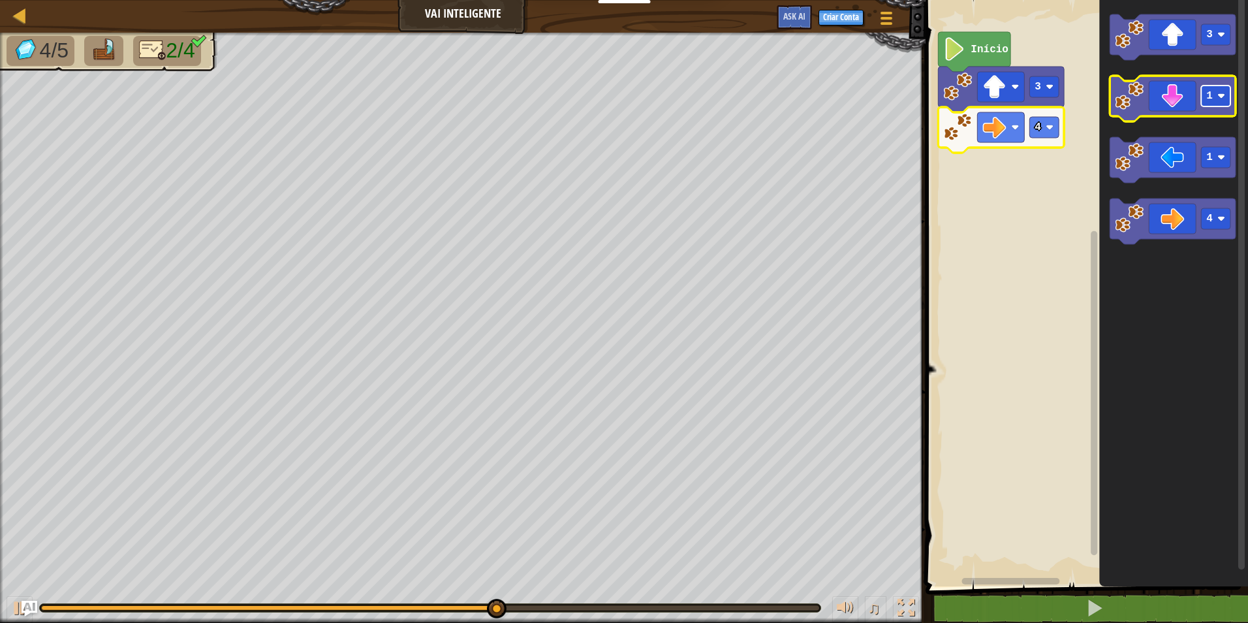
click at [1220, 103] on rect "Espaço de trabalho do Blockly" at bounding box center [1215, 95] width 29 height 21
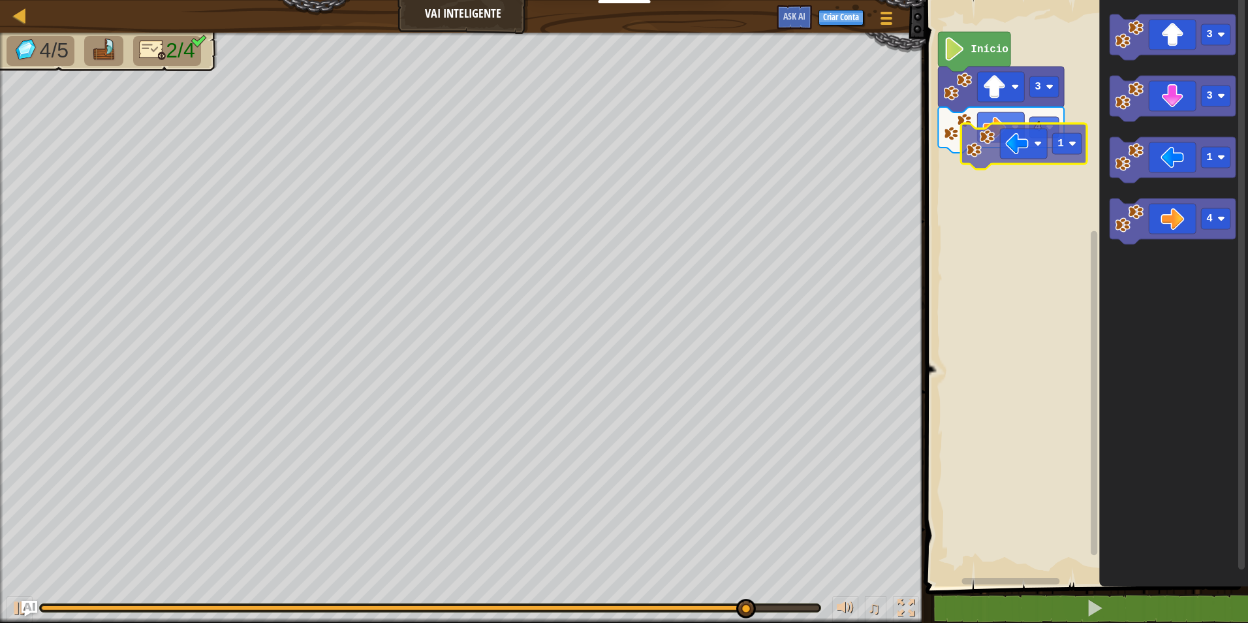
click at [1001, 149] on div "Início 3 4 3 3 1 4 1" at bounding box center [1085, 289] width 326 height 593
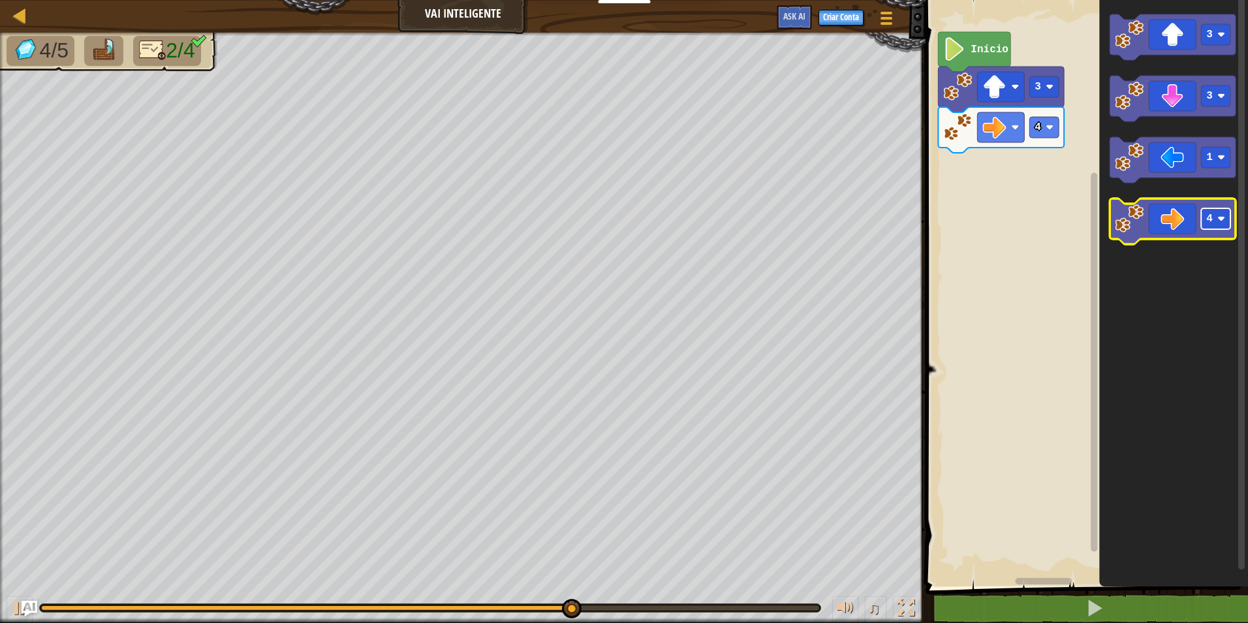
click at [1220, 223] on rect "Espaço de trabalho do Blockly" at bounding box center [1215, 218] width 29 height 21
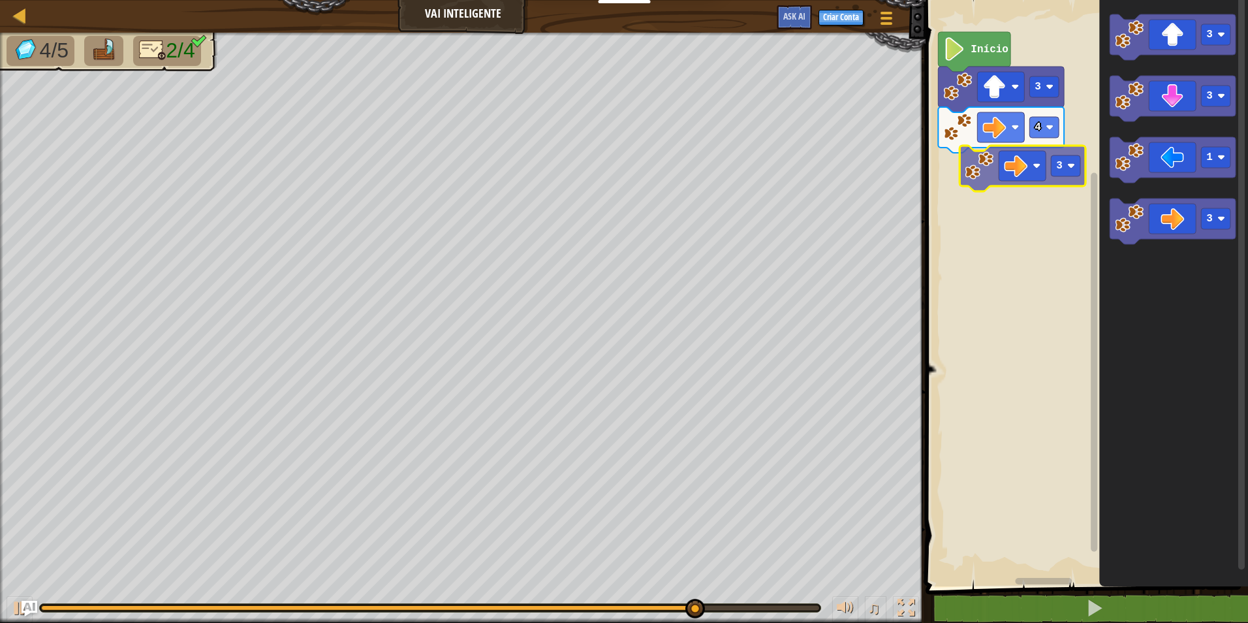
click at [1021, 172] on div "4 3 Início 3 3 1 3 3" at bounding box center [1085, 289] width 326 height 593
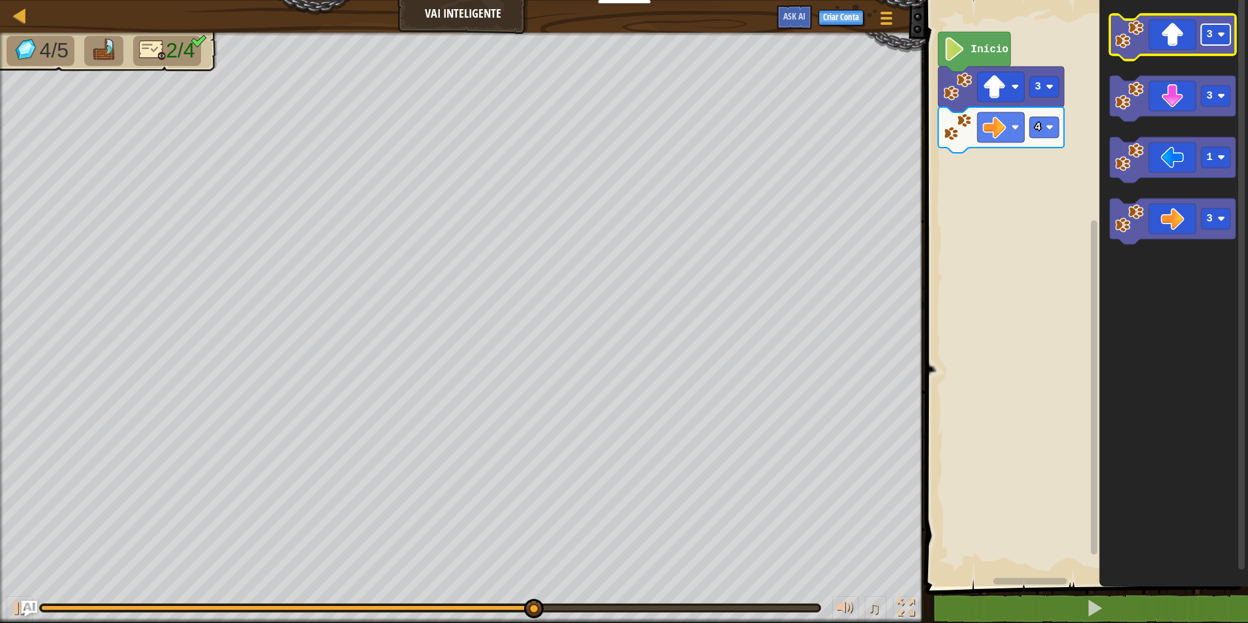
click at [1214, 44] on rect "Espaço de trabalho do Blockly" at bounding box center [1215, 34] width 29 height 21
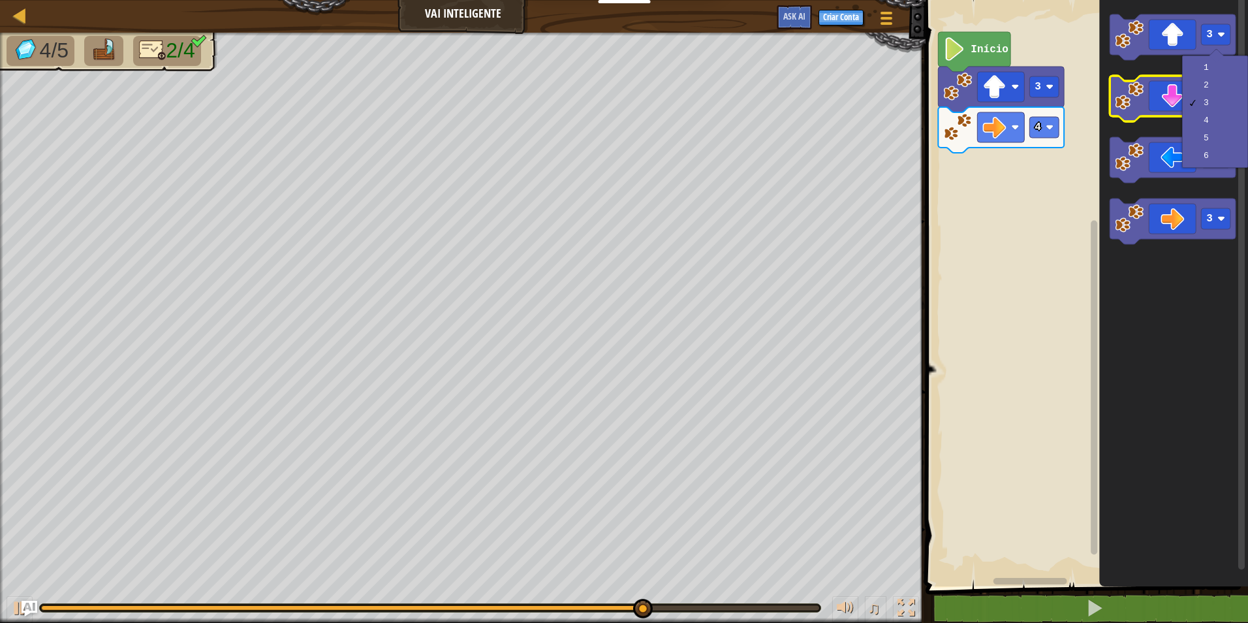
click at [1172, 111] on icon "Espaço de trabalho do Blockly" at bounding box center [1173, 99] width 126 height 46
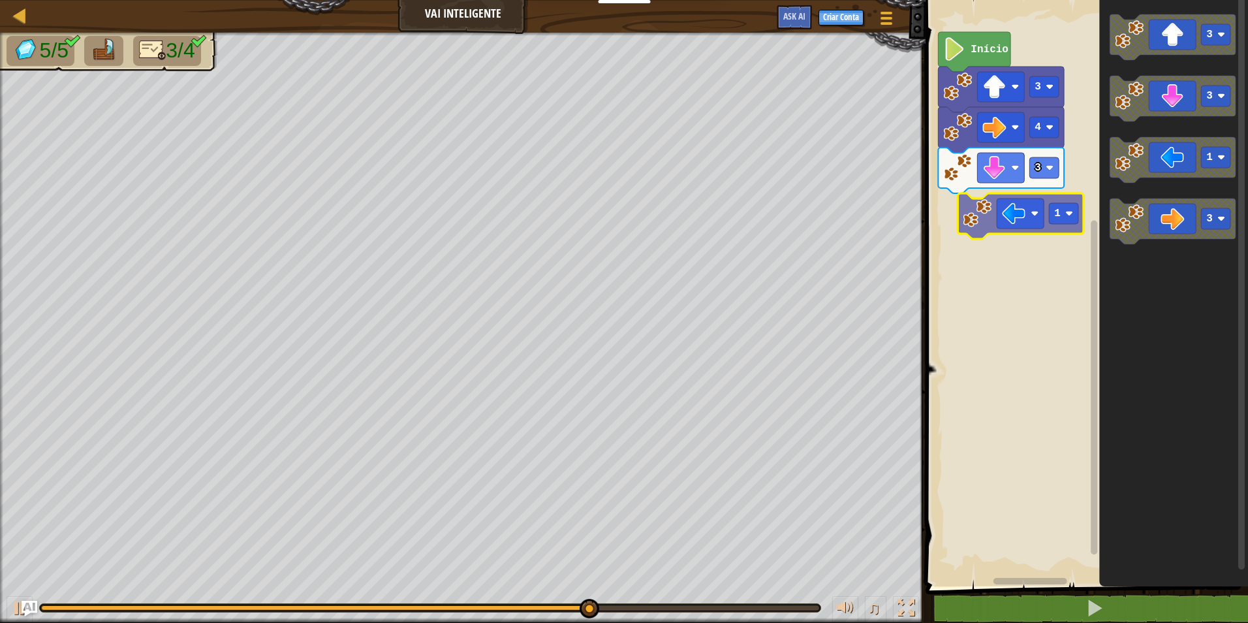
click at [1031, 216] on div "Início 3 4 3 3 3 1 3 1" at bounding box center [1085, 289] width 326 height 593
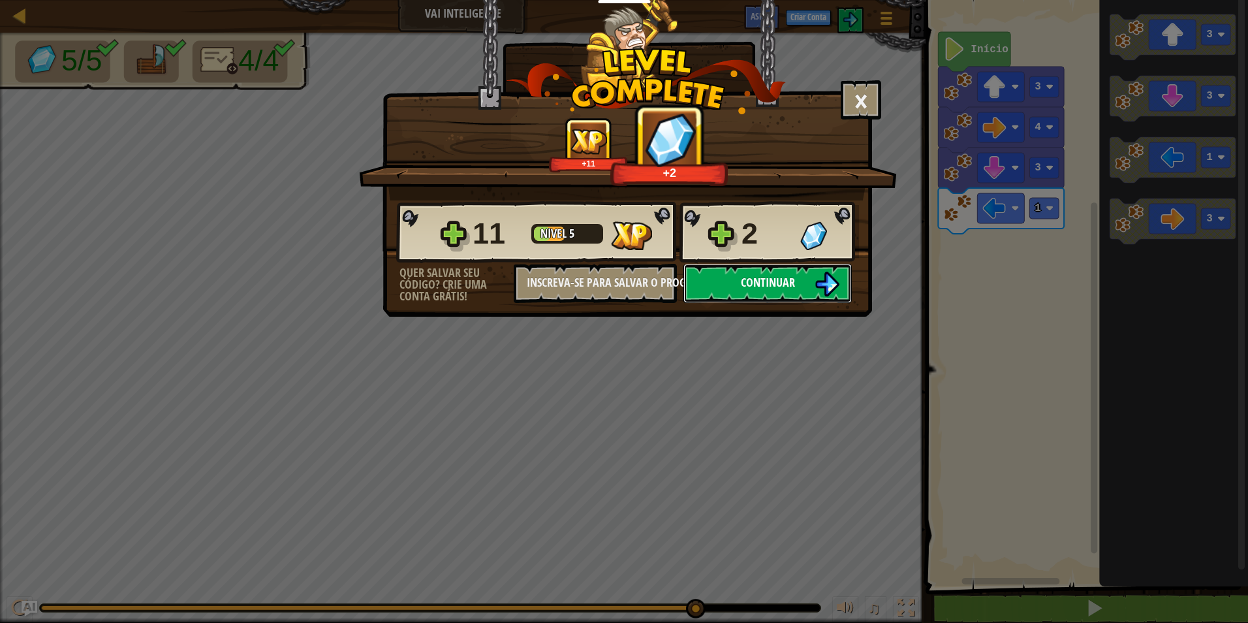
click at [789, 266] on button "Continuar" at bounding box center [767, 283] width 168 height 39
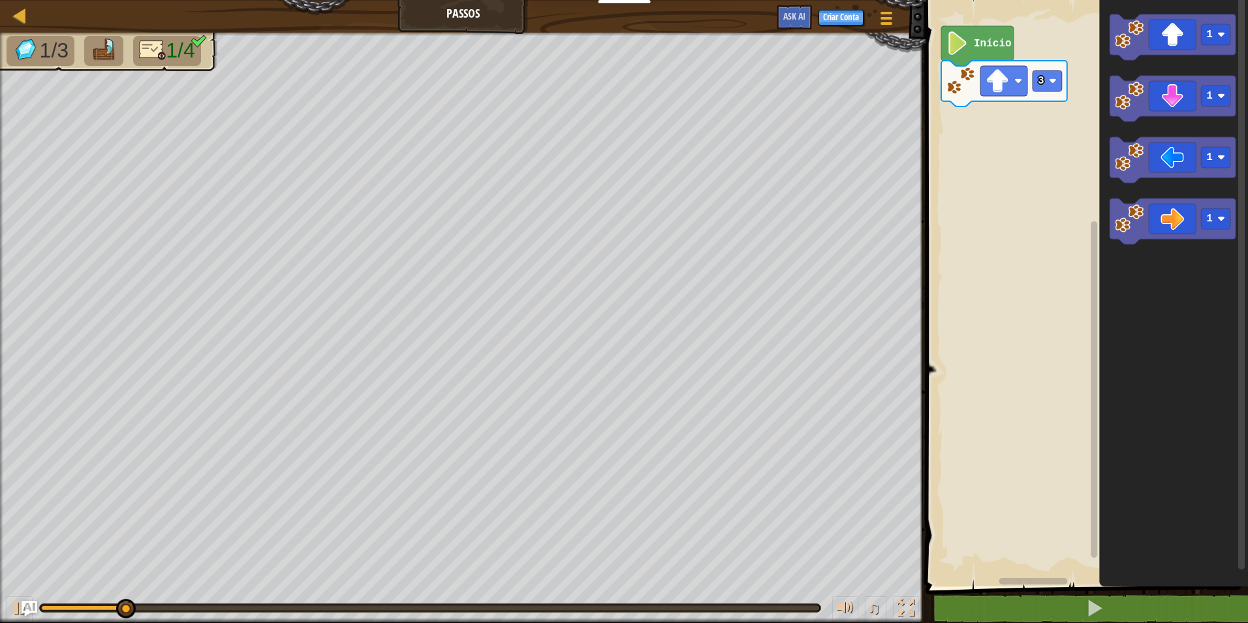
click at [971, 110] on rect "Espaço de trabalho do Blockly" at bounding box center [1085, 289] width 326 height 593
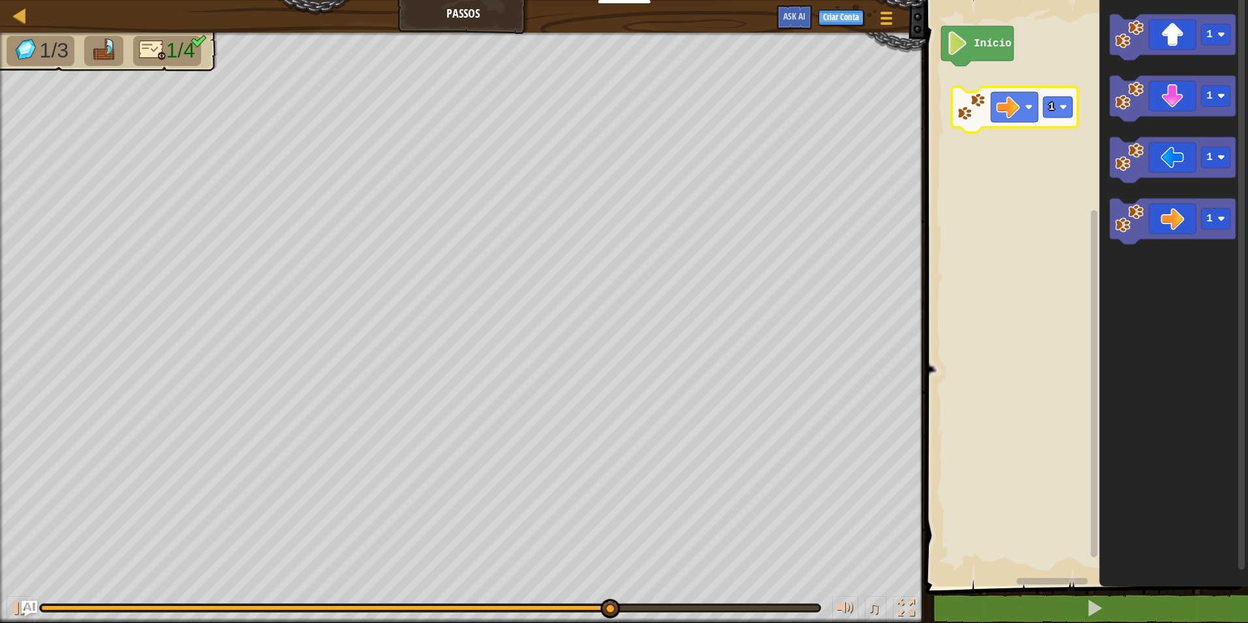
click at [1016, 108] on div "Início 1 1 1 1 1" at bounding box center [1085, 289] width 326 height 593
